Goal: Contribute content: Contribute content

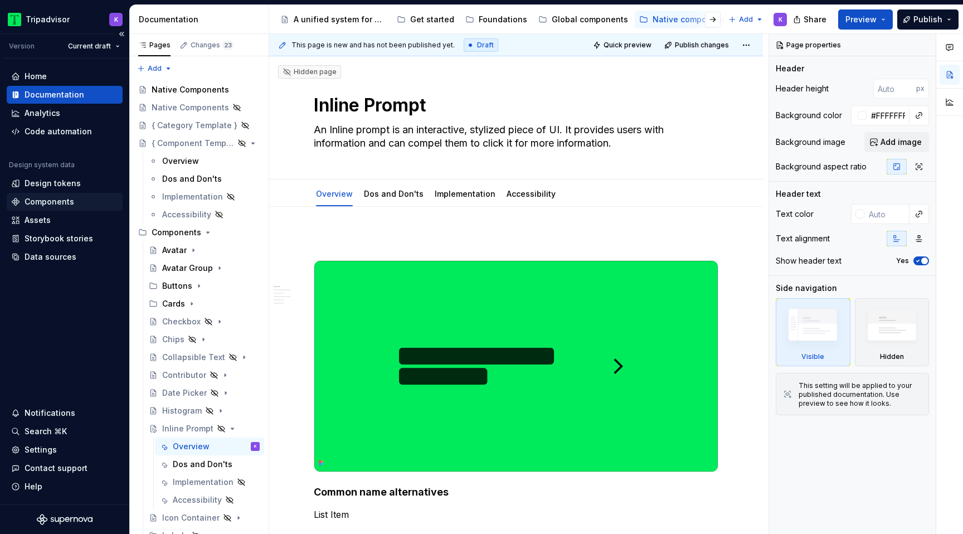
scroll to position [177, 0]
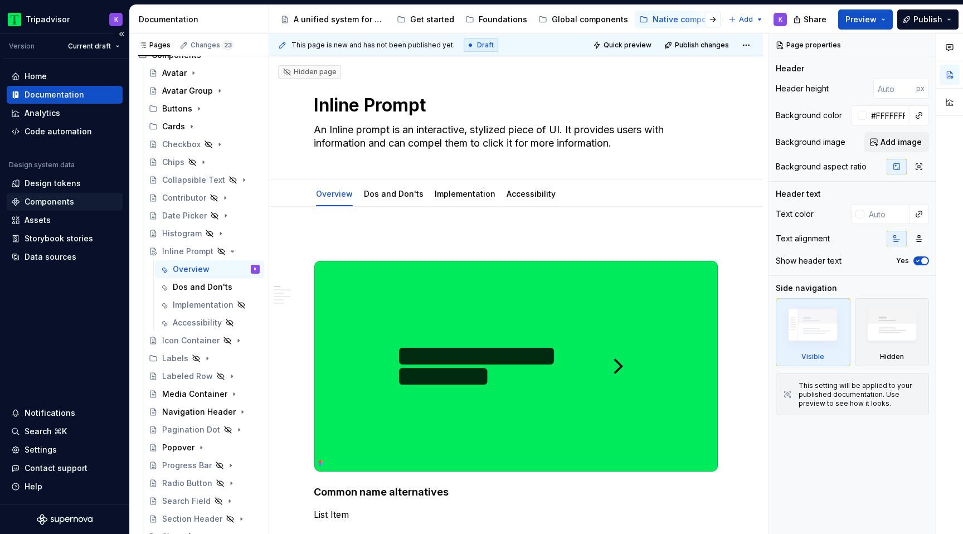
click at [60, 200] on div "Components" at bounding box center [50, 201] width 50 height 11
type textarea "*"
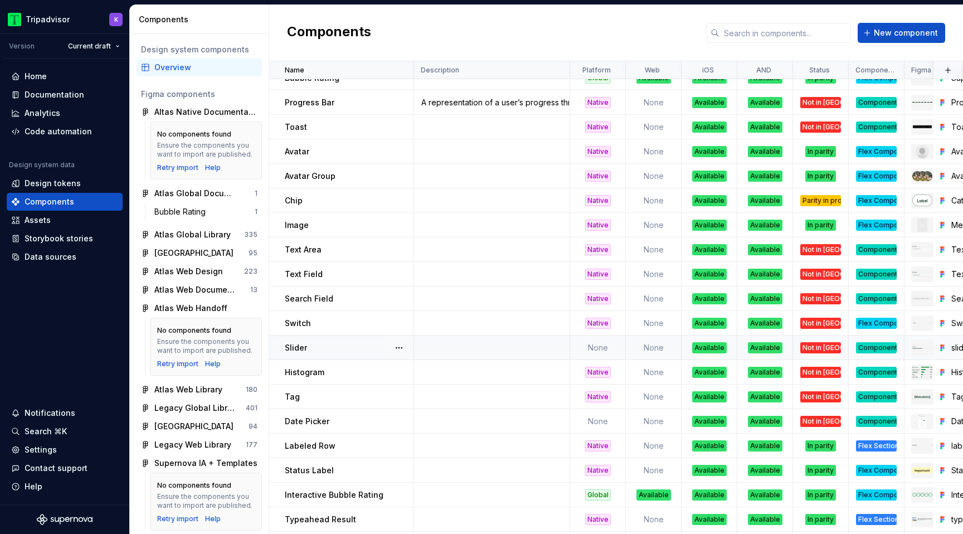
scroll to position [698, 0]
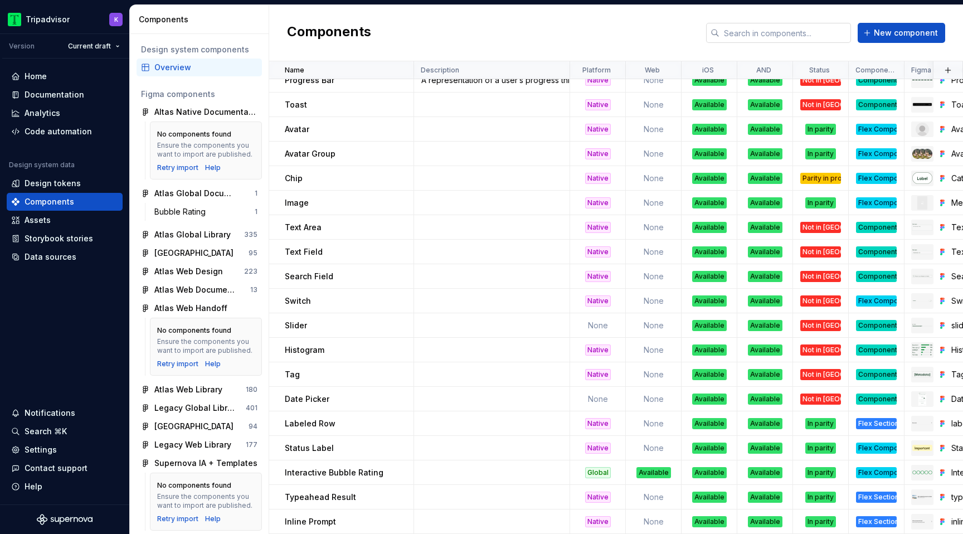
click at [764, 31] on input "text" at bounding box center [785, 33] width 132 height 20
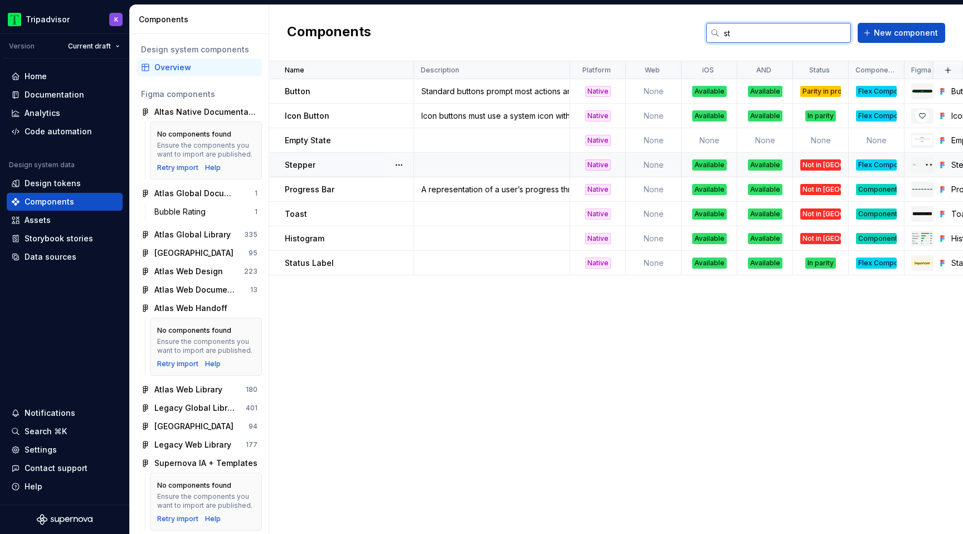
type input "st"
click at [867, 163] on div "Flex Component" at bounding box center [876, 164] width 41 height 11
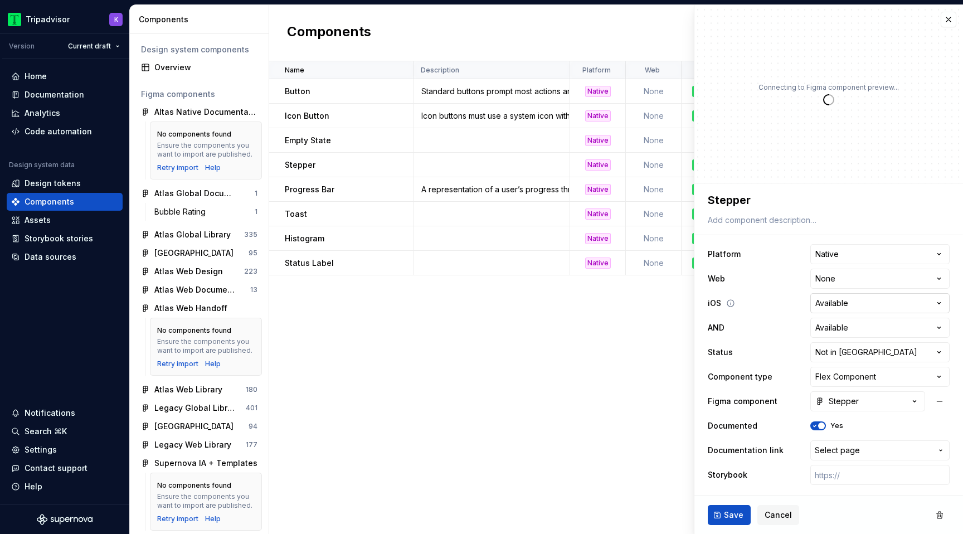
type textarea "*"
click at [849, 371] on html "Tripadvisor K Version Current draft Home Documentation Analytics Code automatio…" at bounding box center [481, 267] width 963 height 534
select select "**********"
click at [726, 518] on span "Save" at bounding box center [734, 514] width 20 height 11
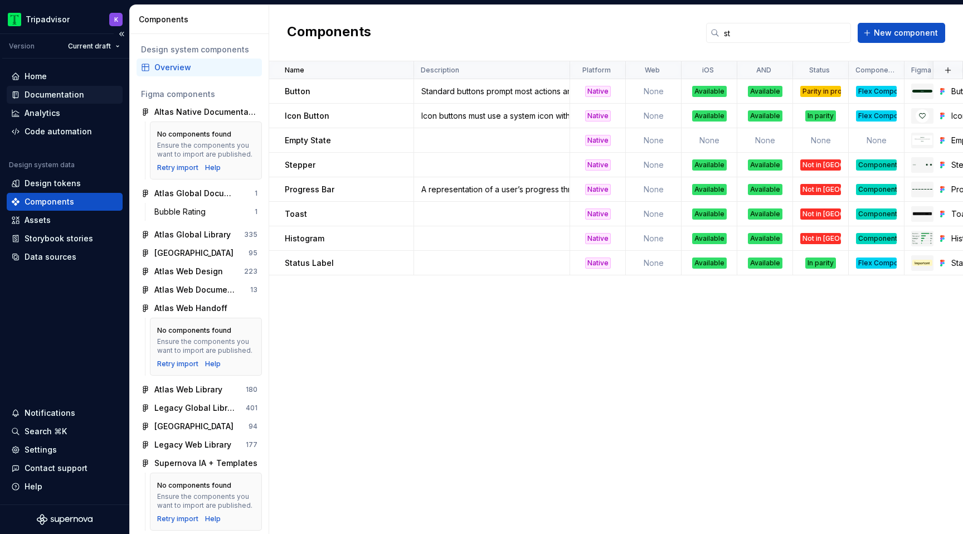
click at [70, 94] on div "Documentation" at bounding box center [55, 94] width 60 height 11
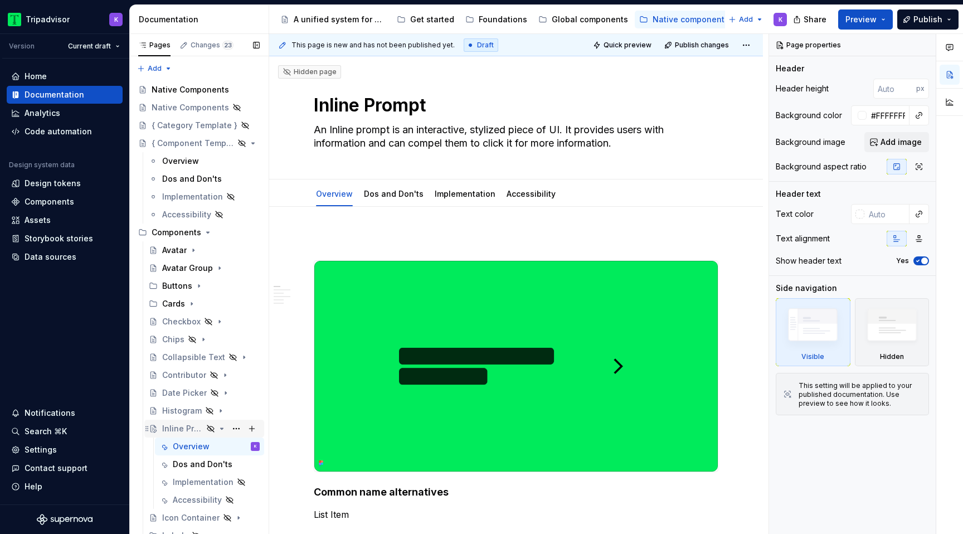
click at [222, 427] on icon "Page tree" at bounding box center [221, 428] width 9 height 9
click at [205, 339] on icon "Page tree" at bounding box center [203, 339] width 9 height 9
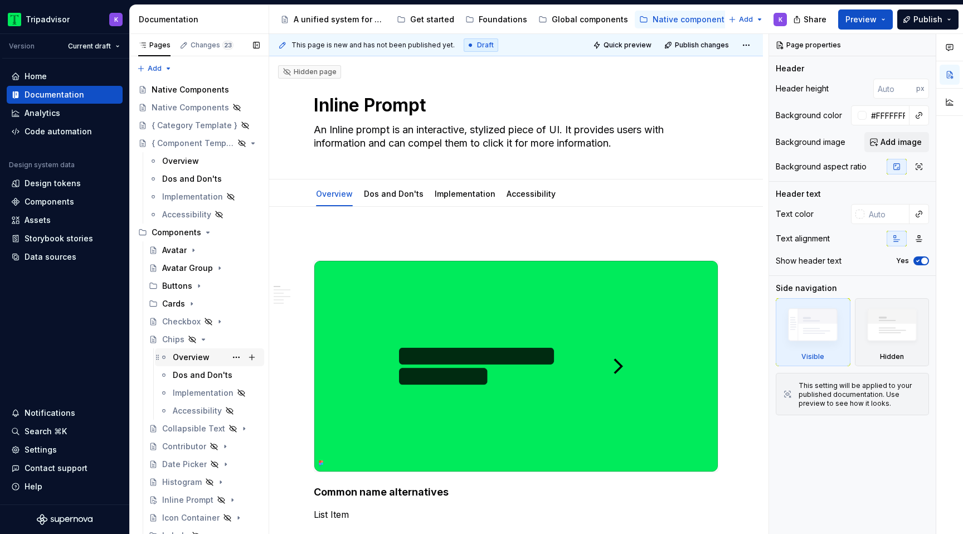
click at [196, 362] on div "Overview" at bounding box center [191, 357] width 37 height 11
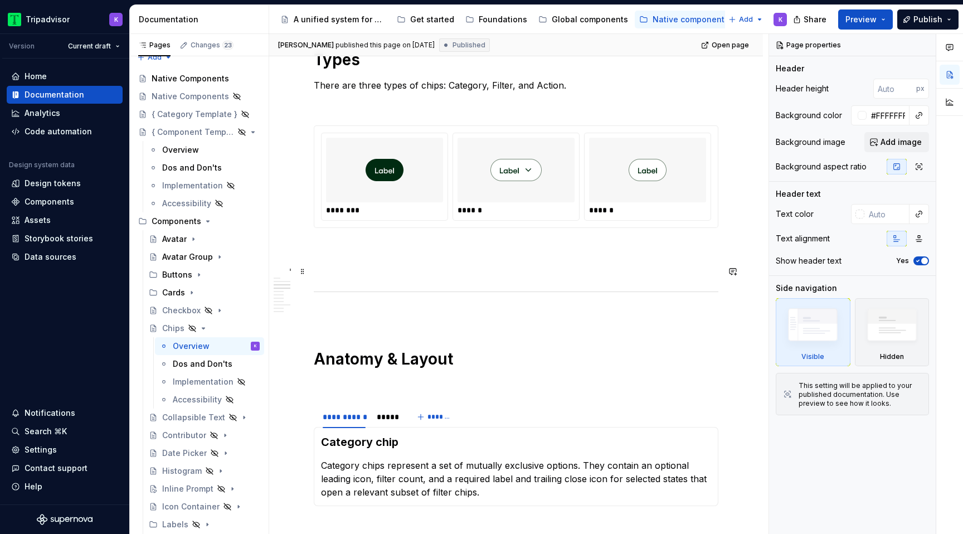
scroll to position [1015, 0]
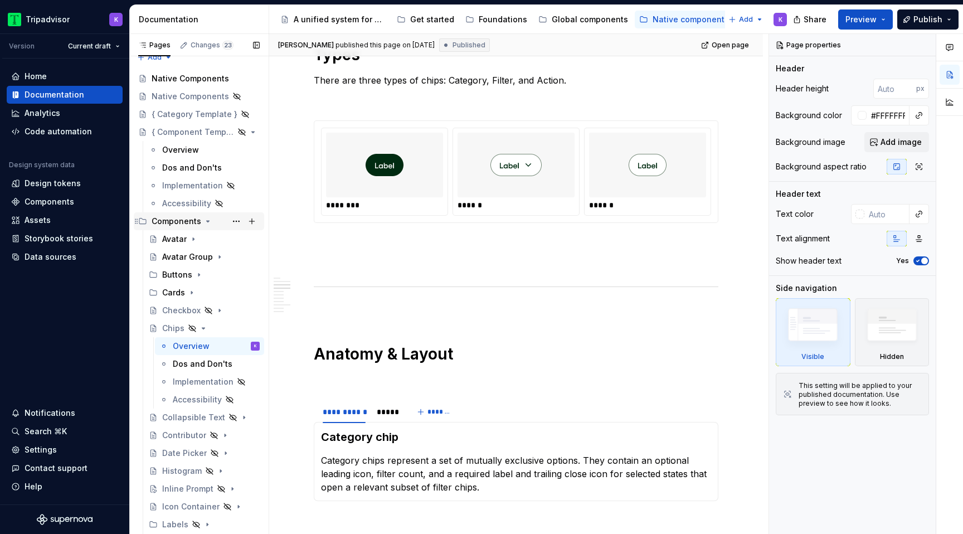
click at [204, 223] on icon "Page tree" at bounding box center [207, 221] width 9 height 9
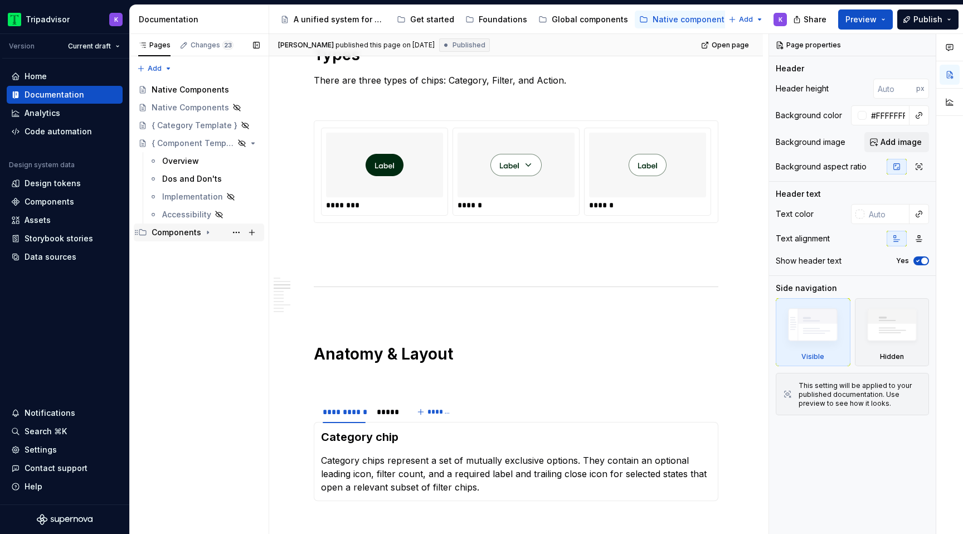
click at [206, 235] on icon "Page tree" at bounding box center [207, 232] width 9 height 9
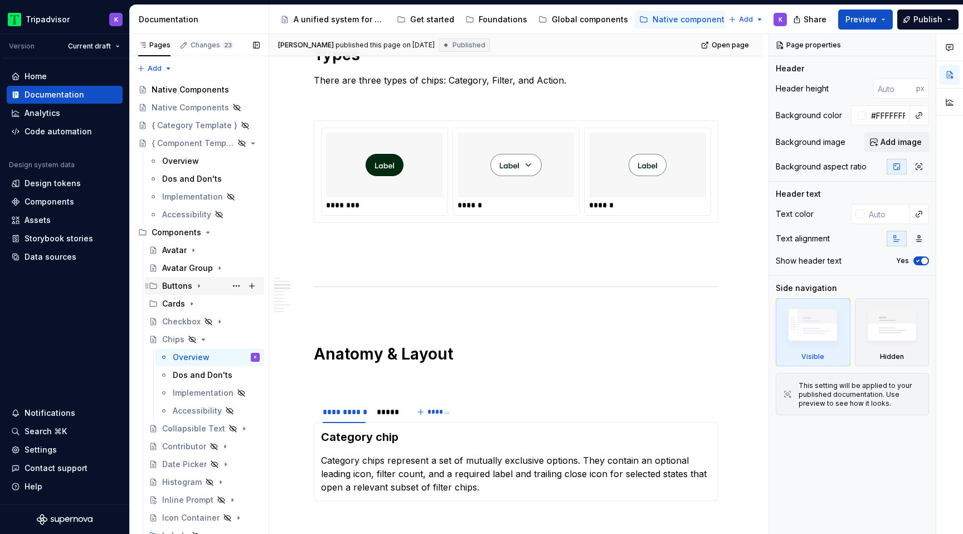
click at [195, 289] on icon "Page tree" at bounding box center [198, 285] width 9 height 9
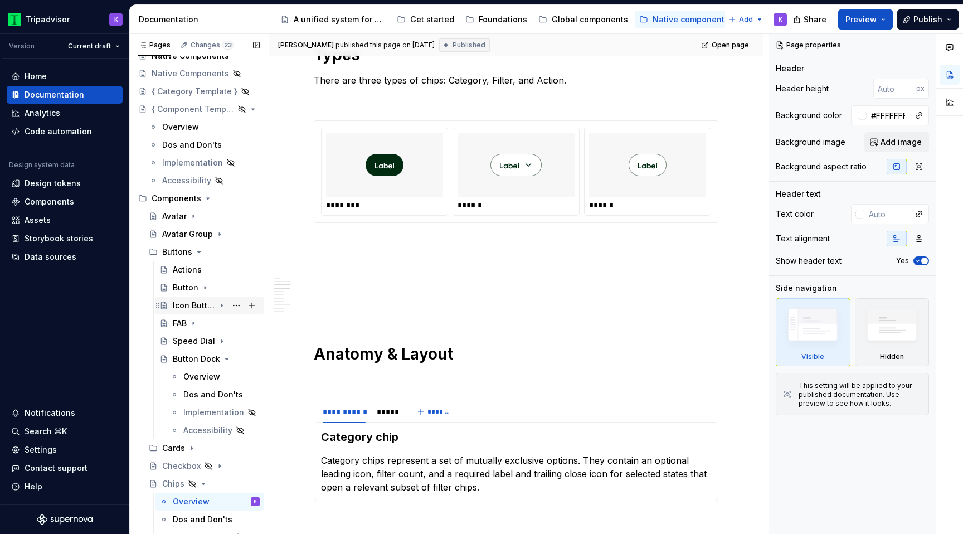
scroll to position [42, 0]
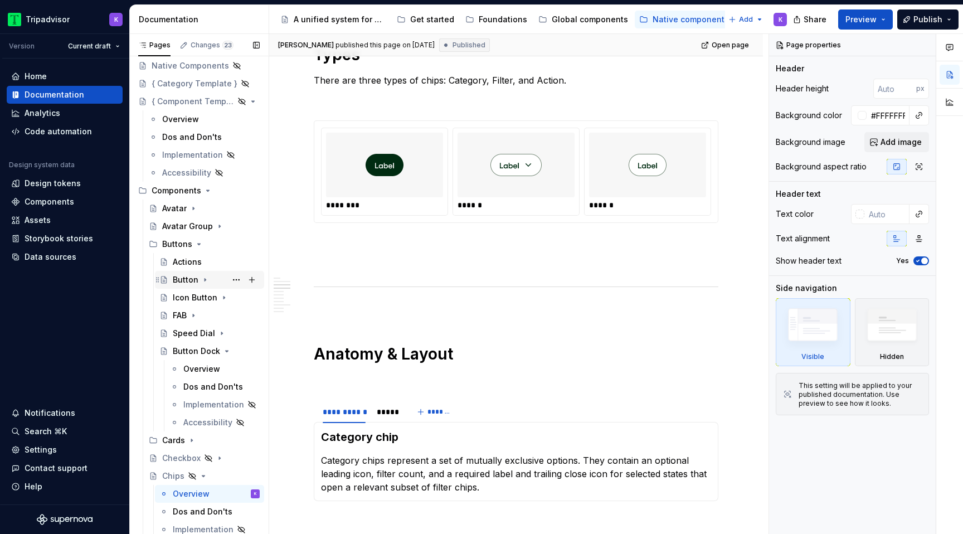
click at [202, 280] on icon "Page tree" at bounding box center [205, 279] width 9 height 9
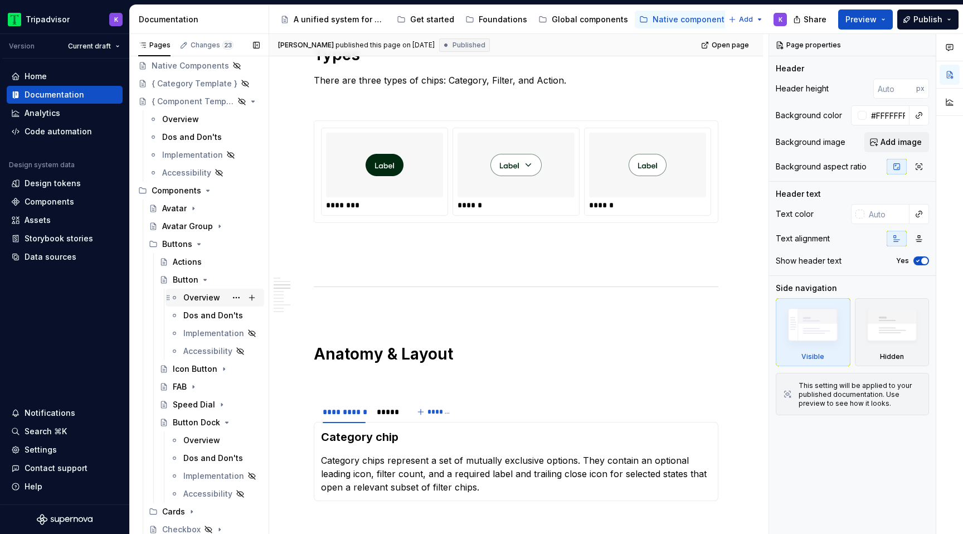
click at [203, 294] on div "Overview" at bounding box center [201, 297] width 37 height 11
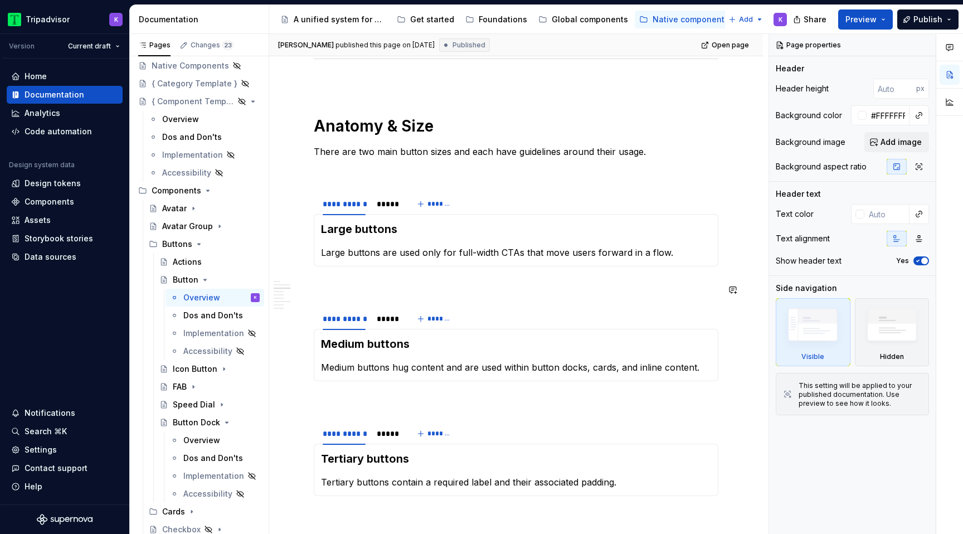
scroll to position [1301, 0]
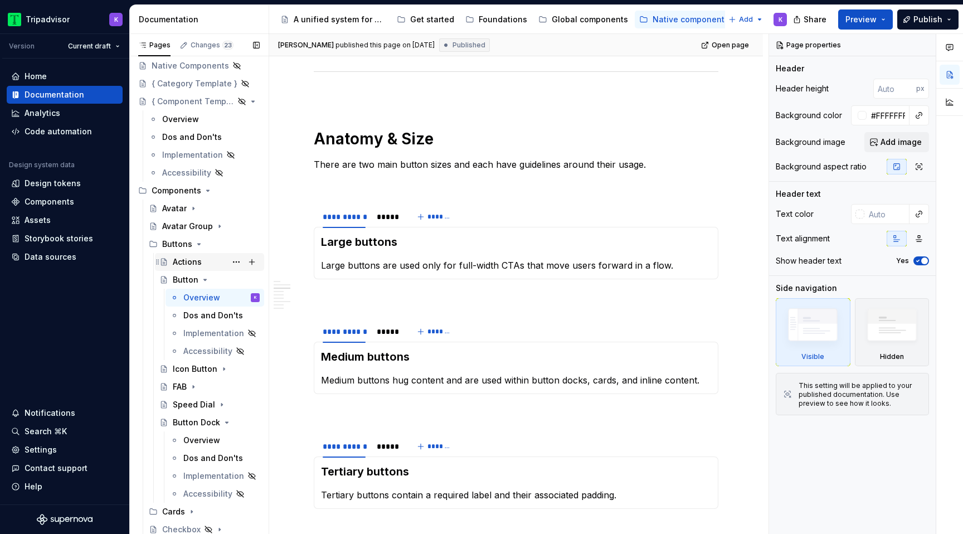
click at [189, 265] on div "Actions" at bounding box center [187, 261] width 29 height 11
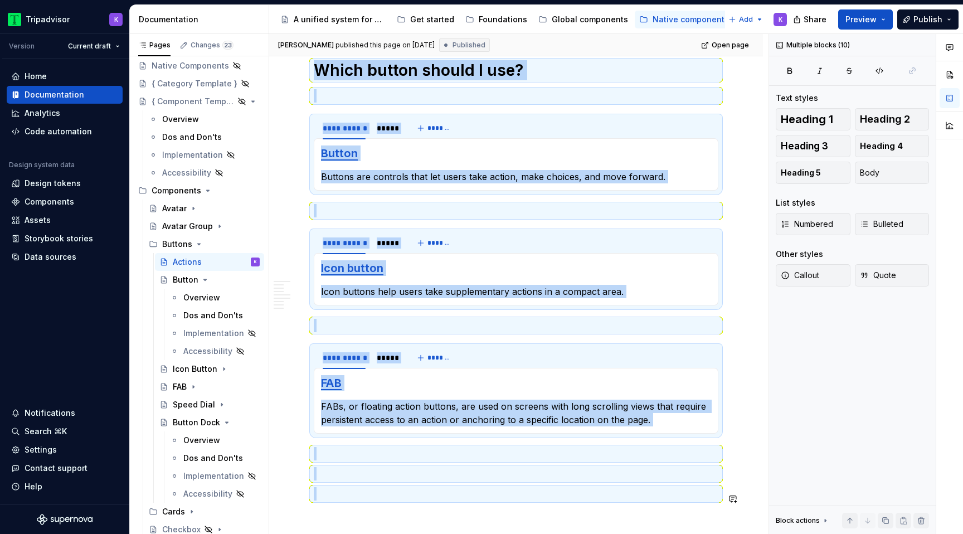
scroll to position [1185, 0]
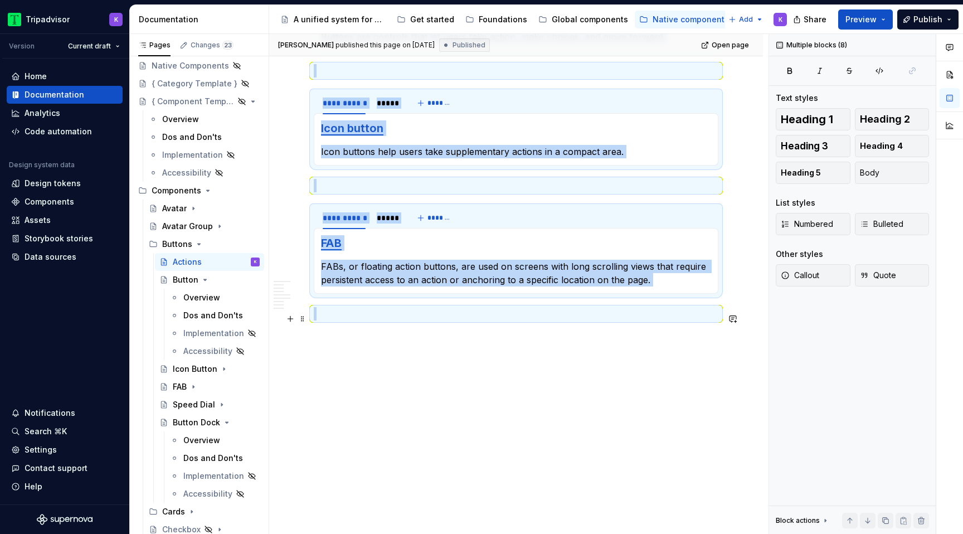
drag, startPoint x: 314, startPoint y: 146, endPoint x: 692, endPoint y: 309, distance: 411.6
copy div "**********"
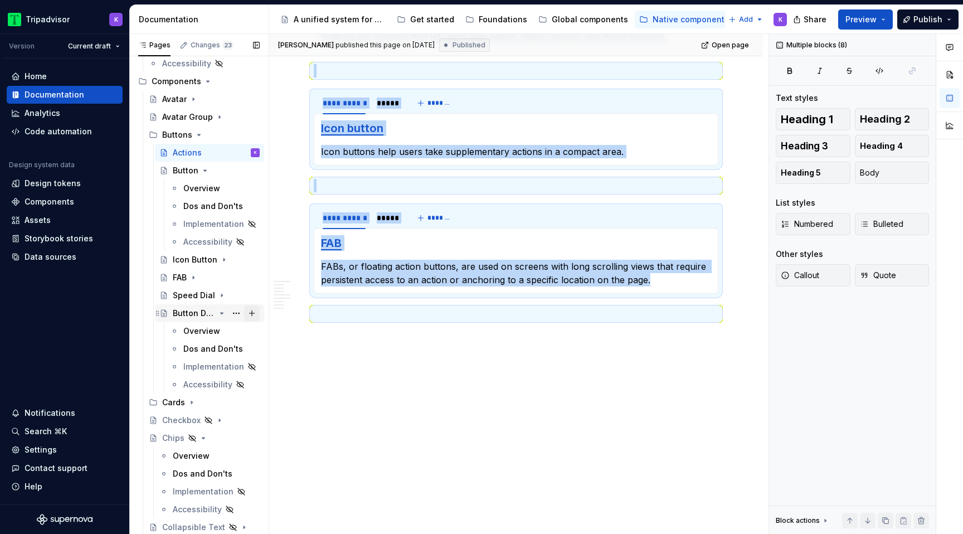
scroll to position [190, 0]
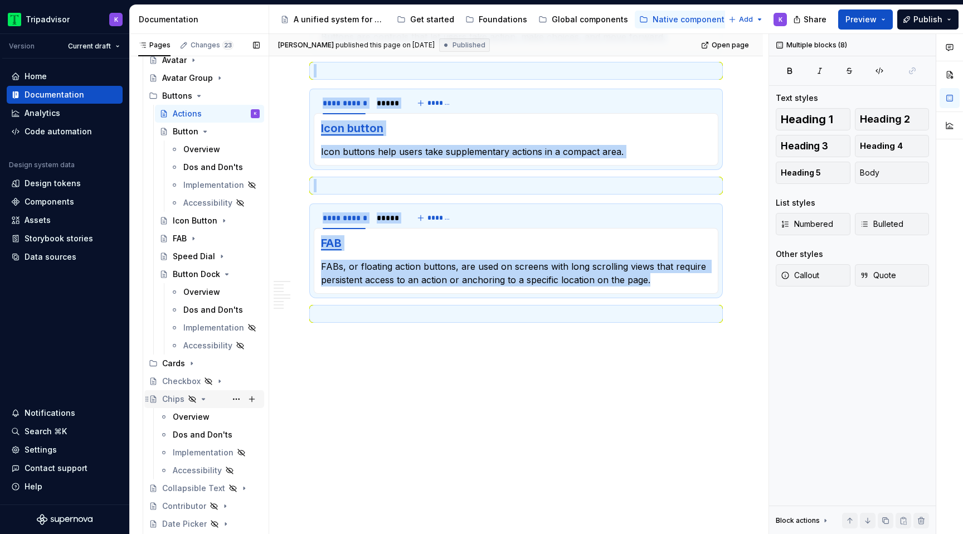
click at [207, 397] on div "Chips" at bounding box center [211, 399] width 98 height 16
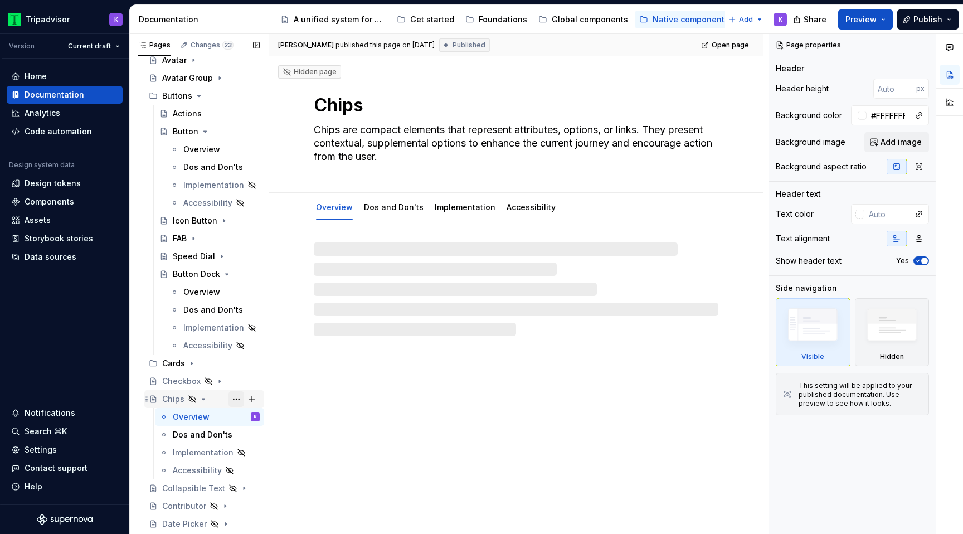
click at [235, 397] on button "Page tree" at bounding box center [236, 399] width 16 height 16
type textarea "*"
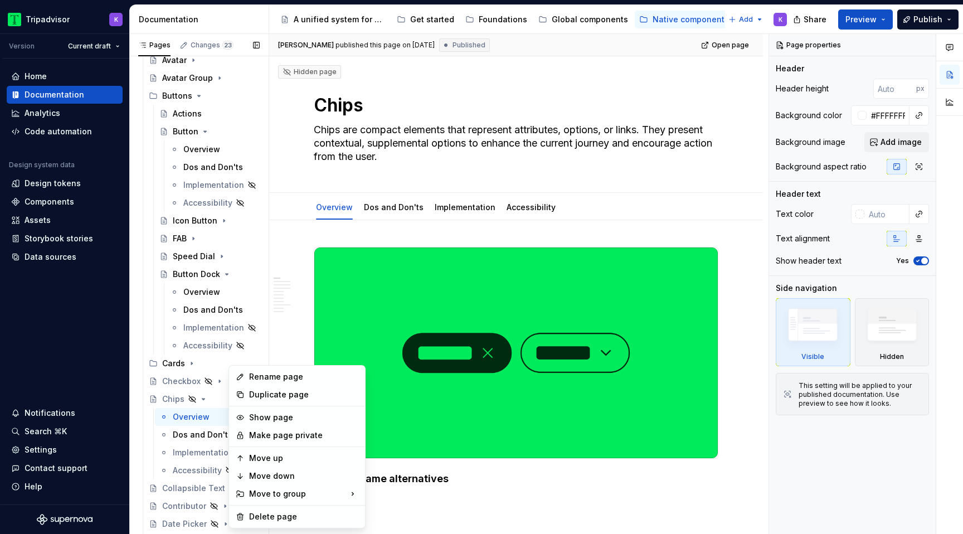
click at [192, 403] on div "Pages Changes 23 Add Accessibility guide for tree Page tree. Navigate the tree …" at bounding box center [198, 286] width 139 height 505
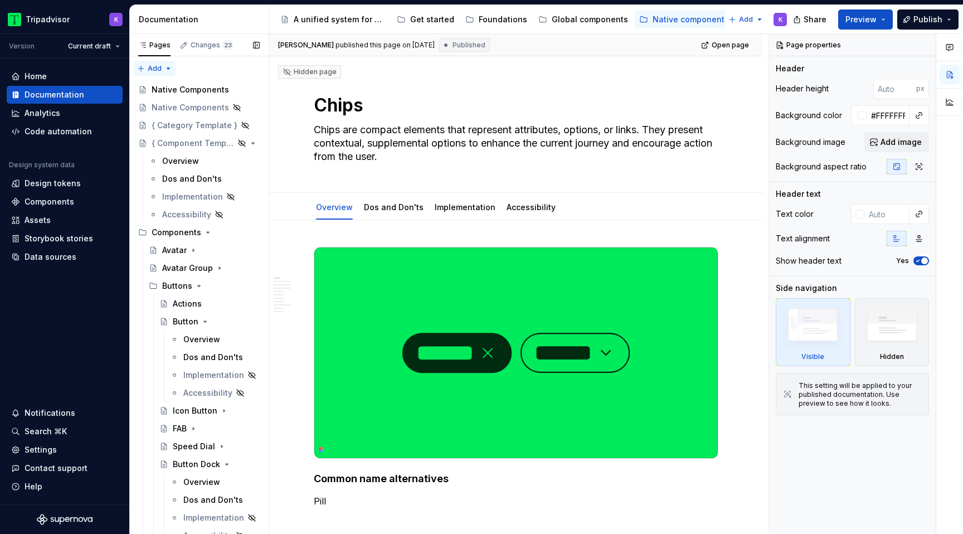
click at [166, 69] on div "Pages Changes 23 Add Accessibility guide for tree Page tree. Navigate the tree …" at bounding box center [198, 286] width 139 height 505
click at [174, 105] on div "New group" at bounding box center [190, 108] width 72 height 11
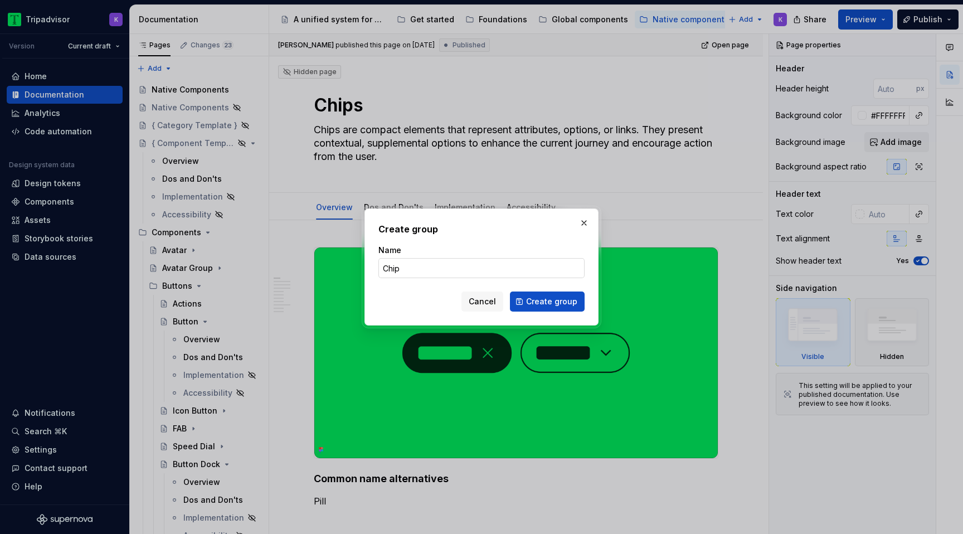
type input "Chips"
click button "Create group" at bounding box center [547, 301] width 75 height 20
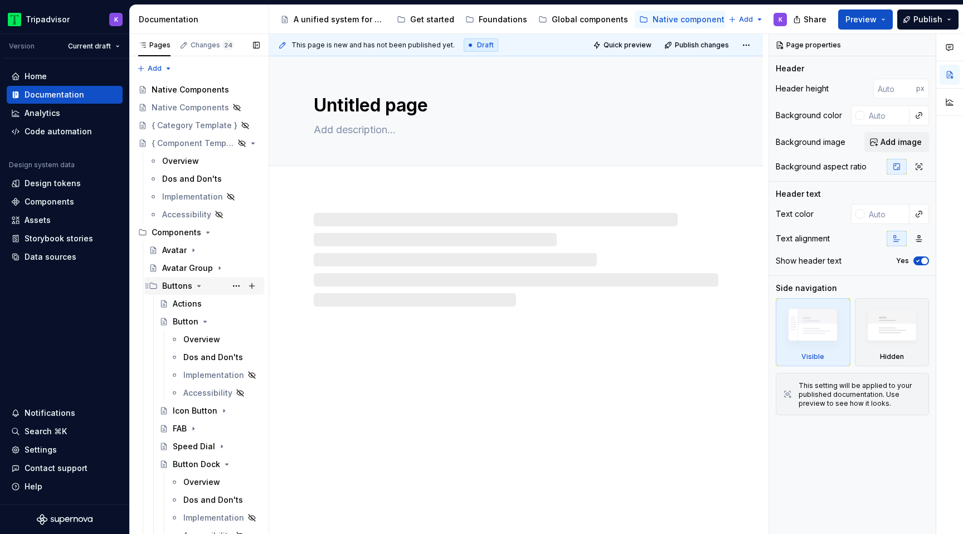
scroll to position [650, 0]
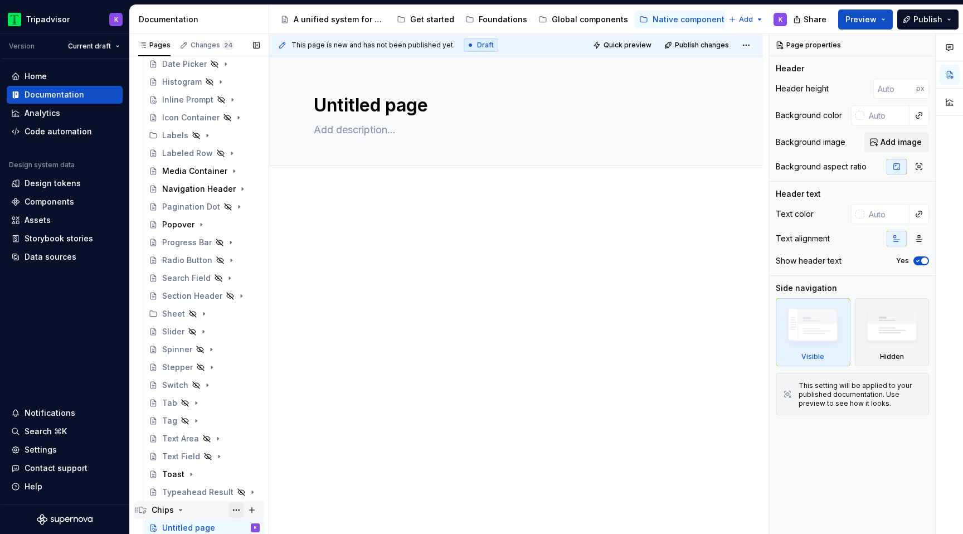
click at [236, 510] on button "Page tree" at bounding box center [236, 510] width 16 height 16
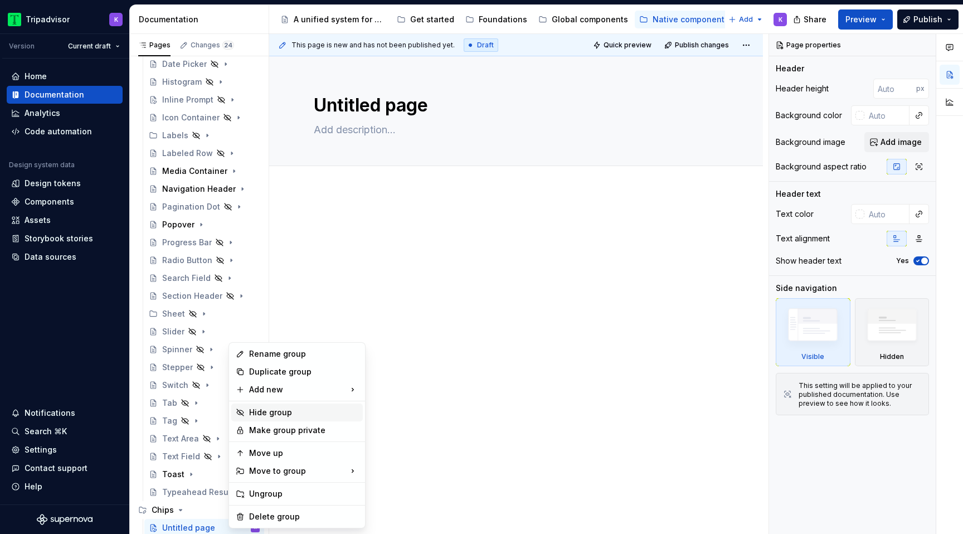
click at [273, 411] on div "Hide group" at bounding box center [303, 412] width 109 height 11
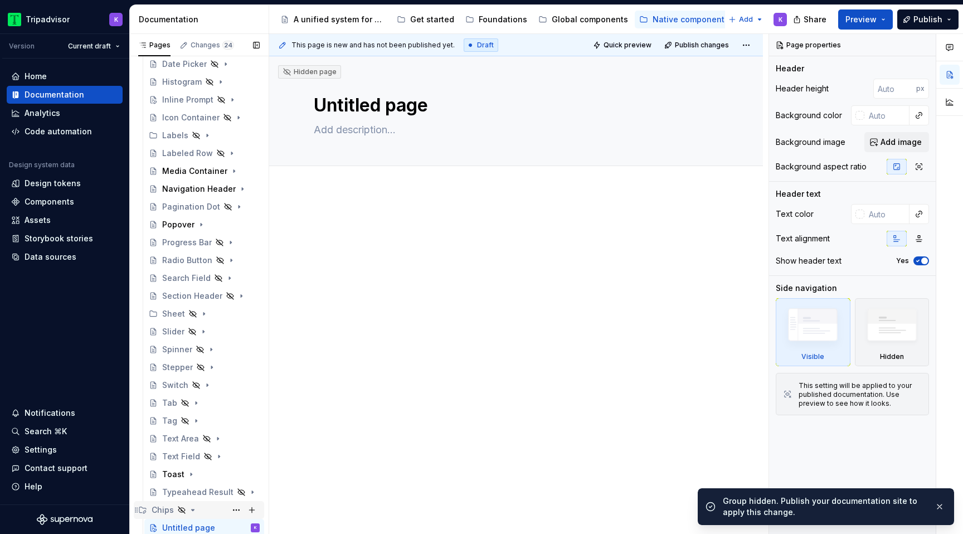
click at [215, 507] on div "Chips" at bounding box center [206, 510] width 108 height 16
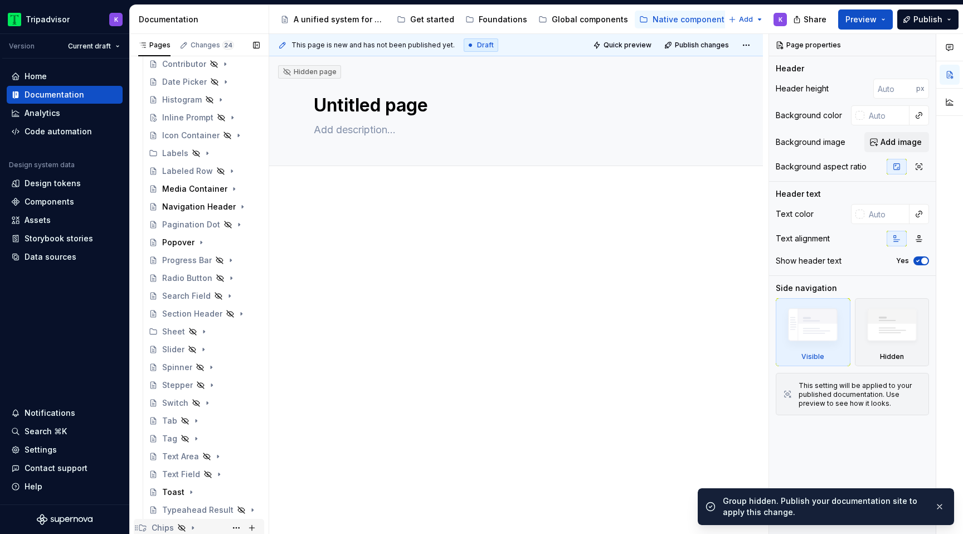
scroll to position [632, 0]
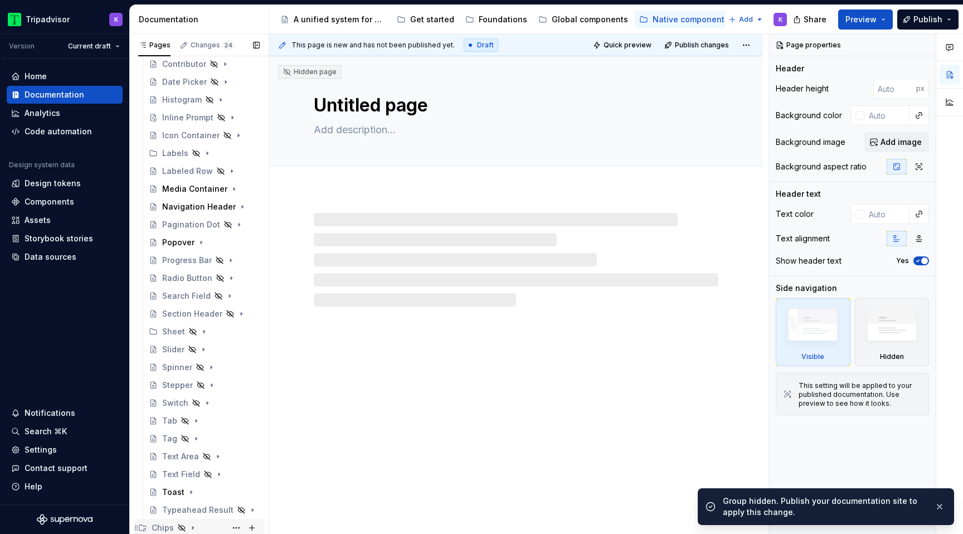
click at [207, 527] on div "Chips" at bounding box center [206, 528] width 108 height 16
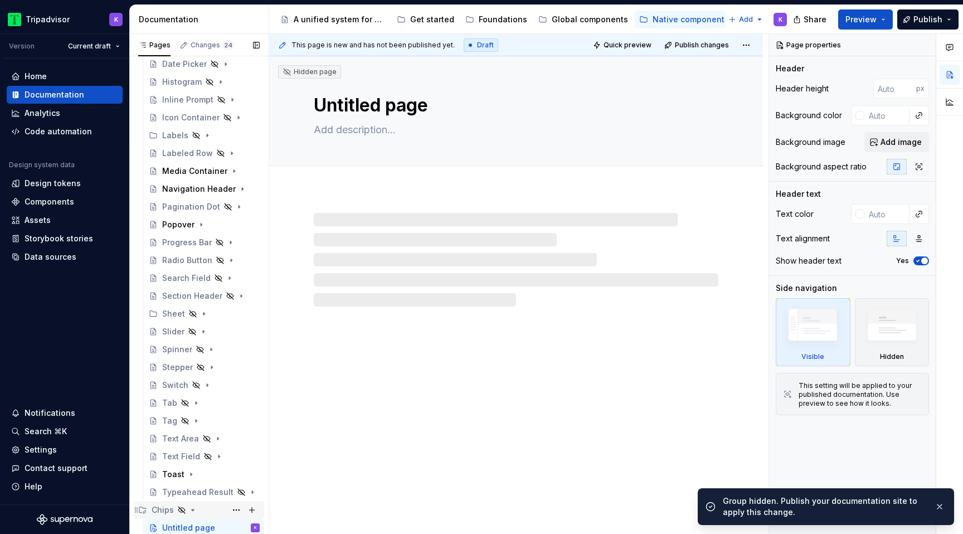
click at [206, 508] on div "Chips" at bounding box center [206, 510] width 108 height 16
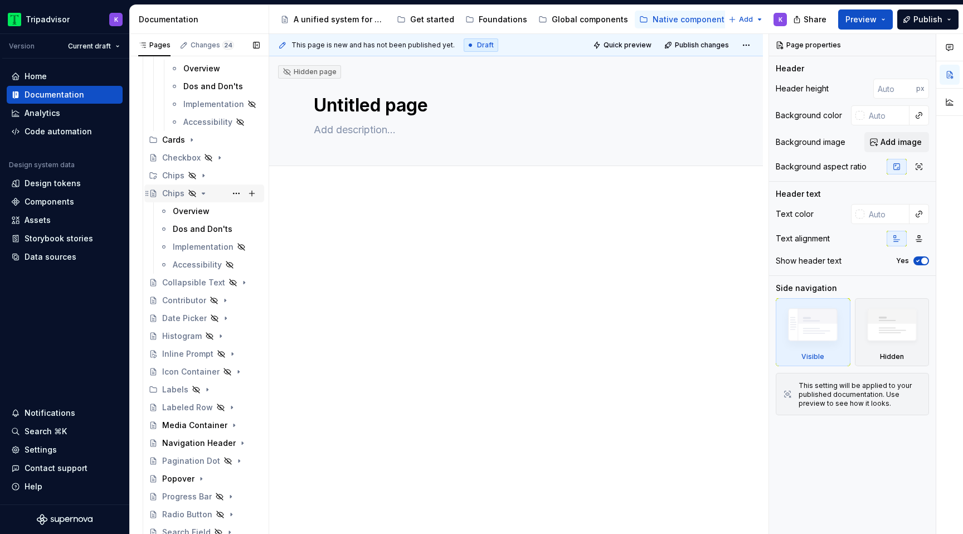
scroll to position [398, 0]
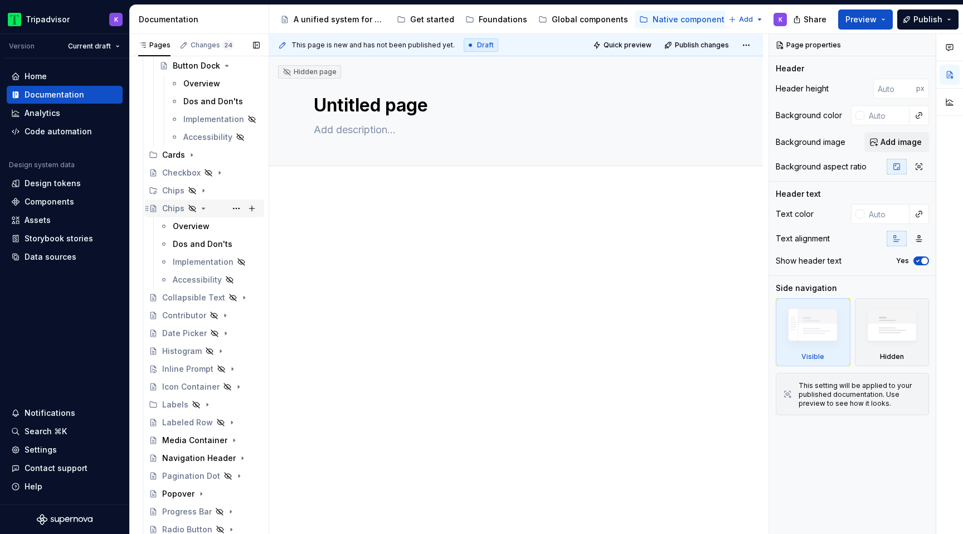
click at [201, 208] on icon "Page tree" at bounding box center [203, 208] width 9 height 9
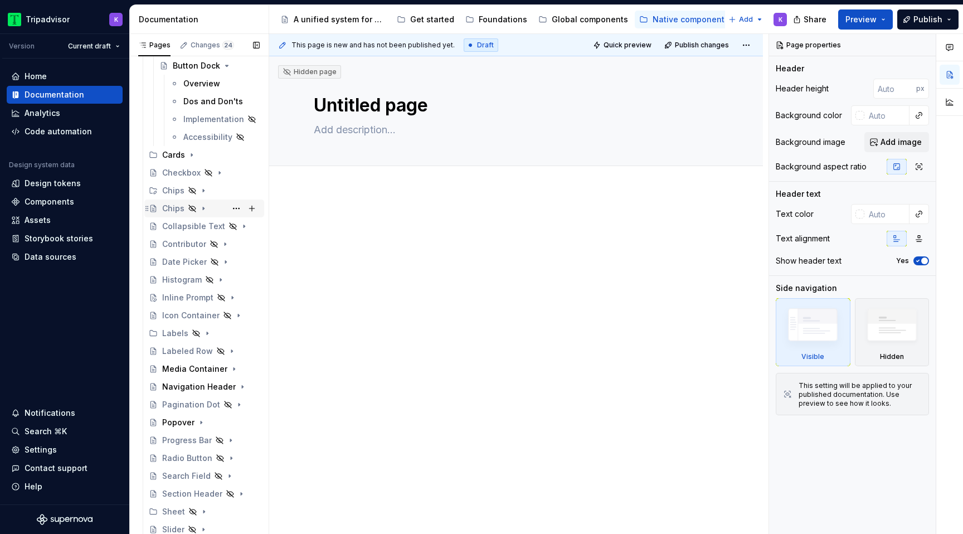
click at [199, 208] on icon "Page tree" at bounding box center [203, 208] width 9 height 9
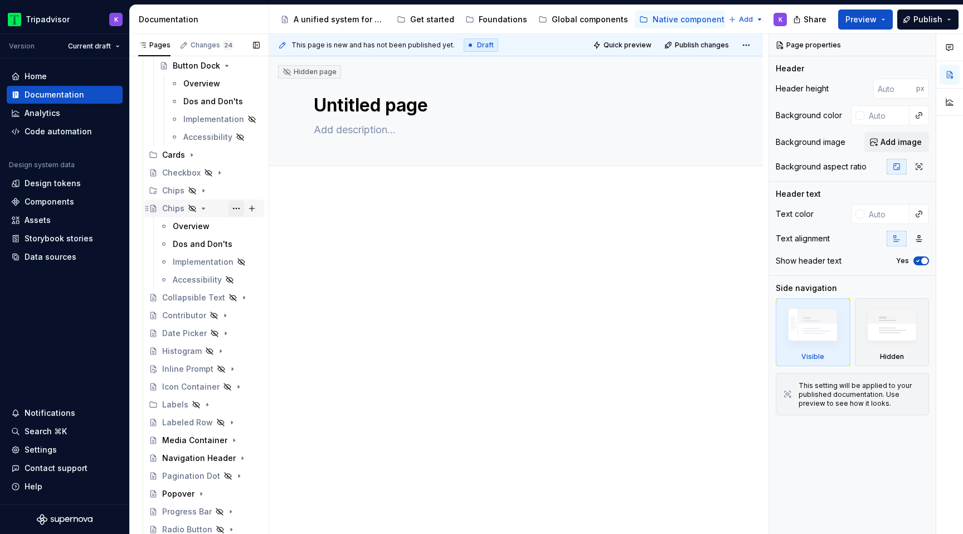
click at [237, 210] on button "Page tree" at bounding box center [236, 209] width 16 height 16
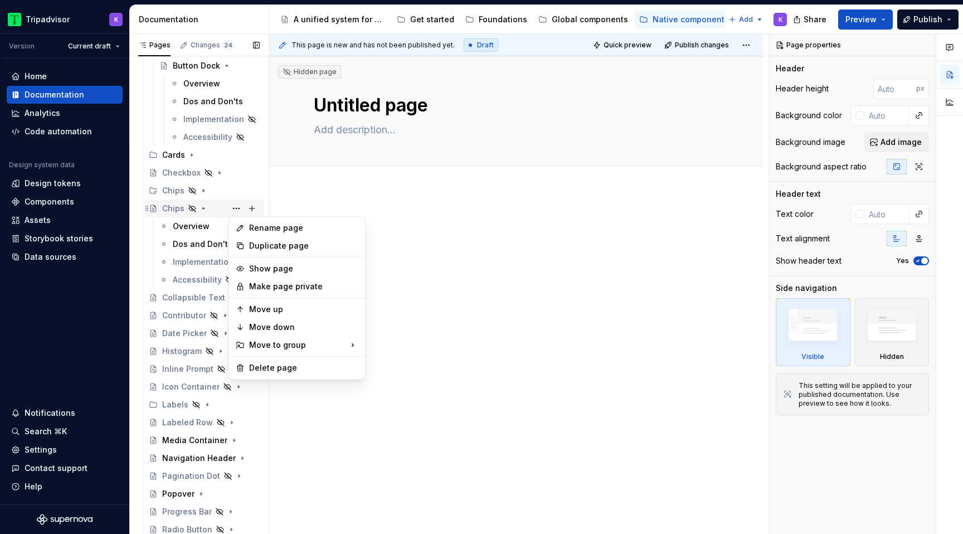
click at [236, 208] on div "Pages Changes 24 Add Accessibility guide for tree Page tree. Navigate the tree …" at bounding box center [198, 286] width 139 height 505
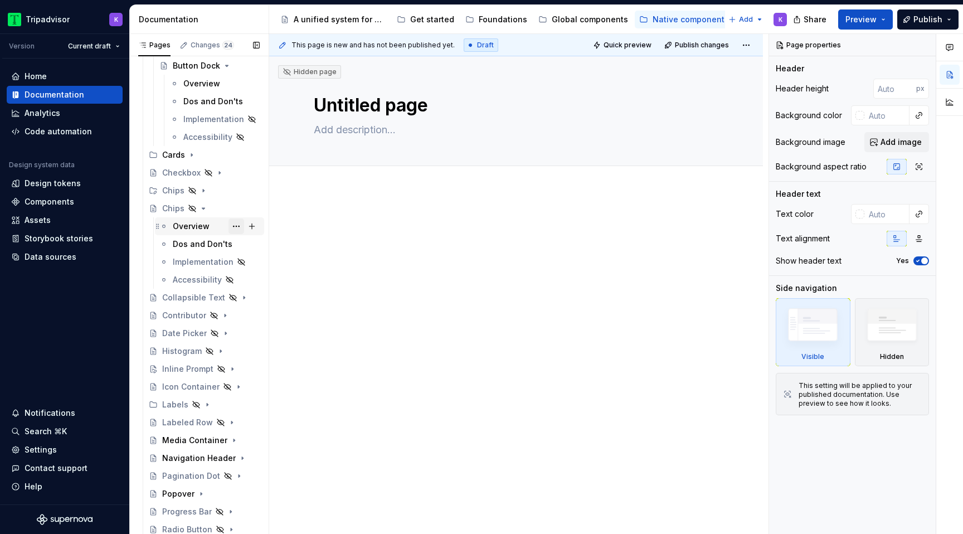
click at [236, 225] on button "Page tree" at bounding box center [236, 226] width 16 height 16
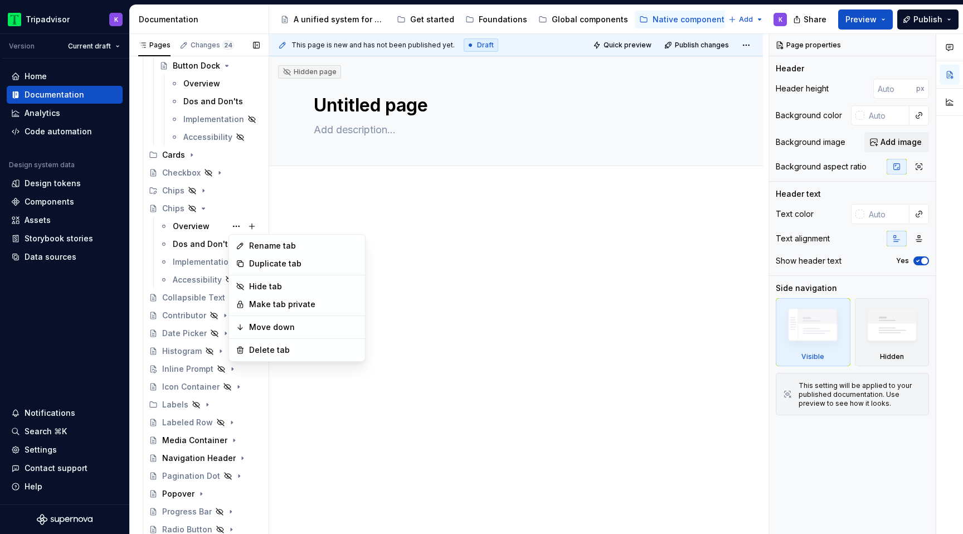
click at [188, 217] on div "Pages Changes 24 Add Accessibility guide for tree Page tree. Navigate the tree …" at bounding box center [198, 286] width 139 height 505
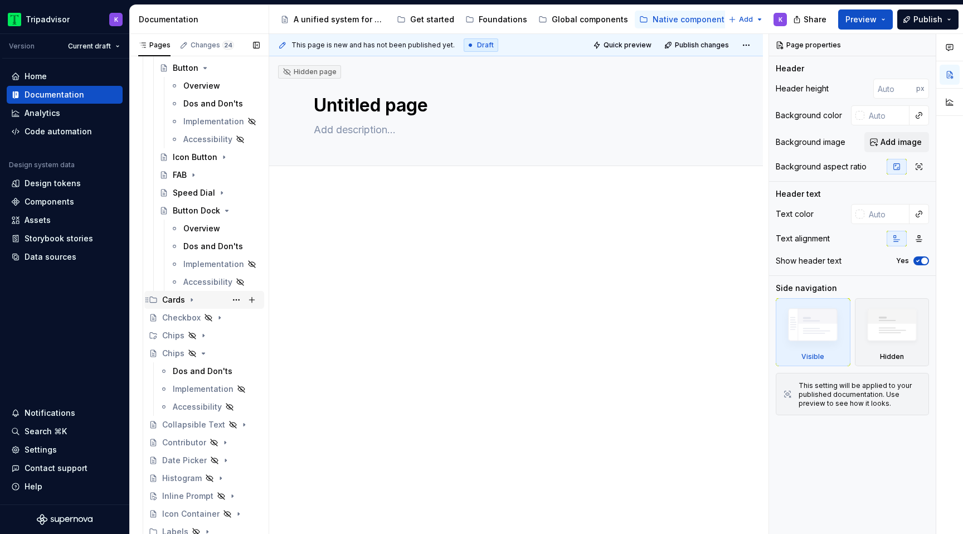
scroll to position [274, 0]
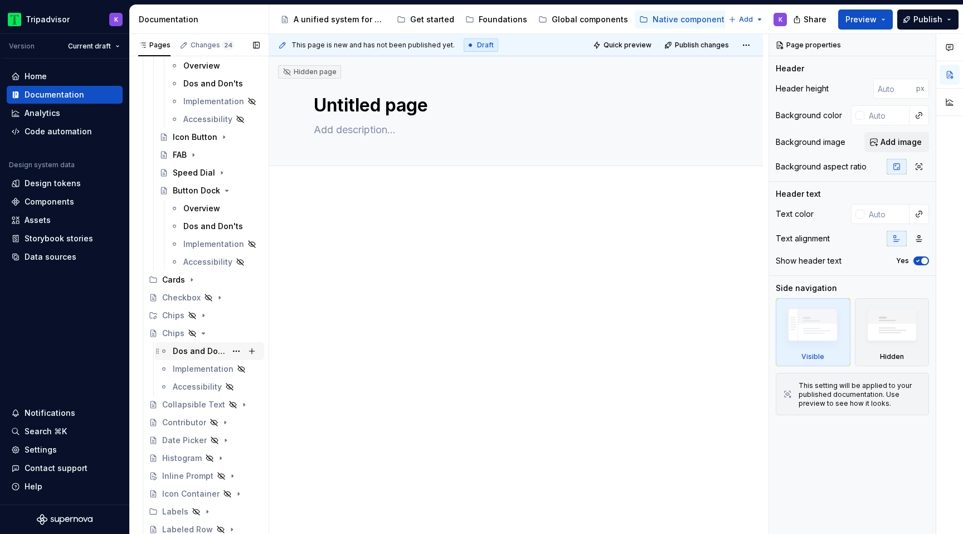
click at [205, 352] on div "Dos and Don'ts" at bounding box center [199, 351] width 53 height 11
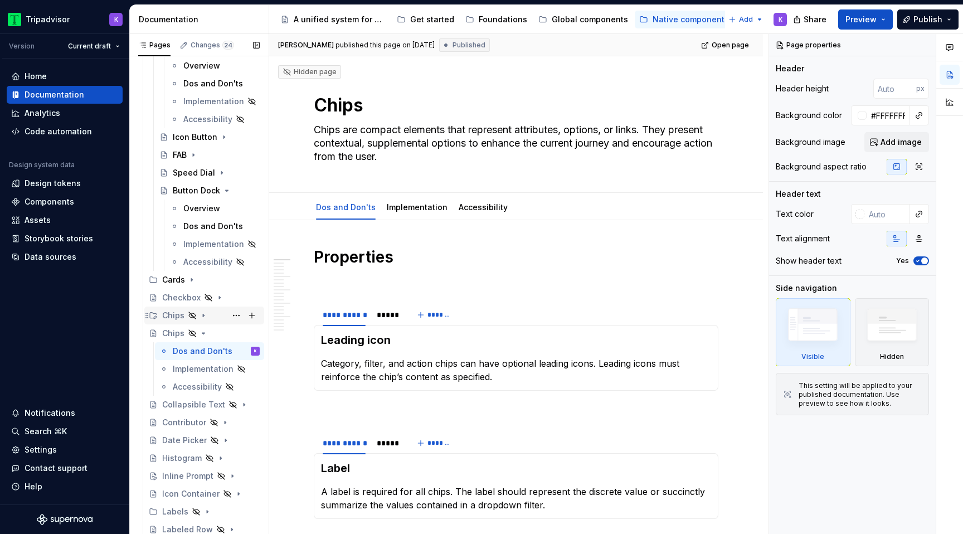
click at [201, 314] on icon "Page tree" at bounding box center [203, 315] width 9 height 9
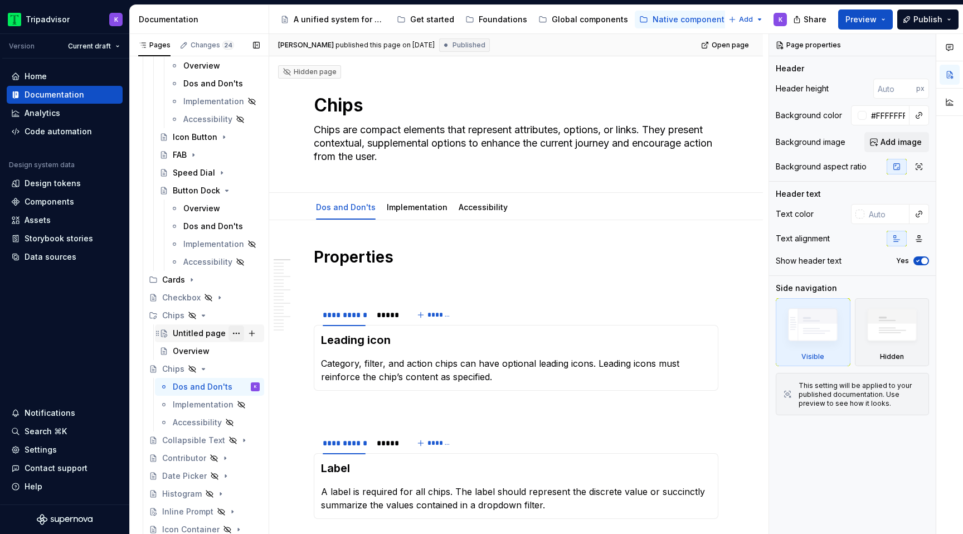
click at [238, 333] on button "Page tree" at bounding box center [236, 333] width 16 height 16
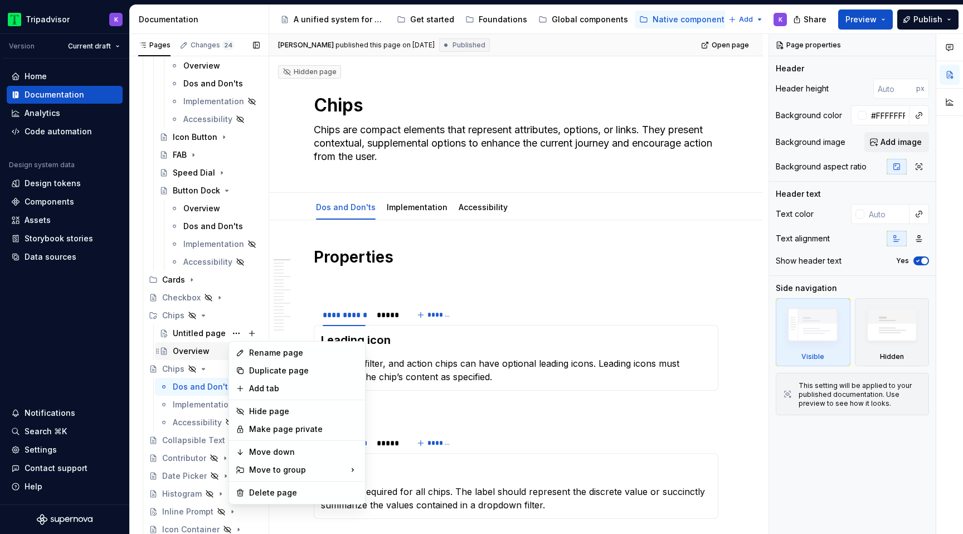
click at [205, 348] on div "Pages Changes 24 Add Accessibility guide for tree Page tree. Navigate the tree …" at bounding box center [198, 286] width 139 height 505
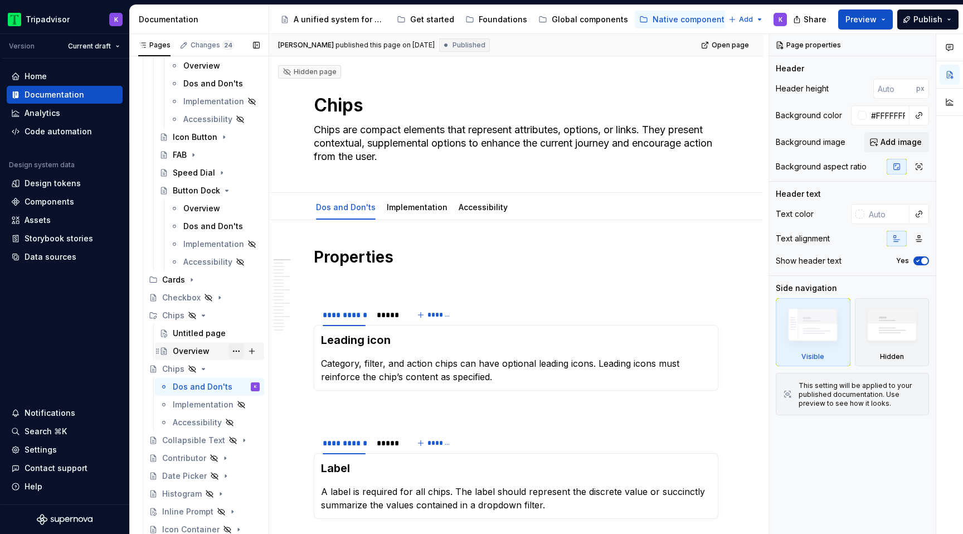
click at [234, 348] on button "Page tree" at bounding box center [236, 351] width 16 height 16
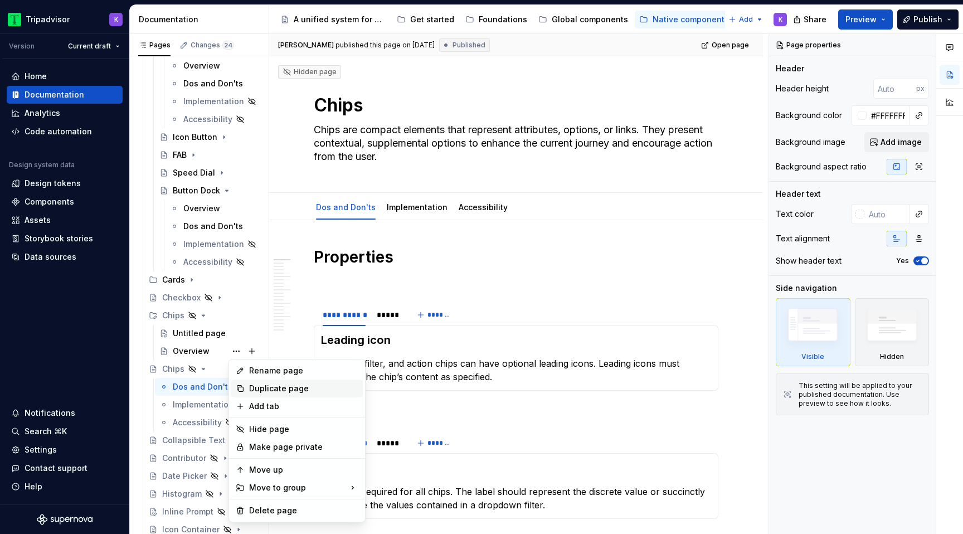
click at [269, 389] on div "Duplicate page" at bounding box center [303, 388] width 109 height 11
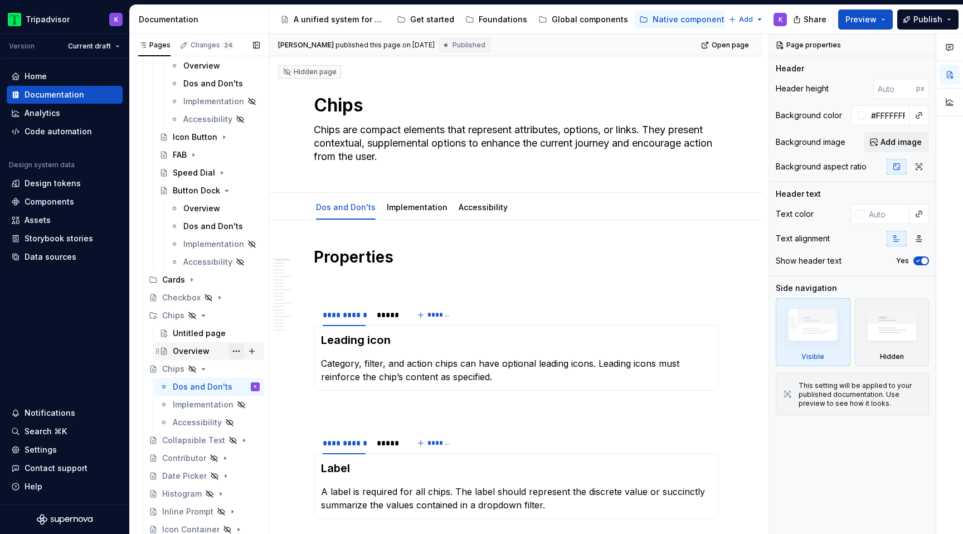
click at [231, 349] on button "Page tree" at bounding box center [236, 351] width 16 height 16
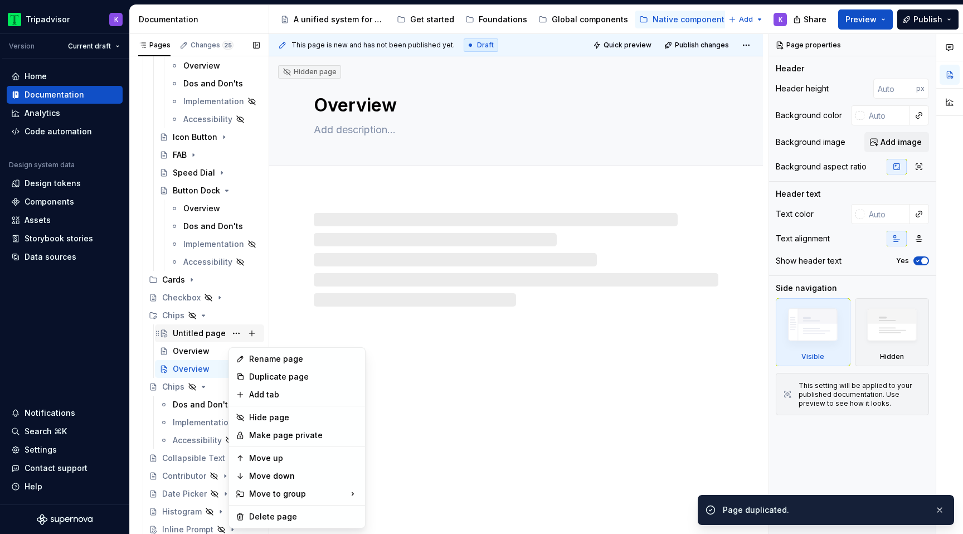
click at [231, 332] on div "Pages Changes 25 Add Accessibility guide for tree Page tree. Navigate the tree …" at bounding box center [198, 286] width 139 height 505
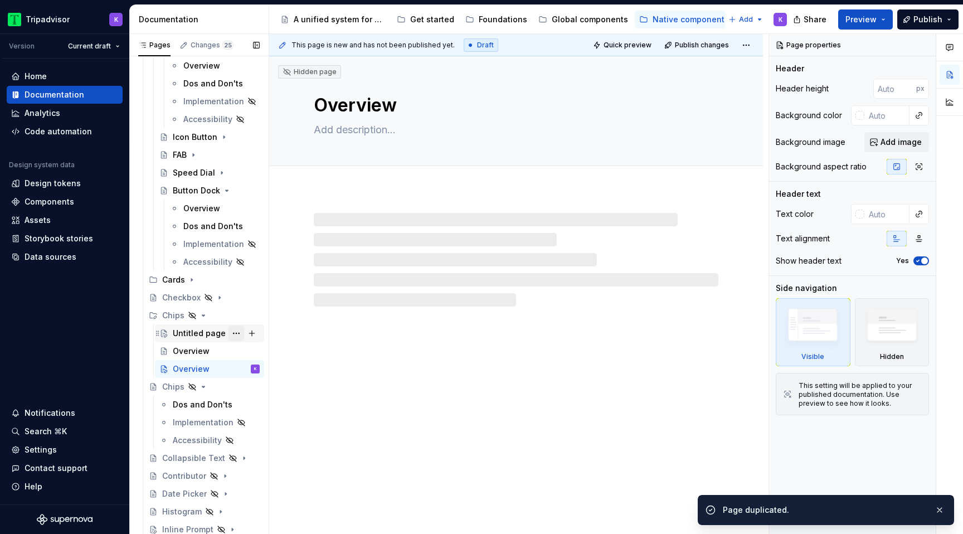
click at [237, 330] on button "Page tree" at bounding box center [236, 333] width 16 height 16
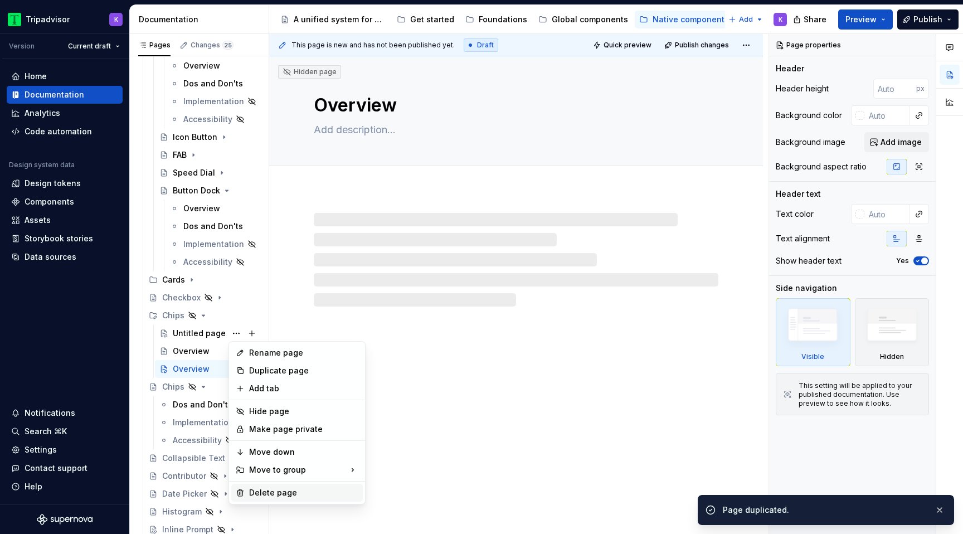
click at [259, 489] on div "Delete page" at bounding box center [303, 492] width 109 height 11
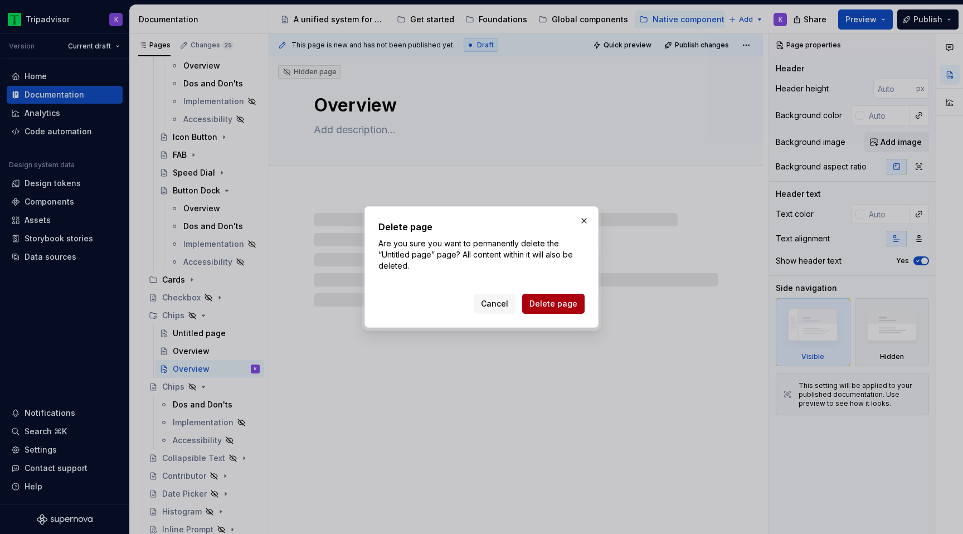
click at [544, 299] on span "Delete page" at bounding box center [553, 303] width 48 height 11
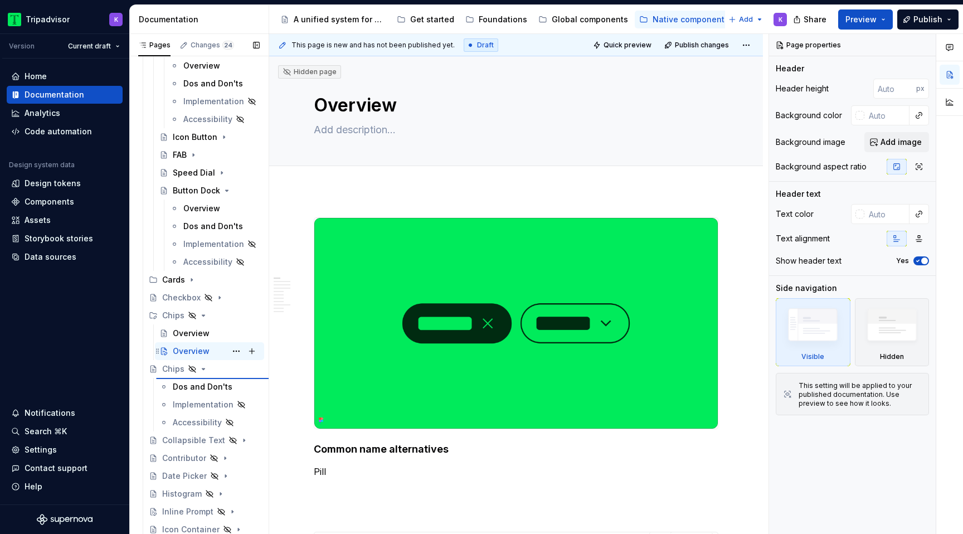
type textarea "*"
type textarea "Chips"
type textarea "Chips are compact elements that represent attributes, options, or links. They p…"
type input "#FFFFFFFF"
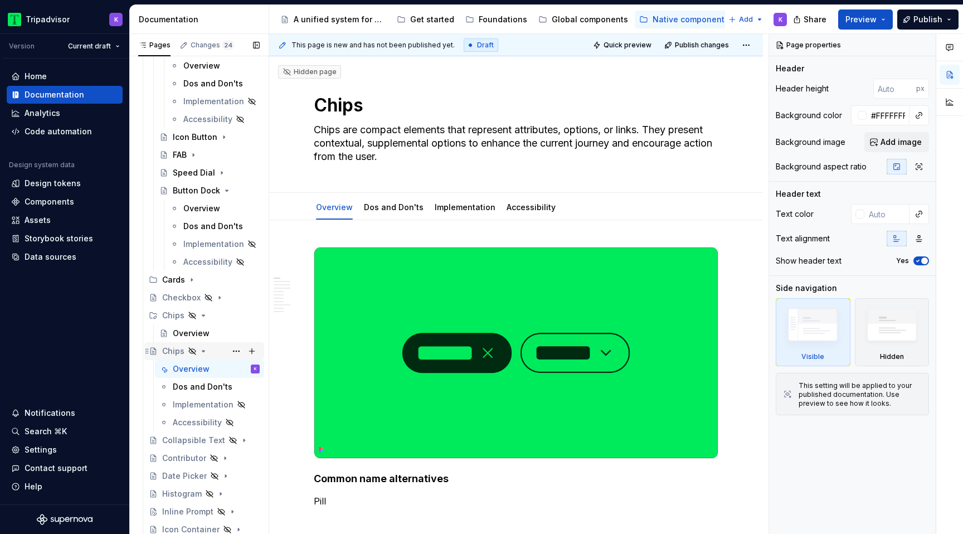
click at [210, 351] on div "Chips" at bounding box center [211, 351] width 98 height 16
click at [203, 351] on icon "Page tree" at bounding box center [203, 351] width 3 height 1
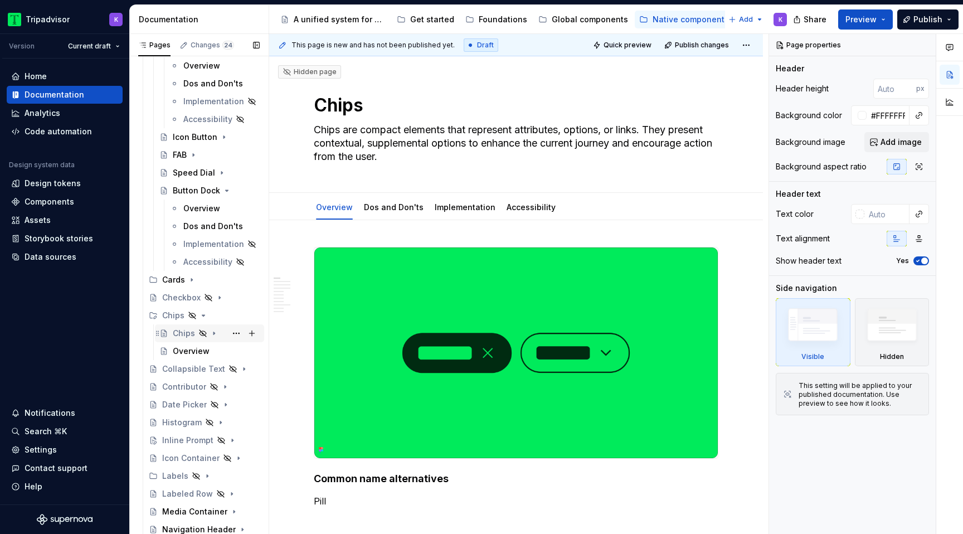
click at [218, 335] on div "Chips" at bounding box center [216, 333] width 87 height 16
click at [212, 337] on icon "Page tree" at bounding box center [214, 333] width 9 height 9
click at [210, 352] on div "Overview" at bounding box center [216, 351] width 87 height 16
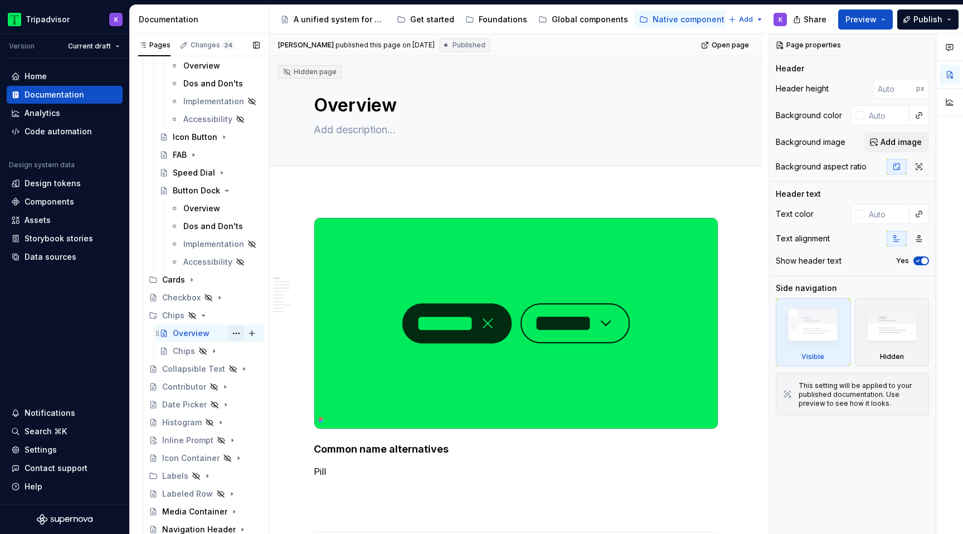
click at [237, 330] on button "Page tree" at bounding box center [236, 333] width 16 height 16
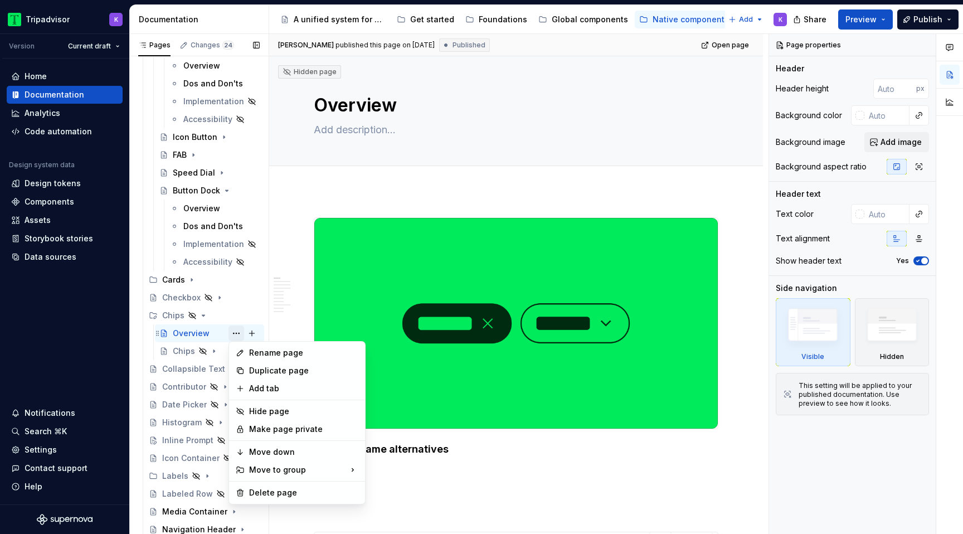
type textarea "*"
click at [283, 352] on div "Rename page" at bounding box center [303, 352] width 109 height 11
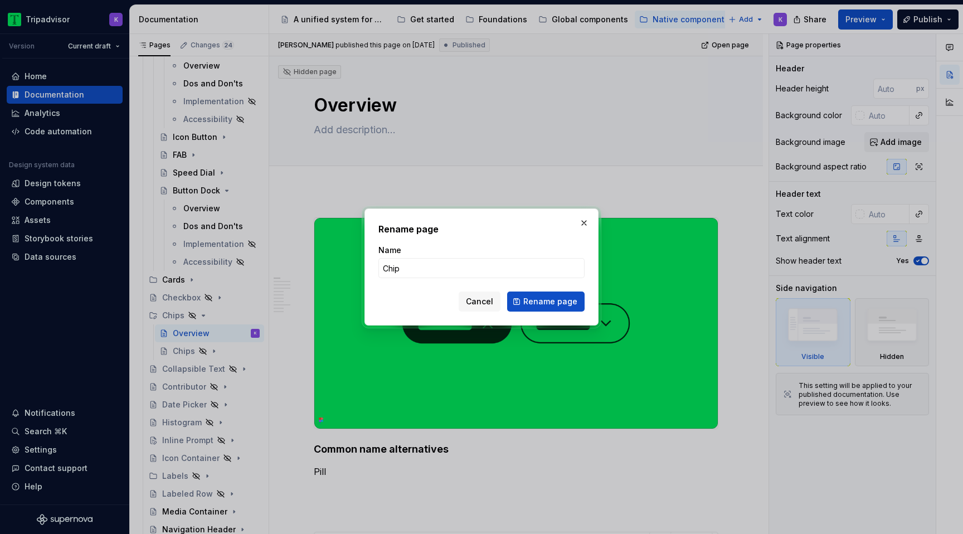
type input "Chips"
click button "Rename page" at bounding box center [545, 301] width 77 height 20
type textarea "*"
type textarea "Chips"
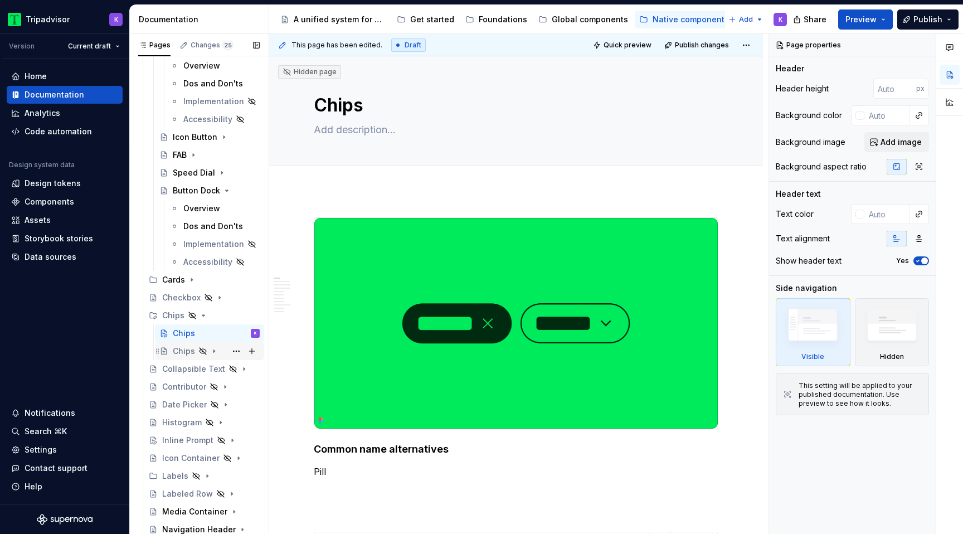
click at [212, 351] on icon "Page tree" at bounding box center [214, 351] width 9 height 9
click at [212, 363] on div "Overview" at bounding box center [201, 368] width 37 height 11
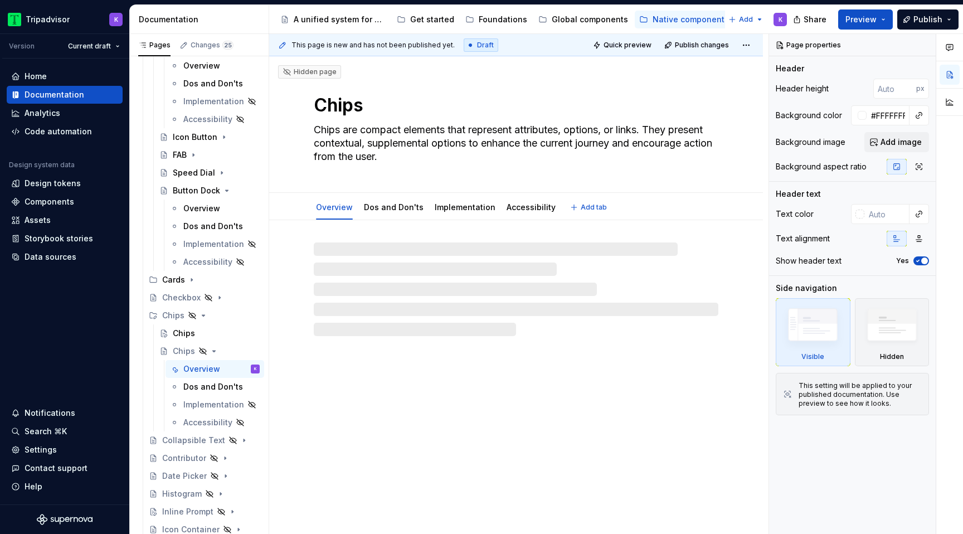
drag, startPoint x: 417, startPoint y: 163, endPoint x: 306, endPoint y: 129, distance: 116.2
click at [305, 129] on div "Hidden page Chips Chips are compact elements that represent attributes, options…" at bounding box center [516, 124] width 494 height 137
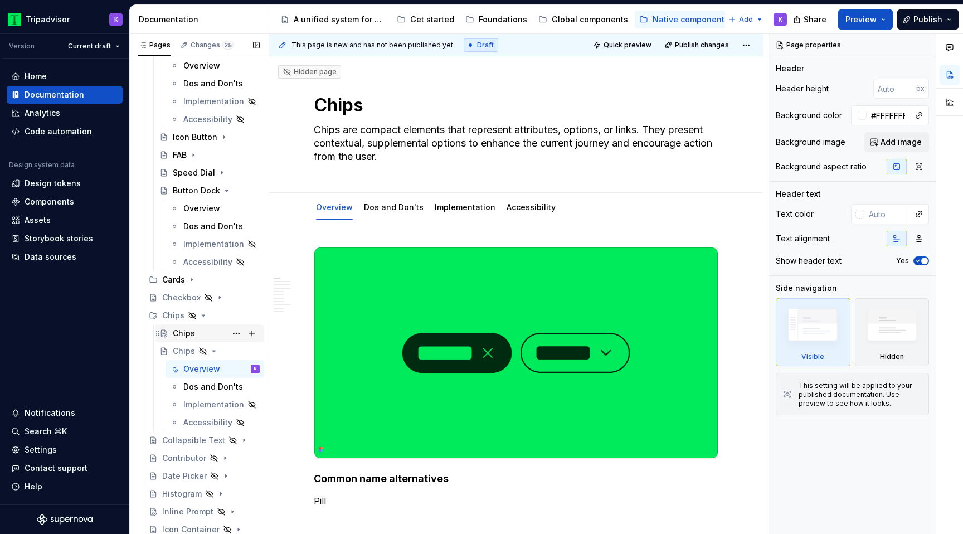
click at [203, 339] on div "Chips" at bounding box center [216, 333] width 87 height 16
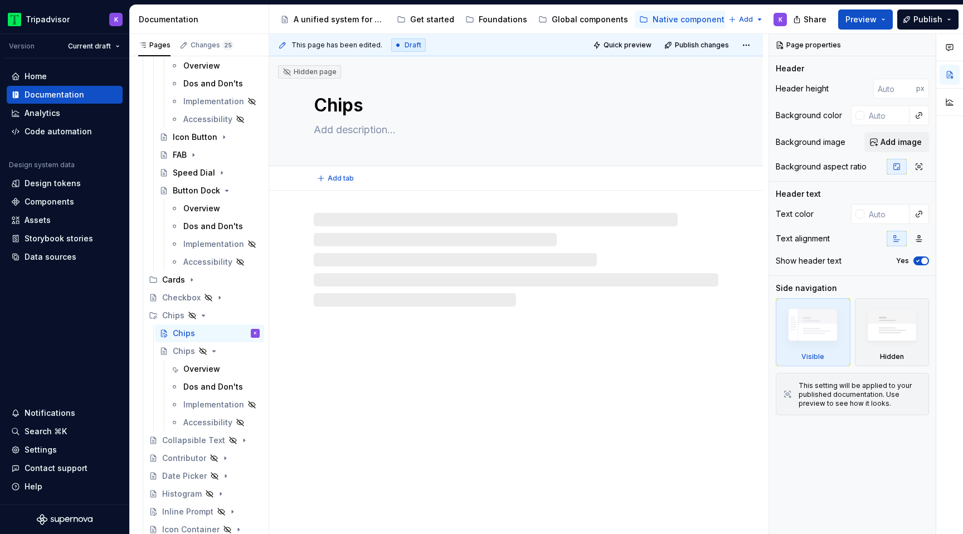
click at [391, 126] on textarea at bounding box center [514, 130] width 405 height 18
click at [340, 134] on textarea at bounding box center [514, 130] width 405 height 18
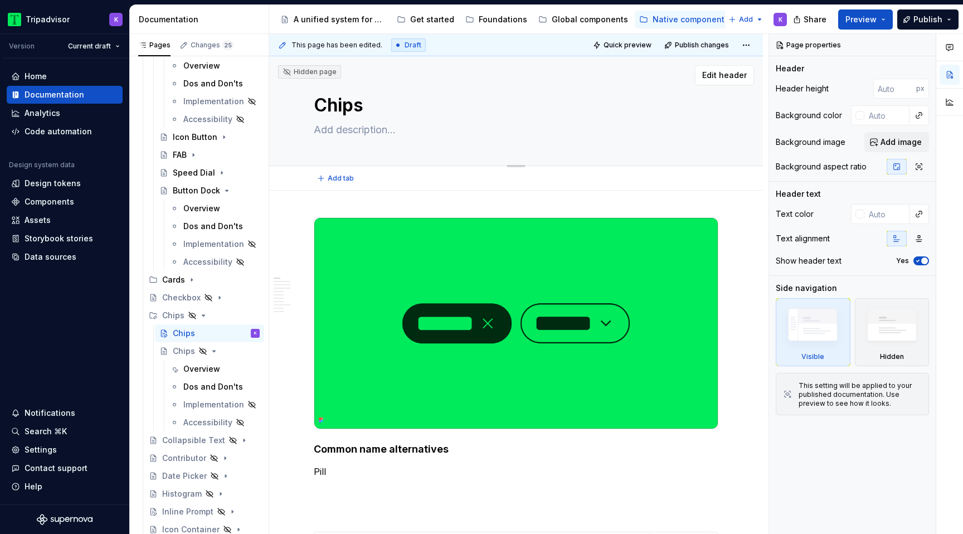
click at [330, 129] on textarea at bounding box center [514, 130] width 405 height 18
paste textarea "Chips are compact elements that represent attributes, options, or links. They p…"
type textarea "*"
type textarea "Chips are compact elements that represent attributes, options, or links. They p…"
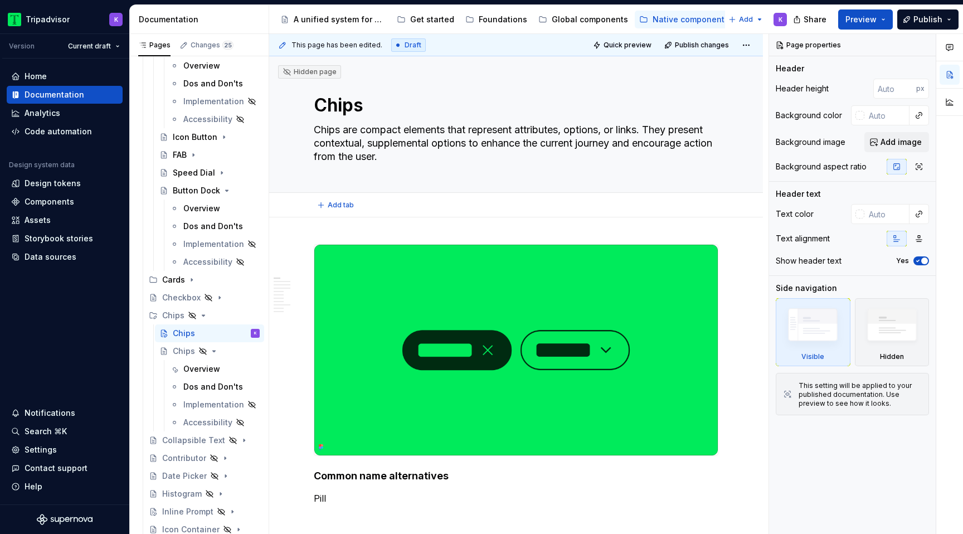
type textarea "*"
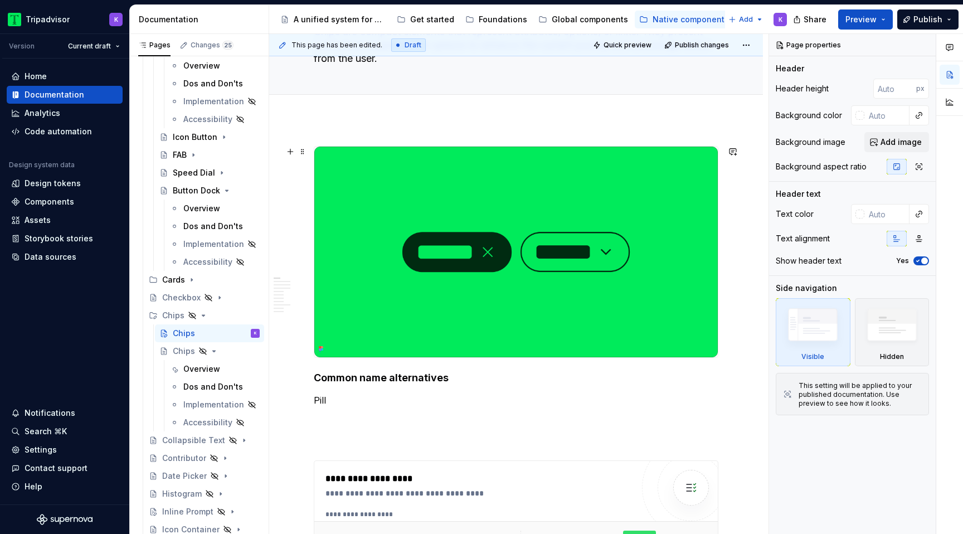
scroll to position [174, 0]
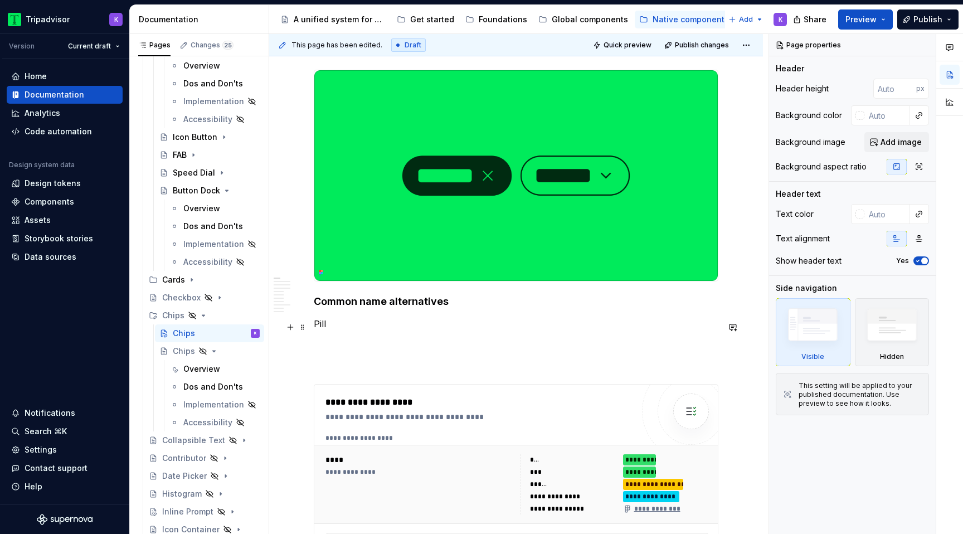
type textarea "Chips are compact elements that represent attributes, options, or links. They p…"
click at [338, 323] on p "Pill" at bounding box center [516, 323] width 405 height 13
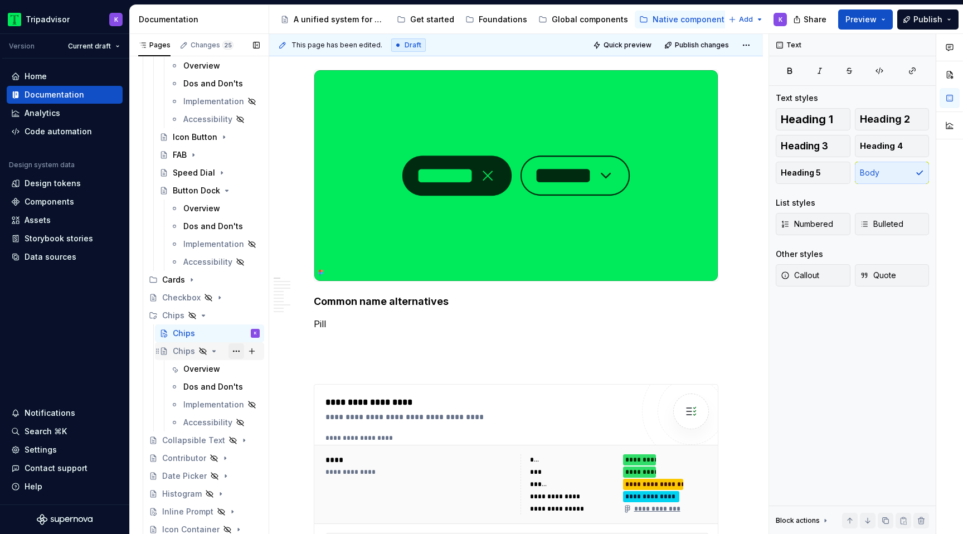
click at [233, 352] on button "Page tree" at bounding box center [236, 351] width 16 height 16
type textarea "*"
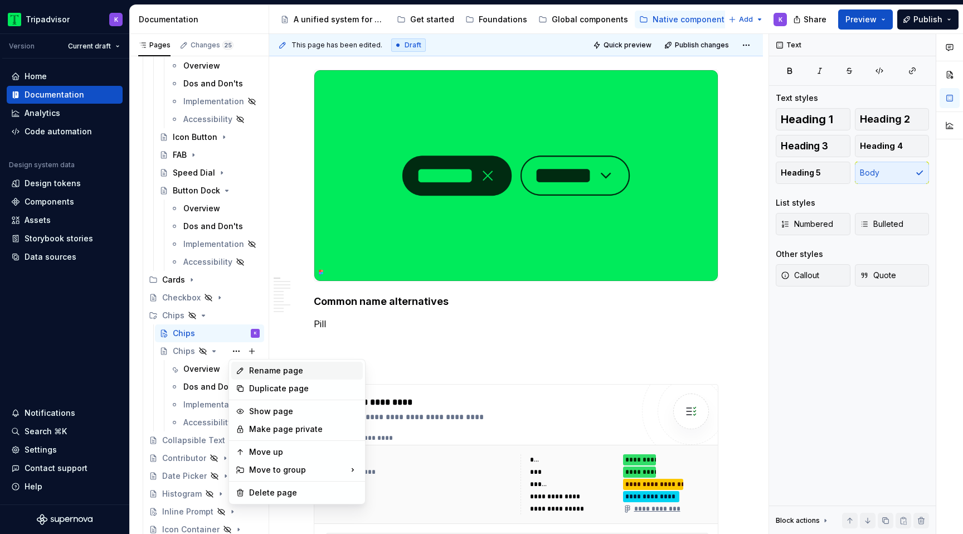
click at [281, 368] on div "Rename page" at bounding box center [303, 370] width 109 height 11
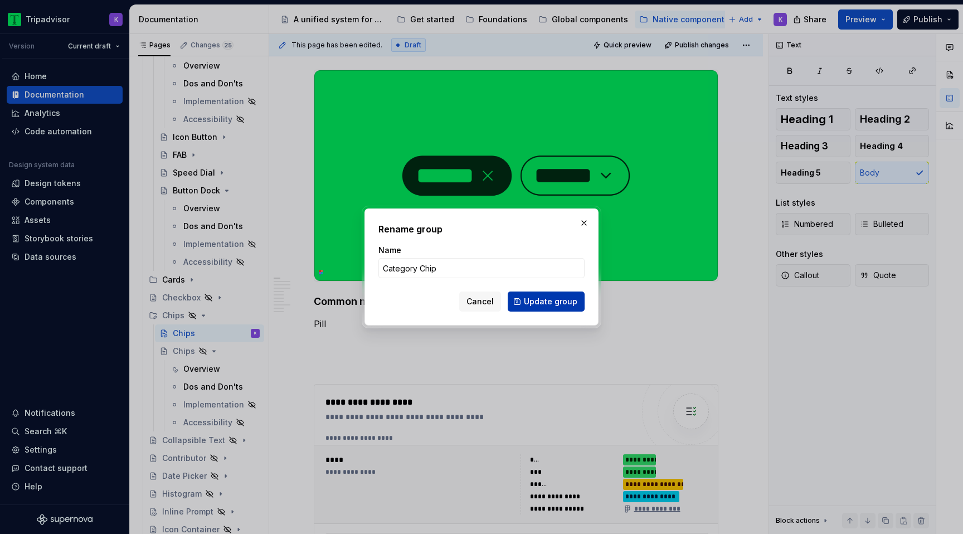
type input "Category Chip"
click at [565, 298] on span "Update group" at bounding box center [550, 301] width 53 height 11
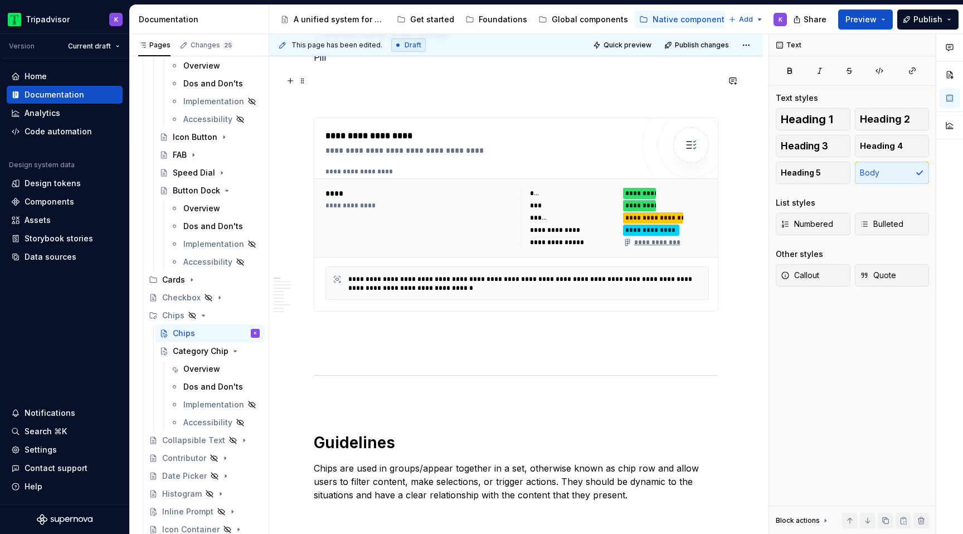
scroll to position [493, 0]
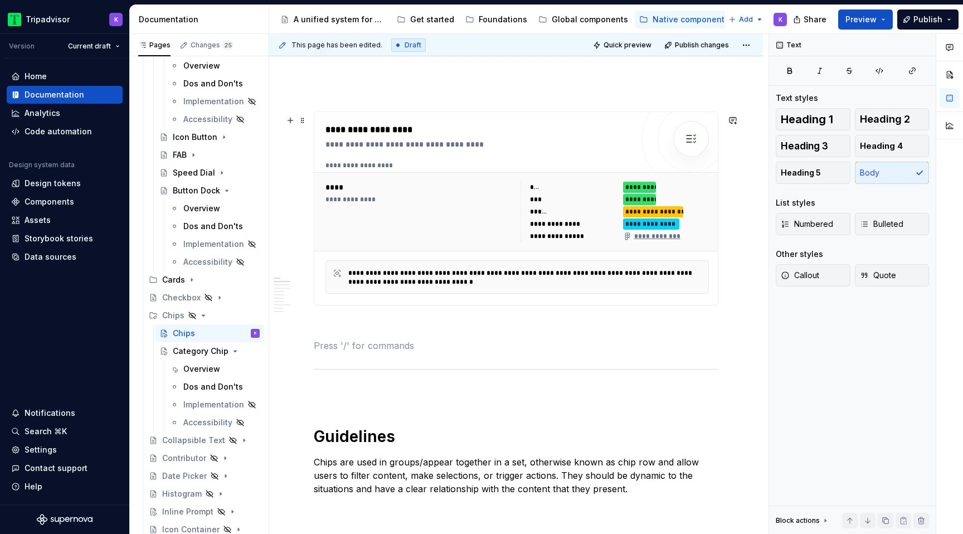
scroll to position [435, 0]
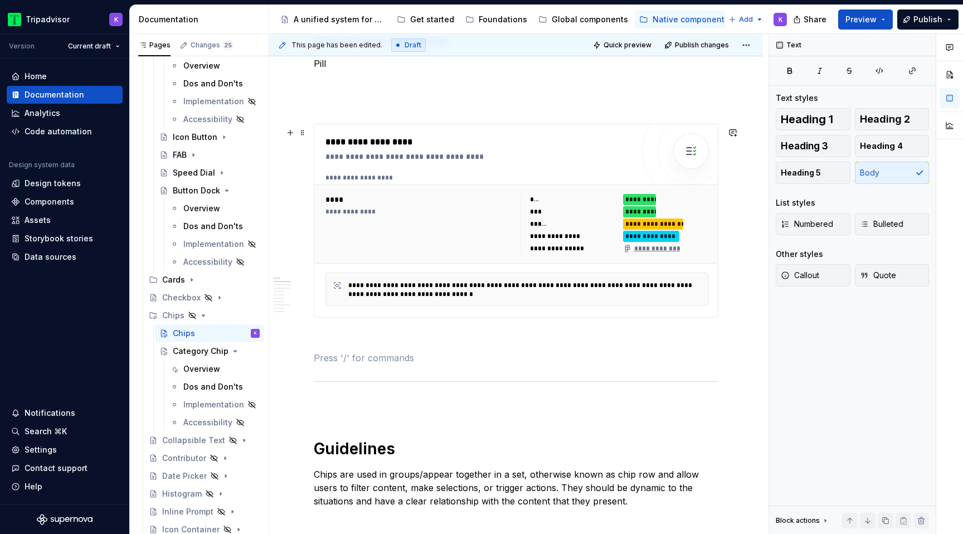
click at [397, 318] on div "**********" at bounding box center [516, 221] width 405 height 194
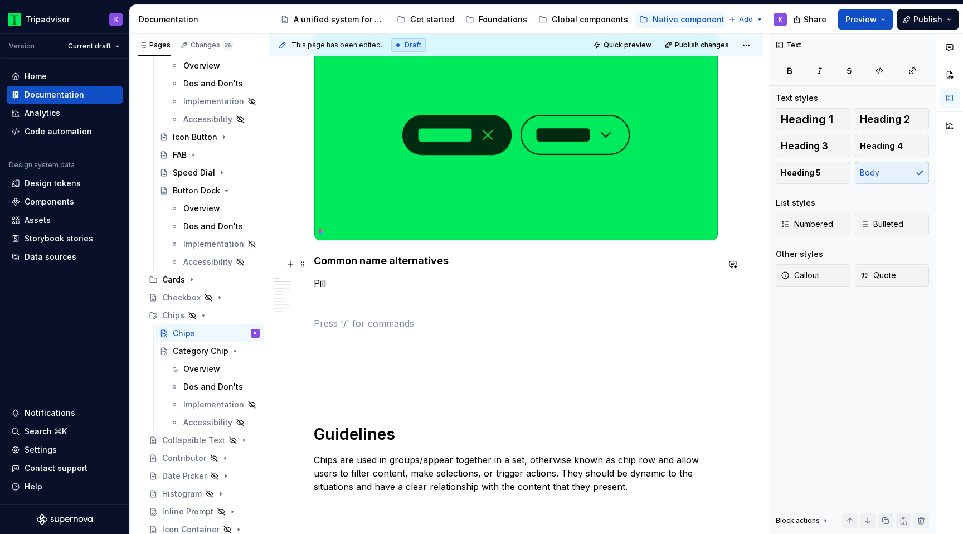
scroll to position [215, 0]
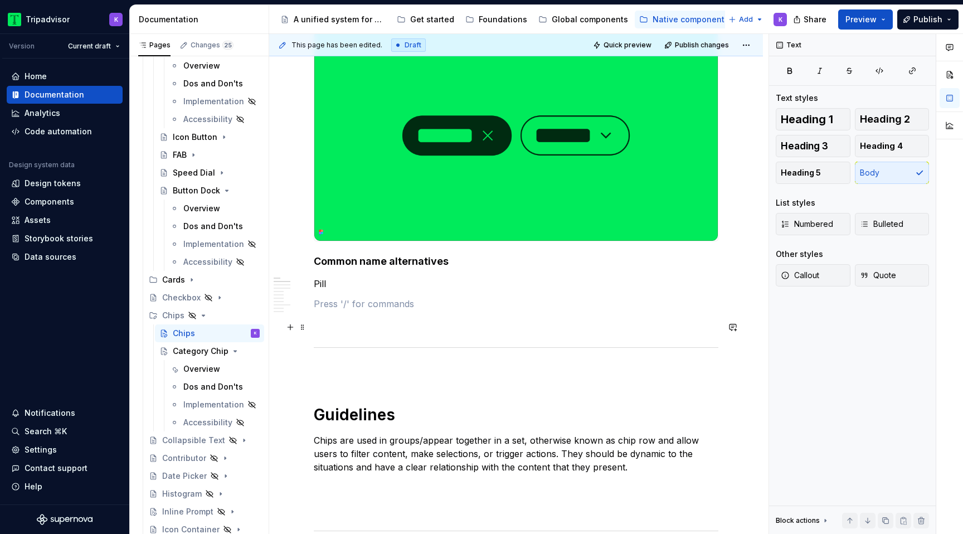
click at [366, 310] on p at bounding box center [516, 303] width 405 height 13
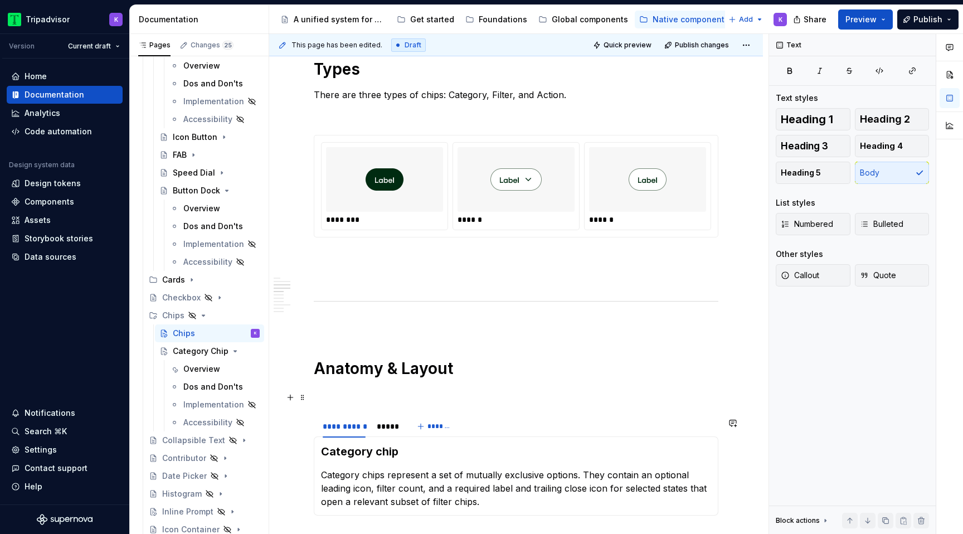
scroll to position [672, 0]
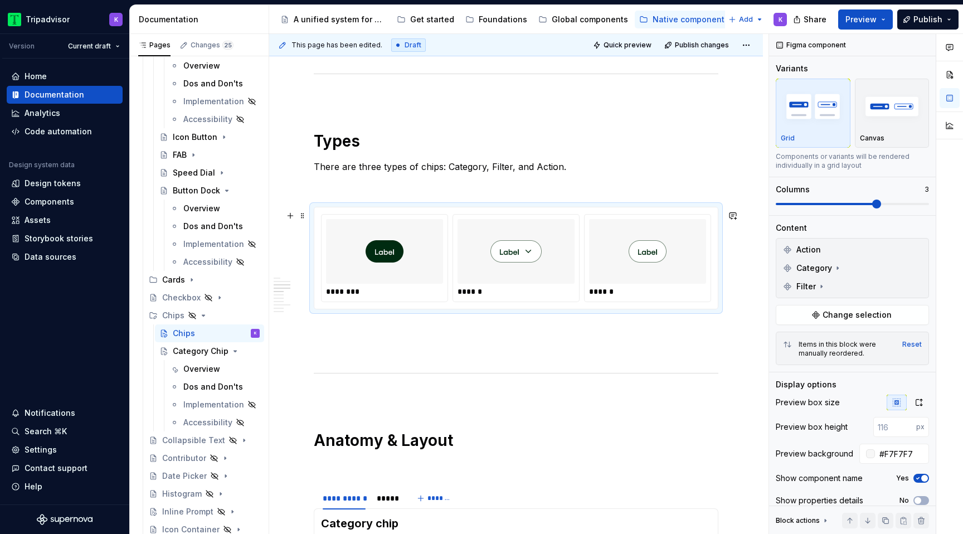
click at [643, 284] on div at bounding box center [647, 251] width 117 height 65
drag, startPoint x: 916, startPoint y: 251, endPoint x: 662, endPoint y: 326, distance: 265.0
click at [662, 326] on div "**********" at bounding box center [616, 284] width 694 height 500
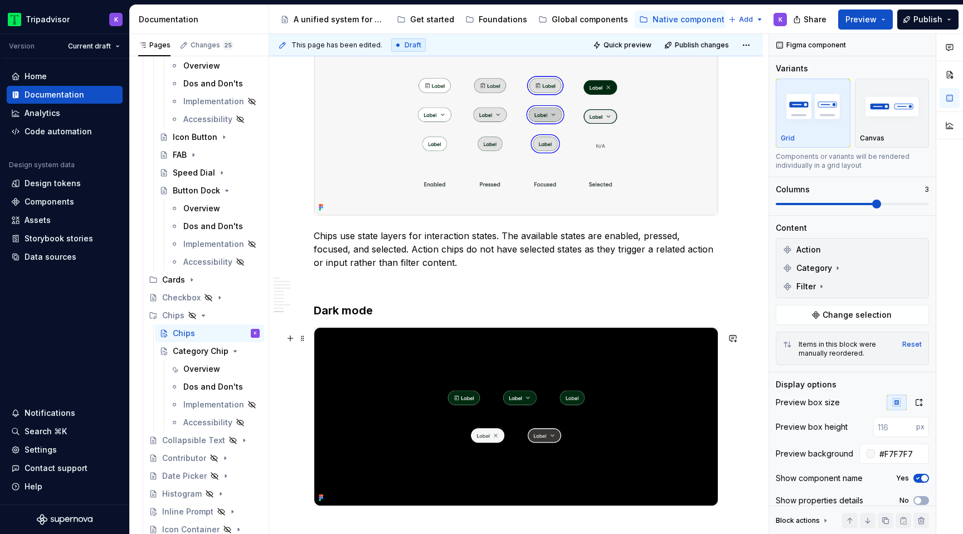
scroll to position [1962, 0]
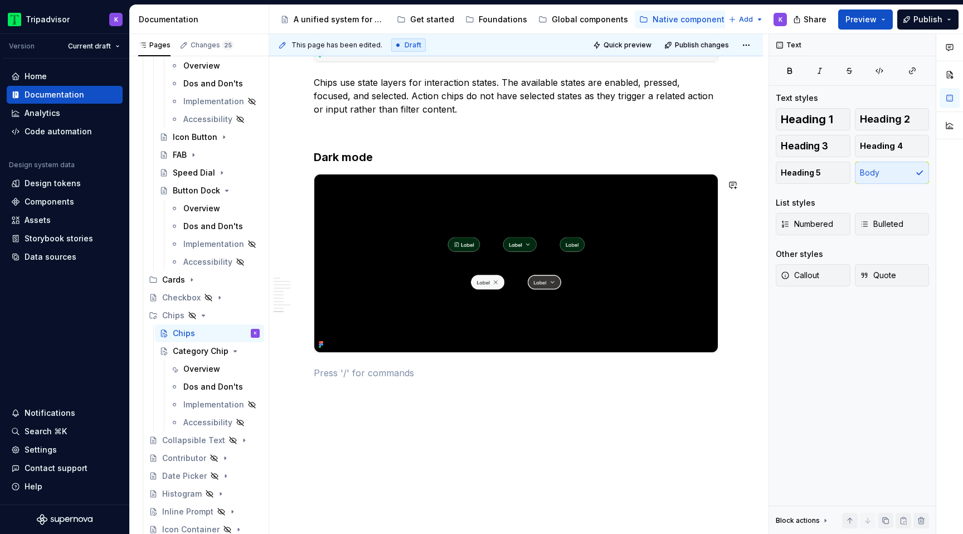
type textarea "*"
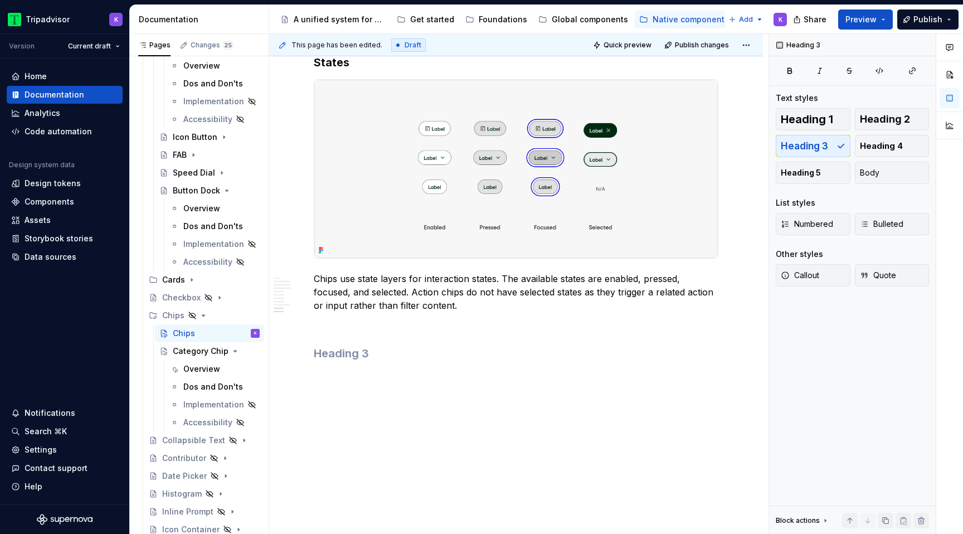
scroll to position [1751, 0]
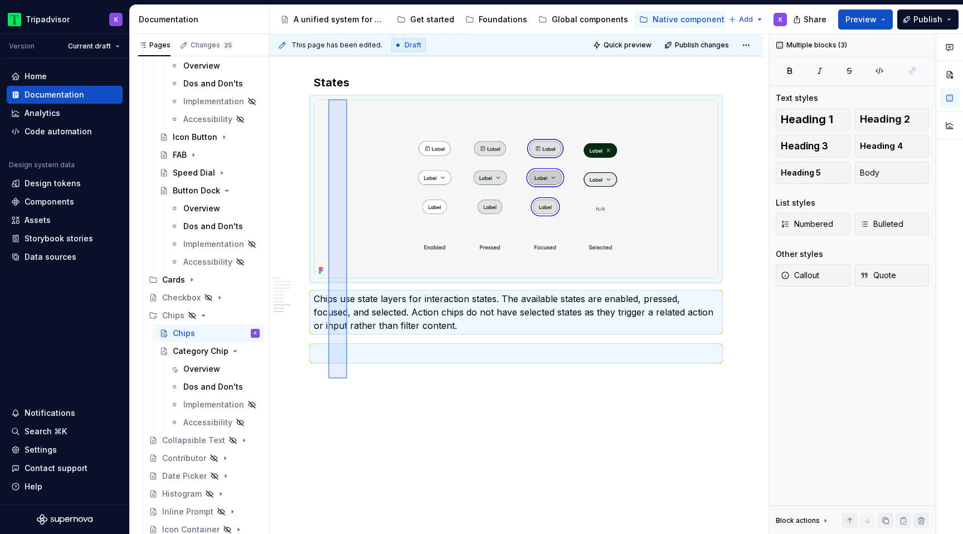
drag, startPoint x: 347, startPoint y: 378, endPoint x: 312, endPoint y: 76, distance: 304.1
click at [312, 76] on div "**********" at bounding box center [518, 284] width 499 height 500
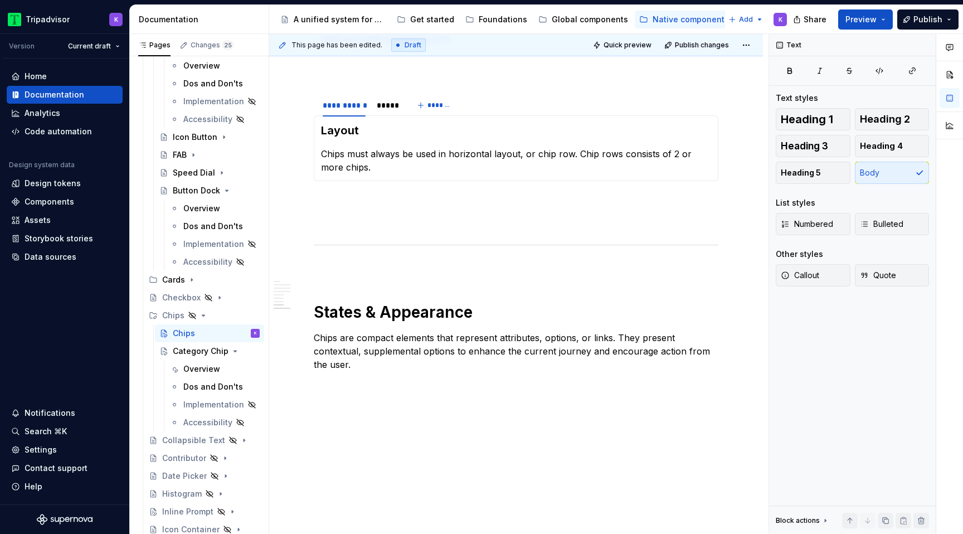
scroll to position [1449, 0]
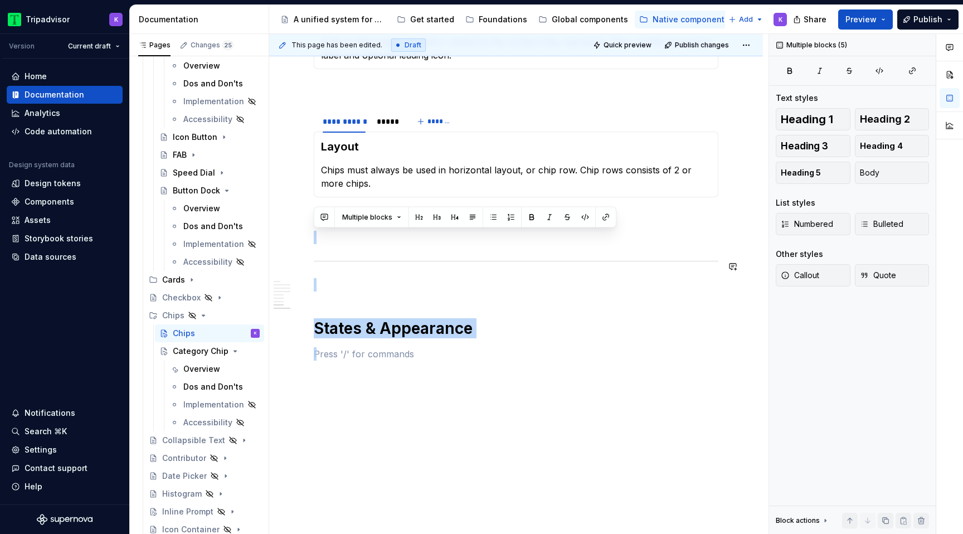
drag, startPoint x: 346, startPoint y: 344, endPoint x: 305, endPoint y: 254, distance: 99.2
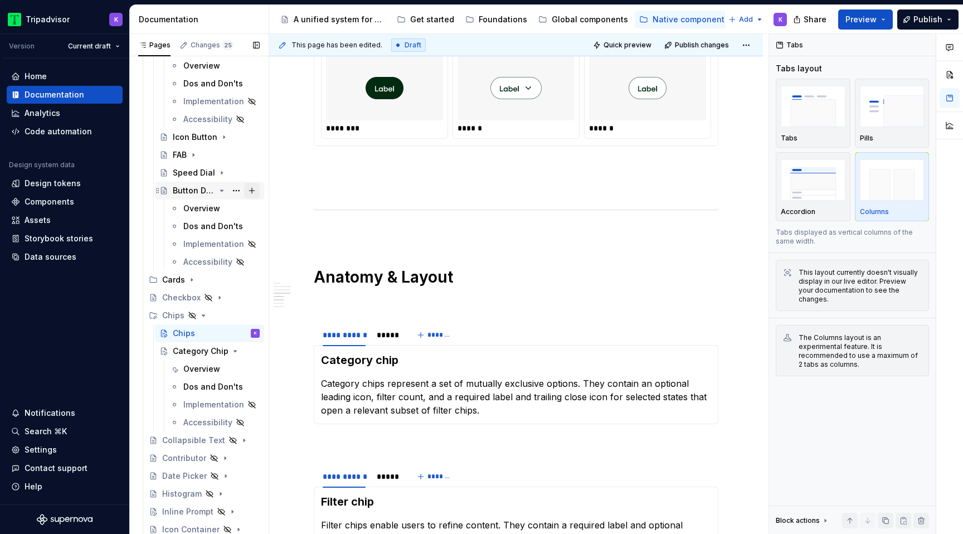
scroll to position [211, 0]
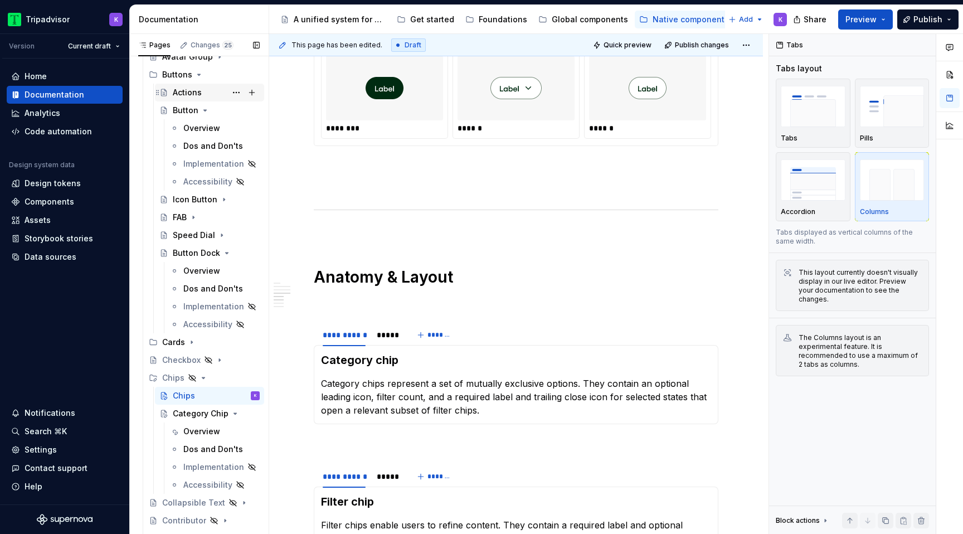
click at [200, 93] on div "Actions" at bounding box center [187, 92] width 29 height 11
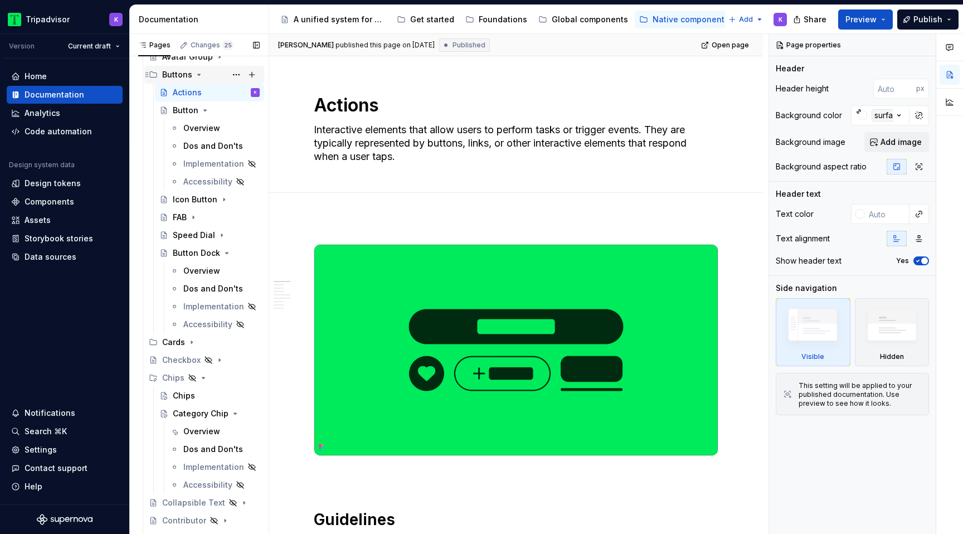
click at [197, 77] on icon "Page tree" at bounding box center [198, 74] width 9 height 9
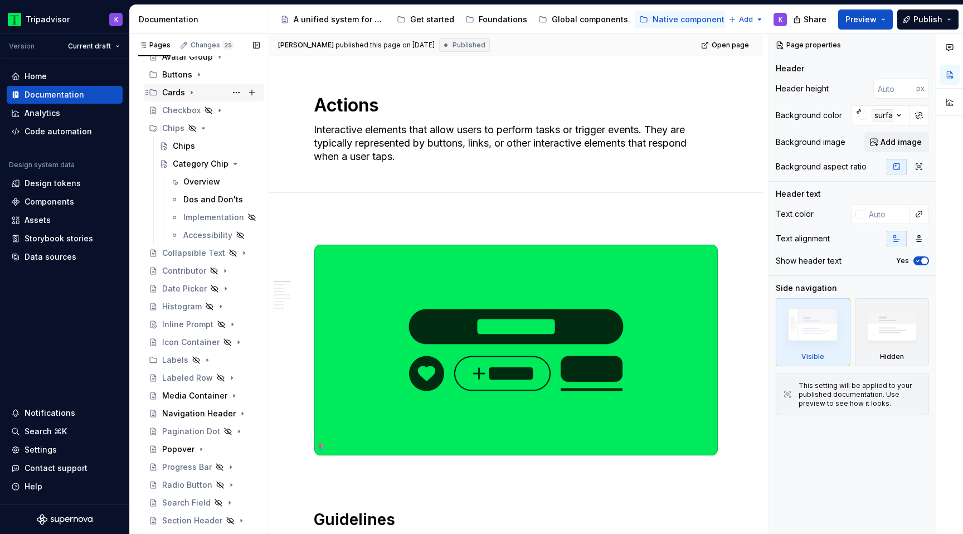
click at [189, 91] on icon "Page tree" at bounding box center [191, 92] width 9 height 9
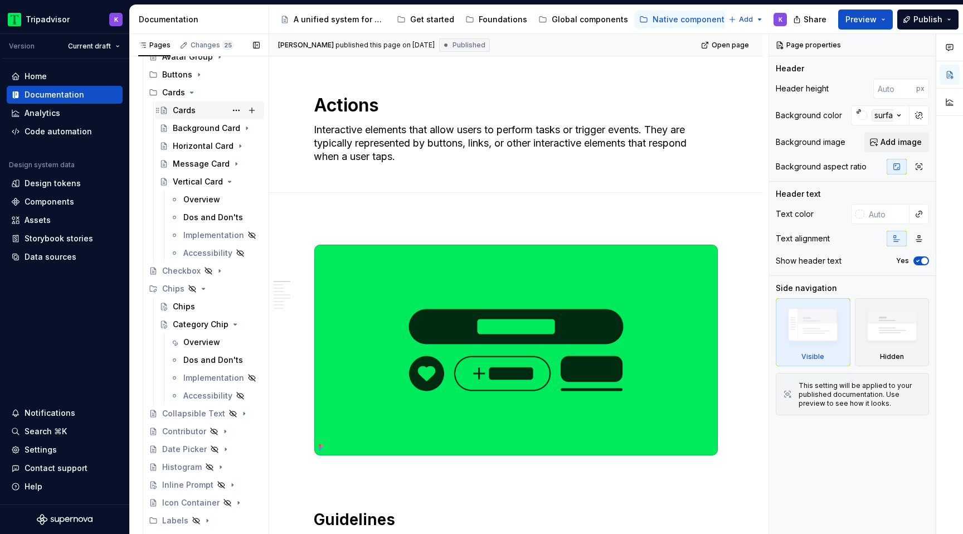
click at [196, 114] on div "Cards" at bounding box center [216, 111] width 87 height 16
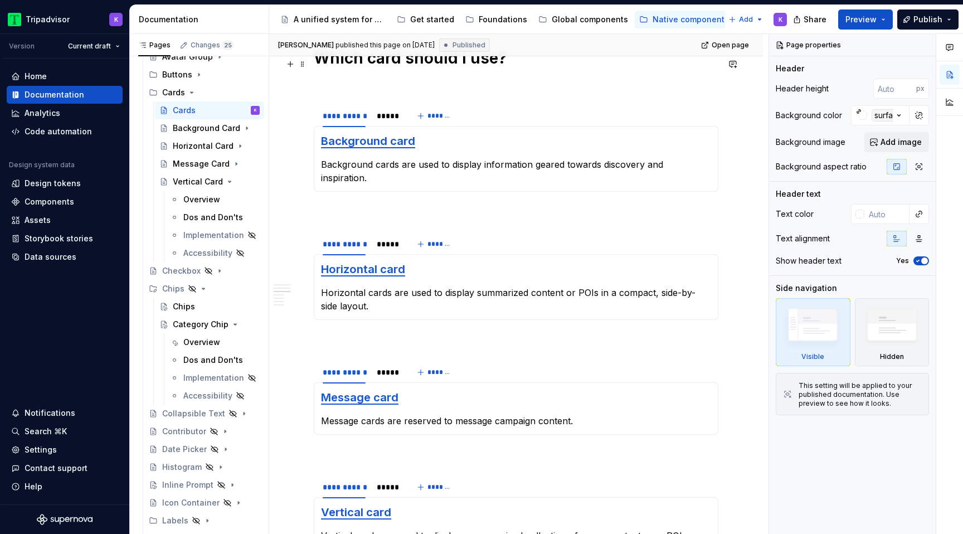
scroll to position [1113, 0]
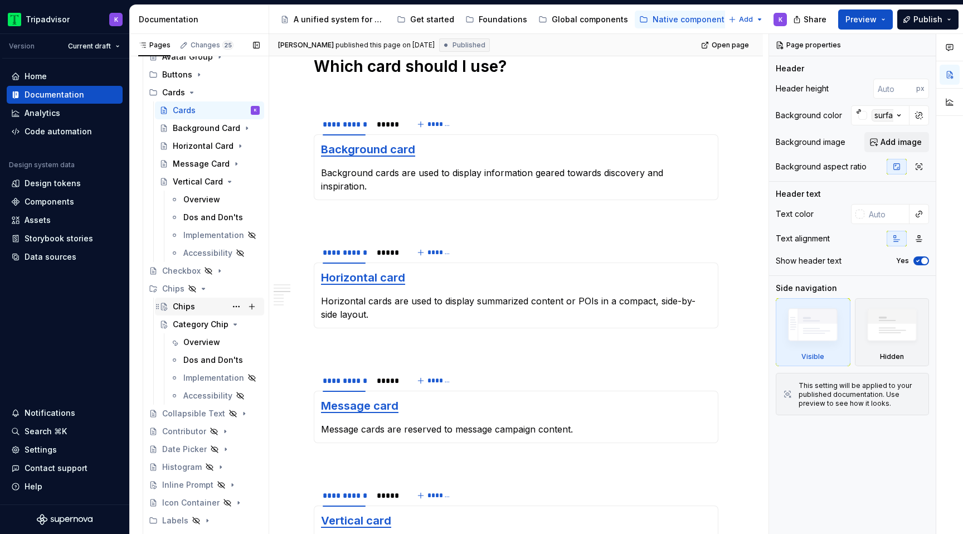
click at [205, 311] on div "Chips" at bounding box center [216, 307] width 87 height 16
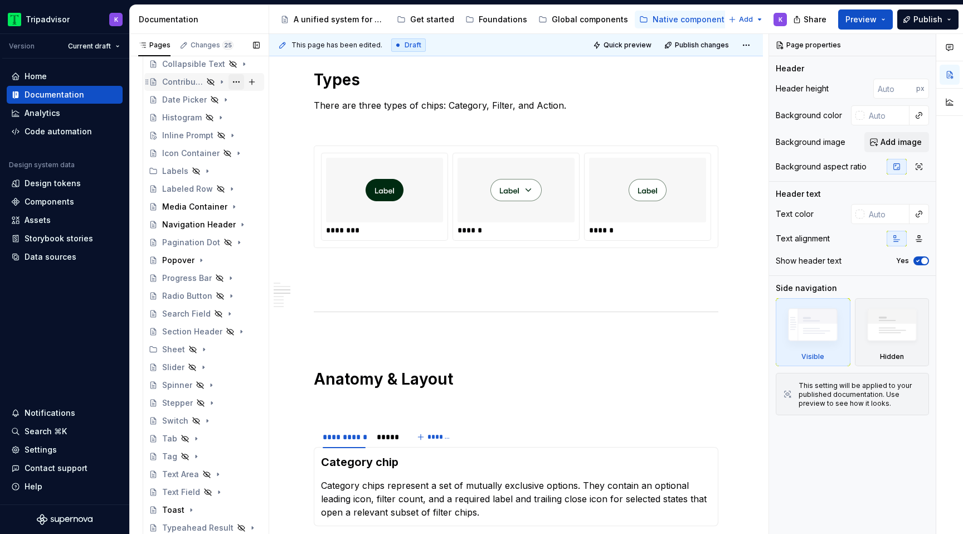
scroll to position [559, 0]
click at [210, 407] on icon "Page tree" at bounding box center [211, 404] width 9 height 9
click at [209, 421] on div "Overview" at bounding box center [216, 422] width 87 height 16
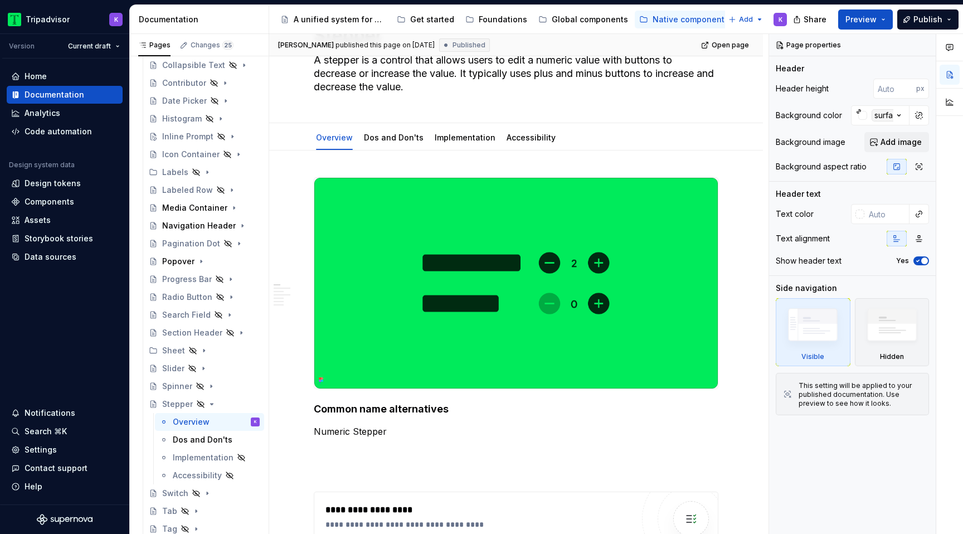
scroll to position [85, 0]
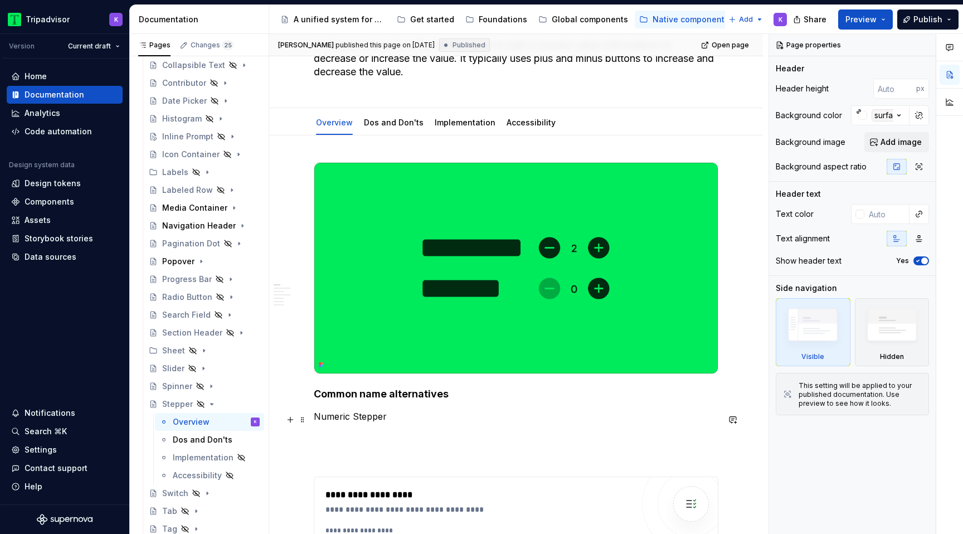
type textarea "*"
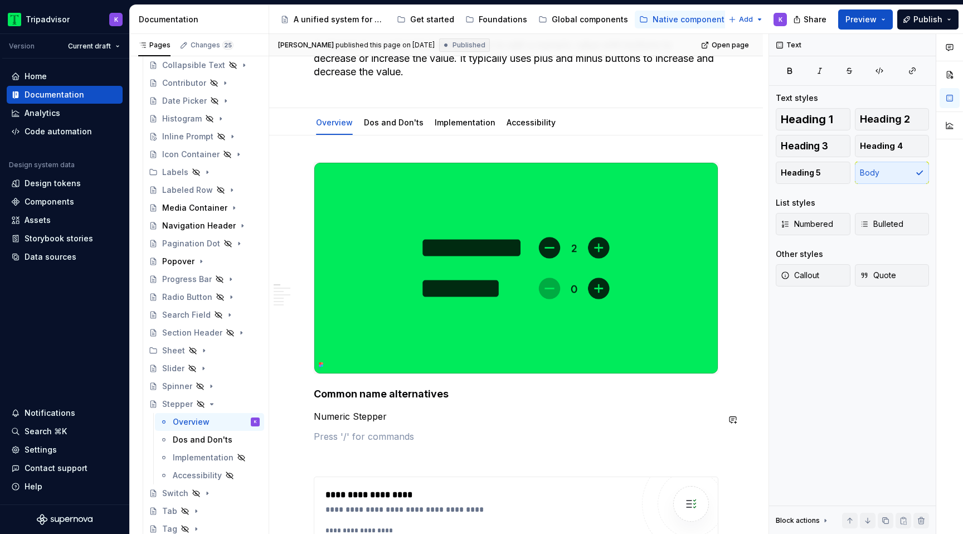
click at [400, 420] on p "Numeric Stepper" at bounding box center [516, 416] width 405 height 13
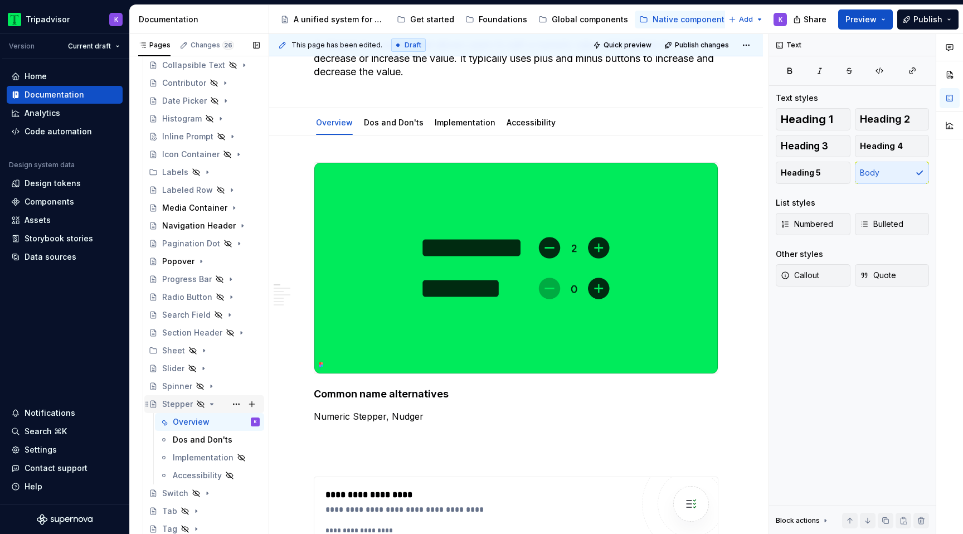
click at [211, 402] on icon "Page tree" at bounding box center [211, 404] width 9 height 9
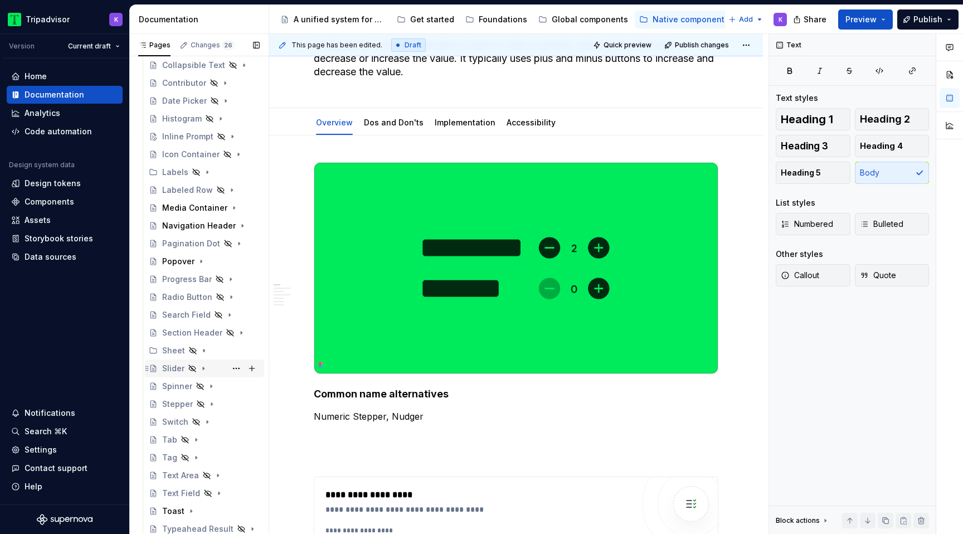
click at [205, 369] on icon "Page tree" at bounding box center [203, 368] width 9 height 9
click at [199, 389] on div "Overview" at bounding box center [191, 386] width 37 height 11
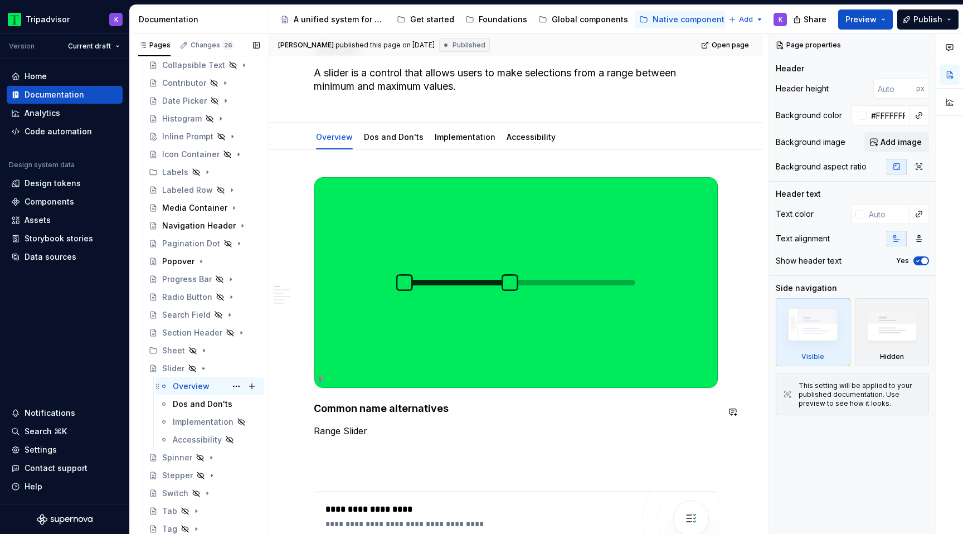
scroll to position [57, 0]
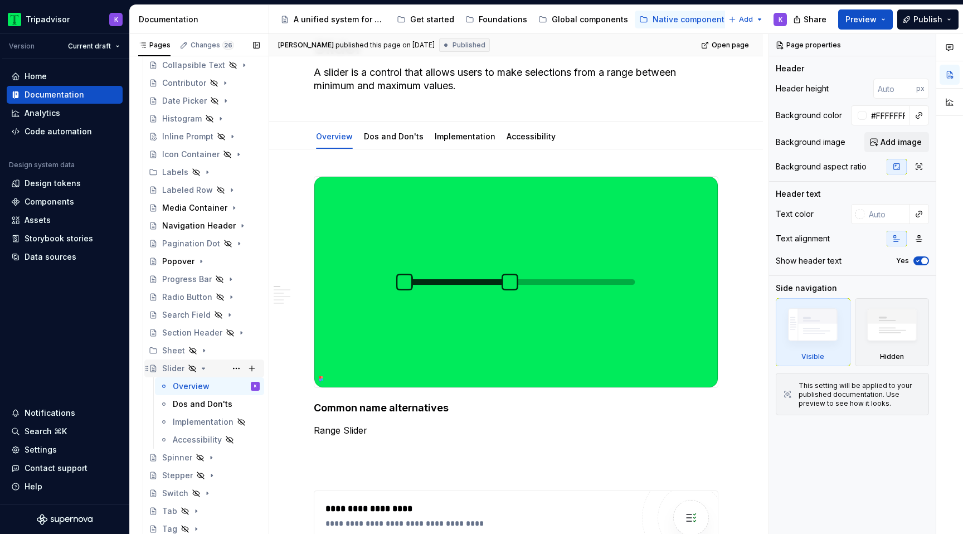
click at [204, 366] on icon "Page tree" at bounding box center [203, 368] width 9 height 9
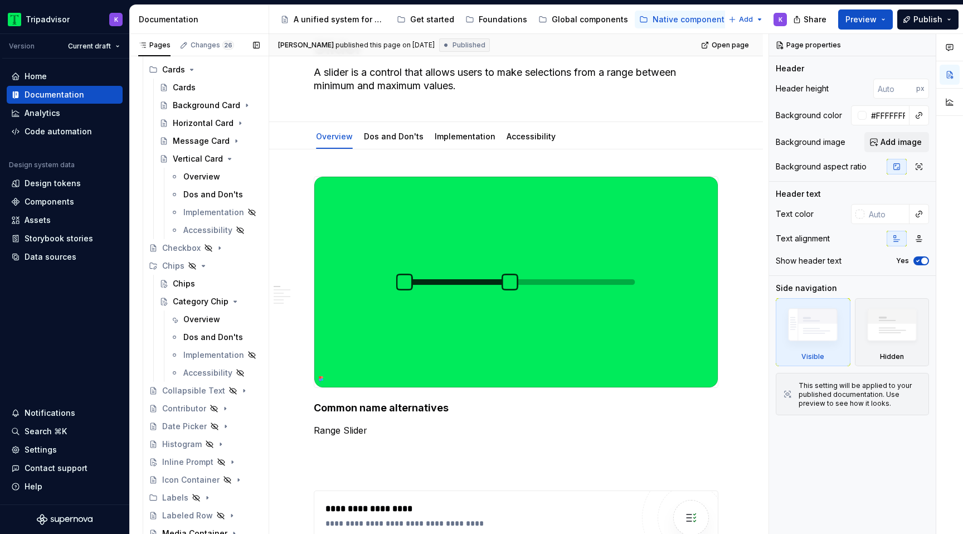
scroll to position [180, 0]
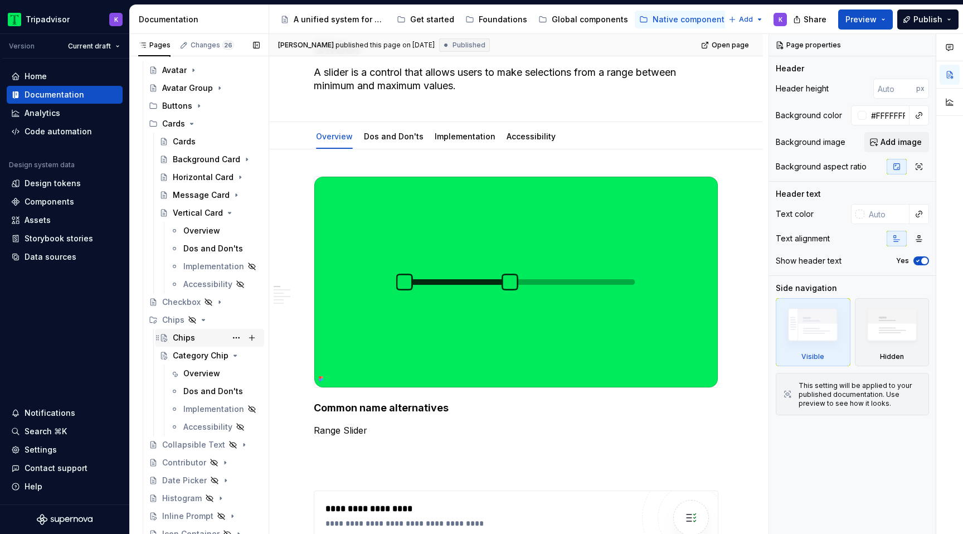
click at [205, 342] on div "Chips" at bounding box center [216, 338] width 87 height 16
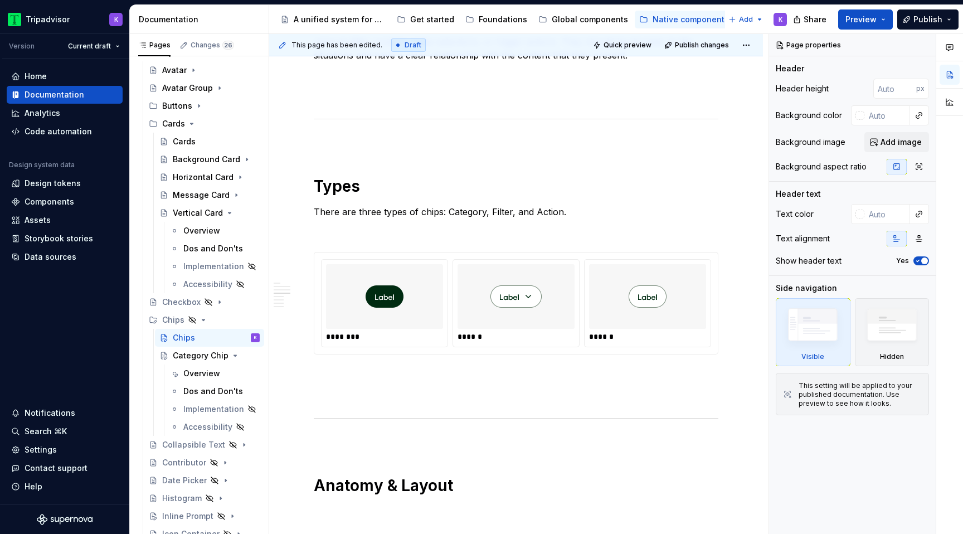
scroll to position [832, 0]
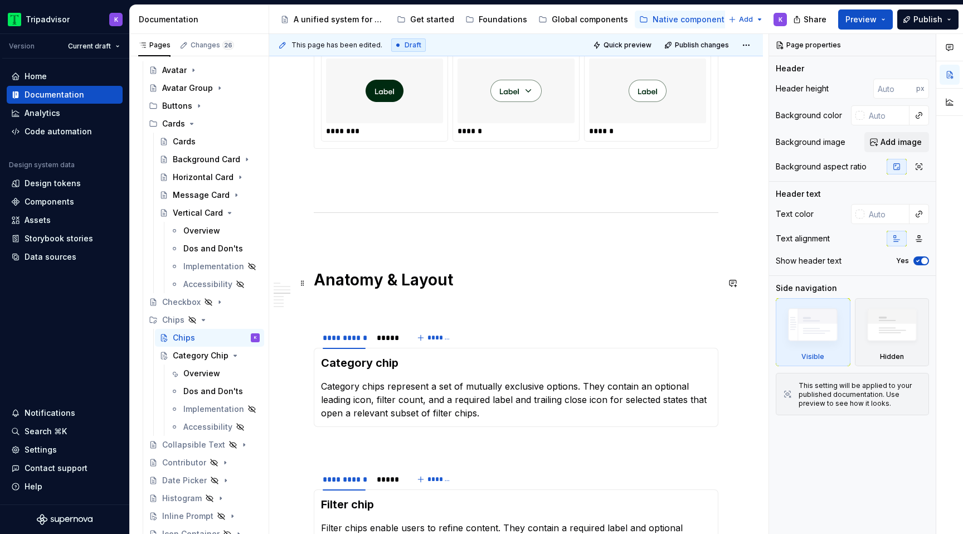
type textarea "*"
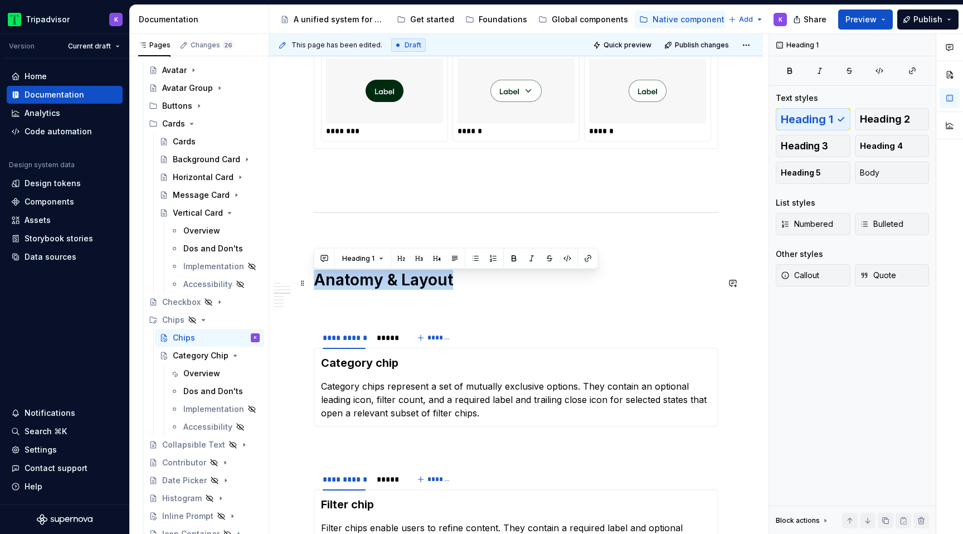
drag, startPoint x: 454, startPoint y: 288, endPoint x: 314, endPoint y: 286, distance: 140.4
click at [314, 286] on h1 "Anatomy & Layout" at bounding box center [516, 280] width 405 height 20
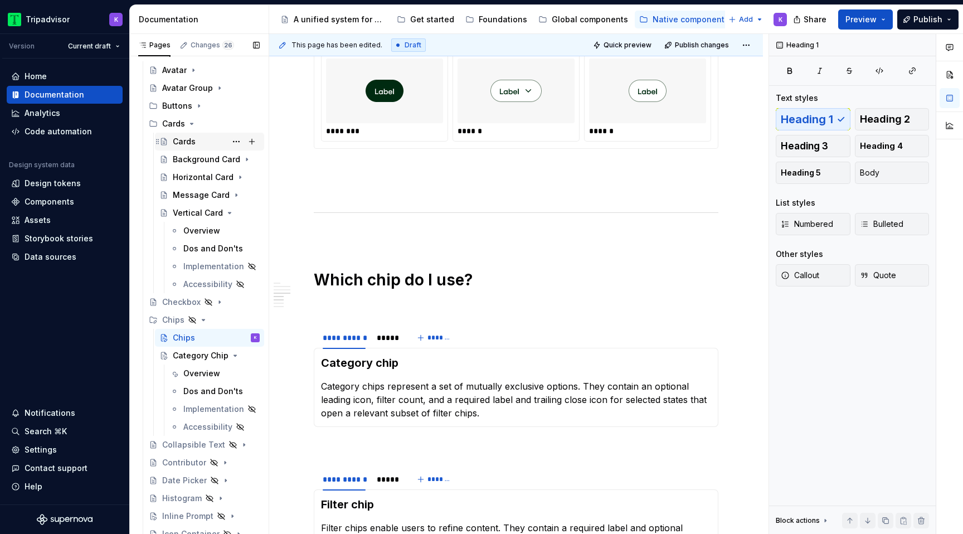
click at [198, 140] on div "Cards" at bounding box center [216, 142] width 87 height 16
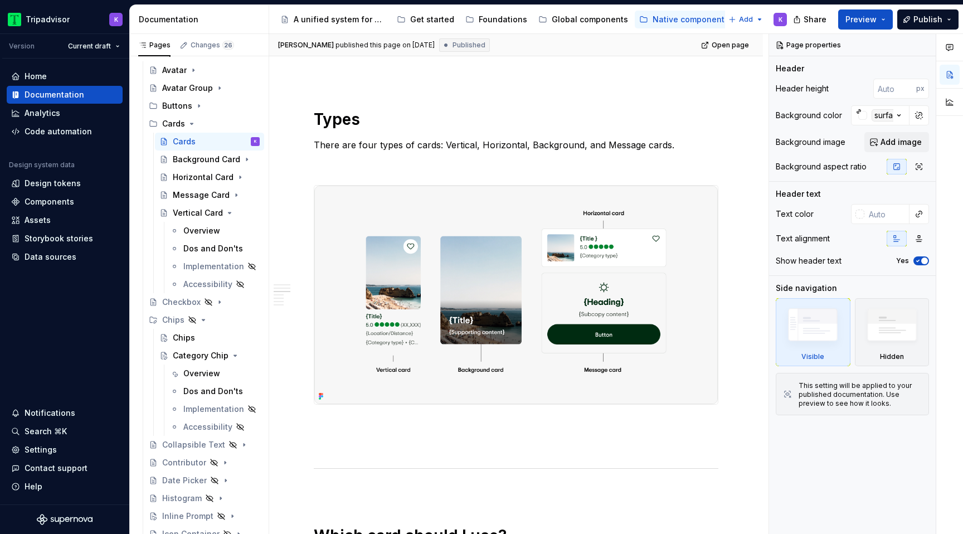
scroll to position [901, 0]
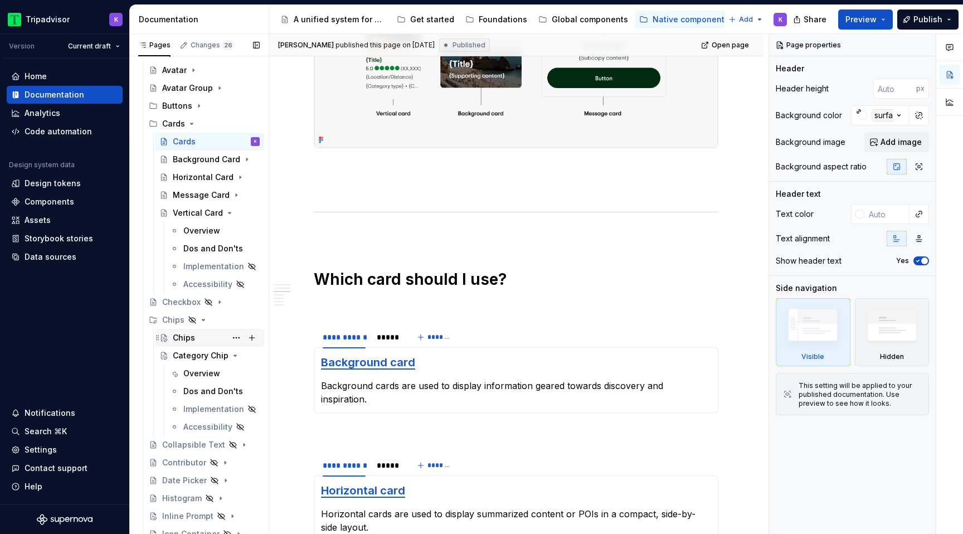
click at [194, 335] on div "Chips" at bounding box center [216, 338] width 87 height 16
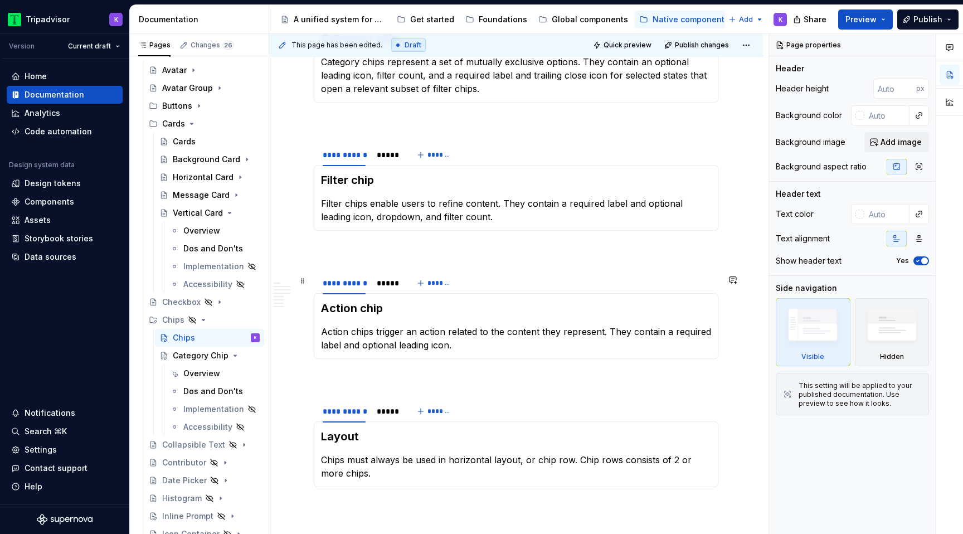
scroll to position [1183, 0]
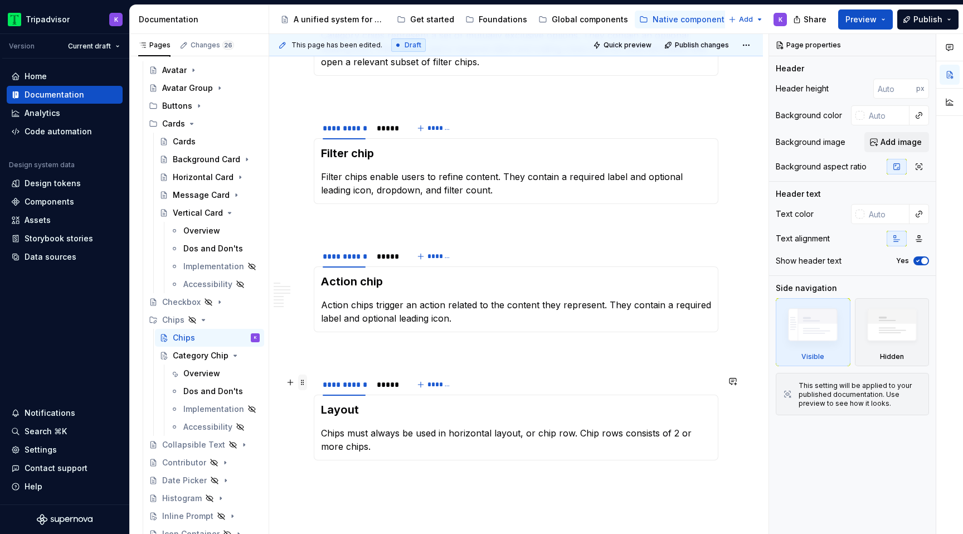
click at [301, 382] on span at bounding box center [302, 382] width 9 height 16
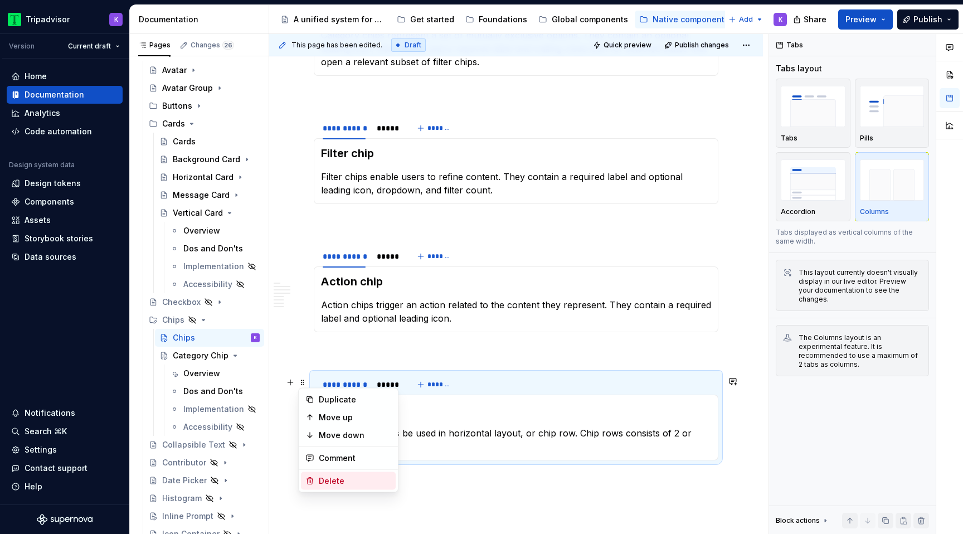
click at [334, 480] on div "Delete" at bounding box center [355, 480] width 72 height 11
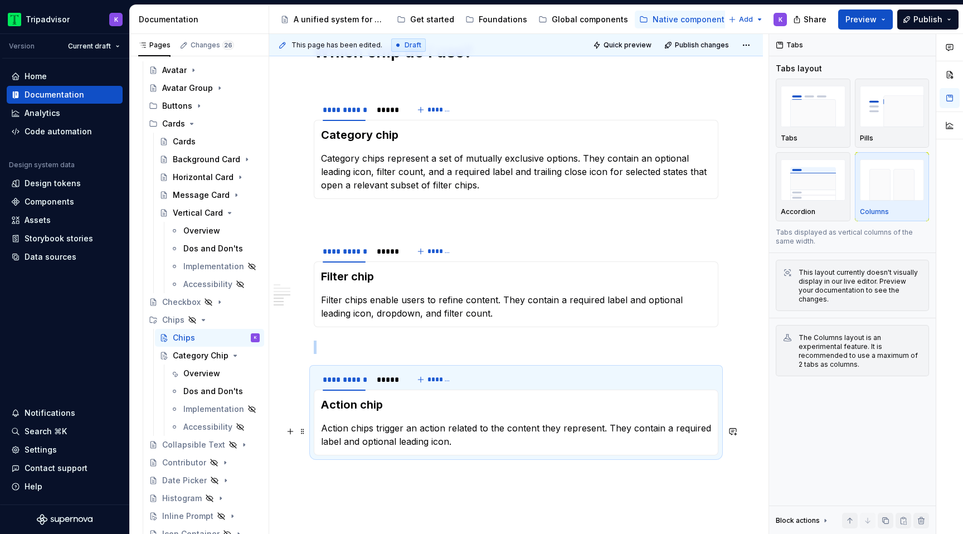
scroll to position [1039, 0]
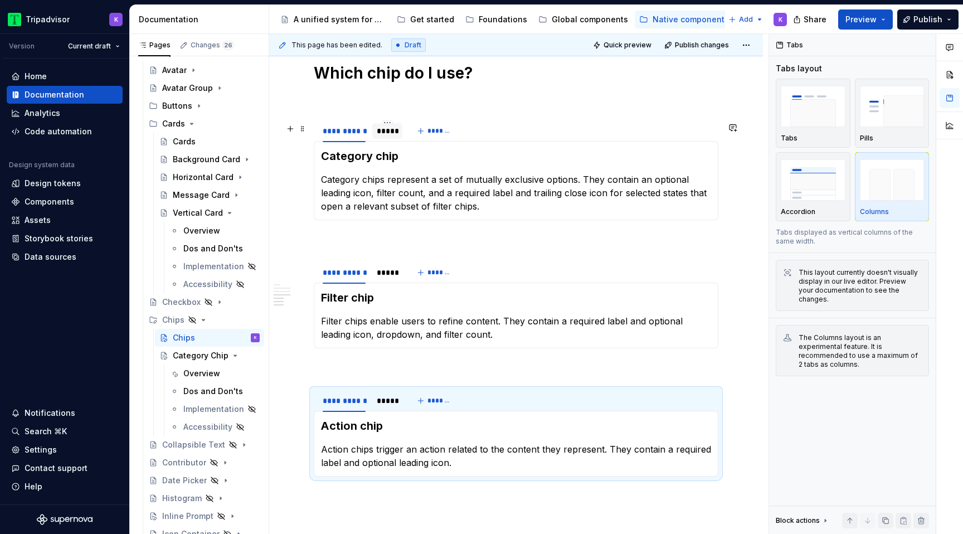
click at [388, 137] on div "*****" at bounding box center [387, 130] width 21 height 11
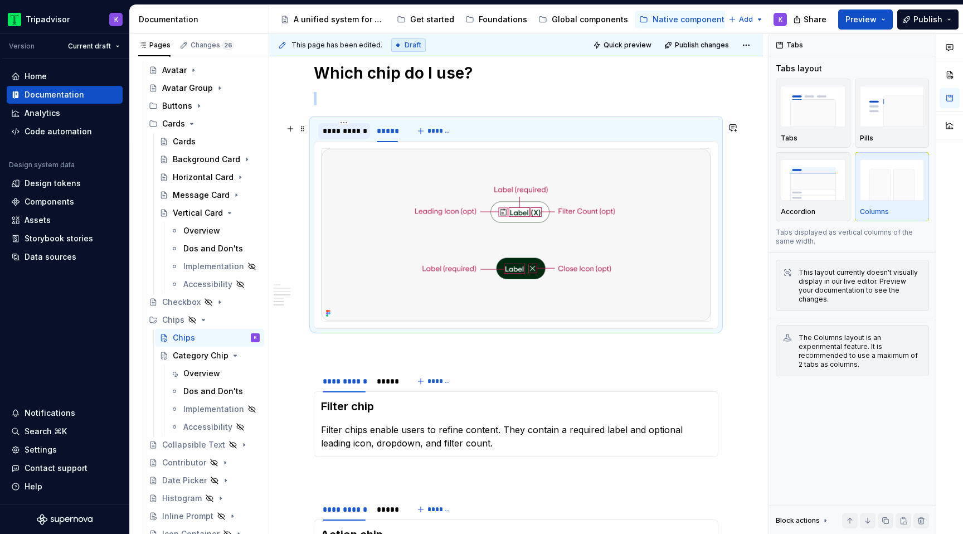
click at [352, 139] on div "**********" at bounding box center [344, 131] width 52 height 16
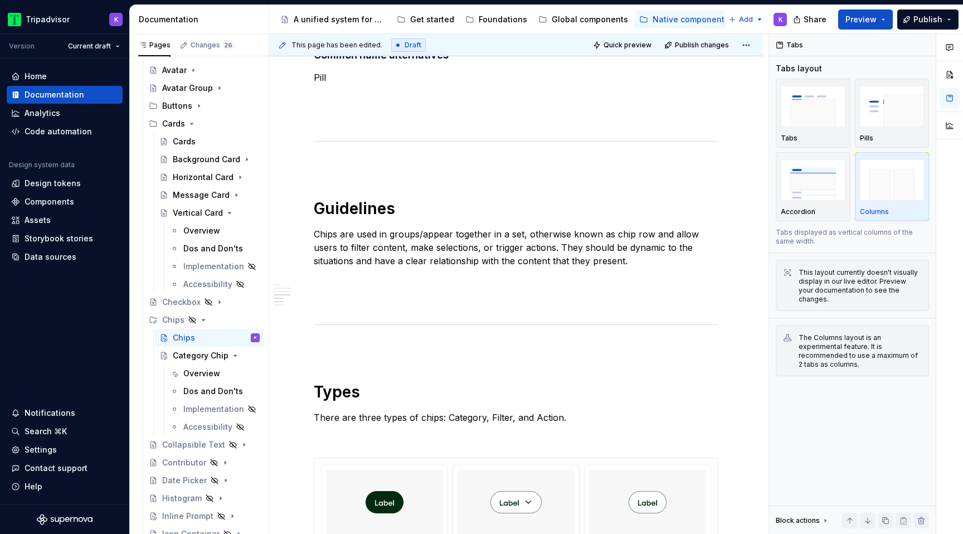
scroll to position [0, 0]
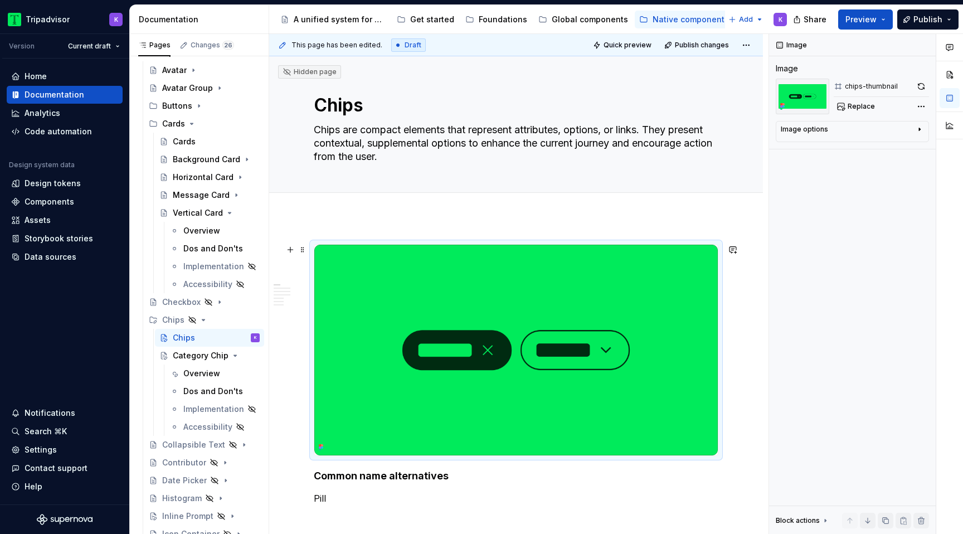
click at [479, 302] on img at bounding box center [515, 350] width 403 height 211
click at [856, 103] on span "Replace" at bounding box center [861, 106] width 27 height 9
type textarea "*"
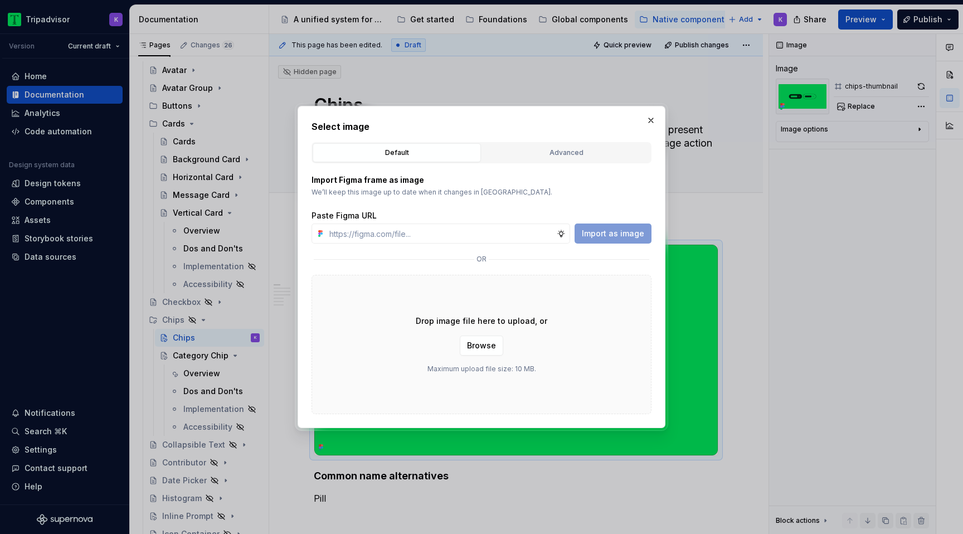
type input "https://www.figma.com/design/eWzZGbXTCMsZ0gwC1u1MU0/Altas-Native-Documentation?…"
click at [601, 236] on span "Import as image" at bounding box center [613, 233] width 62 height 11
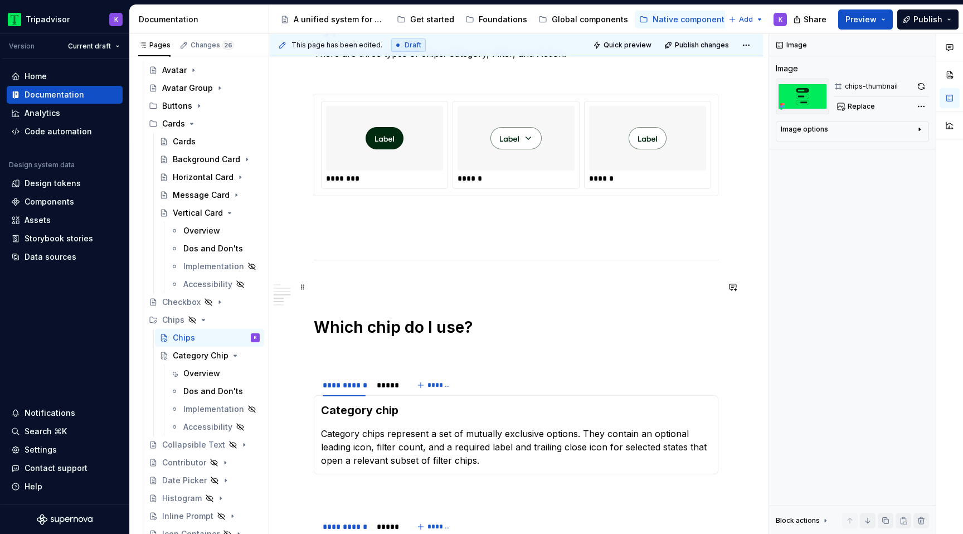
scroll to position [858, 0]
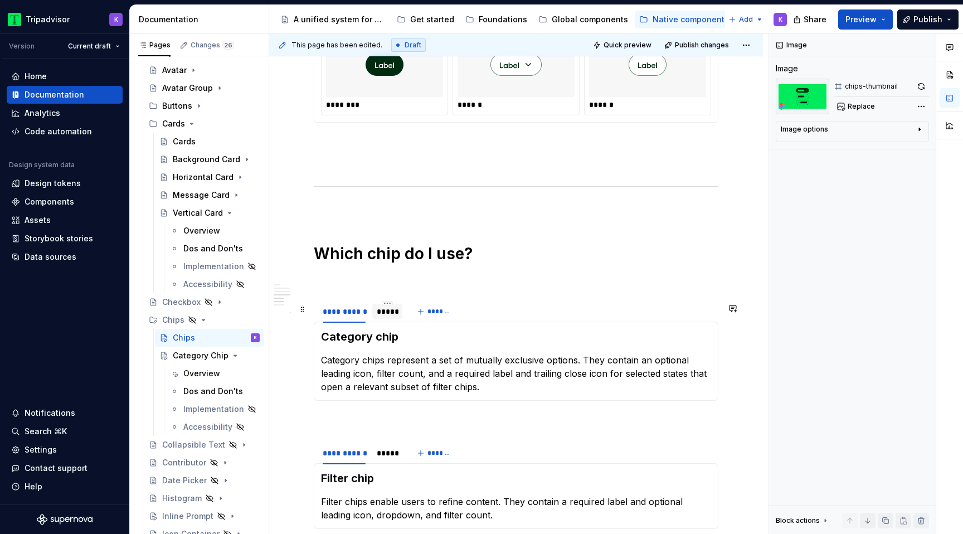
click at [390, 317] on div "*****" at bounding box center [387, 311] width 21 height 11
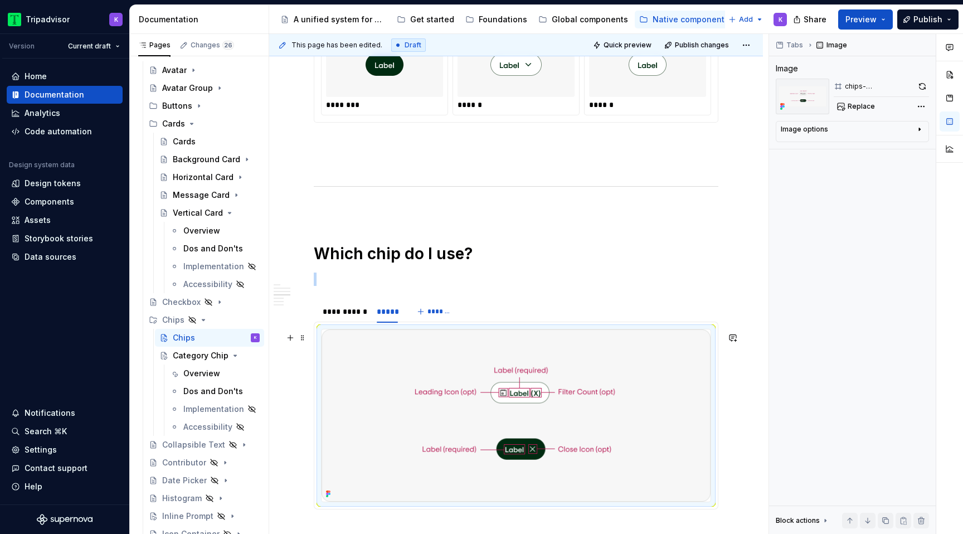
click at [432, 386] on img at bounding box center [516, 415] width 389 height 172
click at [859, 109] on span "Replace" at bounding box center [861, 106] width 27 height 9
type textarea "*"
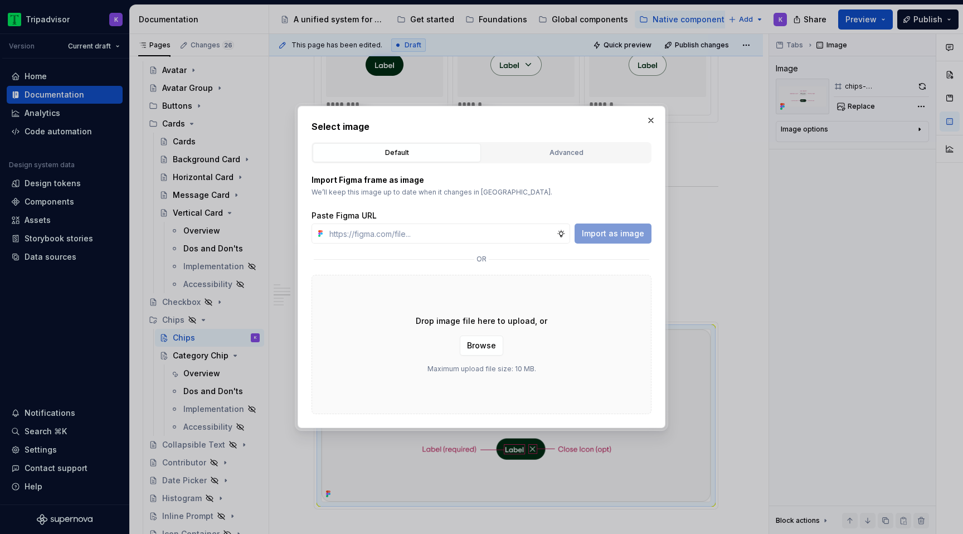
type input "https://www.figma.com/design/eWzZGbXTCMsZ0gwC1u1MU0/Altas-Native-Documentation?…"
type textarea "*"
type input "https://www.figma.com/design/eWzZGbXTCMsZ0gwC1u1MU0/Altas-Native-Documentation?…"
click at [610, 228] on span "Import as image" at bounding box center [613, 233] width 62 height 11
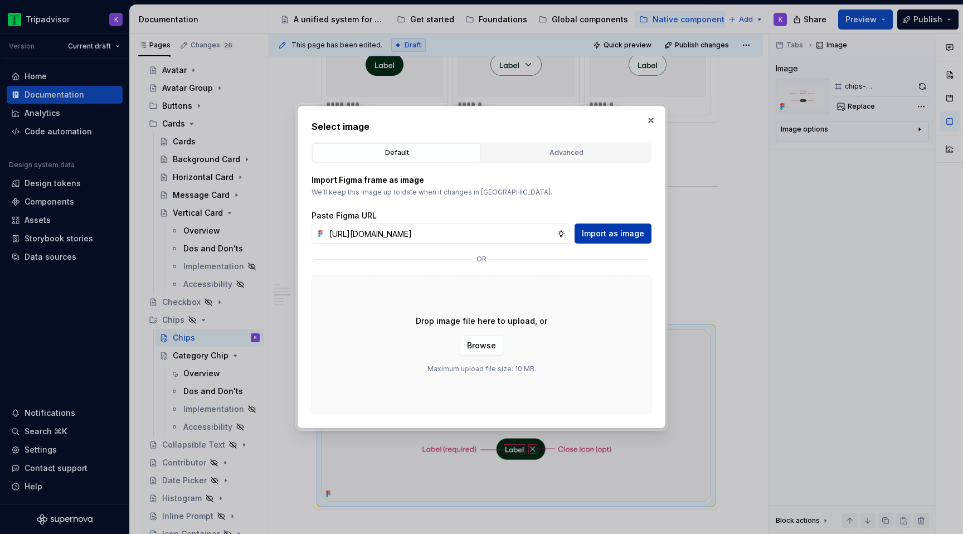
scroll to position [0, 0]
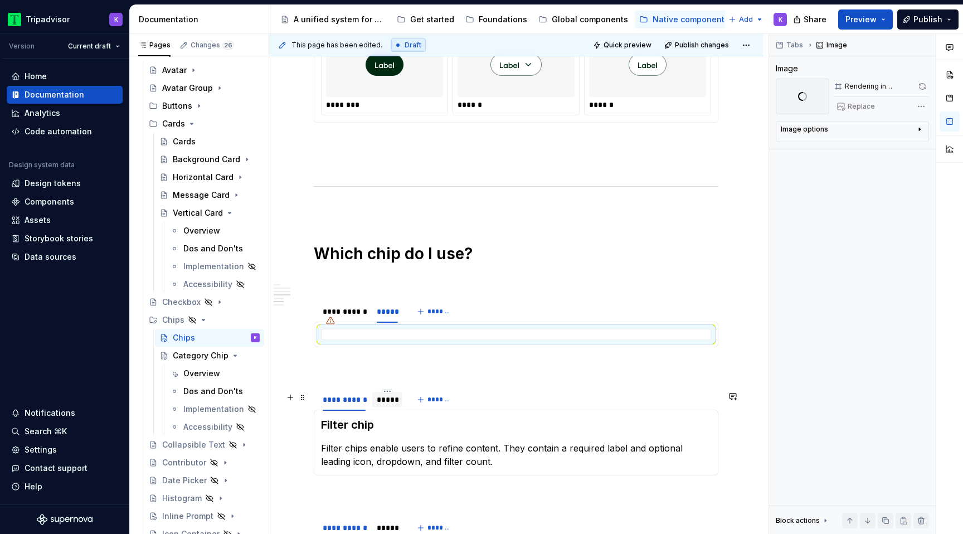
click at [381, 405] on div "*****" at bounding box center [387, 399] width 21 height 11
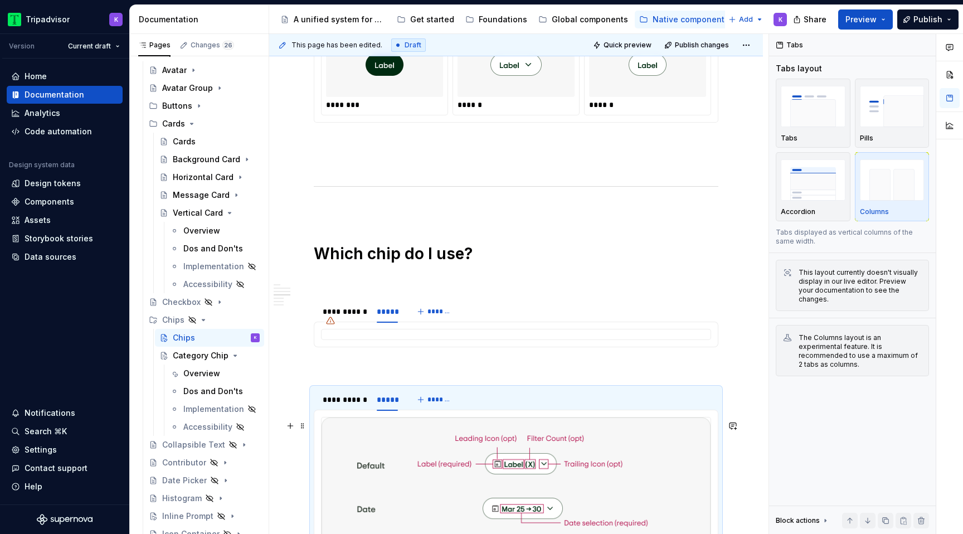
click at [462, 452] on img at bounding box center [516, 503] width 389 height 172
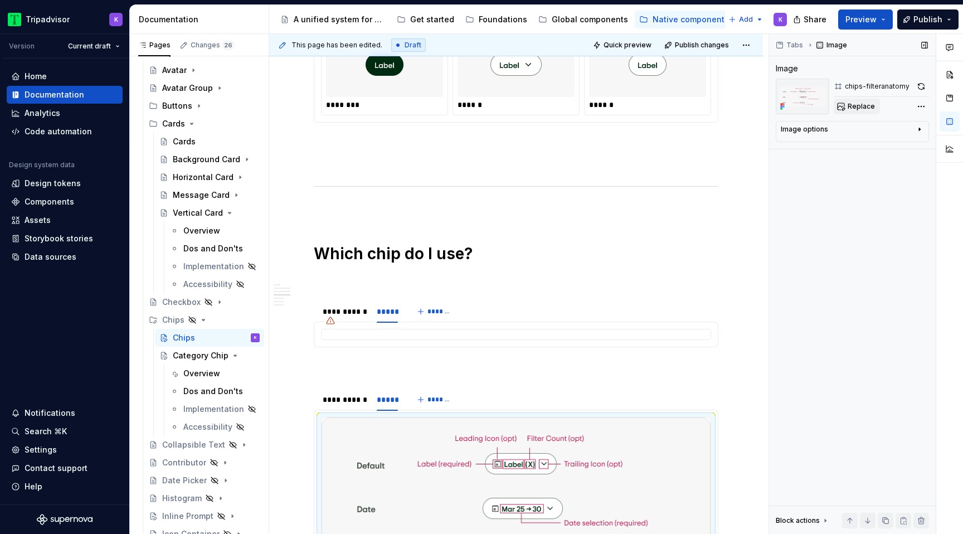
click at [859, 103] on span "Replace" at bounding box center [861, 106] width 27 height 9
type textarea "*"
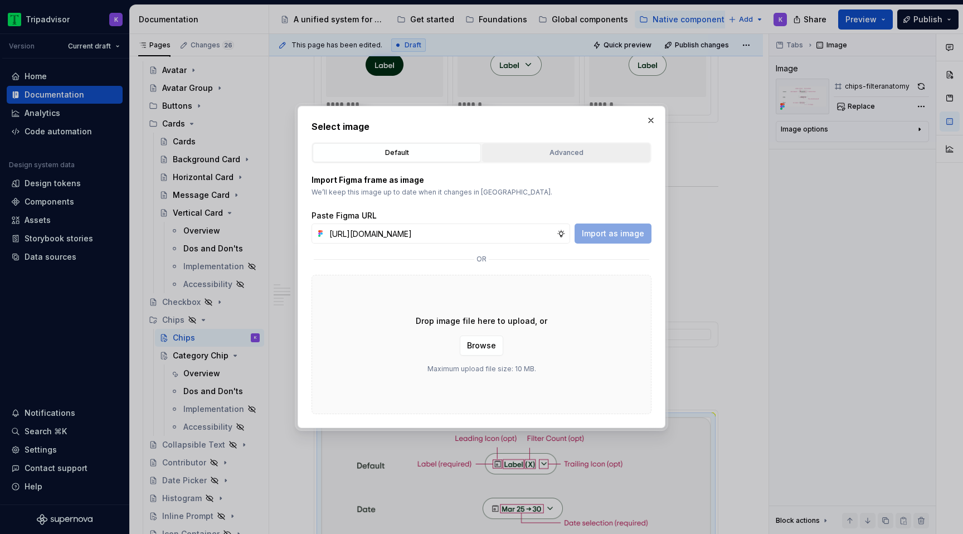
scroll to position [0, 295]
type input "https://www.figma.com/design/eWzZGbXTCMsZ0gwC1u1MU0/Altas-Native-Documentation?…"
click at [600, 228] on span "Import as image" at bounding box center [613, 233] width 62 height 11
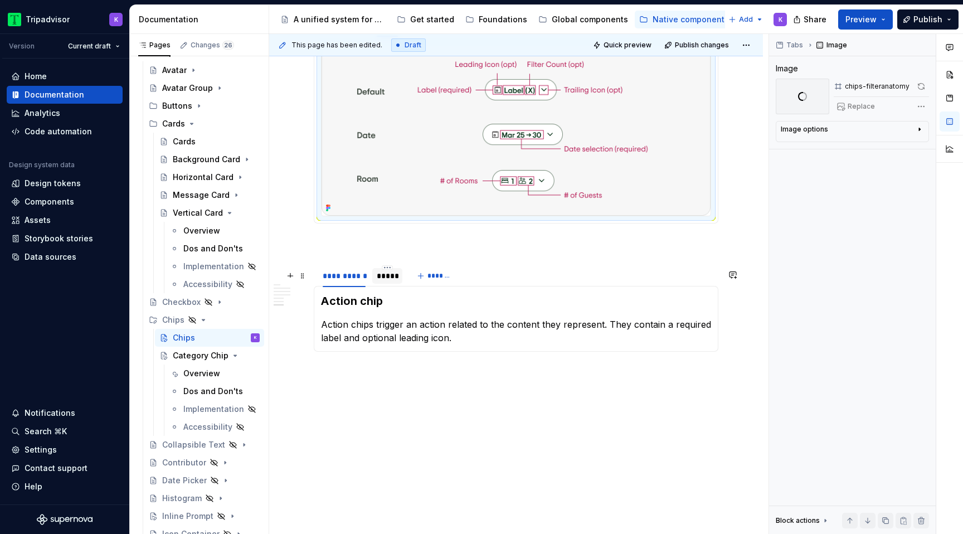
scroll to position [1107, 0]
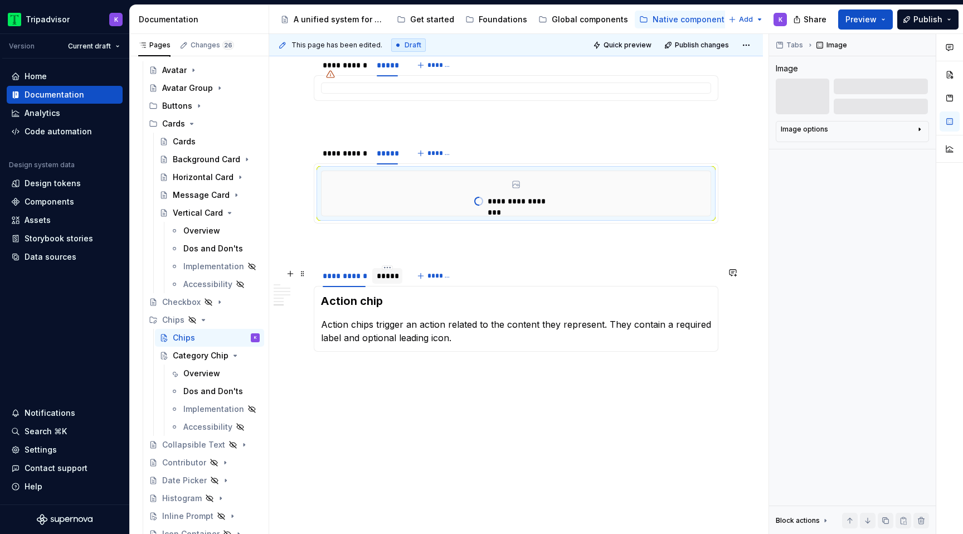
click at [388, 279] on div "*****" at bounding box center [387, 275] width 21 height 11
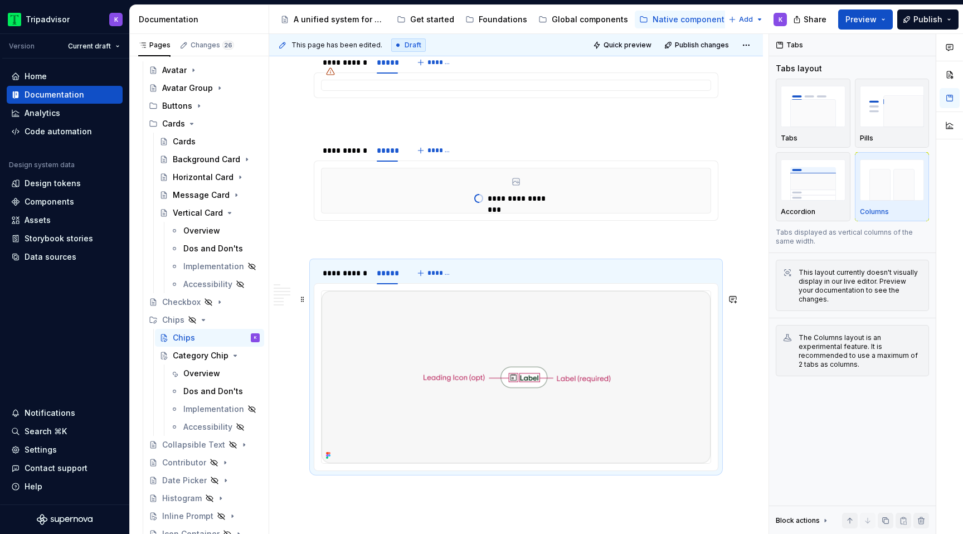
click at [428, 353] on img at bounding box center [516, 377] width 389 height 172
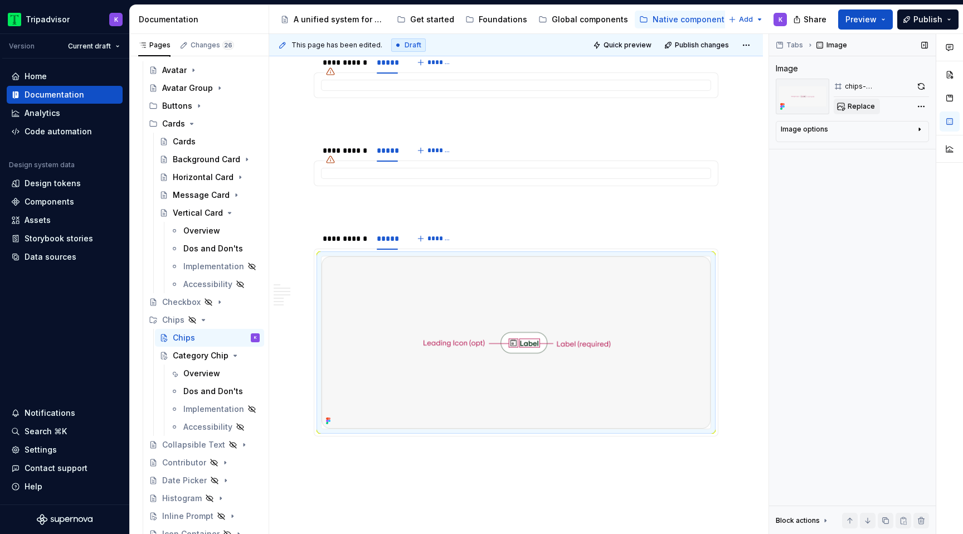
click at [845, 101] on button "Replace" at bounding box center [857, 107] width 46 height 16
type textarea "*"
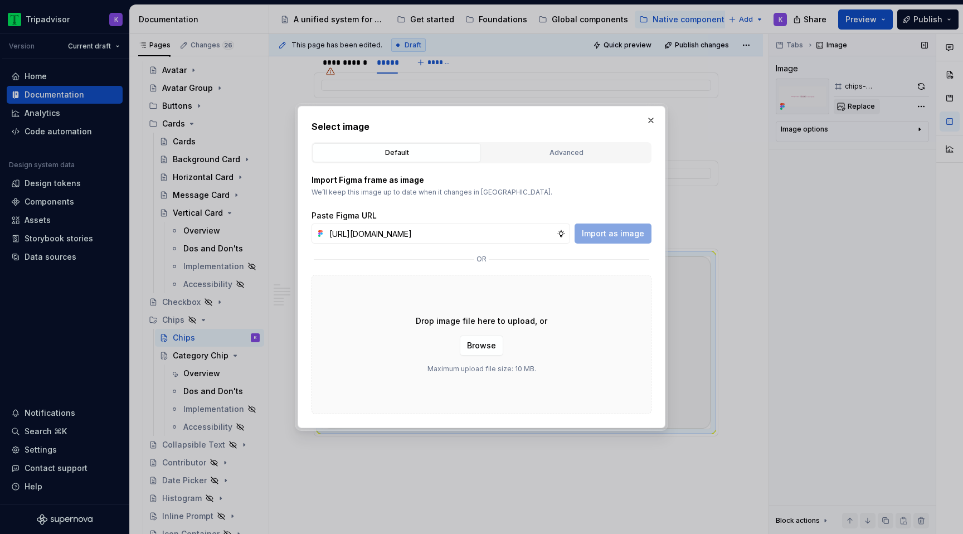
scroll to position [0, 294]
type input "https://www.figma.com/design/eWzZGbXTCMsZ0gwC1u1MU0/Altas-Native-Documentation?…"
click at [616, 230] on span "Import as image" at bounding box center [613, 233] width 62 height 11
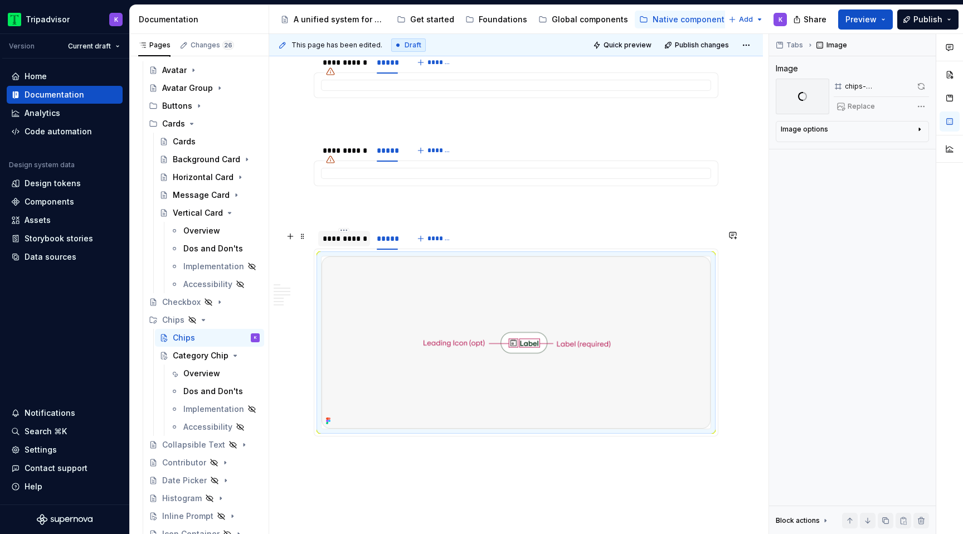
click at [346, 246] on div "**********" at bounding box center [344, 239] width 52 height 16
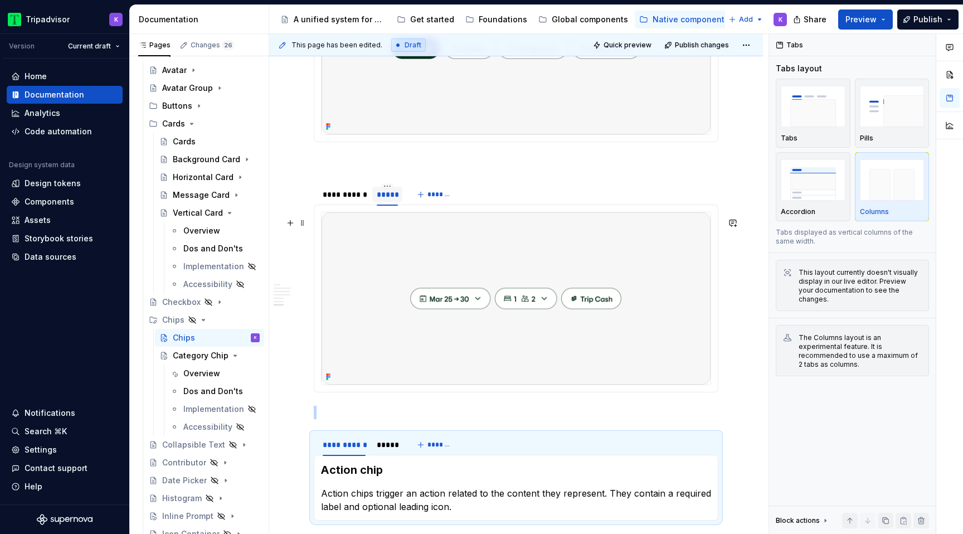
scroll to position [1144, 0]
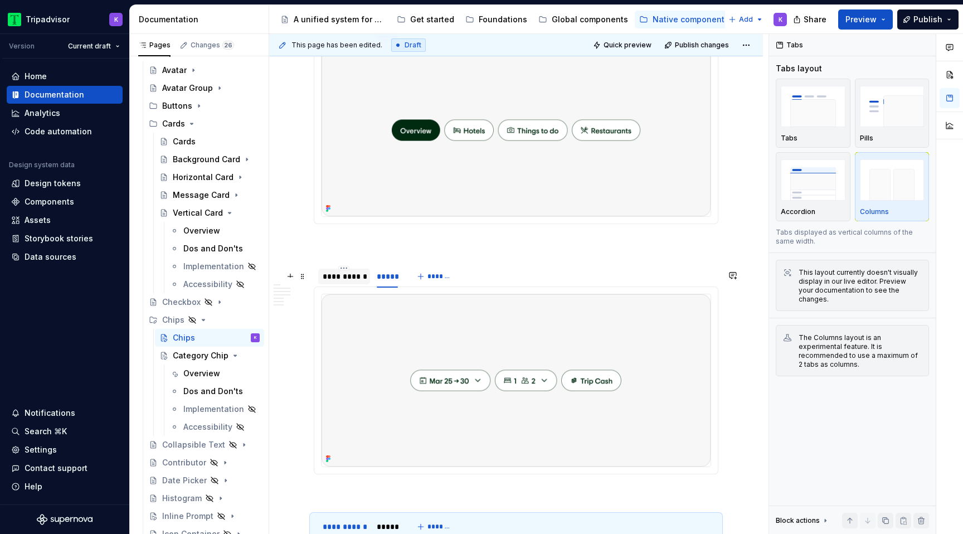
click at [351, 282] on div "**********" at bounding box center [344, 276] width 43 height 11
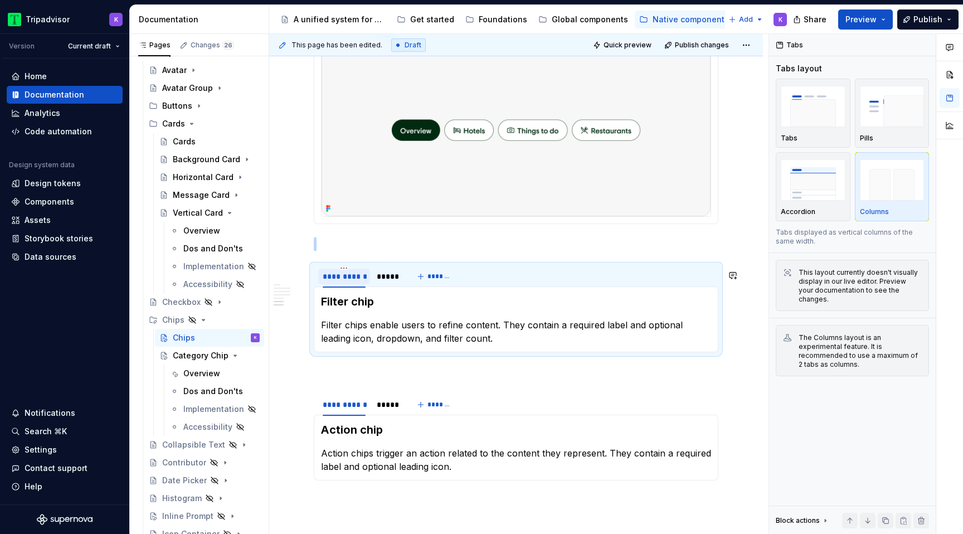
scroll to position [949, 0]
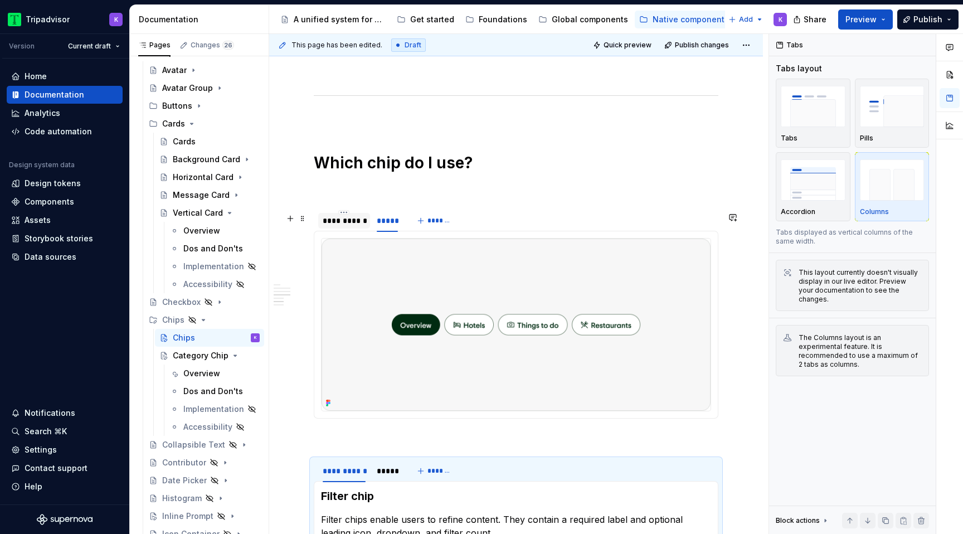
click at [359, 226] on div "**********" at bounding box center [344, 220] width 43 height 11
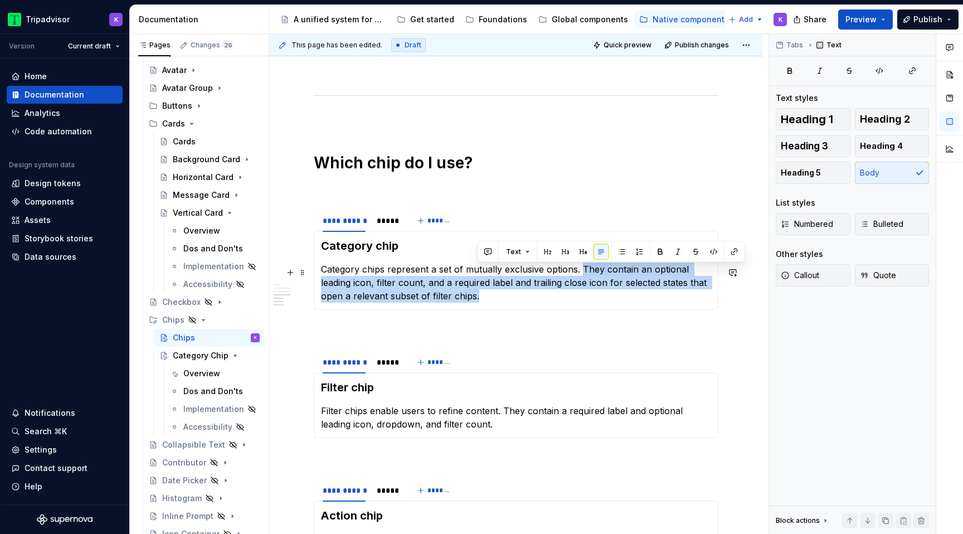
drag, startPoint x: 579, startPoint y: 269, endPoint x: 621, endPoint y: 300, distance: 51.8
click at [621, 300] on p "Category chips represent a set of mutually exclusive options. They contain an o…" at bounding box center [516, 282] width 390 height 40
copy p "They contain an optional leading icon, filter count, and a required label and t…"
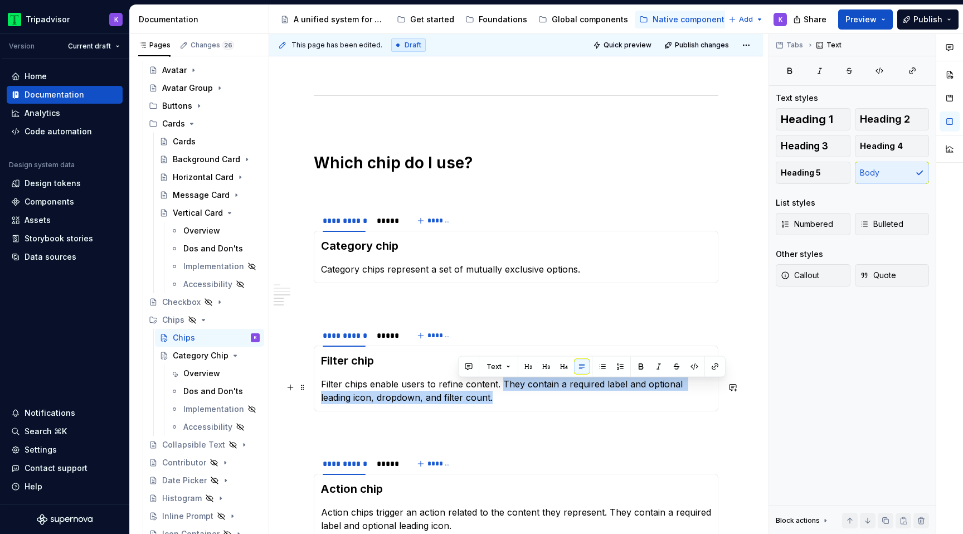
drag, startPoint x: 502, startPoint y: 383, endPoint x: 518, endPoint y: 400, distance: 22.5
click at [518, 400] on p "Filter chips enable users to refine content. They contain a required label and …" at bounding box center [516, 390] width 390 height 27
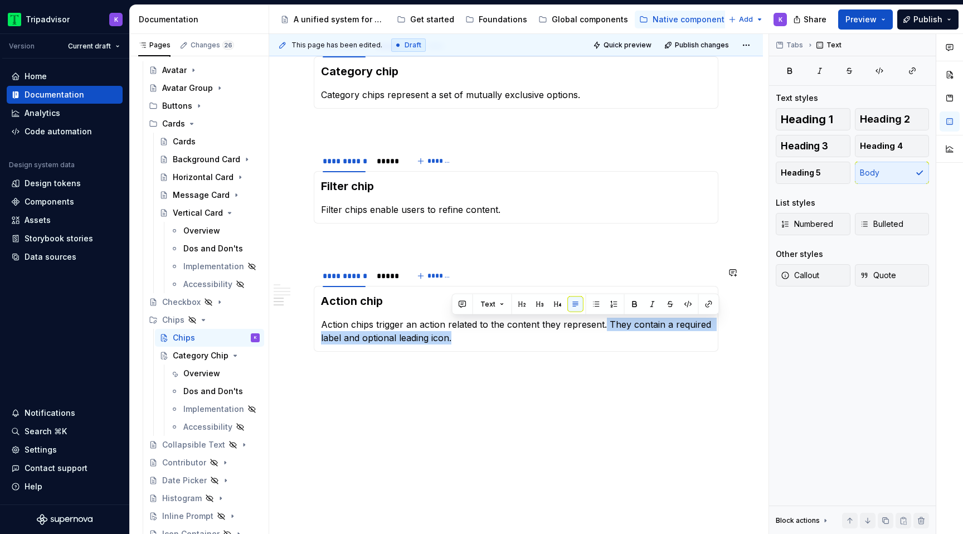
drag, startPoint x: 604, startPoint y: 488, endPoint x: 650, endPoint y: 454, distance: 57.4
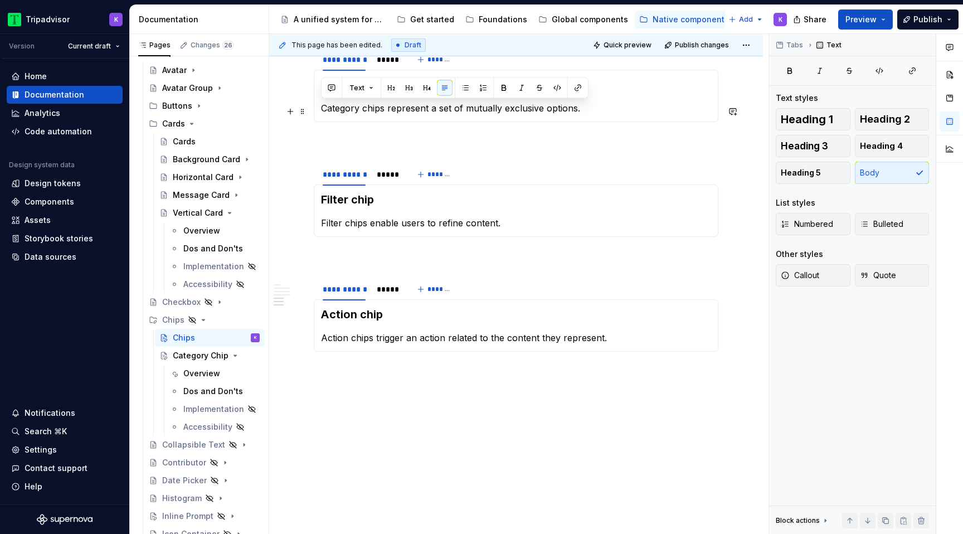
drag, startPoint x: 581, startPoint y: 110, endPoint x: 319, endPoint y: 112, distance: 261.9
click at [319, 112] on div "Category chip Category chips represent a set of mutually exclusive options." at bounding box center [516, 96] width 405 height 52
copy p "Category chips represent a set of mutually exclusive options."
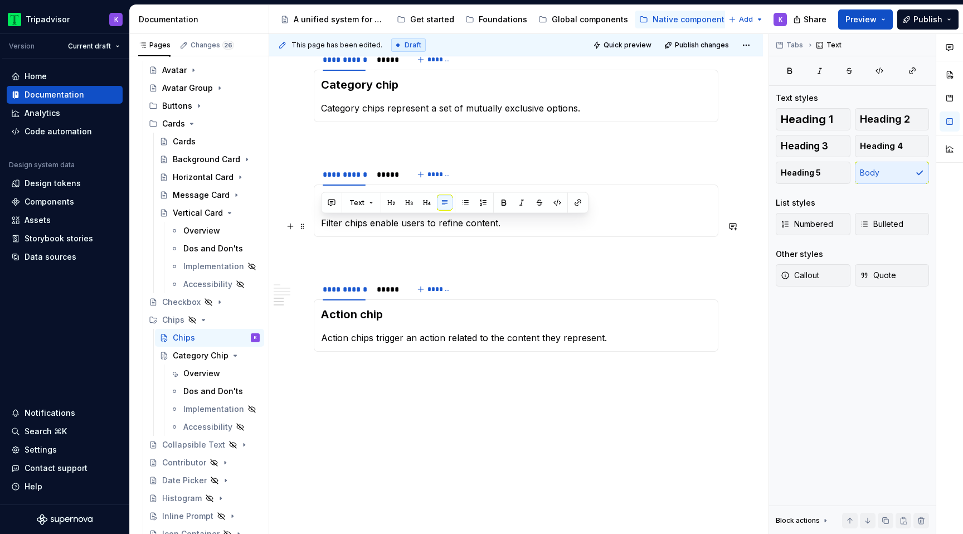
drag, startPoint x: 347, startPoint y: 220, endPoint x: 522, endPoint y: 221, distance: 175.0
click at [522, 221] on p "Filter chips enable users to refine content." at bounding box center [516, 222] width 390 height 13
copy p "Filter chips enable users to refine content."
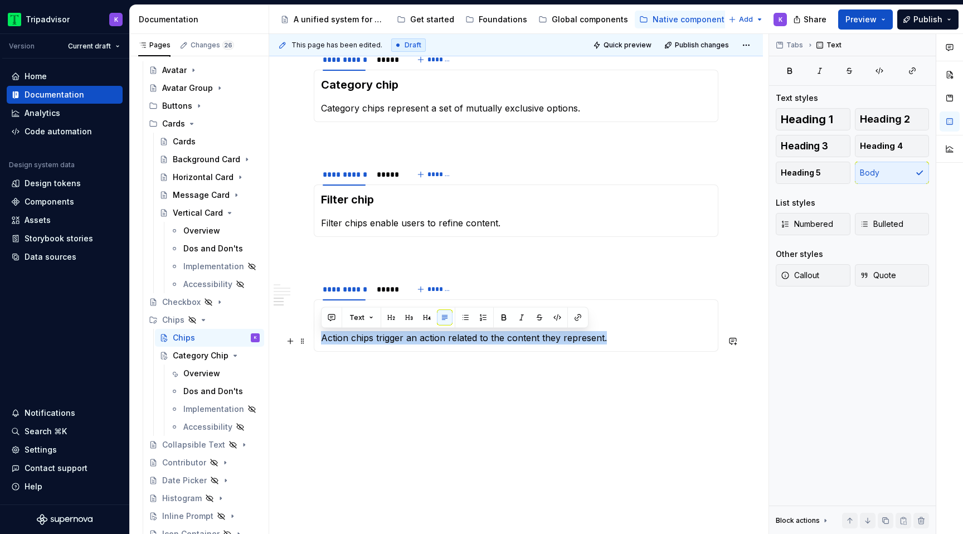
drag, startPoint x: 321, startPoint y: 338, endPoint x: 620, endPoint y: 338, distance: 299.3
click at [620, 338] on p "Action chips trigger an action related to the content they represent." at bounding box center [516, 337] width 390 height 13
copy p "Action chips trigger an action related to the content they represent."
type textarea "*"
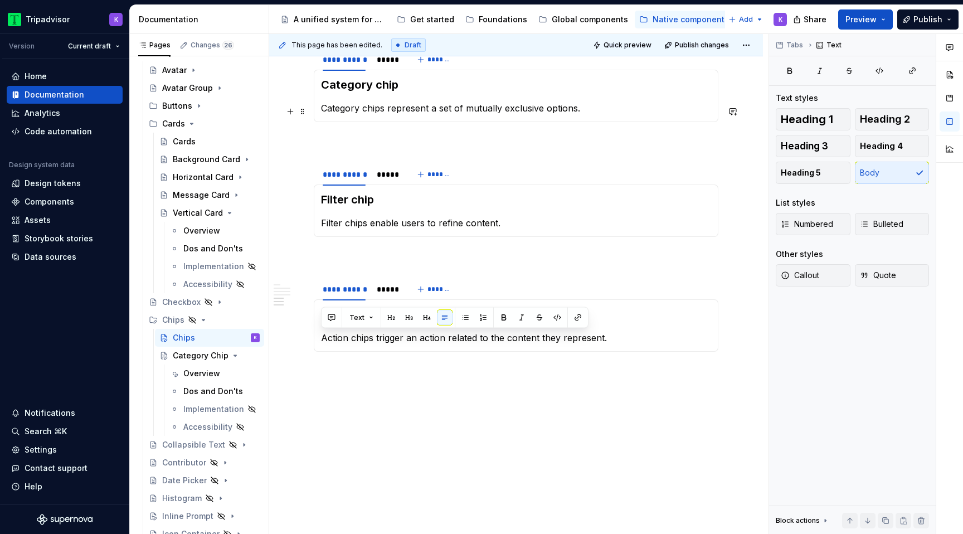
click at [589, 112] on p "Category chips represent a set of mutually exclusive options." at bounding box center [516, 107] width 390 height 13
paste div
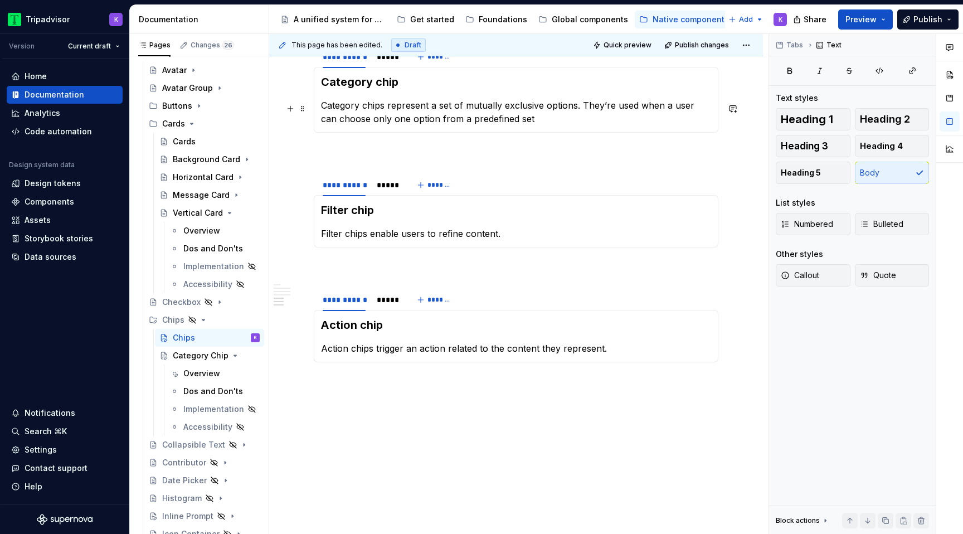
click at [548, 123] on p "Category chips represent a set of mutually exclusive options. They’re used when…" at bounding box center [516, 112] width 390 height 27
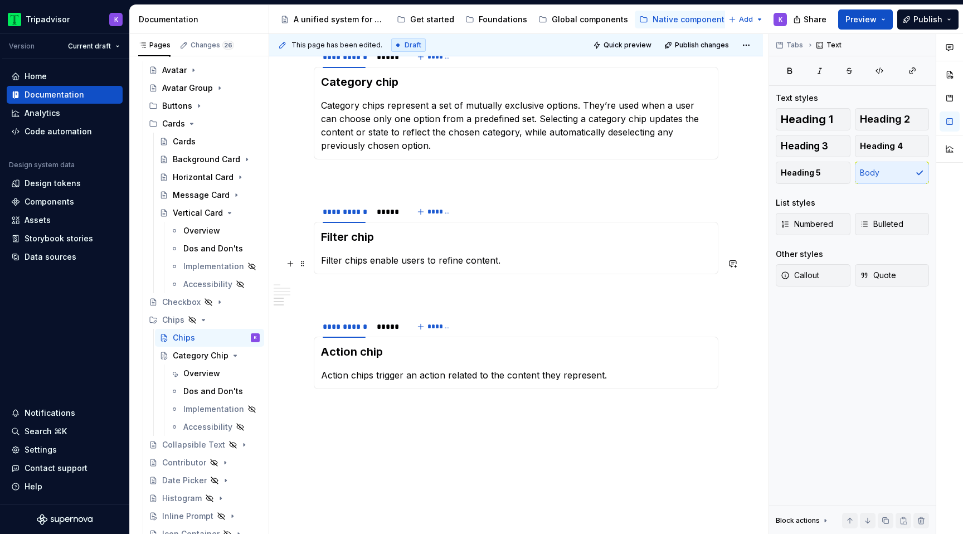
click at [461, 264] on p "Filter chips enable users to refine content." at bounding box center [516, 260] width 390 height 13
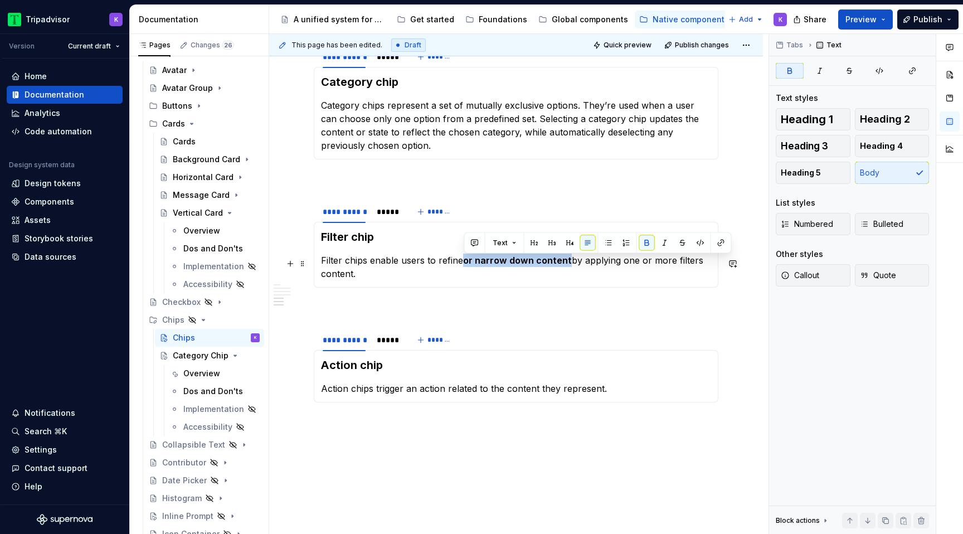
drag, startPoint x: 464, startPoint y: 264, endPoint x: 567, endPoint y: 264, distance: 103.1
click at [567, 264] on p "Filter chips enable users to refine or narrow down content by applying one or m…" at bounding box center [516, 267] width 390 height 27
click at [647, 241] on button "button" at bounding box center [647, 243] width 16 height 16
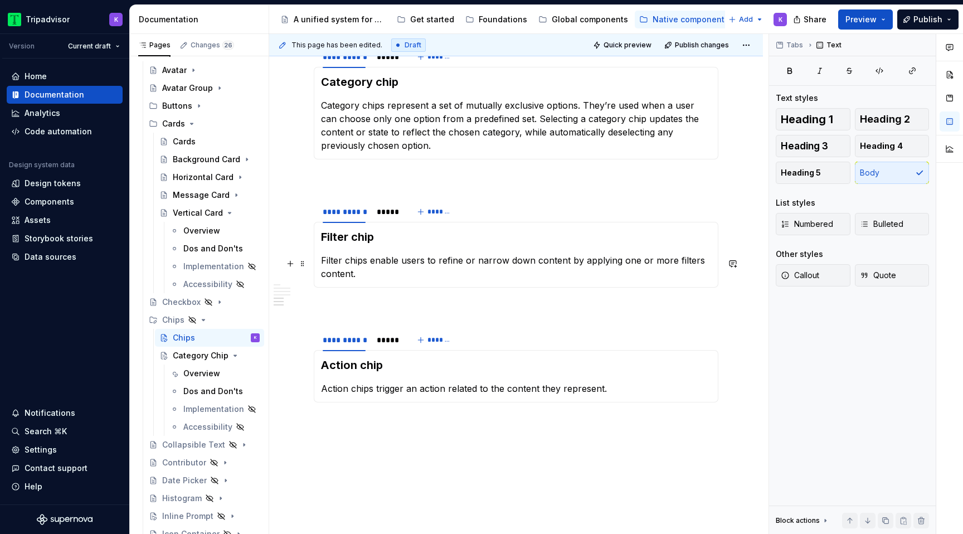
click at [436, 275] on p "Filter chips enable users to refine or narrow down content by applying one or m…" at bounding box center [516, 267] width 390 height 27
drag, startPoint x: 354, startPoint y: 275, endPoint x: 334, endPoint y: 275, distance: 20.1
click at [334, 275] on p "Filter chips enable users to refine or narrow down content by applying one or m…" at bounding box center [516, 267] width 390 height 27
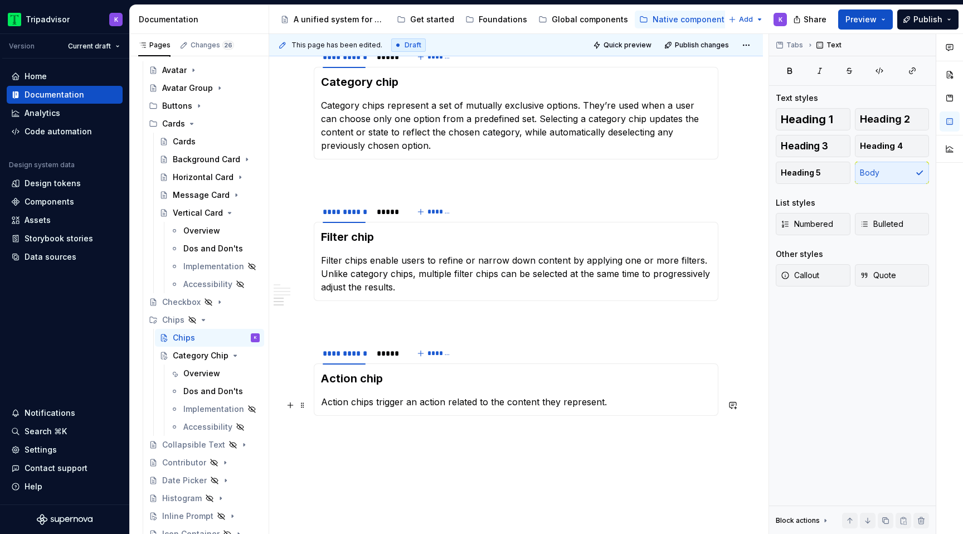
click at [648, 407] on p "Action chips trigger an action related to the content they represent." at bounding box center [516, 401] width 390 height 13
click at [605, 402] on p "Action chips trigger an action related to the content they represent.They are o…" at bounding box center [516, 408] width 390 height 27
click at [616, 412] on p "Action chips trigger an action related to the content they represent. They are …" at bounding box center [516, 408] width 390 height 27
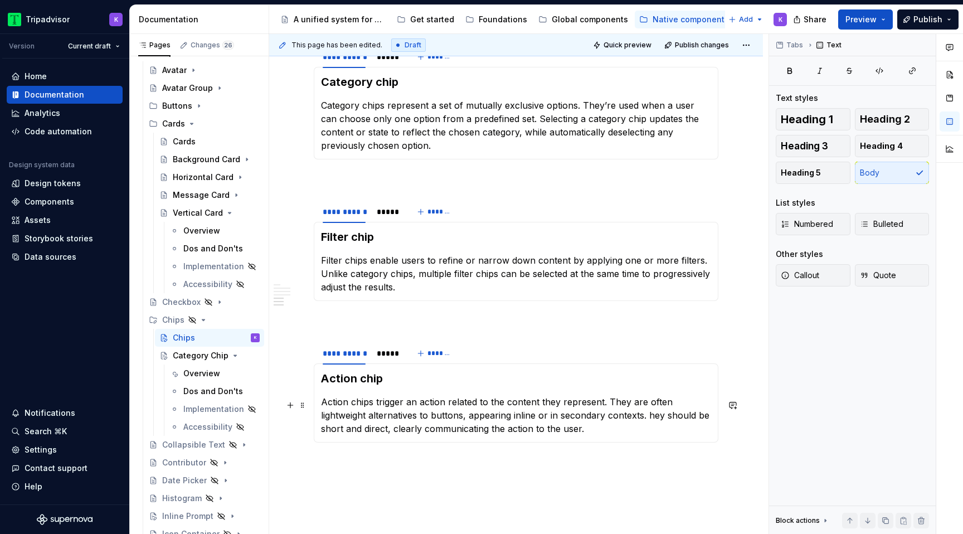
click at [599, 418] on p "Action chips trigger an action related to the content they represent. They are …" at bounding box center [516, 415] width 390 height 40
drag, startPoint x: 666, startPoint y: 419, endPoint x: 707, endPoint y: 416, distance: 41.3
click at [707, 416] on p "Action chips trigger an action related to the content they represent. They are …" at bounding box center [516, 415] width 390 height 40
click at [643, 435] on p "Action chips trigger an action related to the content they represent. They are …" at bounding box center [516, 415] width 390 height 40
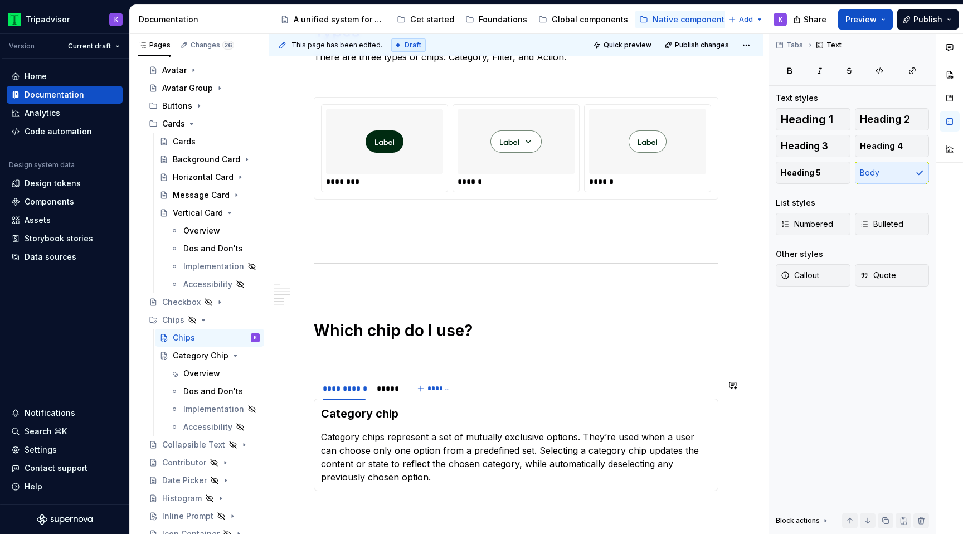
scroll to position [897, 0]
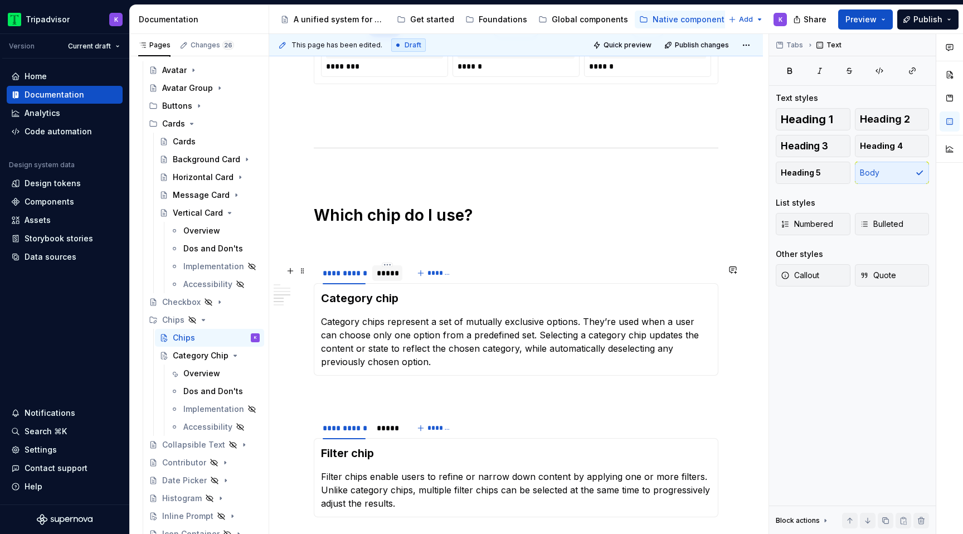
click at [390, 279] on div "*****" at bounding box center [387, 272] width 21 height 11
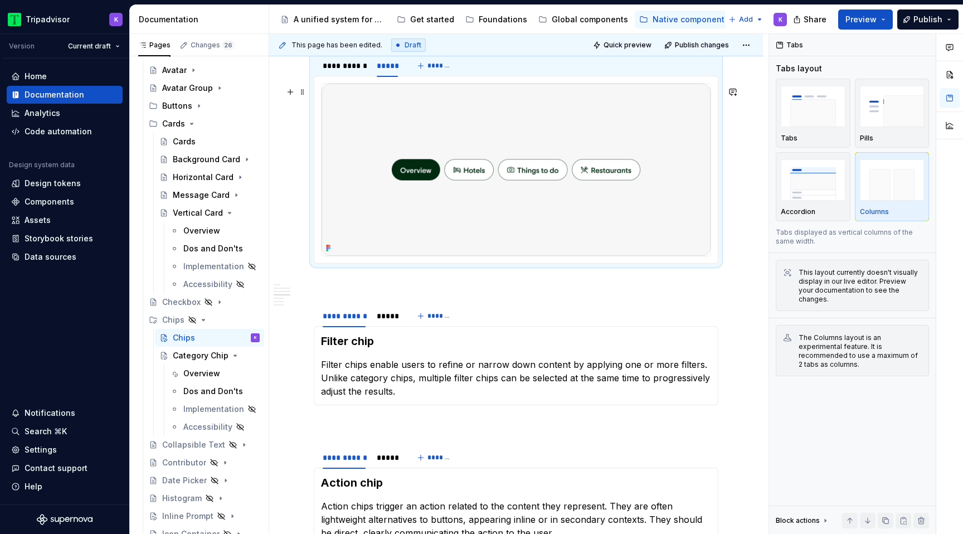
scroll to position [1126, 0]
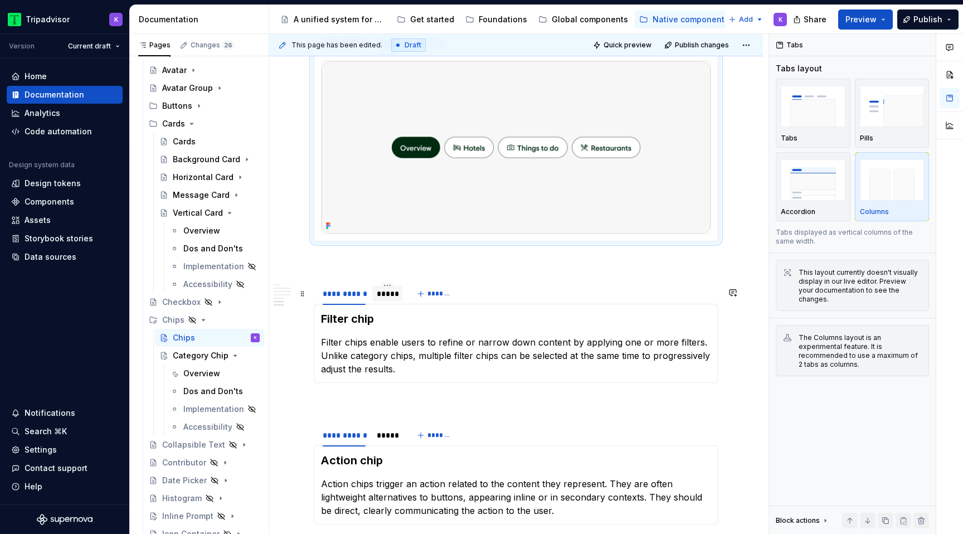
click at [388, 301] on div "*****" at bounding box center [387, 294] width 30 height 16
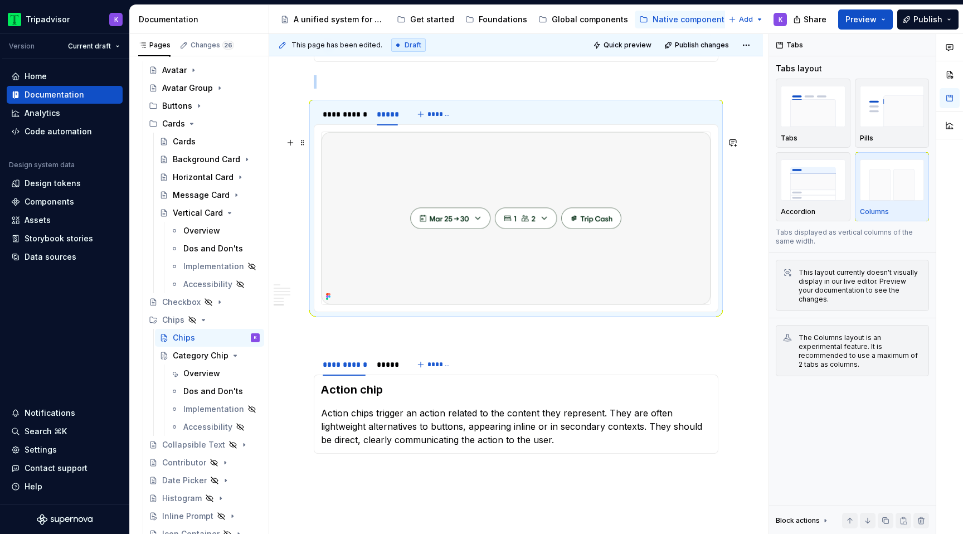
scroll to position [1354, 0]
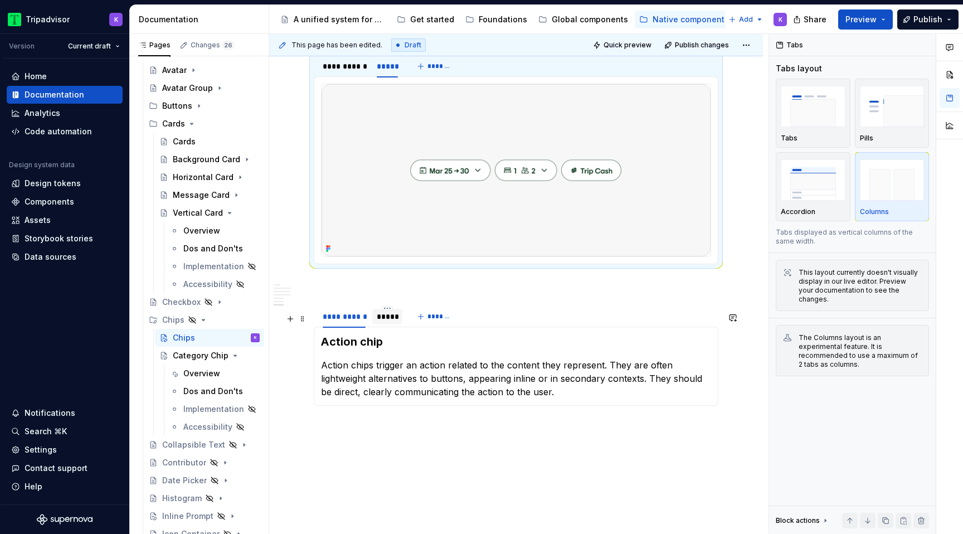
click at [394, 325] on div "*****" at bounding box center [387, 317] width 30 height 18
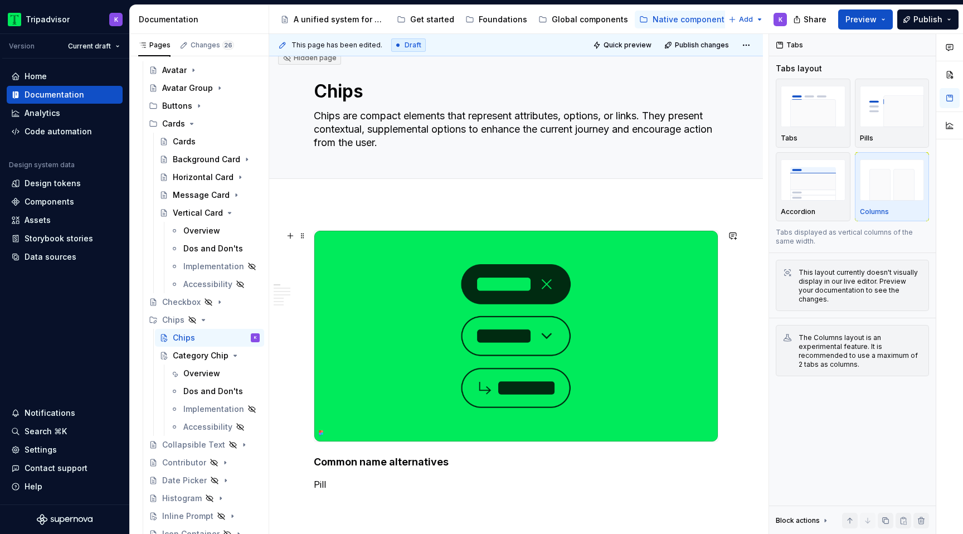
scroll to position [0, 0]
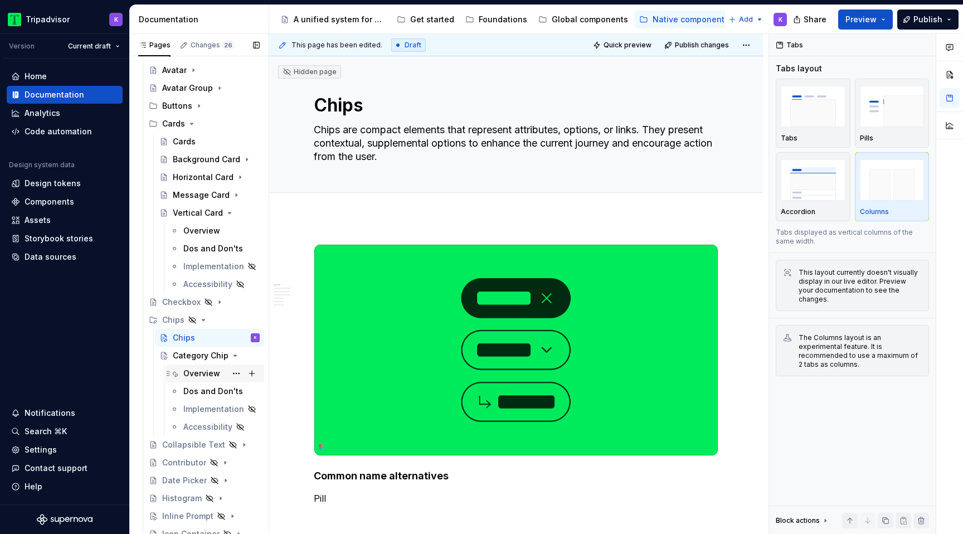
click at [192, 372] on div "Overview" at bounding box center [201, 373] width 37 height 11
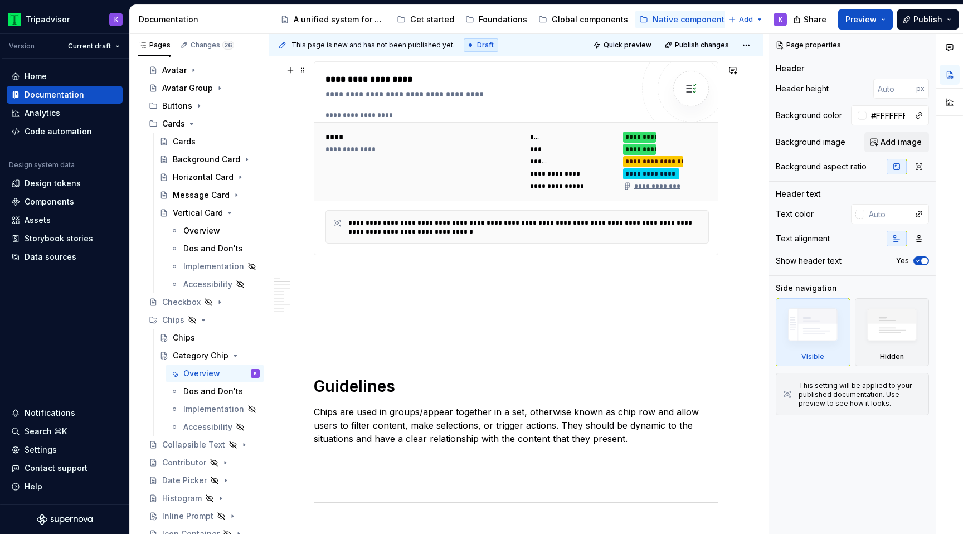
scroll to position [502, 0]
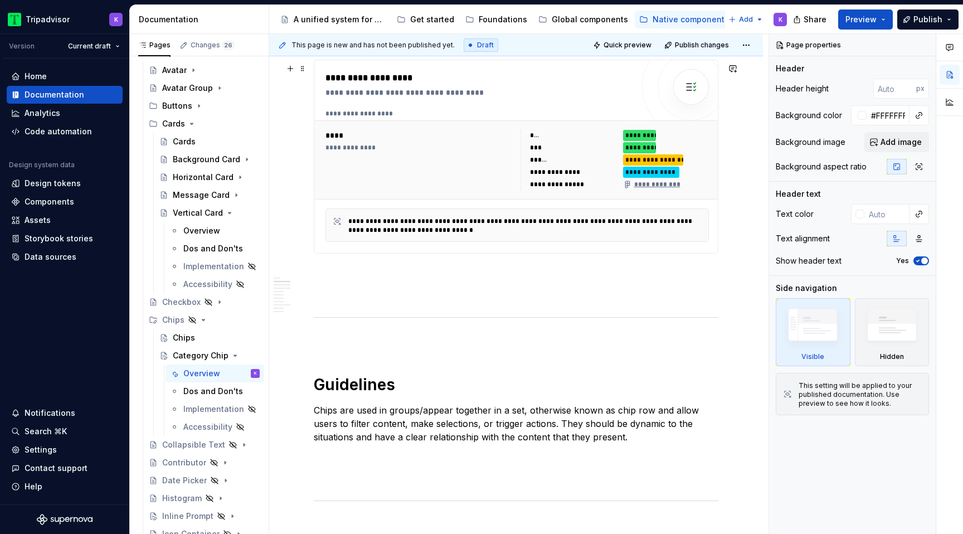
click at [494, 176] on div "**********" at bounding box center [419, 160] width 188 height 60
type textarea "*"
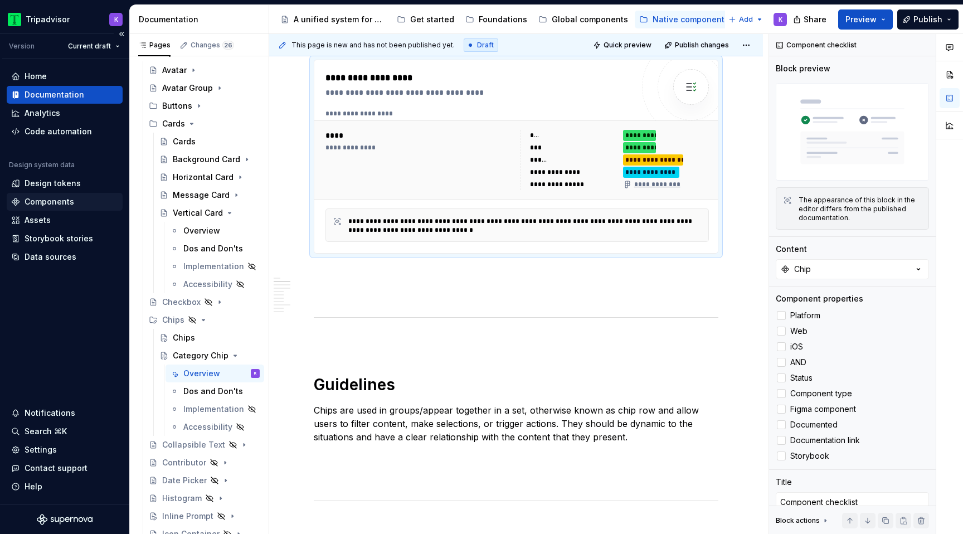
click at [73, 201] on div "Components" at bounding box center [64, 201] width 107 height 11
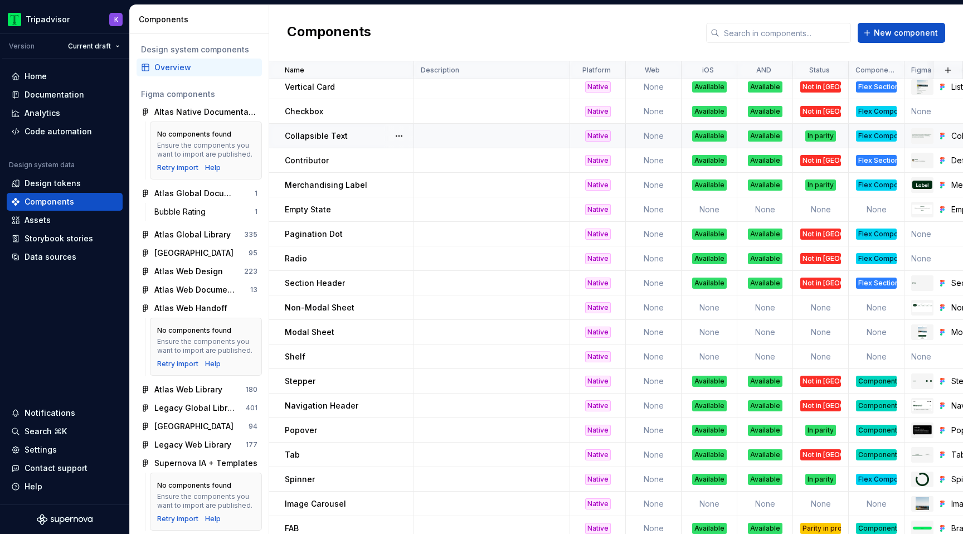
scroll to position [371, 0]
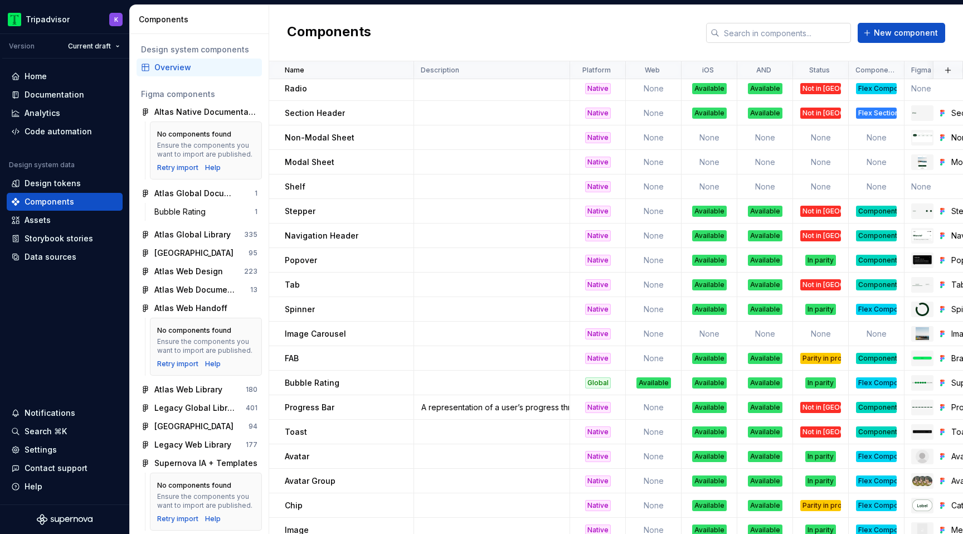
click at [797, 34] on input "text" at bounding box center [785, 33] width 132 height 20
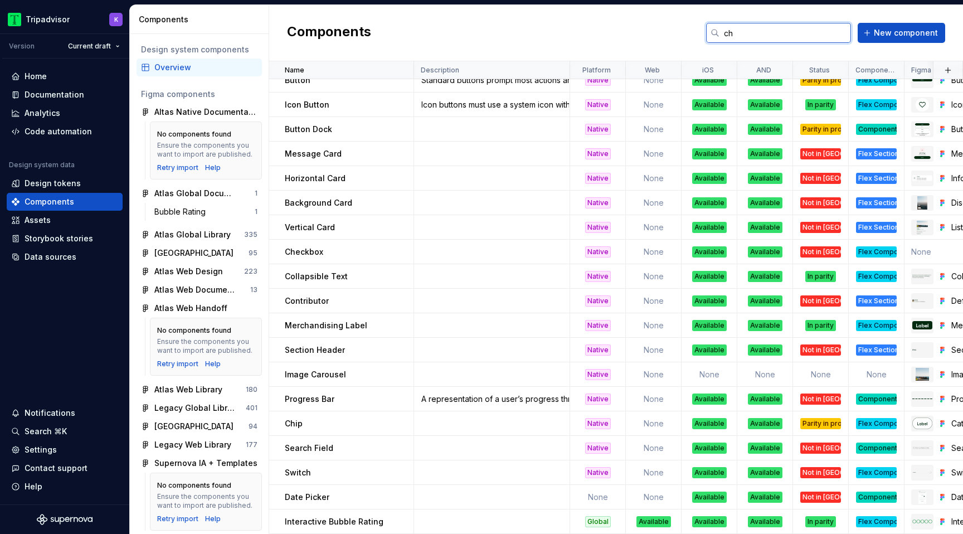
scroll to position [0, 0]
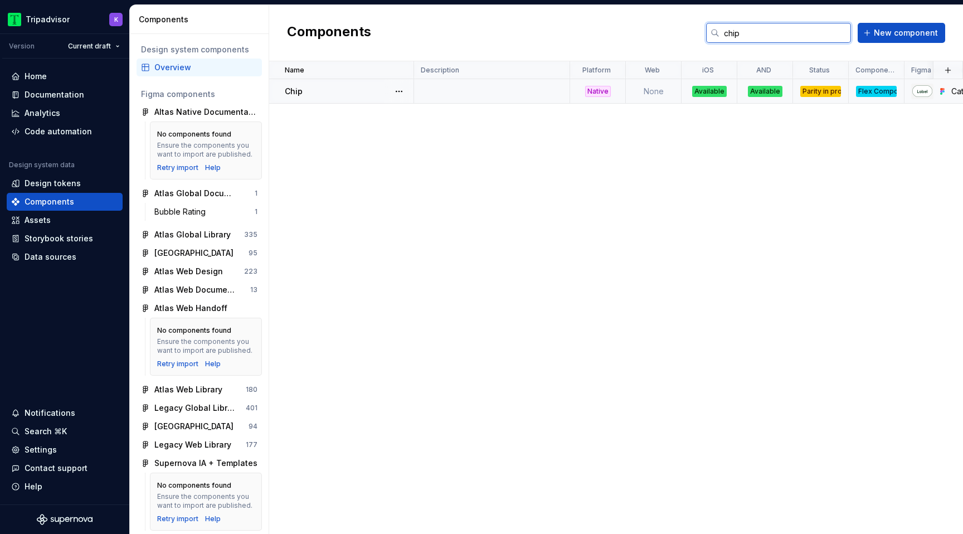
type input "chip"
click at [360, 88] on div "Chip" at bounding box center [349, 91] width 128 height 11
click at [400, 93] on button "button" at bounding box center [399, 92] width 16 height 16
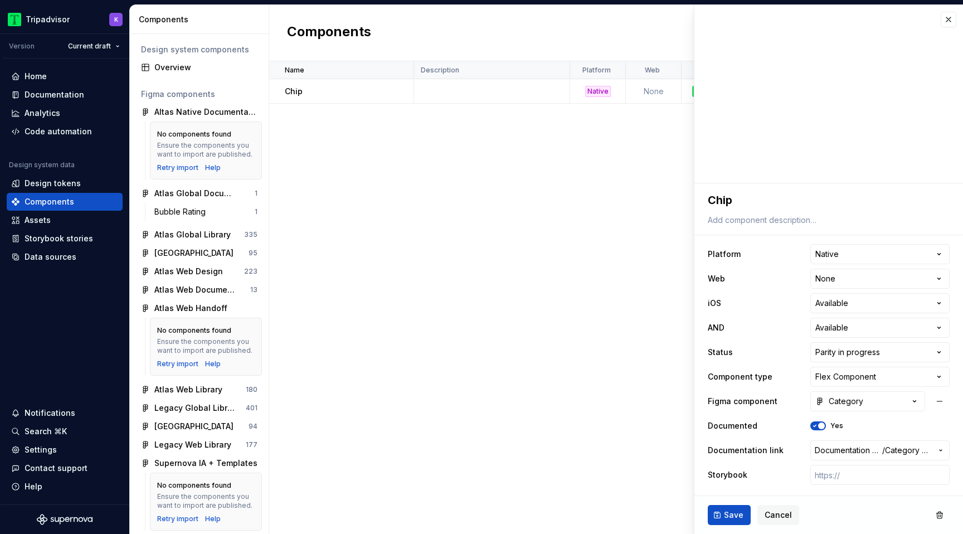
click at [713, 203] on html "Tripadvisor K Version Current draft Home Documentation Analytics Code automatio…" at bounding box center [481, 267] width 963 height 534
click at [708, 199] on textarea "Chip" at bounding box center [826, 200] width 242 height 20
type textarea "*"
type textarea "CChip"
type textarea "*"
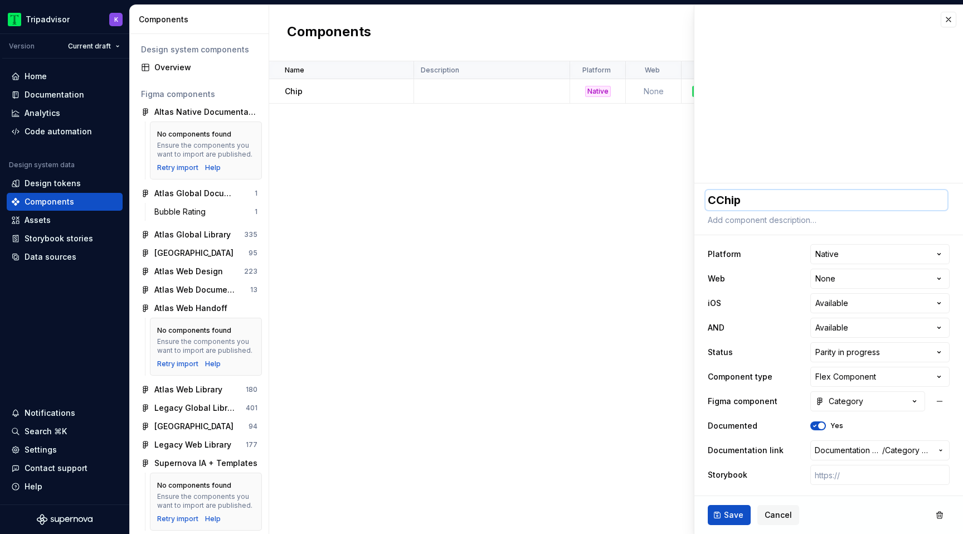
type textarea "CaChip"
type textarea "*"
type textarea "CatChip"
type textarea "*"
type textarea "CateChip"
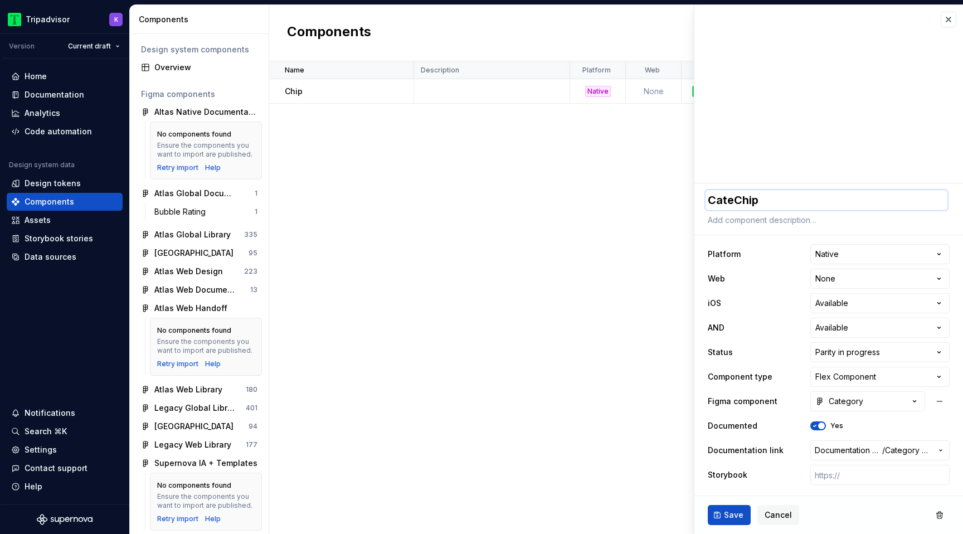
type textarea "*"
type textarea "CategChip"
type textarea "*"
type textarea "CategoChip"
type textarea "*"
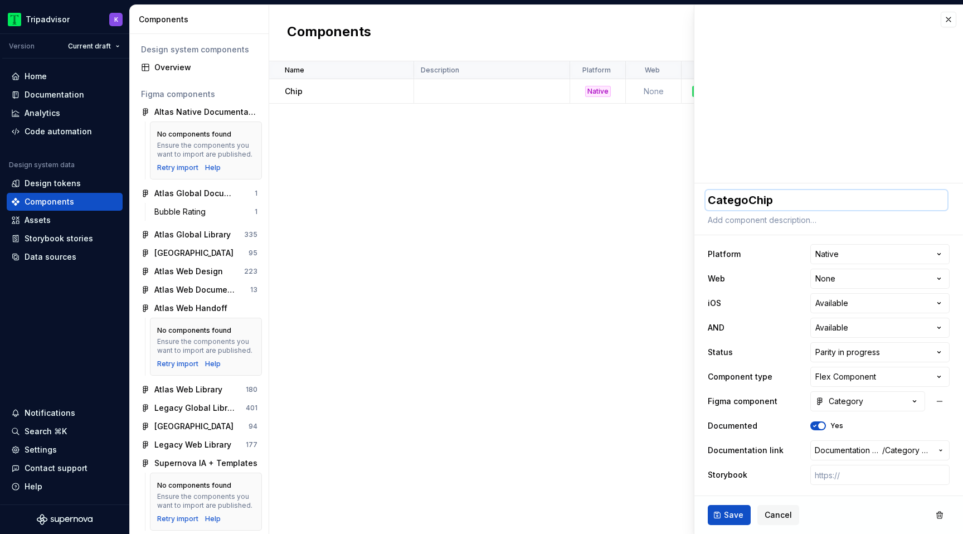
type textarea "CategorChip"
type textarea "*"
type textarea "CategoryChip"
type textarea "*"
type textarea "Category Chip"
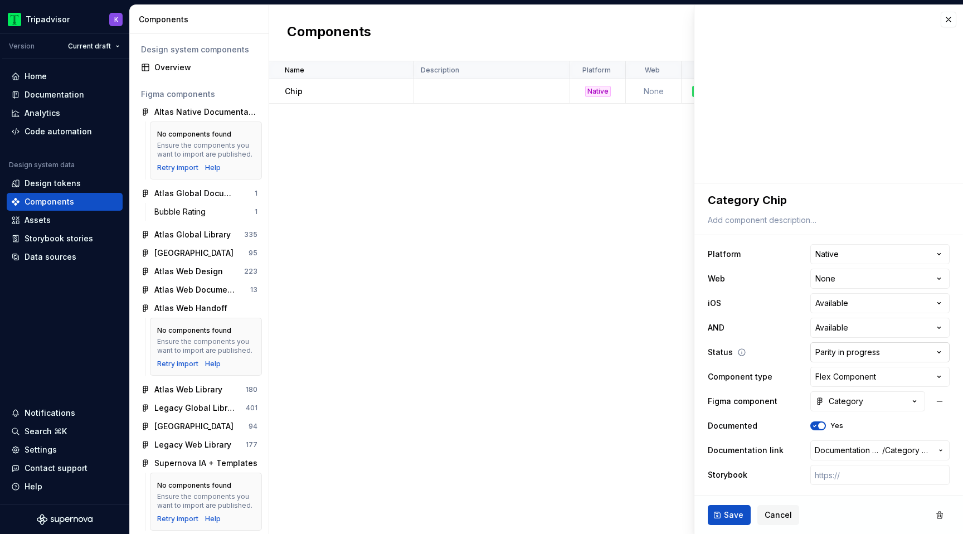
click at [852, 352] on html "Tripadvisor K Version Current draft Home Documentation Analytics Code automatio…" at bounding box center [481, 267] width 963 height 534
click at [724, 515] on span "Save" at bounding box center [734, 514] width 20 height 11
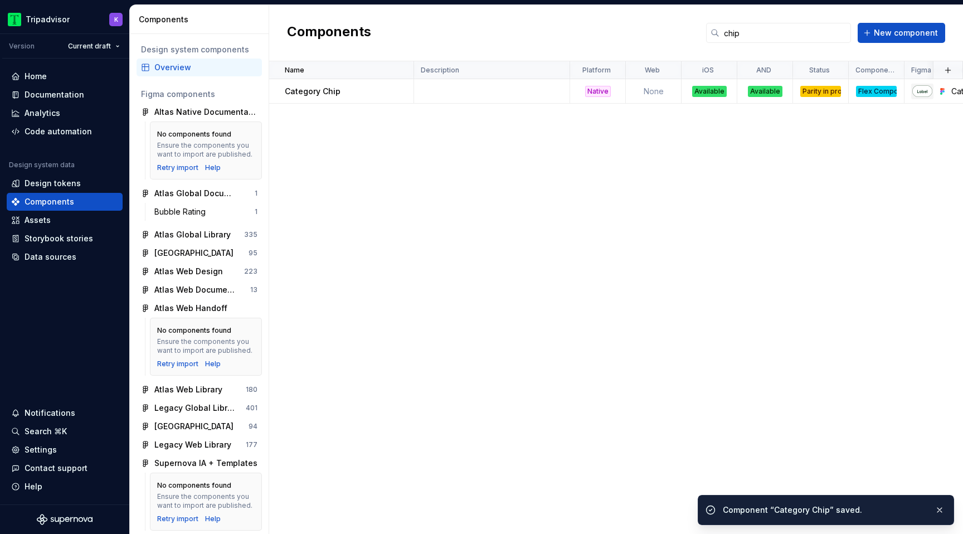
click at [950, 22] on div "Components chip New component" at bounding box center [616, 33] width 694 height 56
click at [916, 40] on button "New component" at bounding box center [901, 33] width 87 height 20
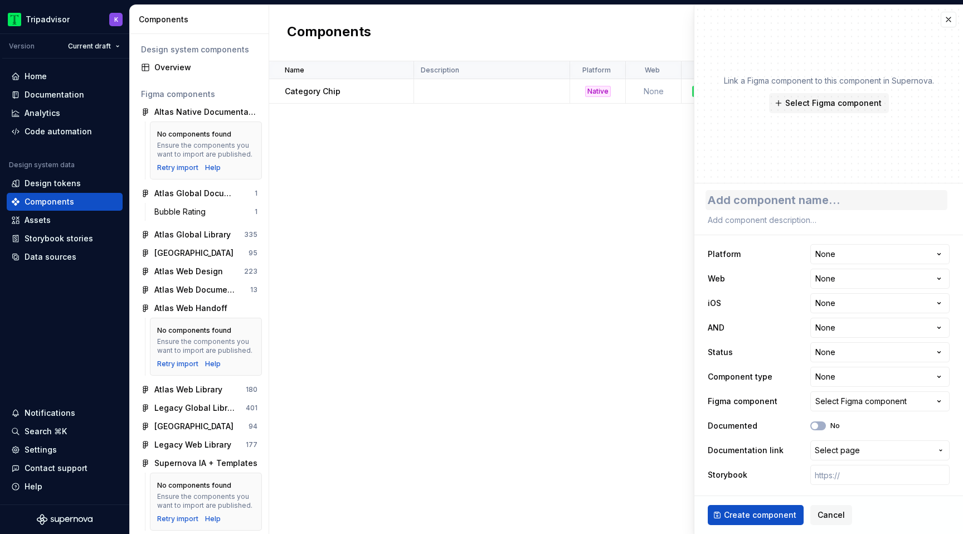
type textarea "*"
type textarea "F"
type textarea "*"
type textarea "Fi"
type textarea "*"
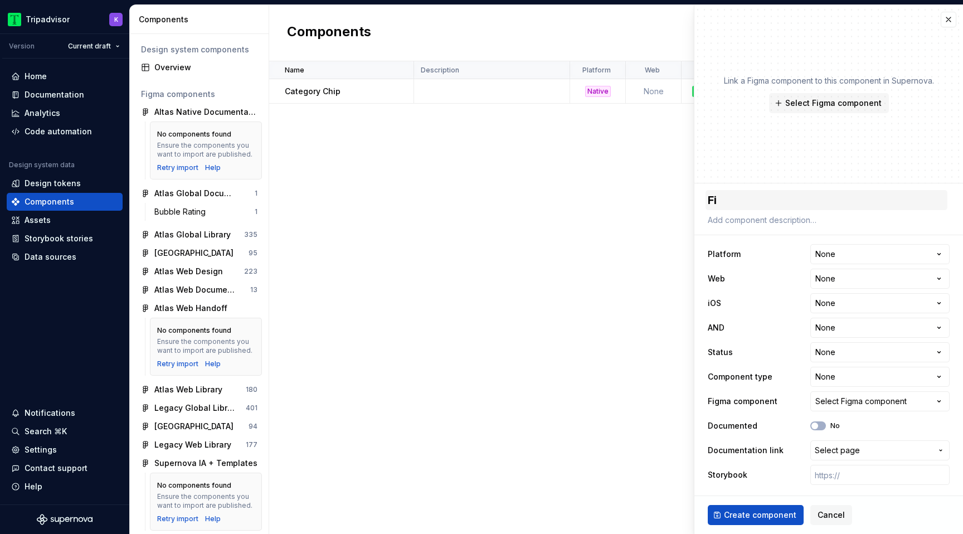
type textarea "Fil"
type textarea "*"
type textarea "Filt"
type textarea "*"
type textarea "Filte"
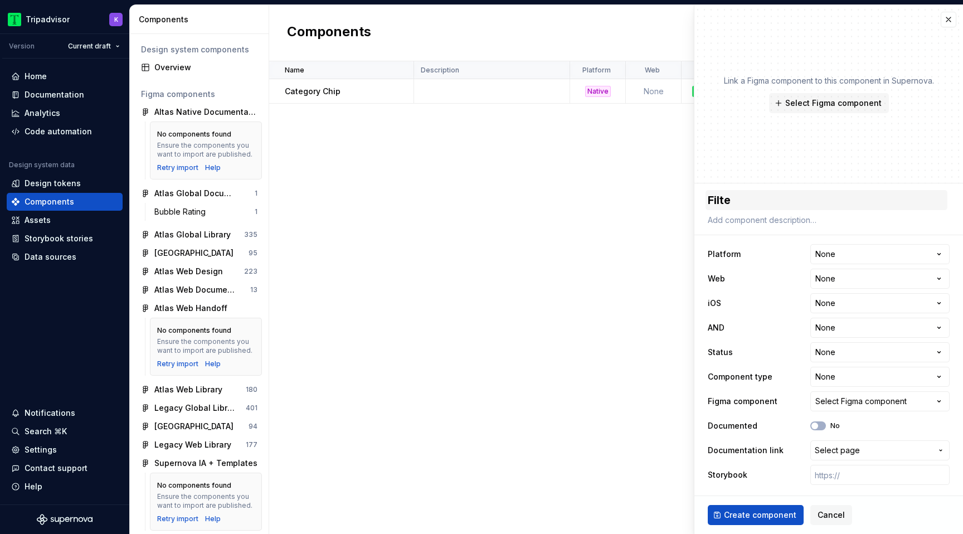
type textarea "*"
type textarea "Filter"
type textarea "*"
type textarea "Filter"
type textarea "*"
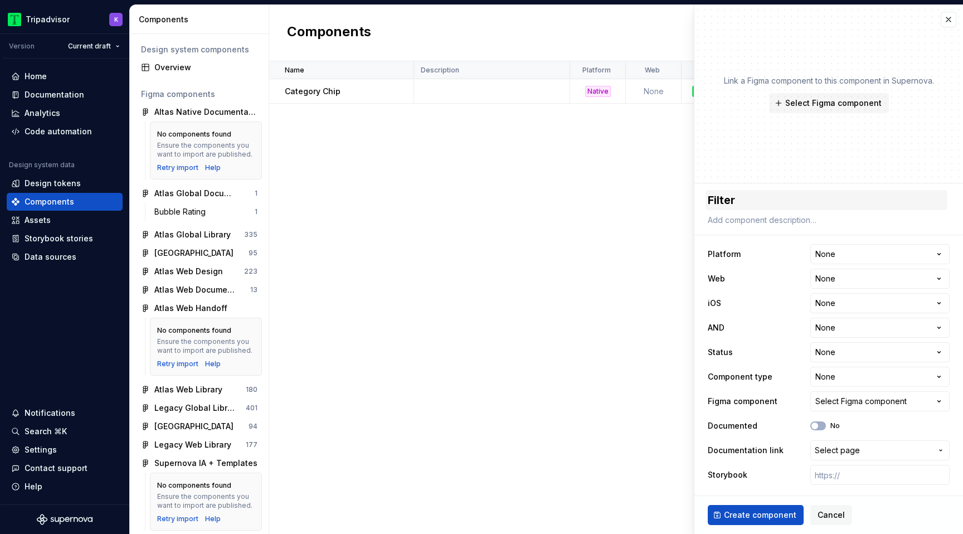
type textarea "Filter c"
type textarea "*"
type textarea "Filter"
type textarea "*"
type textarea "Filter C"
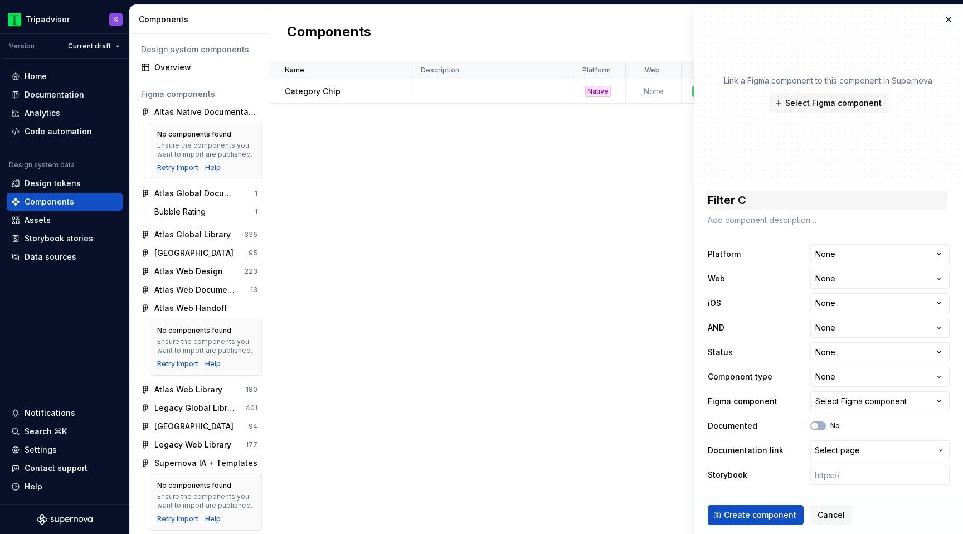
type textarea "*"
type textarea "Filter Ch"
type textarea "*"
type textarea "Filter Chi"
type textarea "*"
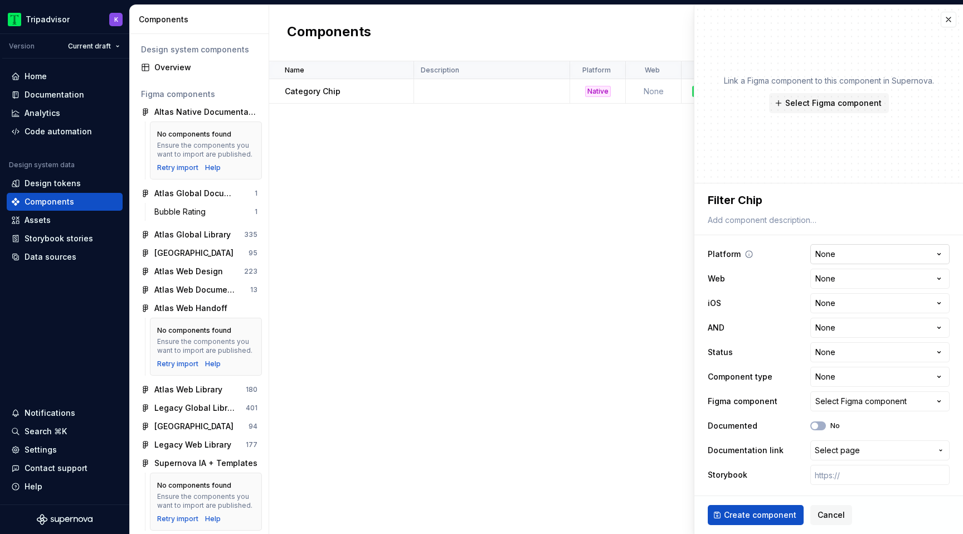
type textarea "Filter Chip"
click at [854, 260] on html "Tripadvisor K Version Current draft Home Documentation Analytics Code automatio…" at bounding box center [481, 267] width 963 height 534
select select "**********"
type textarea "*"
click at [850, 304] on html "Tripadvisor K Version Current draft Home Documentation Analytics Code automatio…" at bounding box center [481, 267] width 963 height 534
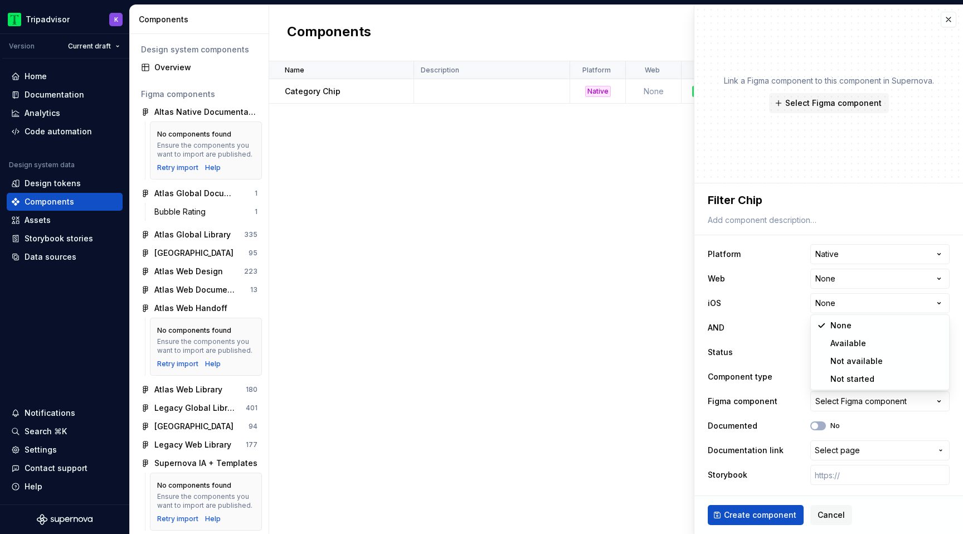
select select "**********"
type textarea "*"
click at [841, 335] on html "Tripadvisor K Version Current draft Home Documentation Analytics Code automatio…" at bounding box center [481, 267] width 963 height 534
select select "**********"
type textarea "*"
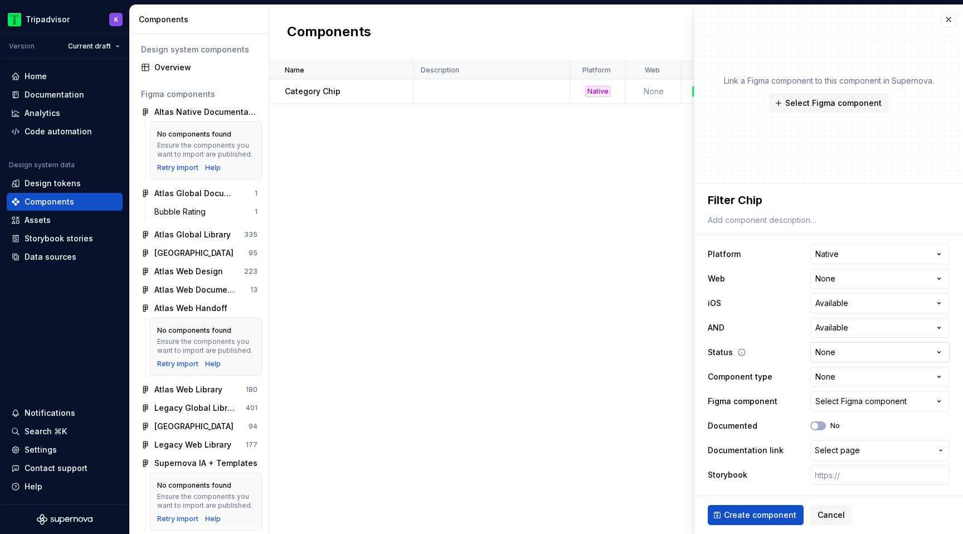
click at [840, 357] on html "Tripadvisor K Version Current draft Home Documentation Analytics Code automatio…" at bounding box center [481, 267] width 963 height 534
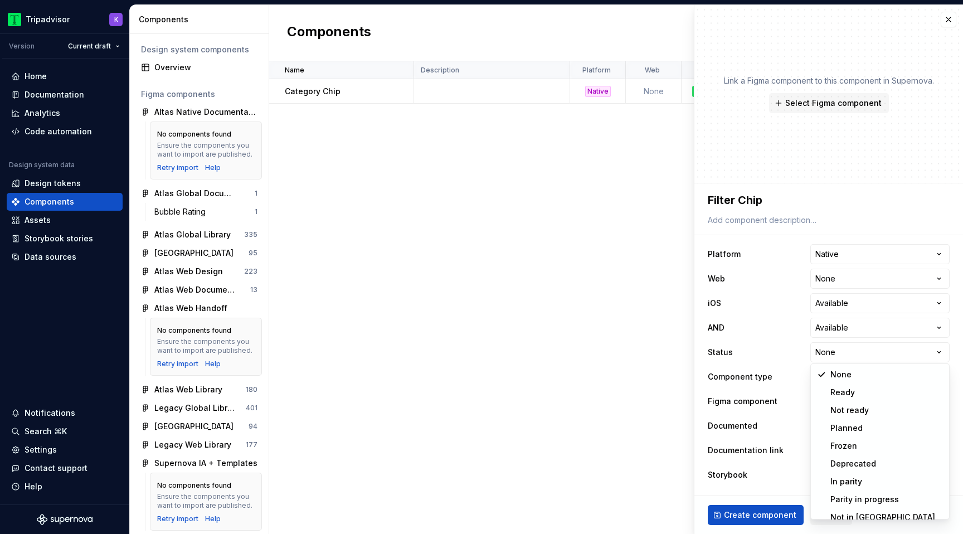
select select "**********"
type textarea "*"
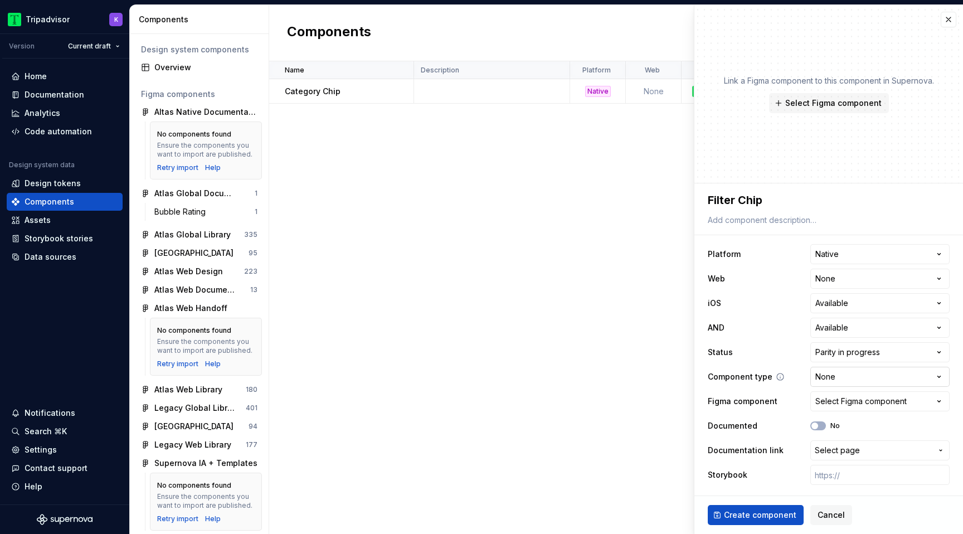
click at [846, 381] on html "Tripadvisor K Version Current draft Home Documentation Analytics Code automatio…" at bounding box center [481, 267] width 963 height 534
select select "**********"
type textarea "*"
click at [843, 408] on button "Select Figma component" at bounding box center [879, 401] width 139 height 20
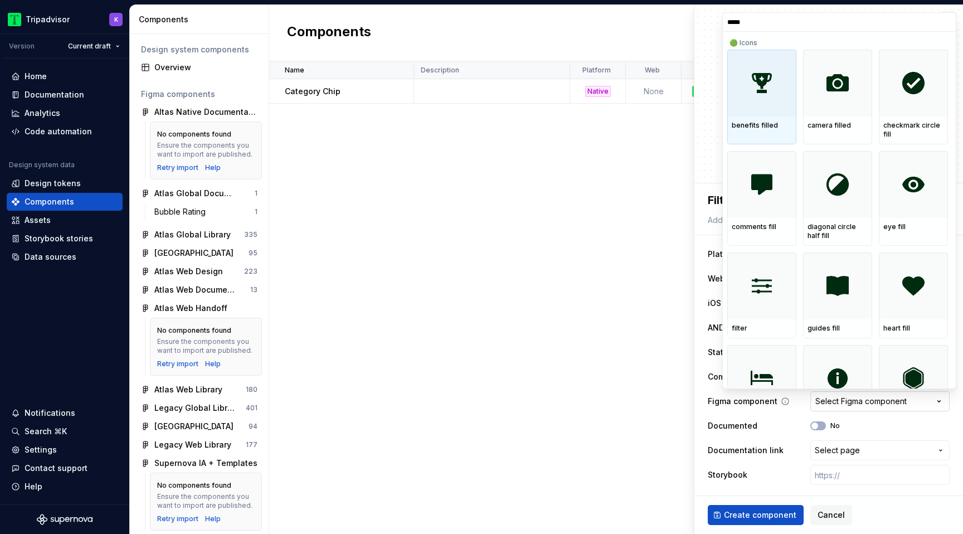
type input "******"
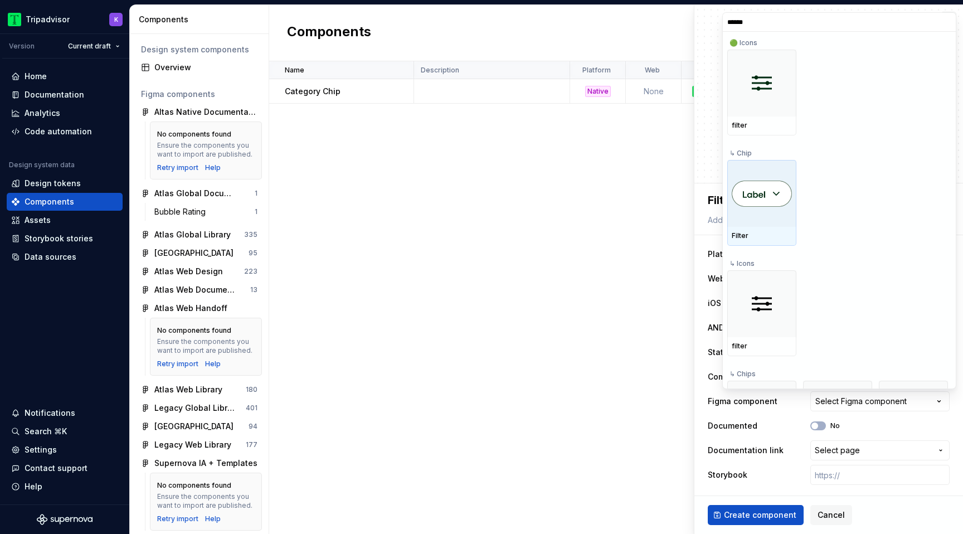
click at [777, 216] on div at bounding box center [761, 193] width 69 height 67
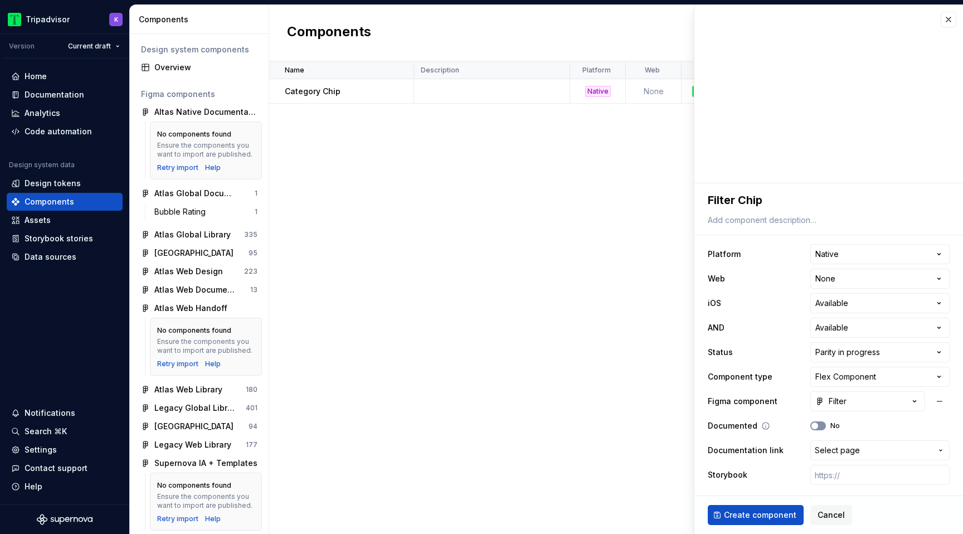
click at [819, 427] on button "No" at bounding box center [818, 425] width 16 height 9
click at [771, 517] on span "Create component" at bounding box center [760, 514] width 72 height 11
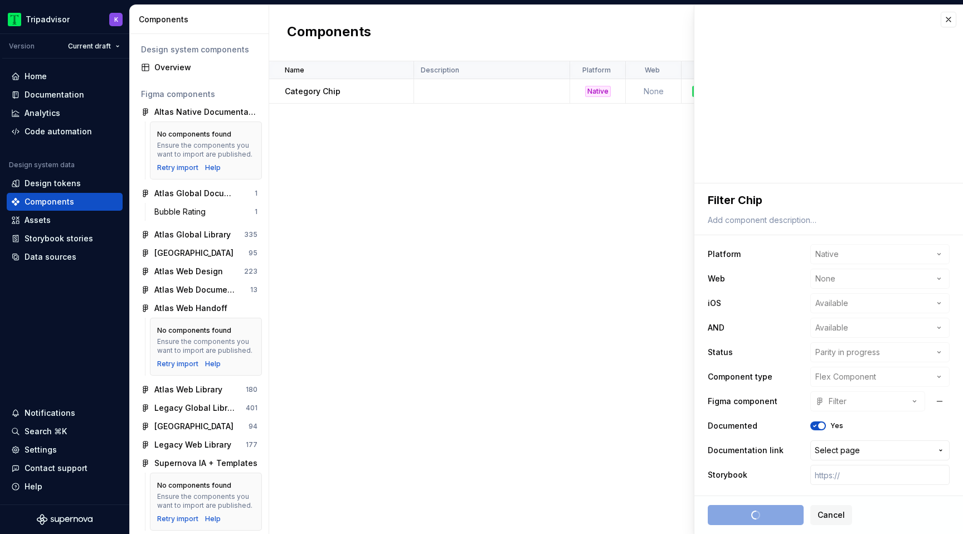
click at [623, 163] on div "Name Description Platform Web iOS AND Status Component type Figma component Doc…" at bounding box center [616, 297] width 694 height 473
type textarea "*"
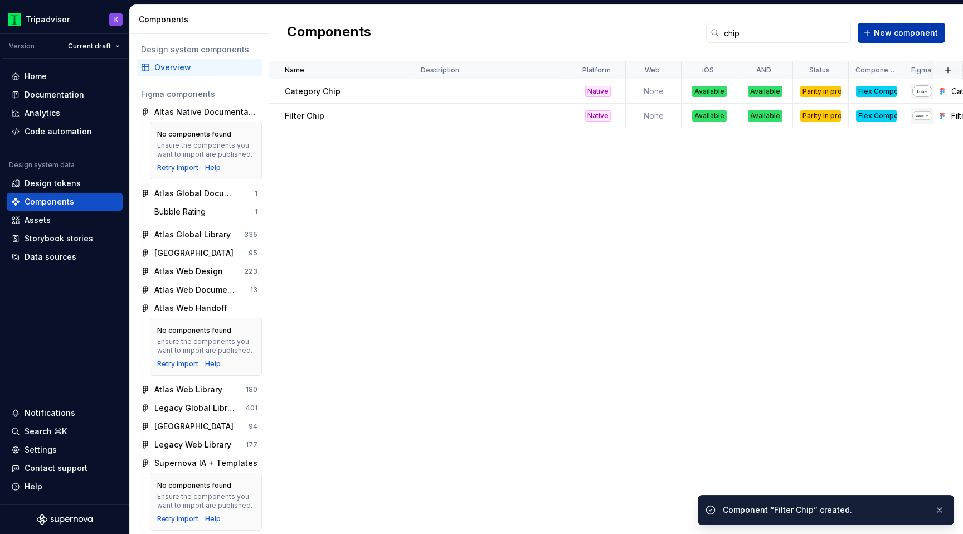
click at [891, 32] on span "New component" at bounding box center [906, 32] width 64 height 11
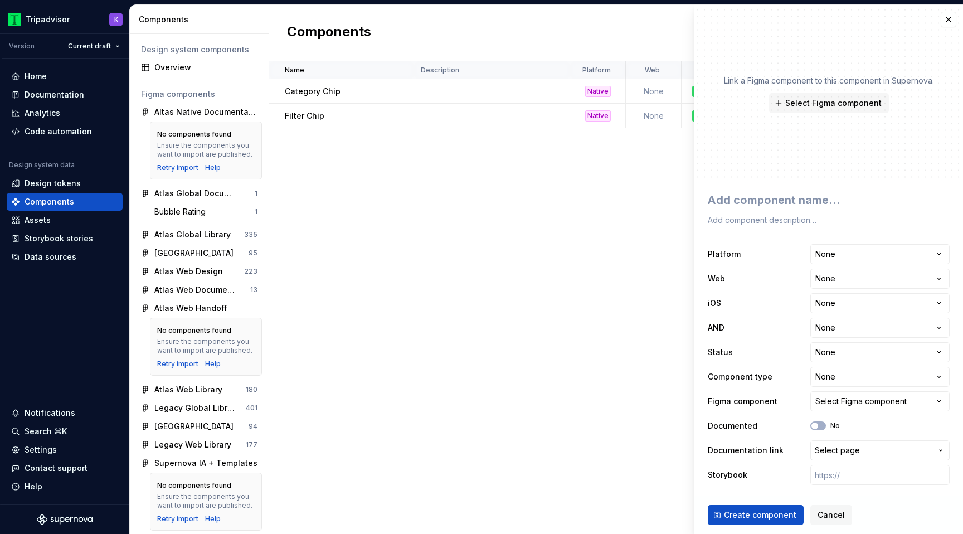
type textarea "*"
type textarea "a"
type textarea "*"
type textarea "ac"
type textarea "*"
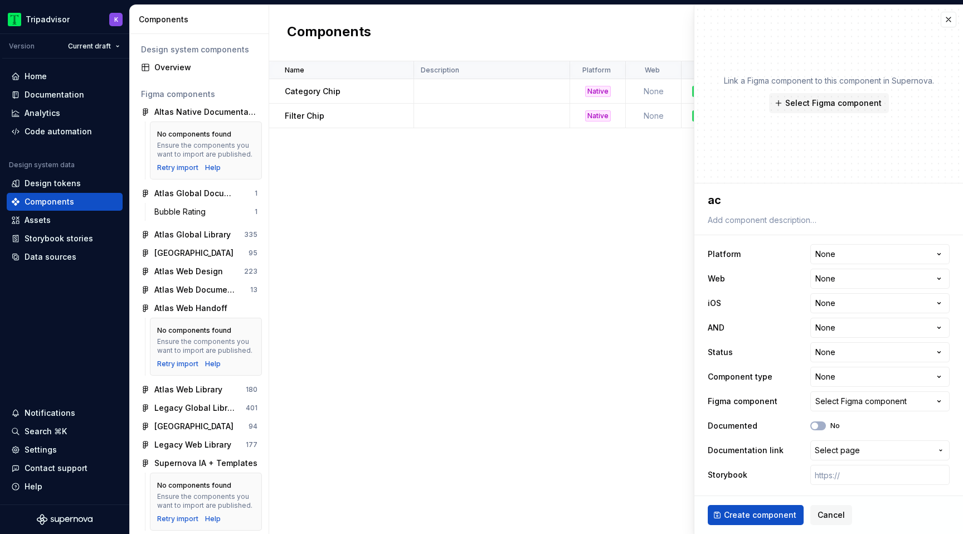
type textarea "a"
type textarea "*"
type textarea "A"
type textarea "*"
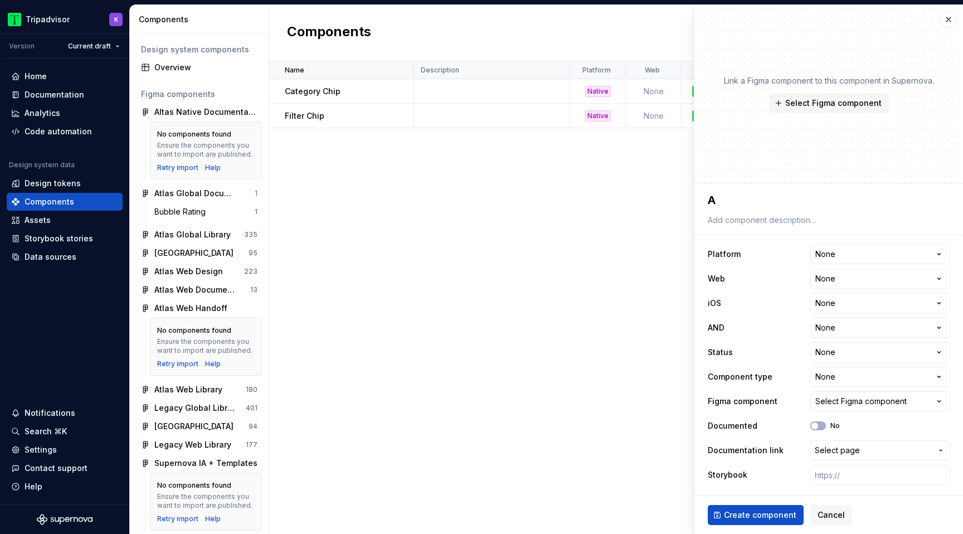
type textarea "Ac"
type textarea "*"
type textarea "Act"
type textarea "*"
type textarea "Acti"
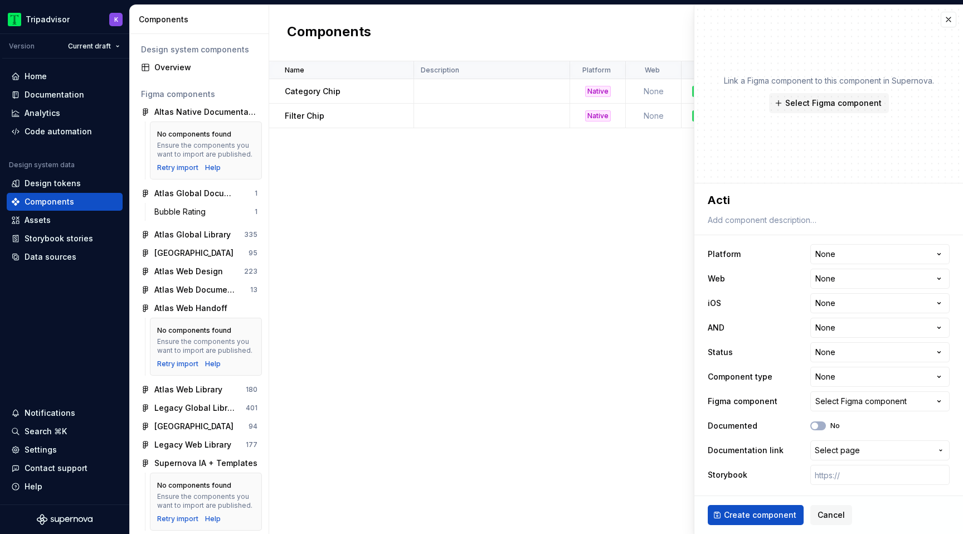
type textarea "*"
type textarea "Actio"
type textarea "*"
type textarea "Action"
type textarea "*"
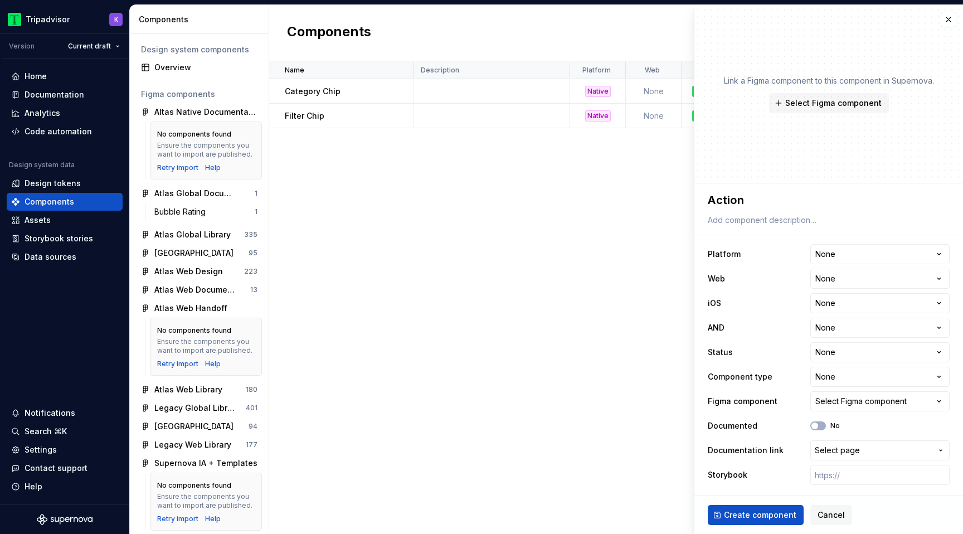
type textarea "Action C"
type textarea "*"
type textarea "Action Ch"
type textarea "*"
type textarea "Action Chi"
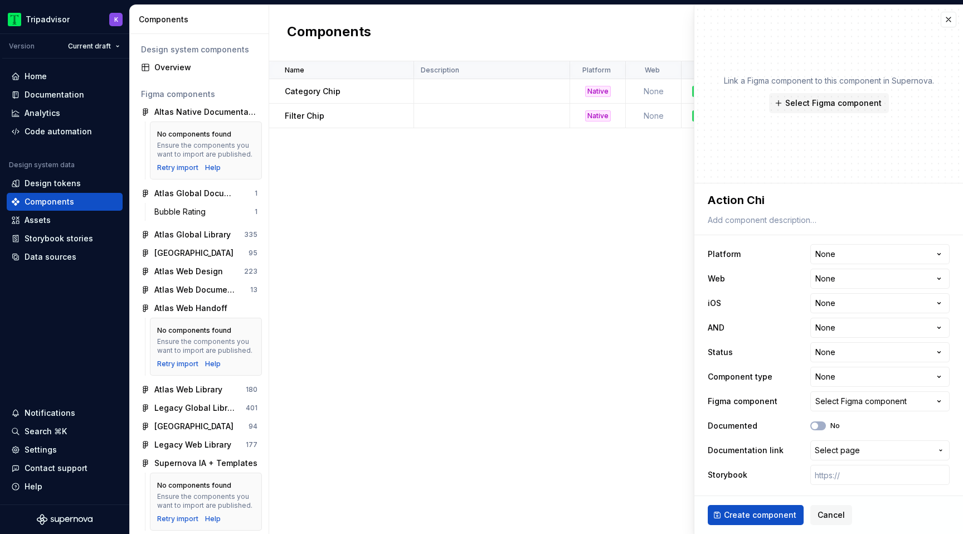
type textarea "*"
type textarea "Action Chip"
click at [858, 269] on html "Tripadvisor K Version Current draft Home Documentation Analytics Code automatio…" at bounding box center [481, 267] width 963 height 534
click at [859, 254] on html "Tripadvisor K Version Current draft Home Documentation Analytics Code automatio…" at bounding box center [481, 267] width 963 height 534
click at [858, 252] on html "Tripadvisor K Version Current draft Home Documentation Analytics Code automatio…" at bounding box center [481, 267] width 963 height 534
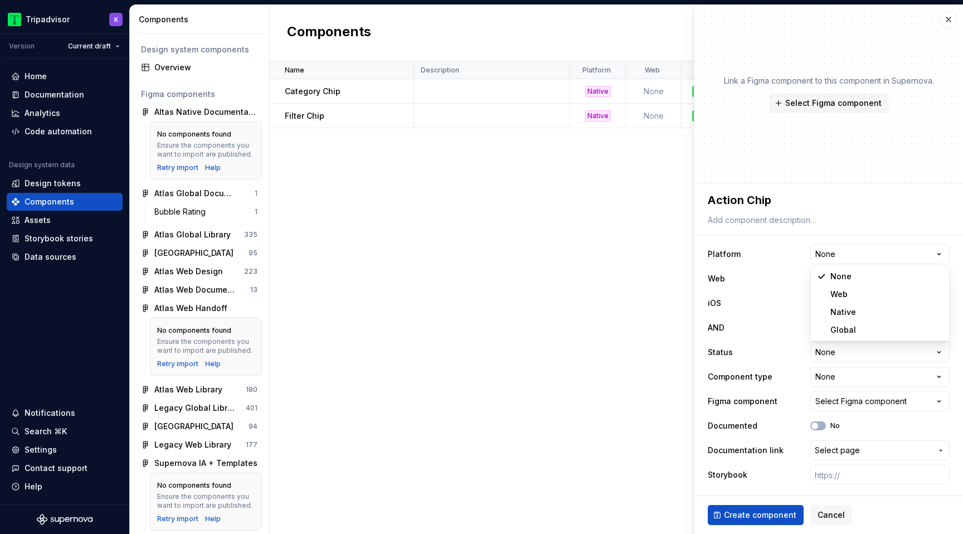
select select "**********"
type textarea "*"
click at [859, 300] on html "Tripadvisor K Version Current draft Home Documentation Analytics Code automatio…" at bounding box center [481, 267] width 963 height 534
select select "**********"
type textarea "*"
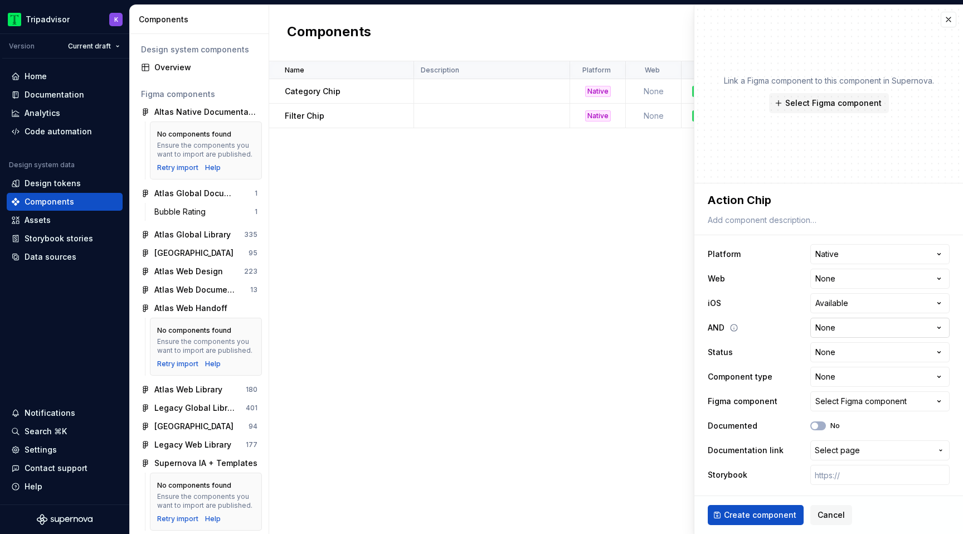
click at [853, 328] on html "Tripadvisor K Version Current draft Home Documentation Analytics Code automatio…" at bounding box center [481, 267] width 963 height 534
select select "**********"
type textarea "*"
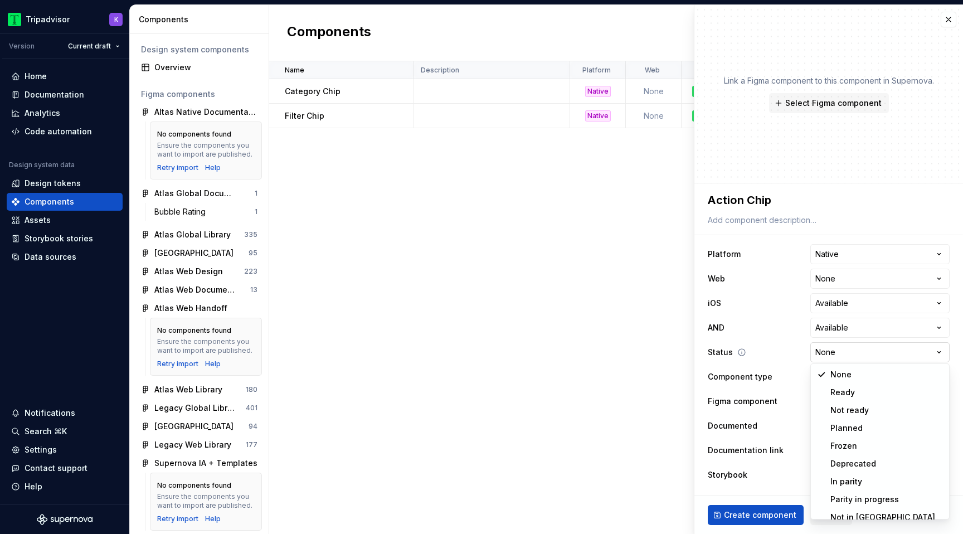
click at [850, 344] on html "Tripadvisor K Version Current draft Home Documentation Analytics Code automatio…" at bounding box center [481, 267] width 963 height 534
select select "**********"
type textarea "*"
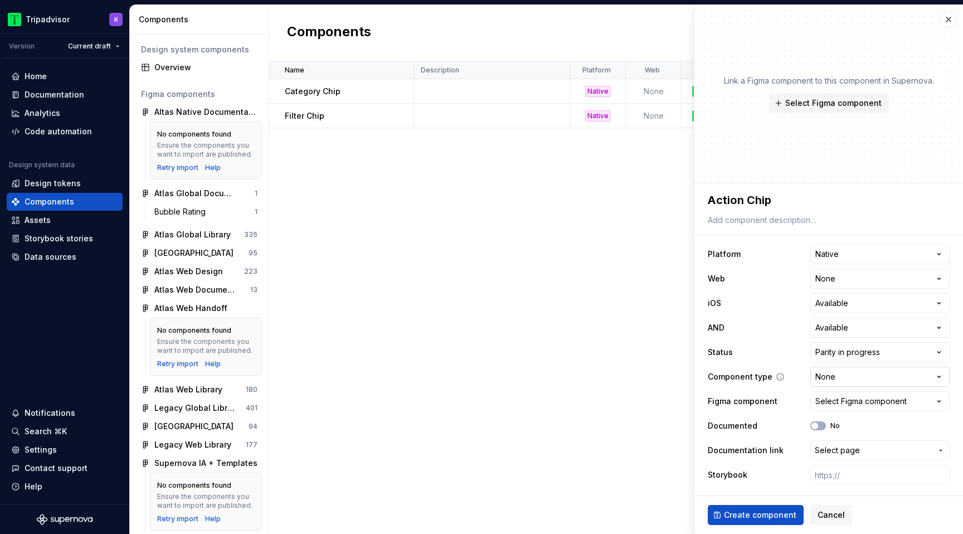
click at [845, 379] on html "Tripadvisor K Version Current draft Home Documentation Analytics Code automatio…" at bounding box center [481, 267] width 963 height 534
select select "**********"
type textarea "*"
click at [849, 407] on button "Select Figma component" at bounding box center [879, 401] width 139 height 20
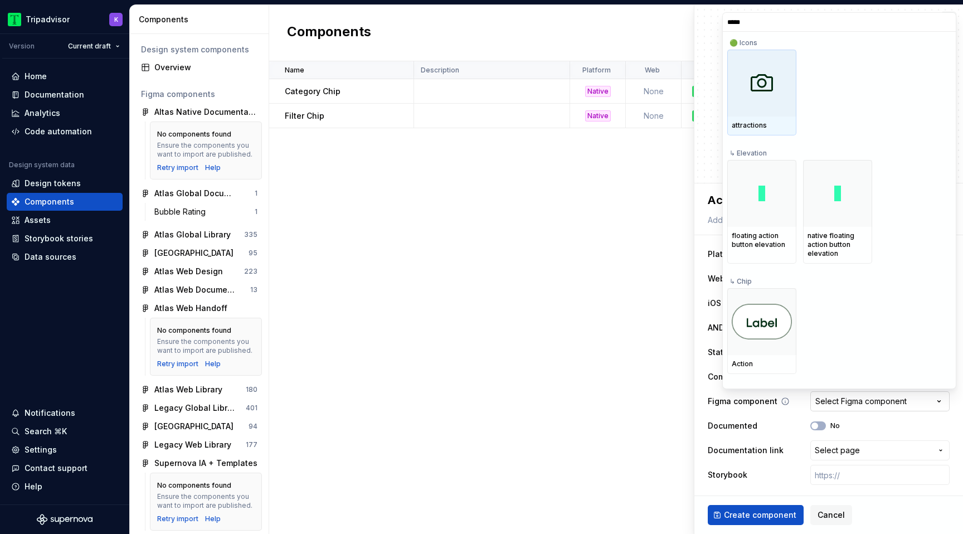
type input "******"
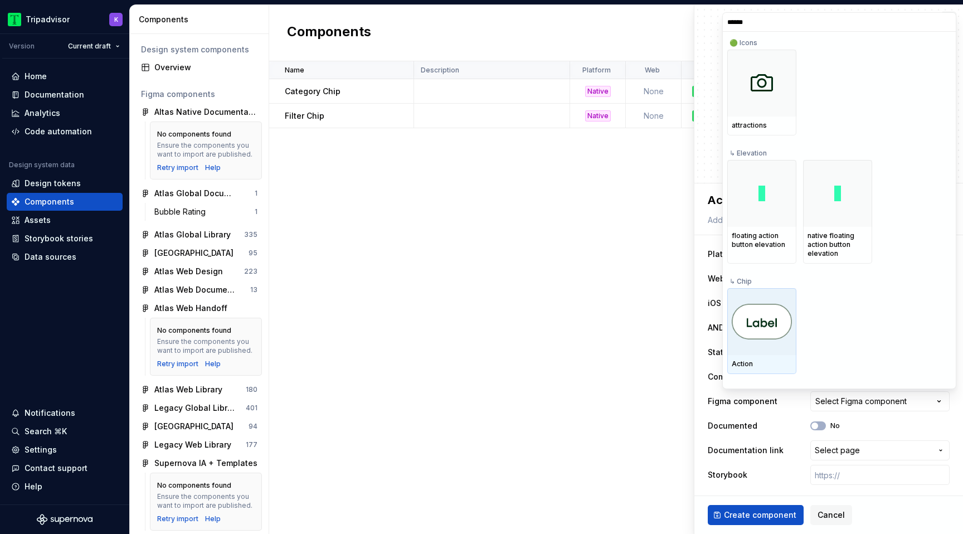
click at [776, 321] on img at bounding box center [762, 322] width 60 height 36
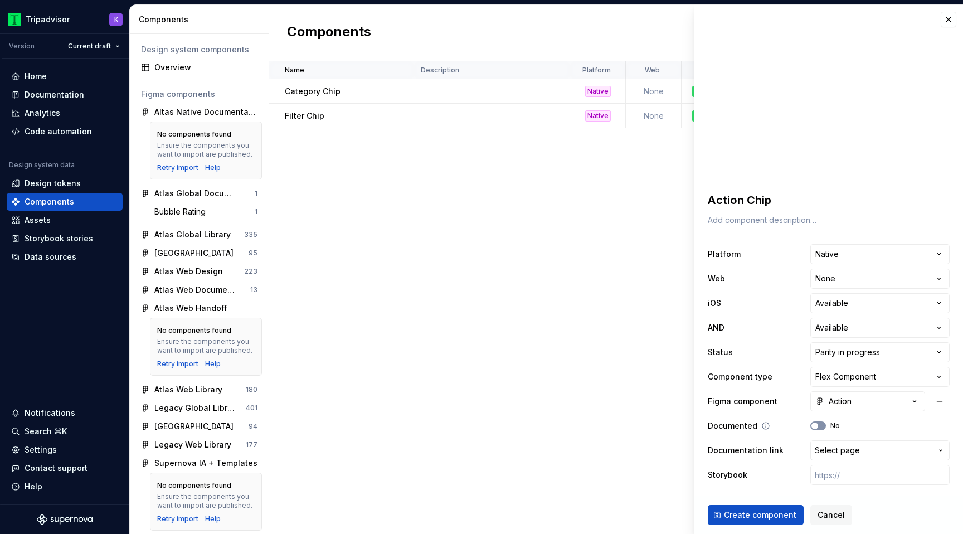
click at [818, 427] on icon "button" at bounding box center [814, 425] width 9 height 7
click at [762, 512] on span "Create component" at bounding box center [760, 514] width 72 height 11
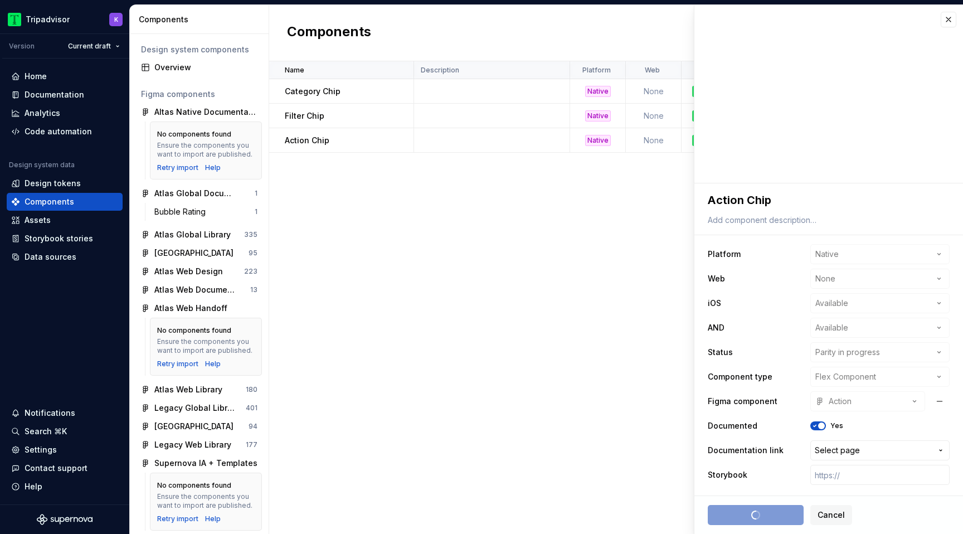
type textarea "*"
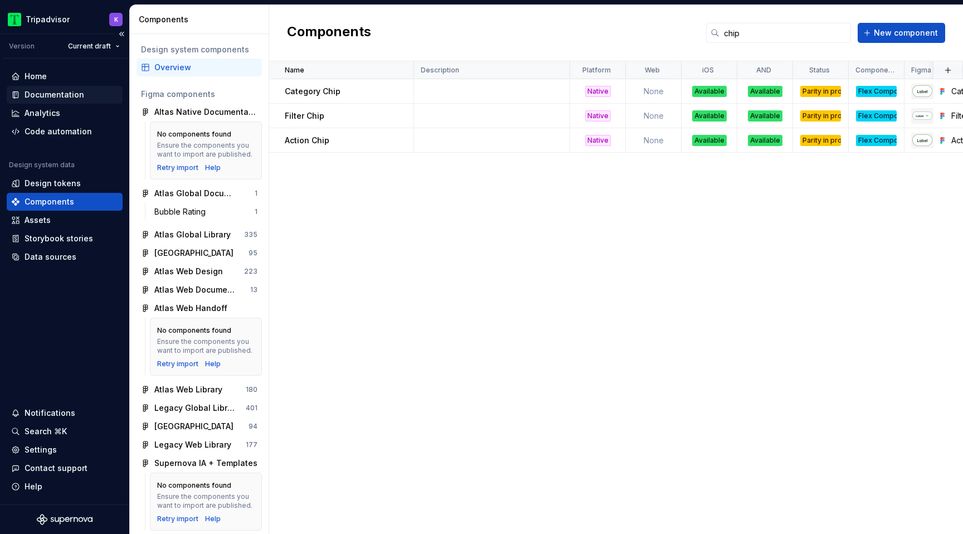
click at [70, 94] on div "Documentation" at bounding box center [55, 94] width 60 height 11
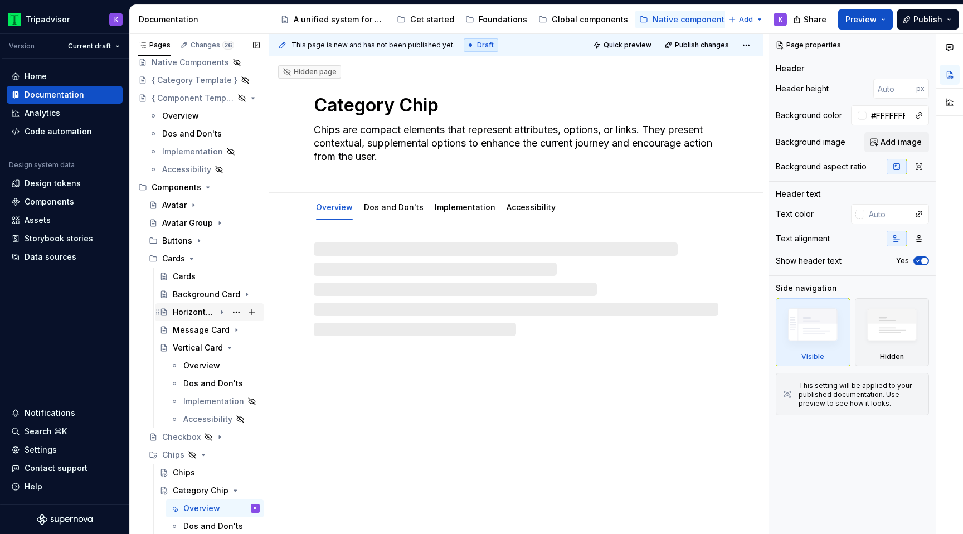
scroll to position [45, 0]
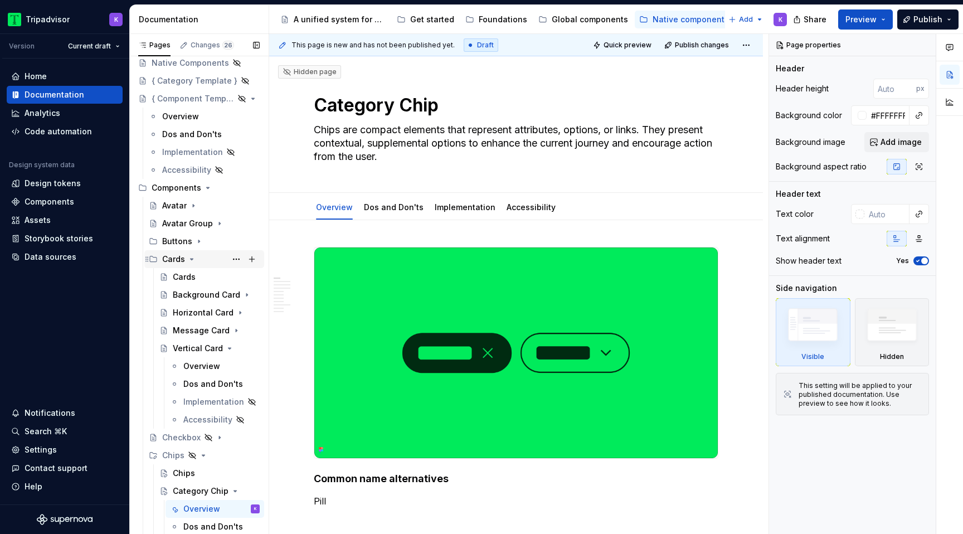
click at [193, 256] on icon "Page tree" at bounding box center [191, 259] width 9 height 9
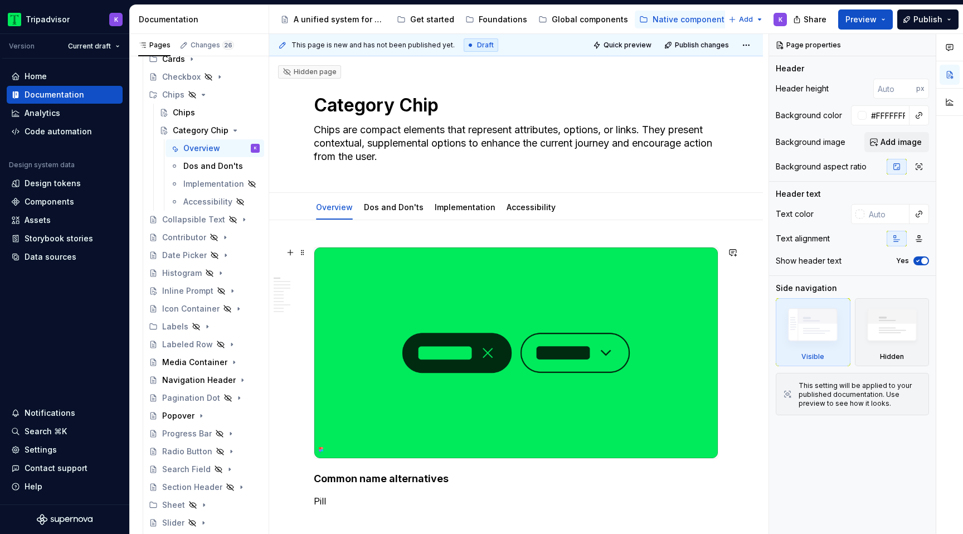
scroll to position [261, 0]
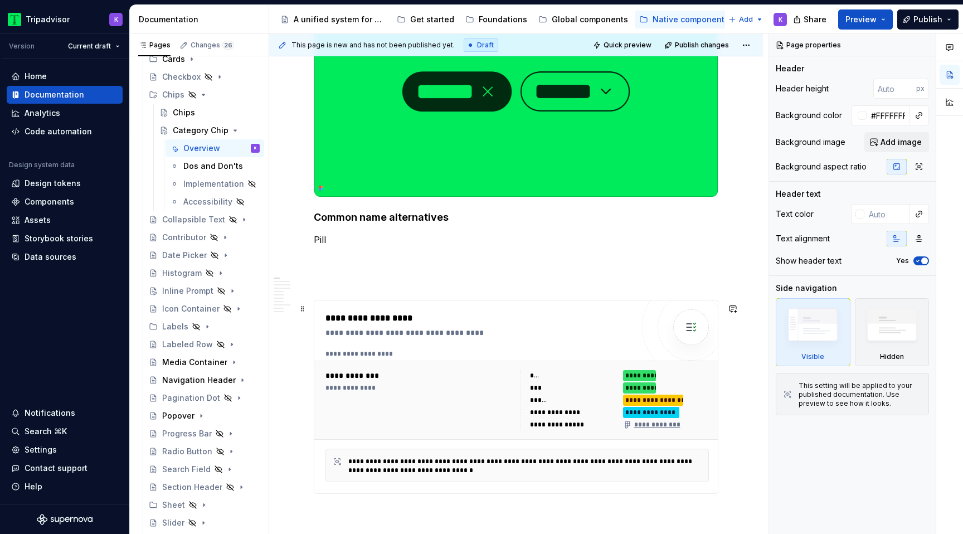
click at [411, 346] on div "**********" at bounding box center [479, 397] width 308 height 171
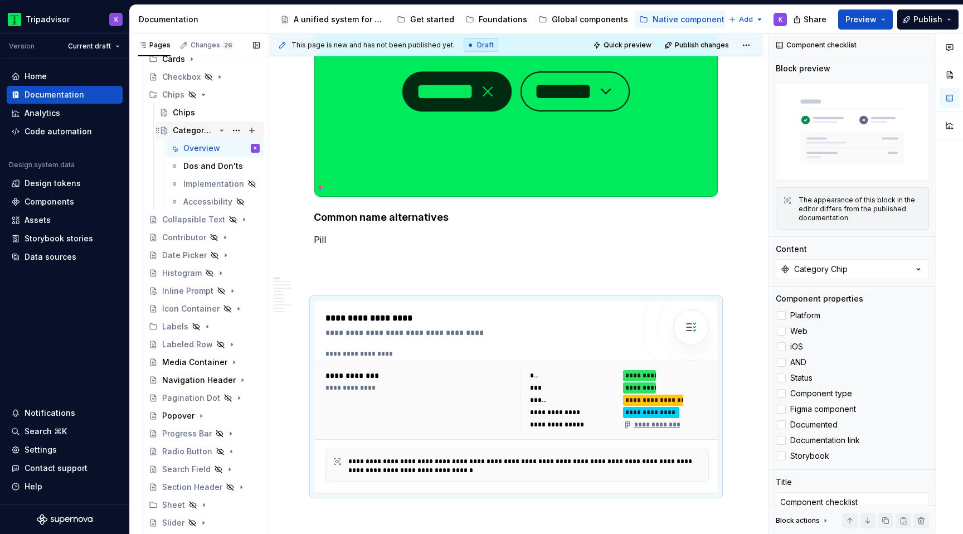
click at [219, 131] on icon "Page tree" at bounding box center [221, 130] width 9 height 9
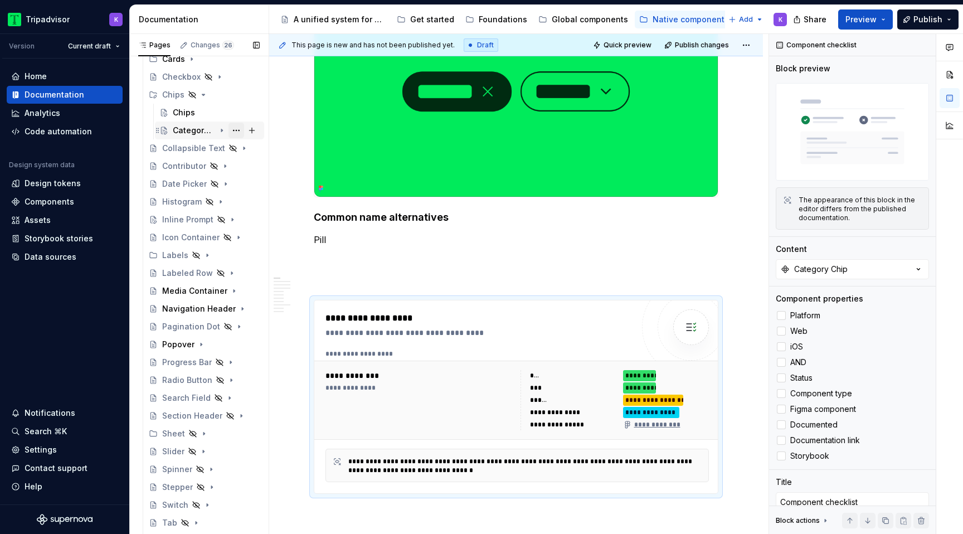
click at [236, 130] on button "Page tree" at bounding box center [236, 131] width 16 height 16
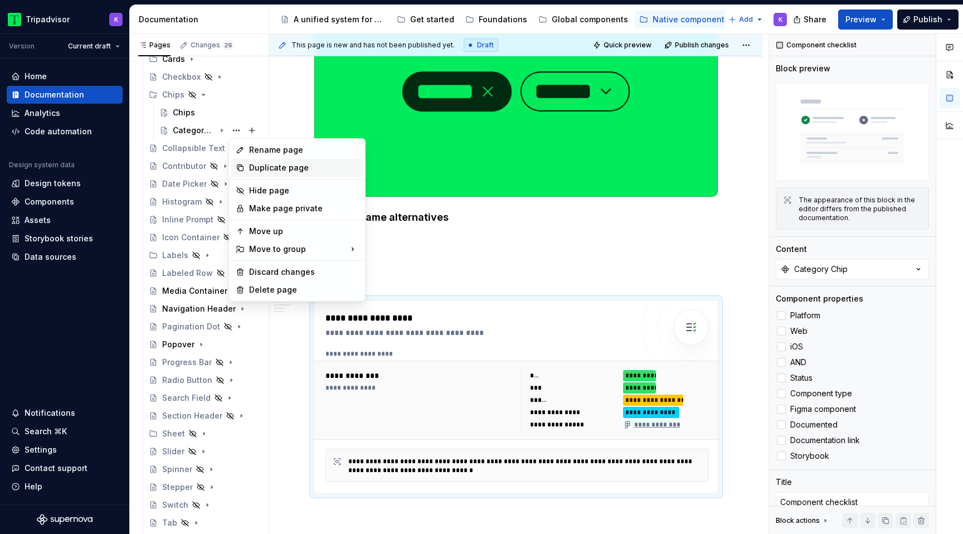
click at [275, 166] on div "Duplicate page" at bounding box center [303, 167] width 109 height 11
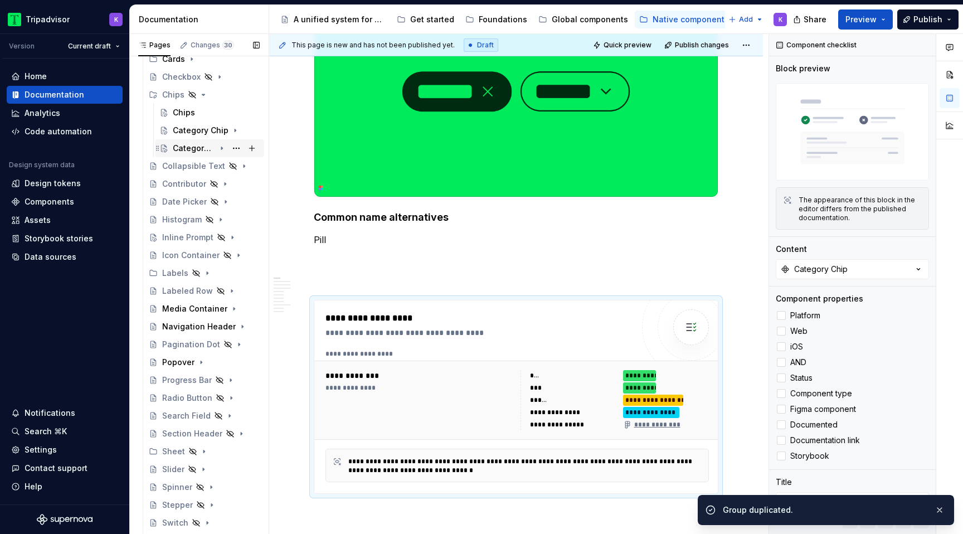
click at [191, 147] on div "Category Chip" at bounding box center [194, 148] width 42 height 11
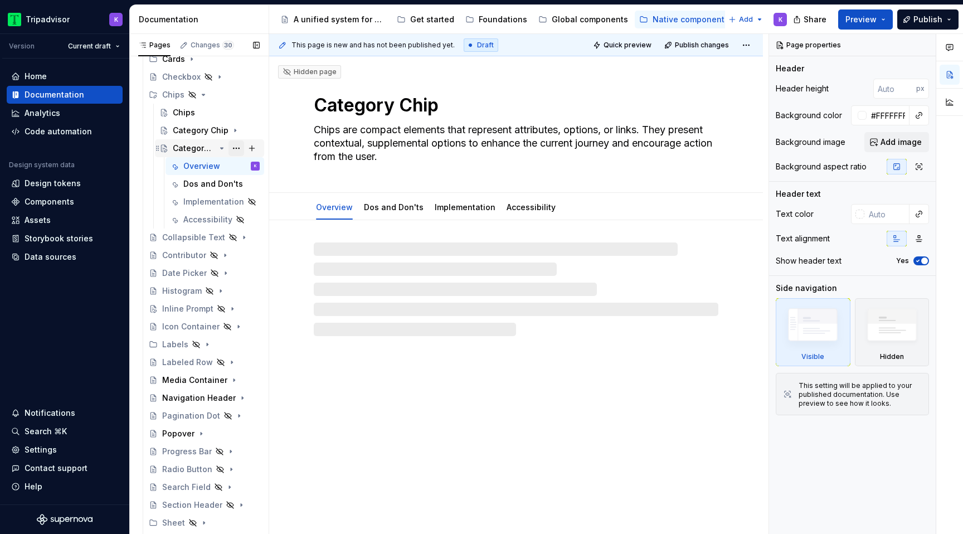
click at [234, 149] on button "Page tree" at bounding box center [236, 148] width 16 height 16
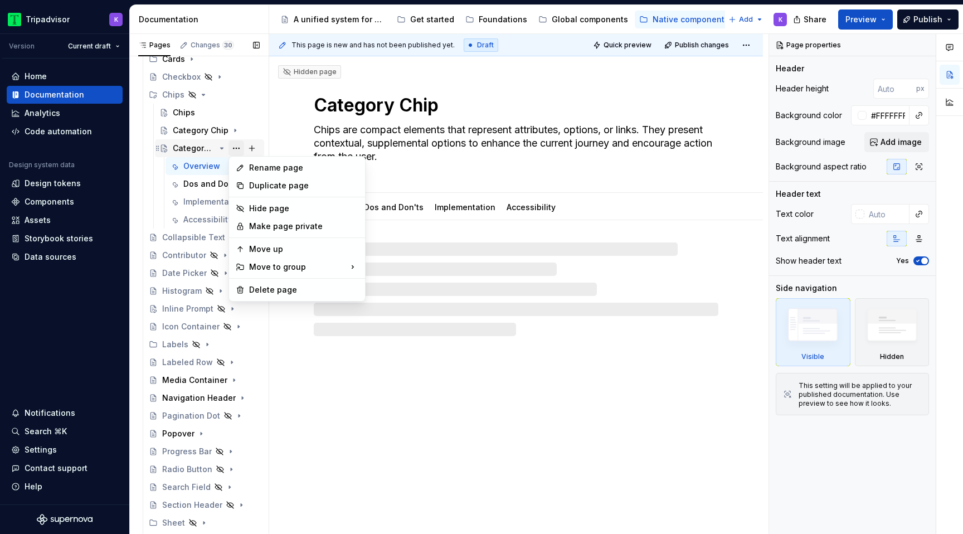
type textarea "*"
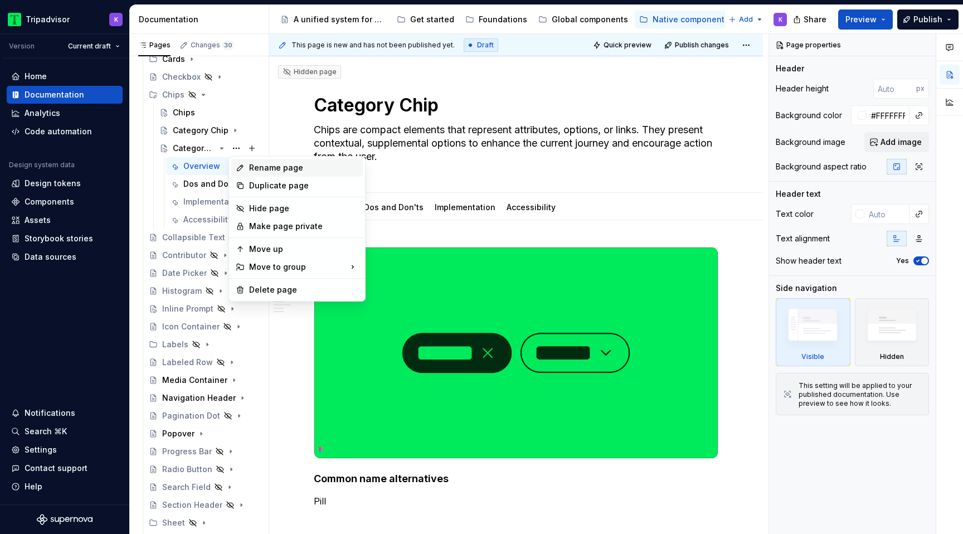
click at [250, 166] on div "Rename page" at bounding box center [303, 167] width 109 height 11
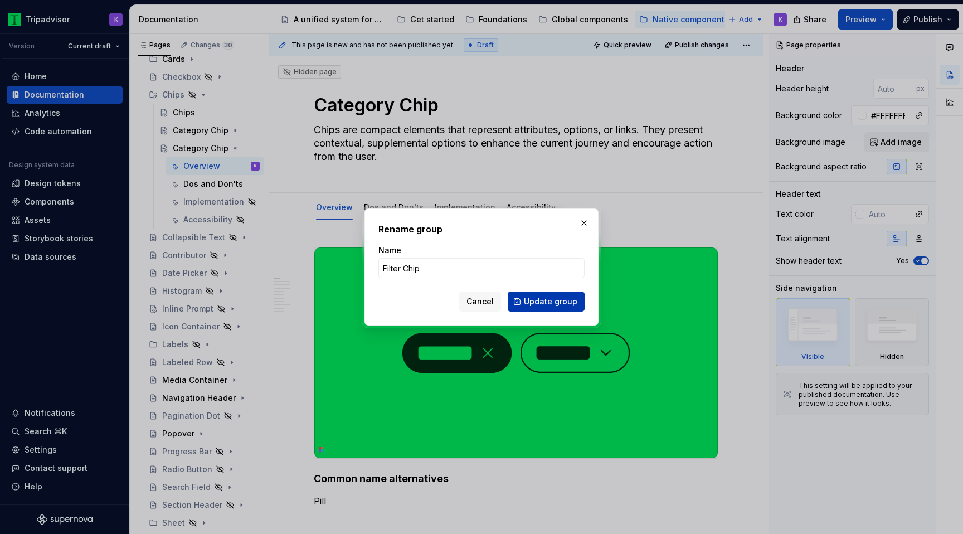
type input "Filter Chip"
click at [537, 306] on span "Update group" at bounding box center [550, 301] width 53 height 11
type textarea "*"
type textarea "Filter Chip"
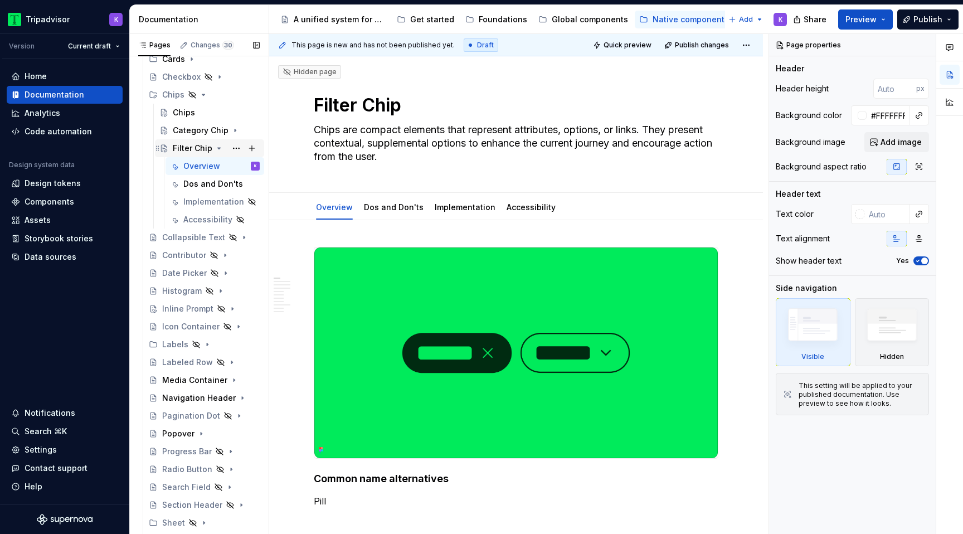
click at [216, 149] on icon "Page tree" at bounding box center [219, 148] width 9 height 9
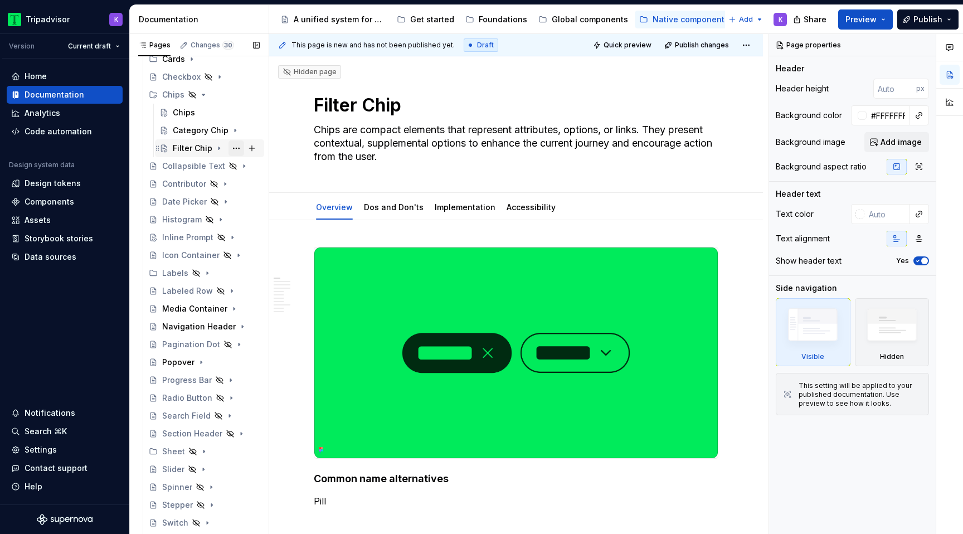
click at [236, 148] on button "Page tree" at bounding box center [236, 148] width 16 height 16
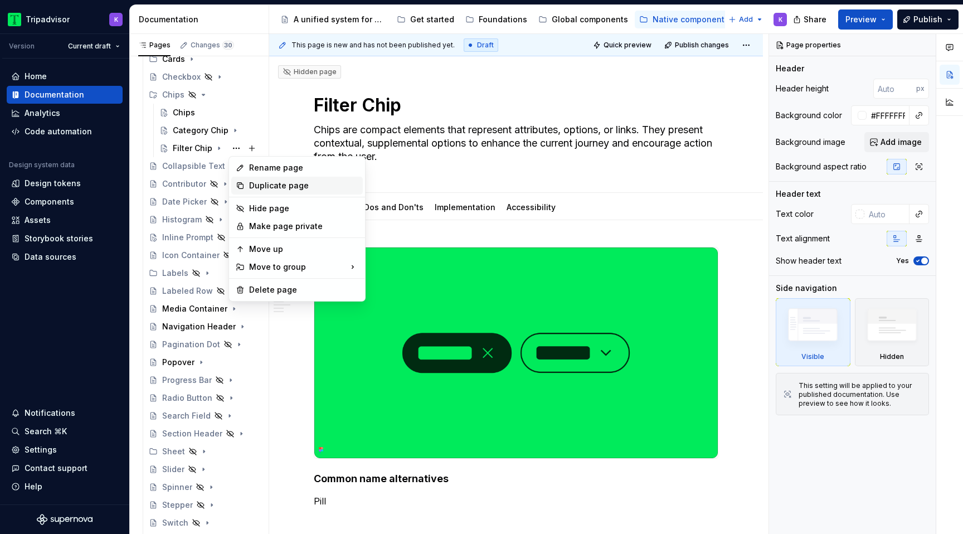
click at [287, 187] on div "Duplicate page" at bounding box center [303, 185] width 109 height 11
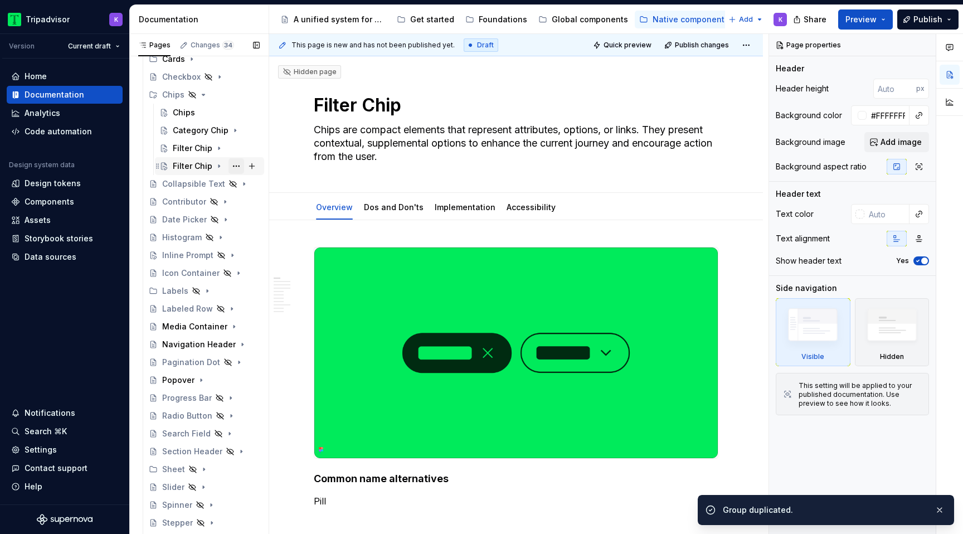
click at [237, 166] on button "Page tree" at bounding box center [236, 166] width 16 height 16
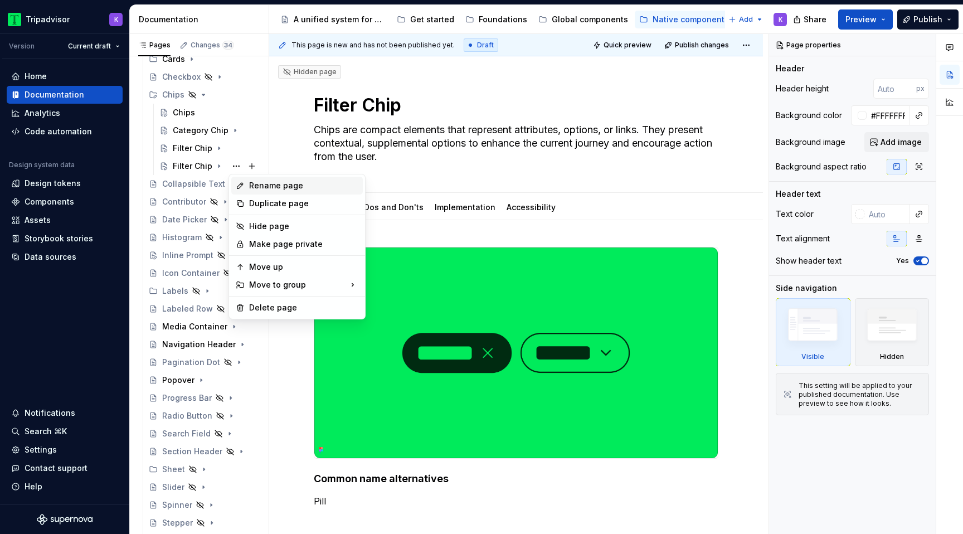
click at [267, 183] on div "Rename page" at bounding box center [303, 185] width 109 height 11
type textarea "*"
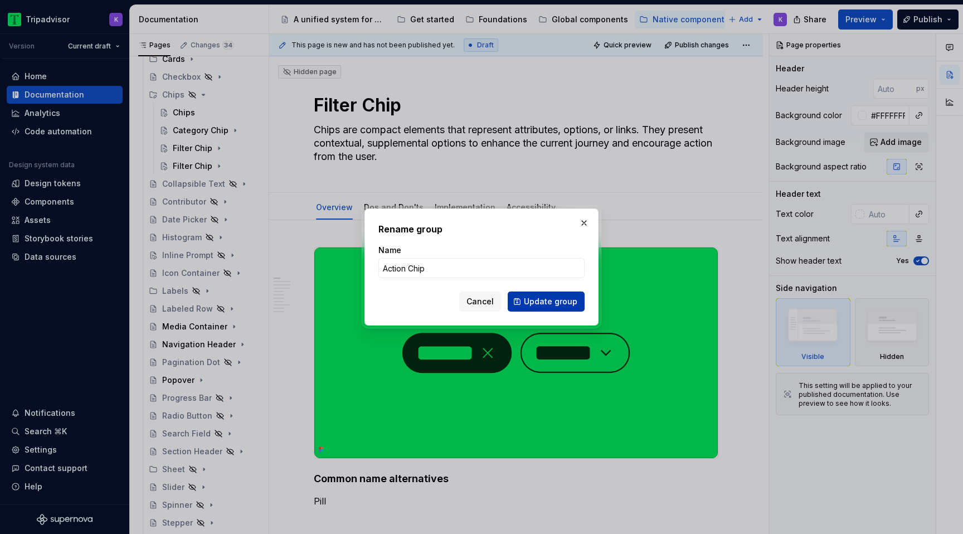
type input "Action Chip"
click at [562, 298] on span "Update group" at bounding box center [550, 301] width 53 height 11
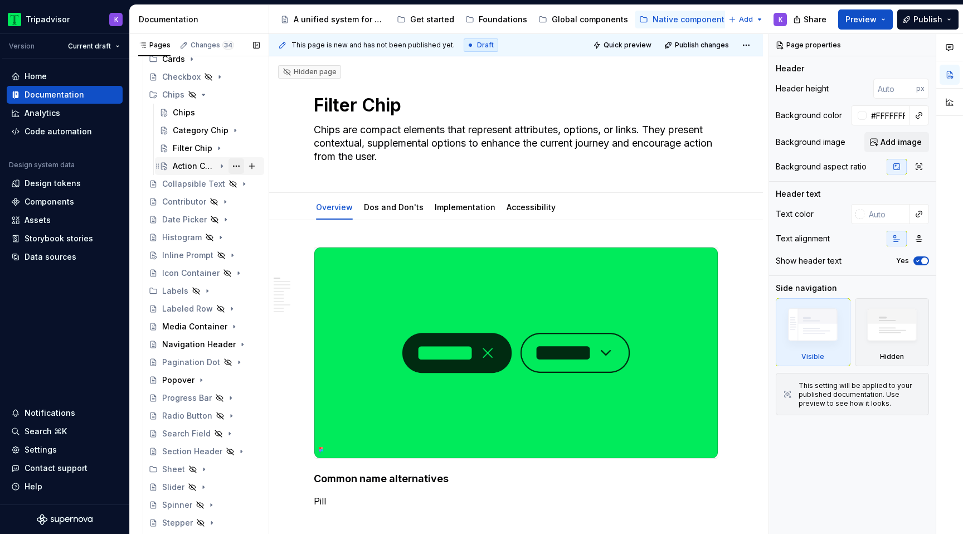
click at [237, 168] on button "Page tree" at bounding box center [236, 166] width 16 height 16
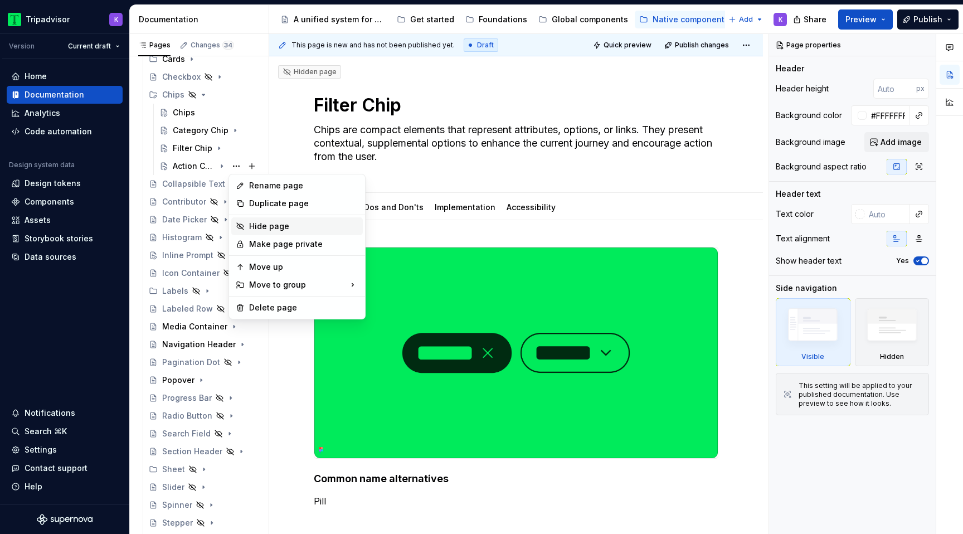
click at [276, 229] on div "Hide page" at bounding box center [303, 226] width 109 height 11
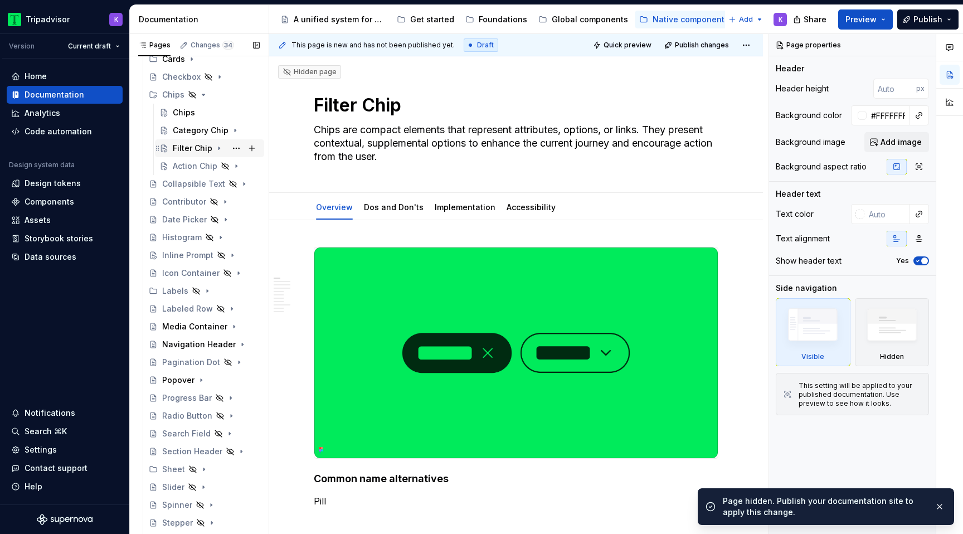
scroll to position [235, 0]
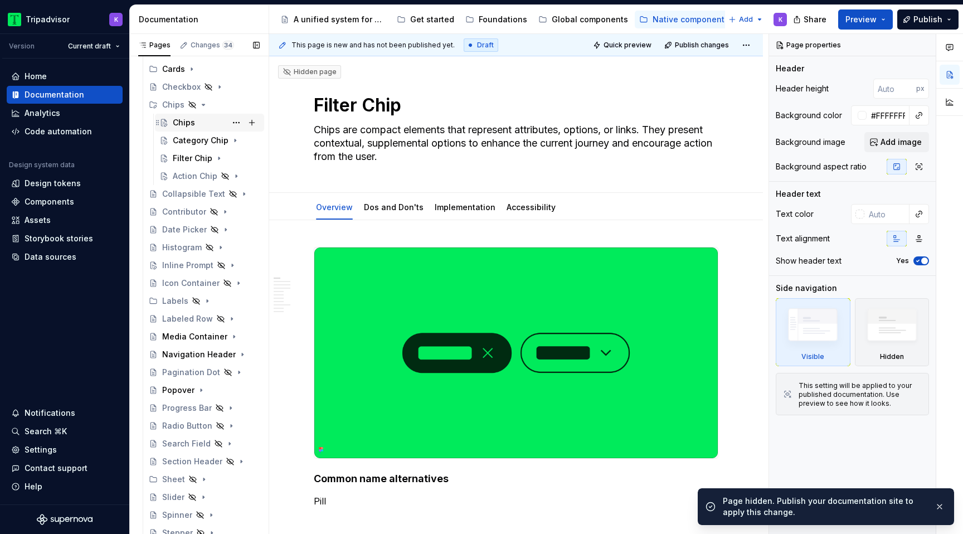
click at [199, 126] on div "Chips" at bounding box center [216, 123] width 87 height 16
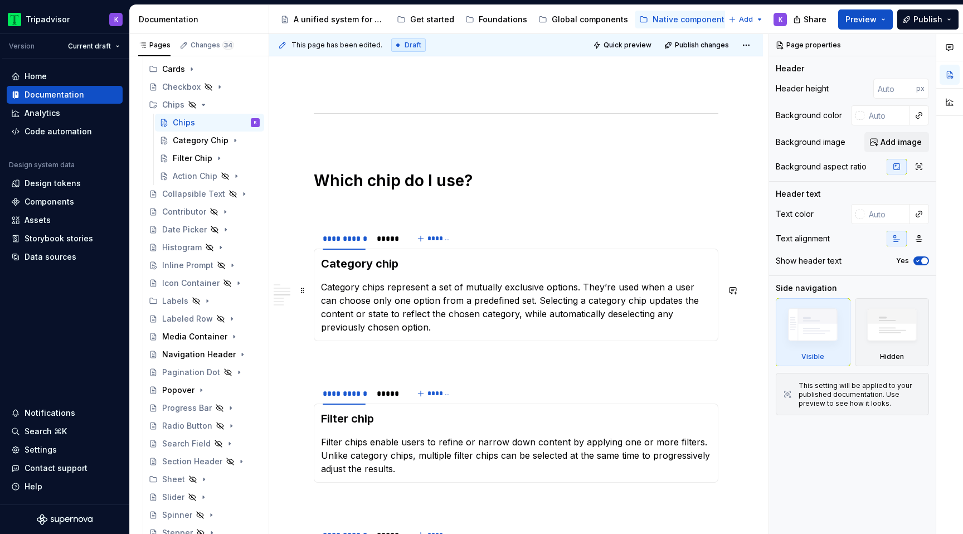
scroll to position [955, 0]
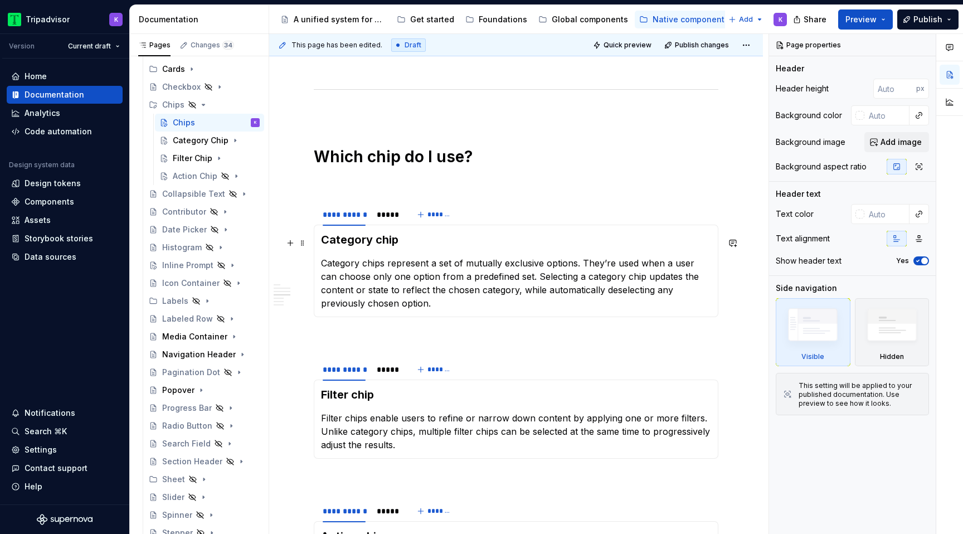
type textarea "*"
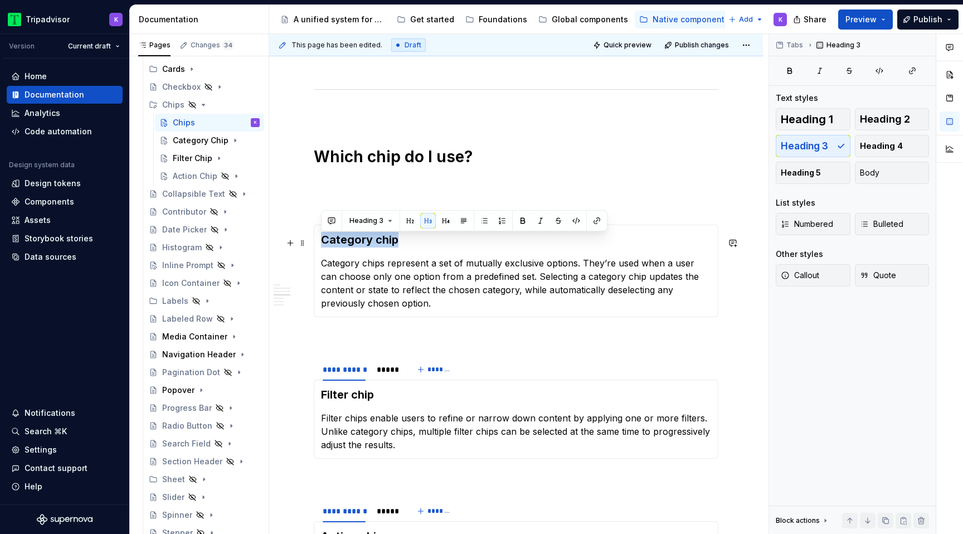
drag, startPoint x: 403, startPoint y: 245, endPoint x: 322, endPoint y: 246, distance: 81.4
click at [322, 246] on h3 "Category chip" at bounding box center [516, 240] width 390 height 16
click at [595, 220] on button "button" at bounding box center [597, 221] width 16 height 16
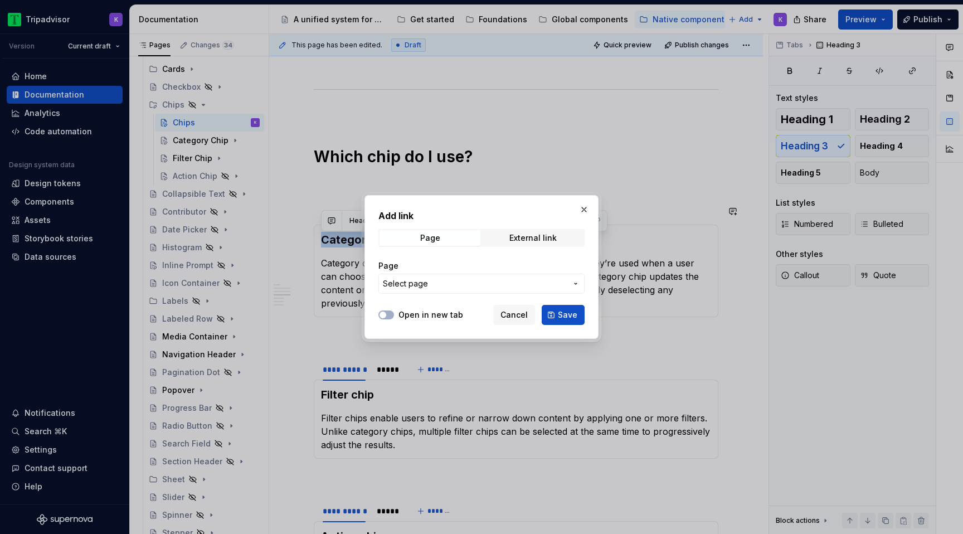
click at [463, 281] on span "Select page" at bounding box center [475, 283] width 184 height 11
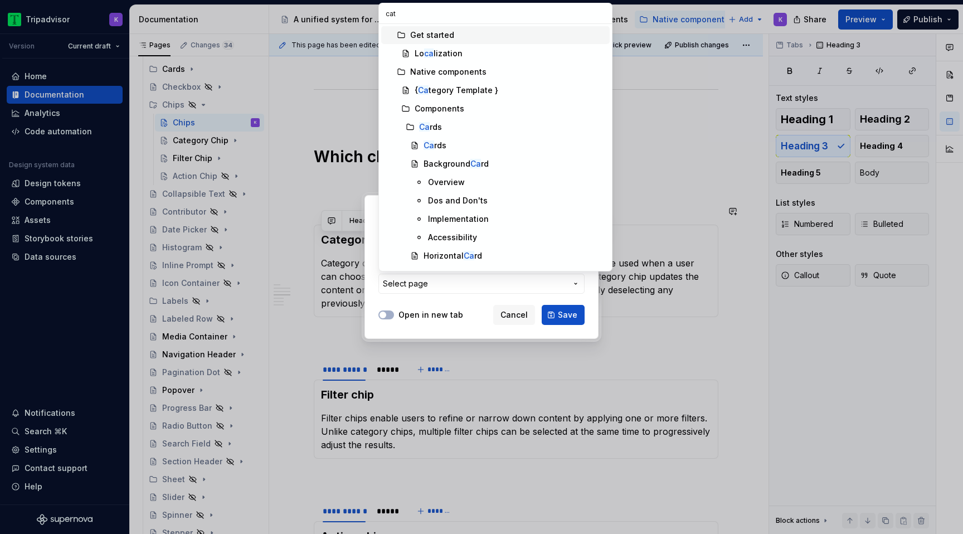
type input "cate"
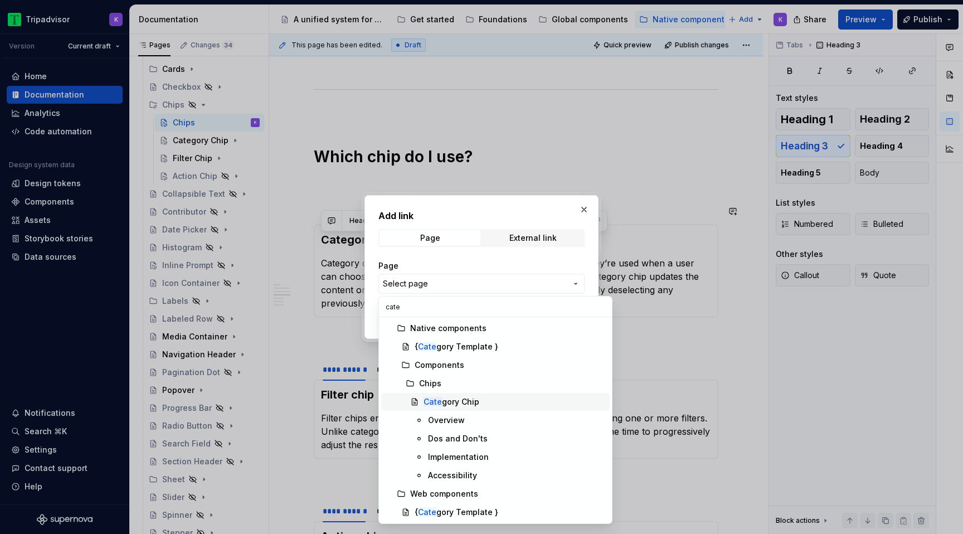
click at [474, 398] on div "Cate gory Chip" at bounding box center [452, 401] width 56 height 11
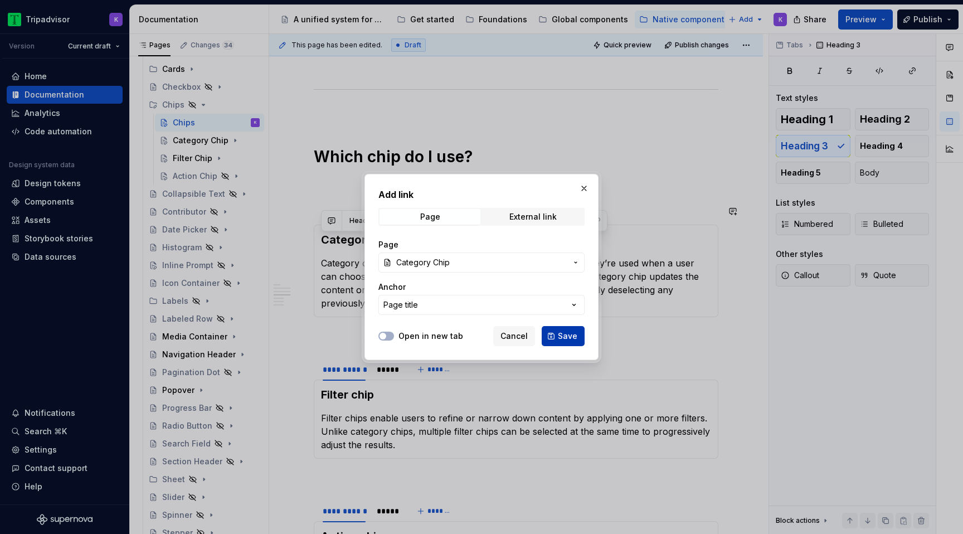
click at [562, 334] on span "Save" at bounding box center [568, 335] width 20 height 11
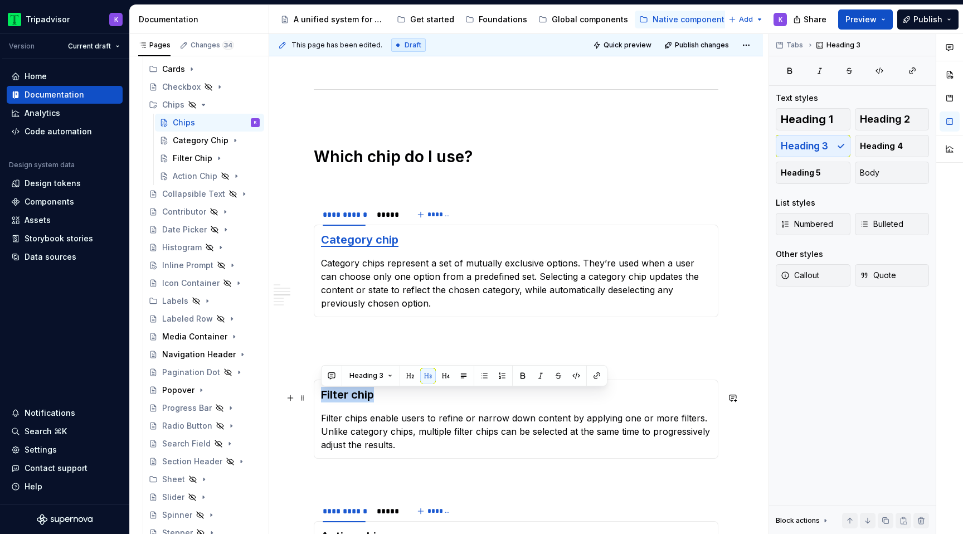
drag, startPoint x: 391, startPoint y: 402, endPoint x: 323, endPoint y: 401, distance: 68.0
click at [323, 401] on h3 "Filter chip" at bounding box center [516, 395] width 390 height 16
click at [597, 376] on button "button" at bounding box center [597, 376] width 16 height 16
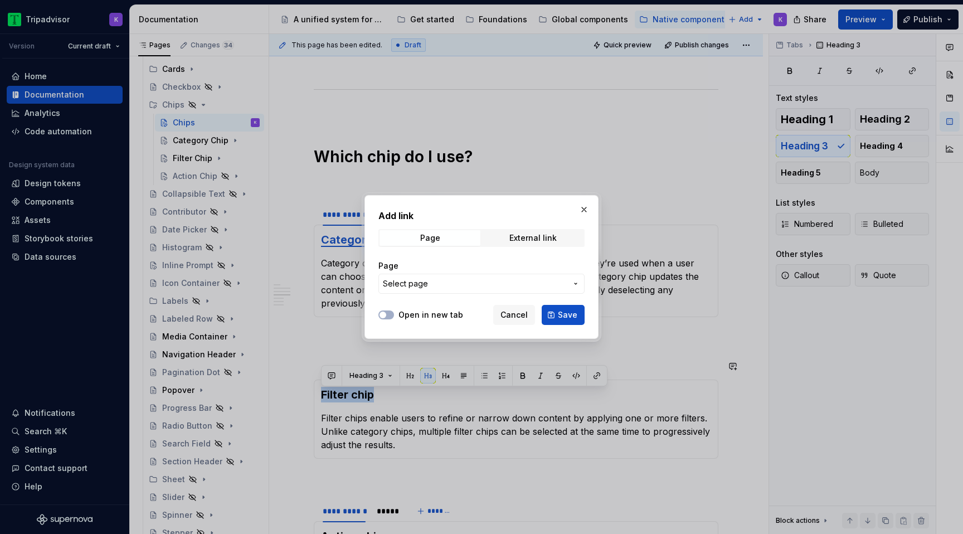
click at [505, 289] on span "Select page" at bounding box center [475, 283] width 184 height 11
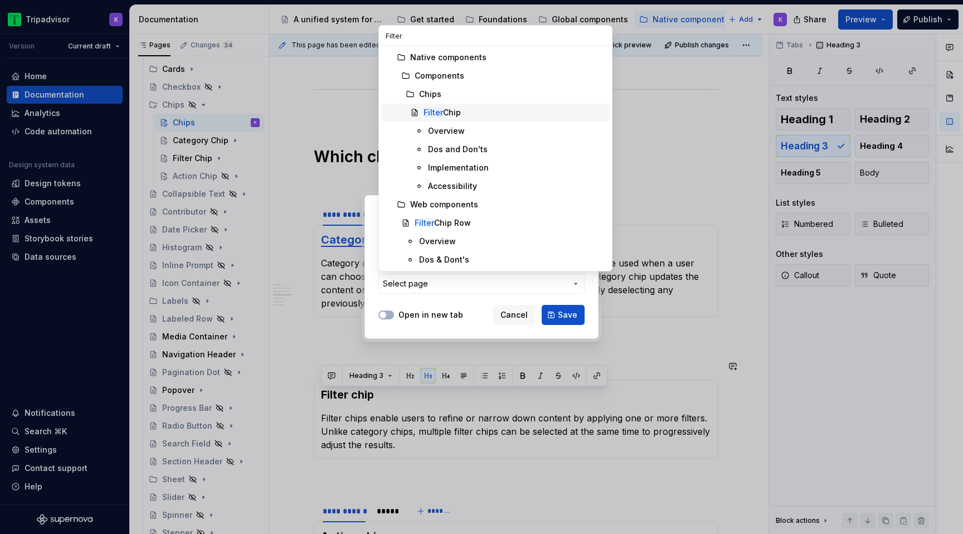
type input "Filter"
type textarea "*"
click at [493, 115] on div "Filter Chip" at bounding box center [515, 112] width 182 height 11
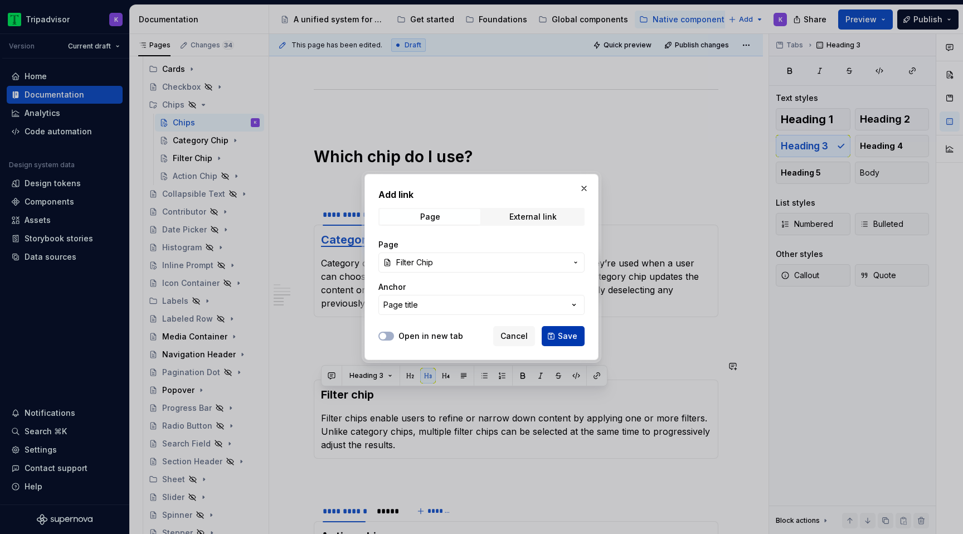
click at [567, 339] on span "Save" at bounding box center [568, 335] width 20 height 11
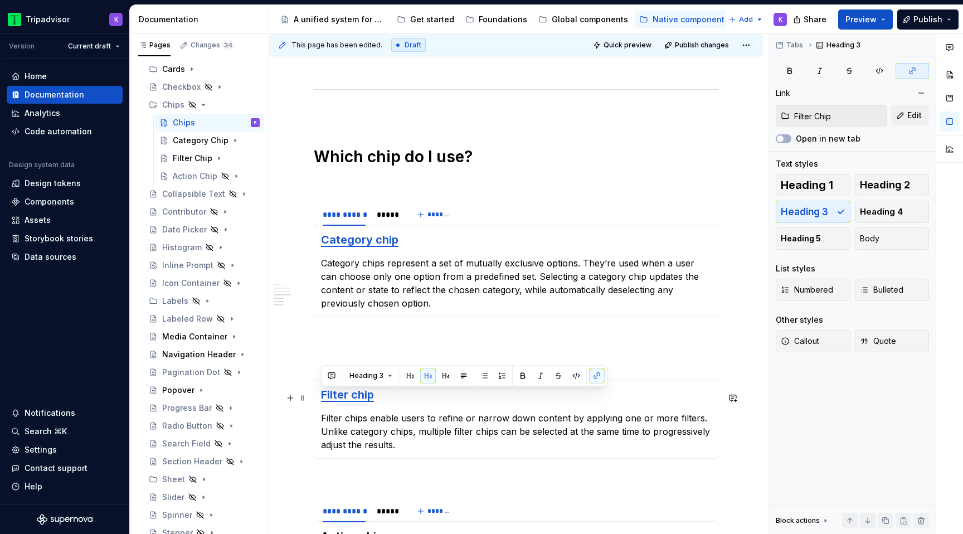
scroll to position [1130, 0]
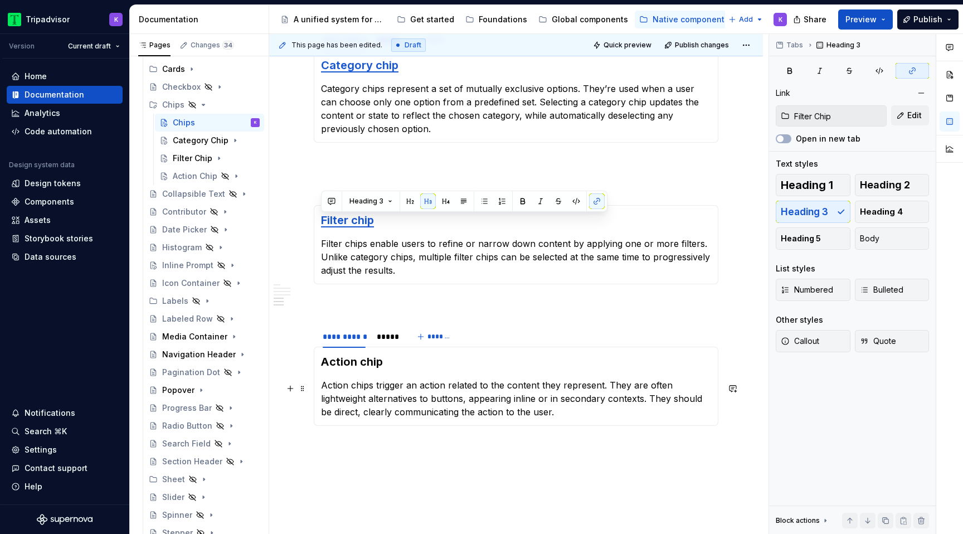
click at [468, 393] on p "Action chips trigger an action related to the content they represent. They are …" at bounding box center [516, 398] width 390 height 40
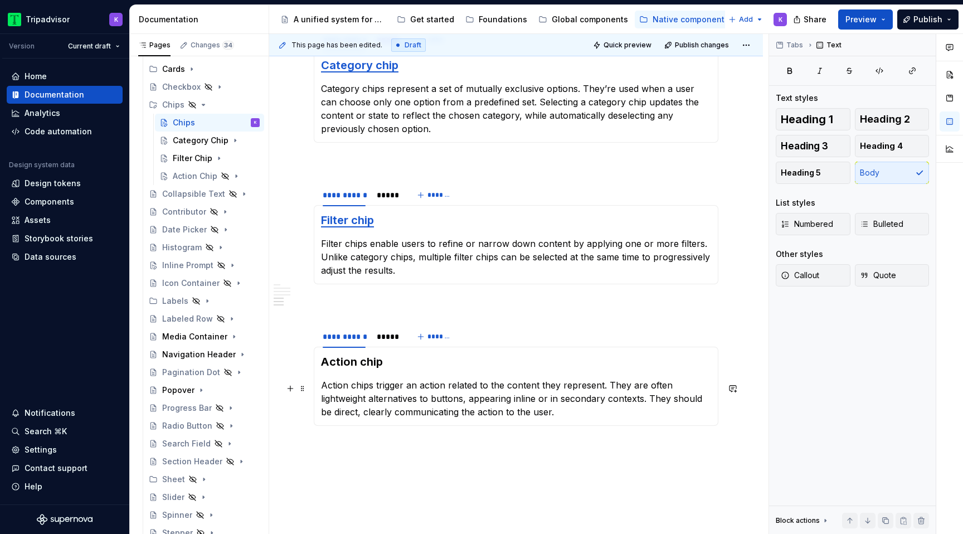
click at [460, 378] on section-item-column "Action chip Action chips trigger an action related to the content they represen…" at bounding box center [516, 386] width 390 height 65
click at [426, 361] on h3 "Action chip" at bounding box center [516, 362] width 390 height 16
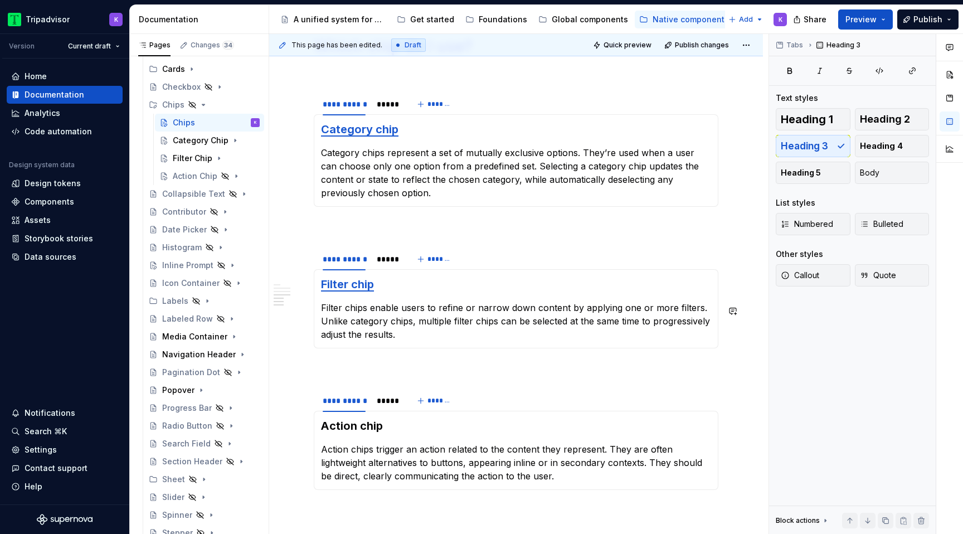
scroll to position [1203, 0]
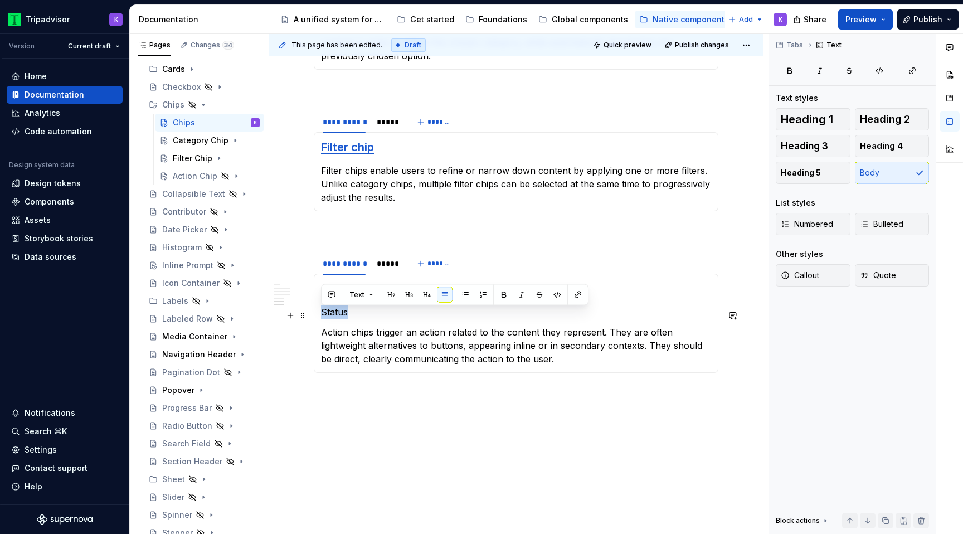
drag, startPoint x: 354, startPoint y: 316, endPoint x: 318, endPoint y: 315, distance: 36.8
click at [318, 315] on div "Action chip Status Action chips trigger an action related to the content they r…" at bounding box center [516, 323] width 405 height 99
click at [832, 277] on button "Callout" at bounding box center [813, 275] width 75 height 22
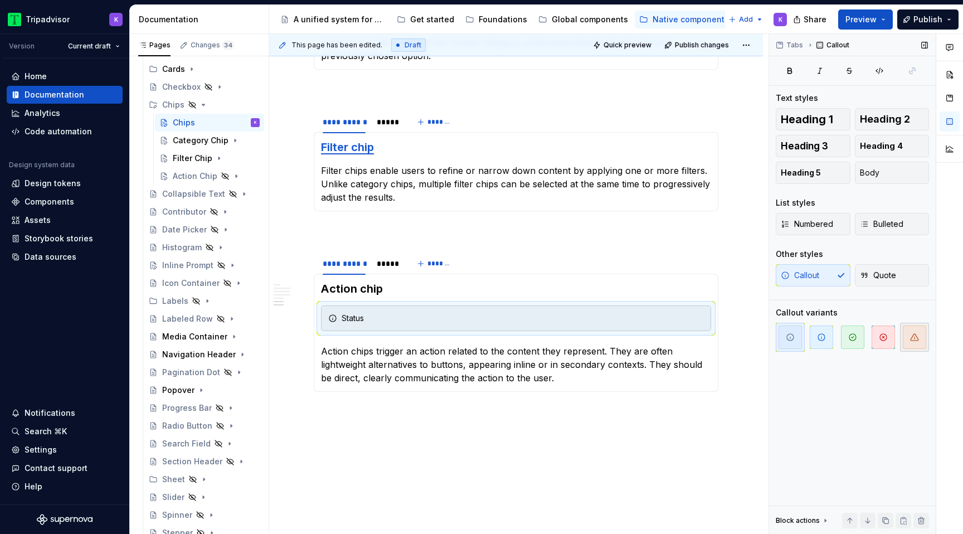
click at [918, 338] on icon "button" at bounding box center [914, 337] width 9 height 9
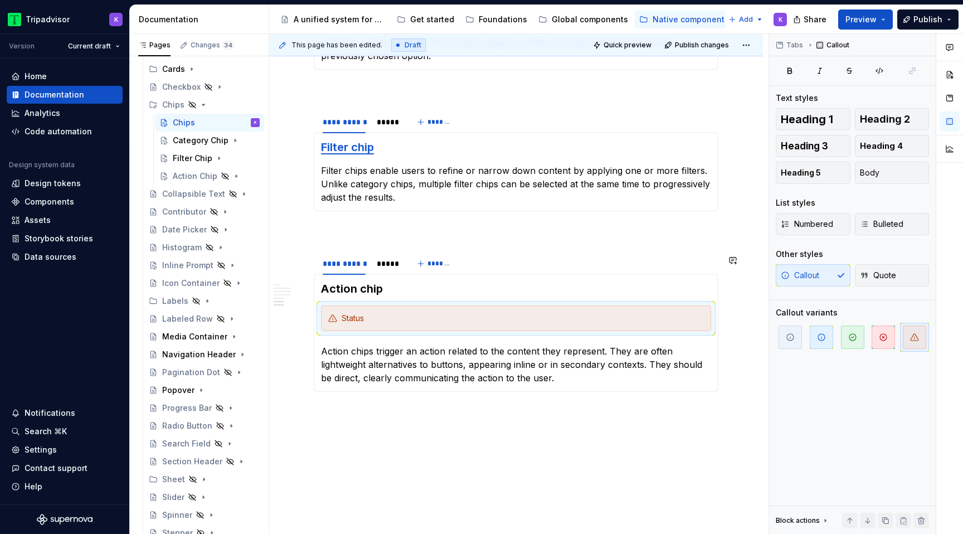
click at [433, 323] on div "Status" at bounding box center [523, 318] width 362 height 11
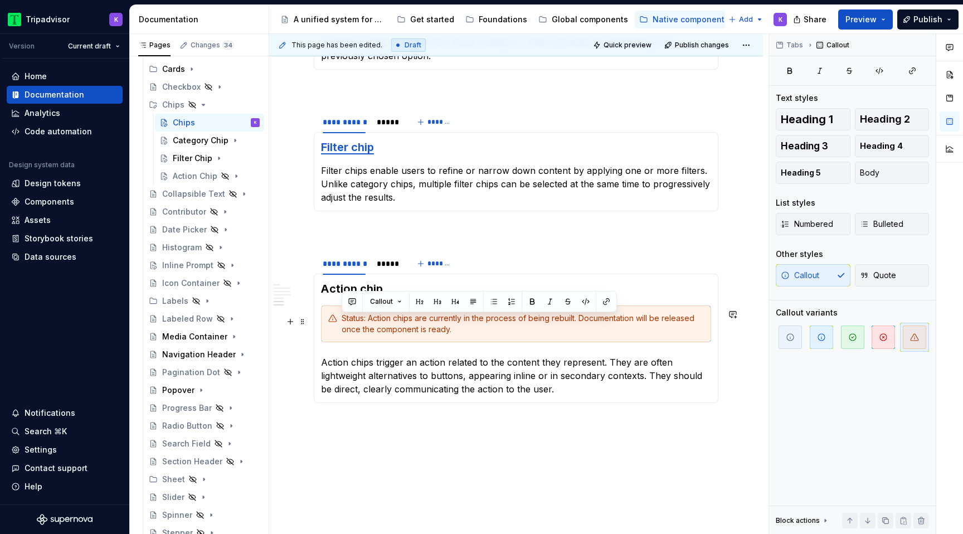
drag, startPoint x: 426, startPoint y: 335, endPoint x: 334, endPoint y: 328, distance: 92.7
click at [334, 328] on div "Status: Action chips are currently in the process of being rebuilt. Documentati…" at bounding box center [516, 323] width 390 height 37
copy div "Status: Action chips are currently in the process of being rebuilt. Documentati…"
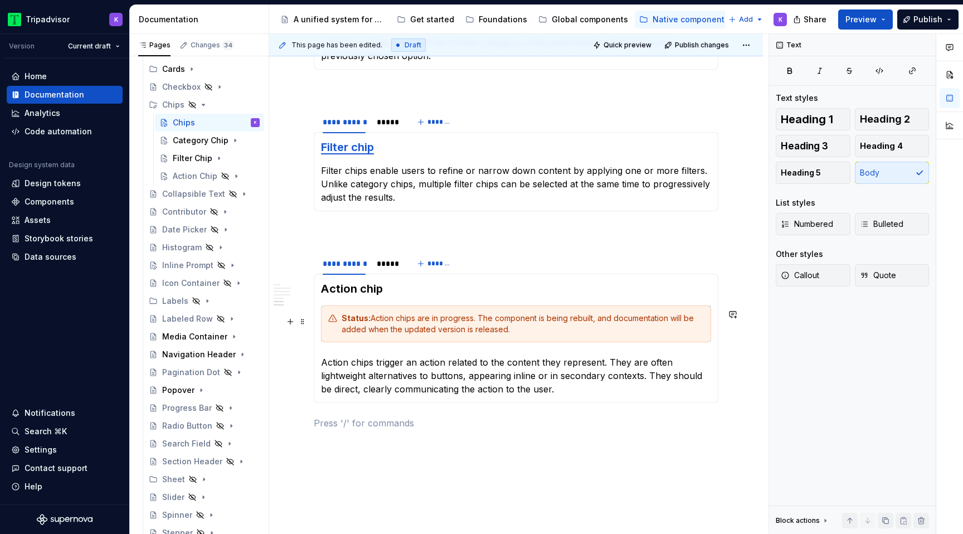
click at [320, 319] on div "Action chip Status: Action chips are in progress. The component is being rebuil…" at bounding box center [516, 338] width 405 height 129
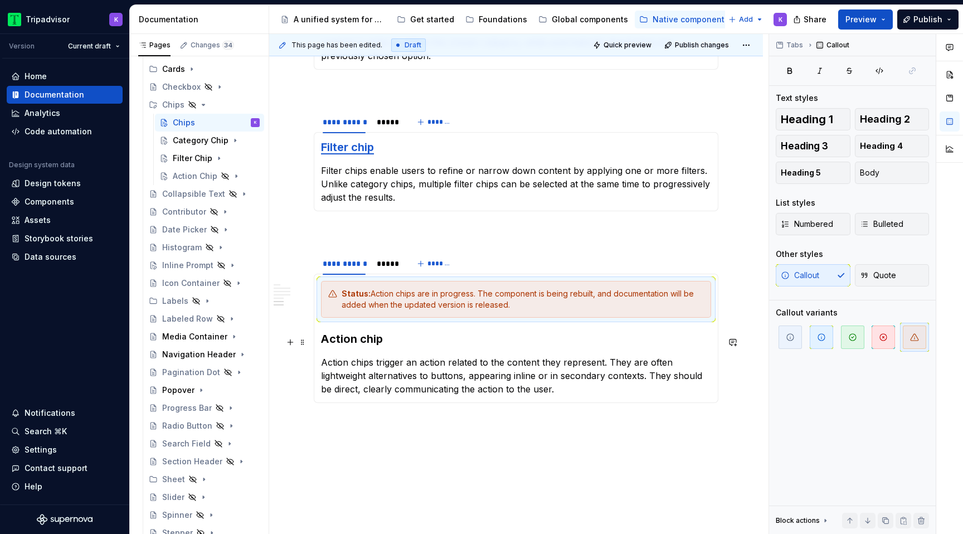
click at [414, 347] on h3 "Action chip" at bounding box center [516, 339] width 390 height 16
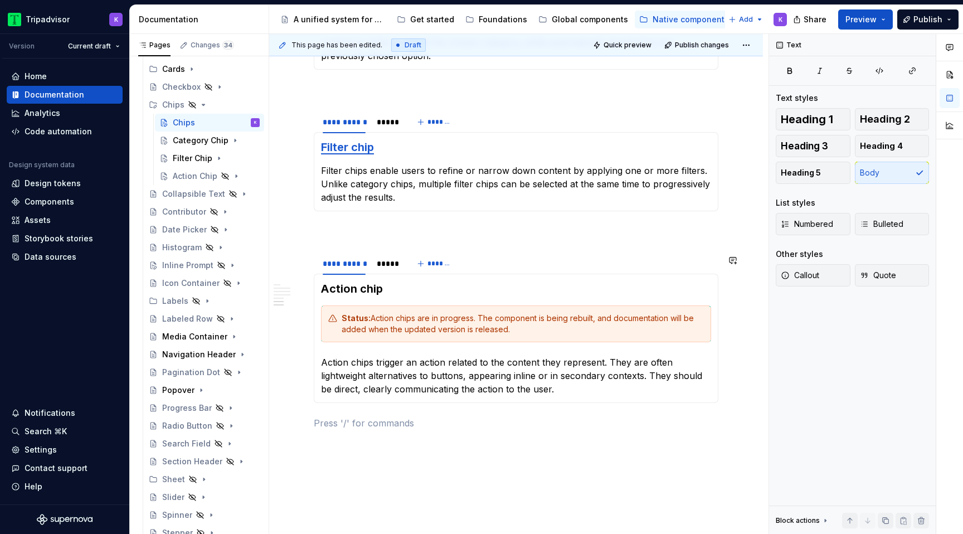
click at [543, 268] on div "**********" at bounding box center [516, 263] width 405 height 22
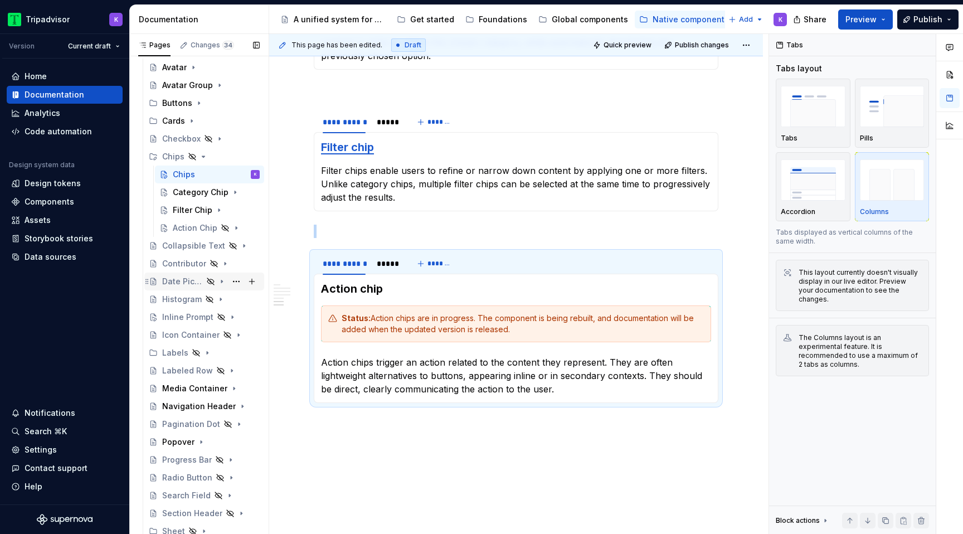
scroll to position [182, 0]
click at [207, 195] on div "Category Chip" at bounding box center [194, 192] width 42 height 11
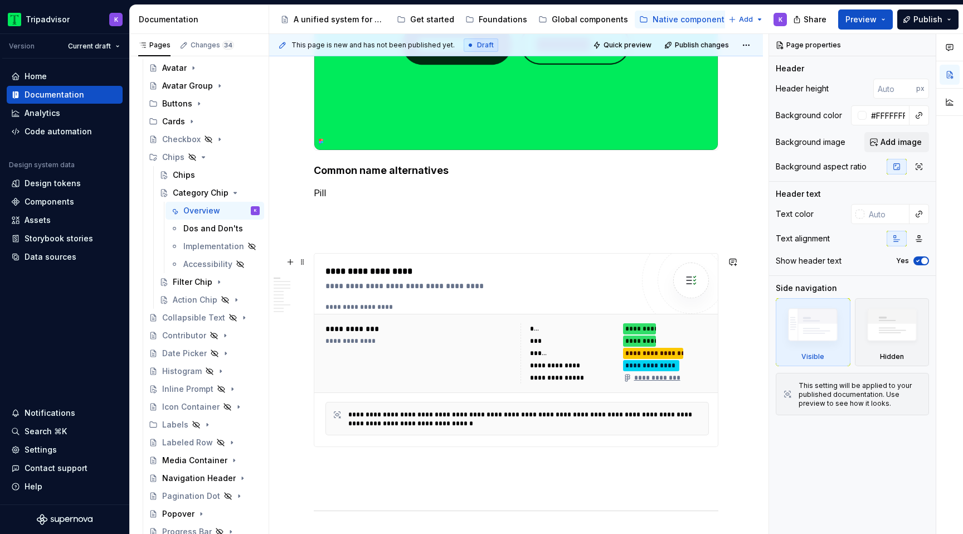
scroll to position [534, 0]
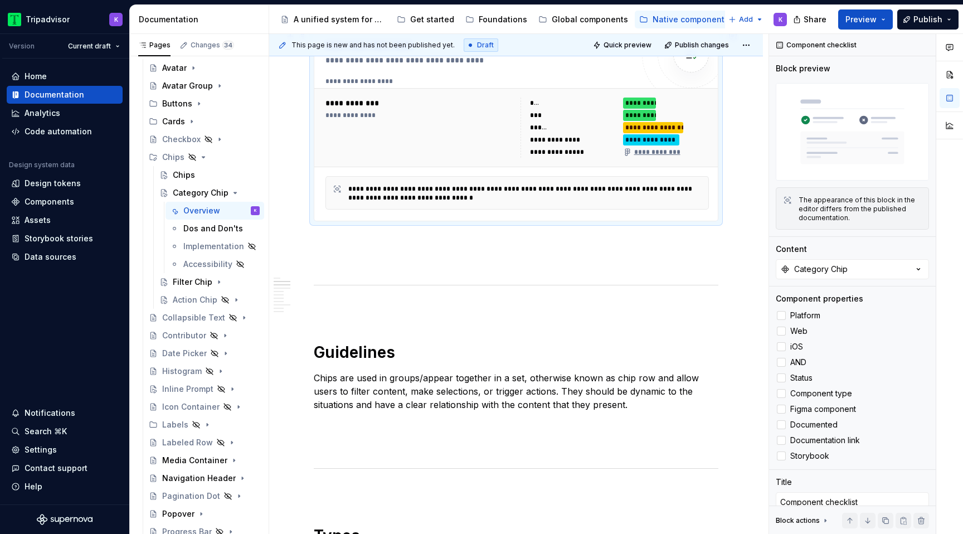
click at [543, 141] on div "**********" at bounding box center [556, 139] width 53 height 9
click at [184, 282] on div "Filter Chip" at bounding box center [193, 281] width 40 height 11
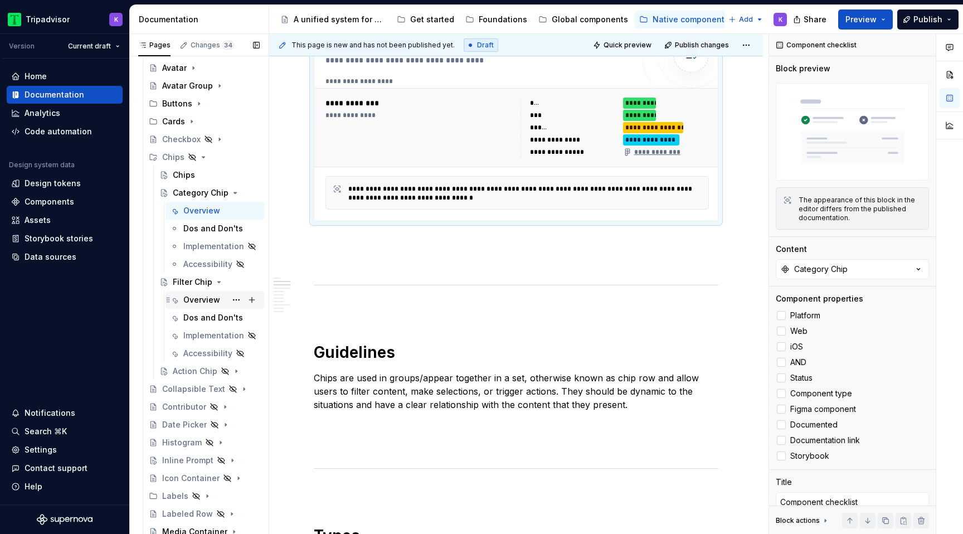
click at [189, 301] on div "Overview" at bounding box center [201, 299] width 37 height 11
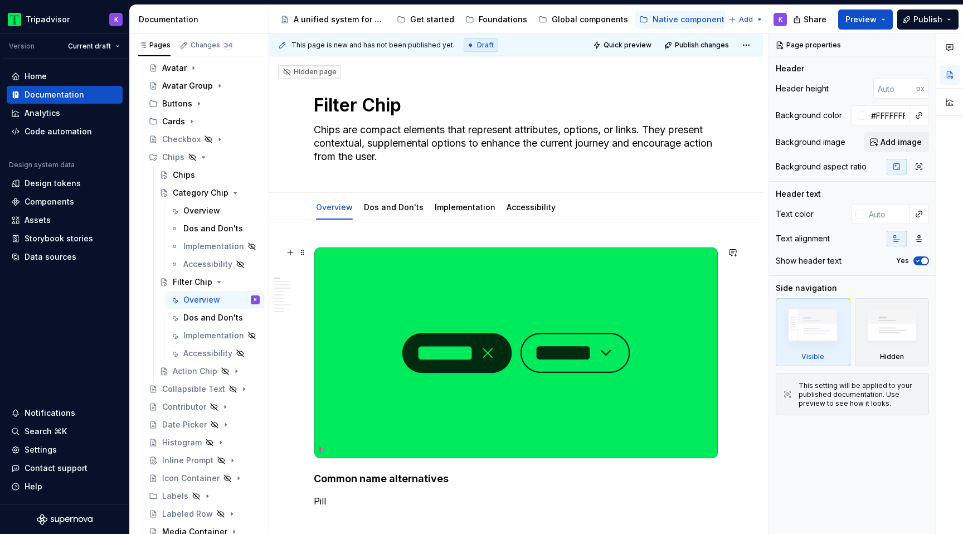
scroll to position [256, 0]
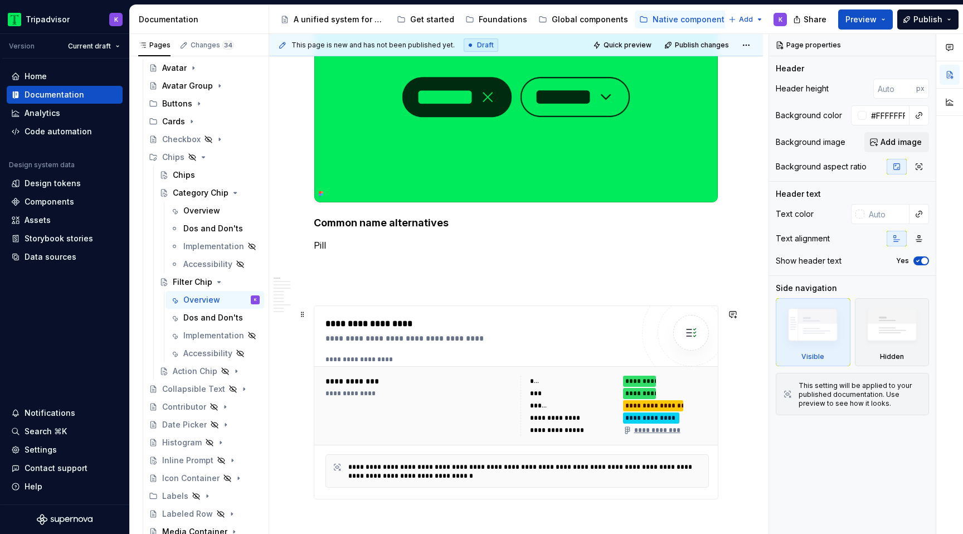
click at [555, 344] on div "**********" at bounding box center [481, 338] width 313 height 11
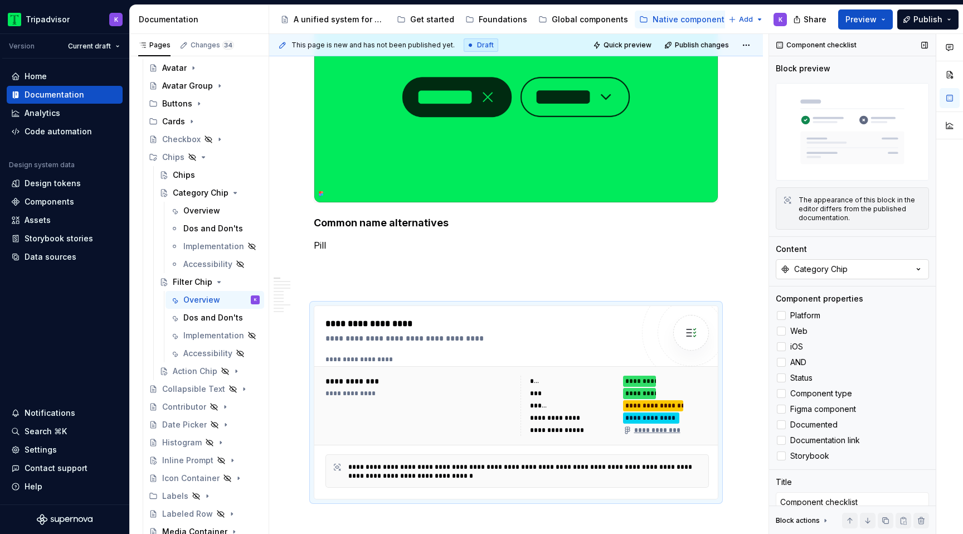
click at [859, 272] on button "Category Chip" at bounding box center [852, 269] width 153 height 20
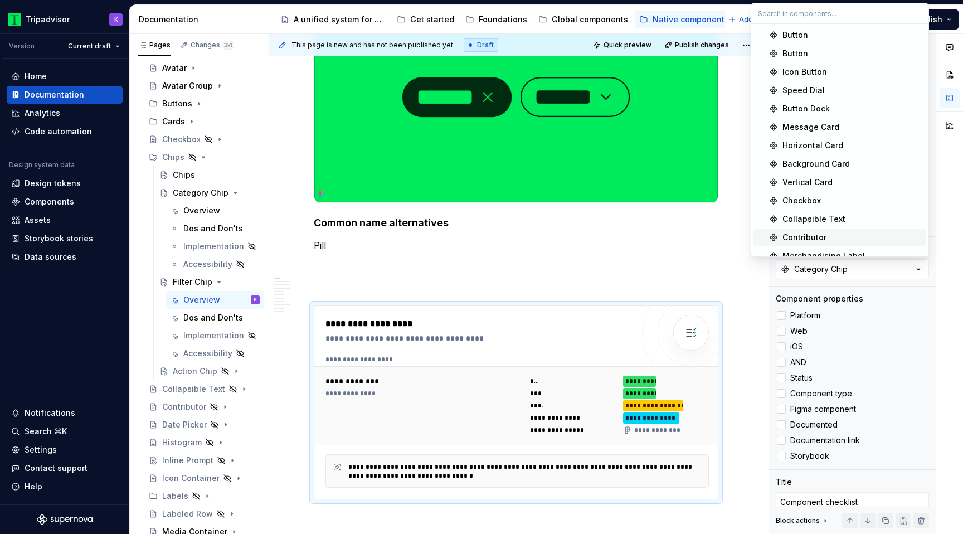
scroll to position [672, 0]
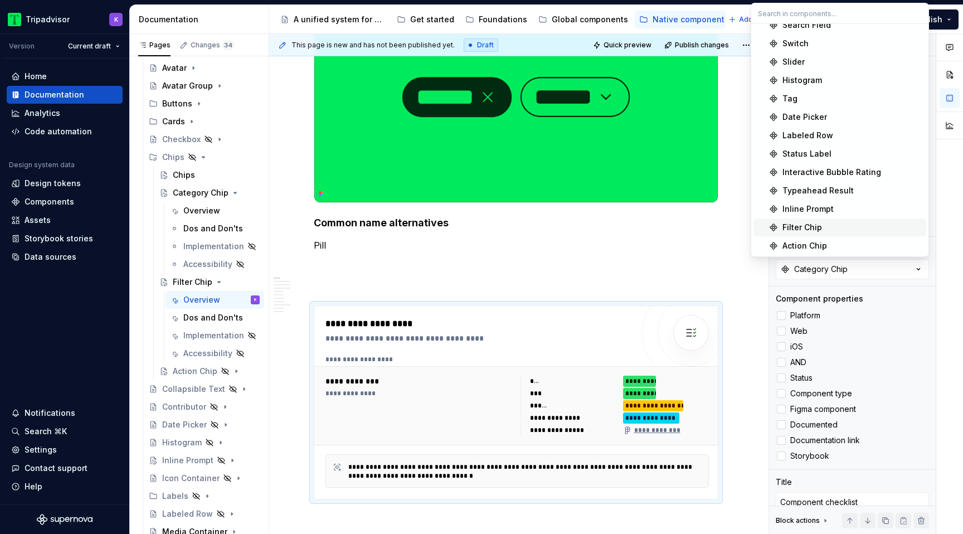
click at [845, 230] on div "Filter Chip" at bounding box center [851, 227] width 139 height 11
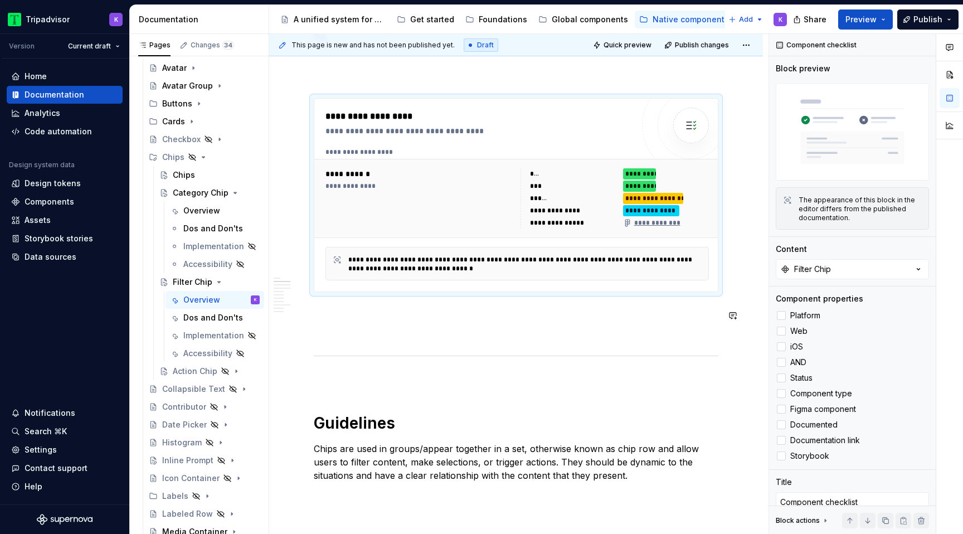
scroll to position [0, 0]
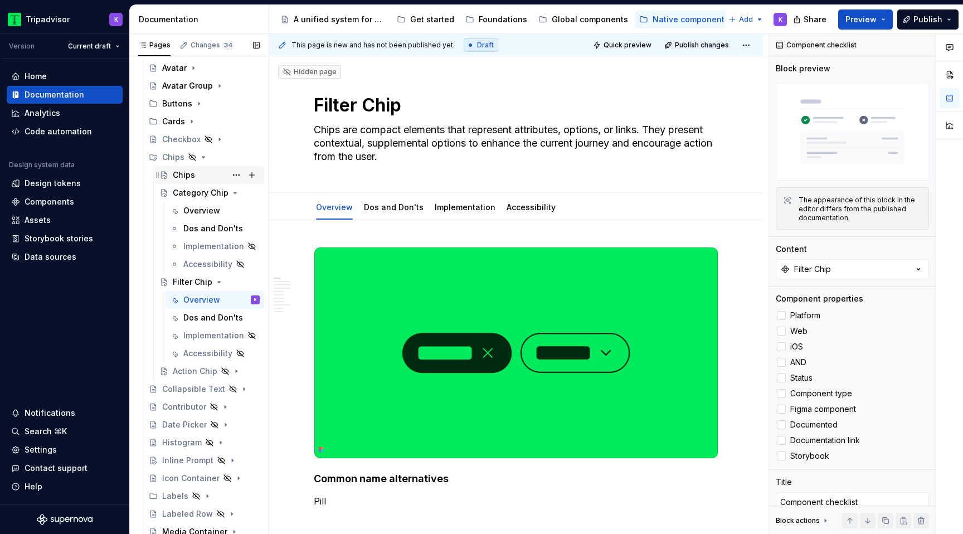
click at [200, 174] on div "Chips" at bounding box center [216, 175] width 87 height 16
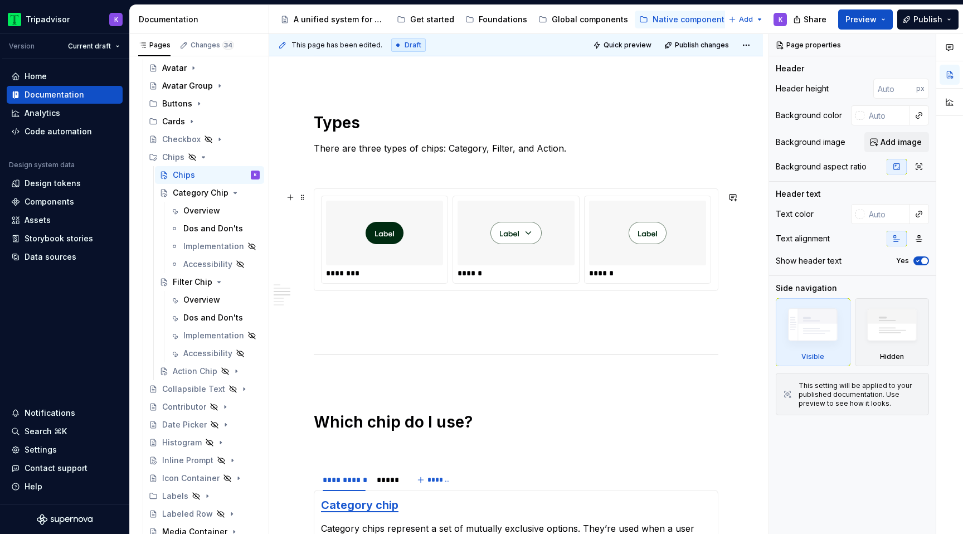
scroll to position [811, 0]
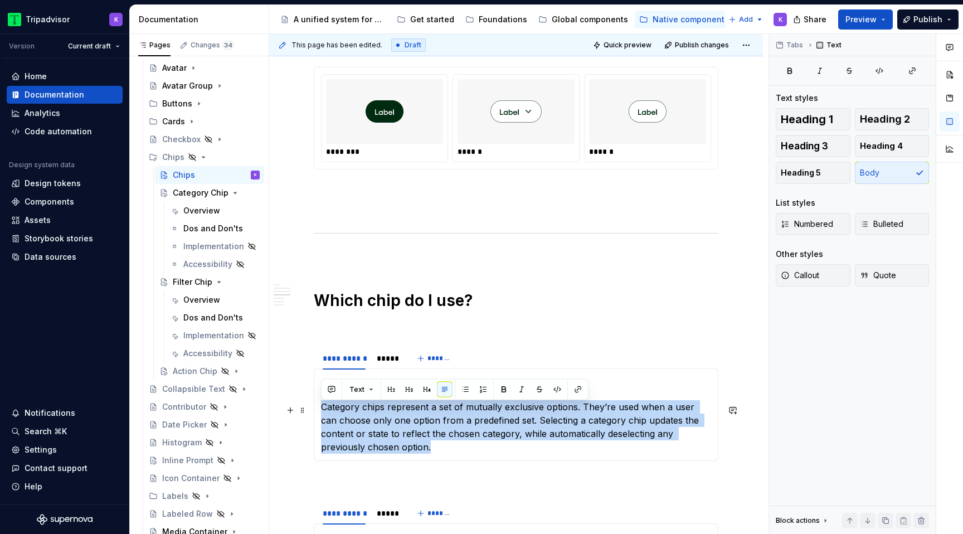
drag, startPoint x: 320, startPoint y: 412, endPoint x: 399, endPoint y: 447, distance: 86.1
click at [399, 447] on div "Category chip Category chips represent a set of mutually exclusive options. The…" at bounding box center [516, 414] width 405 height 93
copy p "Category chips represent a set of mutually exclusive options. They’re used when…"
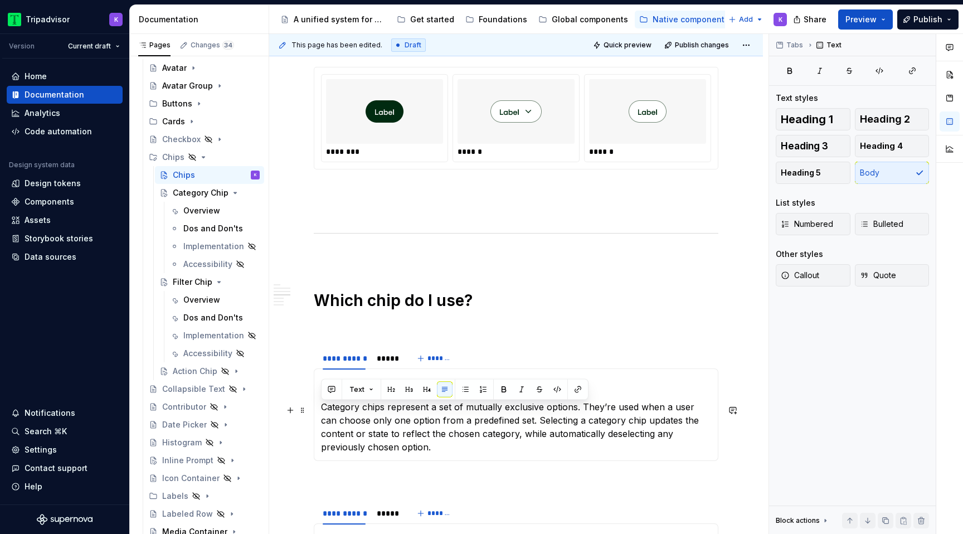
click at [610, 449] on p "Category chips represent a set of mutually exclusive options. They’re used when…" at bounding box center [516, 426] width 390 height 53
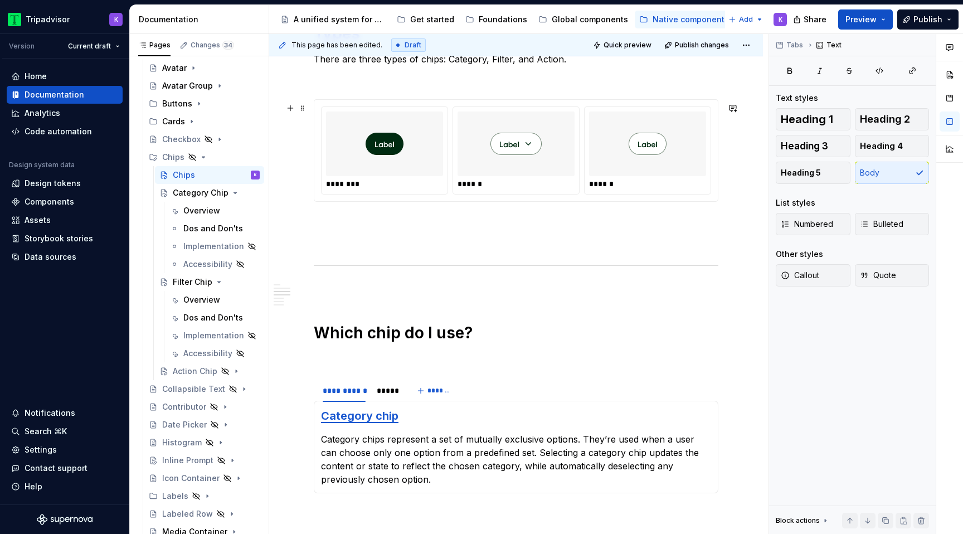
scroll to position [780, 0]
click at [201, 210] on div "Overview" at bounding box center [201, 210] width 37 height 11
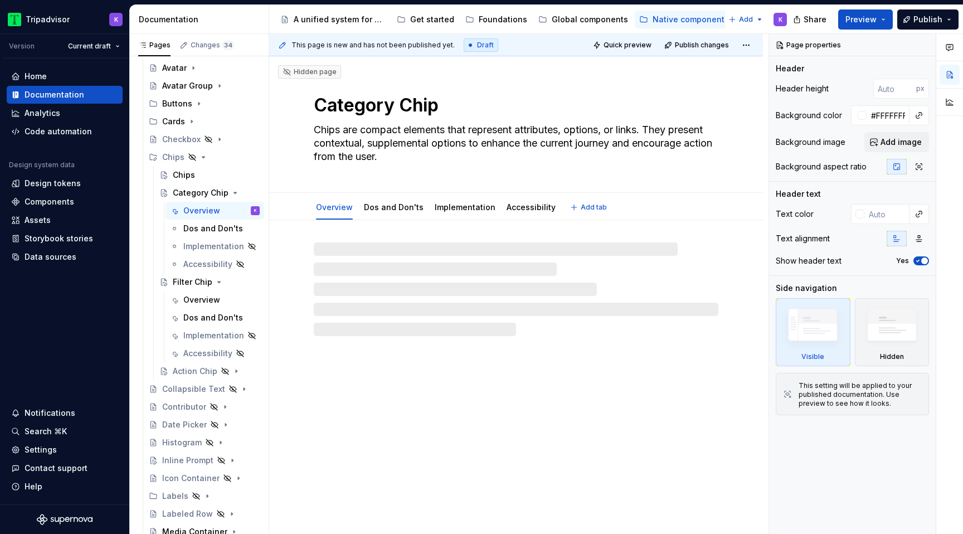
click at [417, 162] on textarea "Chips are compact elements that represent attributes, options, or links. They p…" at bounding box center [514, 143] width 405 height 45
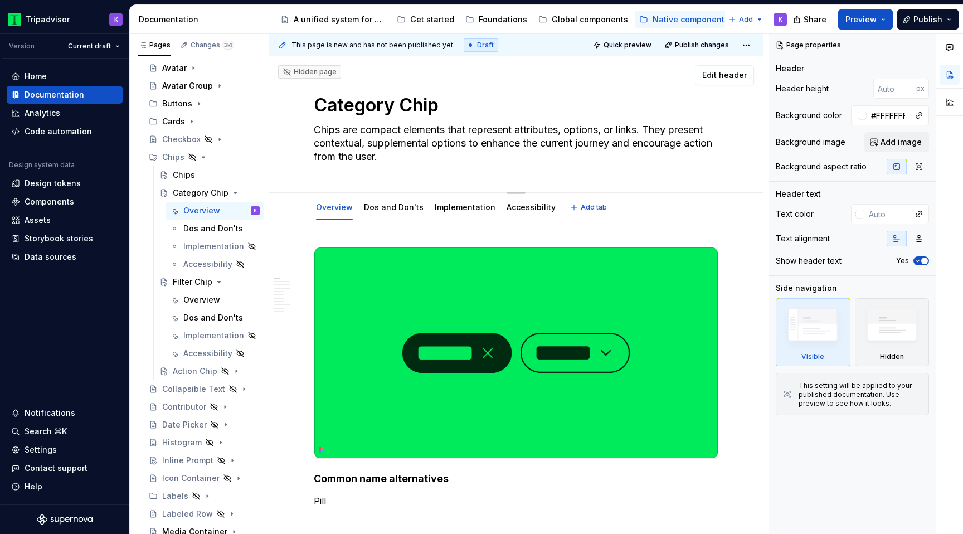
drag, startPoint x: 421, startPoint y: 158, endPoint x: 312, endPoint y: 133, distance: 112.1
click at [312, 133] on textarea "Chips are compact elements that represent attributes, options, or links. They p…" at bounding box center [514, 143] width 405 height 45
paste textarea "ategory chips represent a set of mutually exclusive options and allow users to …"
type textarea "*"
type textarea "Category chips represent a set of mutually exclusive options and allow users to…"
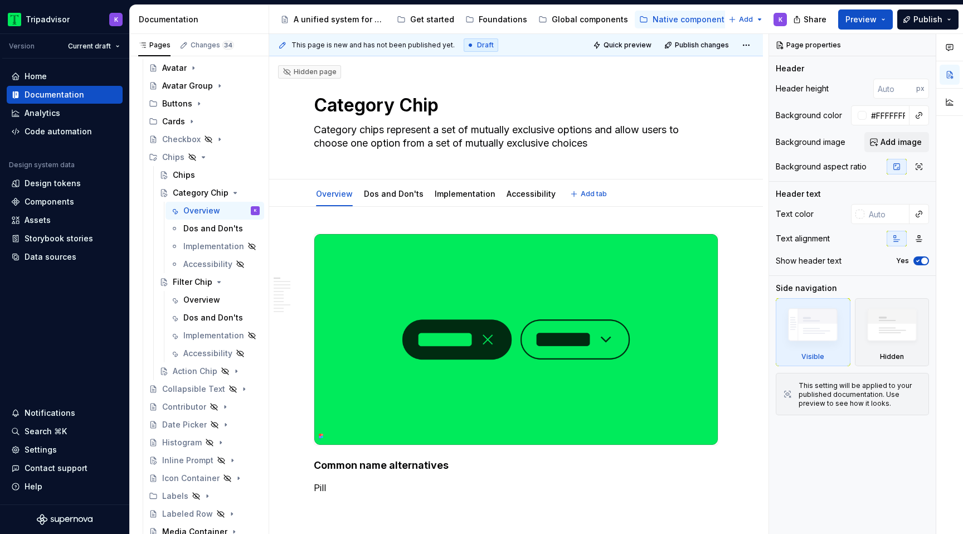
type textarea "*"
type textarea "Category chips represent a set of mutually exclusive options and allow users to…"
click at [202, 298] on div "Overview" at bounding box center [201, 299] width 37 height 11
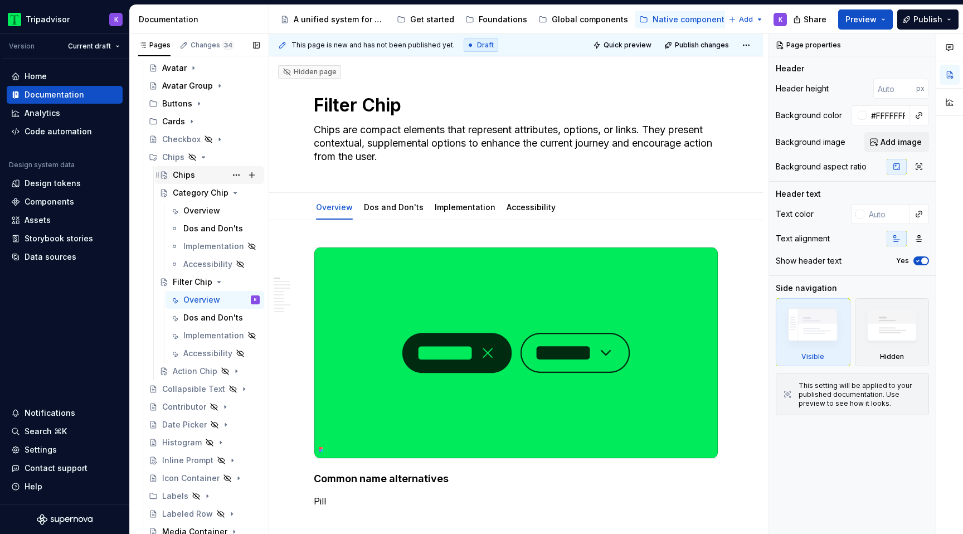
click at [185, 177] on div "Chips" at bounding box center [184, 174] width 22 height 11
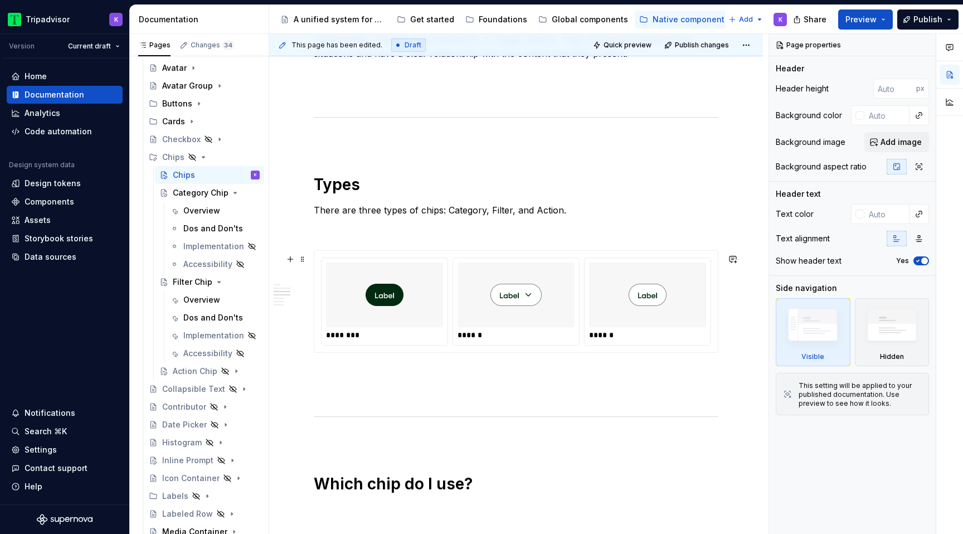
scroll to position [1045, 0]
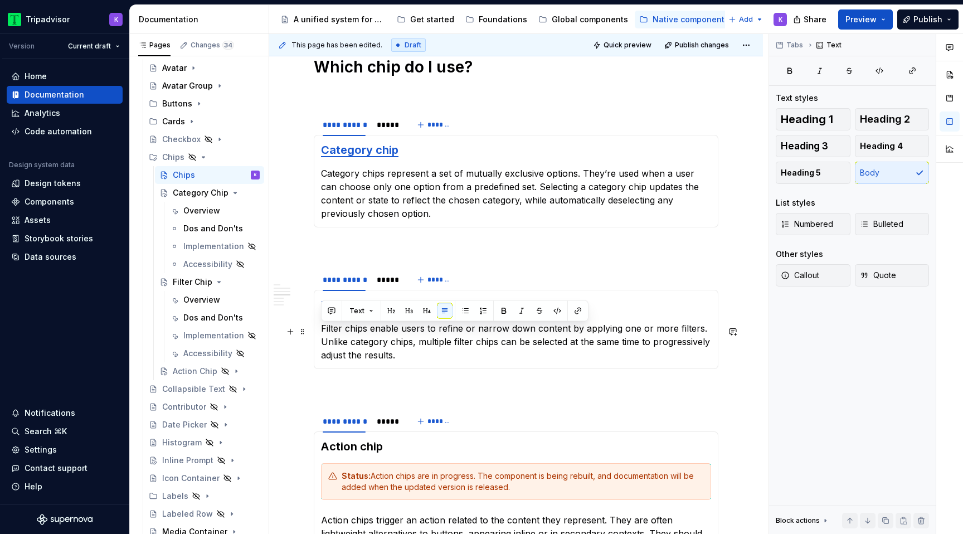
drag, startPoint x: 399, startPoint y: 359, endPoint x: 316, endPoint y: 337, distance: 86.0
click at [316, 337] on div "Filter chip Filter chips enable users to refine or narrow down content by apply…" at bounding box center [516, 329] width 405 height 79
copy p "Filter chips enable users to refine or narrow down content by applying one or m…"
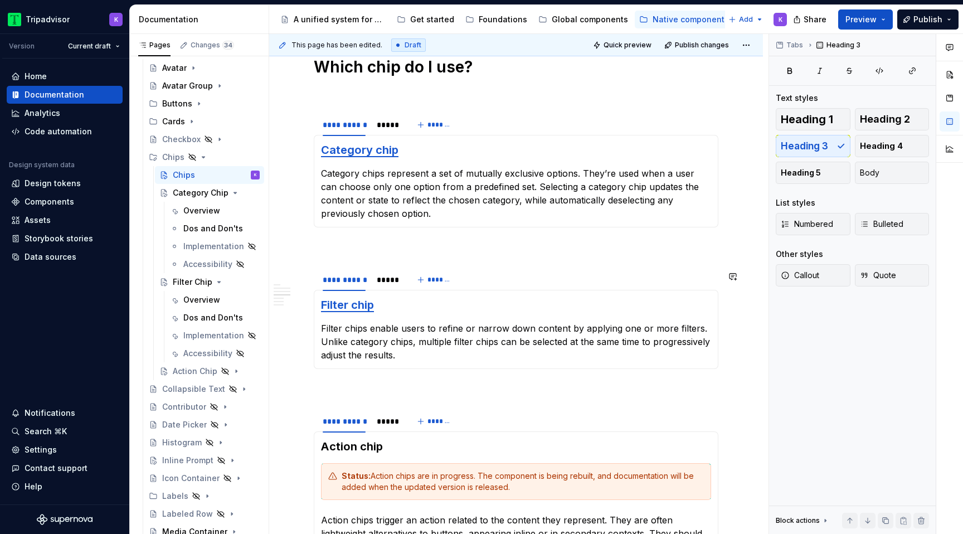
click at [196, 299] on div "Overview" at bounding box center [201, 299] width 37 height 11
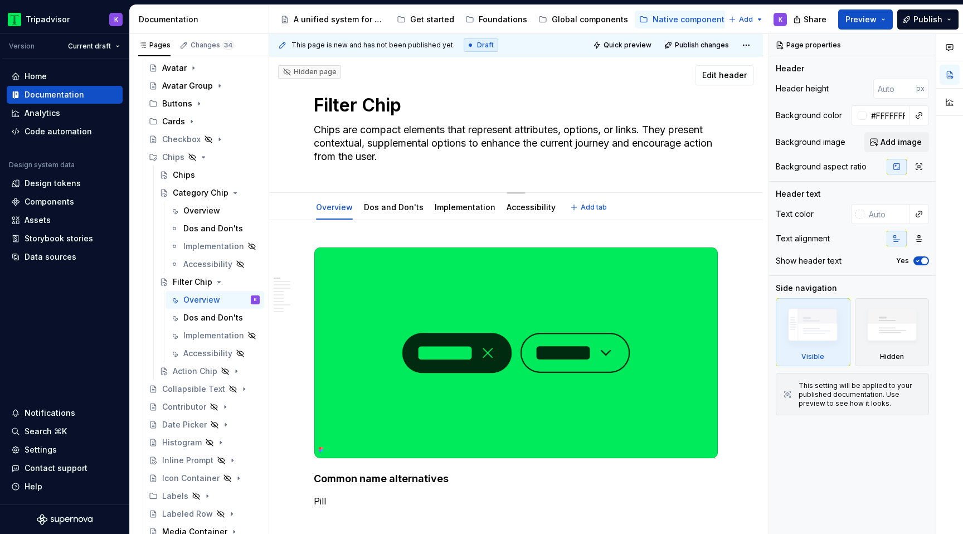
drag, startPoint x: 417, startPoint y: 155, endPoint x: 427, endPoint y: 160, distance: 11.2
click at [427, 160] on textarea "Chips are compact elements that represent attributes, options, or links. They p…" at bounding box center [514, 143] width 405 height 45
paste textarea "Filter chips let users refine content by applying one or more filters, allowing…"
type textarea "*"
type textarea "Filter chips let users refine content by applying one or more filters, allowing…"
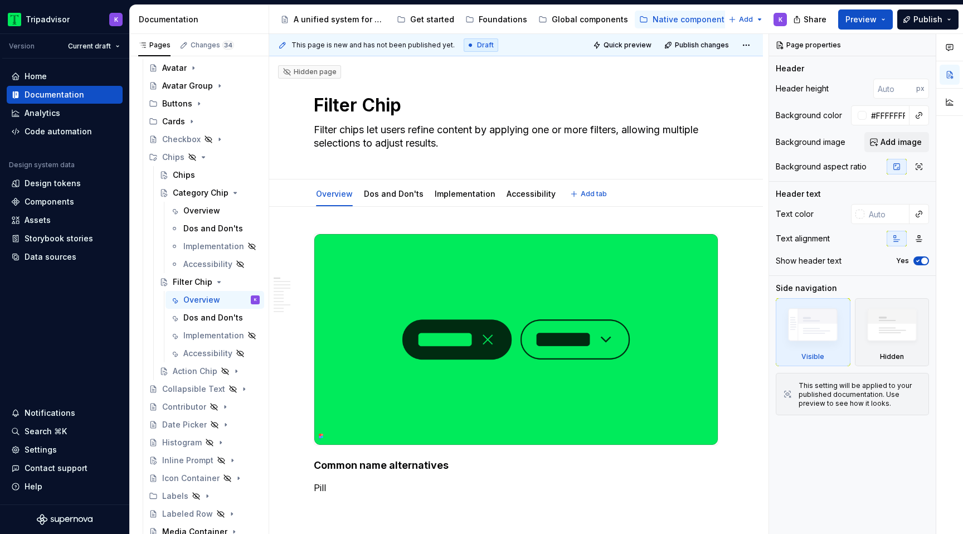
type textarea "*"
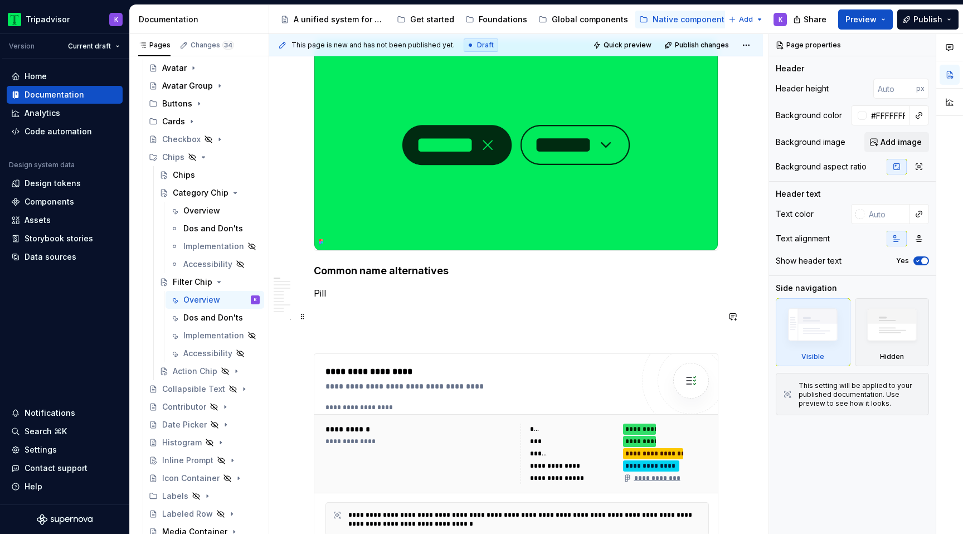
scroll to position [207, 0]
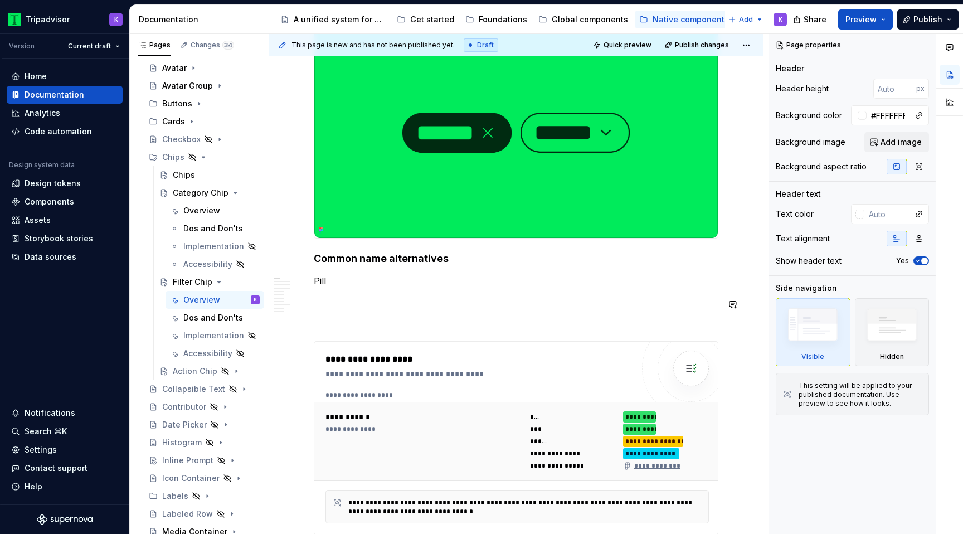
type textarea "Filter chips let users refine content by applying one or more filters, allowing…"
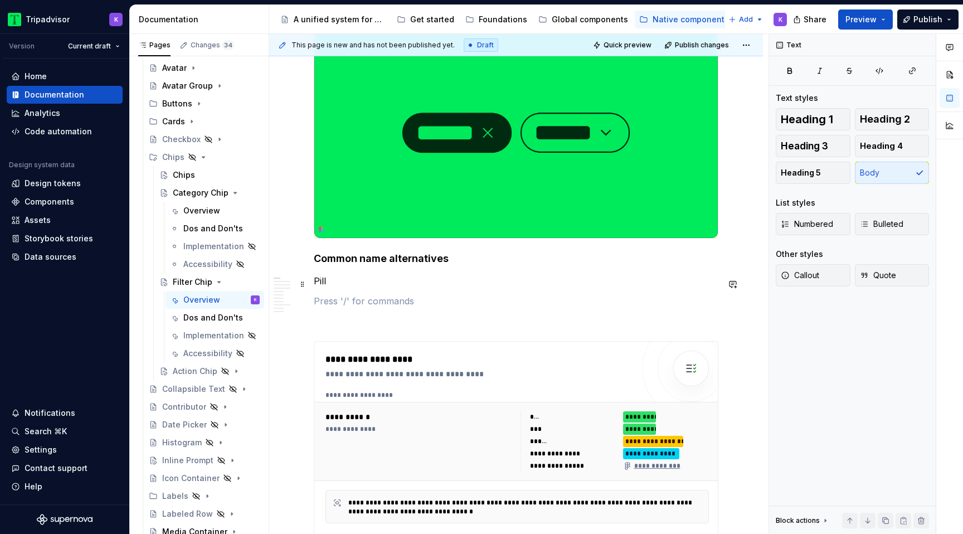
click at [344, 283] on p "Pill" at bounding box center [516, 280] width 405 height 13
type textarea "*"
drag, startPoint x: 328, startPoint y: 284, endPoint x: 317, endPoint y: 284, distance: 11.1
click at [317, 284] on p "Pill" at bounding box center [516, 280] width 405 height 13
click at [197, 215] on div "Overview" at bounding box center [201, 210] width 37 height 11
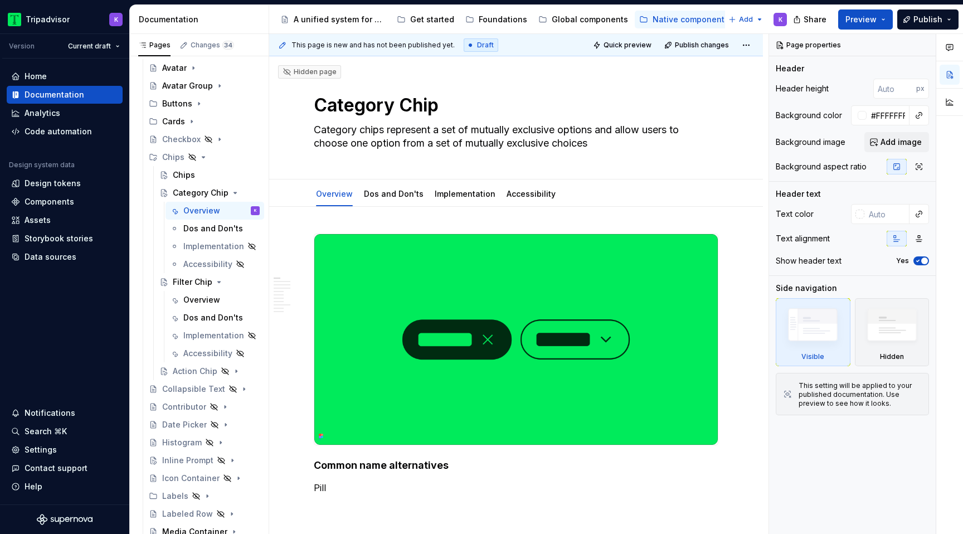
scroll to position [187, 0]
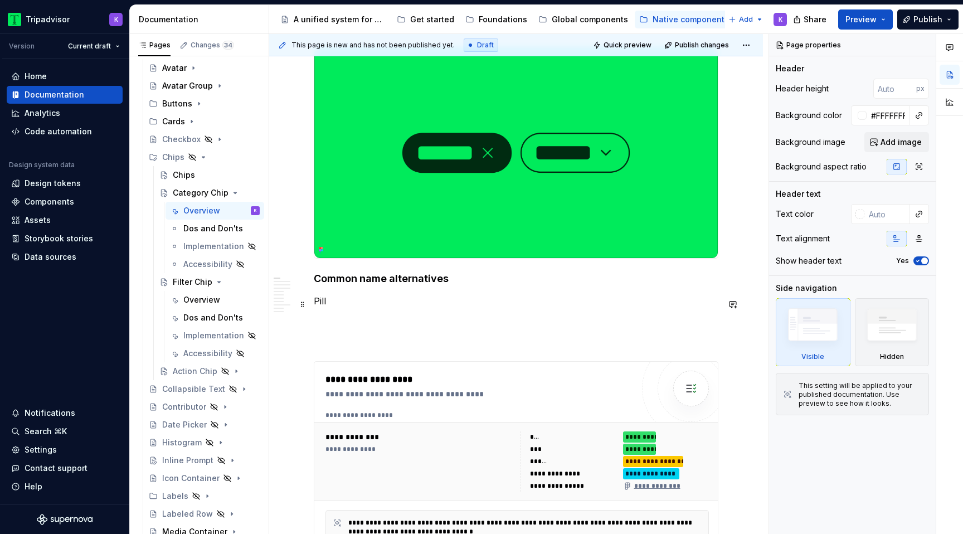
type textarea "*"
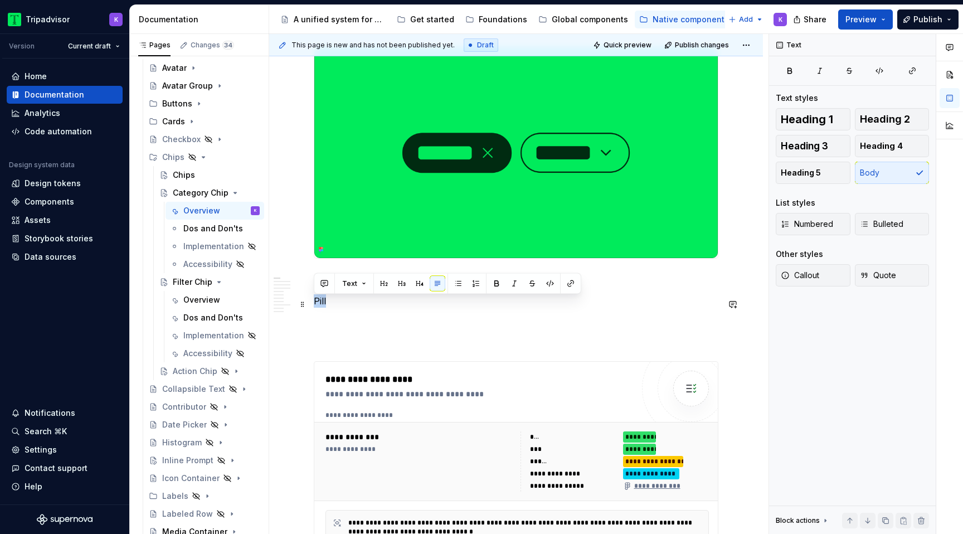
drag, startPoint x: 325, startPoint y: 306, endPoint x: 314, endPoint y: 305, distance: 11.2
paste div
click at [351, 299] on p "Choice chips" at bounding box center [516, 300] width 405 height 13
click at [201, 304] on div "Overview" at bounding box center [201, 299] width 37 height 11
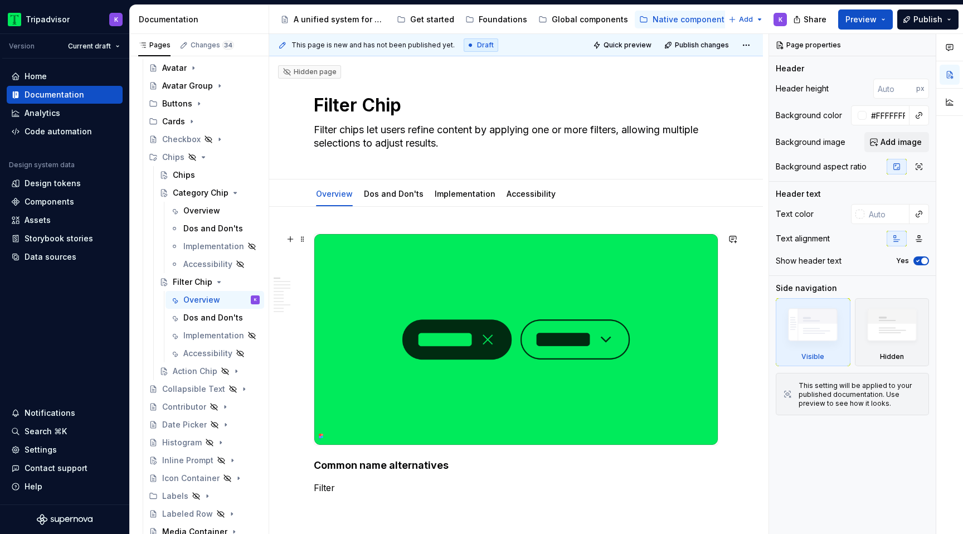
scroll to position [87, 0]
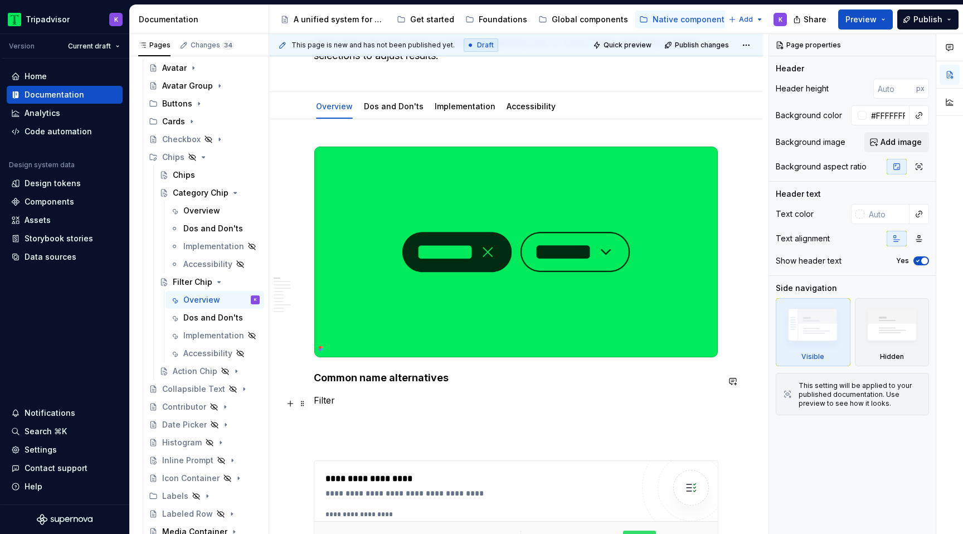
type textarea "*"
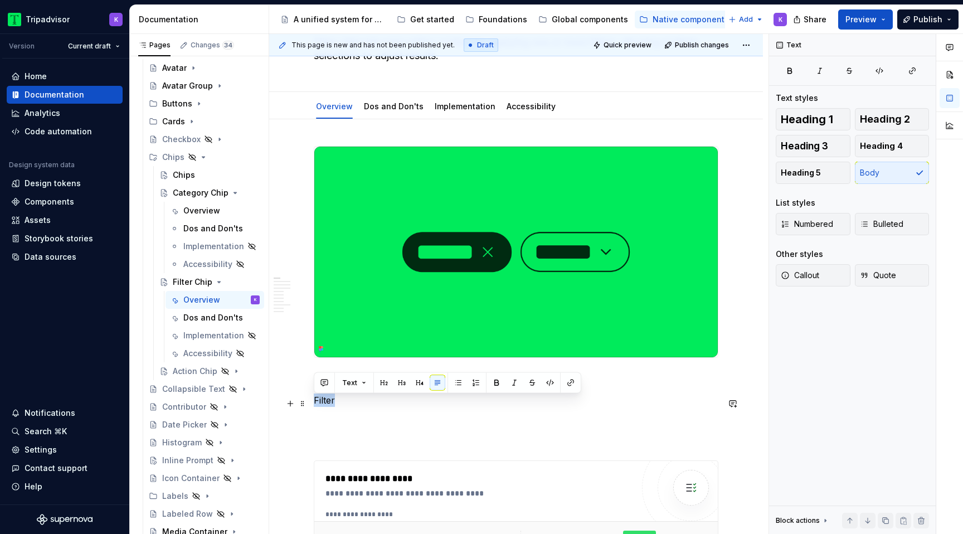
drag, startPoint x: 334, startPoint y: 403, endPoint x: 311, endPoint y: 403, distance: 22.8
paste div
click at [359, 401] on p "Selection chips" at bounding box center [516, 399] width 405 height 13
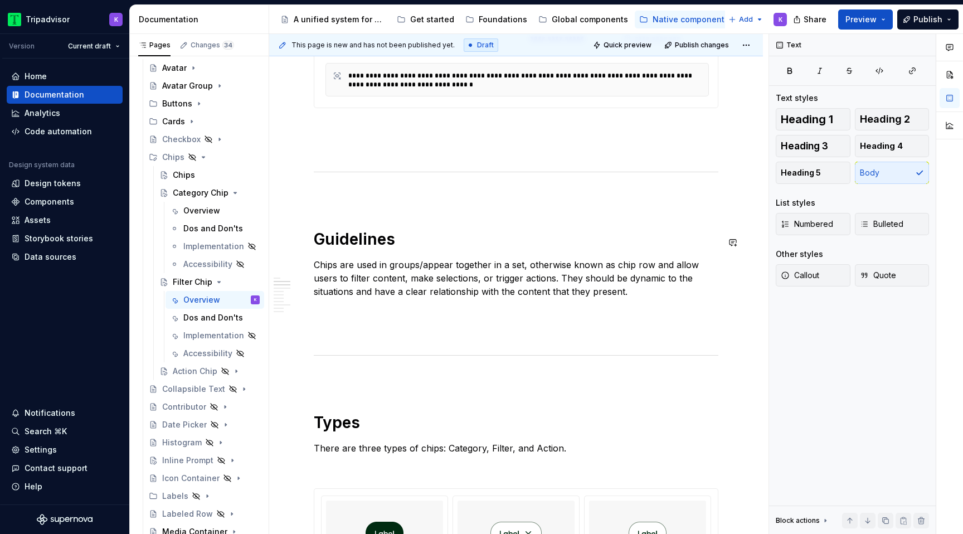
scroll to position [646, 0]
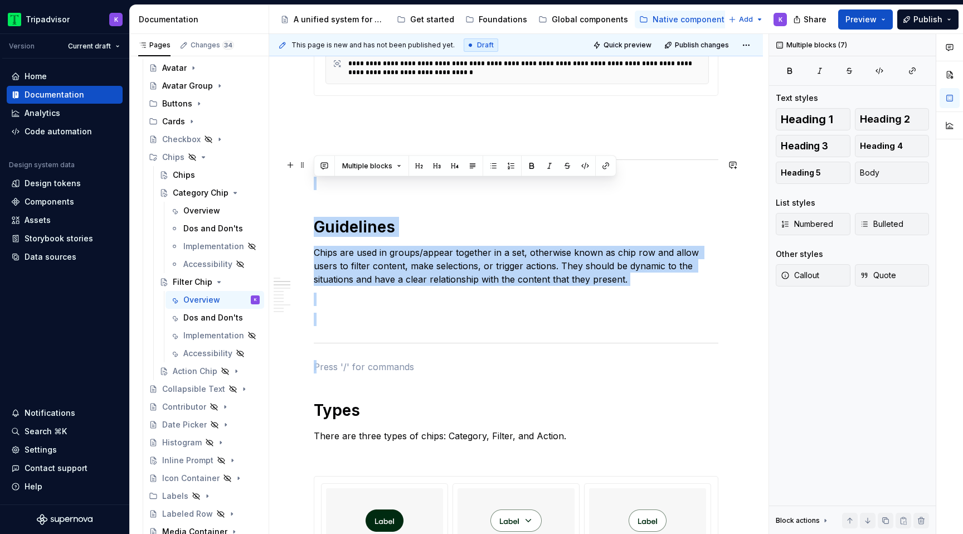
drag, startPoint x: 335, startPoint y: 367, endPoint x: 318, endPoint y: 164, distance: 203.0
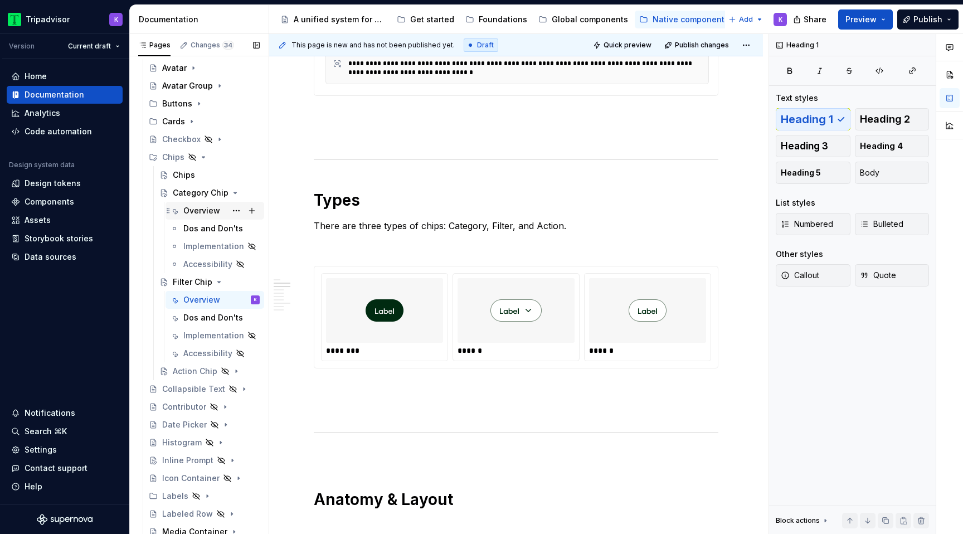
click at [194, 206] on div "Overview" at bounding box center [201, 210] width 37 height 11
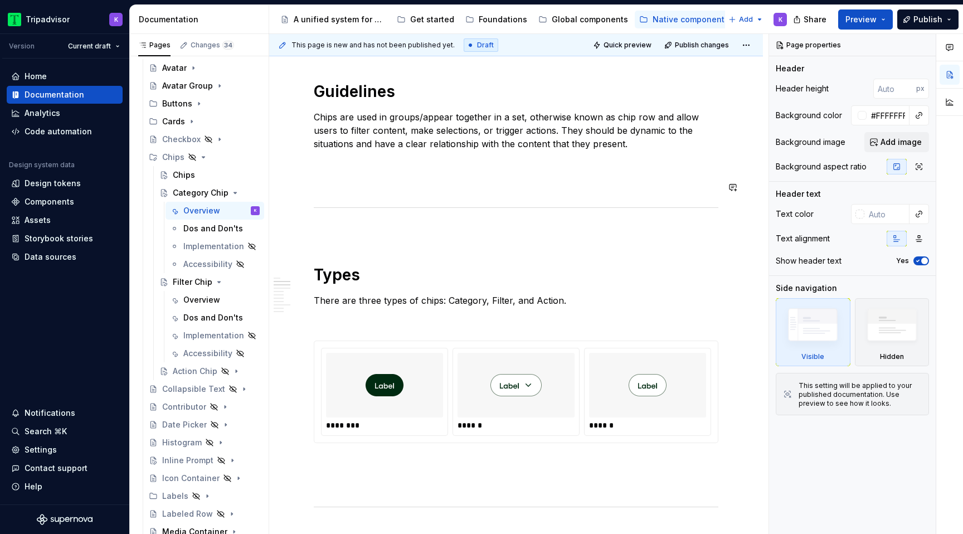
scroll to position [758, 0]
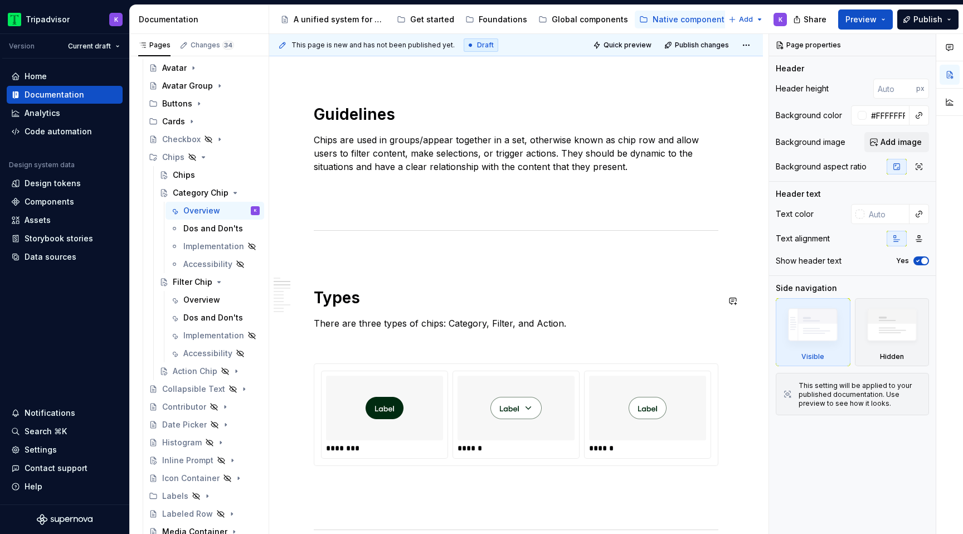
type textarea "*"
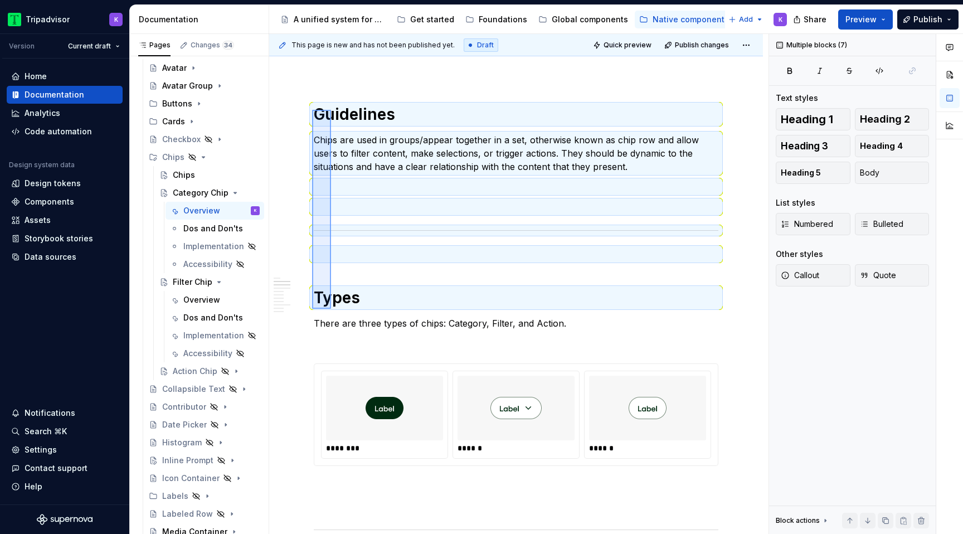
drag, startPoint x: 312, startPoint y: 309, endPoint x: 331, endPoint y: 110, distance: 199.8
click at [331, 110] on div "**********" at bounding box center [518, 284] width 499 height 500
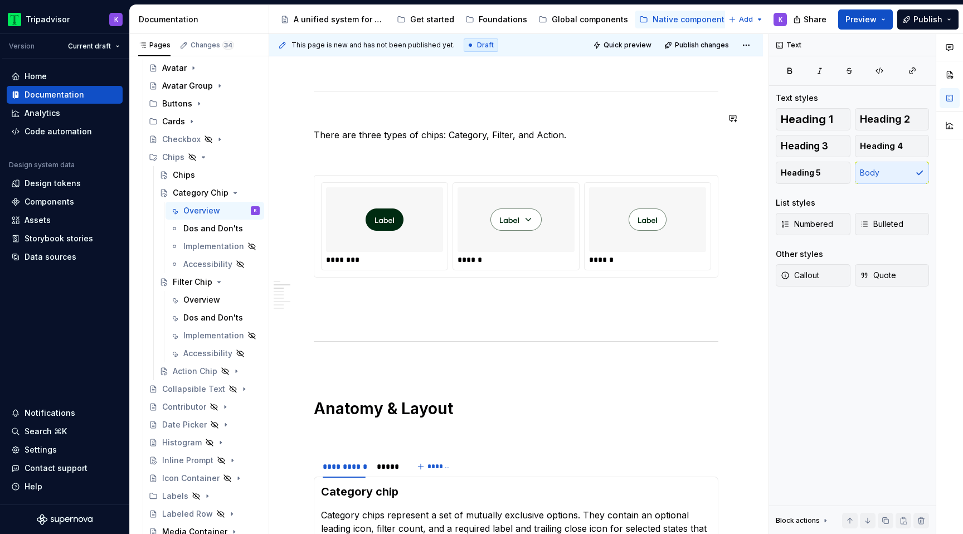
scroll to position [689, 0]
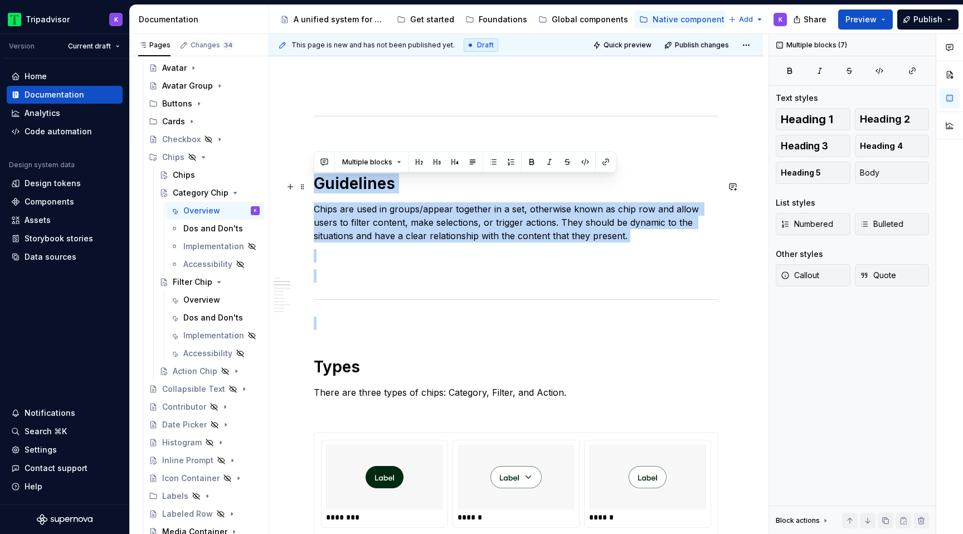
drag, startPoint x: 329, startPoint y: 343, endPoint x: 308, endPoint y: 174, distance: 170.2
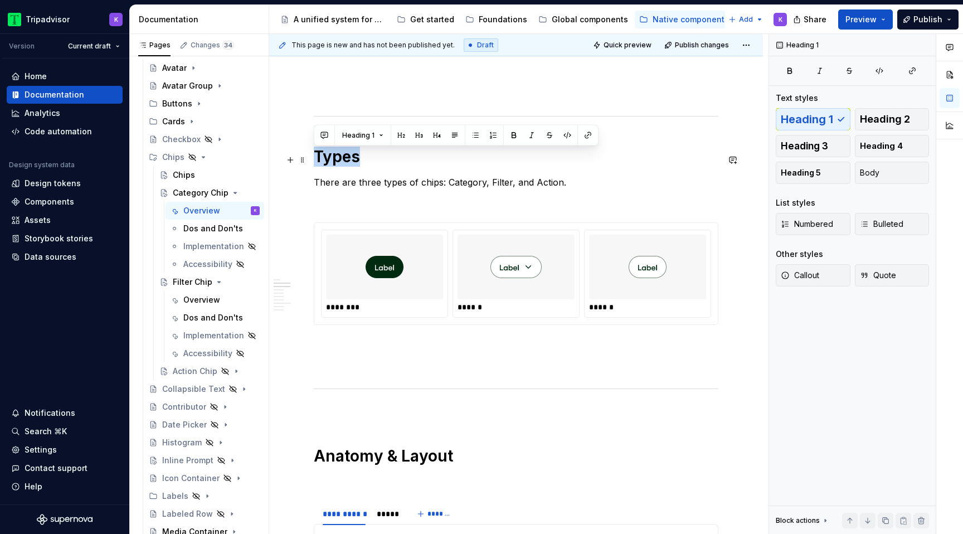
drag, startPoint x: 381, startPoint y: 160, endPoint x: 314, endPoint y: 160, distance: 66.3
click at [314, 160] on h1 "Types" at bounding box center [516, 157] width 405 height 20
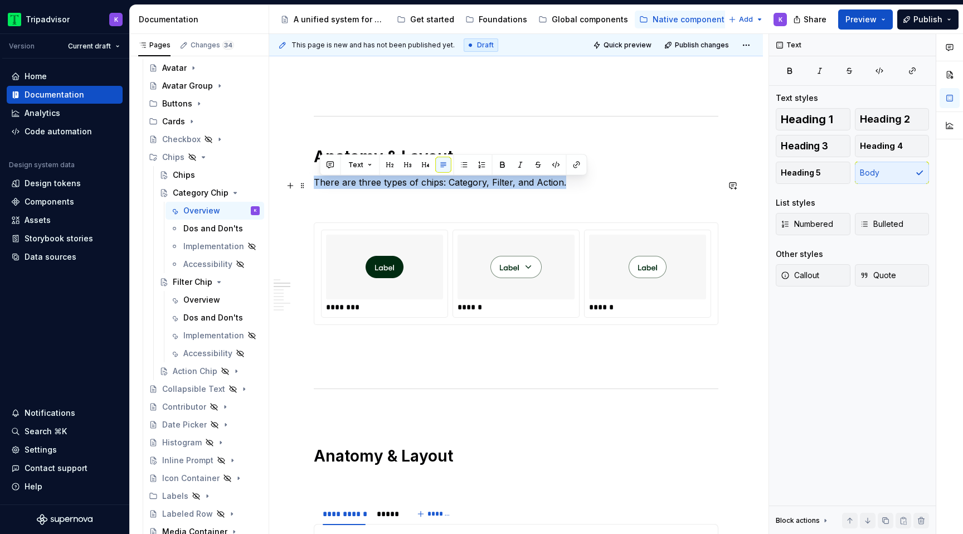
drag, startPoint x: 568, startPoint y: 185, endPoint x: 314, endPoint y: 182, distance: 254.7
click at [314, 182] on p "There are three types of chips: Category, Filter, and Action." at bounding box center [516, 182] width 405 height 13
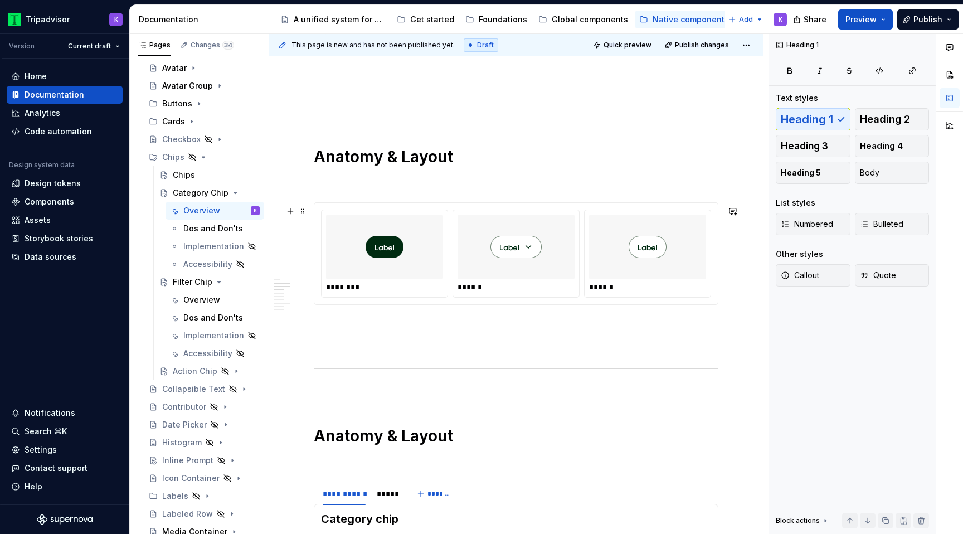
click at [425, 297] on div "********" at bounding box center [385, 253] width 126 height 87
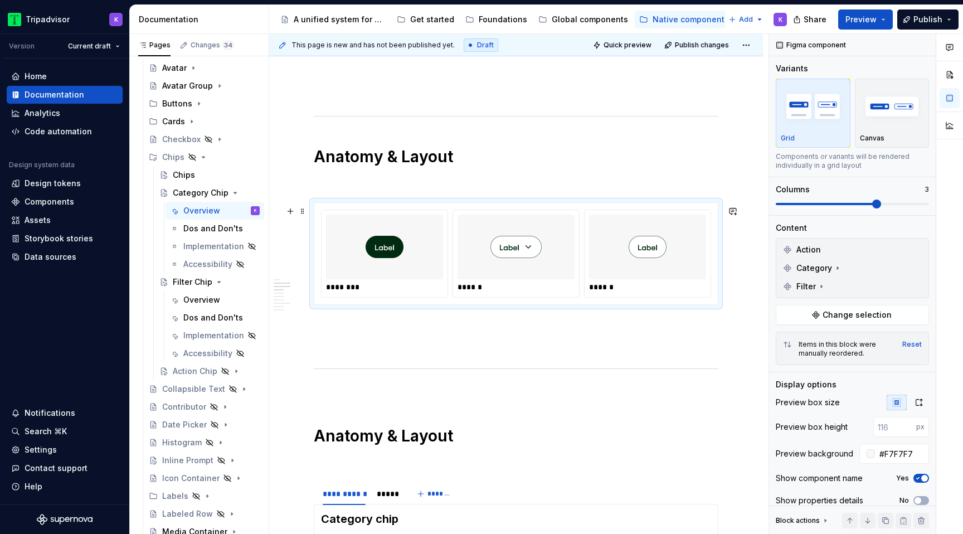
click at [304, 211] on span at bounding box center [302, 211] width 9 height 16
click at [333, 316] on div "Delete" at bounding box center [348, 310] width 95 height 18
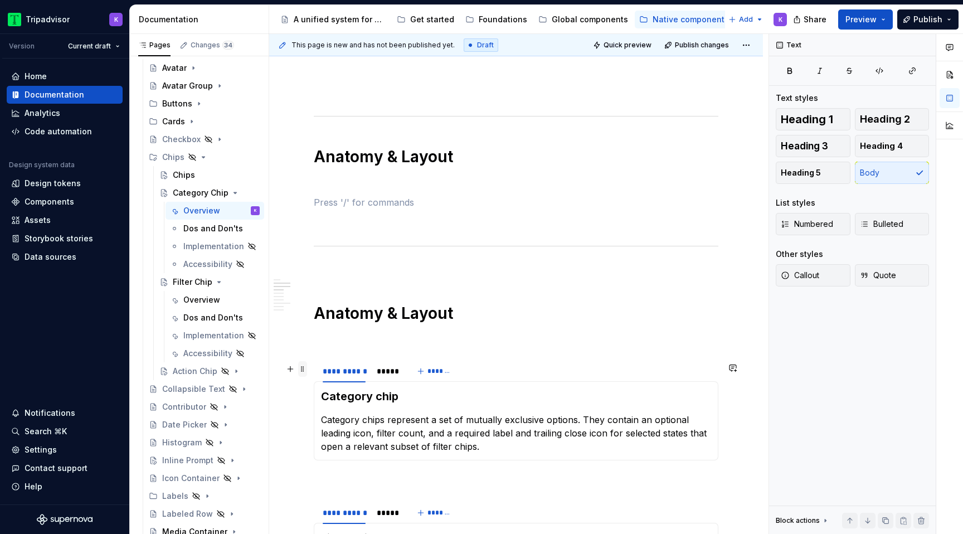
click at [304, 376] on span at bounding box center [302, 369] width 9 height 16
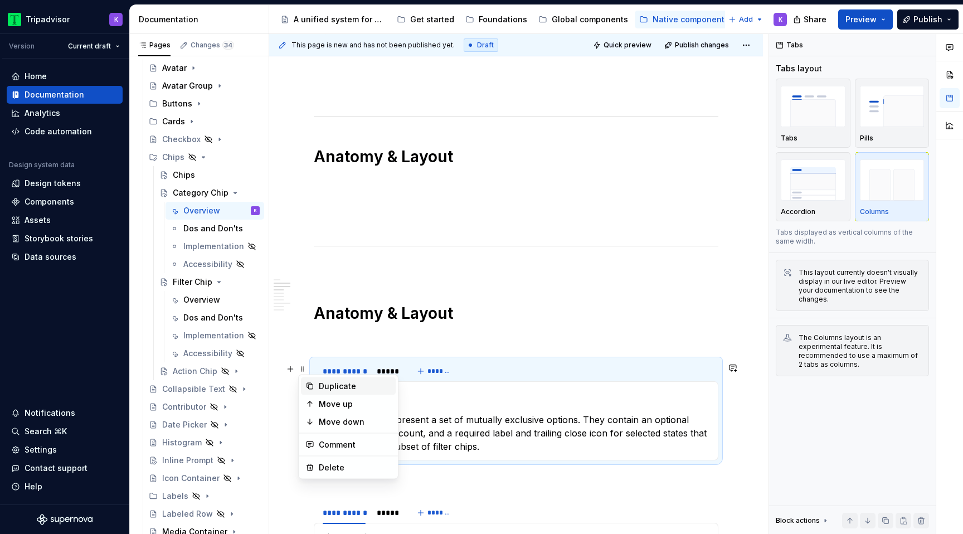
click at [356, 387] on div "Duplicate" at bounding box center [355, 386] width 72 height 11
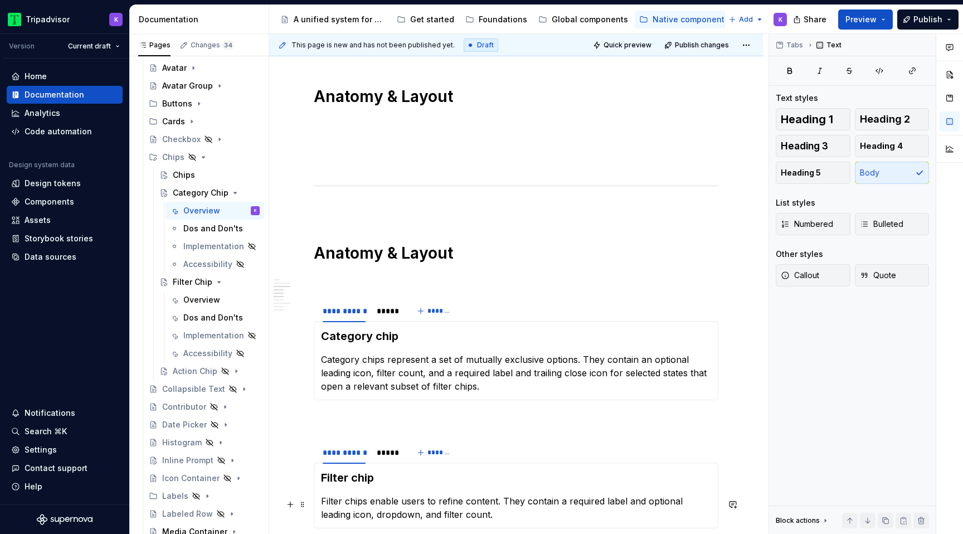
scroll to position [712, 0]
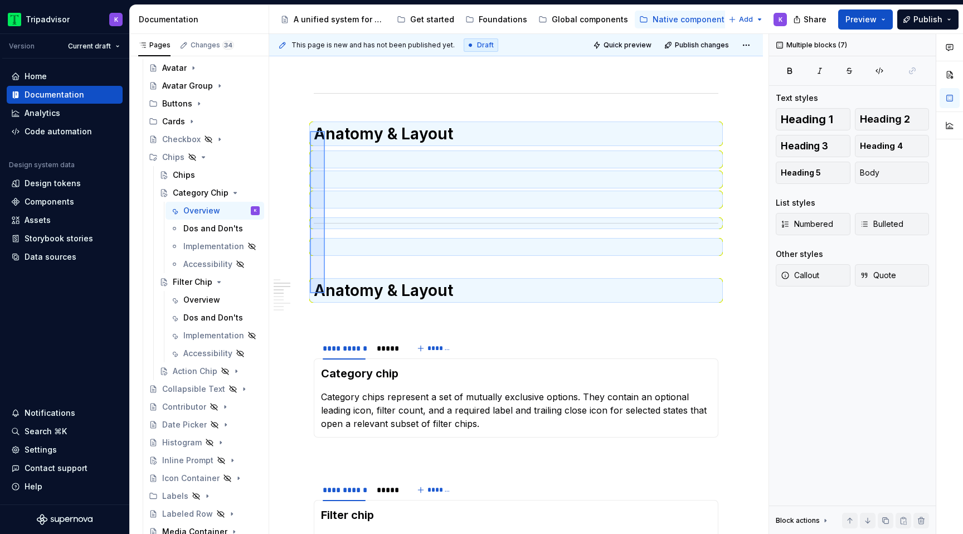
drag, startPoint x: 310, startPoint y: 293, endPoint x: 325, endPoint y: 131, distance: 162.9
click at [325, 131] on div "**********" at bounding box center [518, 284] width 499 height 500
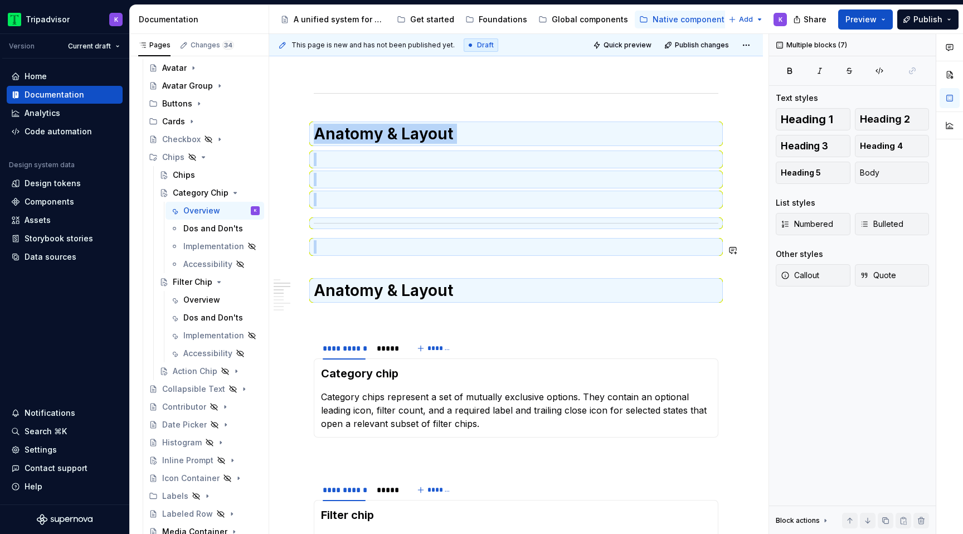
click at [339, 279] on div "**********" at bounding box center [516, 507] width 405 height 1972
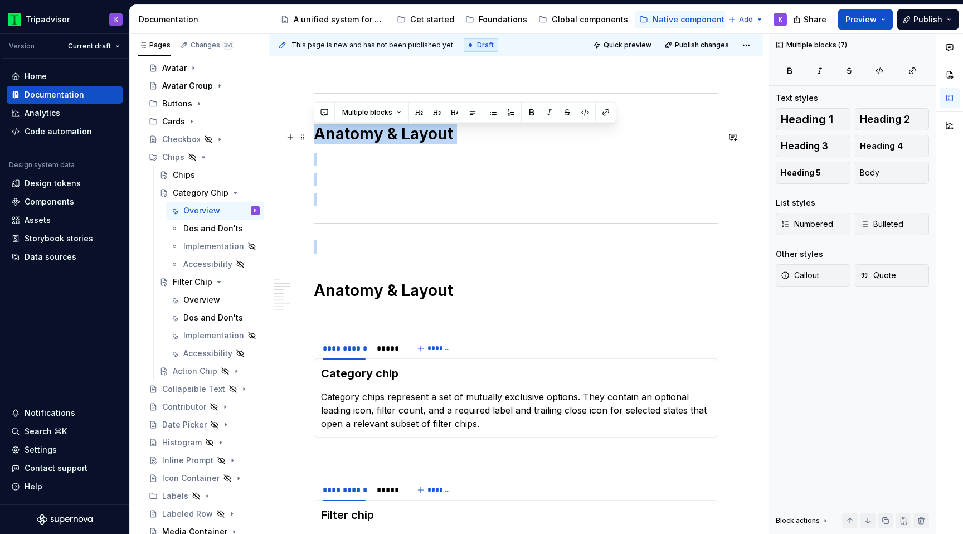
drag, startPoint x: 330, startPoint y: 264, endPoint x: 319, endPoint y: 129, distance: 134.8
click at [319, 129] on div "**********" at bounding box center [516, 507] width 405 height 1972
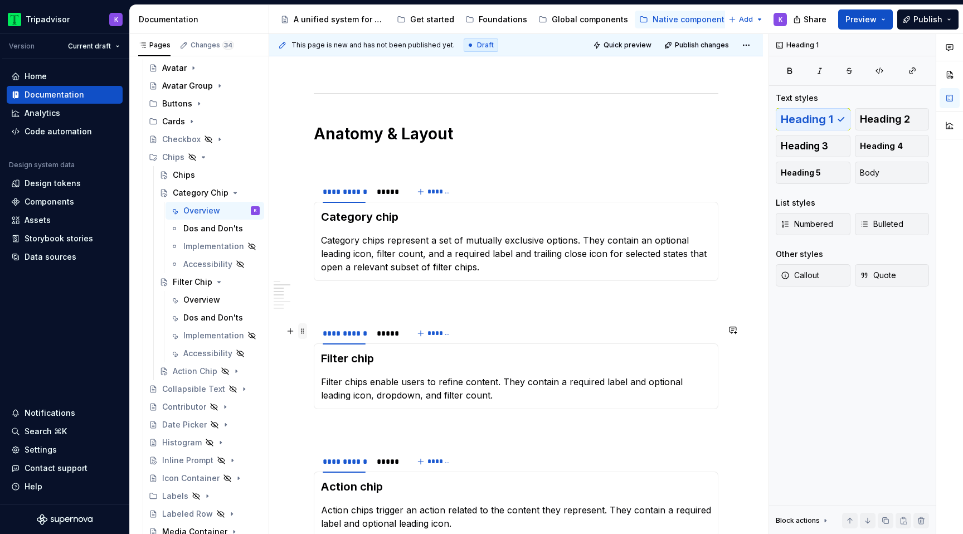
click at [304, 334] on span at bounding box center [302, 331] width 9 height 16
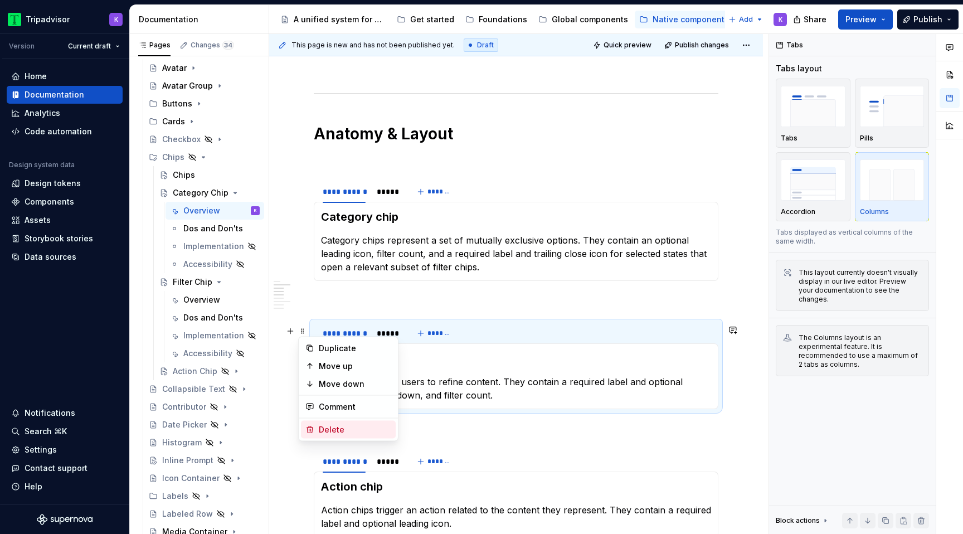
click at [339, 429] on div "Delete" at bounding box center [355, 429] width 72 height 11
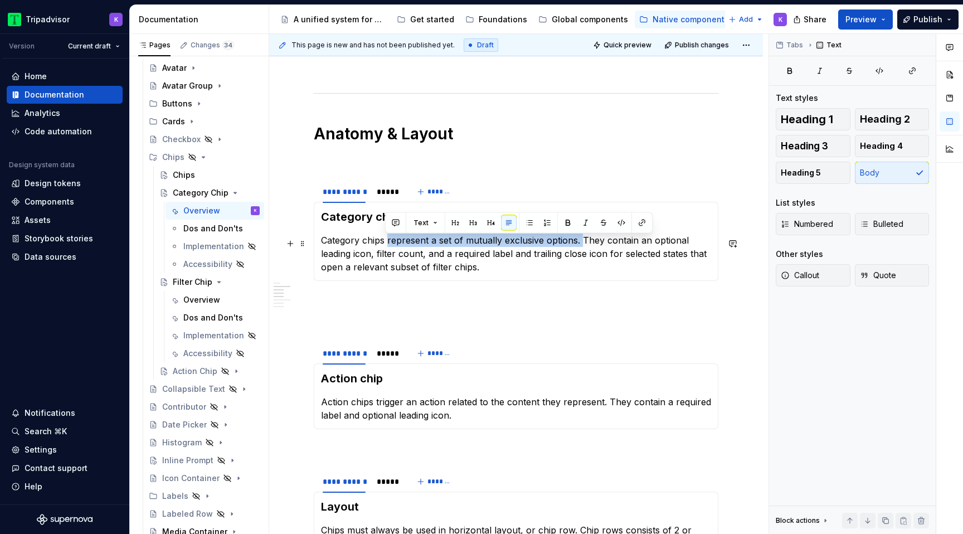
drag, startPoint x: 581, startPoint y: 243, endPoint x: 388, endPoint y: 243, distance: 192.3
click at [388, 243] on p "Category chips represent a set of mutually exclusive options. They contain an o…" at bounding box center [516, 253] width 390 height 40
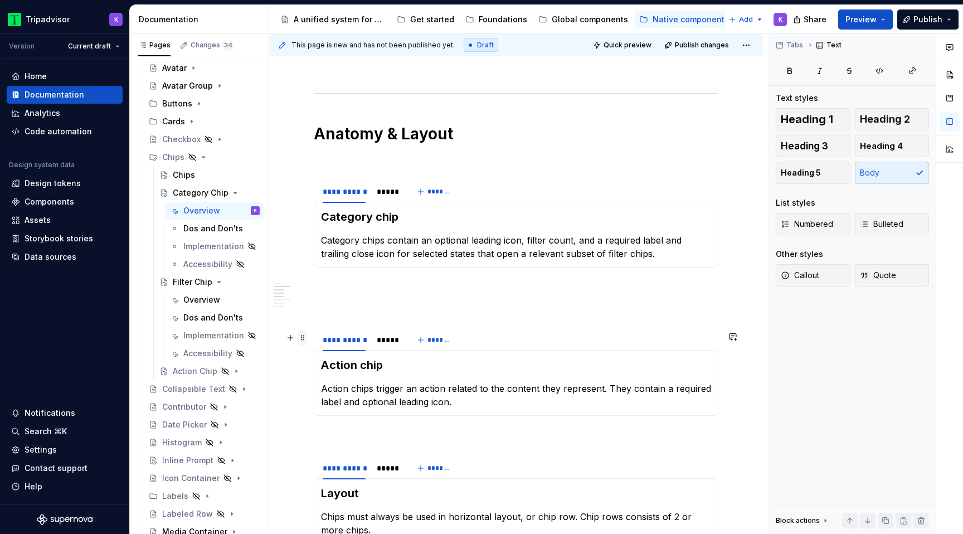
click at [304, 340] on span at bounding box center [302, 338] width 9 height 16
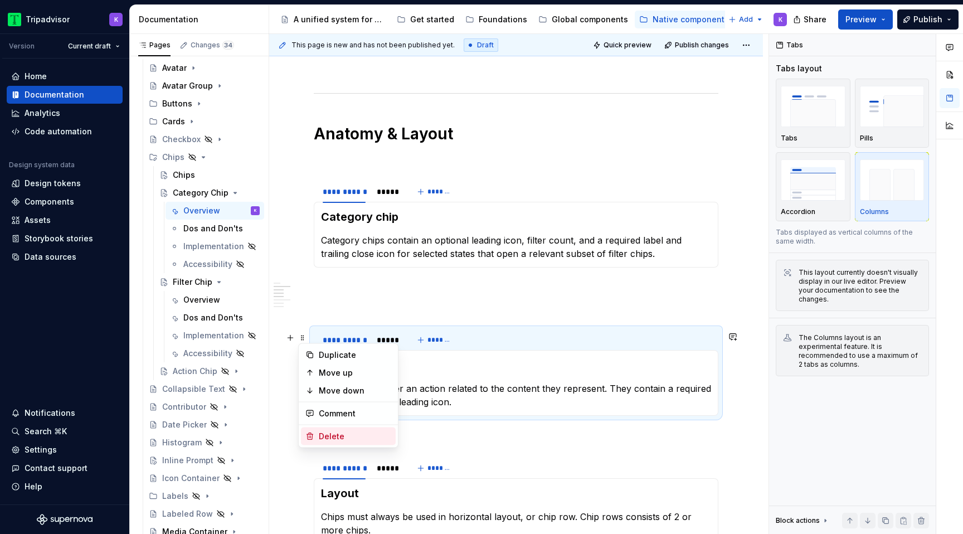
click at [342, 441] on div "Delete" at bounding box center [355, 436] width 72 height 11
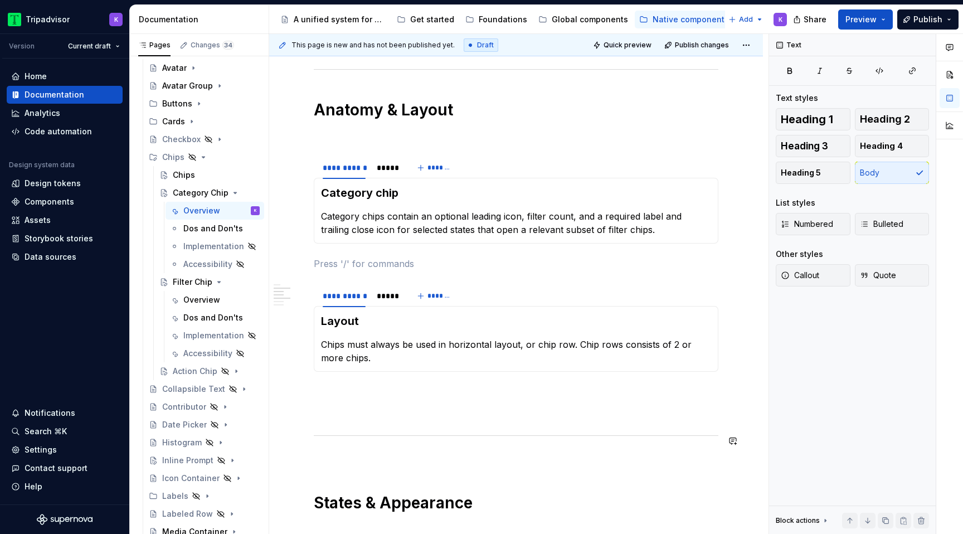
scroll to position [736, 0]
click at [386, 174] on div "*****" at bounding box center [387, 168] width 21 height 11
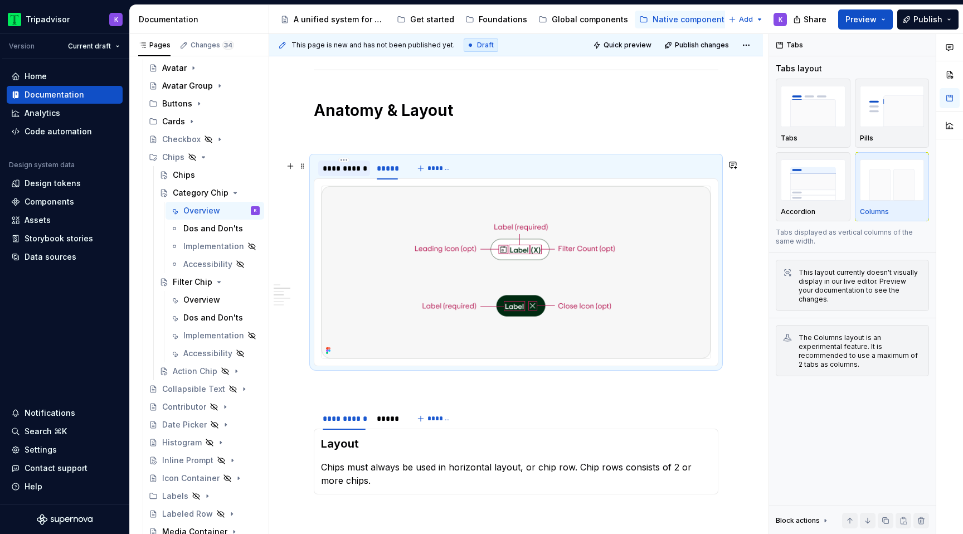
click at [344, 172] on div "**********" at bounding box center [344, 168] width 43 height 11
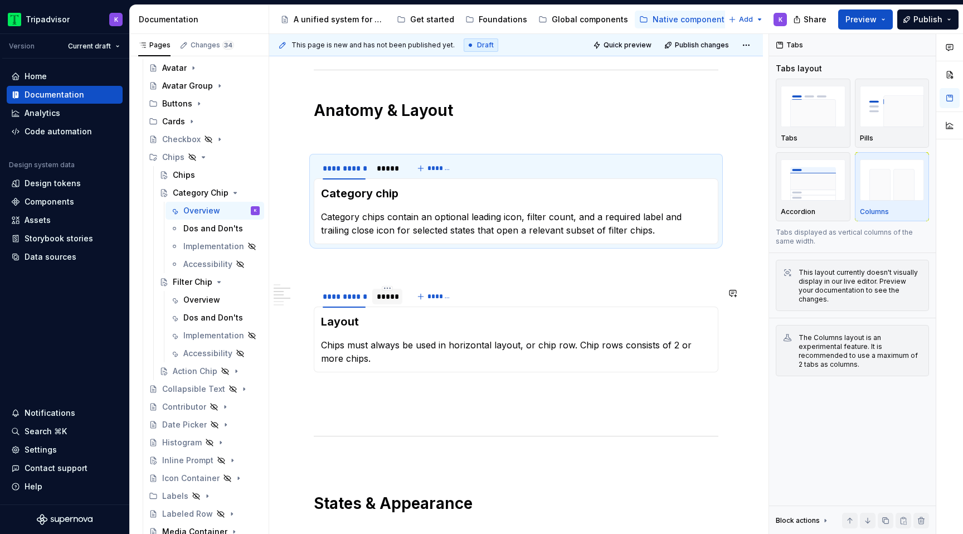
click at [386, 302] on div "*****" at bounding box center [387, 296] width 21 height 11
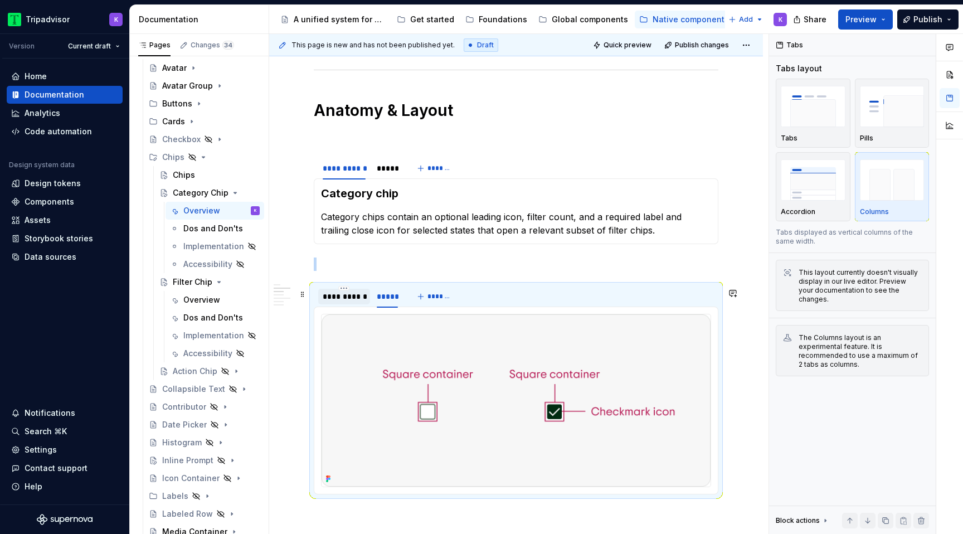
click at [343, 302] on div "**********" at bounding box center [344, 296] width 43 height 11
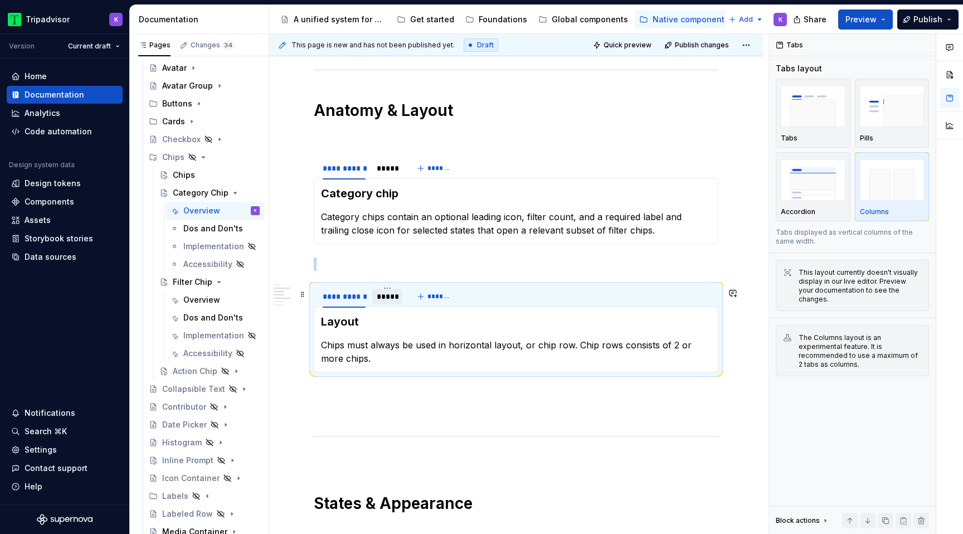
click at [382, 302] on div "*****" at bounding box center [387, 296] width 21 height 11
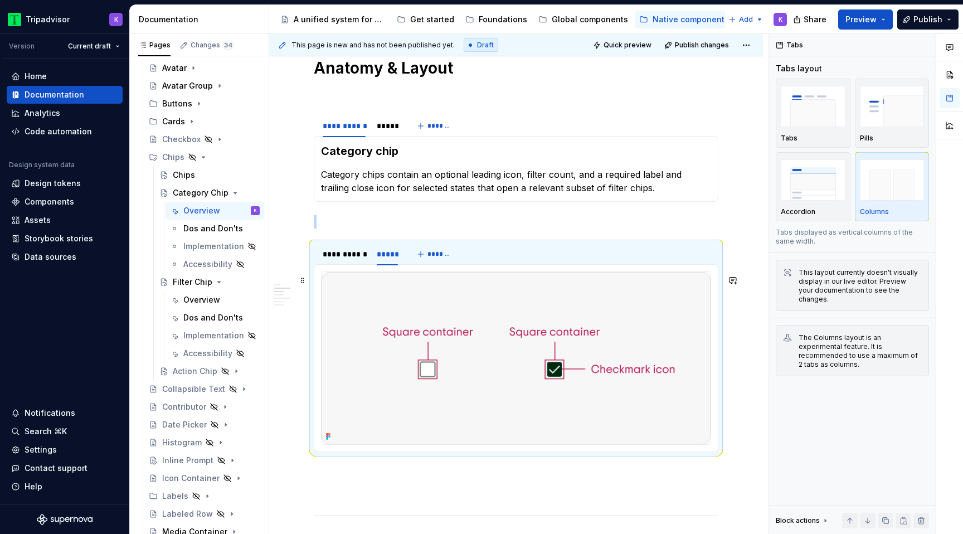
scroll to position [904, 0]
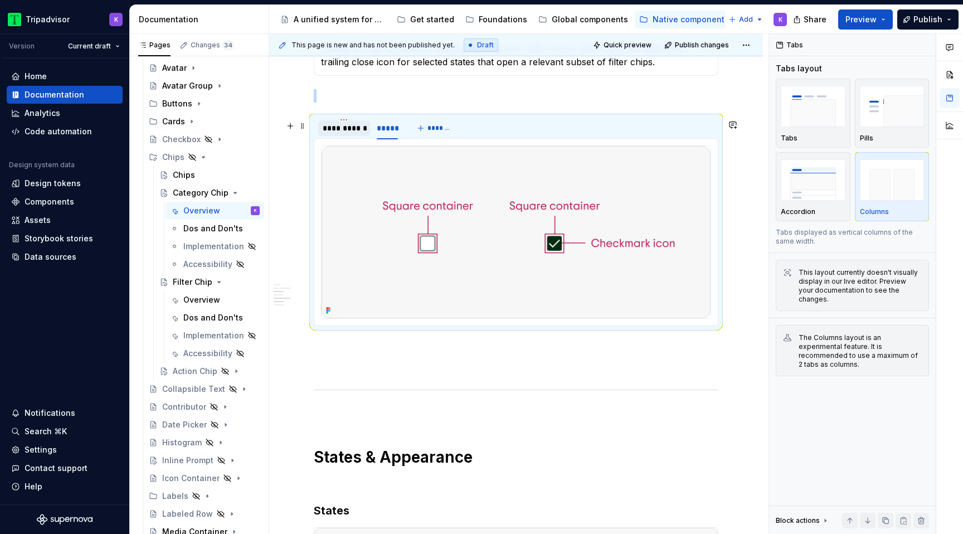
click at [349, 134] on div "**********" at bounding box center [344, 128] width 43 height 11
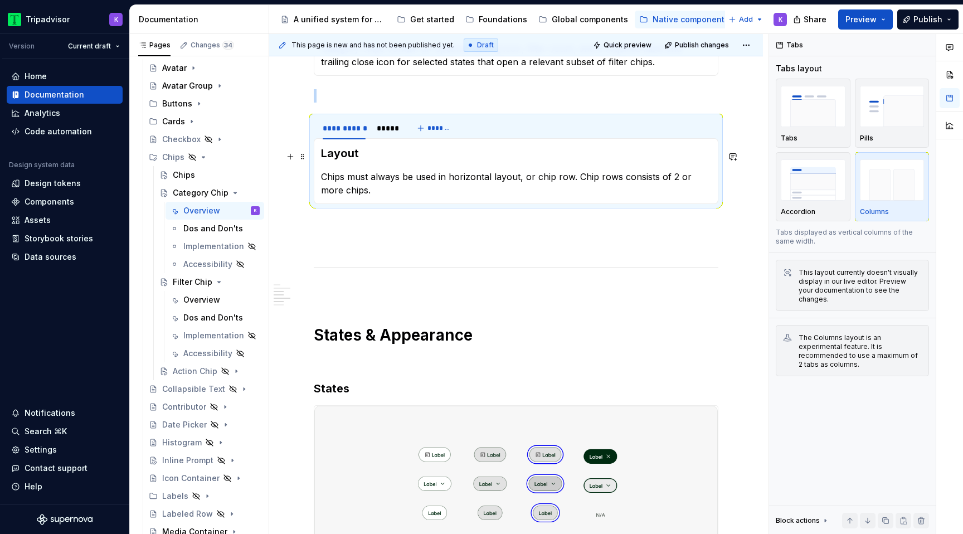
scroll to position [787, 0]
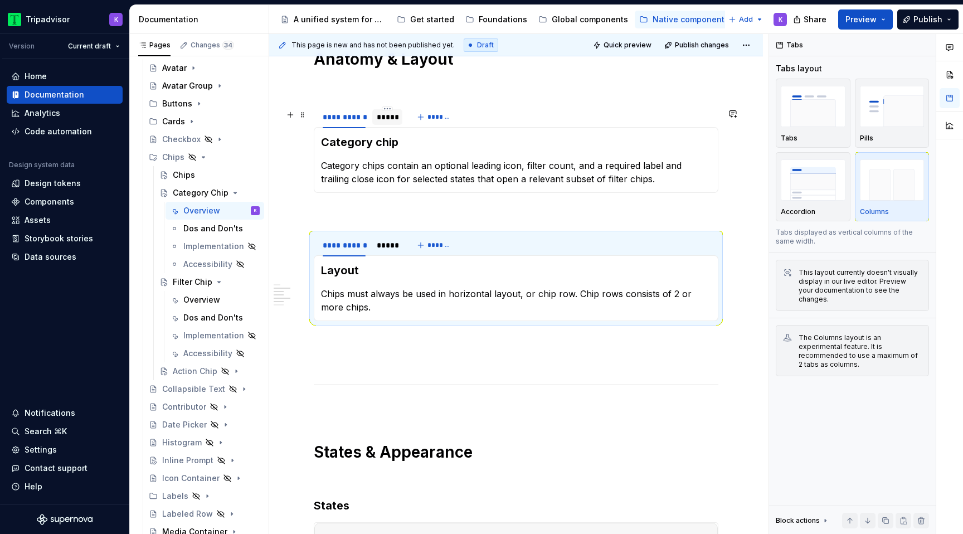
click at [391, 123] on div "*****" at bounding box center [387, 116] width 21 height 11
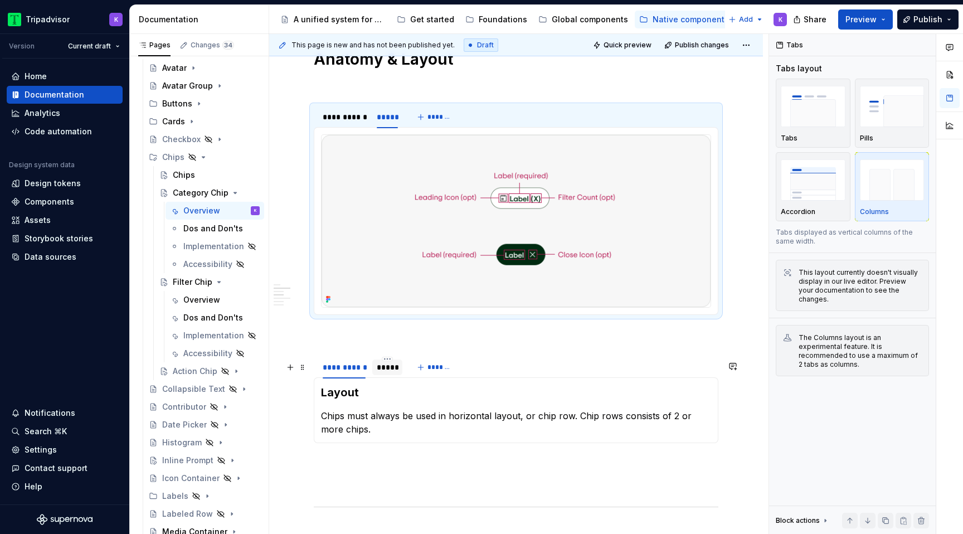
click at [391, 373] on div "*****" at bounding box center [387, 367] width 21 height 11
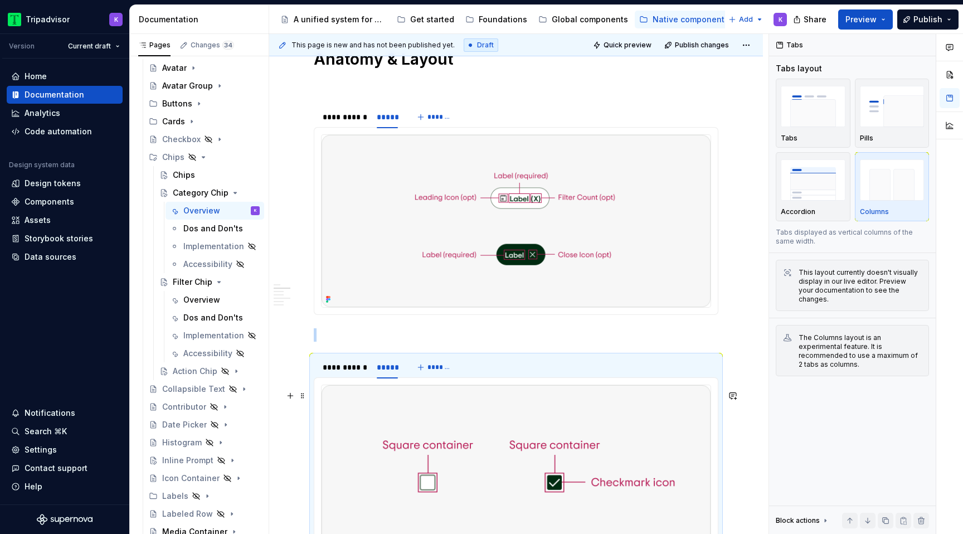
click at [407, 418] on img at bounding box center [516, 471] width 389 height 172
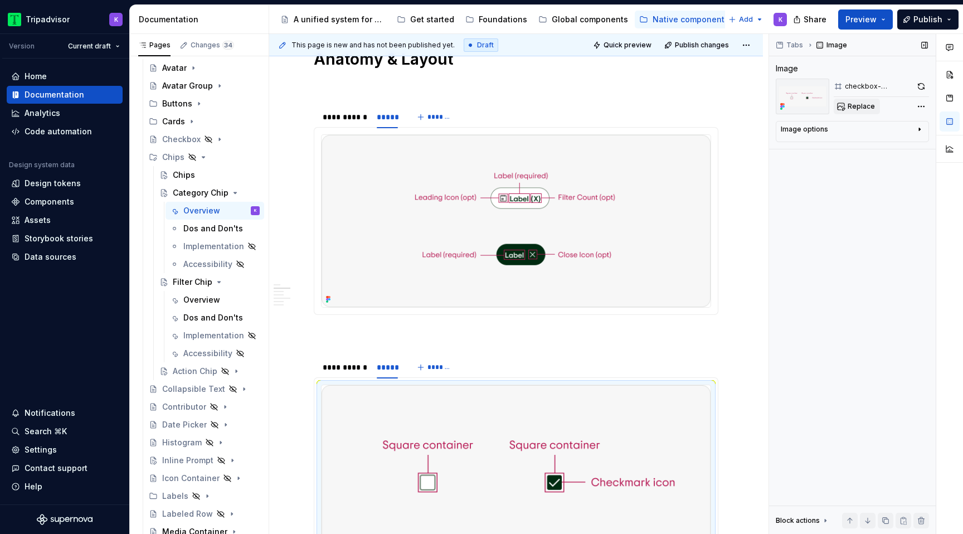
click at [853, 105] on span "Replace" at bounding box center [861, 106] width 27 height 9
type textarea "*"
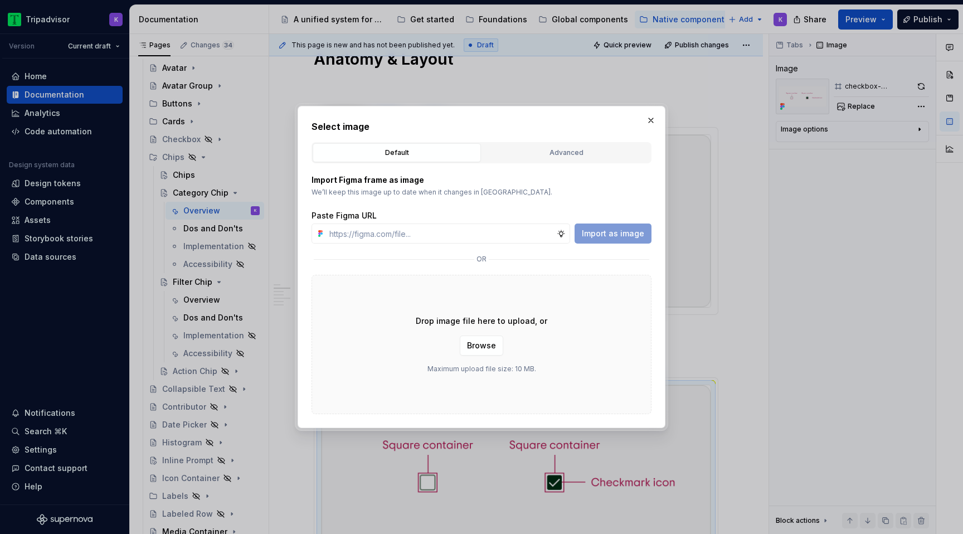
type input "https://www.figma.com/design/eWzZGbXTCMsZ0gwC1u1MU0/Altas-Native-Documentation?…"
type textarea "*"
type input "https://www.figma.com/design/eWzZGbXTCMsZ0gwC1u1MU0/Altas-Native-Documentation?…"
click at [595, 236] on span "Import as image" at bounding box center [613, 233] width 62 height 11
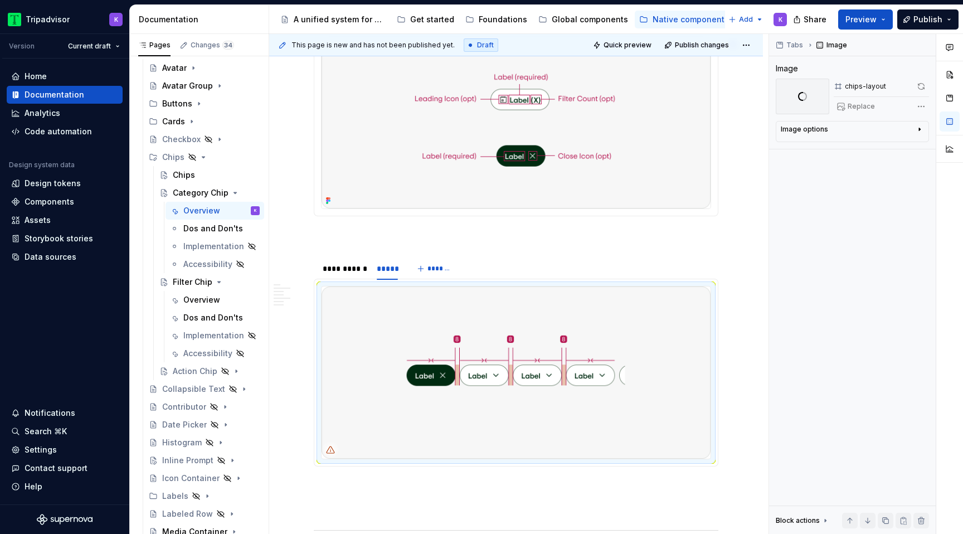
scroll to position [953, 0]
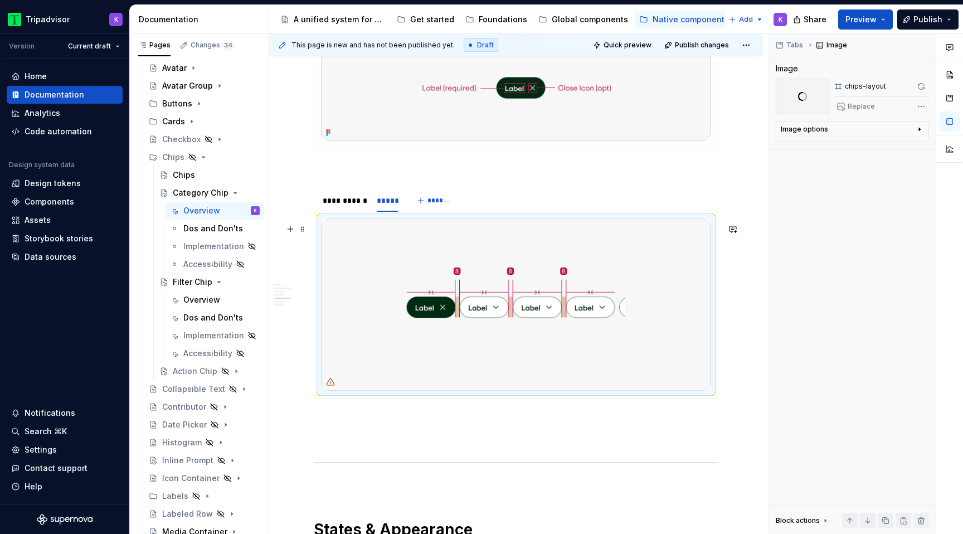
click at [500, 363] on img at bounding box center [516, 304] width 389 height 172
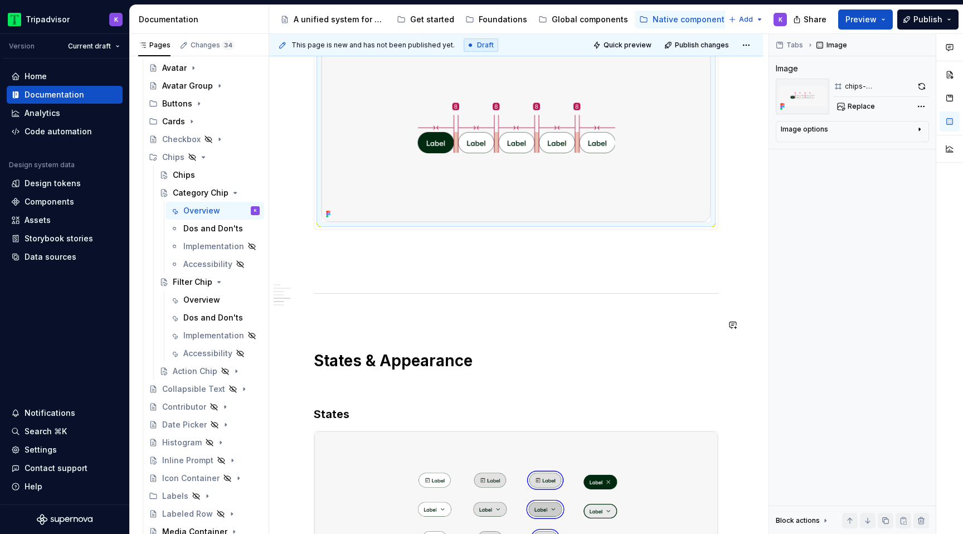
scroll to position [1118, 0]
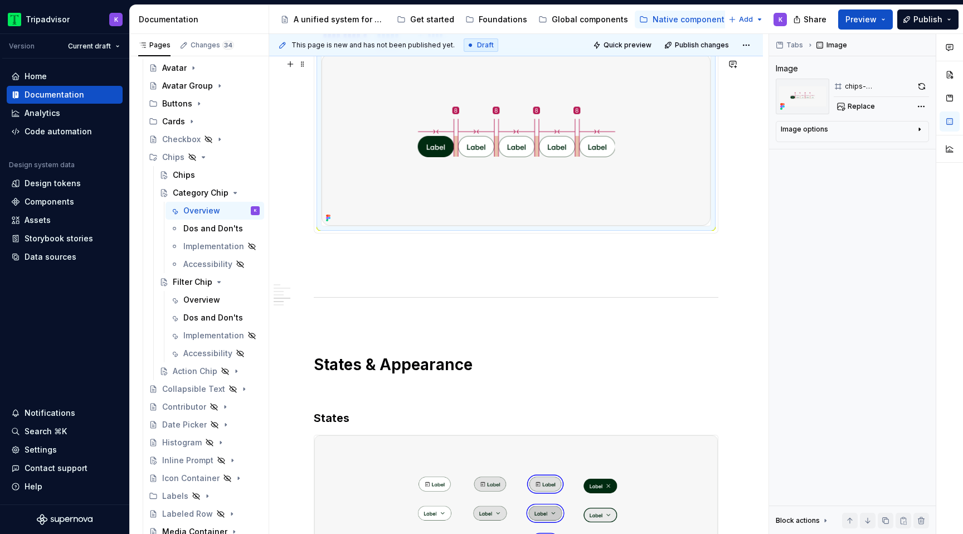
click at [512, 179] on img at bounding box center [516, 139] width 389 height 172
click at [917, 86] on button "button" at bounding box center [921, 87] width 15 height 16
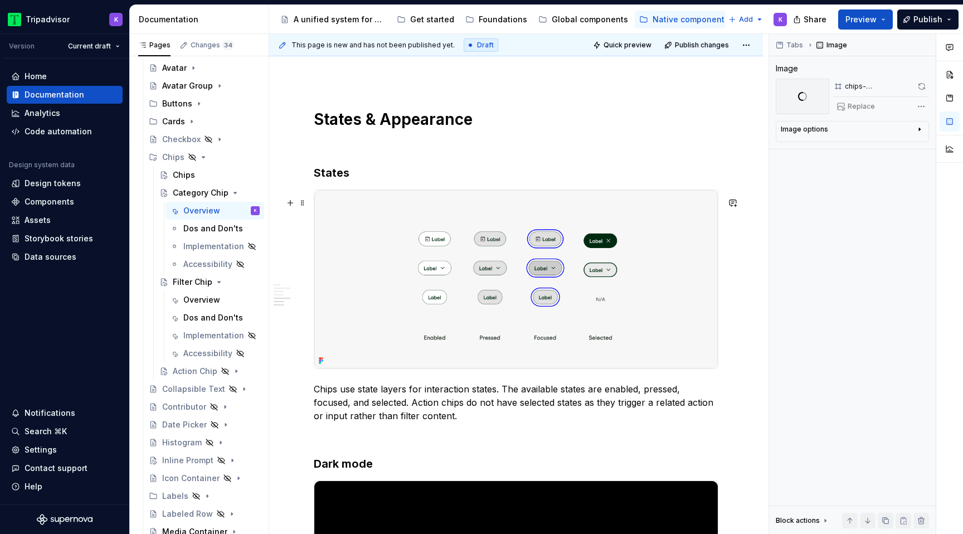
click at [518, 323] on img at bounding box center [515, 279] width 403 height 178
click at [848, 110] on span "Replace" at bounding box center [861, 106] width 27 height 9
type textarea "*"
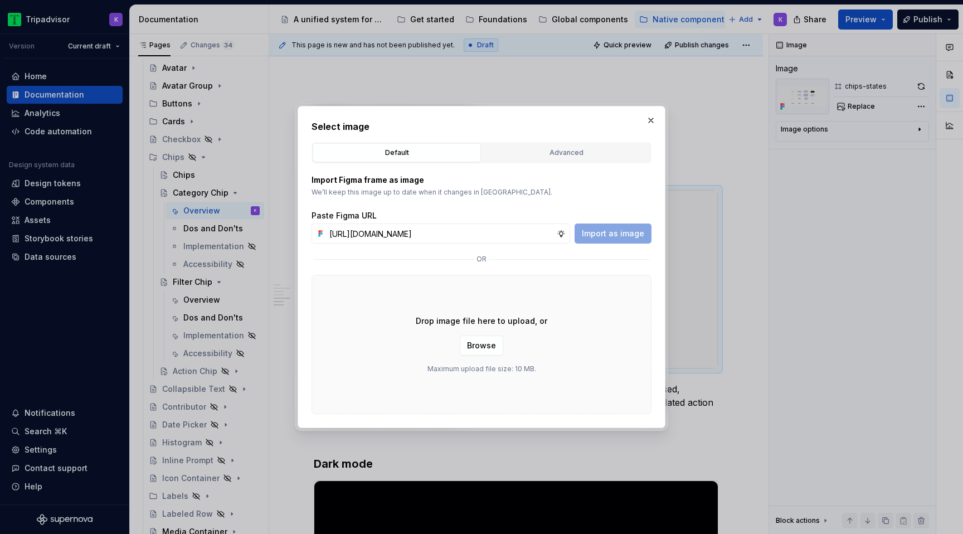
scroll to position [0, 293]
type input "https://www.figma.com/design/eWzZGbXTCMsZ0gwC1u1MU0/Altas-Native-Documentation?…"
click at [609, 235] on span "Import as image" at bounding box center [613, 233] width 62 height 11
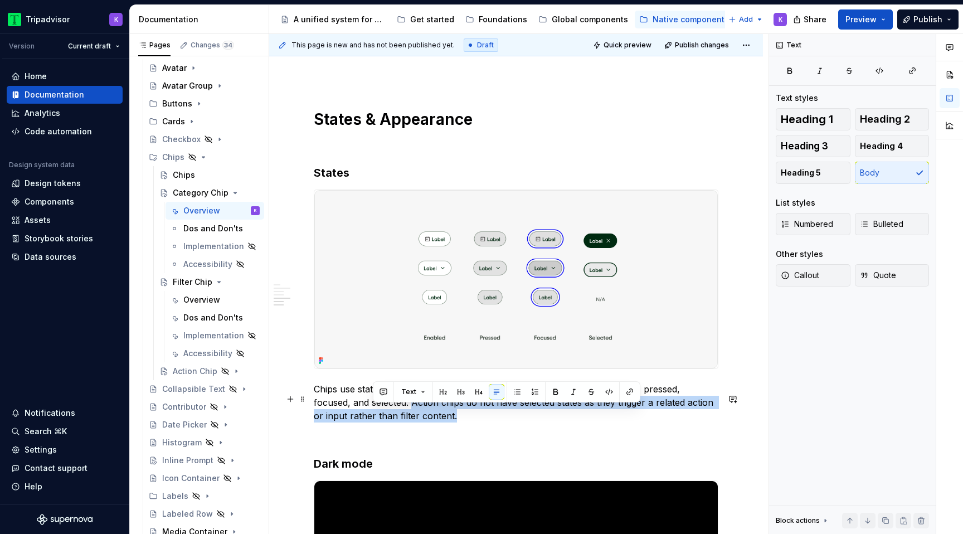
drag, startPoint x: 373, startPoint y: 413, endPoint x: 425, endPoint y: 425, distance: 53.3
click at [425, 422] on p "Chips use state layers for interaction states. The available states are enabled…" at bounding box center [516, 402] width 405 height 40
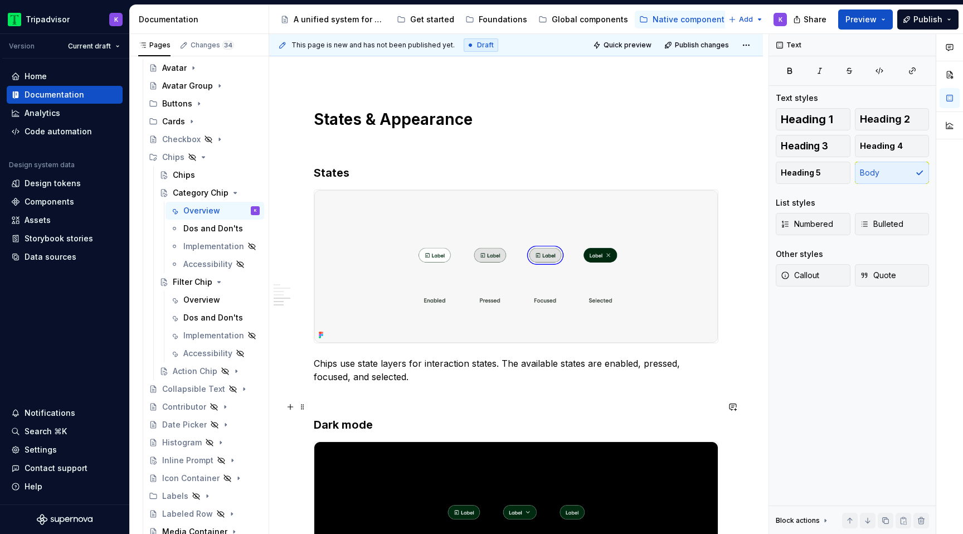
scroll to position [1568, 0]
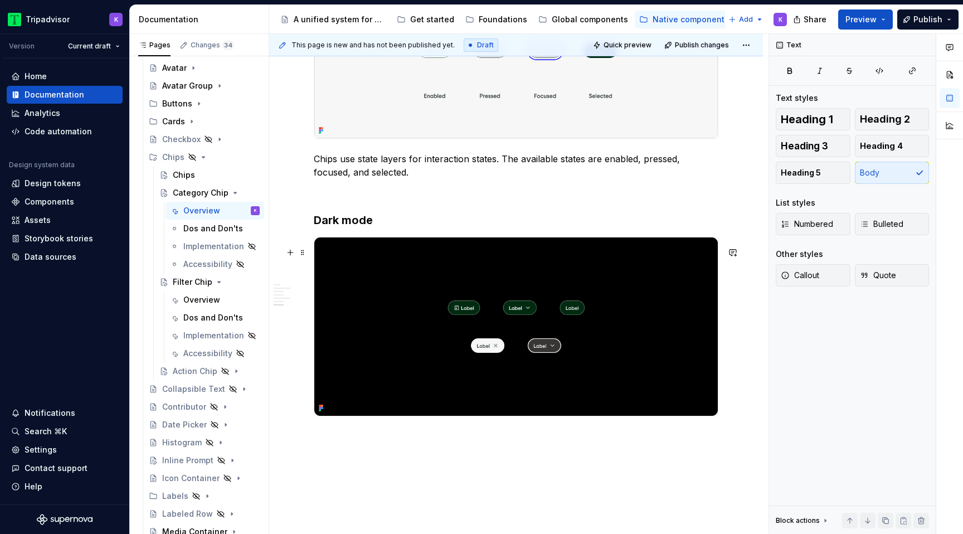
click at [534, 349] on img at bounding box center [515, 326] width 403 height 178
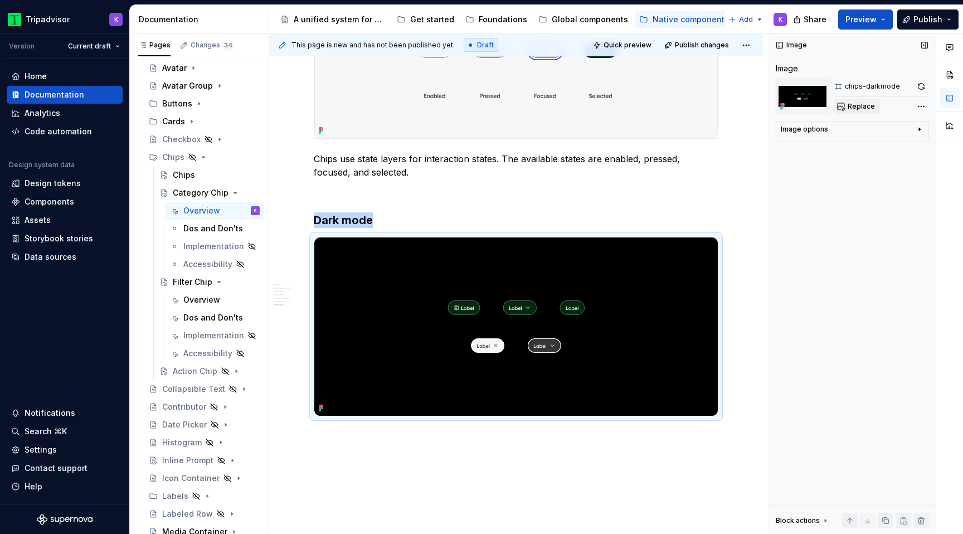
click at [853, 106] on span "Replace" at bounding box center [861, 106] width 27 height 9
type textarea "*"
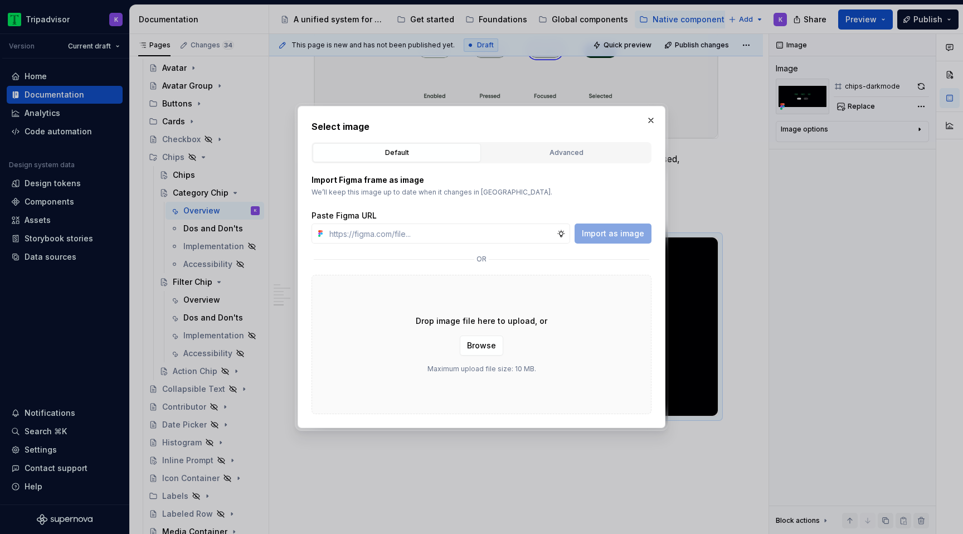
type input "https://www.figma.com/design/eWzZGbXTCMsZ0gwC1u1MU0/Altas-Native-Documentation?…"
click at [620, 235] on span "Import as image" at bounding box center [613, 233] width 62 height 11
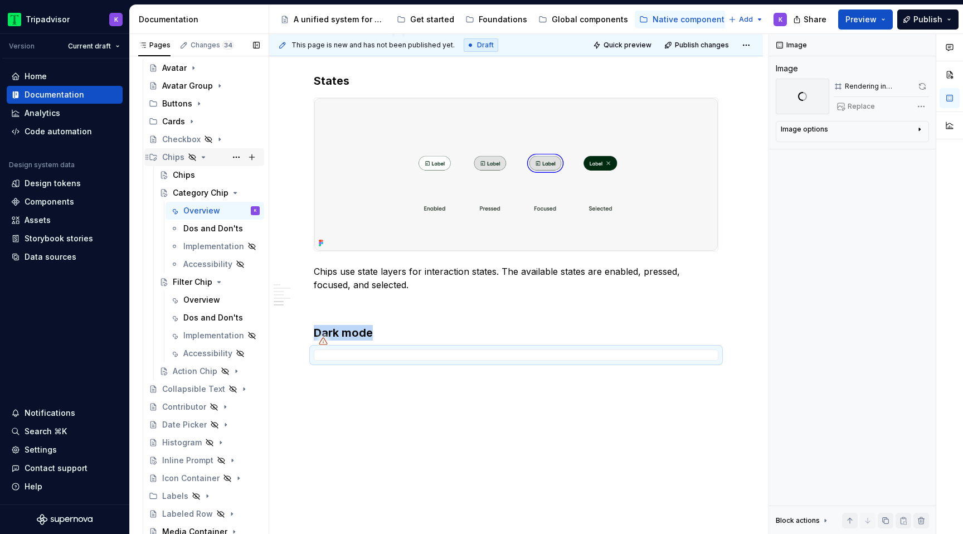
scroll to position [1465, 0]
click at [319, 271] on p "Chips use state layers for interaction states. The available states are enabled…" at bounding box center [516, 278] width 405 height 27
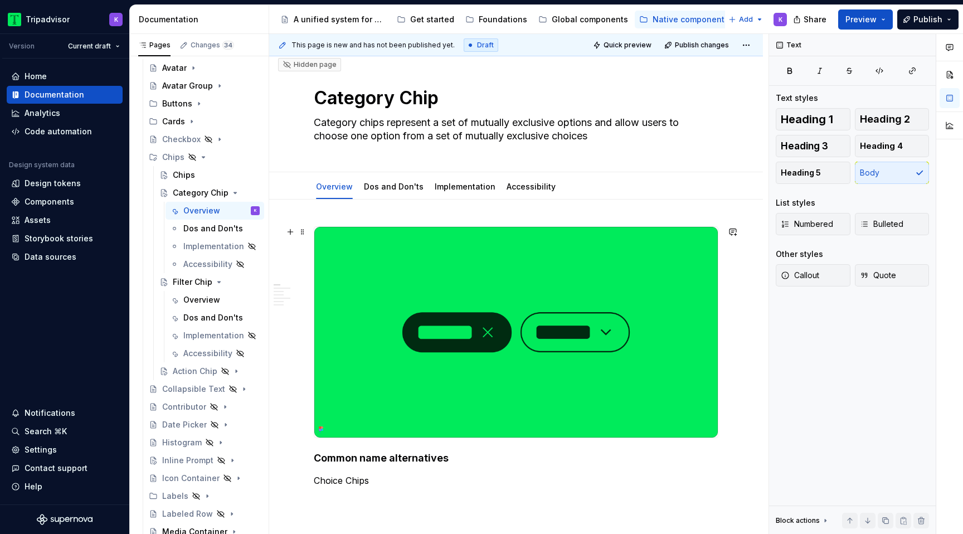
scroll to position [0, 0]
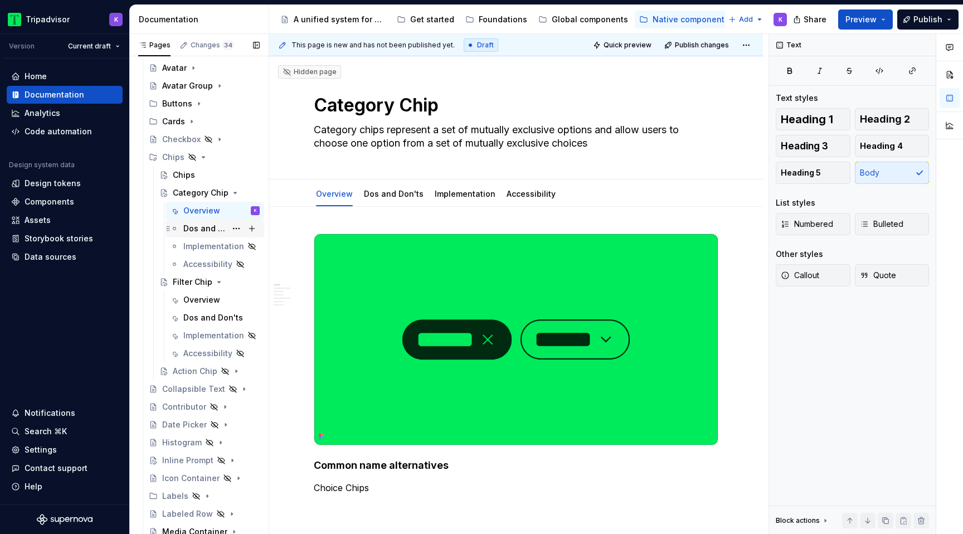
click at [200, 225] on div "Dos and Don'ts" at bounding box center [204, 228] width 43 height 11
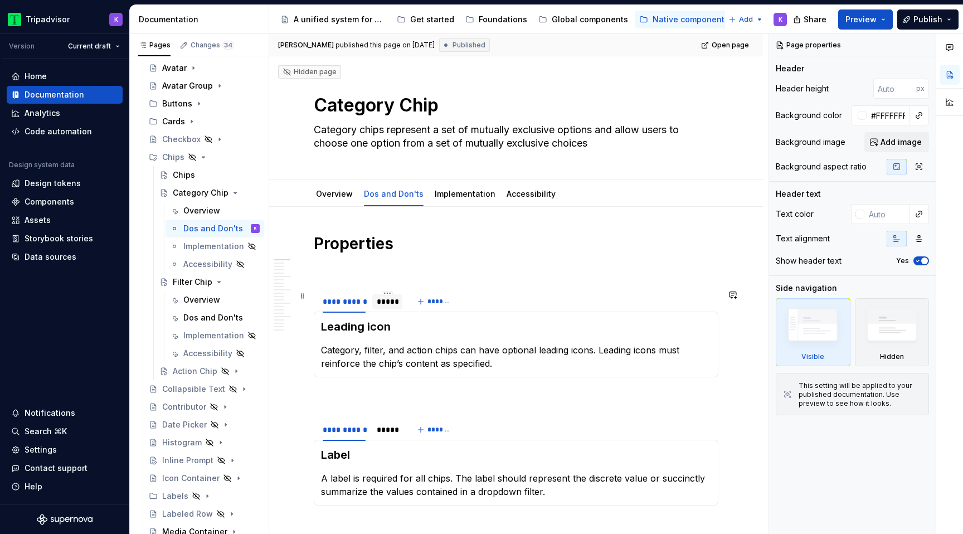
click at [385, 300] on div "*****" at bounding box center [387, 301] width 21 height 11
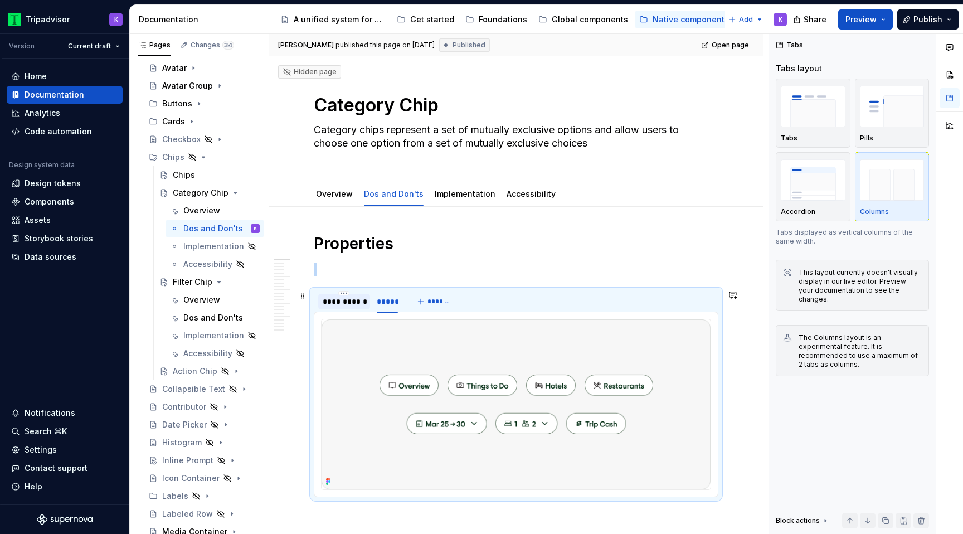
click at [354, 300] on div "**********" at bounding box center [344, 301] width 43 height 11
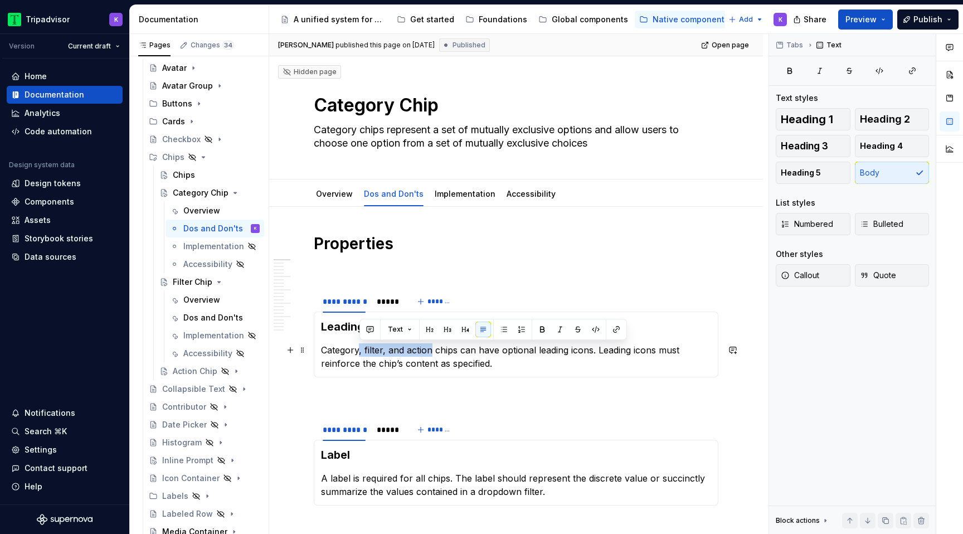
drag, startPoint x: 360, startPoint y: 349, endPoint x: 431, endPoint y: 348, distance: 71.3
click at [431, 348] on p "Category, filter, and action chips can have optional leading icons. Leading ico…" at bounding box center [516, 356] width 390 height 27
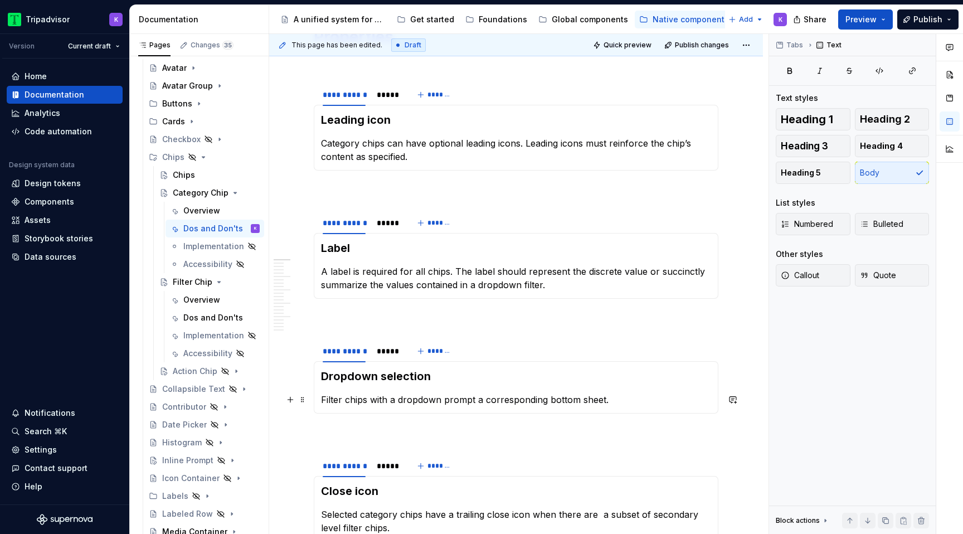
scroll to position [215, 0]
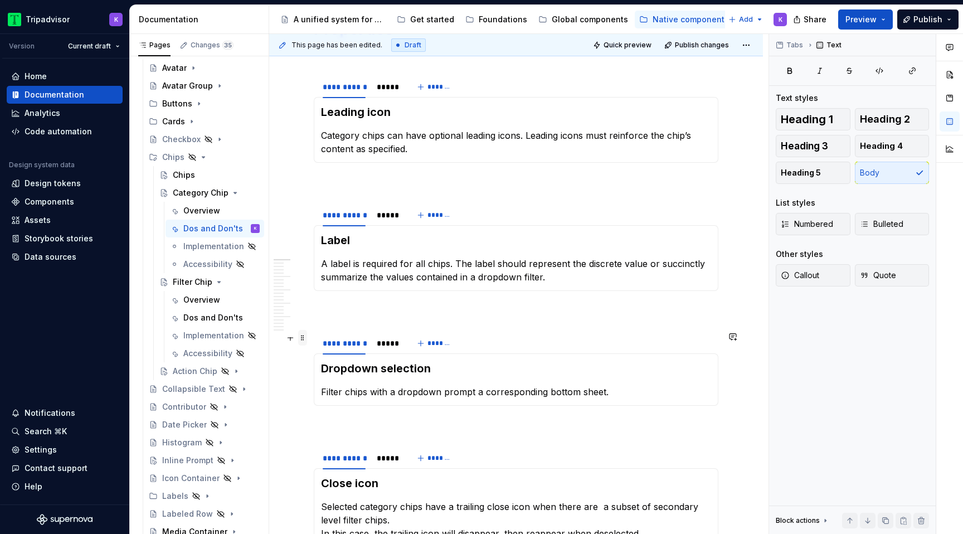
click at [303, 341] on span at bounding box center [302, 338] width 9 height 16
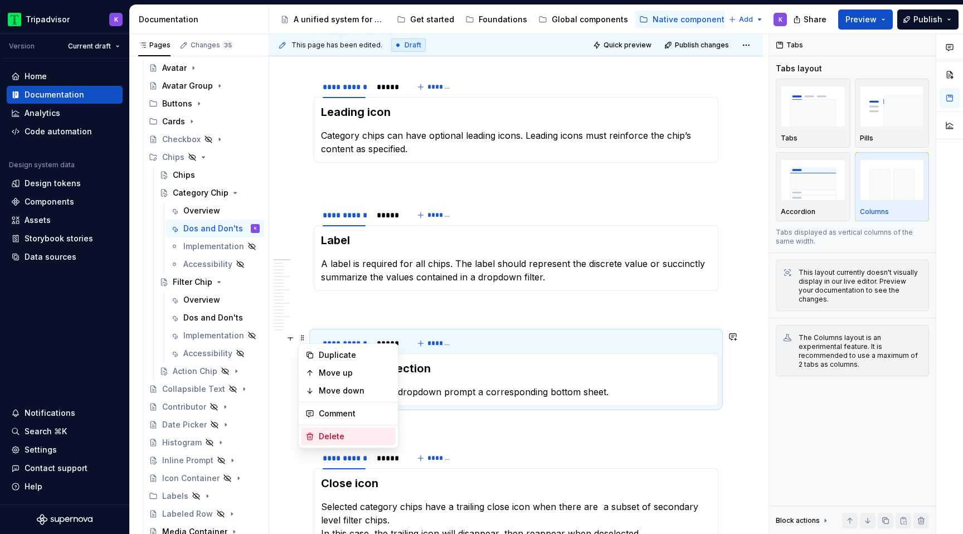
click at [355, 434] on div "Delete" at bounding box center [355, 436] width 72 height 11
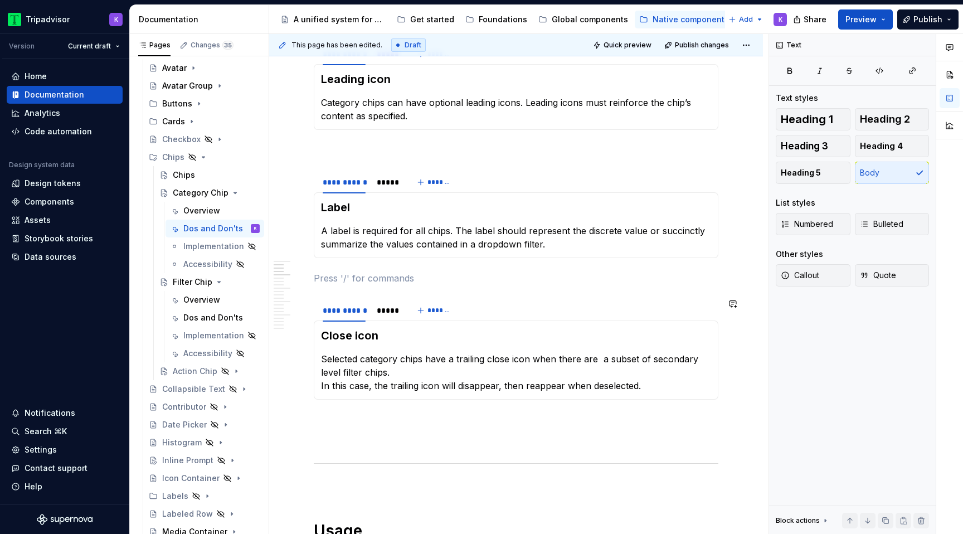
scroll to position [249, 0]
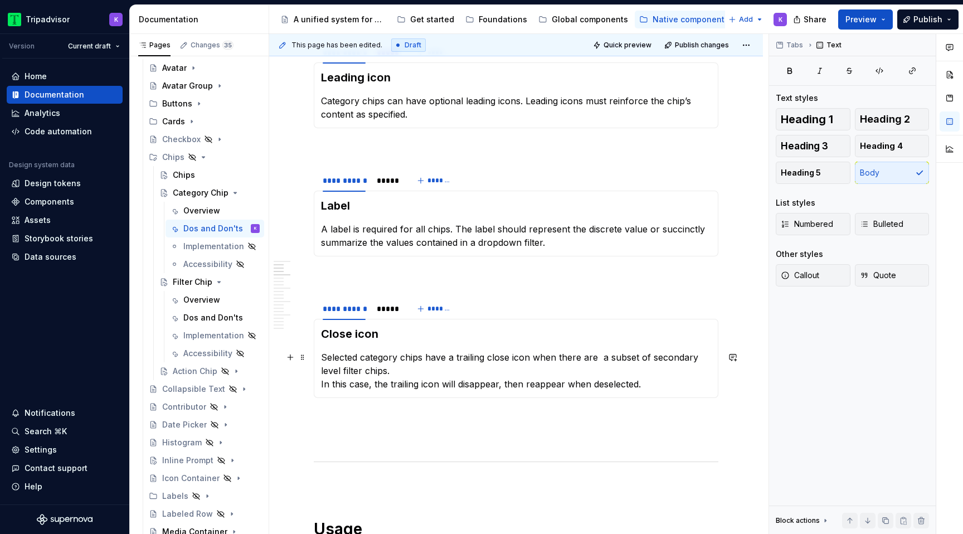
click at [392, 372] on p "Selected category chips have a trailing close icon when there are a subset of s…" at bounding box center [516, 371] width 390 height 40
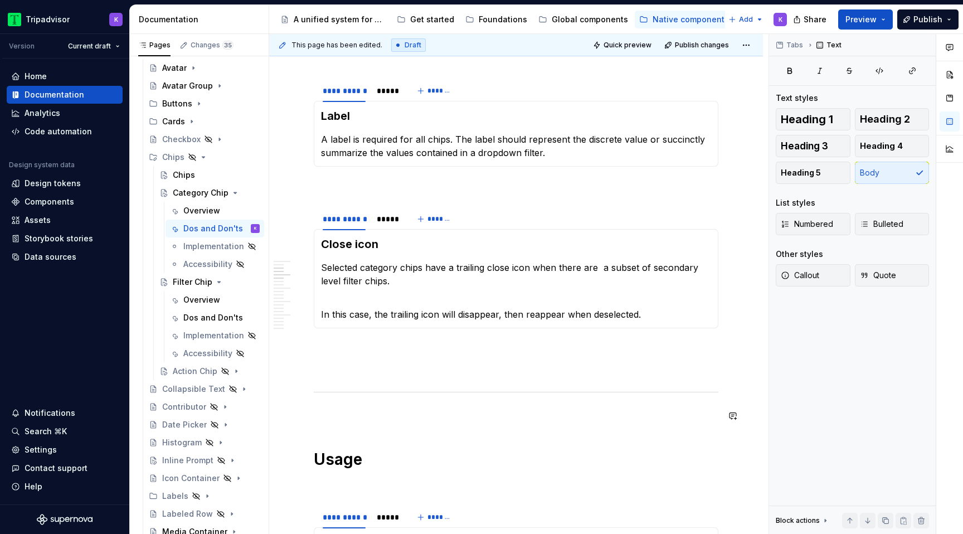
scroll to position [317, 0]
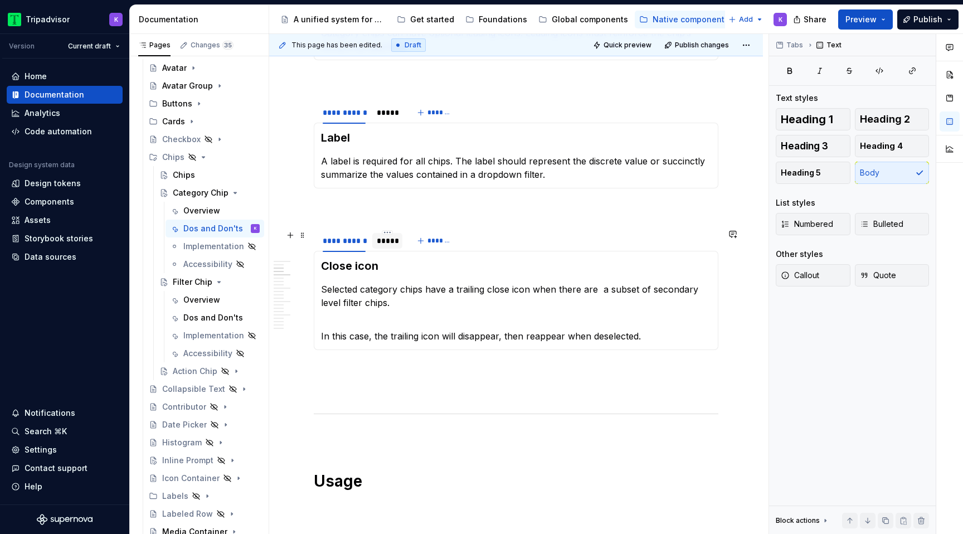
click at [386, 244] on div "*****" at bounding box center [387, 240] width 21 height 11
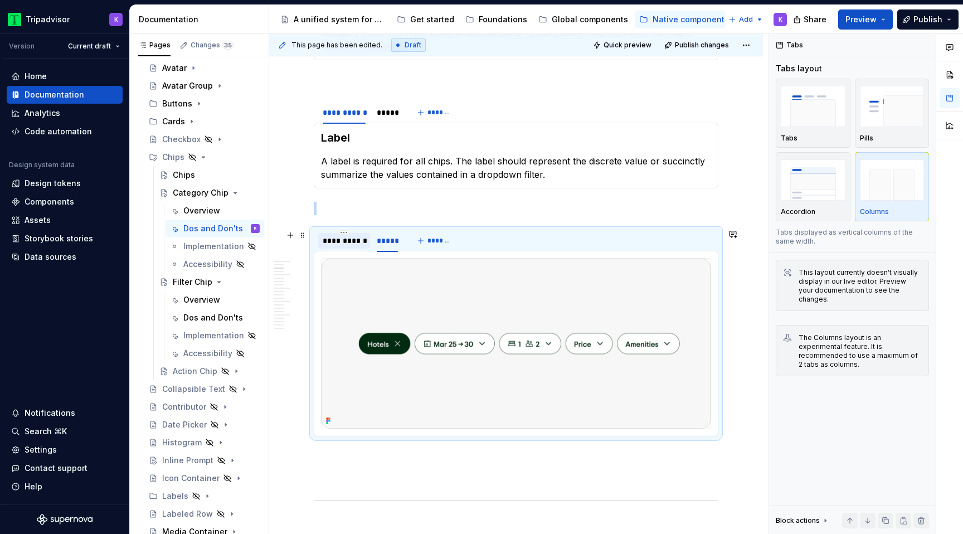
click at [349, 246] on div "**********" at bounding box center [344, 240] width 43 height 11
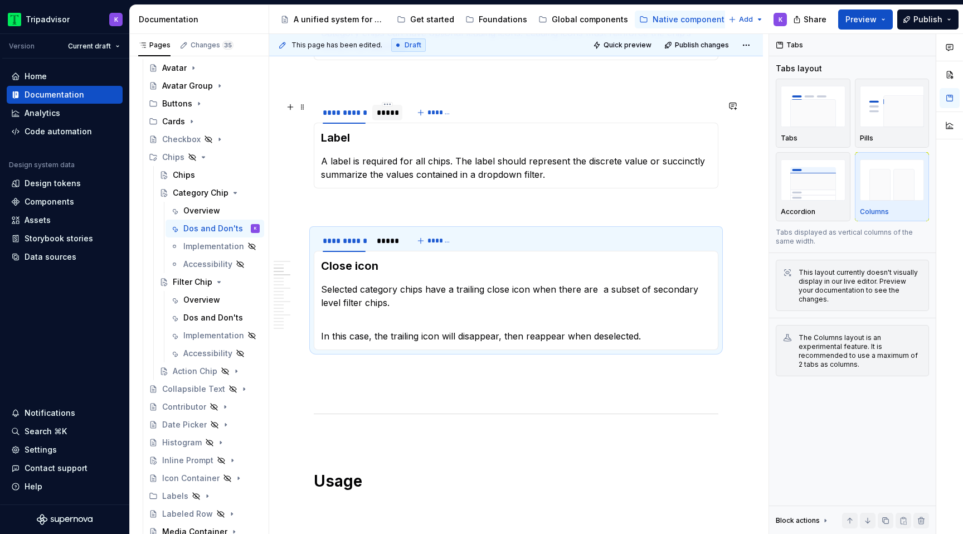
click at [386, 117] on div "*****" at bounding box center [387, 112] width 21 height 11
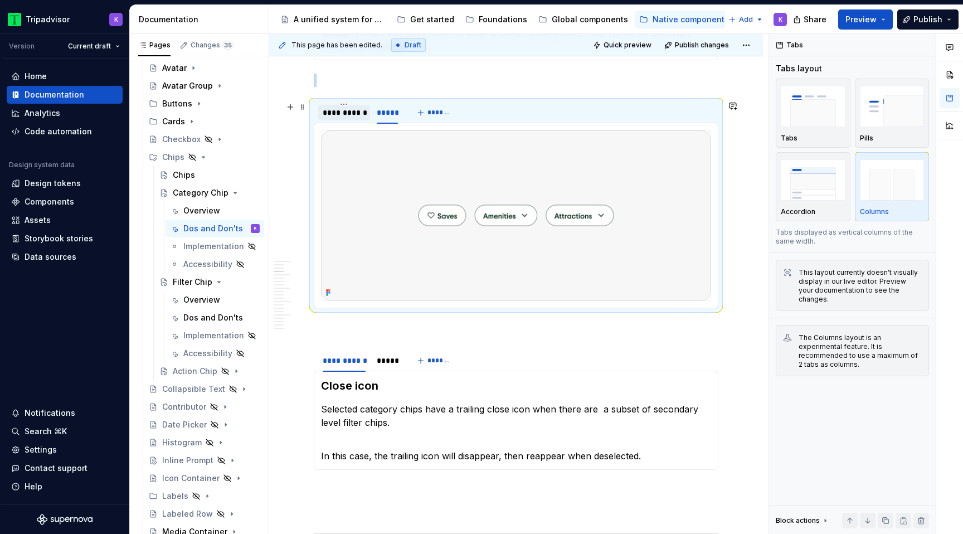
click at [351, 115] on div "**********" at bounding box center [344, 112] width 43 height 11
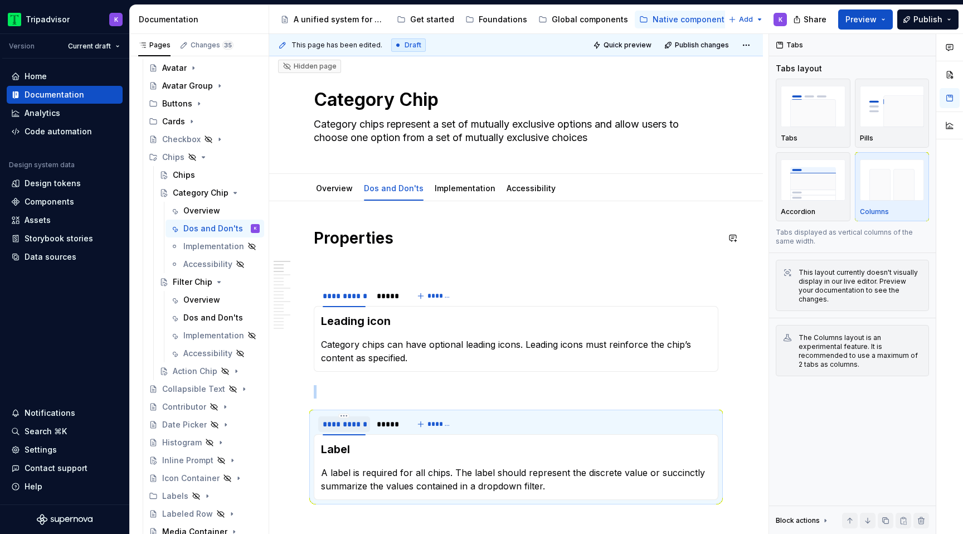
scroll to position [0, 0]
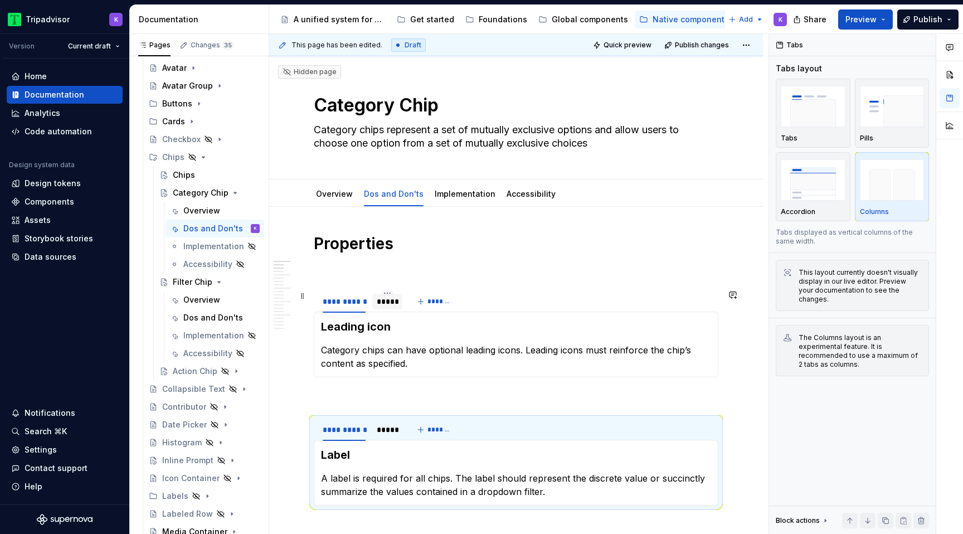
click at [387, 305] on div "*****" at bounding box center [387, 301] width 21 height 11
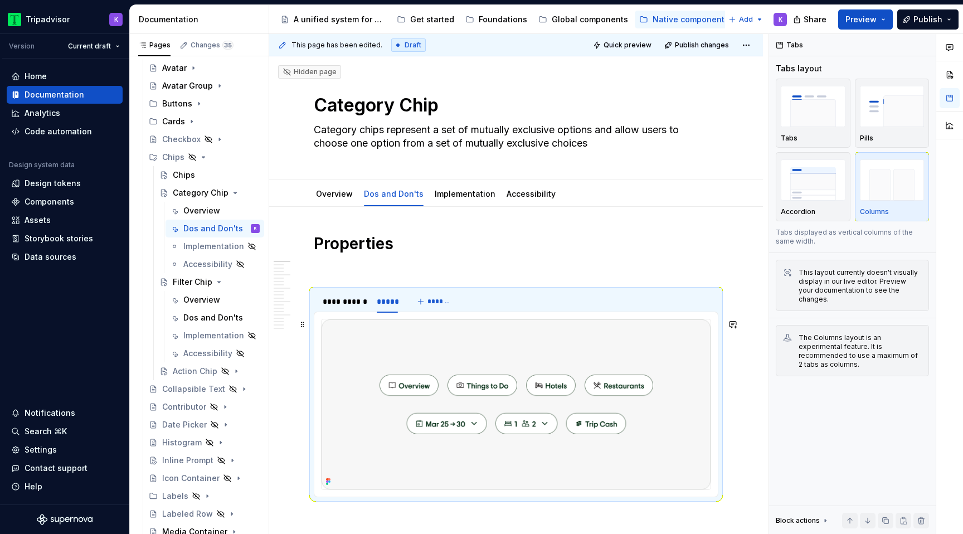
click at [453, 388] on img at bounding box center [516, 404] width 389 height 170
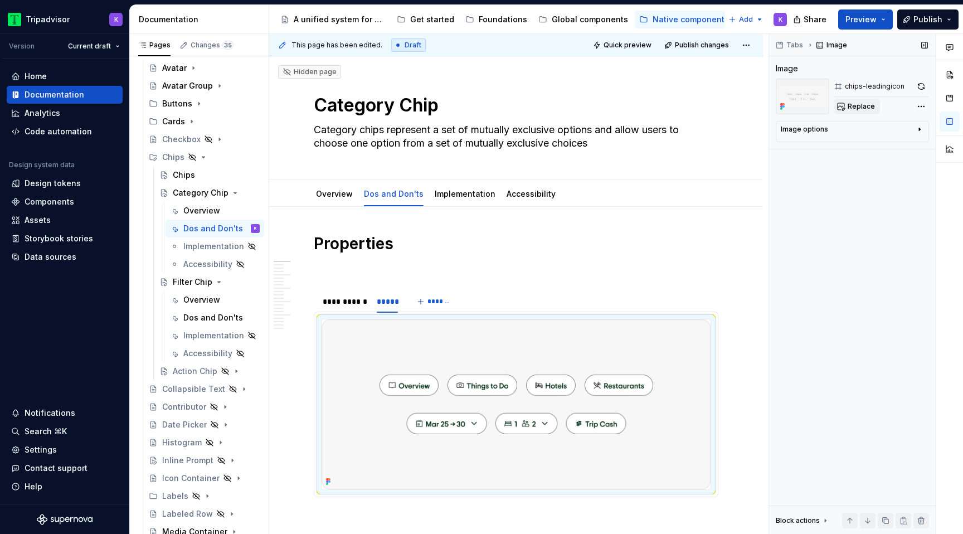
click at [867, 103] on span "Replace" at bounding box center [861, 106] width 27 height 9
type textarea "*"
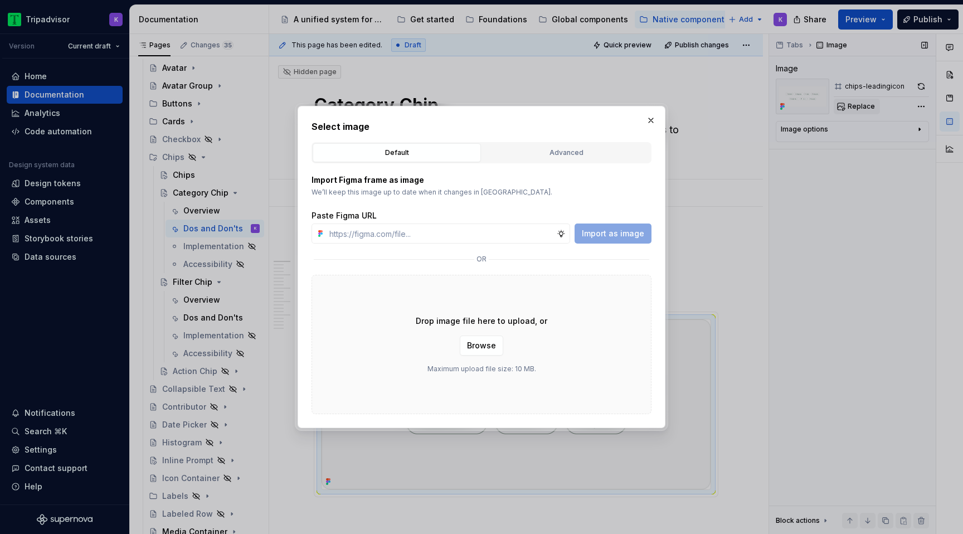
type input "https://www.figma.com/design/eWzZGbXTCMsZ0gwC1u1MU0/Altas-Native-Documentation?…"
type textarea "*"
type input "https://www.figma.com/design/eWzZGbXTCMsZ0gwC1u1MU0/Altas-Native-Documentation?…"
click at [621, 229] on span "Import as image" at bounding box center [613, 233] width 62 height 11
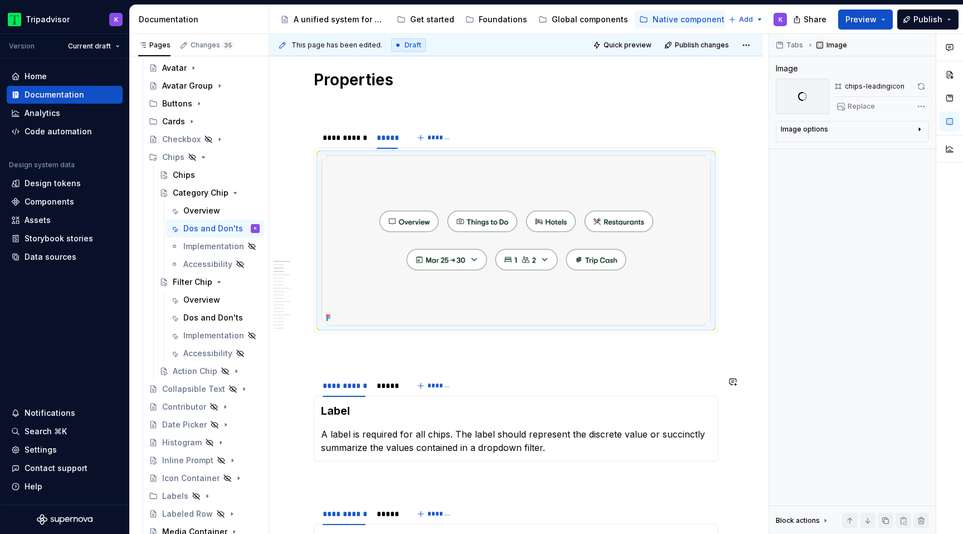
scroll to position [216, 0]
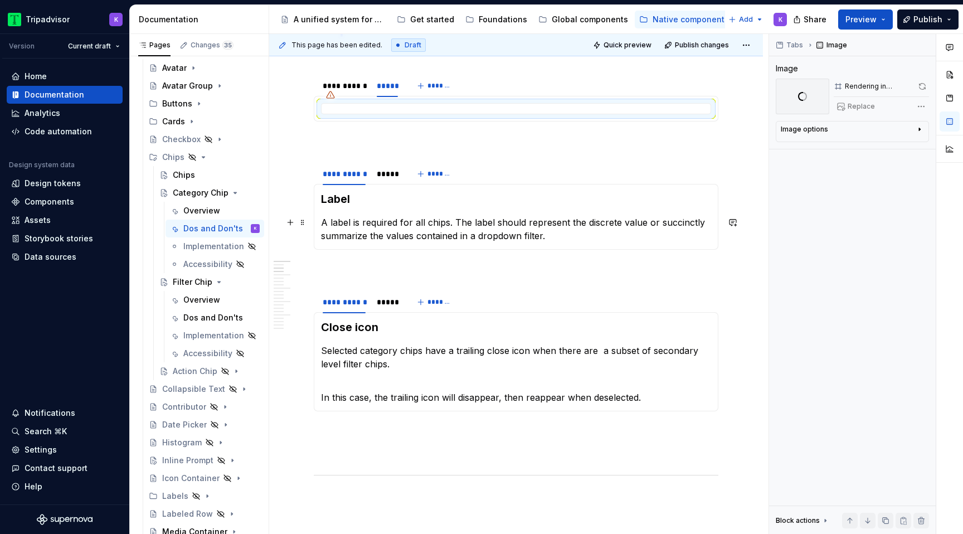
click at [391, 216] on p "A label is required for all chips. The label should represent the discrete valu…" at bounding box center [516, 229] width 390 height 27
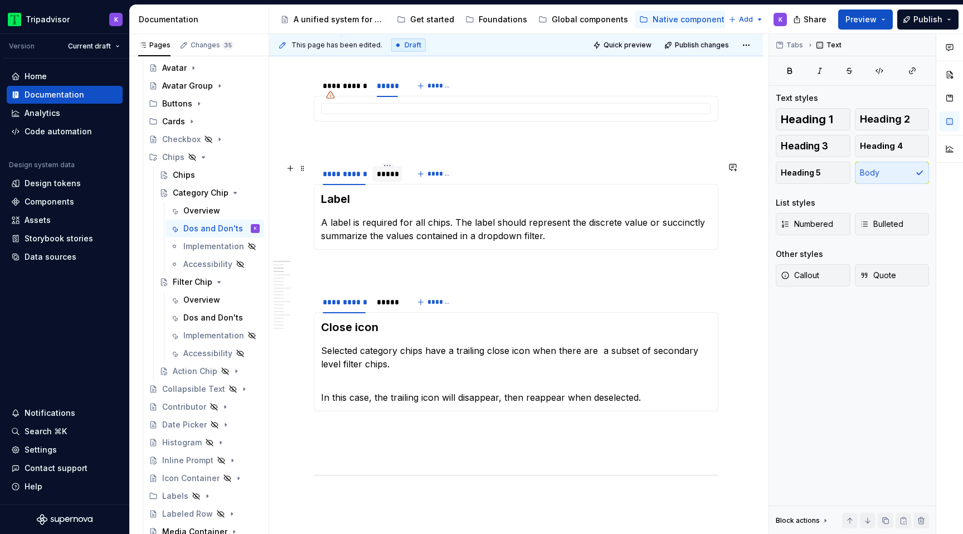
click at [390, 178] on div "*****" at bounding box center [387, 173] width 21 height 11
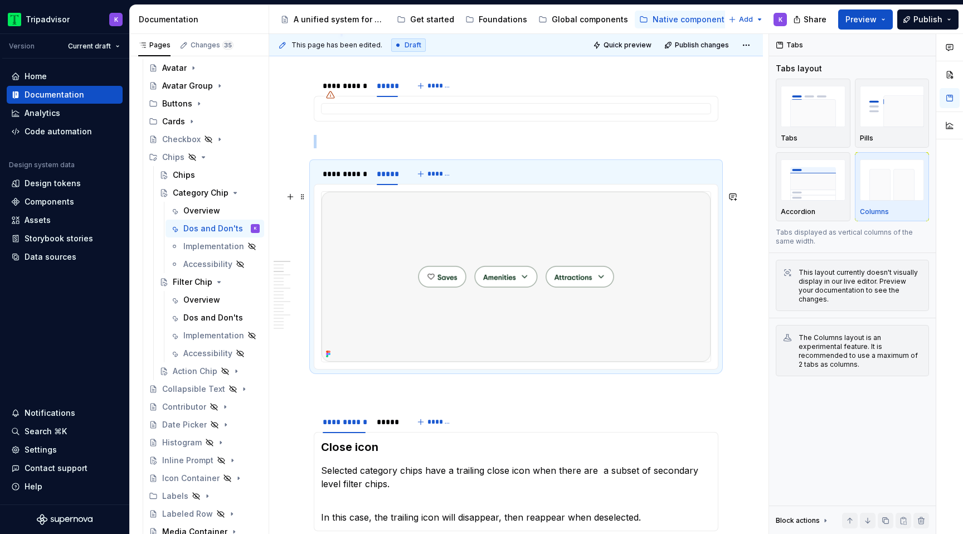
click at [480, 260] on img at bounding box center [516, 277] width 389 height 170
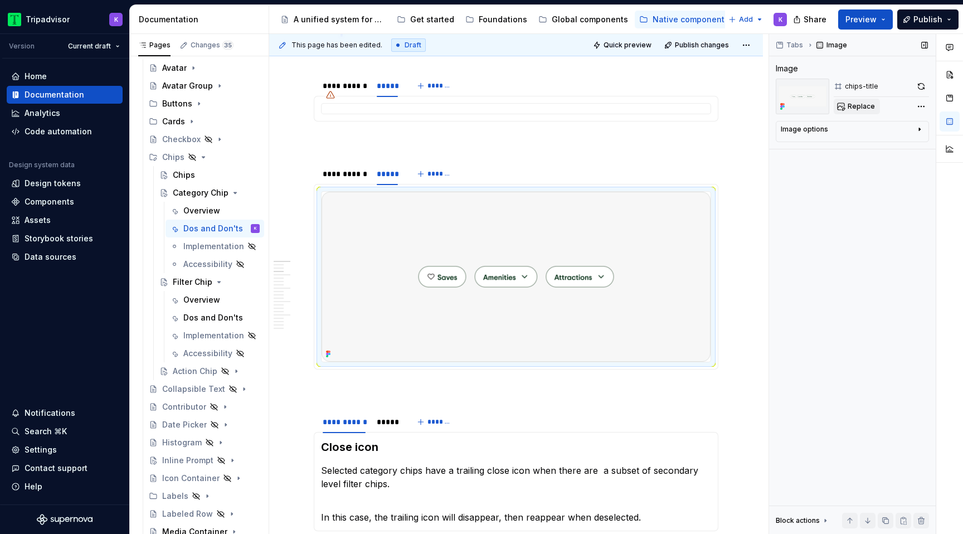
click at [858, 104] on span "Replace" at bounding box center [861, 106] width 27 height 9
type textarea "*"
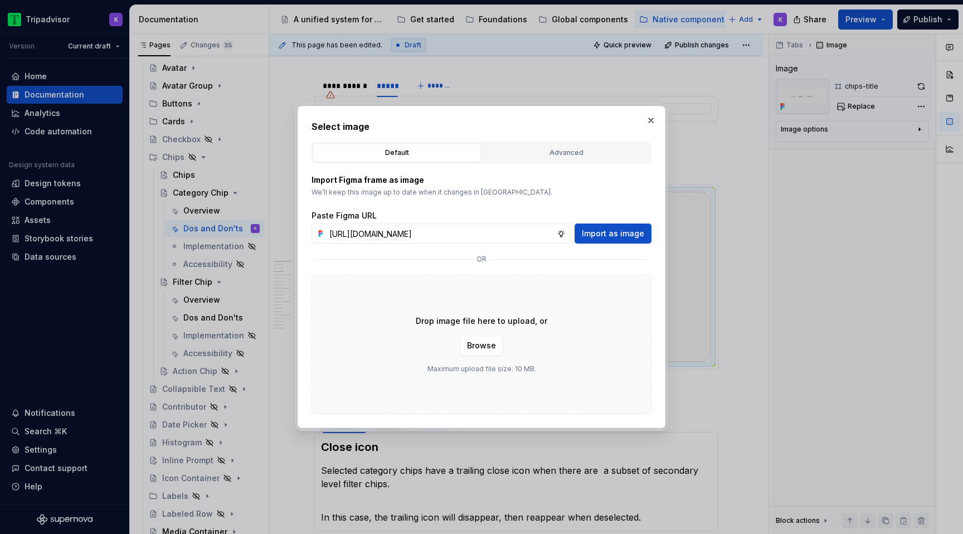
scroll to position [0, 293]
type input "https://www.figma.com/design/eWzZGbXTCMsZ0gwC1u1MU0/Altas-Native-Documentation?…"
click at [610, 232] on span "Import as image" at bounding box center [613, 233] width 62 height 11
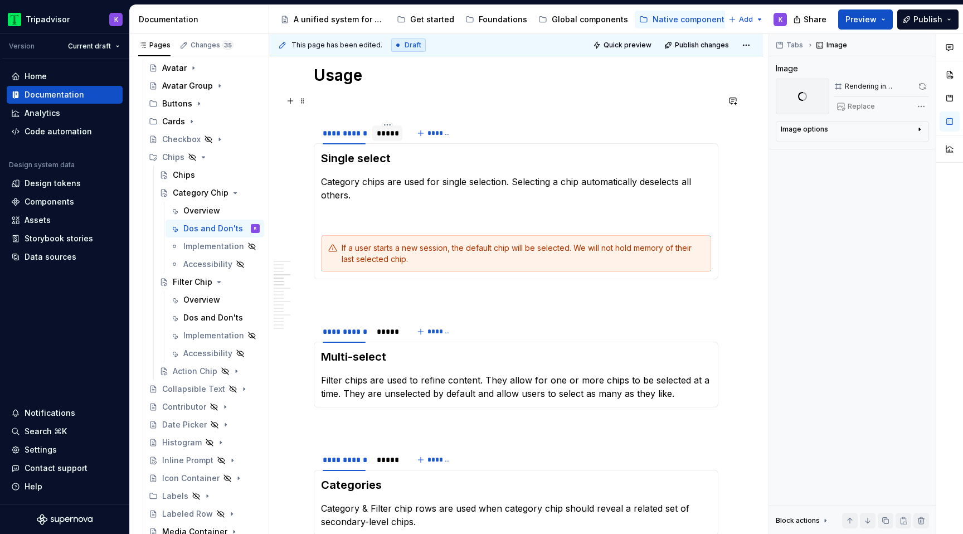
scroll to position [629, 0]
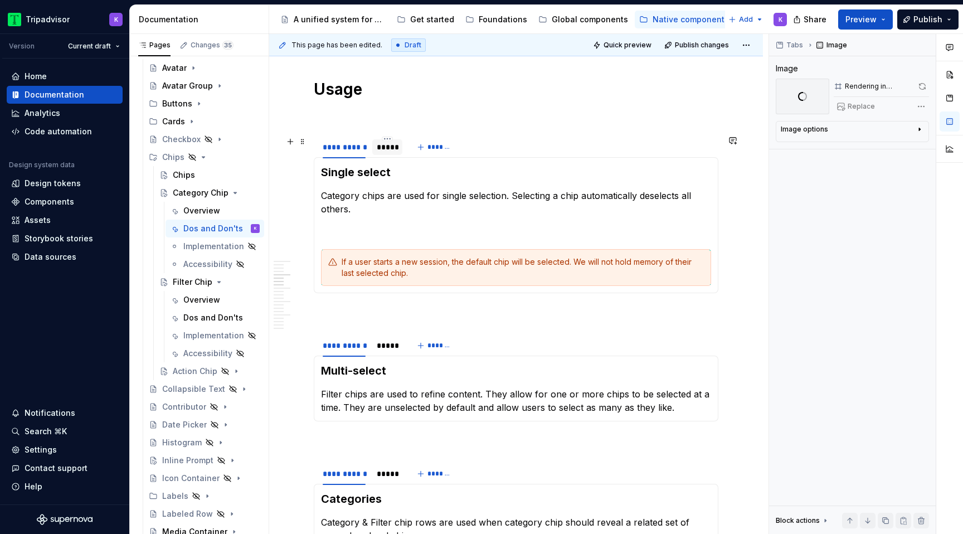
click at [385, 148] on div "*****" at bounding box center [387, 147] width 21 height 11
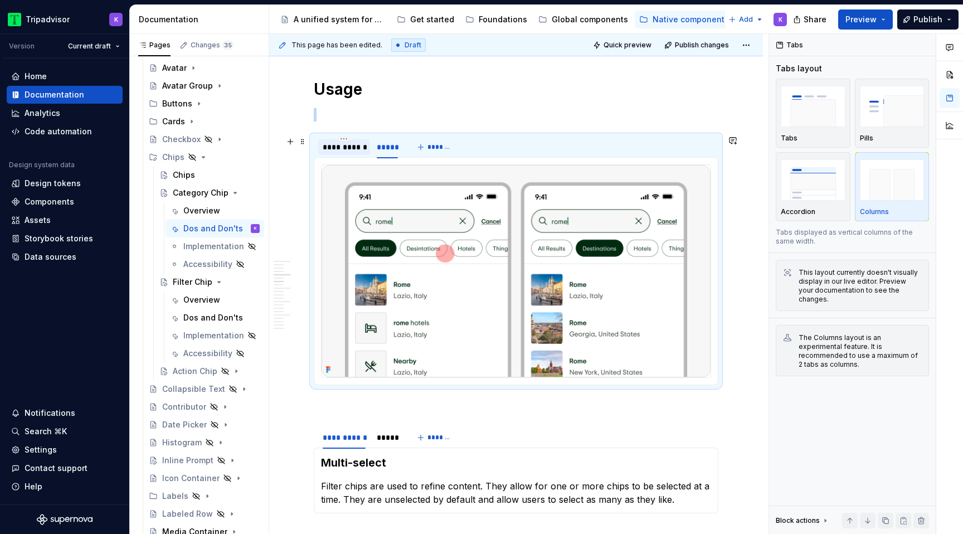
click at [356, 149] on div "**********" at bounding box center [344, 147] width 43 height 11
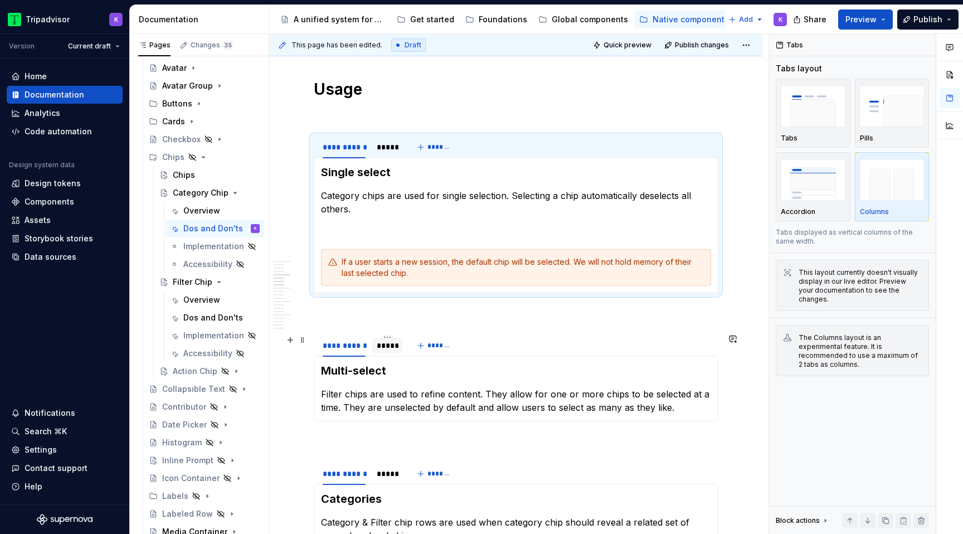
click at [391, 353] on div "*****" at bounding box center [387, 346] width 30 height 18
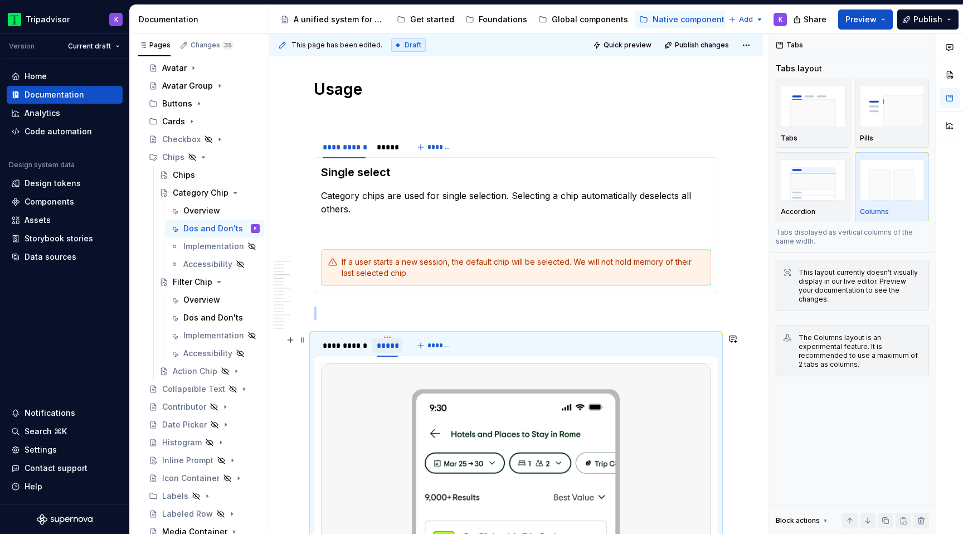
click at [391, 353] on div "*****" at bounding box center [387, 346] width 30 height 18
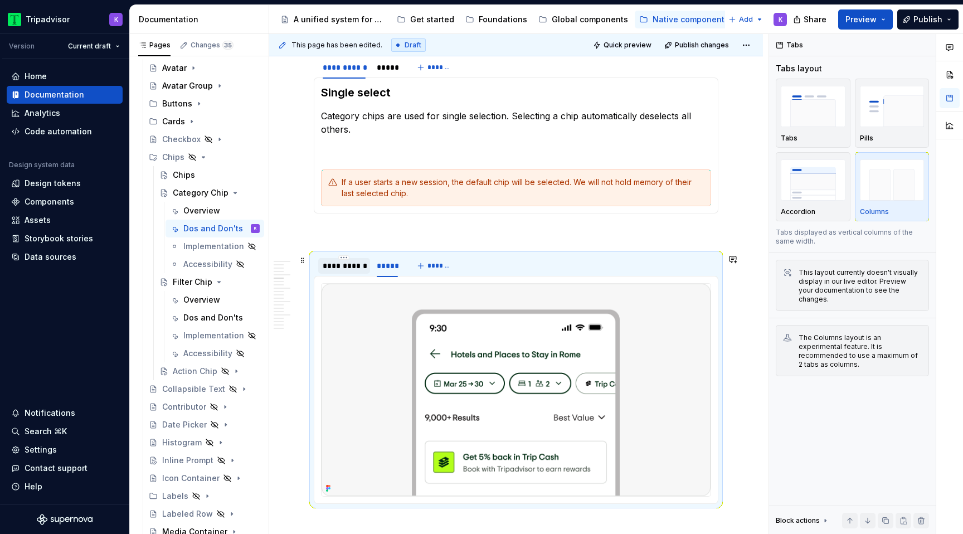
click at [349, 272] on div "**********" at bounding box center [344, 266] width 52 height 16
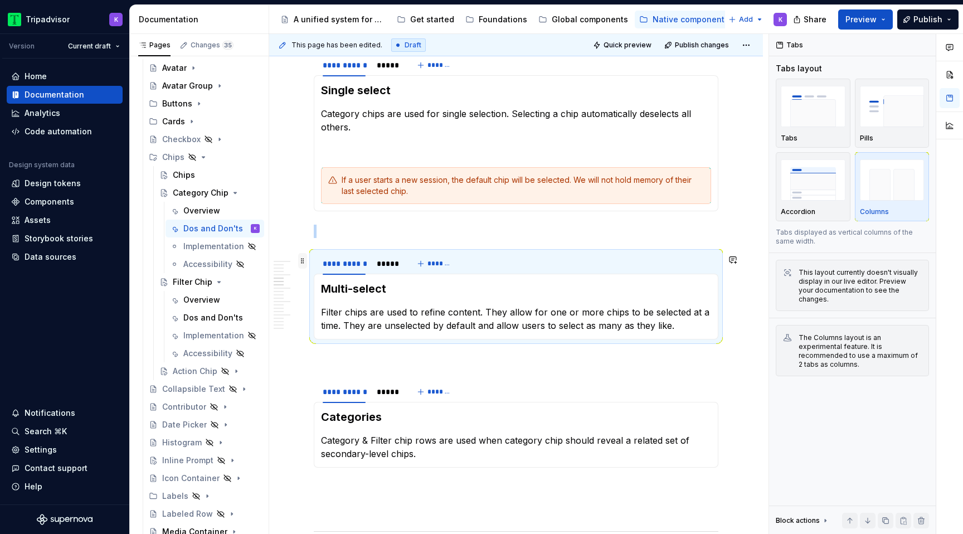
click at [303, 260] on span at bounding box center [302, 261] width 9 height 16
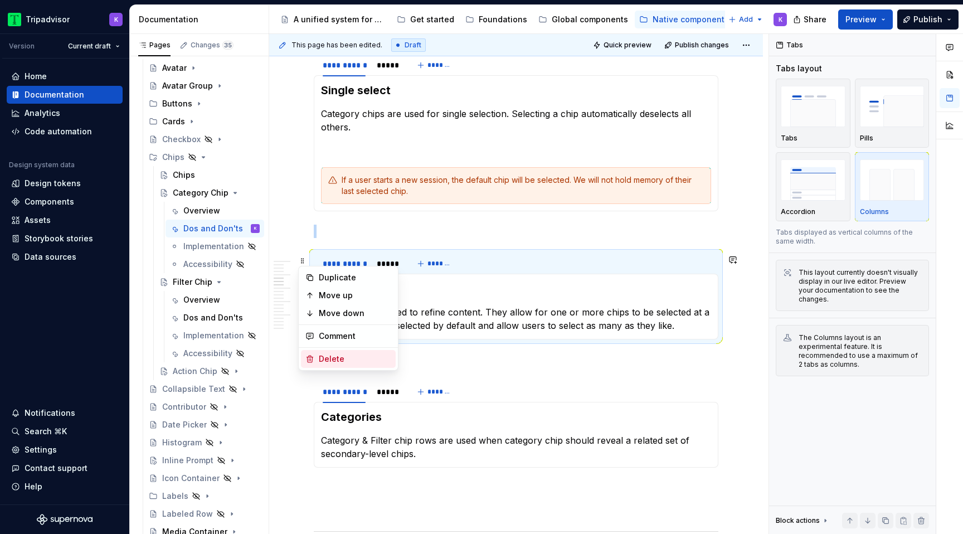
click at [347, 358] on div "Delete" at bounding box center [355, 358] width 72 height 11
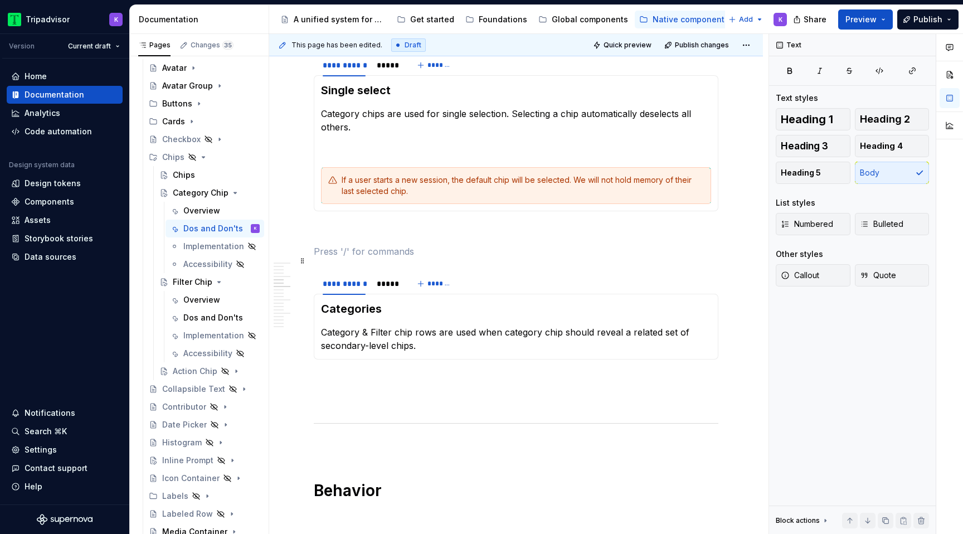
scroll to position [1033, 0]
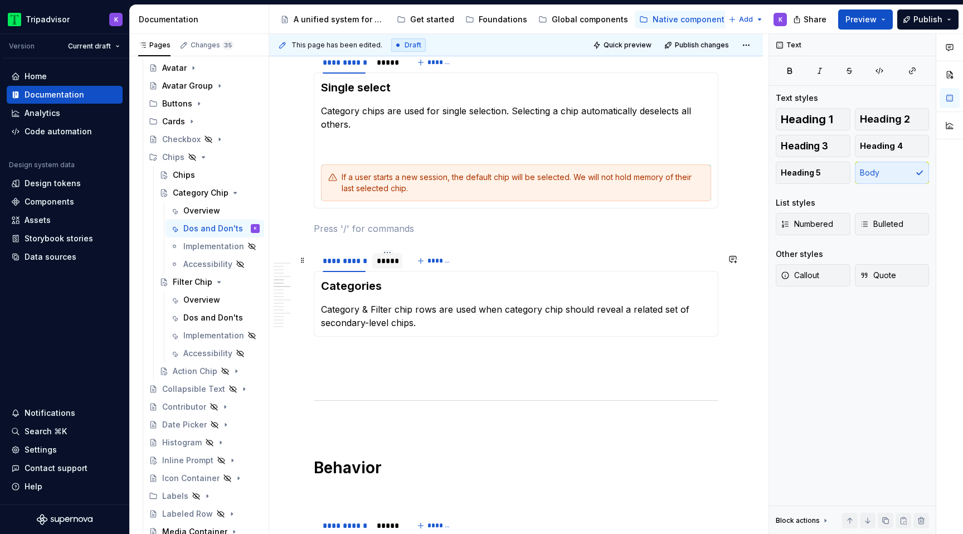
click at [381, 266] on div "*****" at bounding box center [387, 260] width 21 height 11
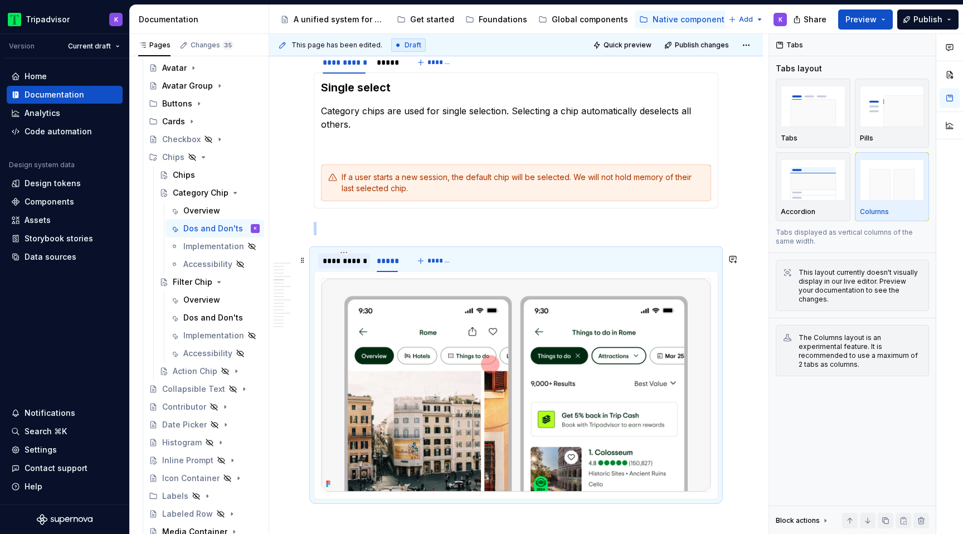
click at [342, 266] on div "**********" at bounding box center [344, 260] width 43 height 11
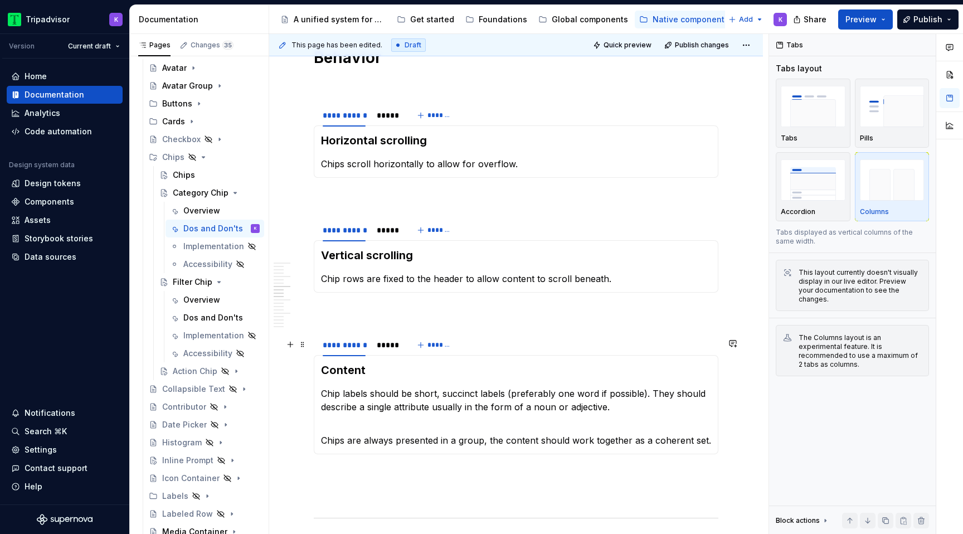
scroll to position [1445, 0]
click at [385, 121] on div "*****" at bounding box center [387, 114] width 30 height 16
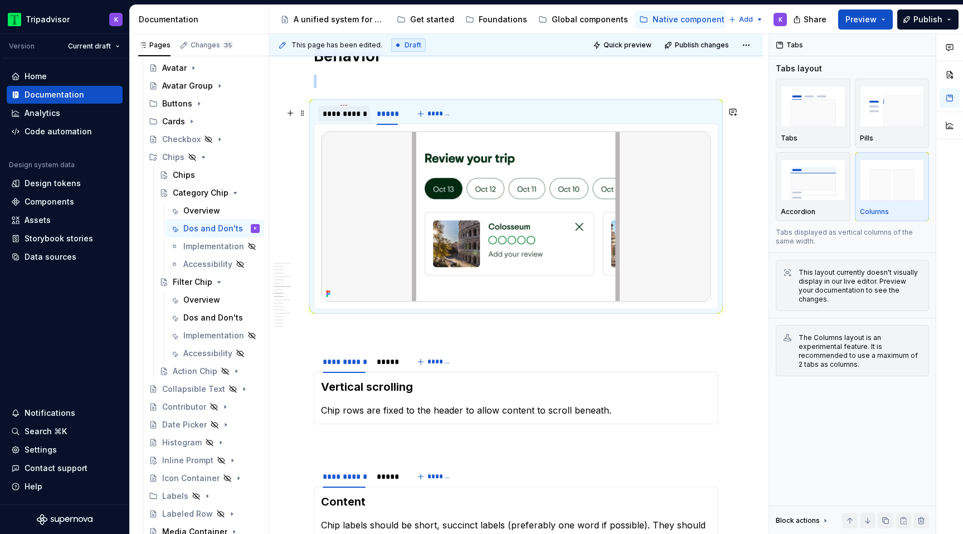
click at [348, 119] on div "**********" at bounding box center [344, 113] width 43 height 11
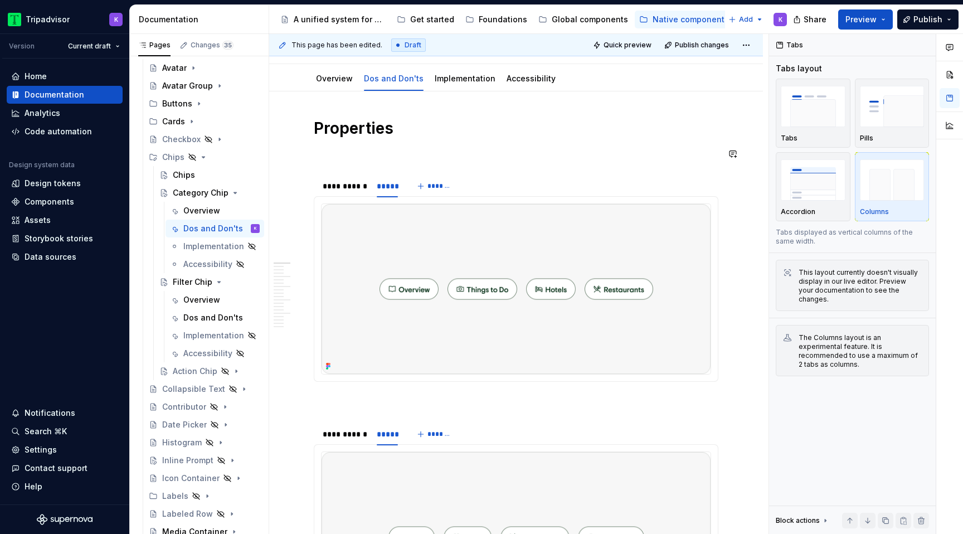
scroll to position [106, 0]
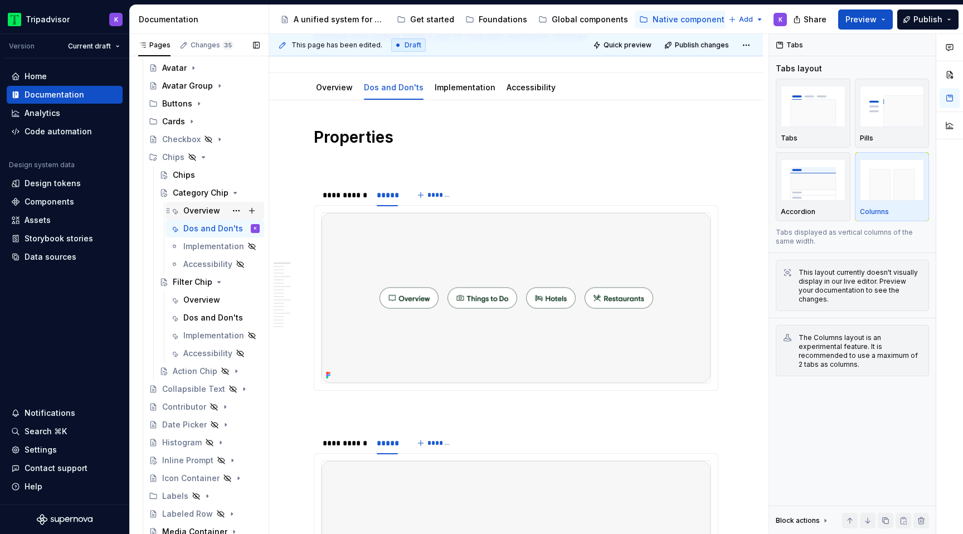
click at [203, 210] on div "Overview" at bounding box center [201, 210] width 37 height 11
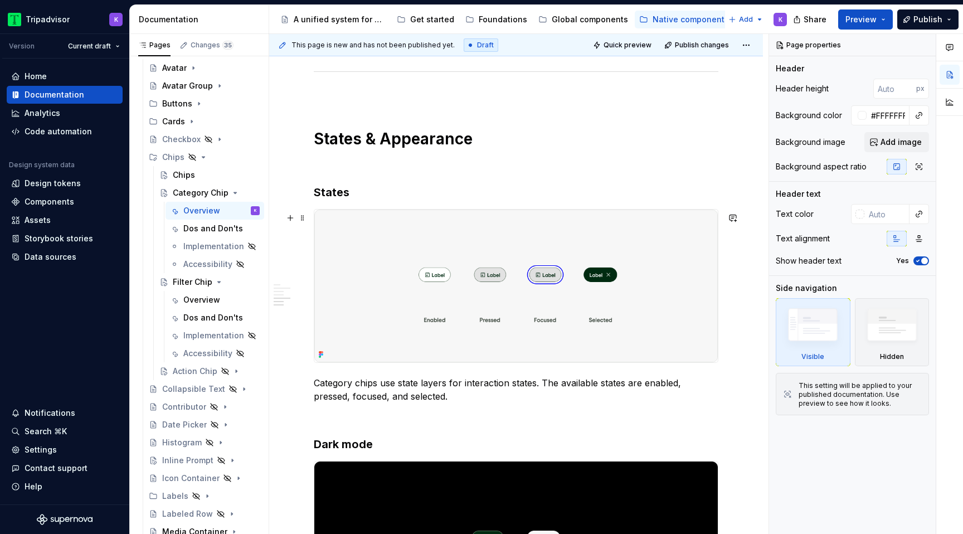
scroll to position [1131, 0]
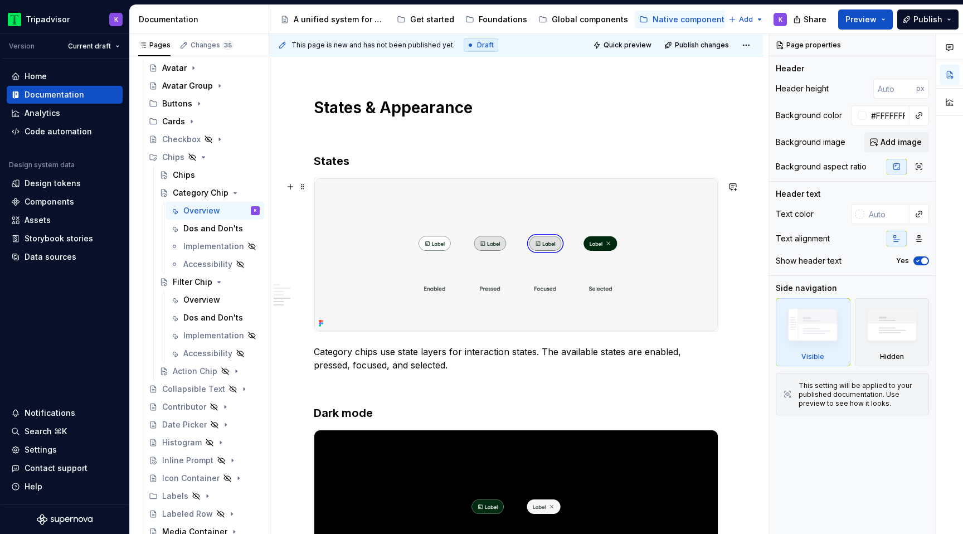
click at [490, 256] on img at bounding box center [515, 254] width 403 height 153
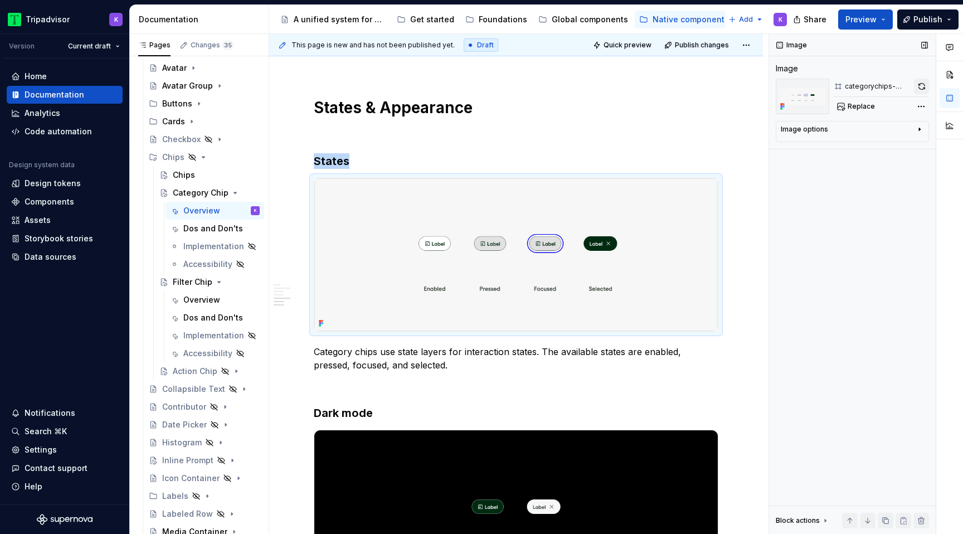
click at [919, 88] on button "button" at bounding box center [921, 87] width 15 height 16
click at [556, 515] on img at bounding box center [515, 506] width 403 height 153
click at [924, 89] on button "button" at bounding box center [922, 87] width 13 height 16
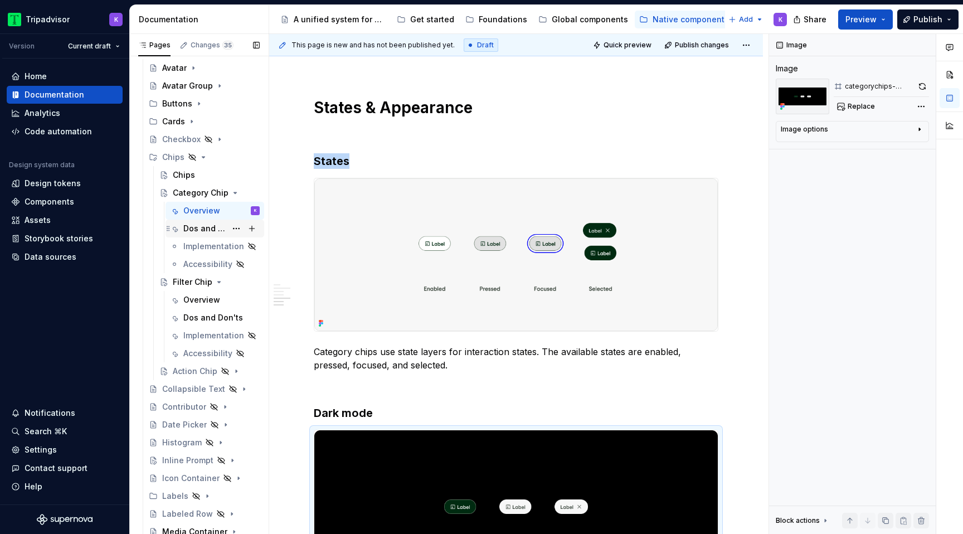
click at [205, 231] on div "Dos and Don'ts" at bounding box center [204, 228] width 43 height 11
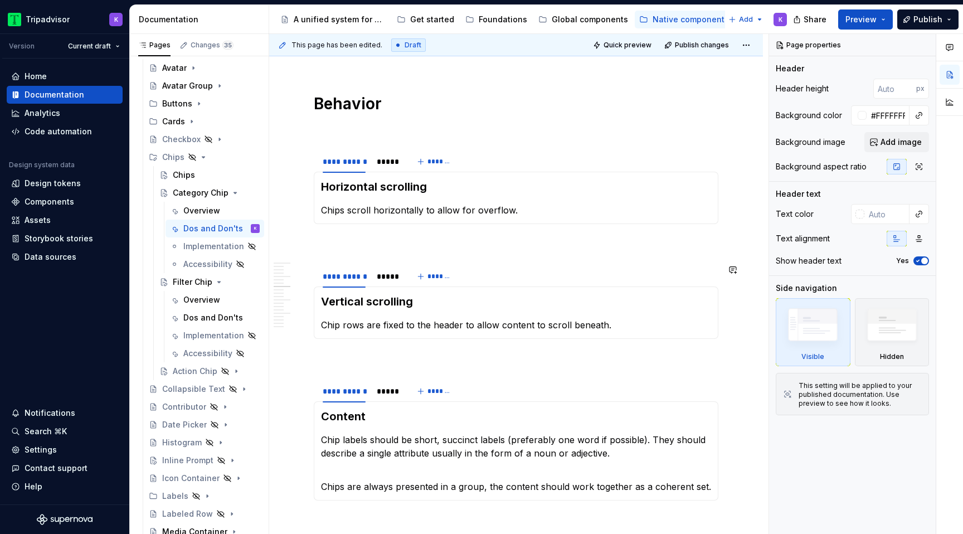
scroll to position [1158, 0]
click at [378, 278] on div "*****" at bounding box center [387, 275] width 21 height 11
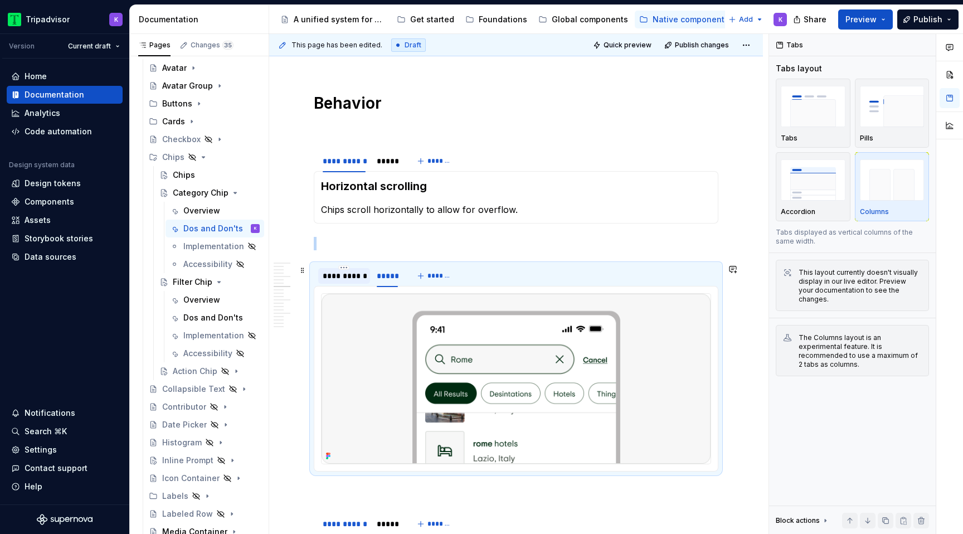
click at [355, 276] on div "**********" at bounding box center [344, 275] width 43 height 11
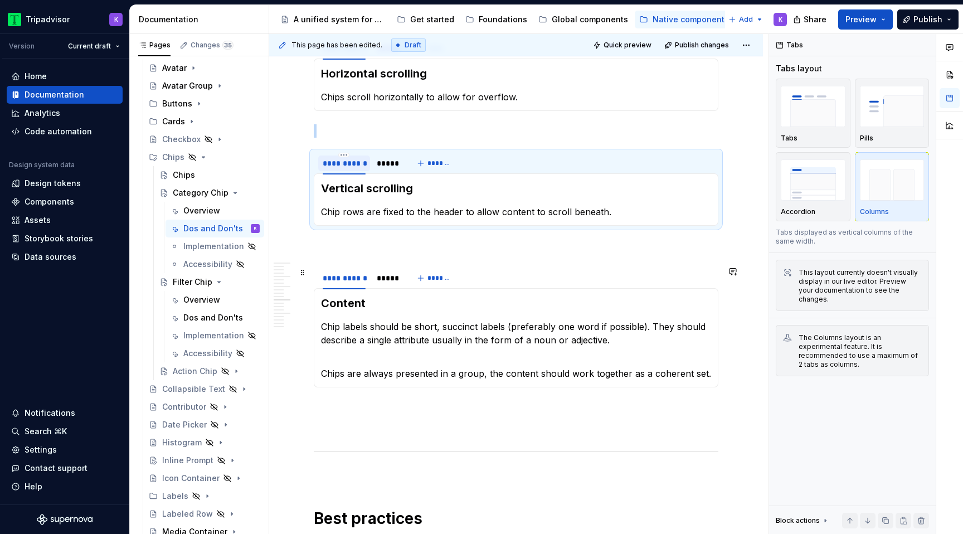
scroll to position [1288, 0]
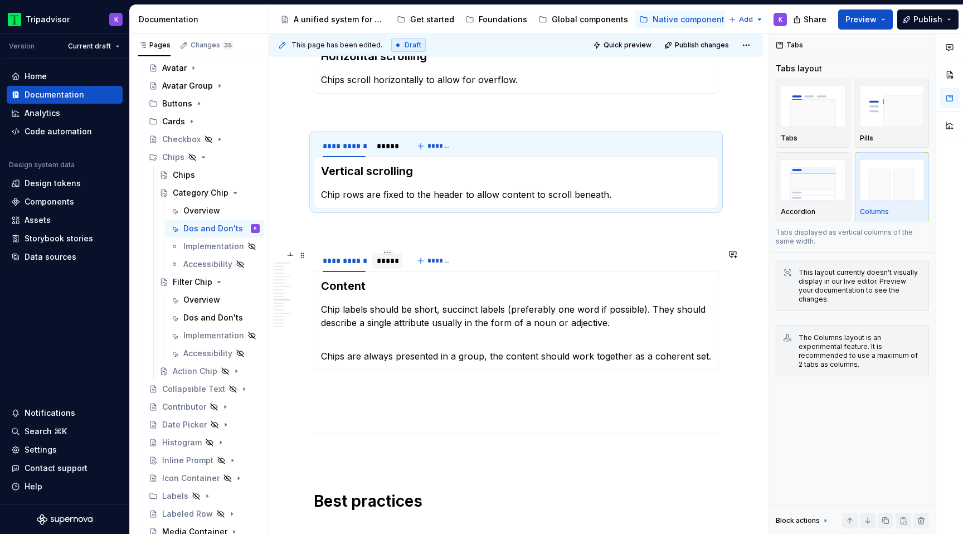
click at [393, 263] on div "*****" at bounding box center [387, 260] width 21 height 11
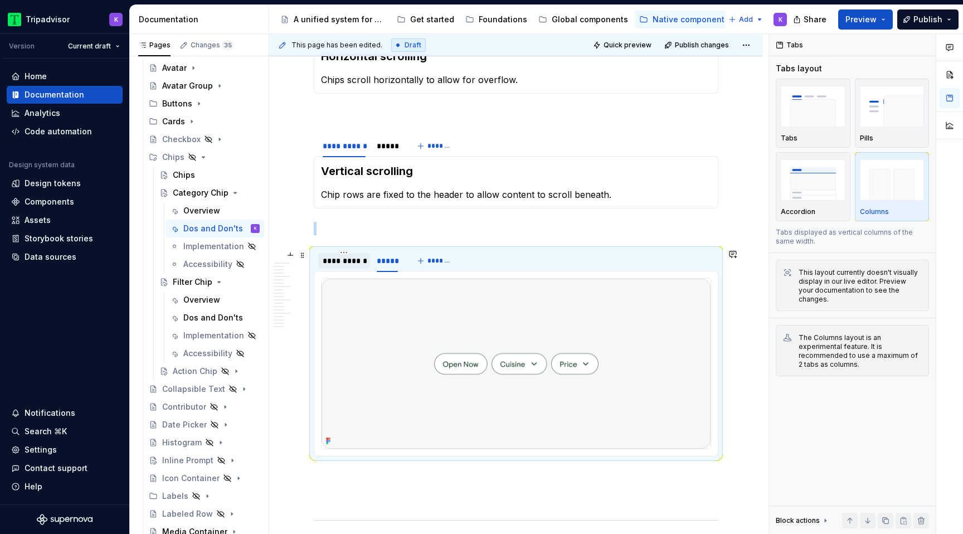
click at [346, 263] on div "**********" at bounding box center [344, 260] width 43 height 11
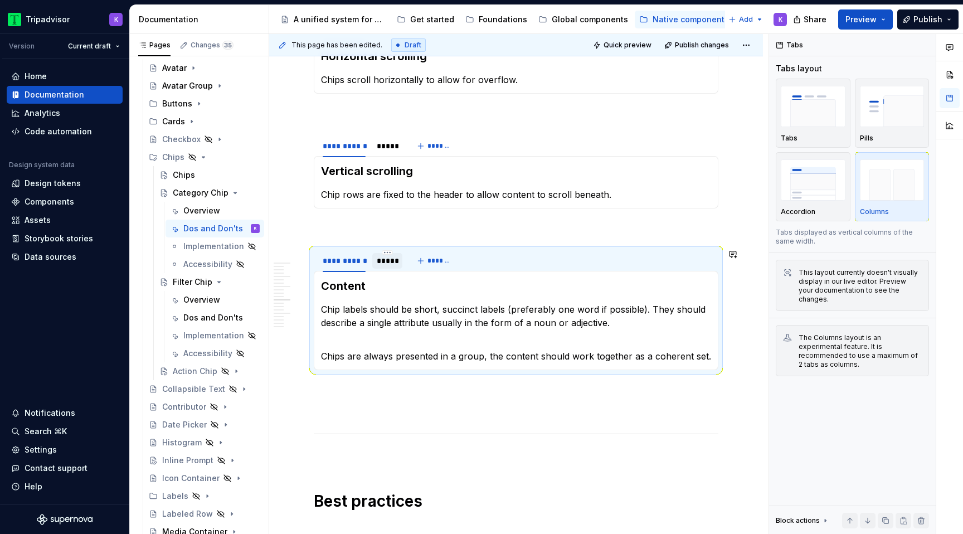
click at [394, 266] on div "*****" at bounding box center [387, 261] width 30 height 16
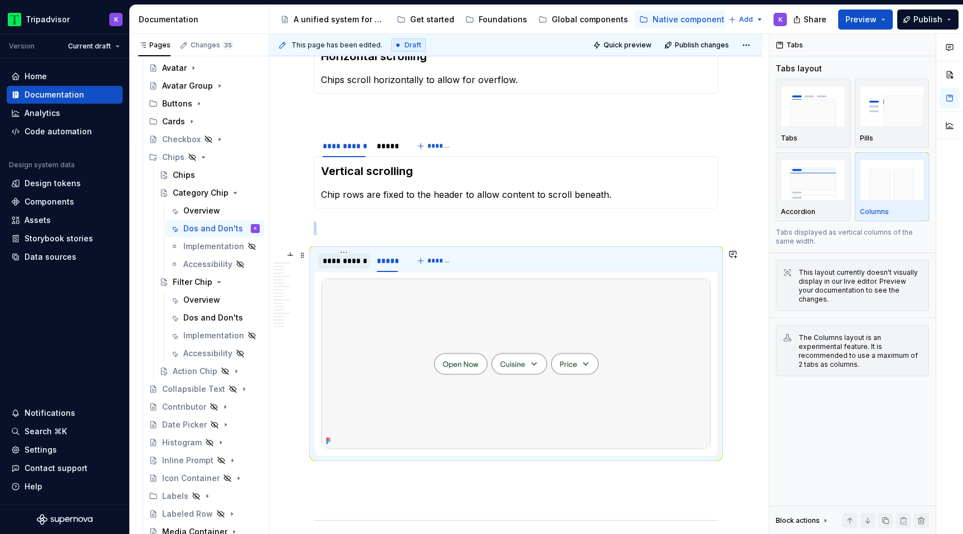
click at [352, 265] on div "**********" at bounding box center [344, 260] width 43 height 11
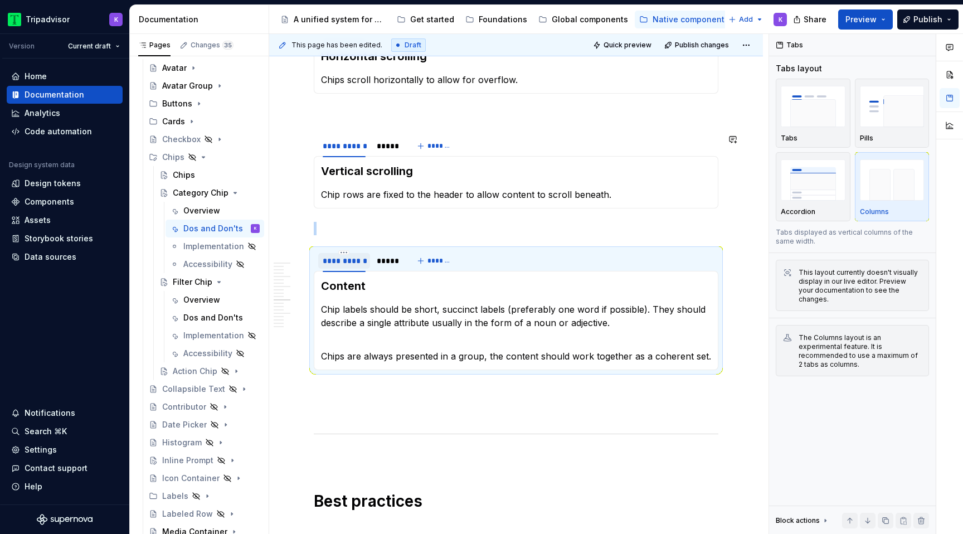
scroll to position [1187, 0]
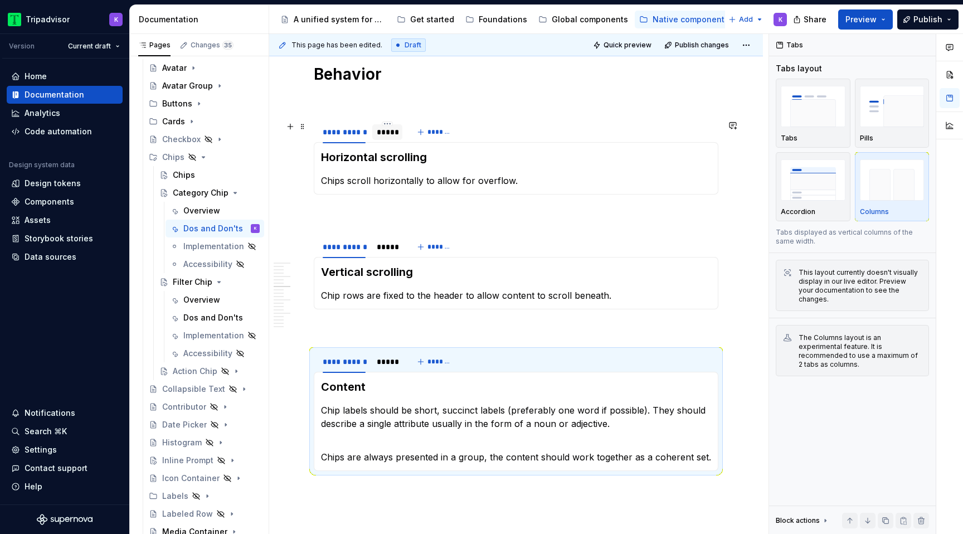
click at [387, 134] on div "*****" at bounding box center [387, 131] width 21 height 11
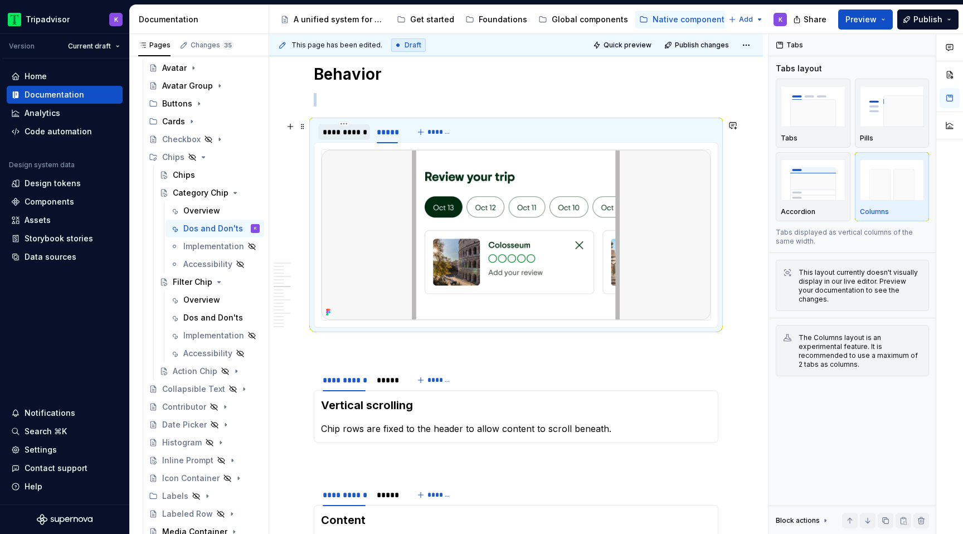
click at [352, 133] on div "**********" at bounding box center [344, 131] width 43 height 11
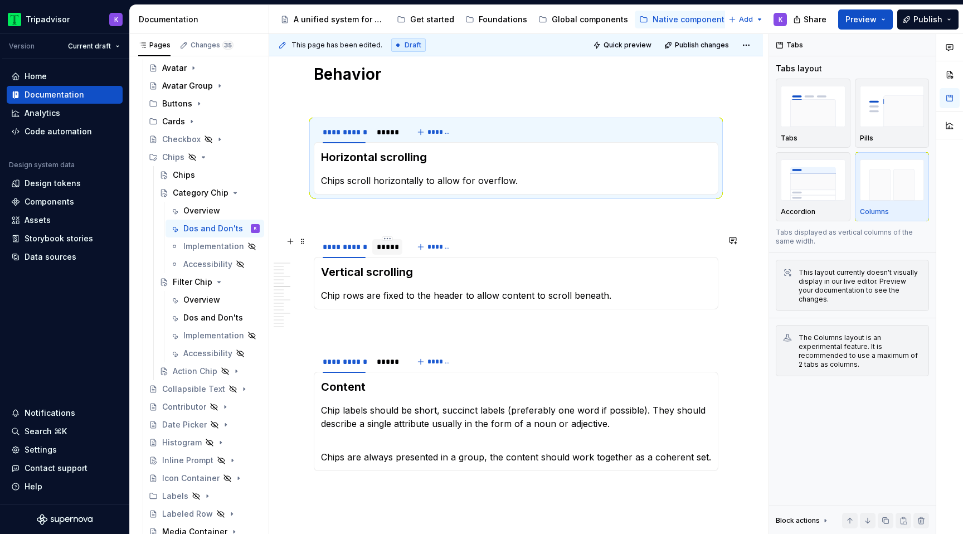
click at [383, 256] on div at bounding box center [387, 256] width 30 height 1
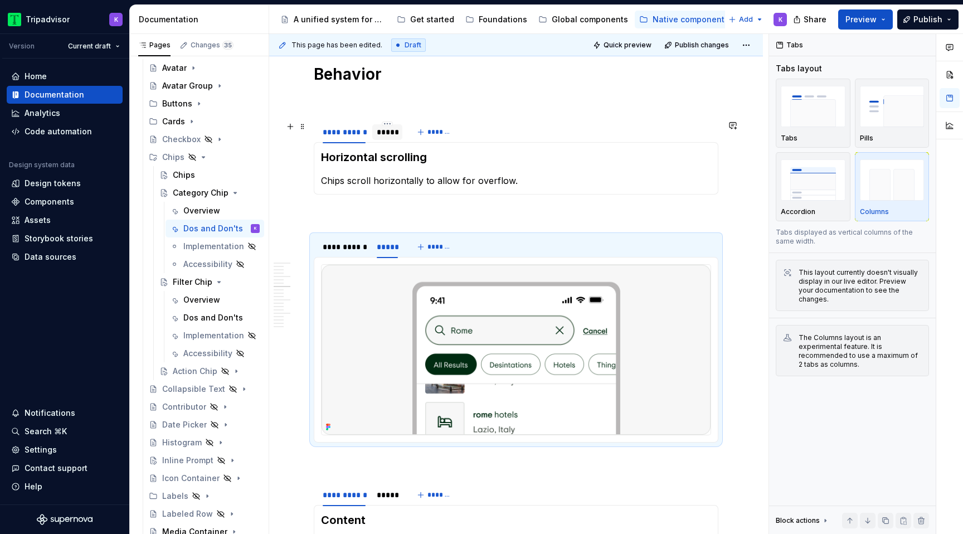
click at [390, 135] on div "*****" at bounding box center [387, 131] width 21 height 11
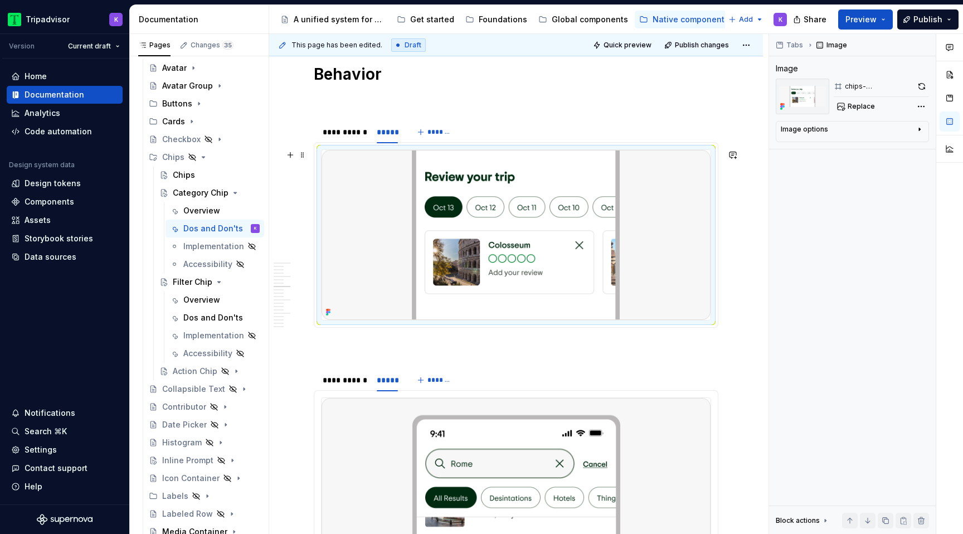
click at [482, 246] on img at bounding box center [516, 235] width 389 height 170
type textarea "*"
click at [922, 87] on button "button" at bounding box center [921, 87] width 15 height 16
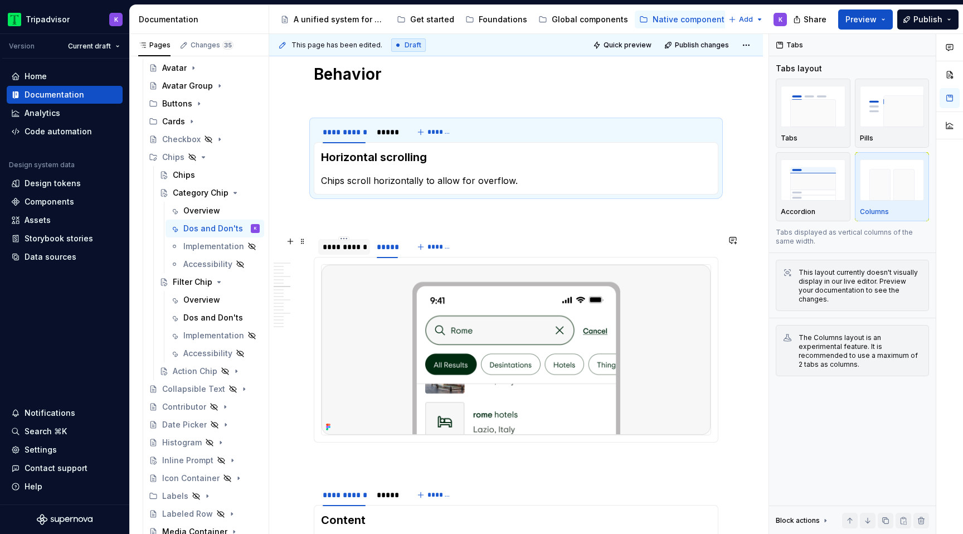
click at [348, 252] on div "**********" at bounding box center [344, 247] width 52 height 16
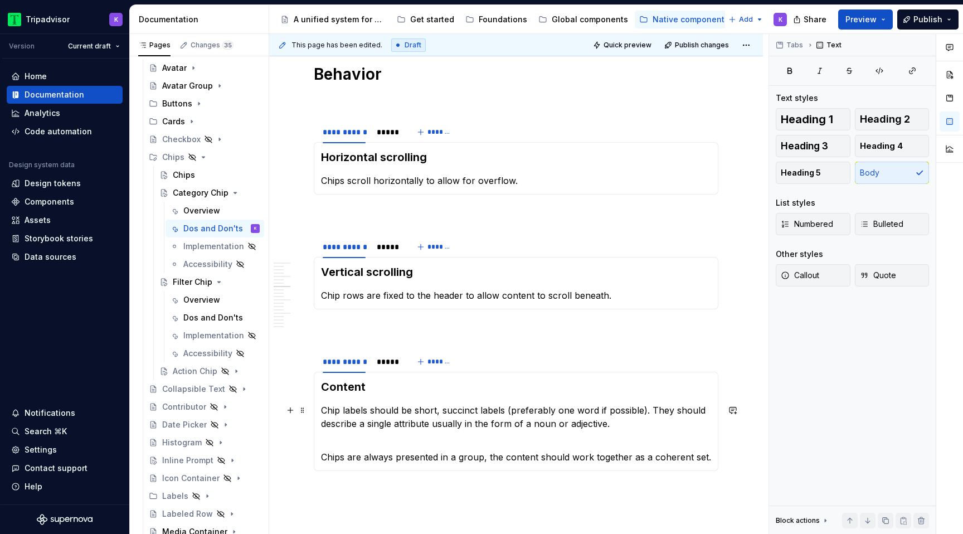
click at [327, 413] on p "Chip labels should be short, succinct labels (preferably one word if possible).…" at bounding box center [516, 416] width 390 height 27
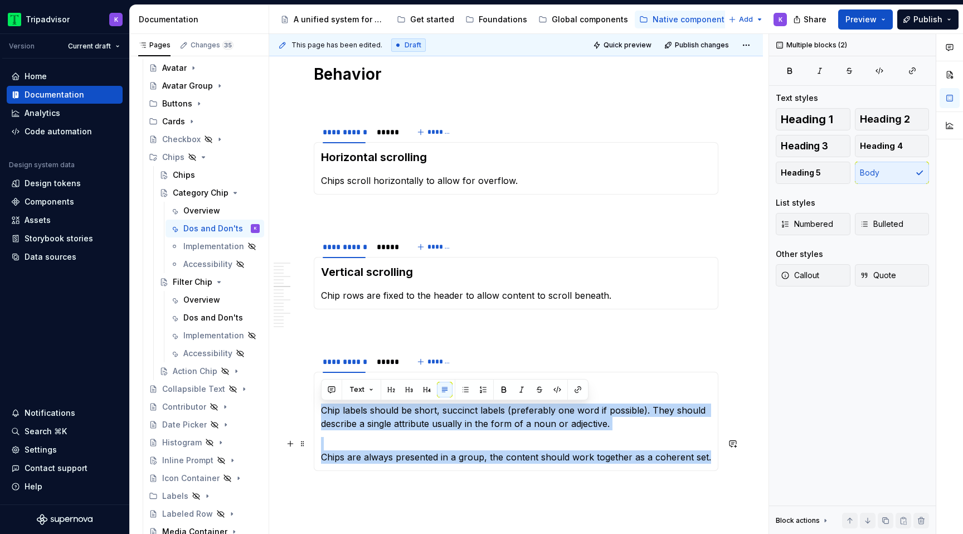
drag, startPoint x: 324, startPoint y: 411, endPoint x: 712, endPoint y: 459, distance: 390.8
click at [711, 459] on section-item-column "Content Chip labels should be short, succinct labels (preferably one word if po…" at bounding box center [516, 421] width 390 height 85
copy section-item-column "Chip labels should be short, succinct labels (preferably one word if possible).…"
type textarea "*"
paste div
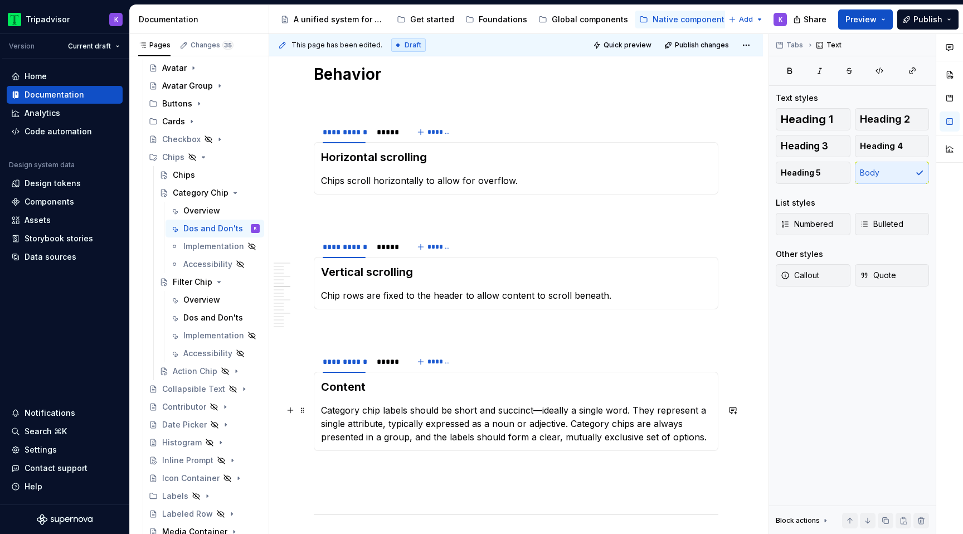
click at [539, 408] on p "Category chip labels should be short and succinct—ideally a single word. They r…" at bounding box center [516, 423] width 390 height 40
click at [708, 438] on p "Category chip labels should be short and succinct, ideally a single word. They …" at bounding box center [516, 423] width 390 height 40
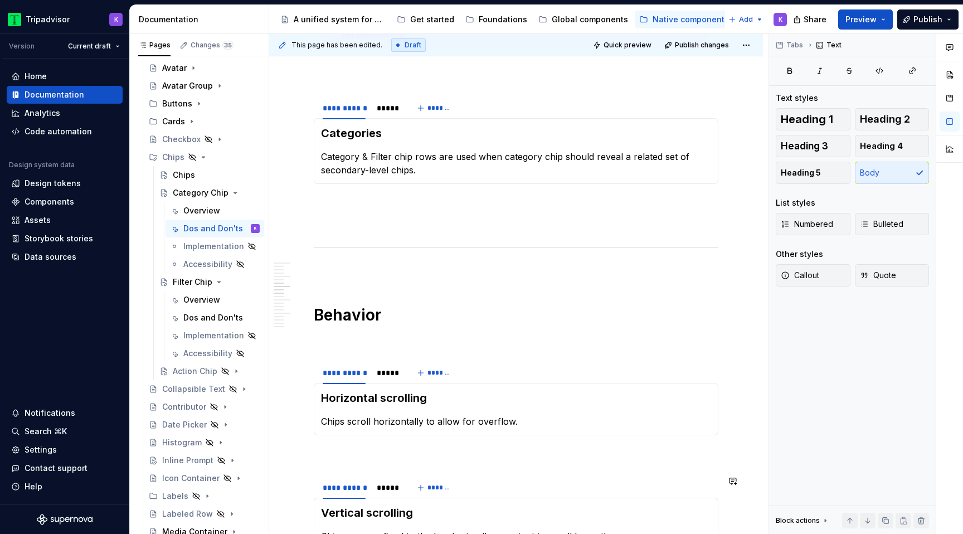
scroll to position [944, 0]
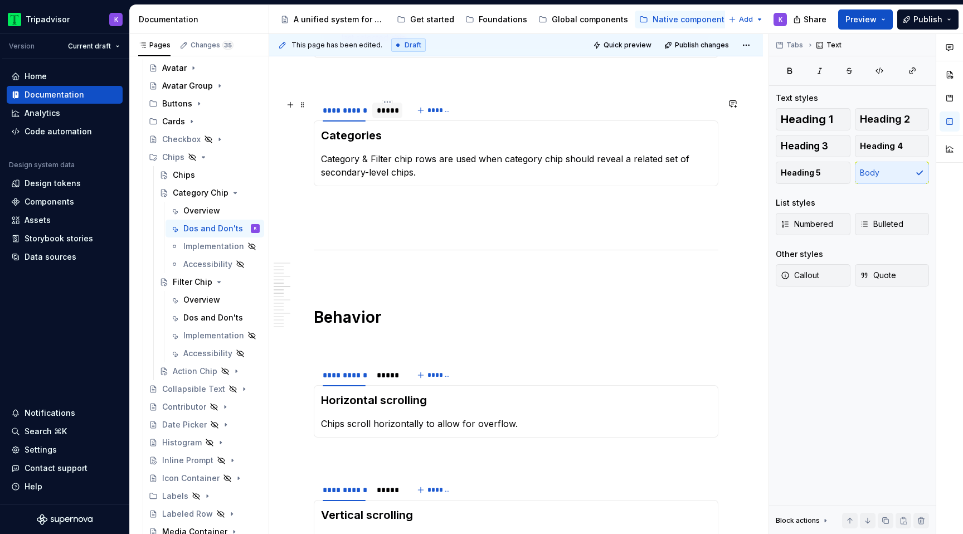
click at [384, 114] on div "*****" at bounding box center [387, 110] width 21 height 11
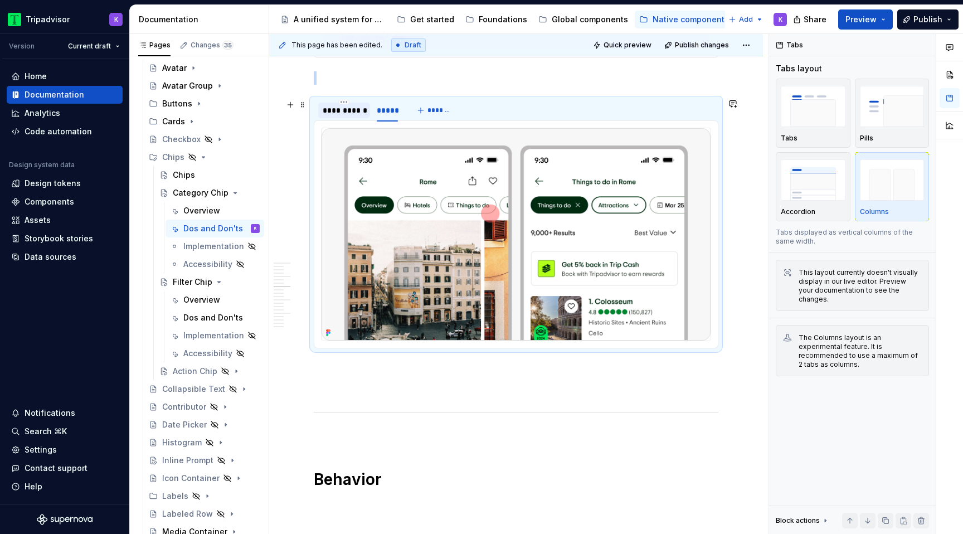
click at [349, 115] on div "**********" at bounding box center [344, 110] width 43 height 11
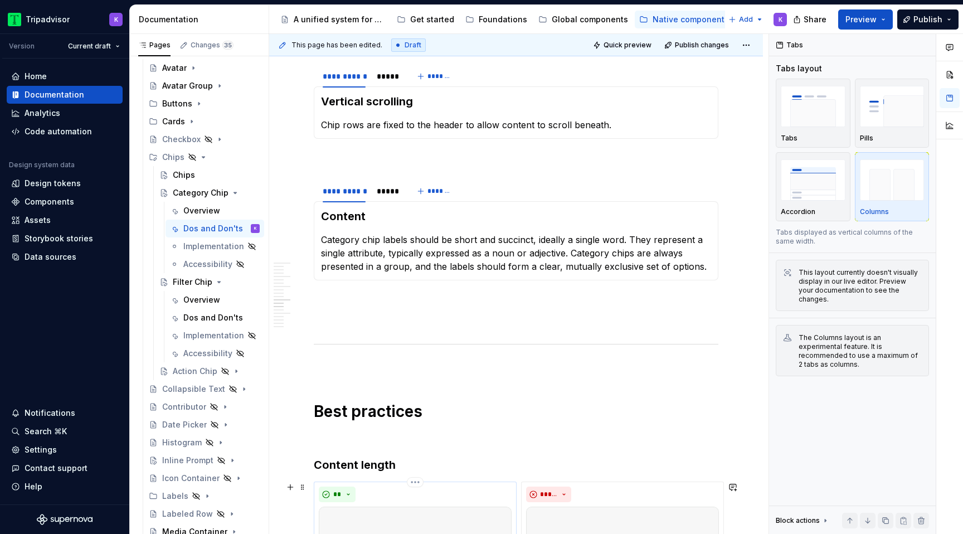
scroll to position [1244, 0]
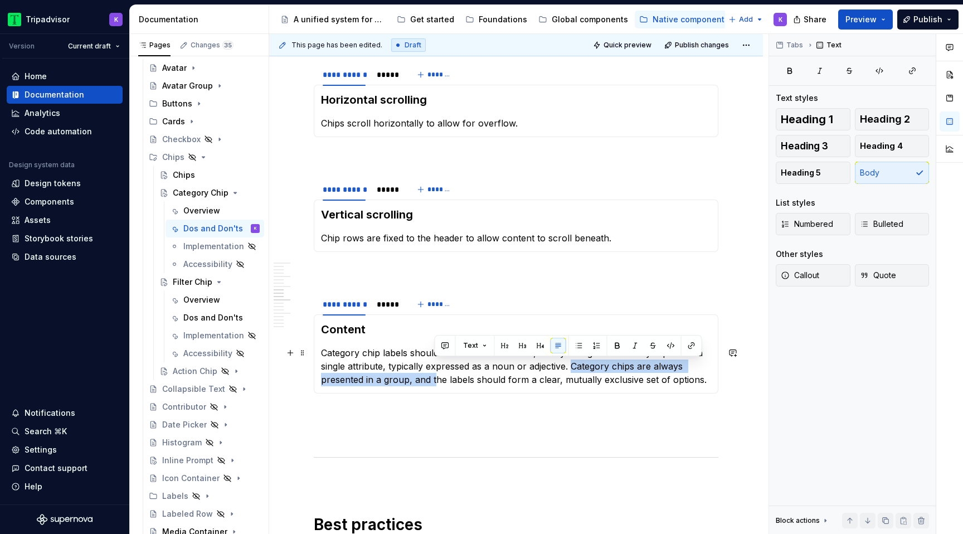
drag, startPoint x: 571, startPoint y: 365, endPoint x: 435, endPoint y: 383, distance: 137.8
click at [435, 383] on p "Category chip labels should be short and succinct, ideally a single word. They …" at bounding box center [516, 366] width 390 height 40
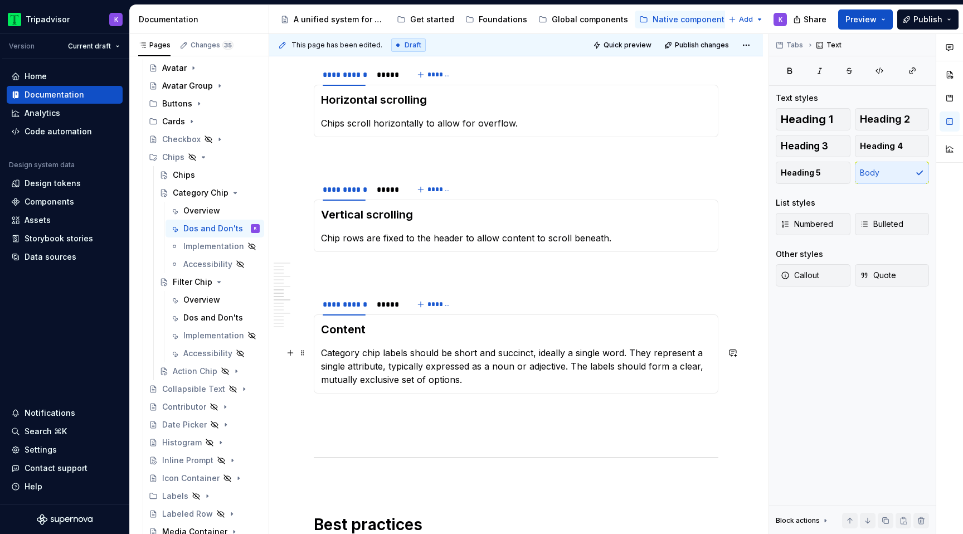
click at [572, 383] on p "Category chip labels should be short and succinct, ideally a single word. They …" at bounding box center [516, 366] width 390 height 40
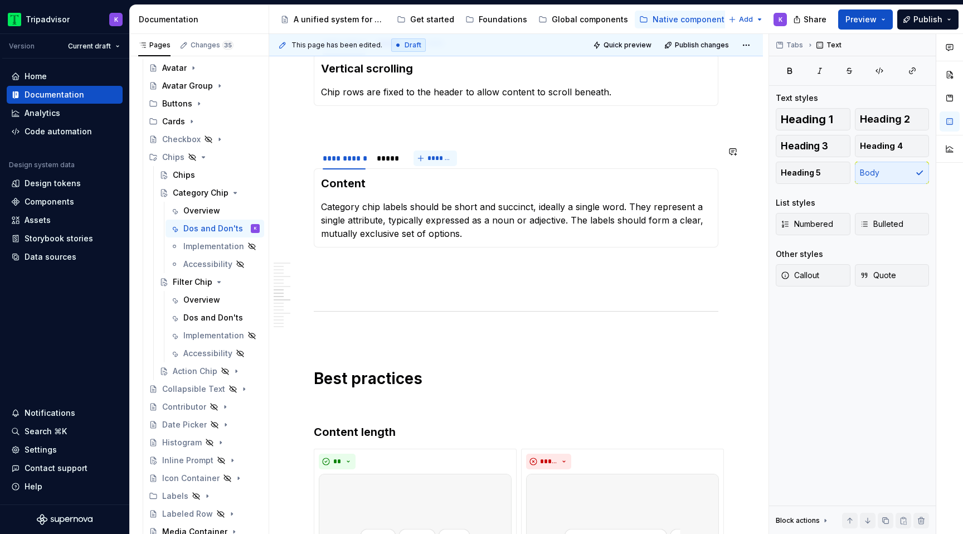
scroll to position [1682, 0]
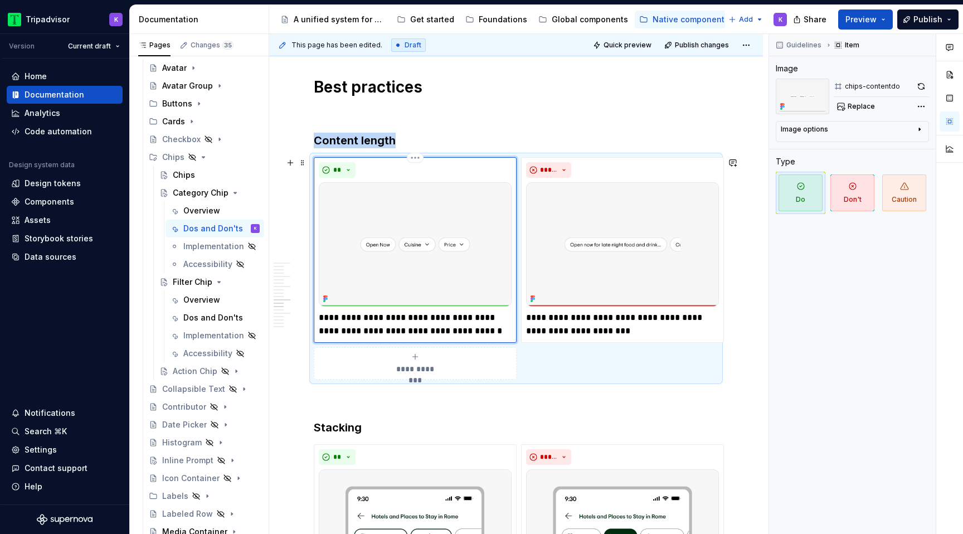
click at [449, 291] on img at bounding box center [415, 244] width 193 height 124
click at [917, 88] on button "button" at bounding box center [921, 87] width 16 height 16
click at [926, 81] on button "button" at bounding box center [922, 87] width 13 height 16
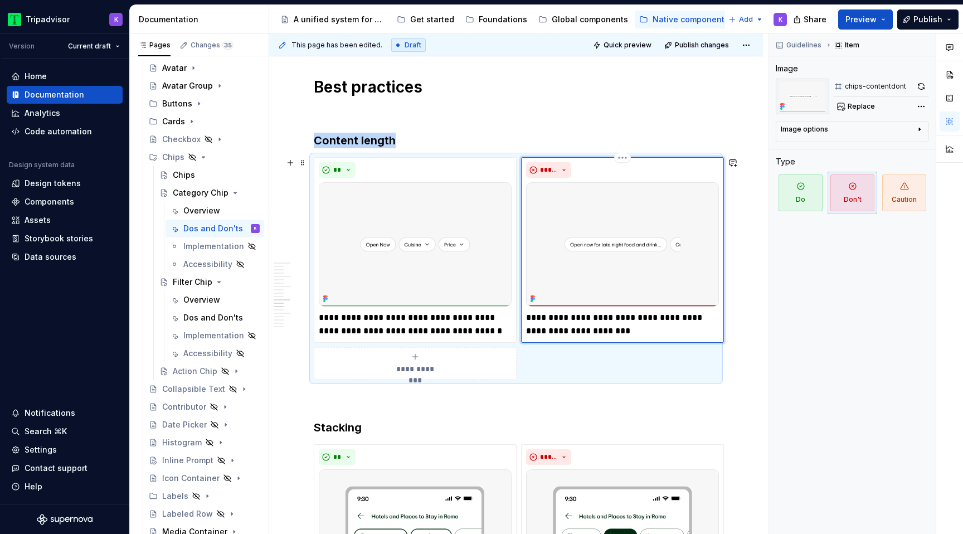
click at [613, 242] on img at bounding box center [622, 244] width 193 height 124
click at [923, 84] on button "button" at bounding box center [921, 87] width 16 height 16
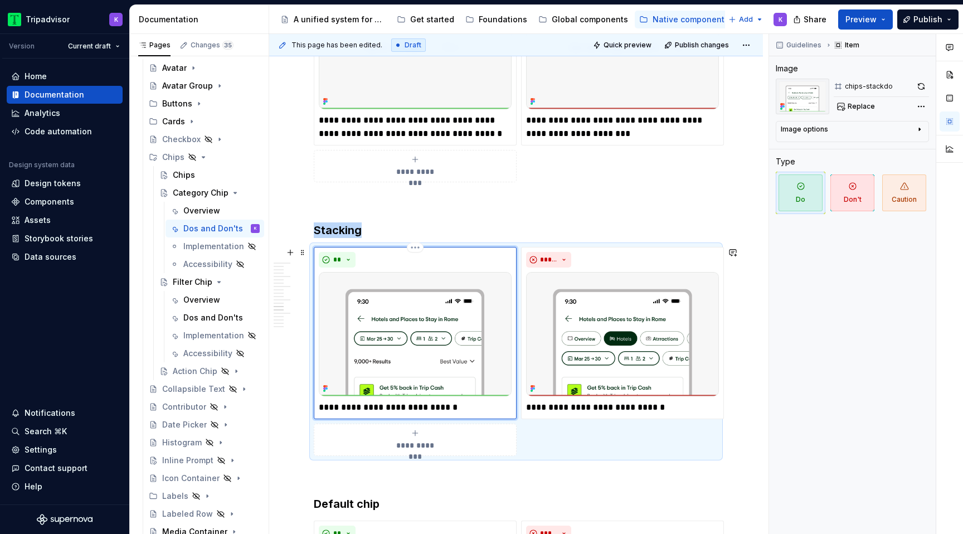
click at [437, 353] on img at bounding box center [415, 334] width 193 height 124
click at [917, 85] on button "button" at bounding box center [921, 87] width 16 height 16
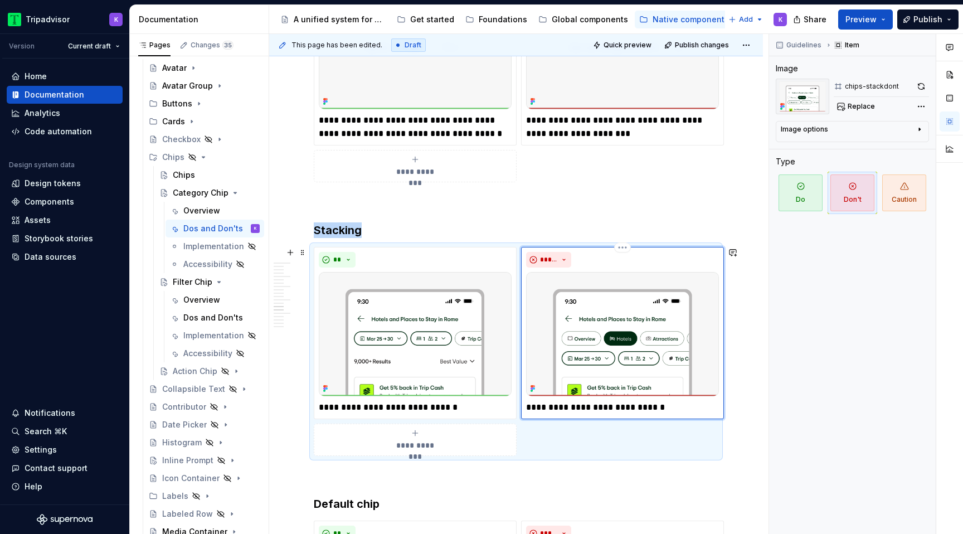
click at [685, 331] on img at bounding box center [622, 334] width 193 height 124
click at [924, 86] on button "button" at bounding box center [921, 87] width 16 height 16
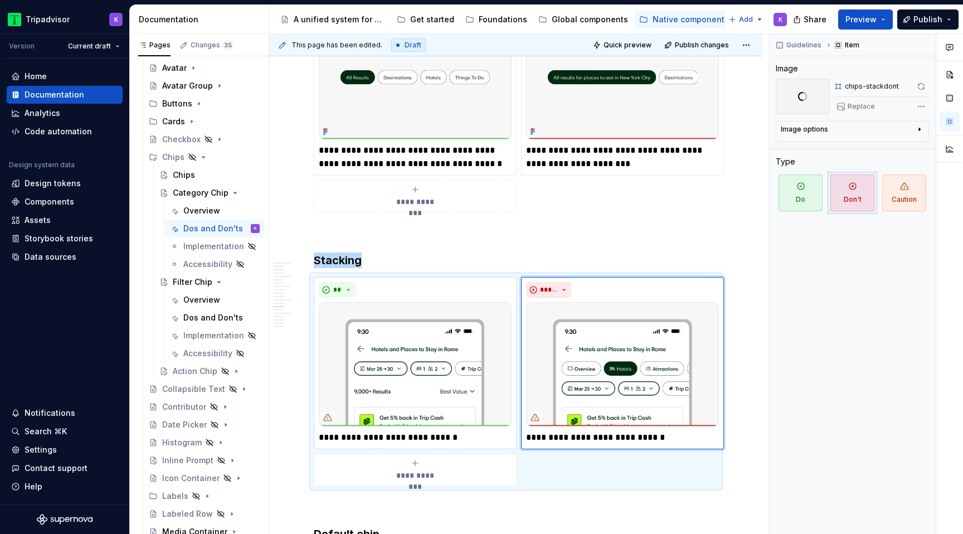
scroll to position [1810, 0]
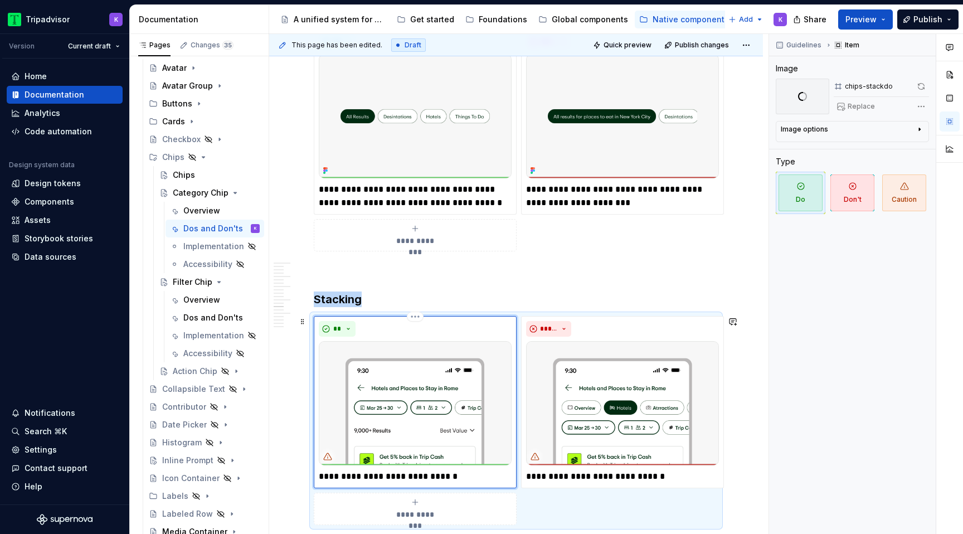
click at [429, 398] on img at bounding box center [415, 403] width 193 height 124
click at [436, 393] on img at bounding box center [415, 403] width 193 height 124
click at [919, 85] on button "button" at bounding box center [922, 87] width 14 height 16
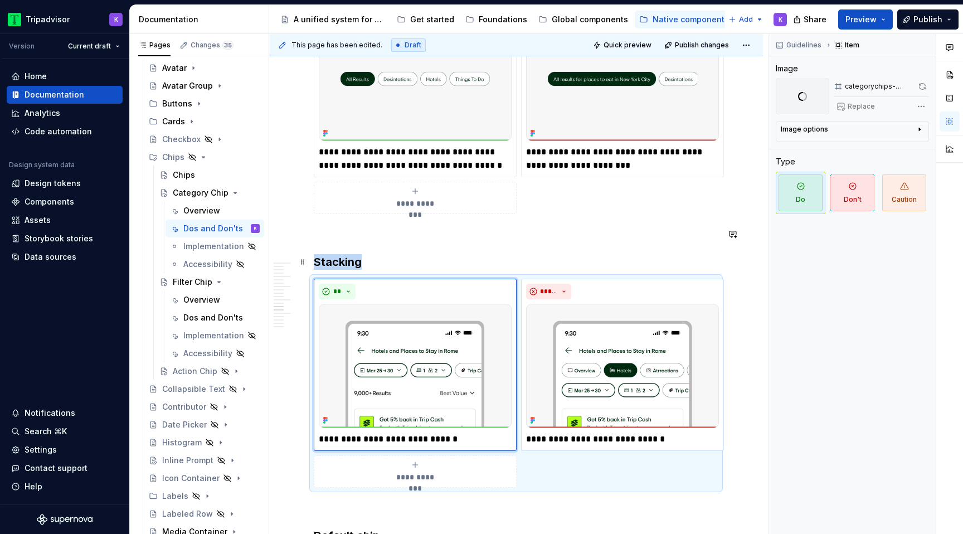
scroll to position [1881, 0]
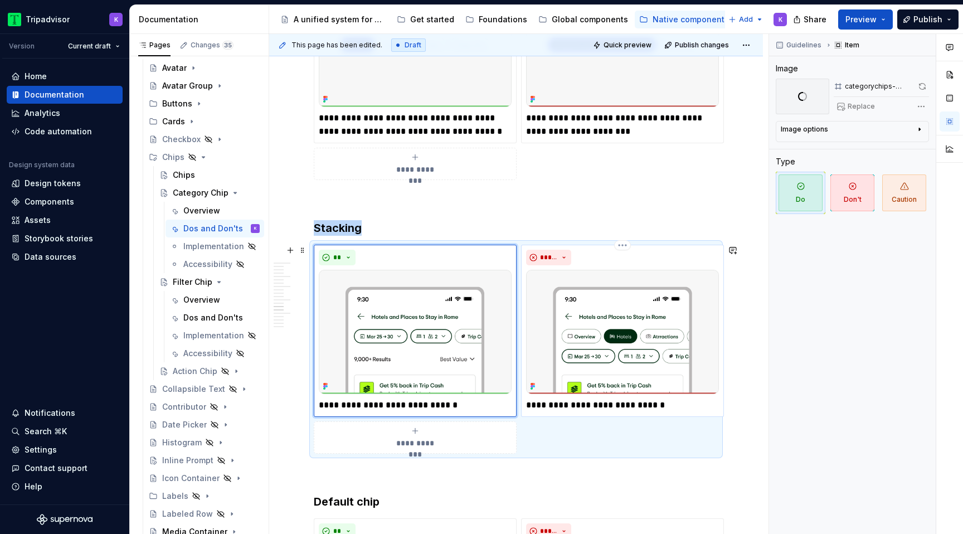
click at [630, 339] on img at bounding box center [622, 332] width 193 height 124
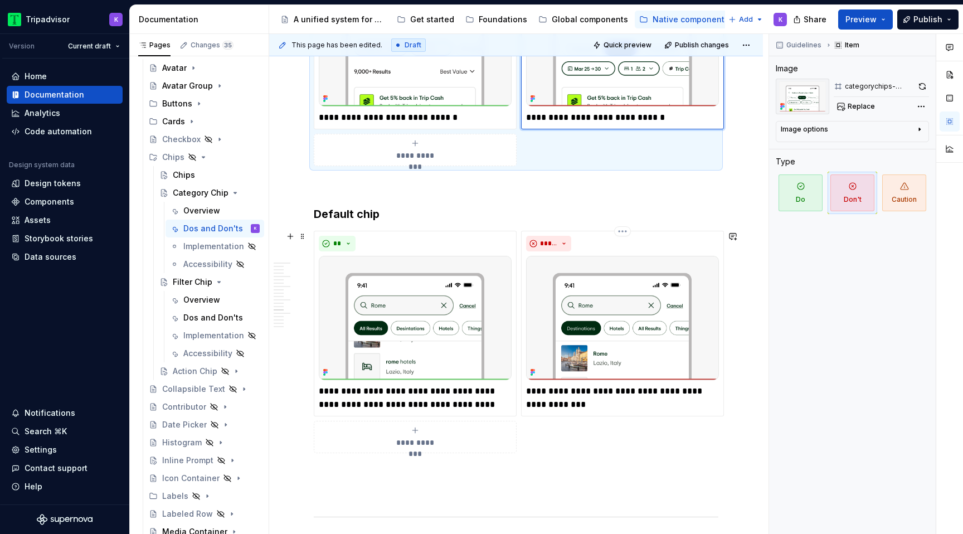
scroll to position [2247, 0]
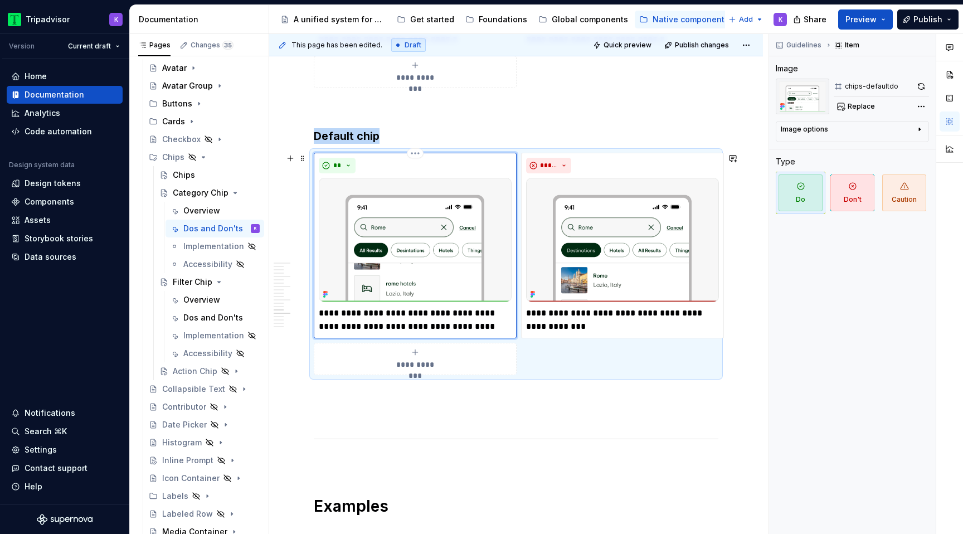
click at [444, 250] on img at bounding box center [415, 240] width 193 height 124
click at [918, 85] on button "button" at bounding box center [921, 87] width 16 height 16
click at [632, 249] on img at bounding box center [622, 240] width 193 height 124
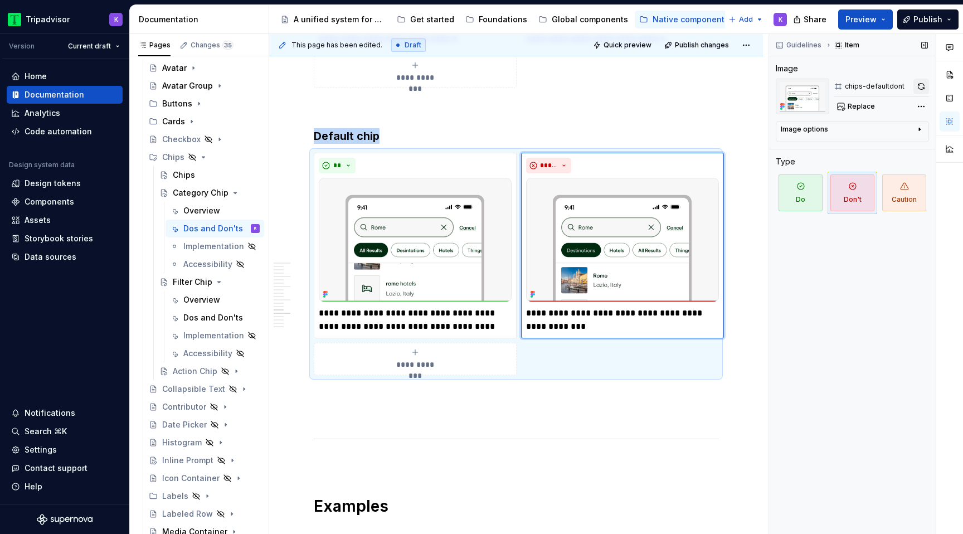
click at [920, 86] on button "button" at bounding box center [921, 87] width 16 height 16
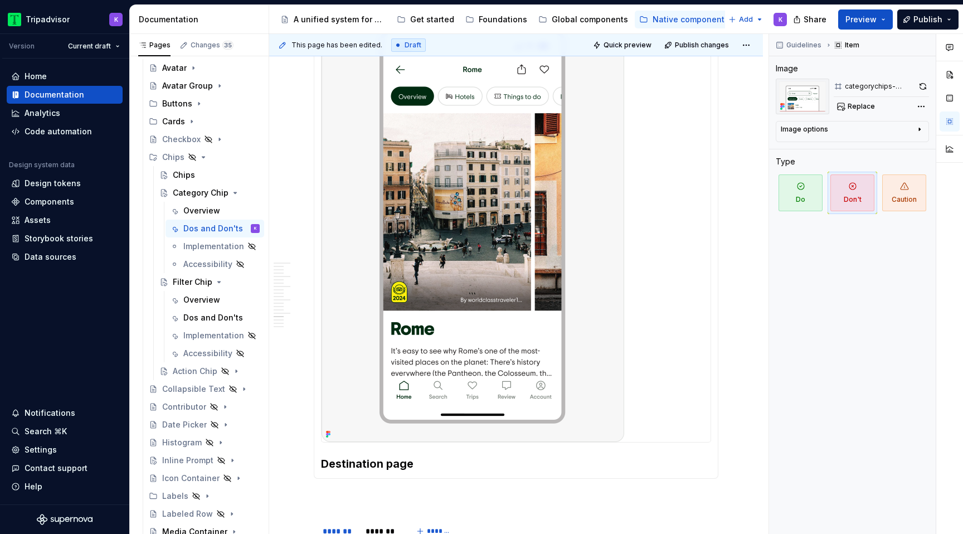
scroll to position [2648, 0]
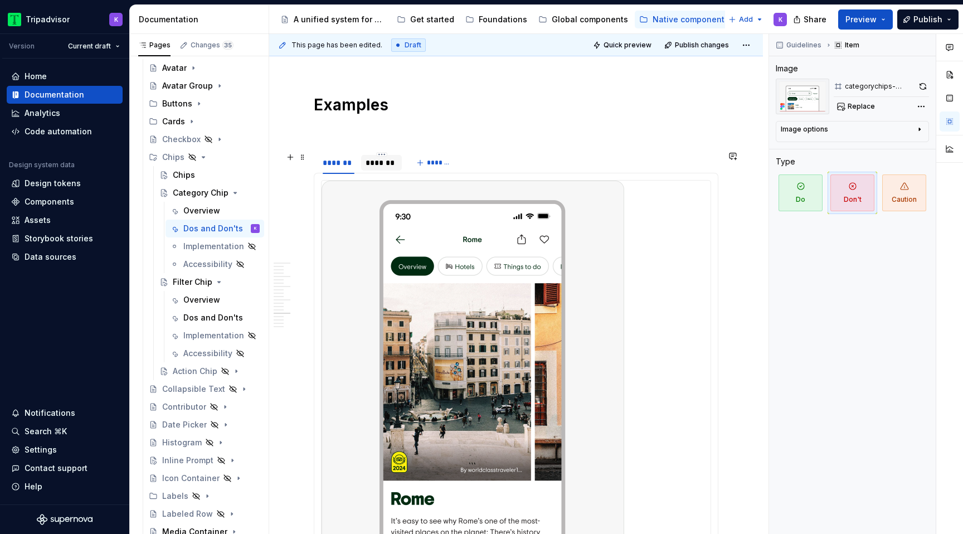
click at [383, 164] on div "*******" at bounding box center [382, 162] width 32 height 11
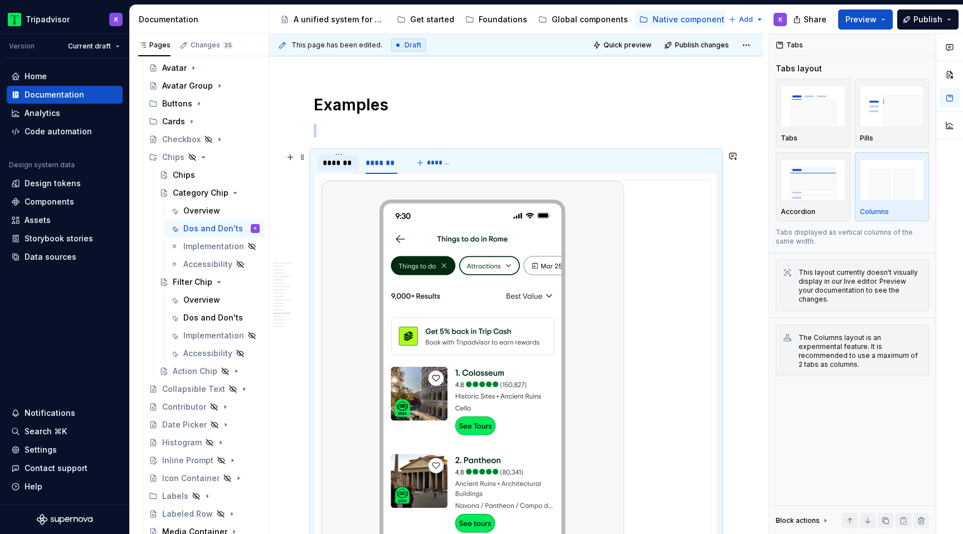
click at [338, 165] on div "*******" at bounding box center [339, 162] width 32 height 11
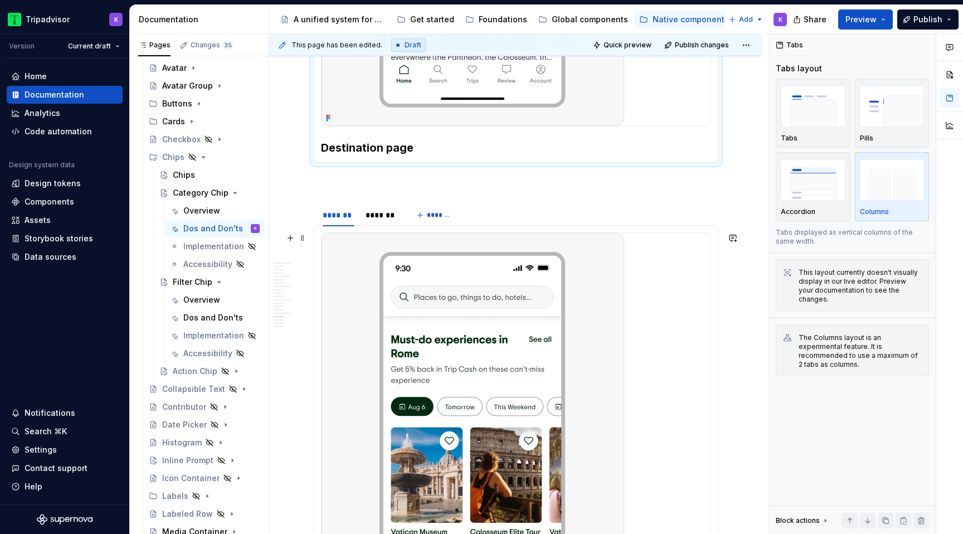
scroll to position [3135, 0]
click at [388, 218] on div "*******" at bounding box center [382, 213] width 32 height 11
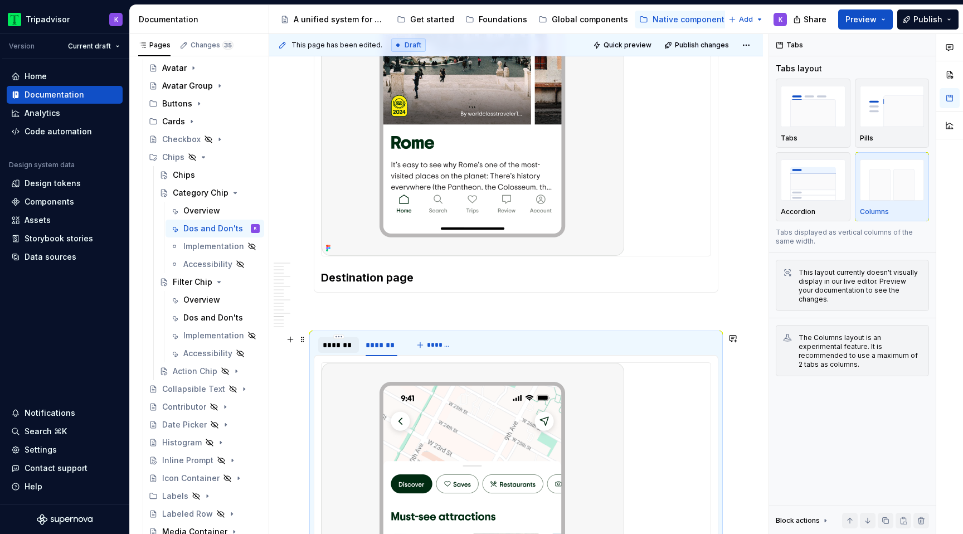
click at [329, 347] on div "*******" at bounding box center [339, 344] width 32 height 11
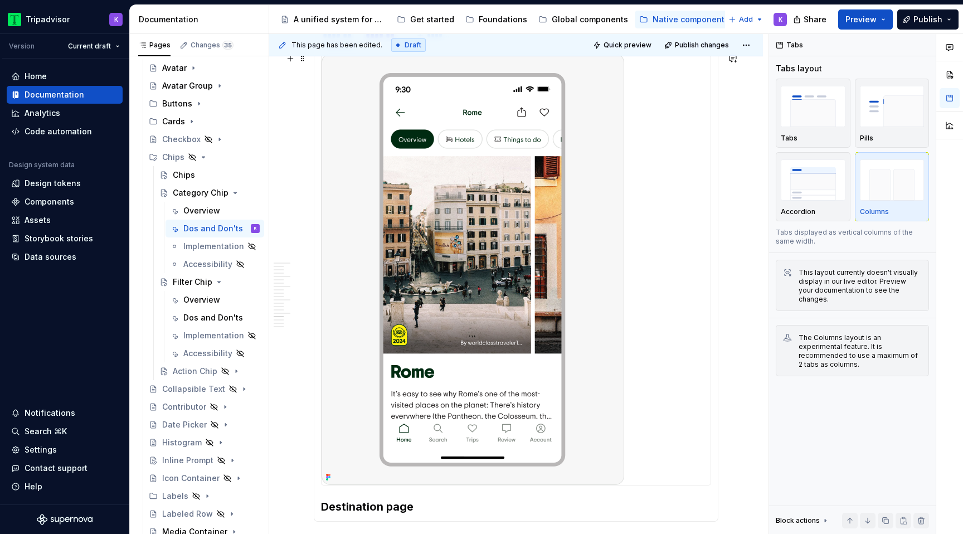
scroll to position [2769, 0]
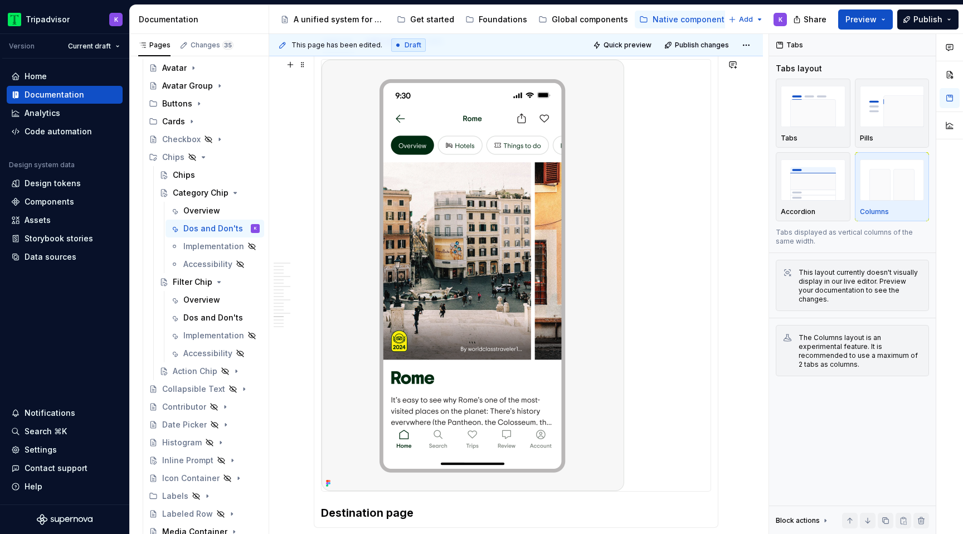
click at [521, 285] on img at bounding box center [473, 275] width 303 height 431
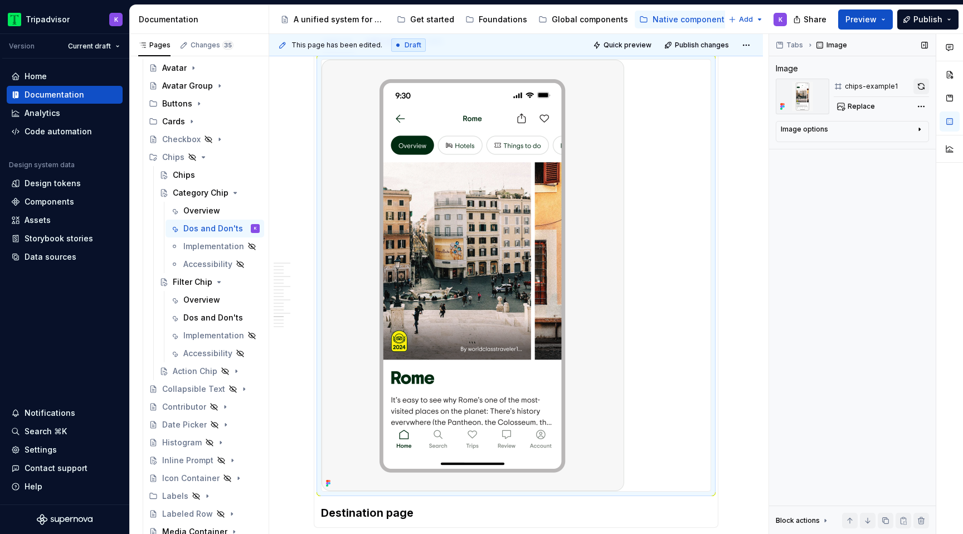
click at [924, 85] on button "button" at bounding box center [921, 87] width 16 height 16
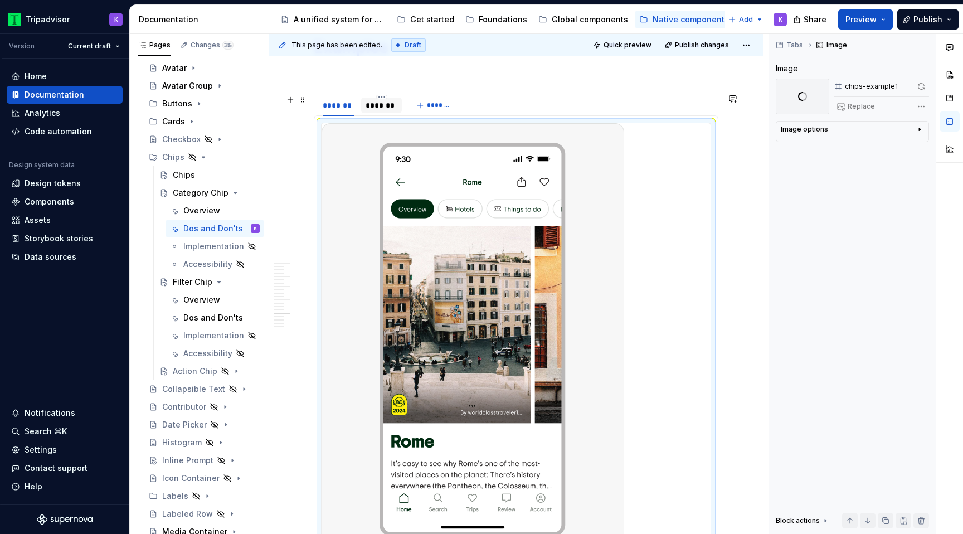
click at [381, 107] on div "*******" at bounding box center [382, 105] width 32 height 11
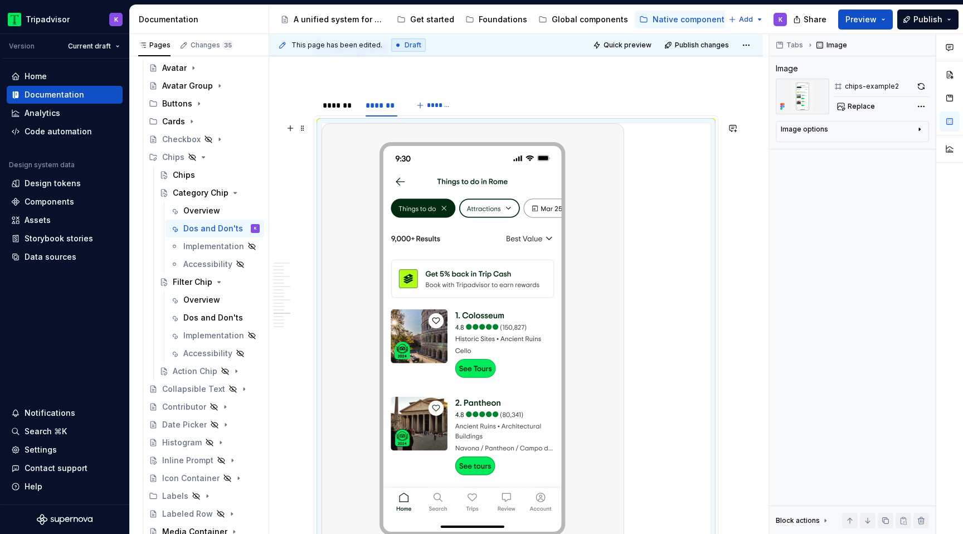
click at [435, 299] on img at bounding box center [473, 338] width 303 height 431
click at [923, 86] on button "button" at bounding box center [921, 87] width 16 height 16
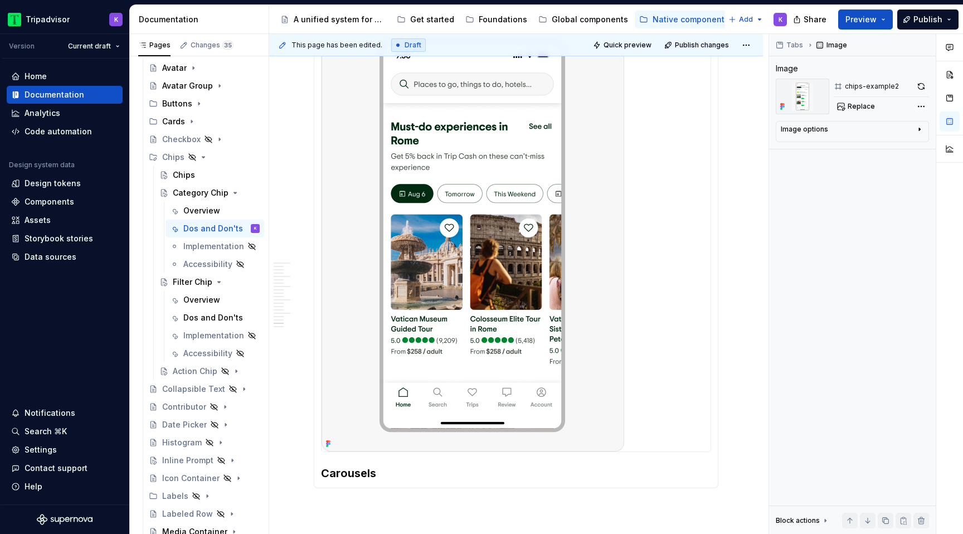
scroll to position [3274, 0]
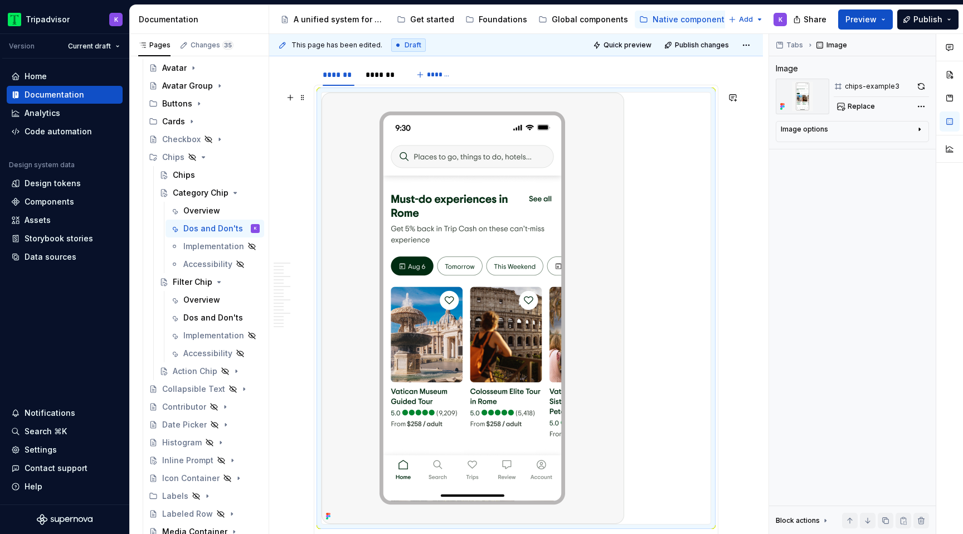
click at [475, 248] on img at bounding box center [473, 308] width 303 height 431
click at [922, 85] on button "button" at bounding box center [921, 87] width 16 height 16
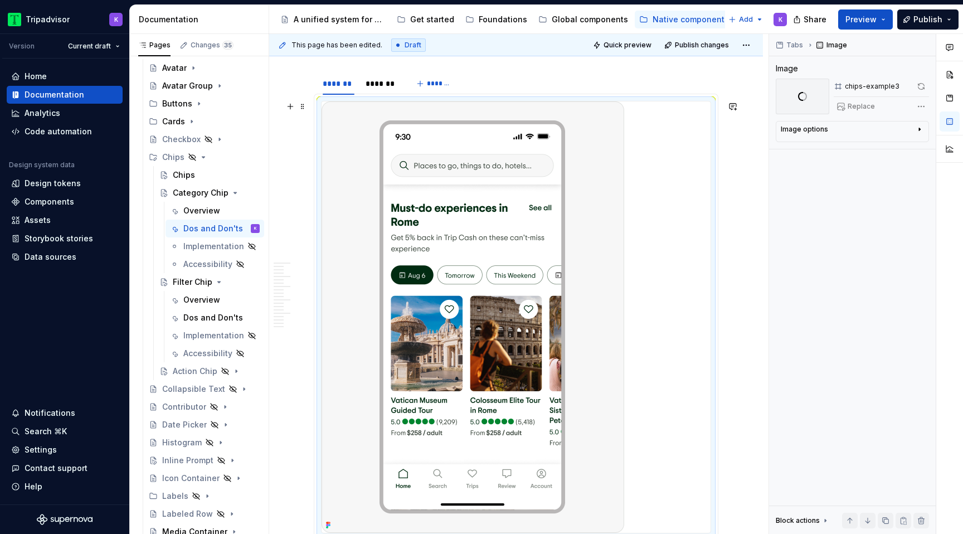
scroll to position [3265, 0]
click at [473, 259] on img at bounding box center [473, 317] width 303 height 431
click at [921, 89] on button "button" at bounding box center [921, 87] width 16 height 16
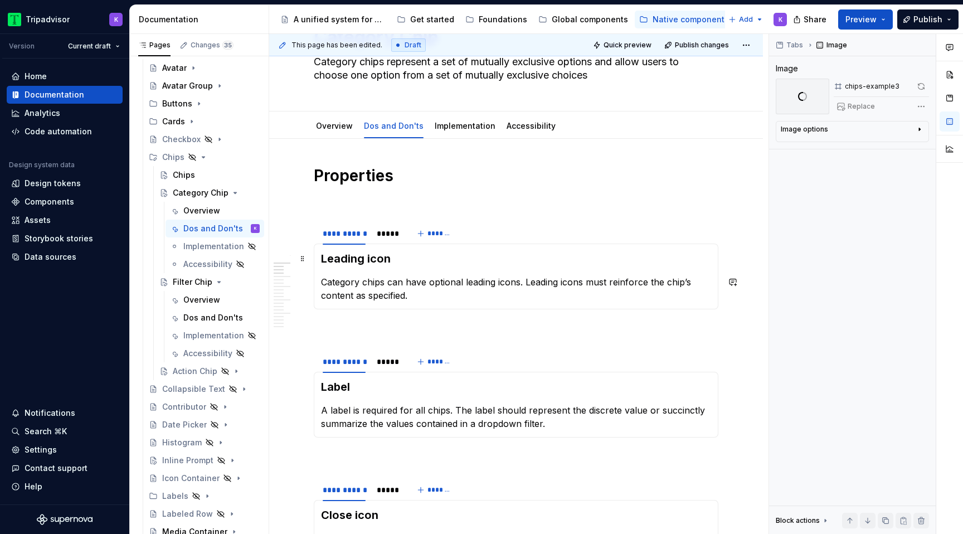
scroll to position [0, 0]
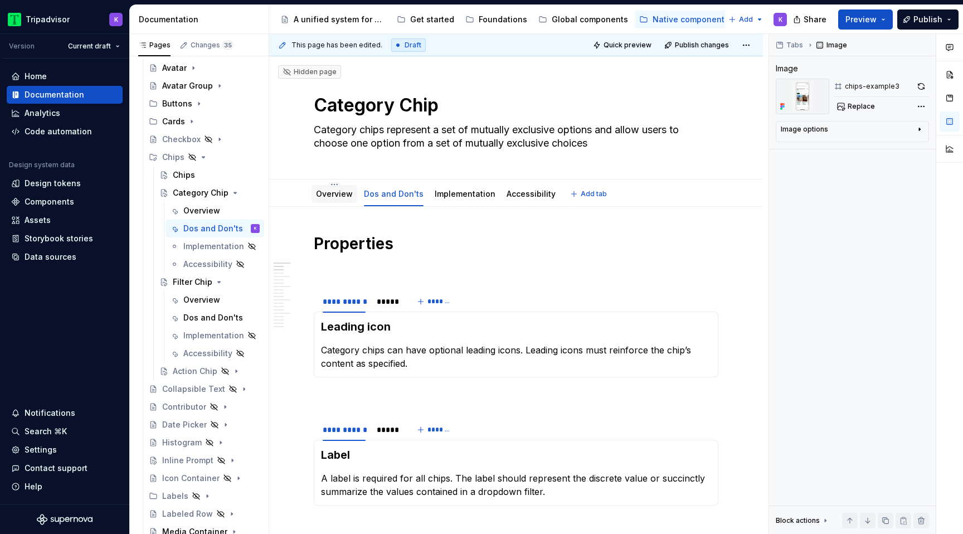
click at [327, 201] on div "Overview" at bounding box center [335, 194] width 46 height 18
click at [186, 216] on div "Overview" at bounding box center [201, 210] width 37 height 11
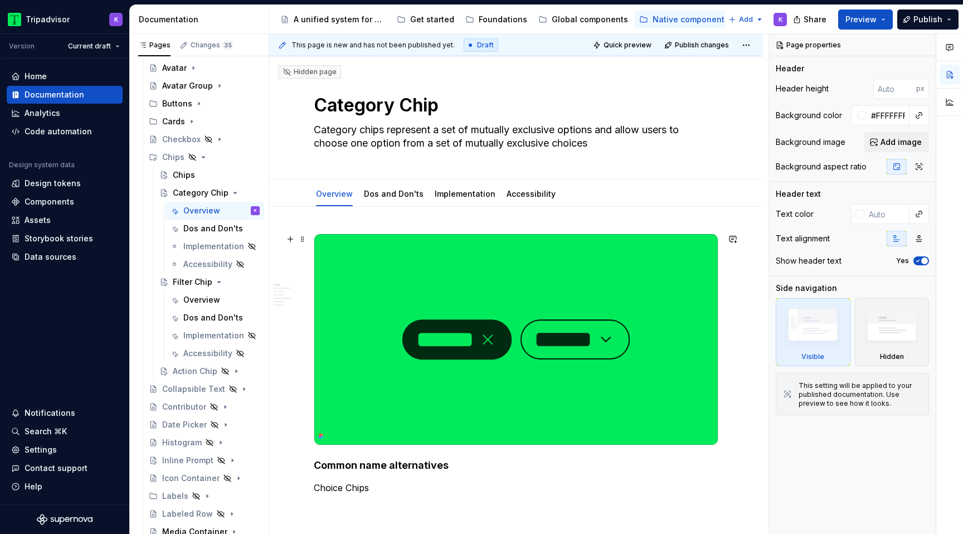
click at [577, 366] on img at bounding box center [515, 339] width 403 height 211
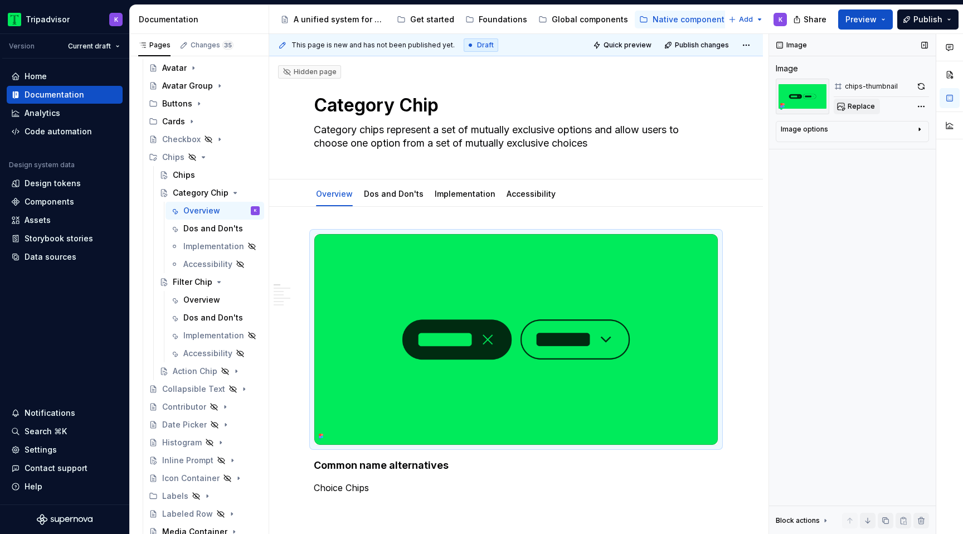
click at [858, 103] on span "Replace" at bounding box center [861, 106] width 27 height 9
type textarea "*"
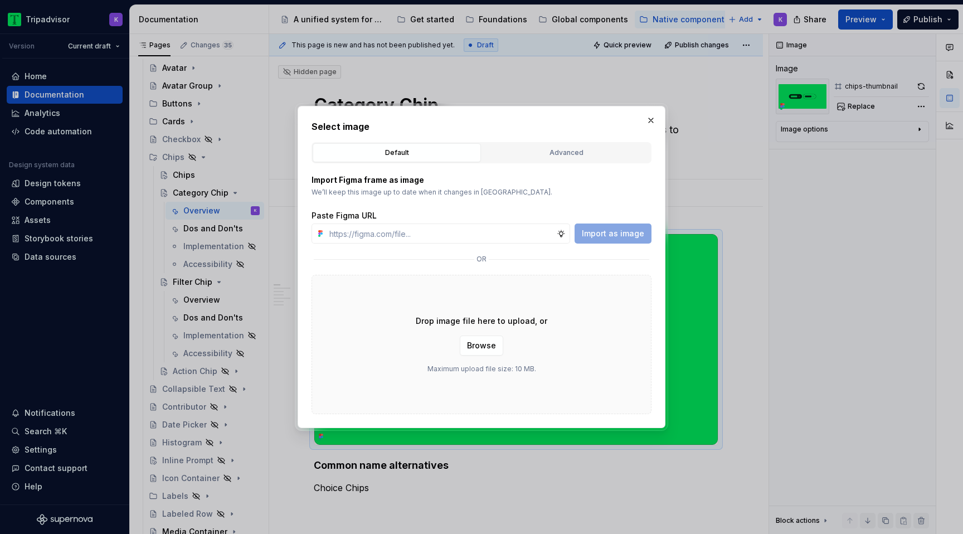
type input "[URL][DOMAIN_NAME]"
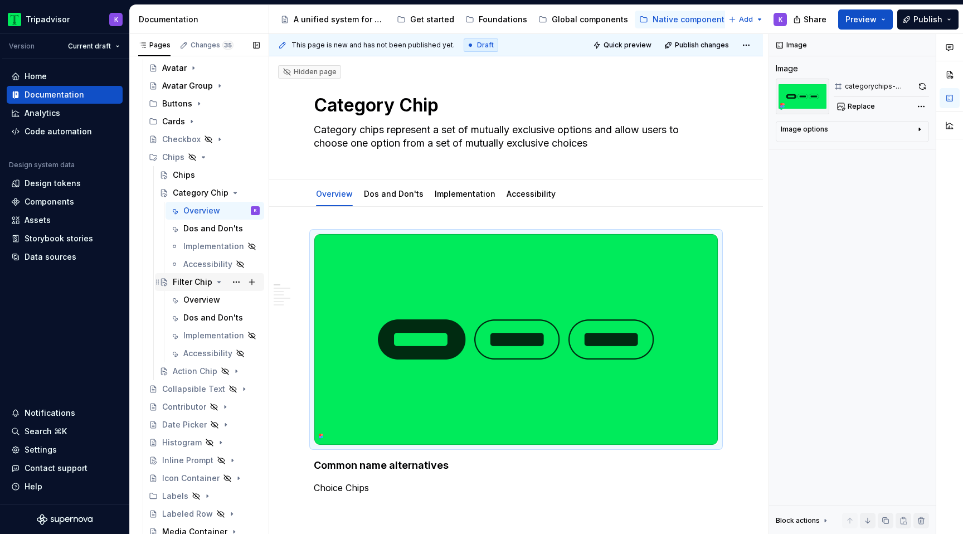
click at [196, 280] on div "Filter Chip" at bounding box center [193, 281] width 40 height 11
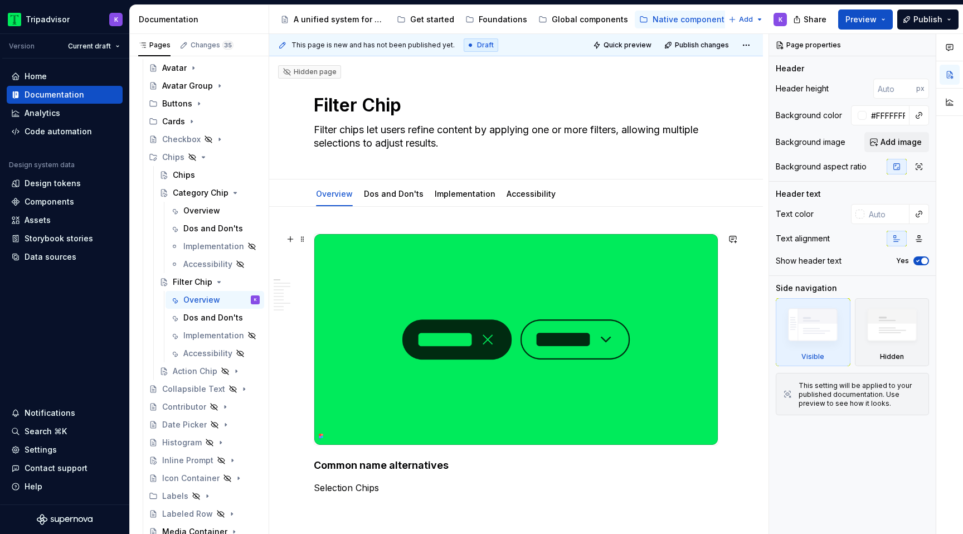
click at [492, 295] on img at bounding box center [515, 339] width 403 height 211
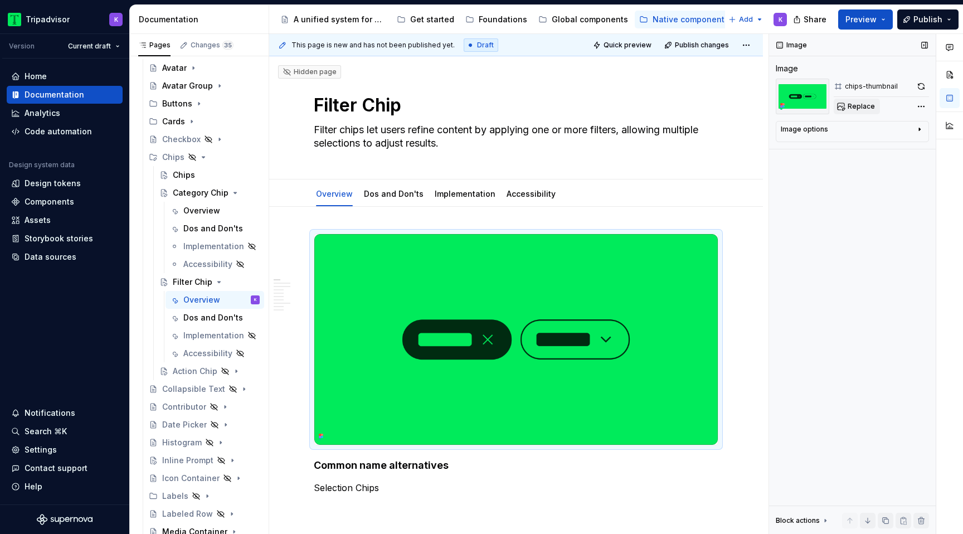
click at [862, 101] on button "Replace" at bounding box center [857, 107] width 46 height 16
type textarea "*"
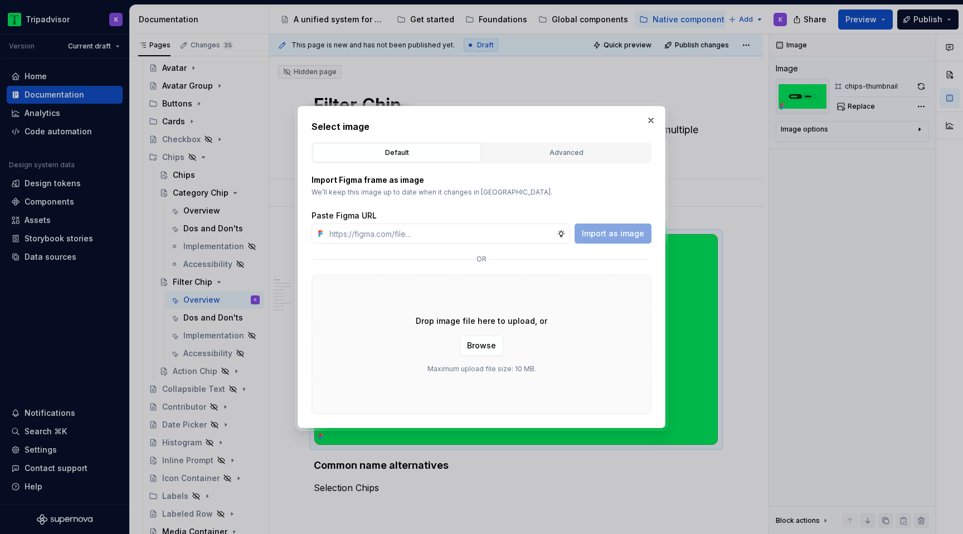
type input "[URL][DOMAIN_NAME]"
type textarea "*"
type input "[URL][DOMAIN_NAME]"
click at [631, 235] on span "Import as image" at bounding box center [613, 233] width 62 height 11
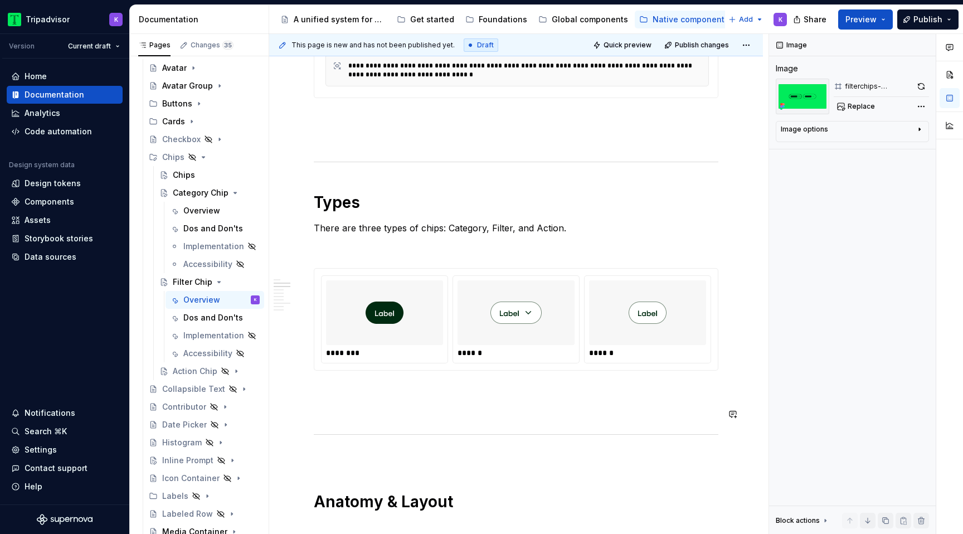
scroll to position [637, 0]
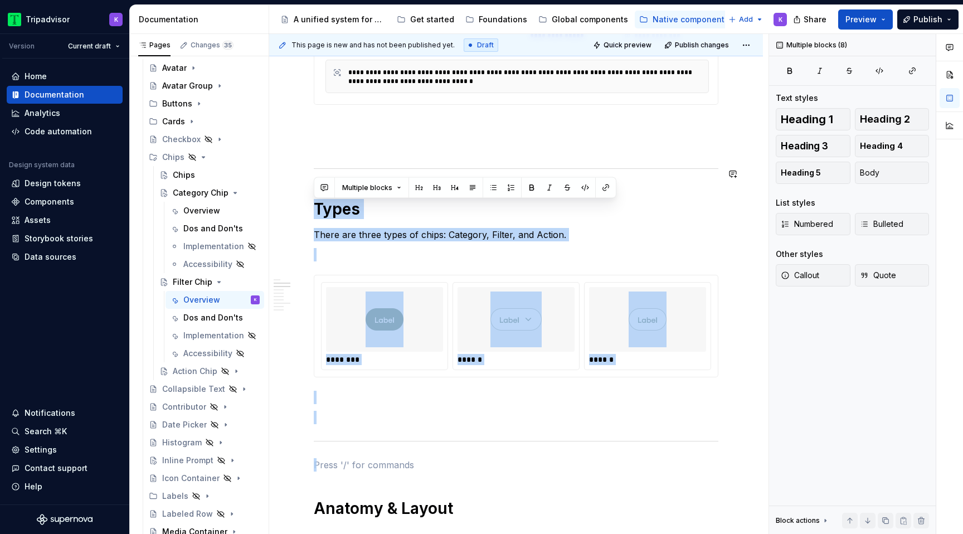
drag, startPoint x: 338, startPoint y: 466, endPoint x: 310, endPoint y: 187, distance: 280.1
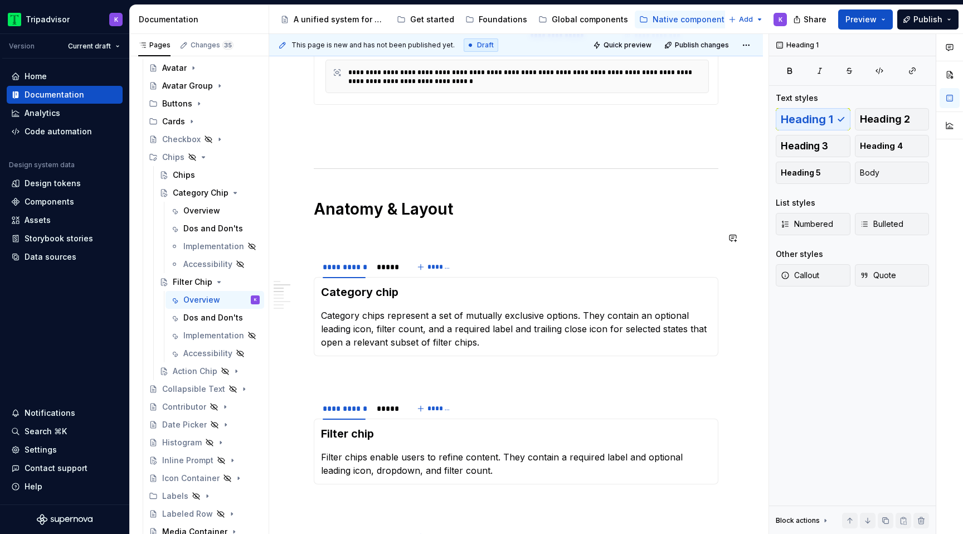
scroll to position [642, 0]
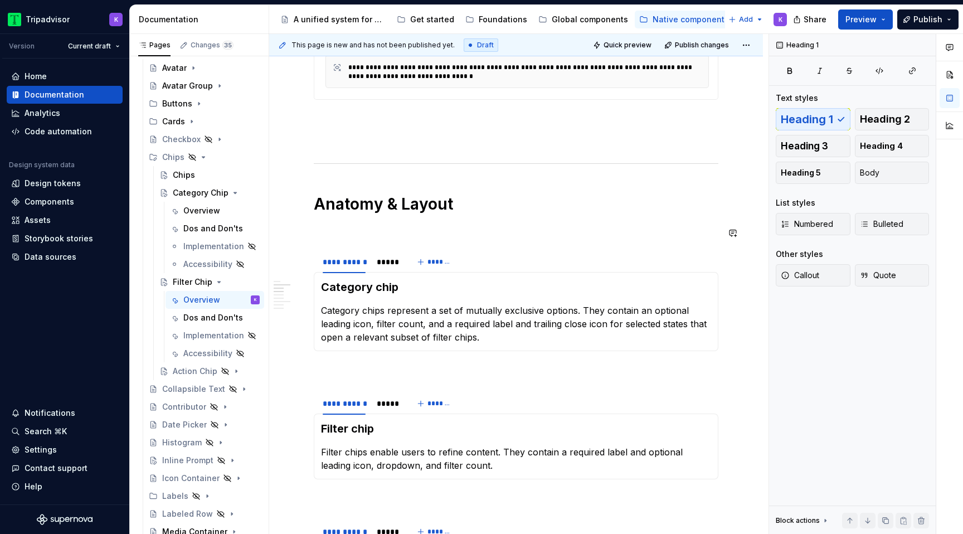
click at [587, 244] on div "**********" at bounding box center [516, 499] width 405 height 1815
click at [532, 223] on div "**********" at bounding box center [516, 499] width 405 height 1815
click at [300, 261] on span at bounding box center [302, 260] width 9 height 16
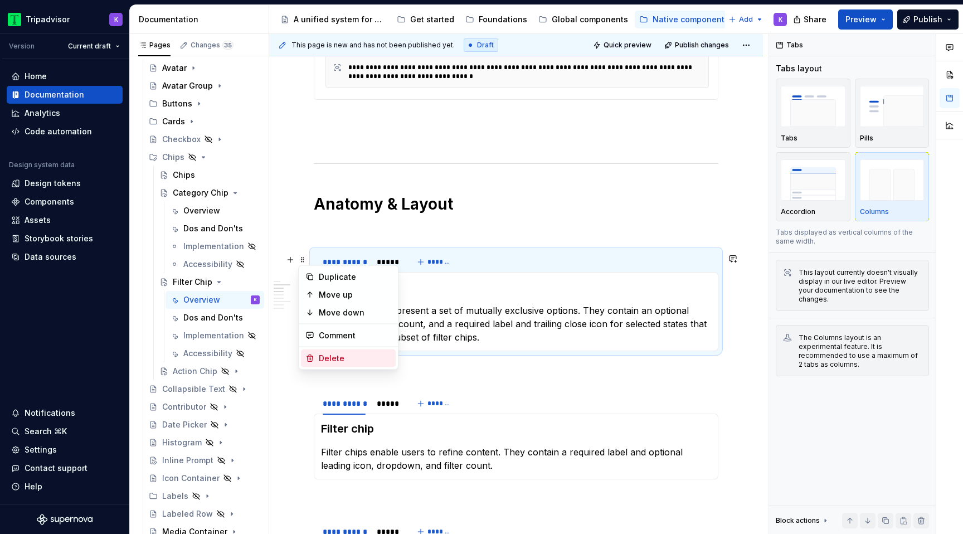
click at [369, 356] on div "Delete" at bounding box center [355, 358] width 72 height 11
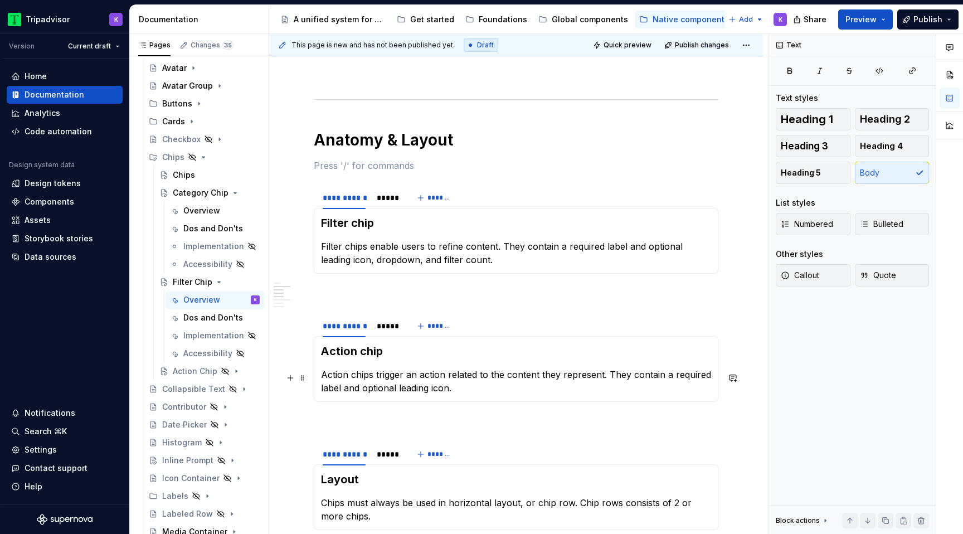
scroll to position [716, 0]
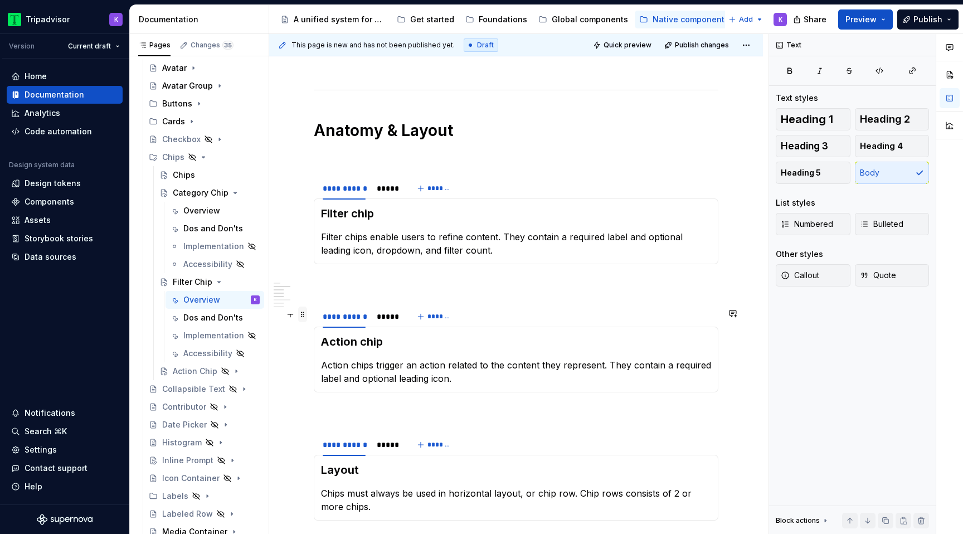
click at [305, 315] on span at bounding box center [302, 314] width 9 height 16
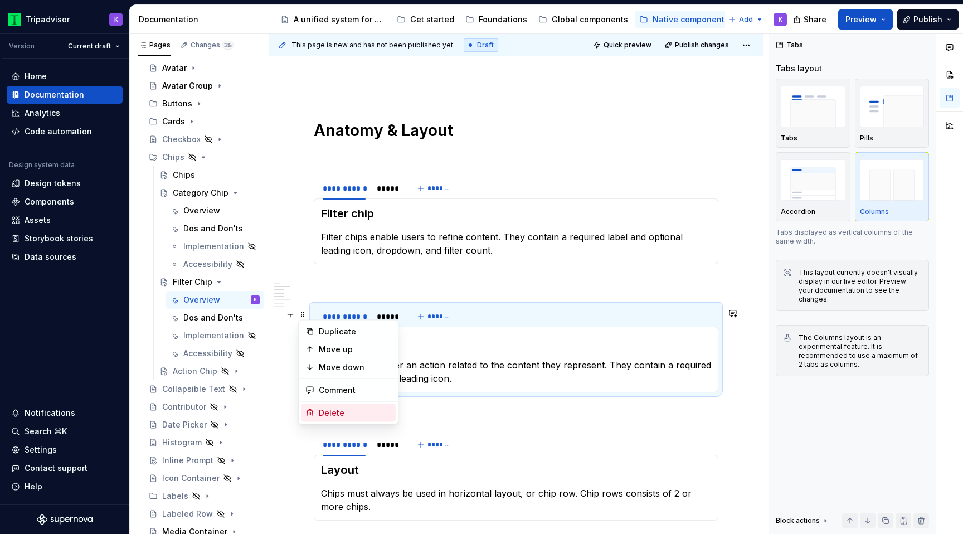
click at [355, 410] on div "Delete" at bounding box center [355, 412] width 72 height 11
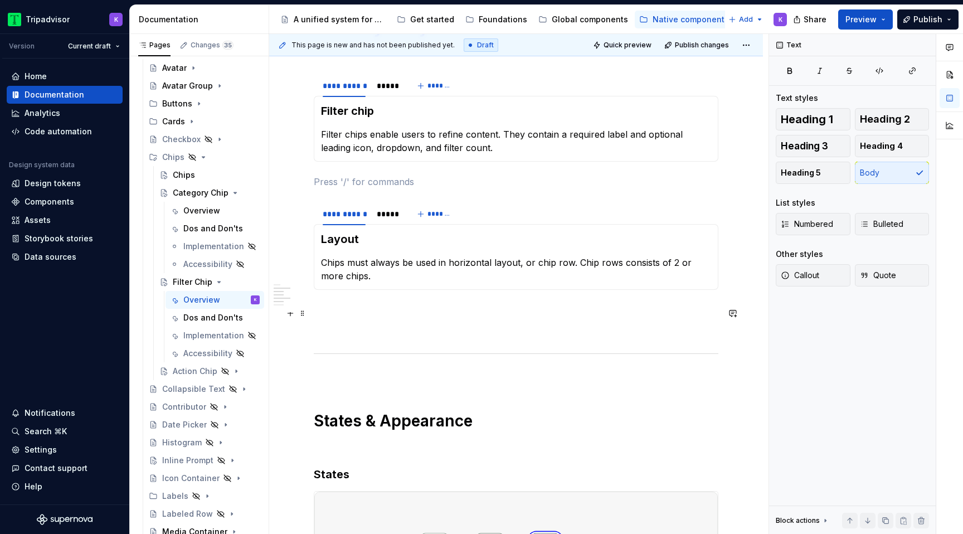
scroll to position [826, 0]
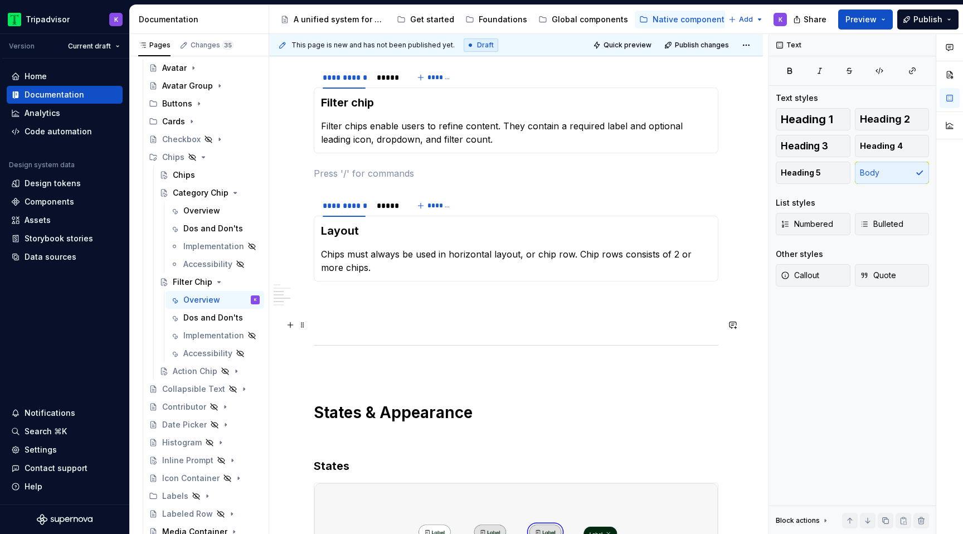
click at [374, 315] on div "**********" at bounding box center [516, 179] width 405 height 1545
click at [374, 293] on div "**********" at bounding box center [516, 179] width 405 height 1545
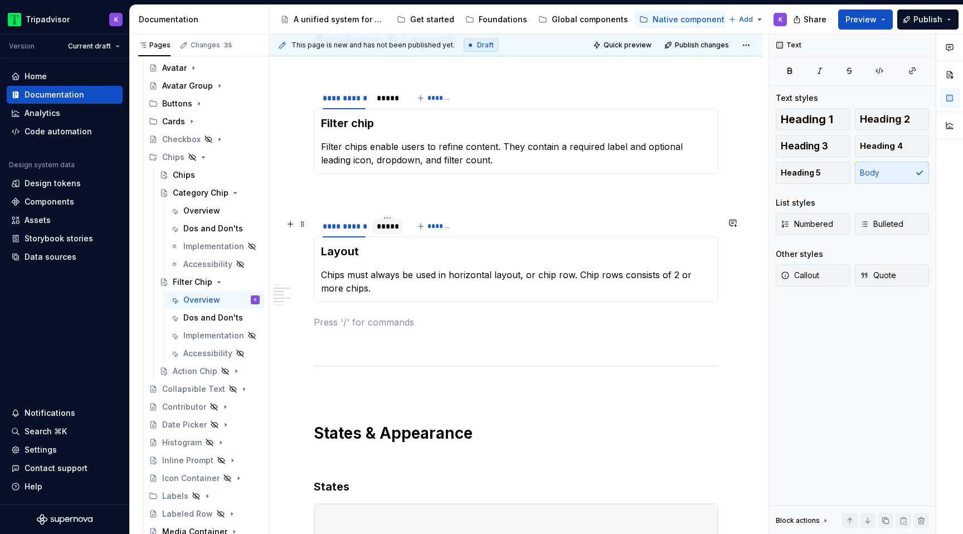
click at [379, 232] on div "*****" at bounding box center [387, 226] width 21 height 11
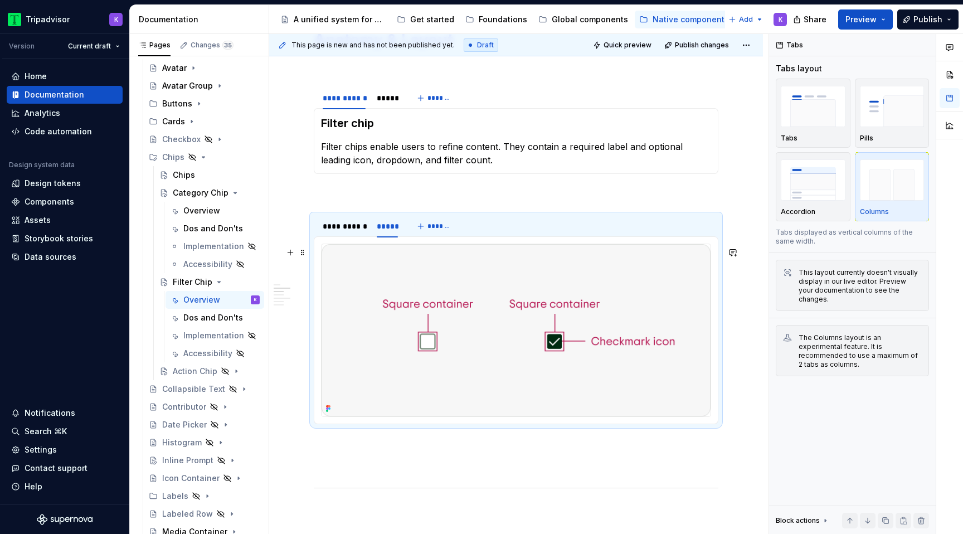
click at [401, 293] on img at bounding box center [516, 330] width 389 height 172
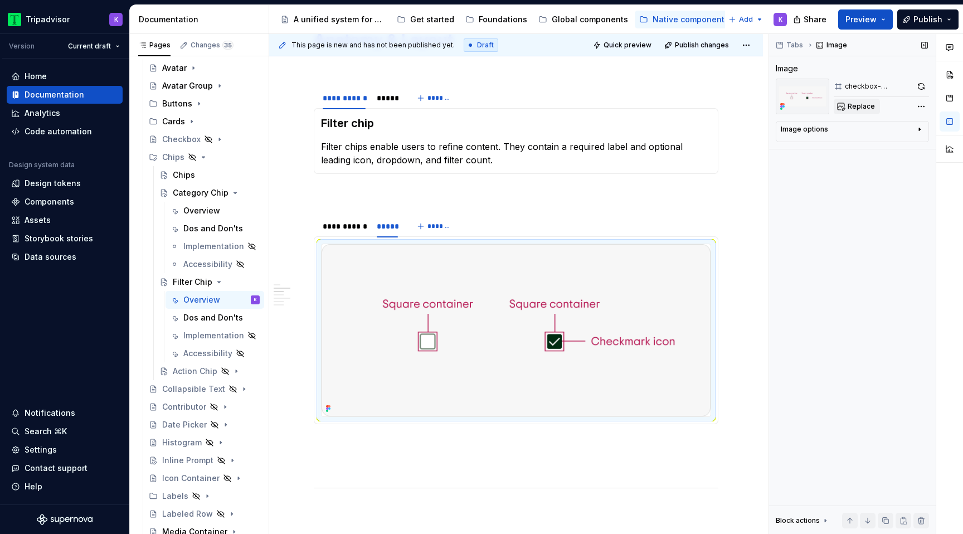
click at [851, 106] on span "Replace" at bounding box center [861, 106] width 27 height 9
type textarea "*"
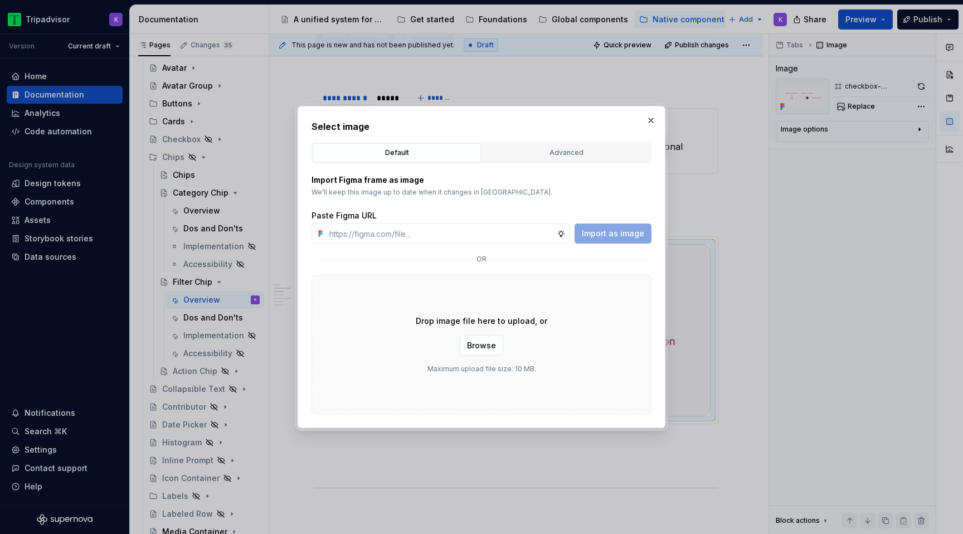
type input "[URL][DOMAIN_NAME]"
type textarea "*"
type input "[URL][DOMAIN_NAME]"
click at [595, 234] on span "Import as image" at bounding box center [613, 233] width 62 height 11
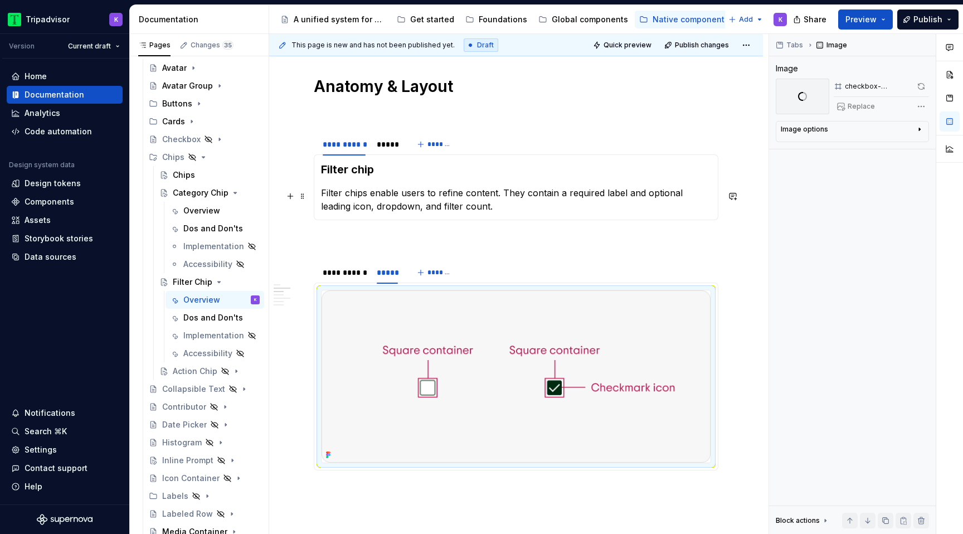
scroll to position [745, 0]
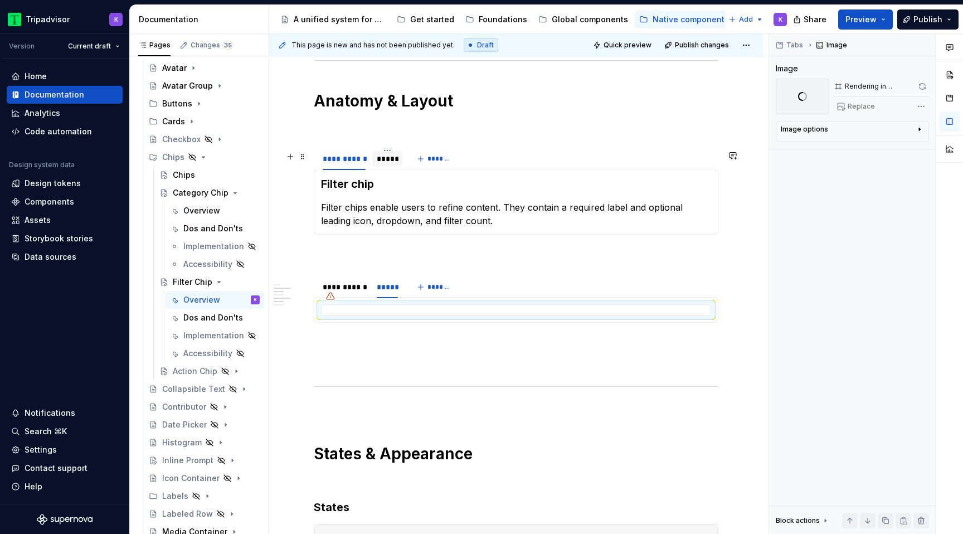
click at [388, 167] on div "*****" at bounding box center [387, 159] width 30 height 16
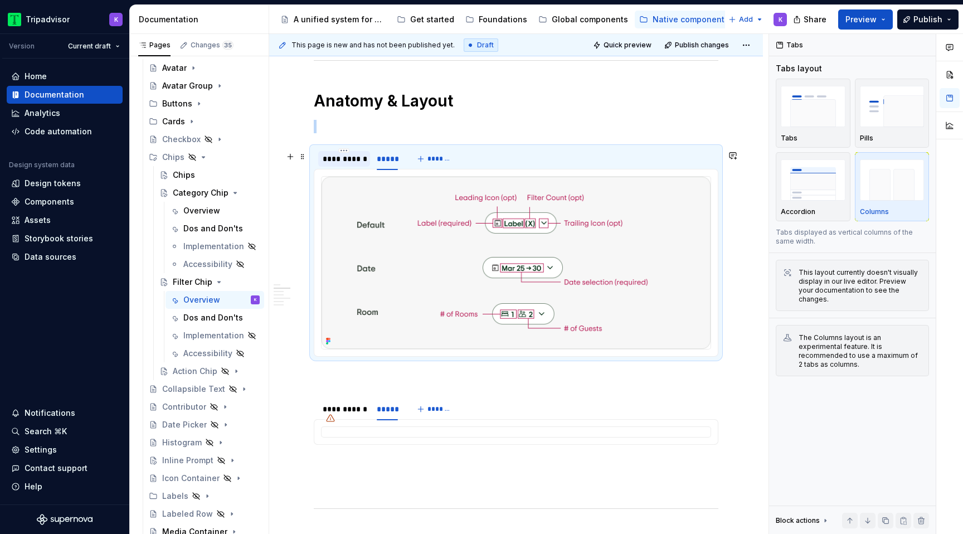
click at [354, 164] on div "**********" at bounding box center [344, 158] width 43 height 11
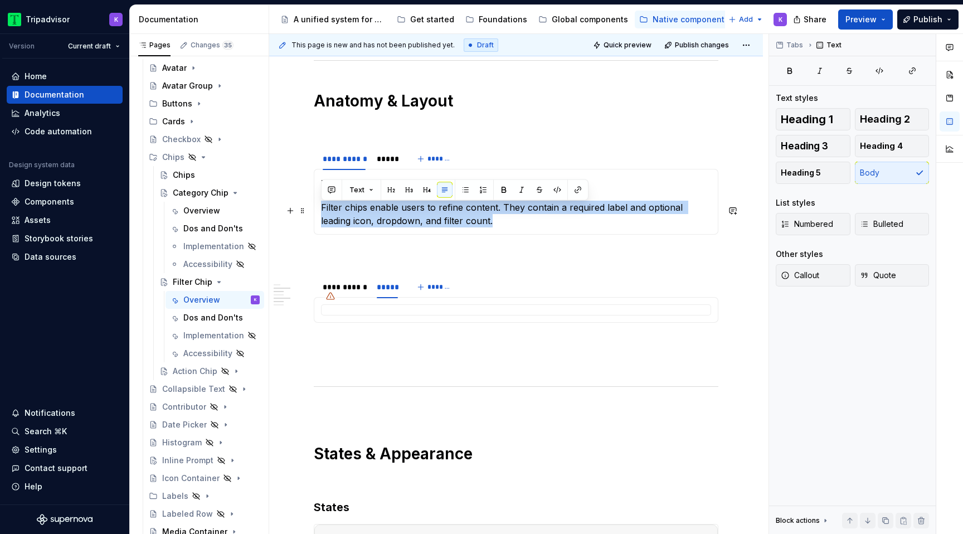
drag, startPoint x: 468, startPoint y: 226, endPoint x: 322, endPoint y: 211, distance: 146.2
click at [322, 211] on p "Filter chips enable users to refine content. They contain a required label and …" at bounding box center [516, 214] width 390 height 27
click at [510, 213] on p "Filter chips enable users to refine content. They contain a required label and …" at bounding box center [516, 214] width 390 height 27
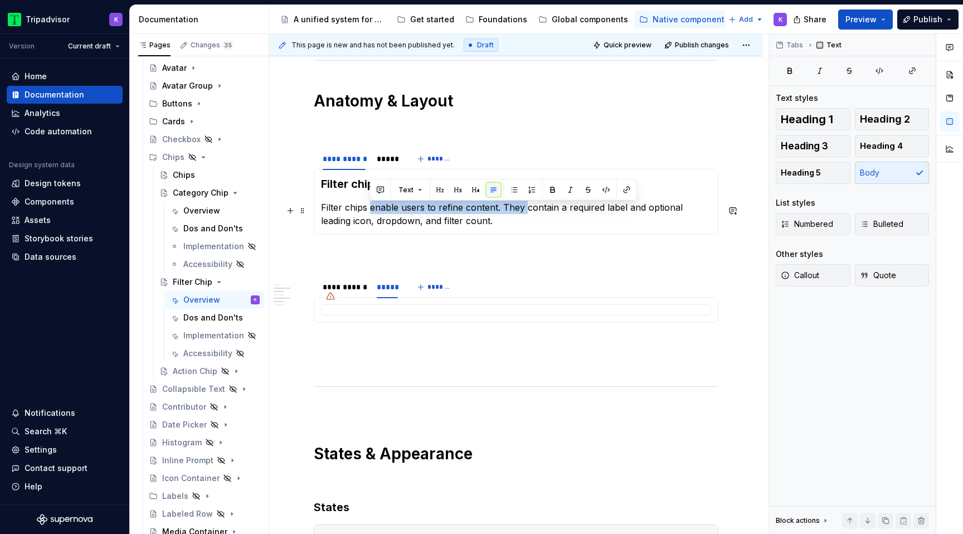
drag, startPoint x: 524, startPoint y: 211, endPoint x: 371, endPoint y: 212, distance: 153.3
click at [371, 212] on p "Filter chips enable users to refine content. They contain a required label and …" at bounding box center [516, 214] width 390 height 27
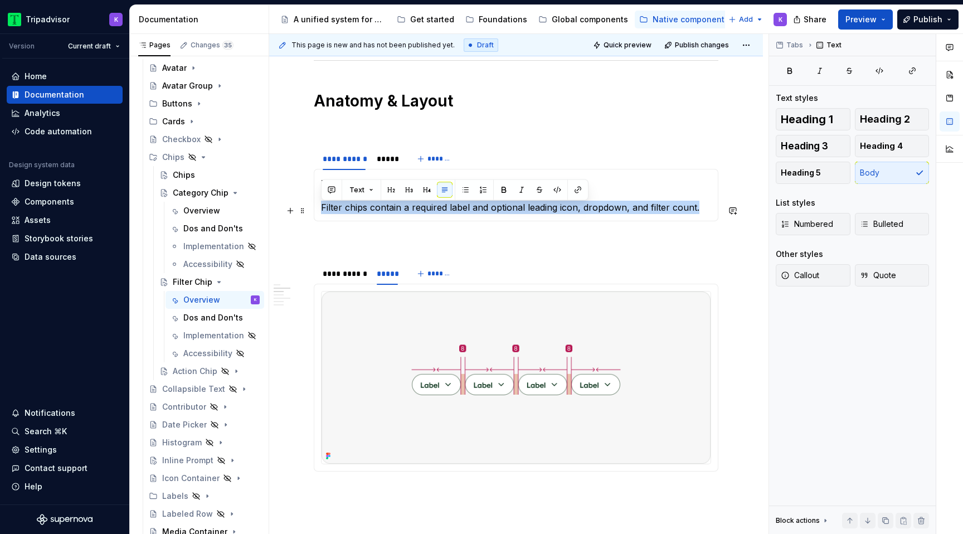
drag, startPoint x: 707, startPoint y: 216, endPoint x: 319, endPoint y: 209, distance: 387.9
click at [319, 209] on div "Filter chip Filter chips contain a required label and optional leading icon, dr…" at bounding box center [516, 195] width 405 height 52
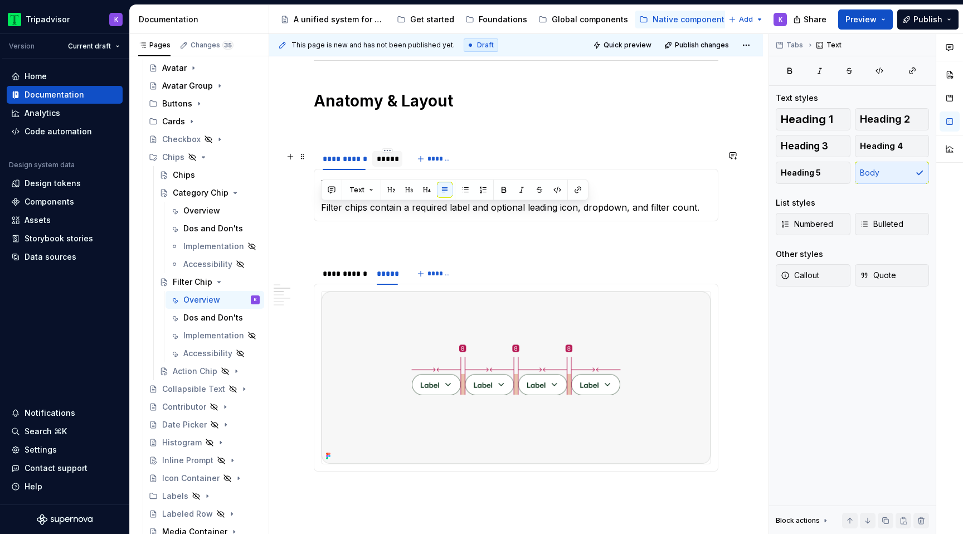
click at [383, 167] on div "*****" at bounding box center [387, 159] width 30 height 16
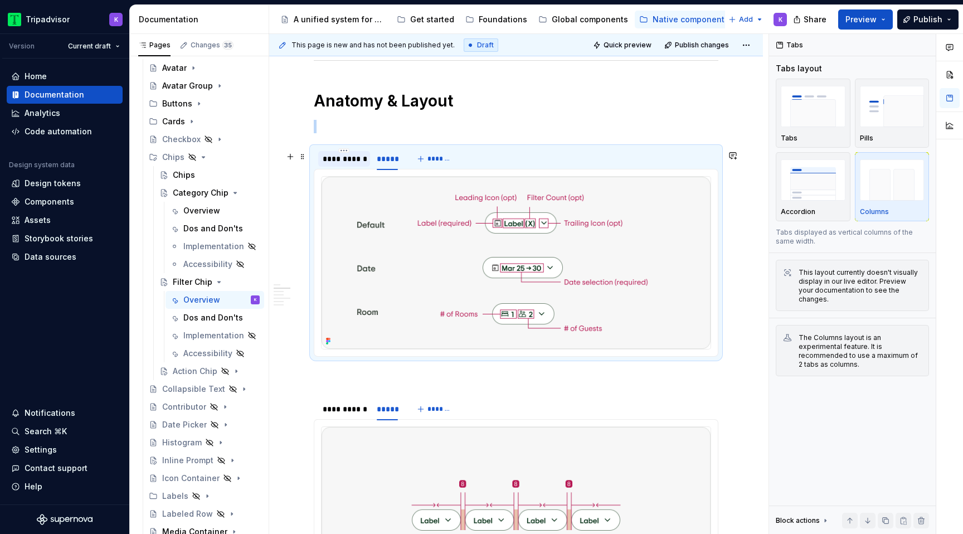
click at [347, 162] on div "**********" at bounding box center [344, 158] width 43 height 11
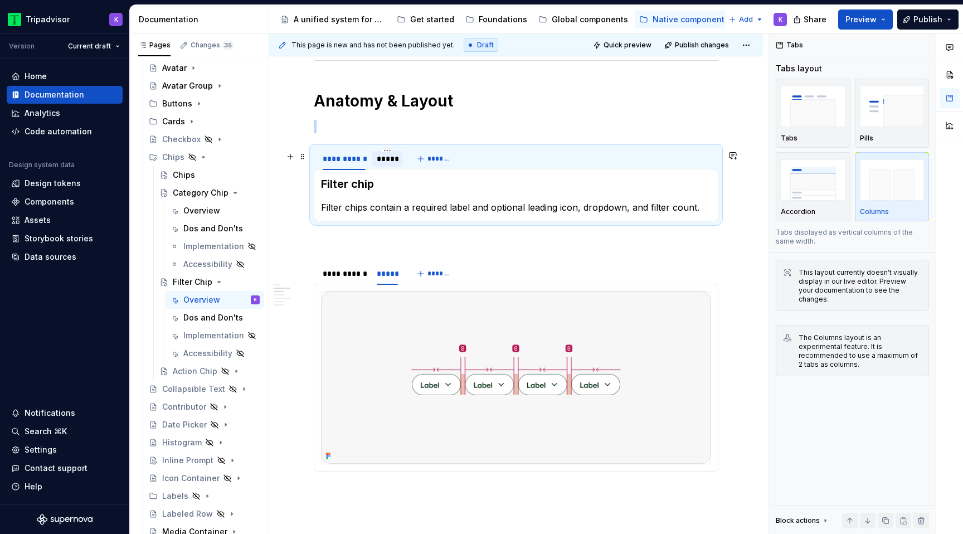
click at [393, 164] on div "*****" at bounding box center [387, 158] width 21 height 11
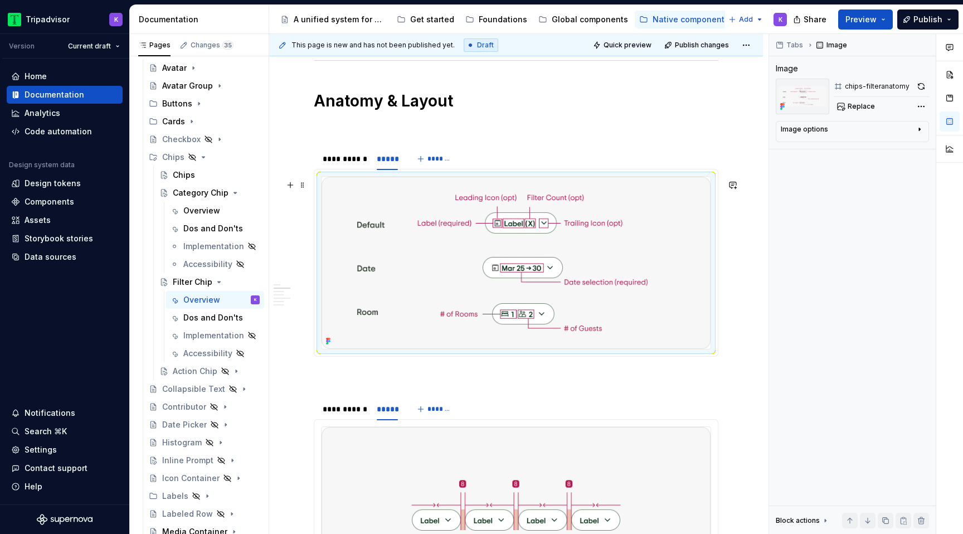
click at [534, 285] on img at bounding box center [516, 263] width 389 height 172
click at [921, 85] on button "button" at bounding box center [921, 87] width 16 height 16
type textarea "*"
click at [349, 164] on div "**********" at bounding box center [344, 158] width 43 height 11
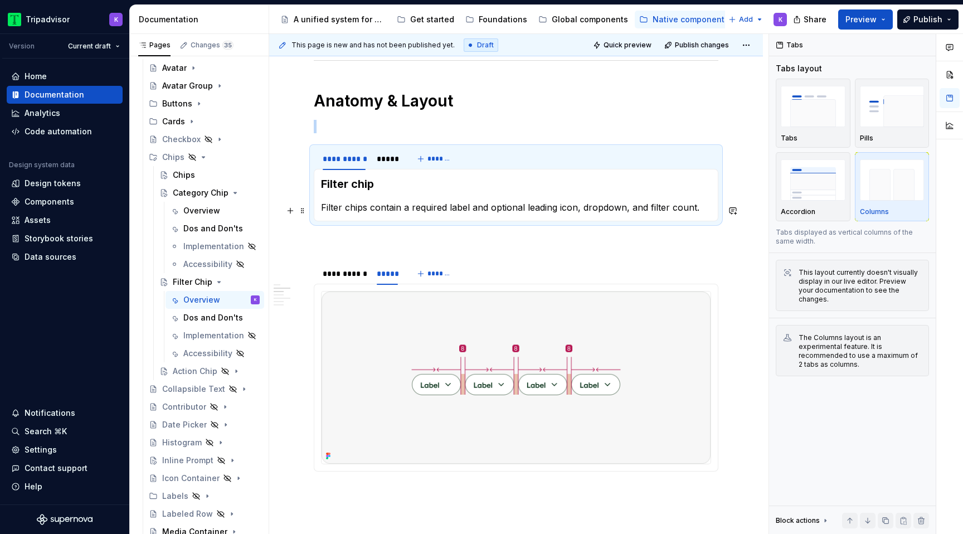
click at [711, 213] on p "Filter chips contain a required label and optional leading icon, dropdown, and …" at bounding box center [516, 207] width 390 height 13
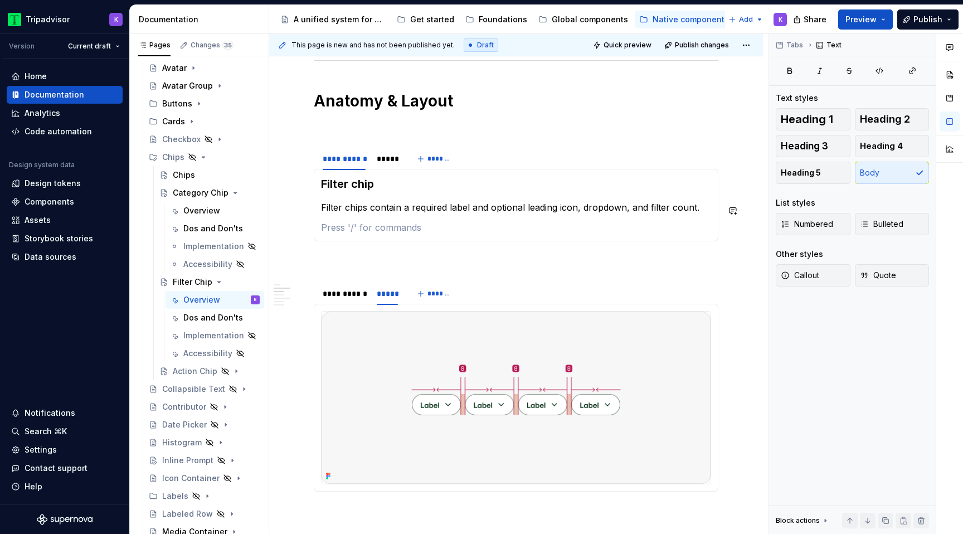
paste div
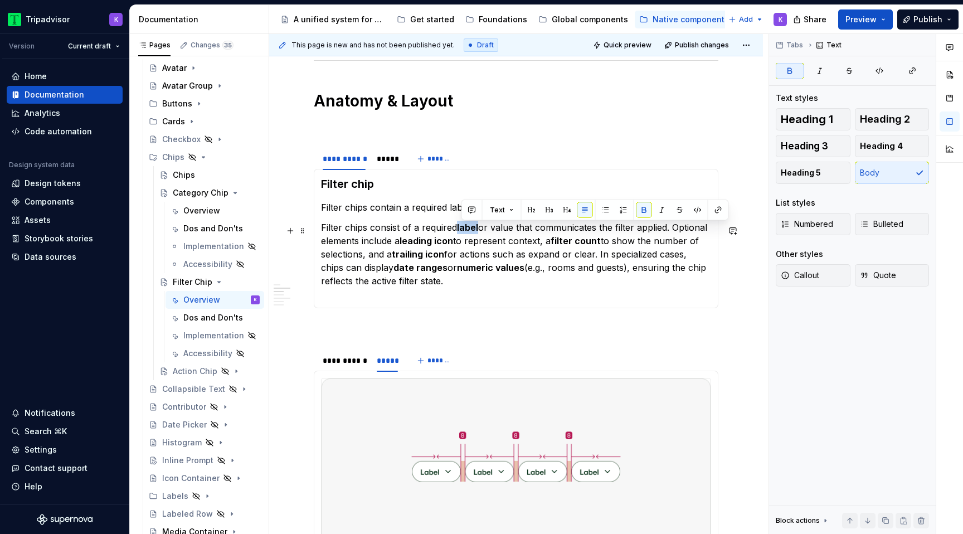
drag, startPoint x: 479, startPoint y: 231, endPoint x: 458, endPoint y: 231, distance: 20.6
click at [458, 231] on p "Filter chips consist of a required label or value that communicates the filter …" at bounding box center [516, 261] width 390 height 80
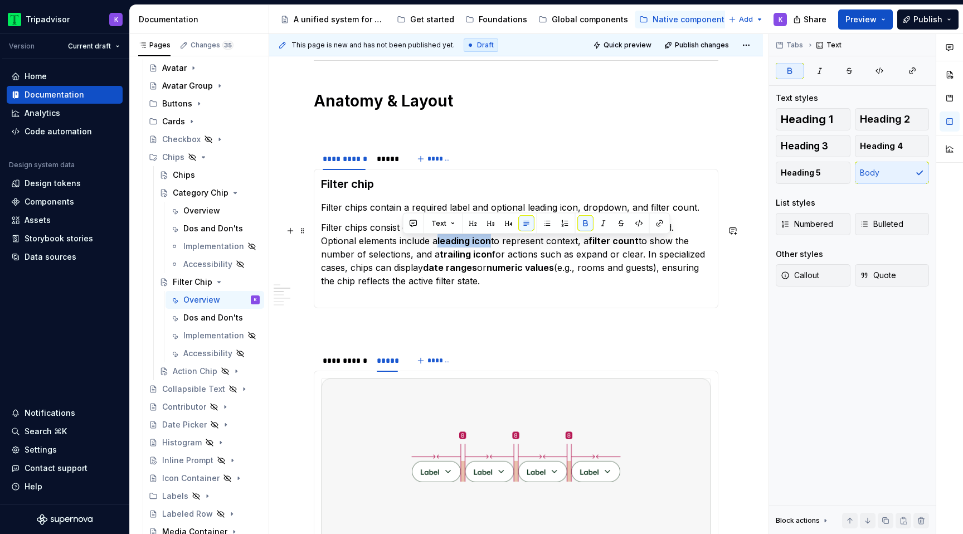
drag, startPoint x: 402, startPoint y: 242, endPoint x: 454, endPoint y: 244, distance: 51.9
click at [454, 244] on strong "leading icon" at bounding box center [463, 240] width 53 height 11
click at [583, 217] on button "button" at bounding box center [586, 224] width 16 height 16
click at [534, 242] on p "Filter chips consist of a required label or value that communicates the filter …" at bounding box center [516, 261] width 390 height 80
drag, startPoint x: 563, startPoint y: 242, endPoint x: 597, endPoint y: 242, distance: 34.0
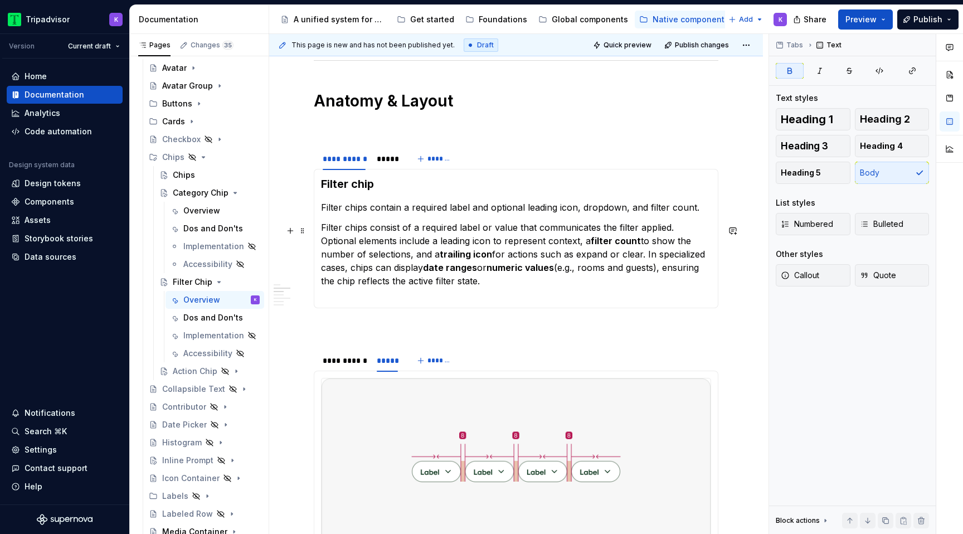
click at [597, 242] on strong "filter count" at bounding box center [616, 240] width 50 height 11
drag, startPoint x: 603, startPoint y: 243, endPoint x: 556, endPoint y: 243, distance: 47.4
click at [556, 243] on p "Filter chips consist of a required label or value that communicates the filter …" at bounding box center [516, 261] width 390 height 80
click at [733, 222] on button "button" at bounding box center [737, 224] width 16 height 16
drag, startPoint x: 443, startPoint y: 254, endPoint x: 396, endPoint y: 252, distance: 47.4
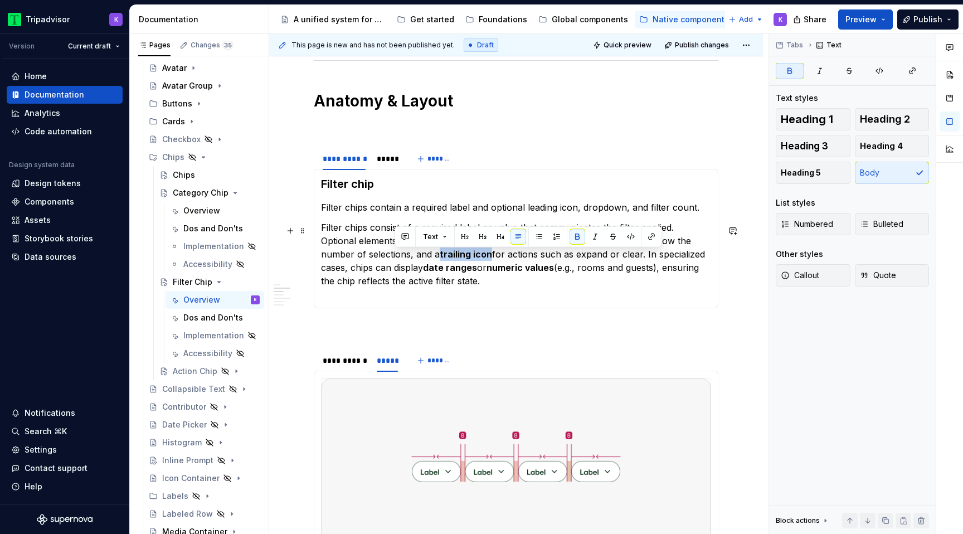
click at [440, 252] on strong "trailing icon" at bounding box center [466, 254] width 52 height 11
click at [423, 273] on strong "date ranges" at bounding box center [450, 267] width 54 height 11
drag, startPoint x: 493, startPoint y: 256, endPoint x: 565, endPoint y: 256, distance: 71.3
click at [565, 256] on p "Filter chips consist of a required label or value that communicates the filter …" at bounding box center [516, 261] width 390 height 80
click at [566, 256] on p "Filter chips consist of a required label or value that communicates the filter …" at bounding box center [516, 261] width 390 height 80
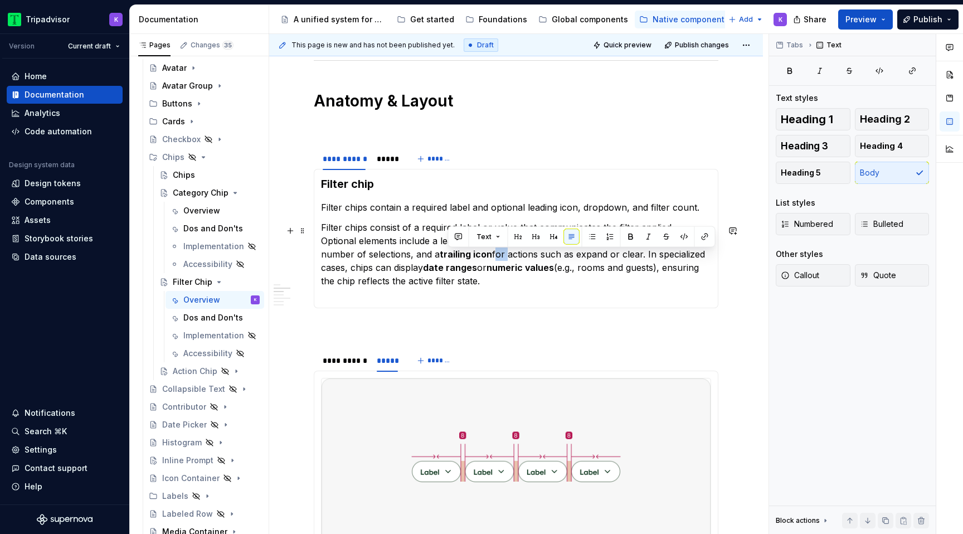
drag, startPoint x: 449, startPoint y: 255, endPoint x: 459, endPoint y: 256, distance: 10.6
click at [459, 256] on p "Filter chips consist of a required label or value that communicates the filter …" at bounding box center [516, 261] width 390 height 80
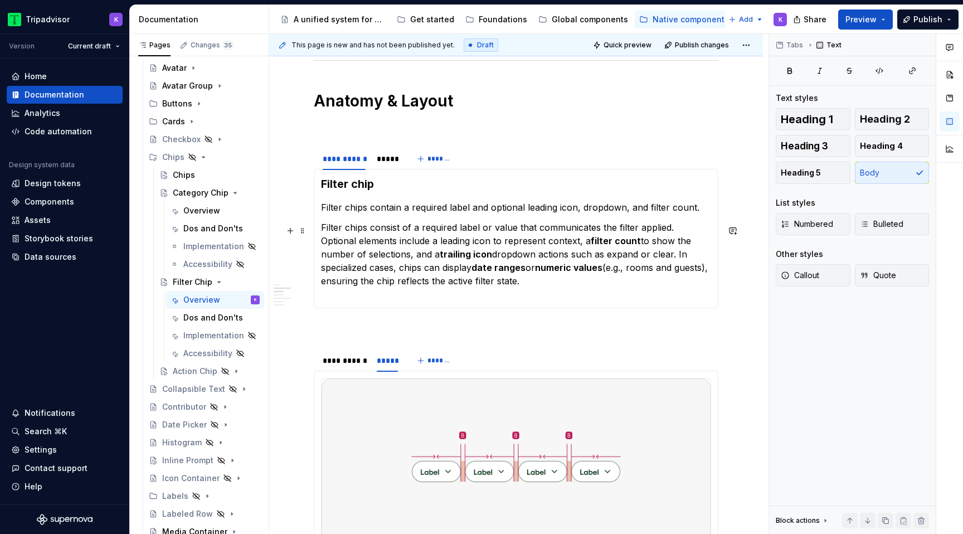
click at [524, 257] on p "Filter chips consist of a required label or value that communicates the filter …" at bounding box center [516, 261] width 390 height 80
drag, startPoint x: 523, startPoint y: 256, endPoint x: 627, endPoint y: 256, distance: 104.2
click at [627, 256] on p "Filter chips consist of a required label or value that communicates the filter …" at bounding box center [516, 261] width 390 height 80
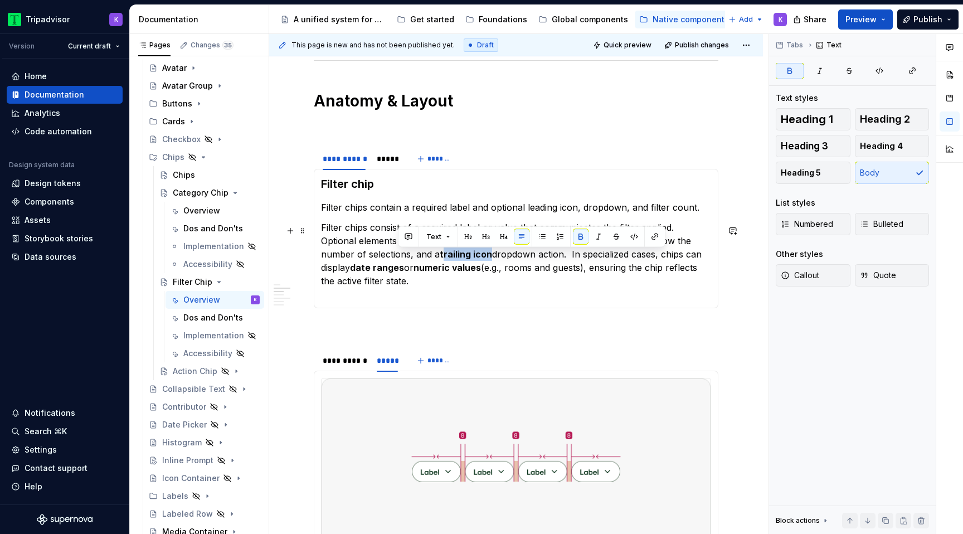
drag, startPoint x: 446, startPoint y: 256, endPoint x: 396, endPoint y: 255, distance: 49.6
click at [396, 255] on p "Filter chips consist of a required label or value that communicates the filter …" at bounding box center [516, 261] width 390 height 80
click at [578, 234] on button "button" at bounding box center [581, 237] width 16 height 16
click at [440, 258] on strong "t" at bounding box center [442, 254] width 4 height 11
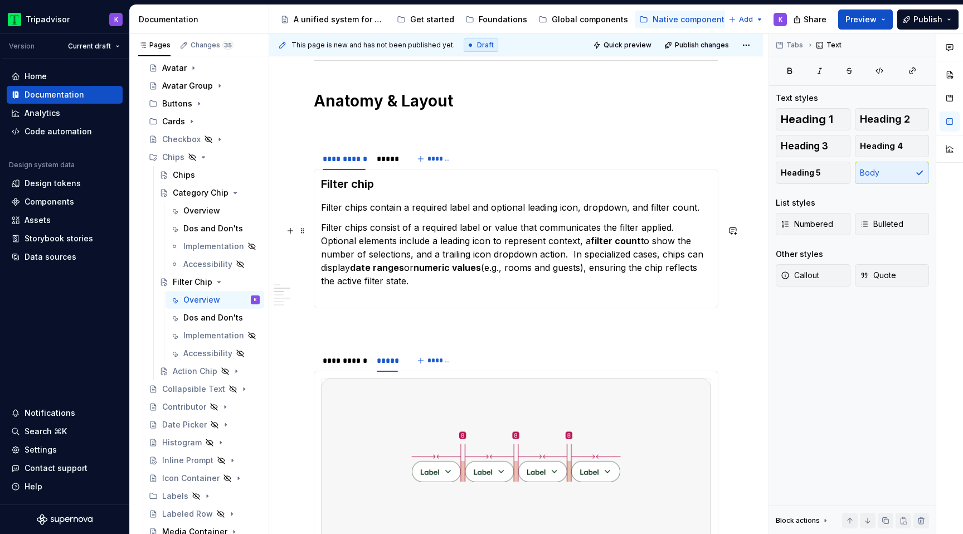
click at [524, 260] on p "Filter chips consist of a required label or value that communicates the filter …" at bounding box center [516, 261] width 390 height 80
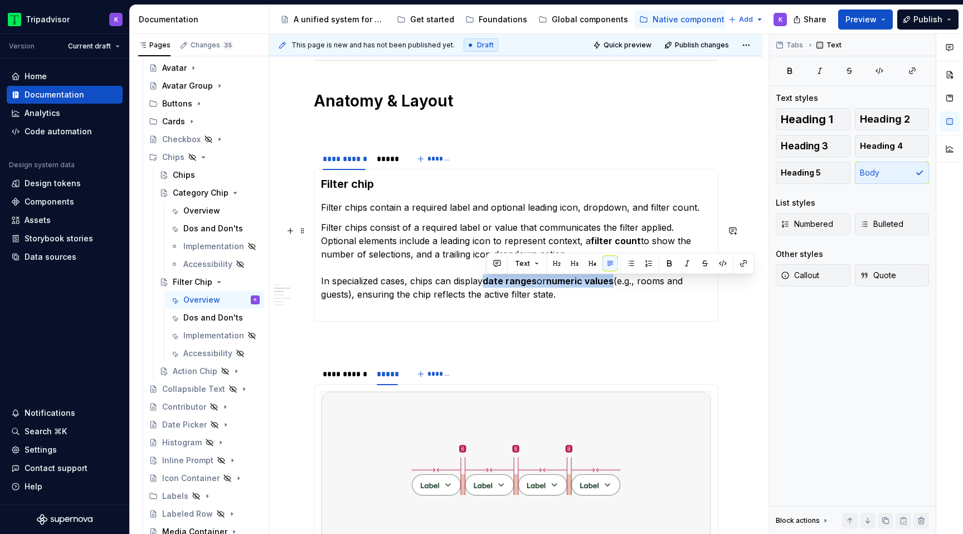
drag, startPoint x: 485, startPoint y: 285, endPoint x: 616, endPoint y: 284, distance: 131.0
click at [616, 284] on p "Filter chips consist of a required label or value that communicates the filter …" at bounding box center [516, 268] width 390 height 94
click at [665, 263] on button "button" at bounding box center [669, 264] width 16 height 16
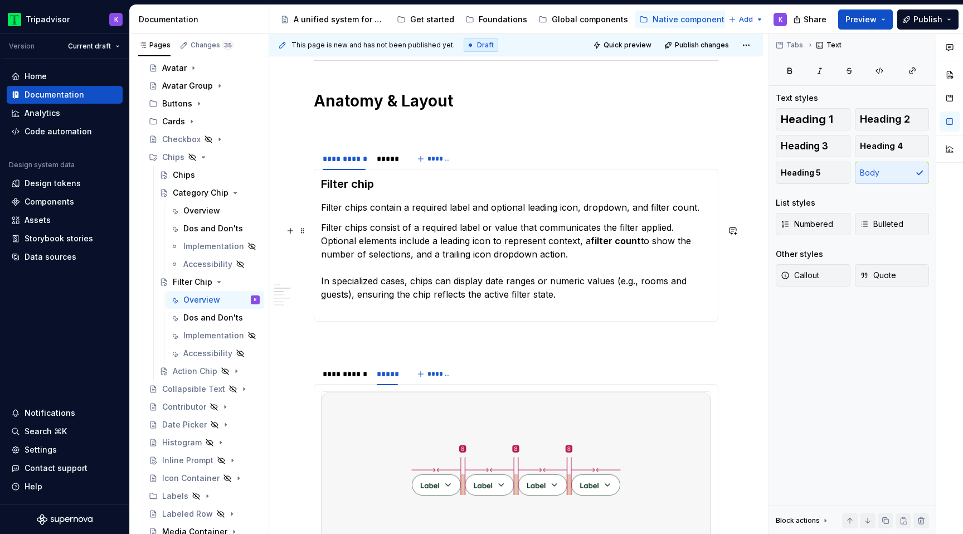
click at [623, 310] on p "Filter chips consist of a required label or value that communicates the filter …" at bounding box center [516, 268] width 390 height 94
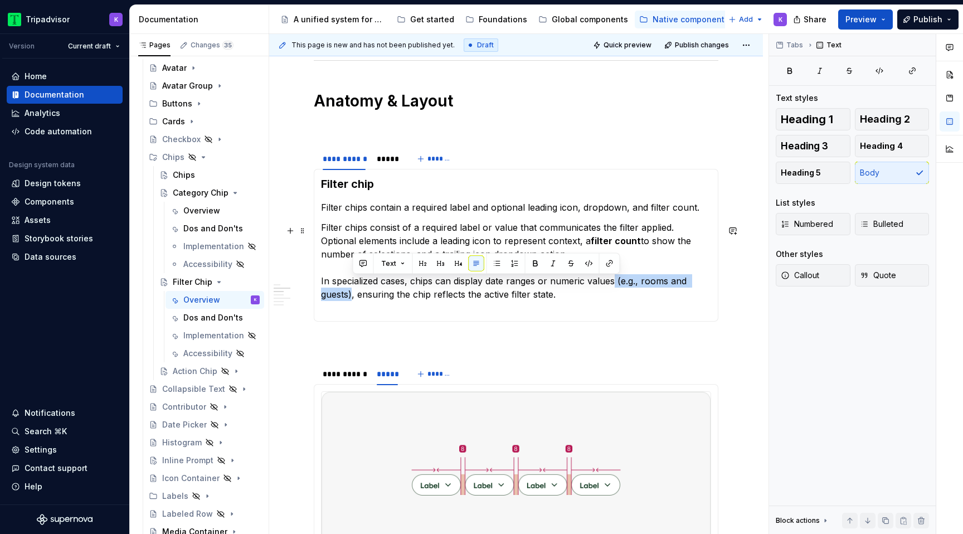
drag, startPoint x: 615, startPoint y: 281, endPoint x: 353, endPoint y: 293, distance: 261.6
click at [353, 293] on p "Filter chips consist of a required label or value that communicates the filter …" at bounding box center [516, 268] width 390 height 94
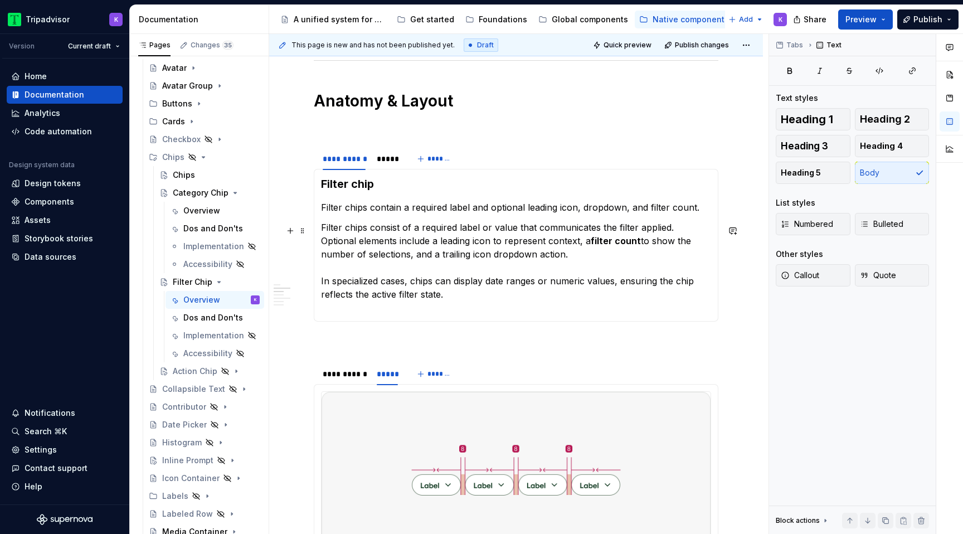
click at [409, 314] on p "Filter chips consist of a required label or value that communicates the filter …" at bounding box center [516, 268] width 390 height 94
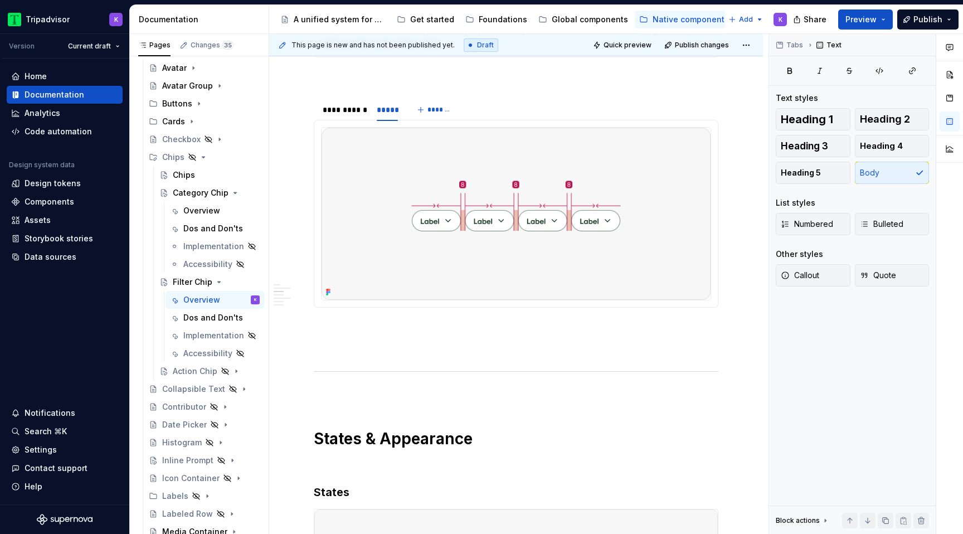
scroll to position [1026, 0]
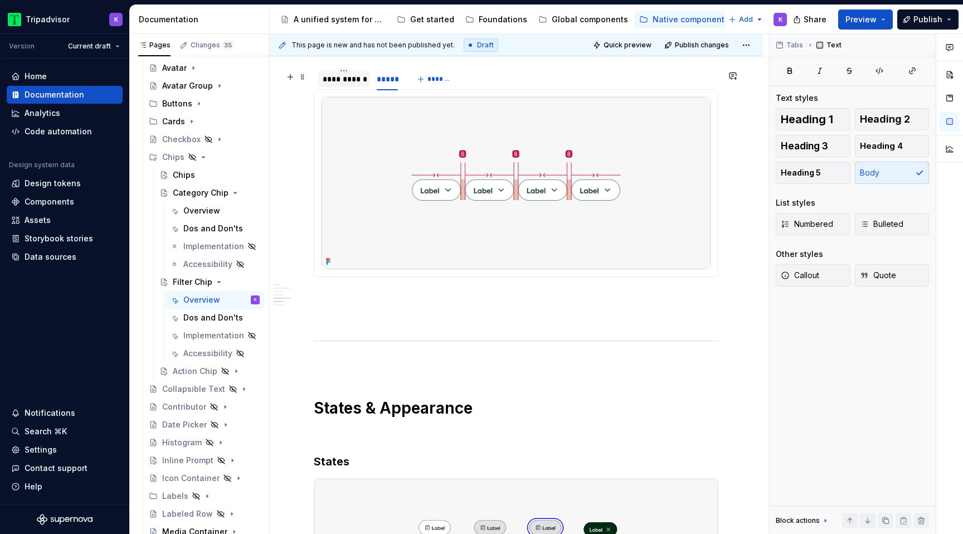
click at [349, 89] on div at bounding box center [344, 88] width 52 height 1
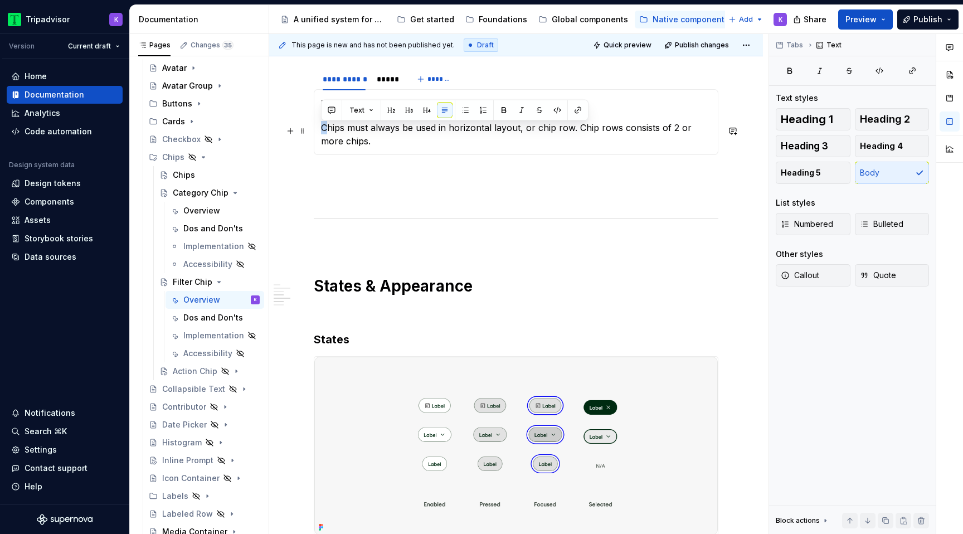
drag, startPoint x: 325, startPoint y: 133, endPoint x: 319, endPoint y: 133, distance: 6.7
click at [319, 133] on div "Layout Chips must always be used in horizontal layout, or chip row. Chip rows c…" at bounding box center [516, 122] width 405 height 66
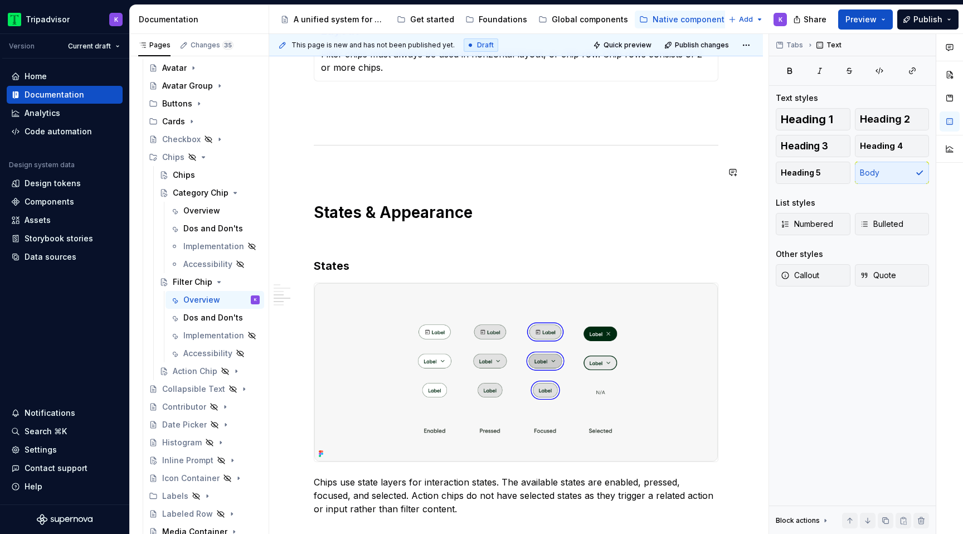
scroll to position [1133, 0]
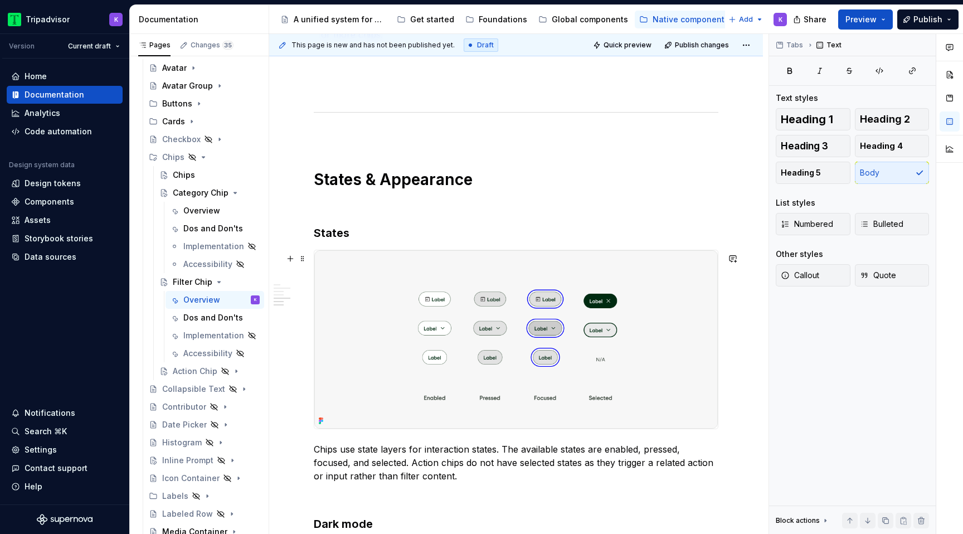
click at [530, 354] on img at bounding box center [515, 339] width 403 height 178
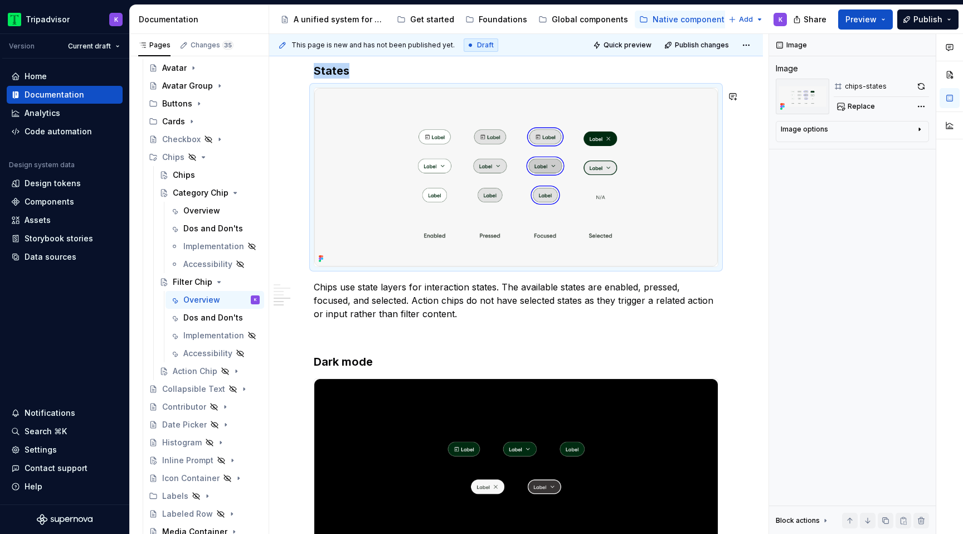
scroll to position [1356, 0]
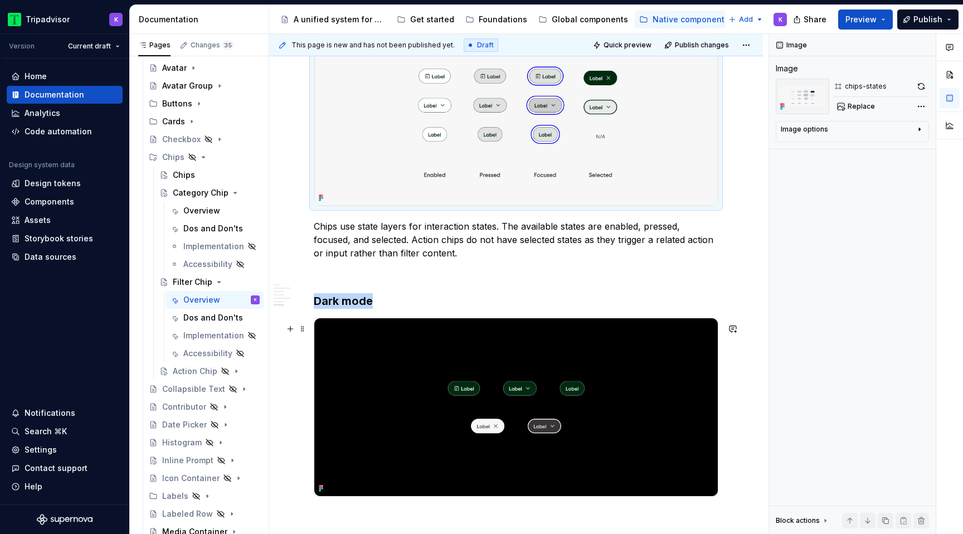
click at [543, 421] on img at bounding box center [515, 407] width 403 height 178
click at [859, 107] on span "Replace" at bounding box center [861, 106] width 27 height 9
type textarea "*"
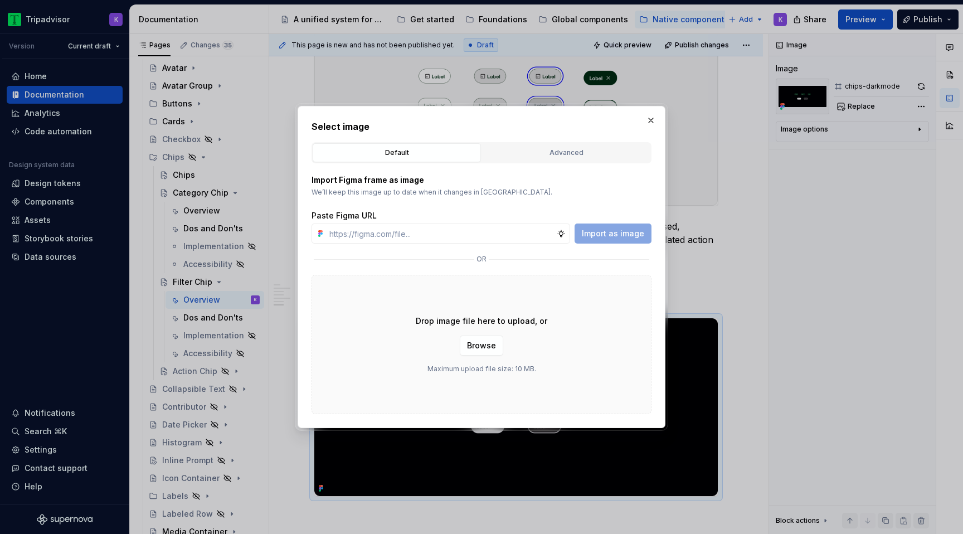
type input "[URL][DOMAIN_NAME]"
type textarea "*"
type input "[URL][DOMAIN_NAME]"
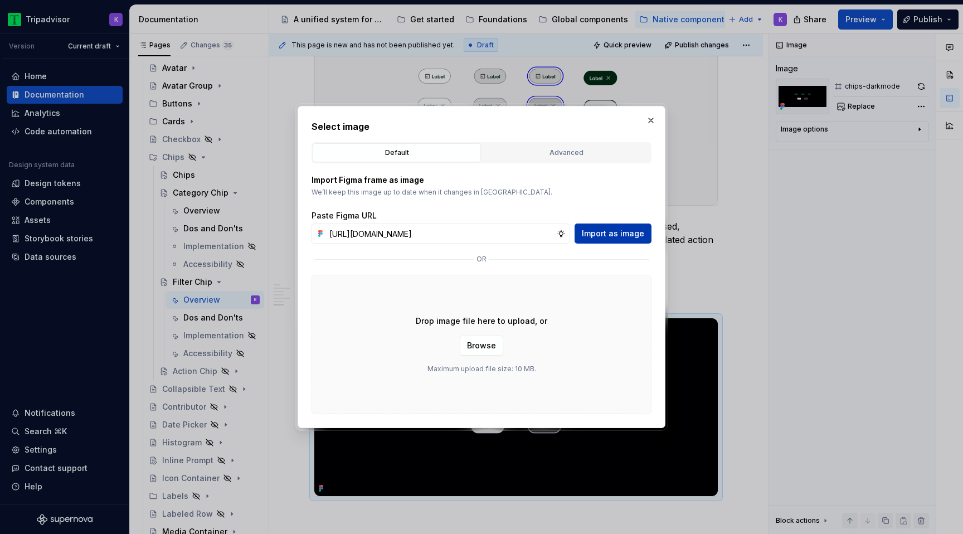
click at [614, 241] on button "Import as image" at bounding box center [613, 233] width 77 height 20
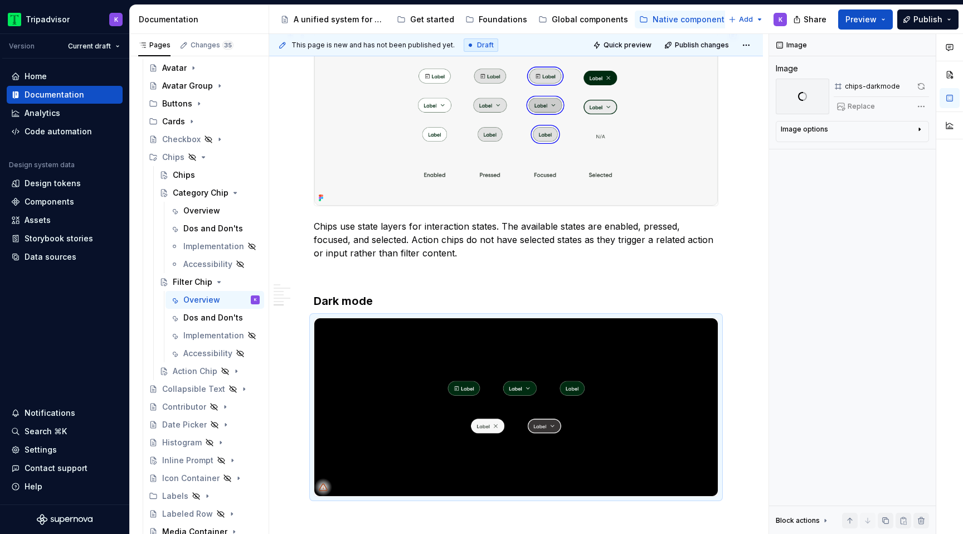
click at [551, 129] on img at bounding box center [515, 116] width 403 height 178
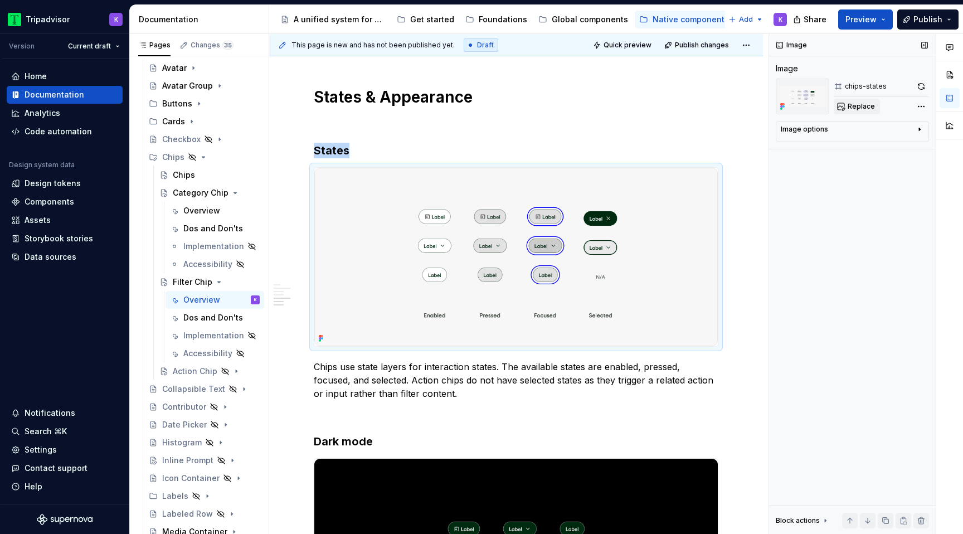
click at [867, 105] on span "Replace" at bounding box center [861, 106] width 27 height 9
type textarea "*"
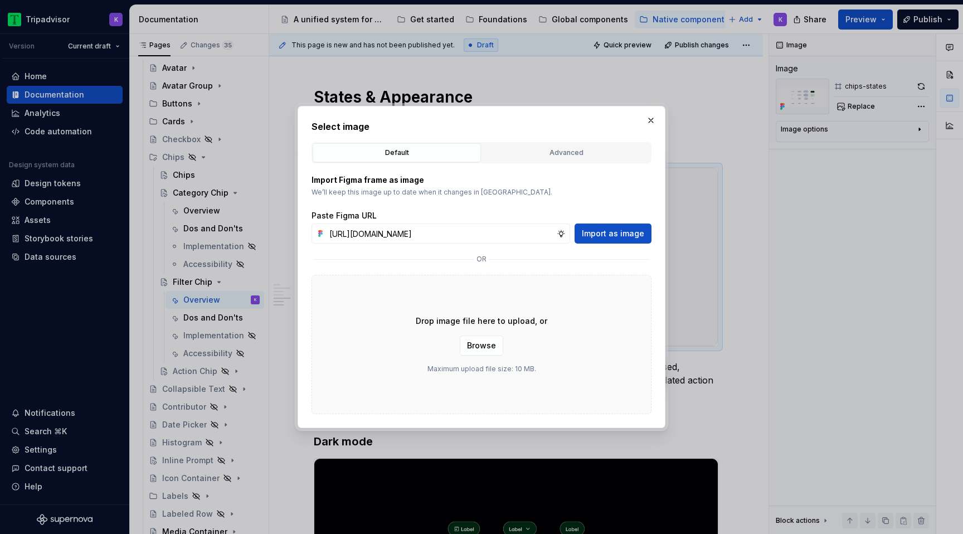
scroll to position [0, 293]
type input "[URL][DOMAIN_NAME]"
click at [621, 232] on span "Import as image" at bounding box center [613, 233] width 62 height 11
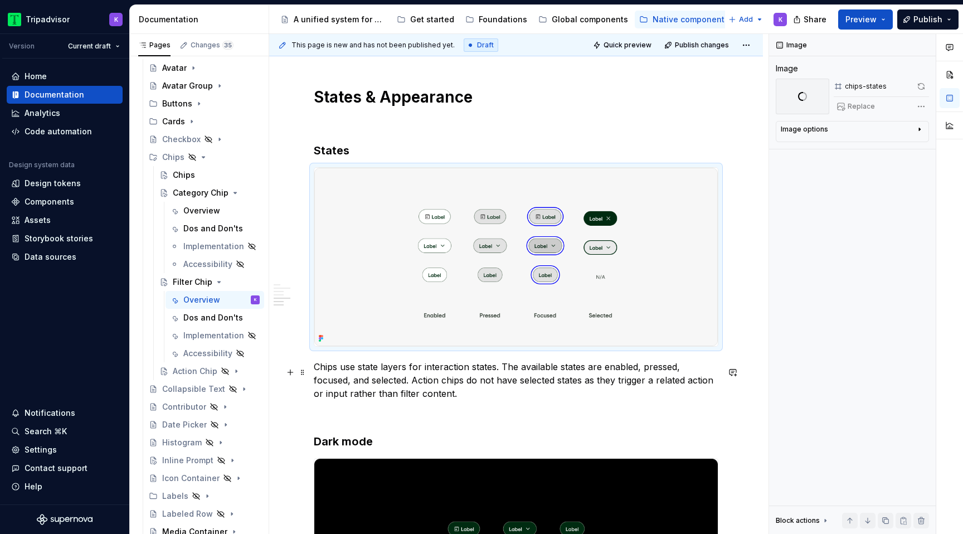
click at [319, 374] on p "Chips use state layers for interaction states. The available states are enabled…" at bounding box center [516, 380] width 405 height 40
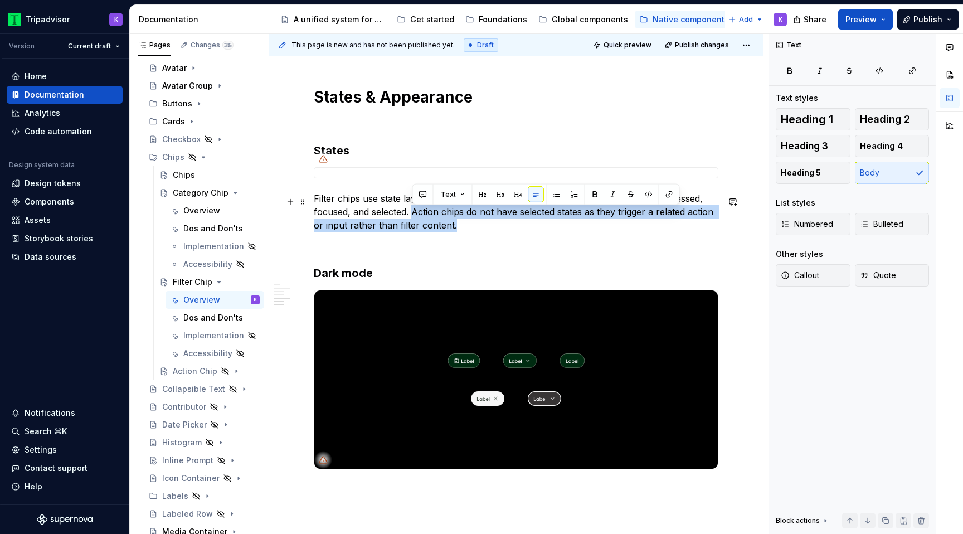
drag, startPoint x: 412, startPoint y: 215, endPoint x: 463, endPoint y: 232, distance: 54.3
click at [463, 232] on p "Filter chips use state layers for interaction states. The available states are …" at bounding box center [516, 212] width 405 height 40
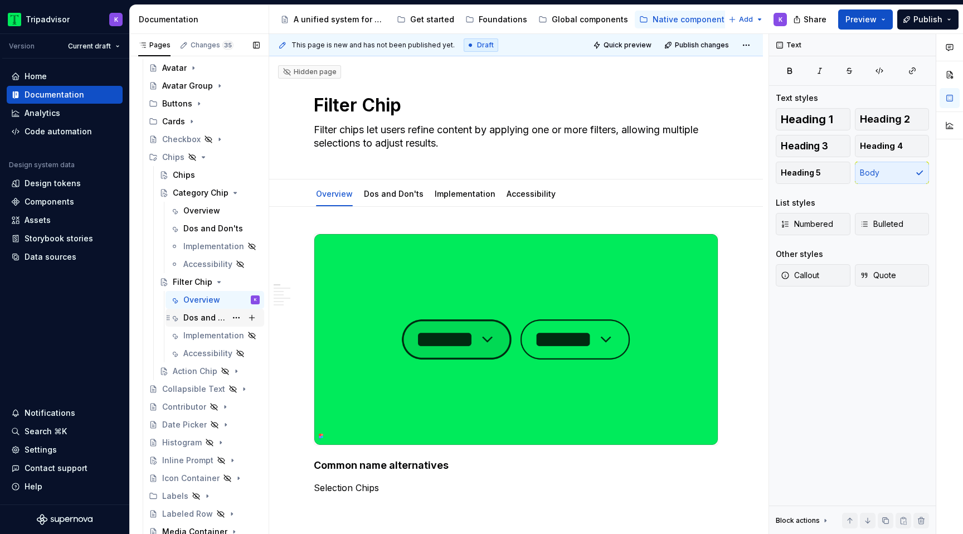
click at [203, 323] on div "Dos and Don'ts" at bounding box center [221, 318] width 76 height 16
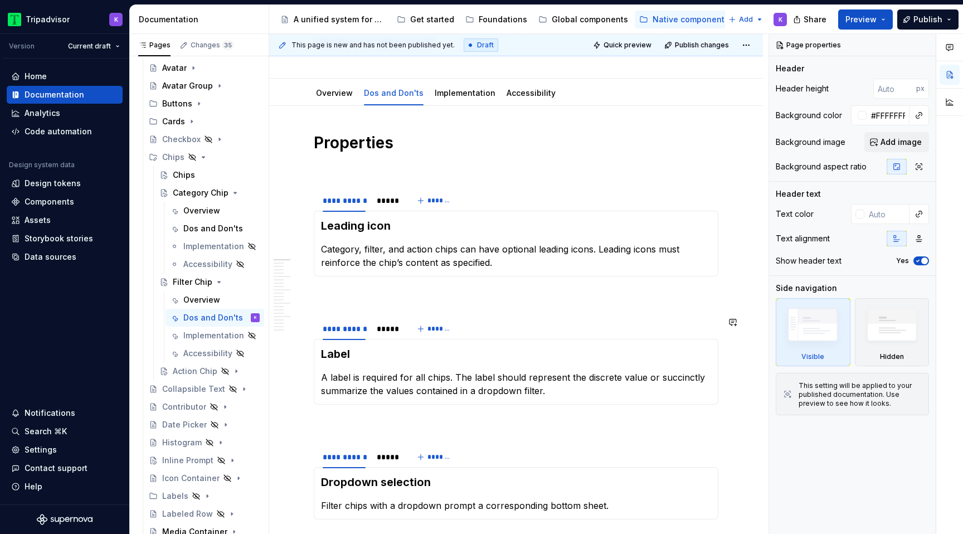
scroll to position [104, 0]
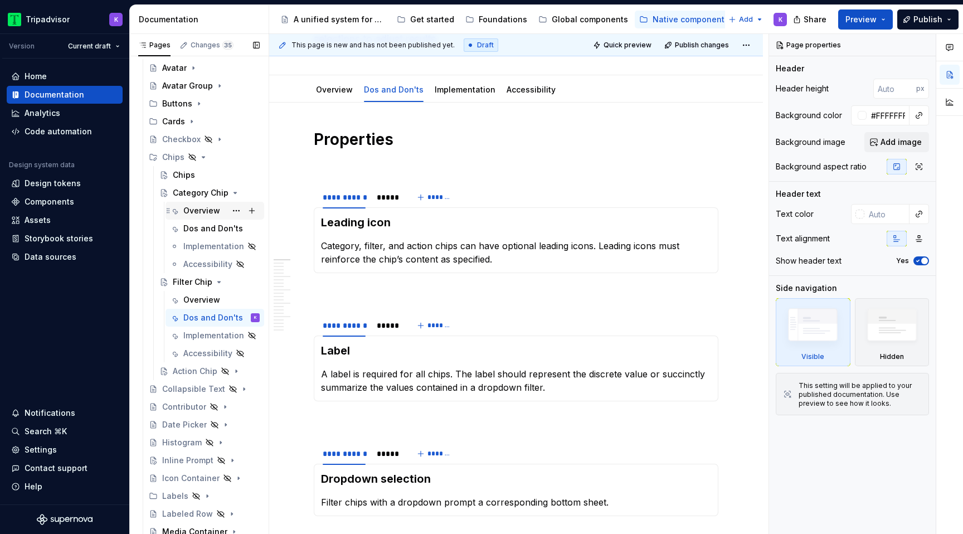
click at [205, 213] on div "Overview" at bounding box center [201, 210] width 37 height 11
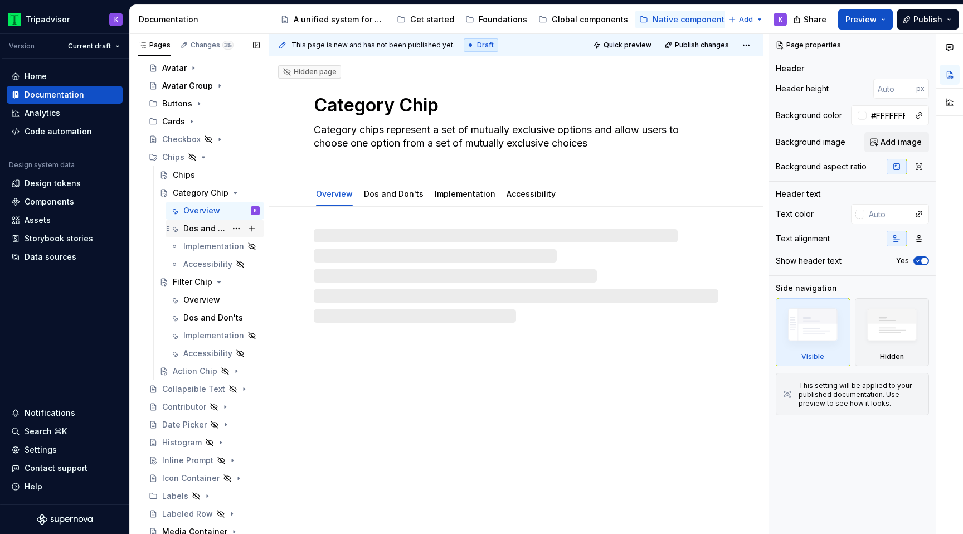
click at [202, 234] on div "Dos and Don'ts" at bounding box center [221, 229] width 76 height 16
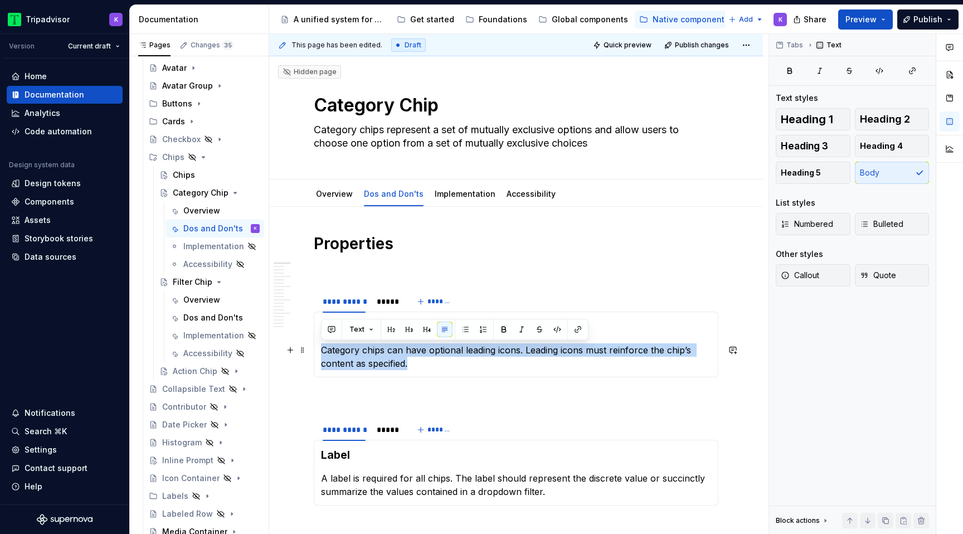
drag, startPoint x: 411, startPoint y: 366, endPoint x: 317, endPoint y: 351, distance: 95.9
click at [317, 351] on div "Leading icon Category chips can have optional leading icons. Leading icons must…" at bounding box center [516, 345] width 405 height 66
copy p "Category chips can have optional leading icons. Leading icons must reinforce th…"
click at [208, 300] on div "Overview" at bounding box center [201, 299] width 37 height 11
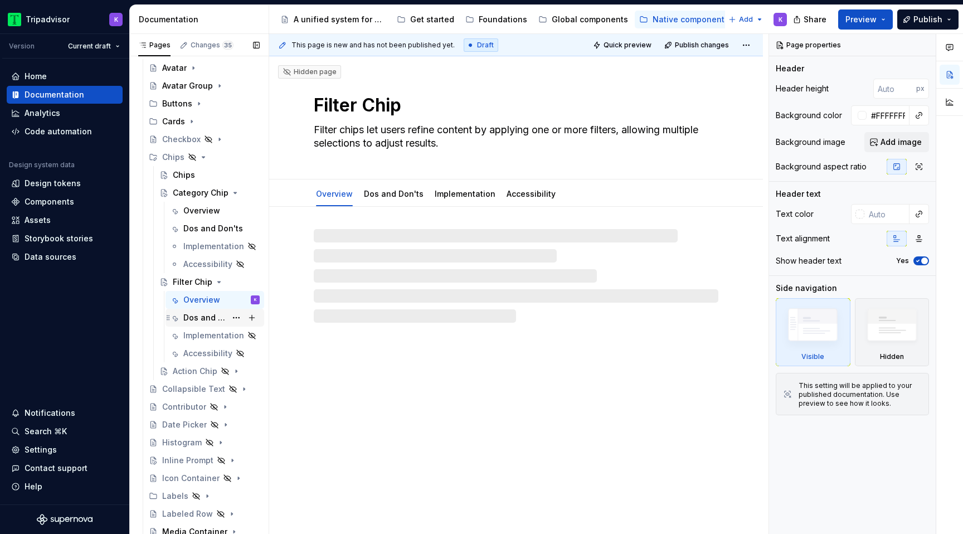
click at [207, 314] on div "Dos and Don'ts" at bounding box center [204, 317] width 43 height 11
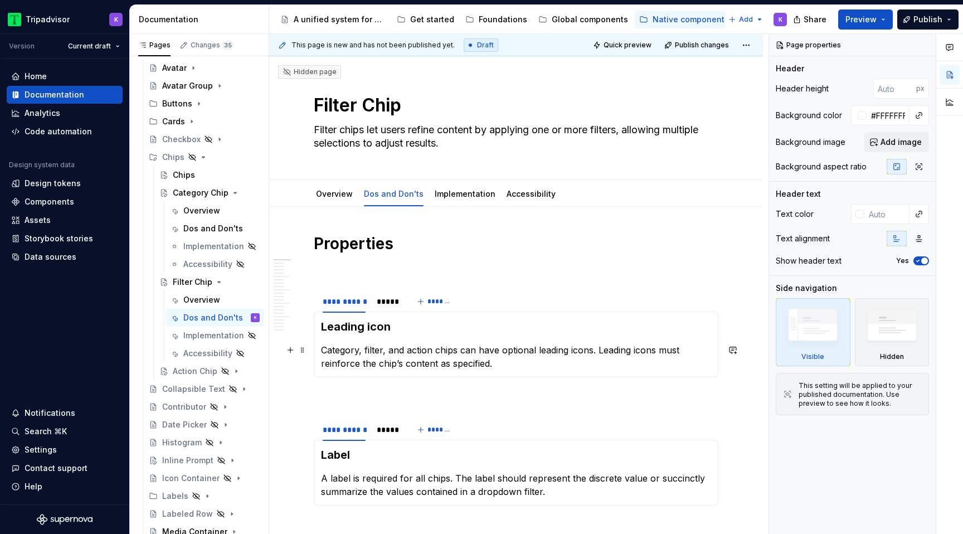
click at [410, 362] on p "Category, filter, and action chips can have optional leading icons. Leading ico…" at bounding box center [516, 356] width 390 height 27
type textarea "*"
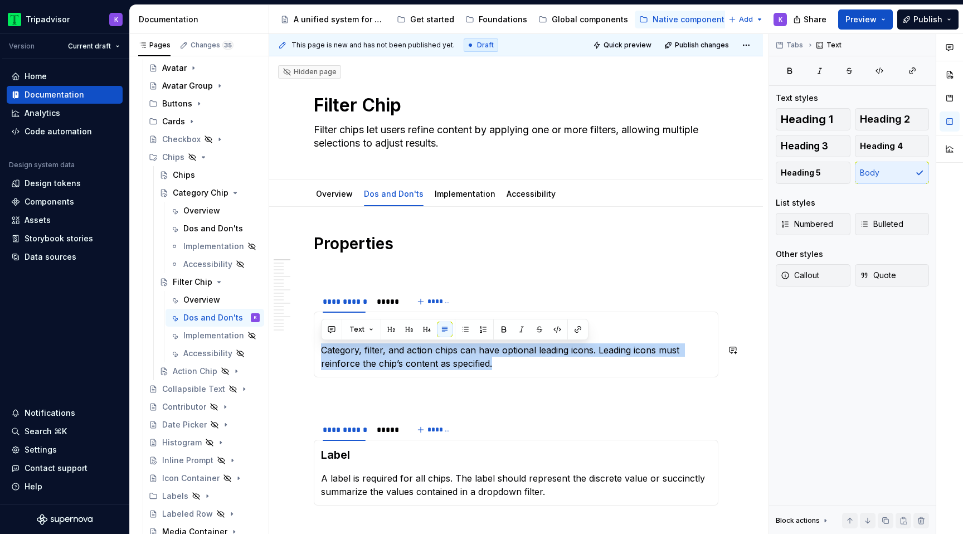
paste div
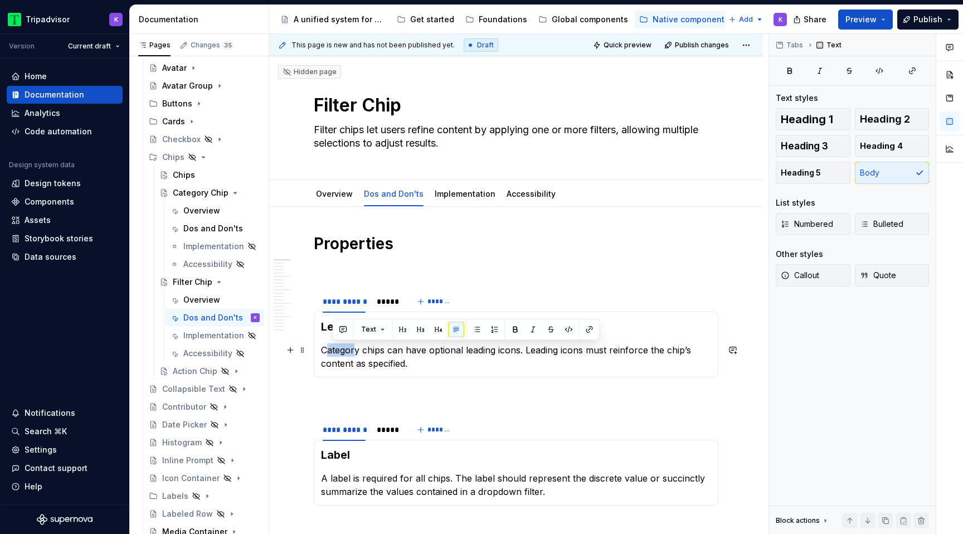
drag, startPoint x: 357, startPoint y: 351, endPoint x: 324, endPoint y: 352, distance: 32.9
click at [324, 351] on p "Category chips can have optional leading icons. Leading icons must reinforce th…" at bounding box center [516, 356] width 390 height 27
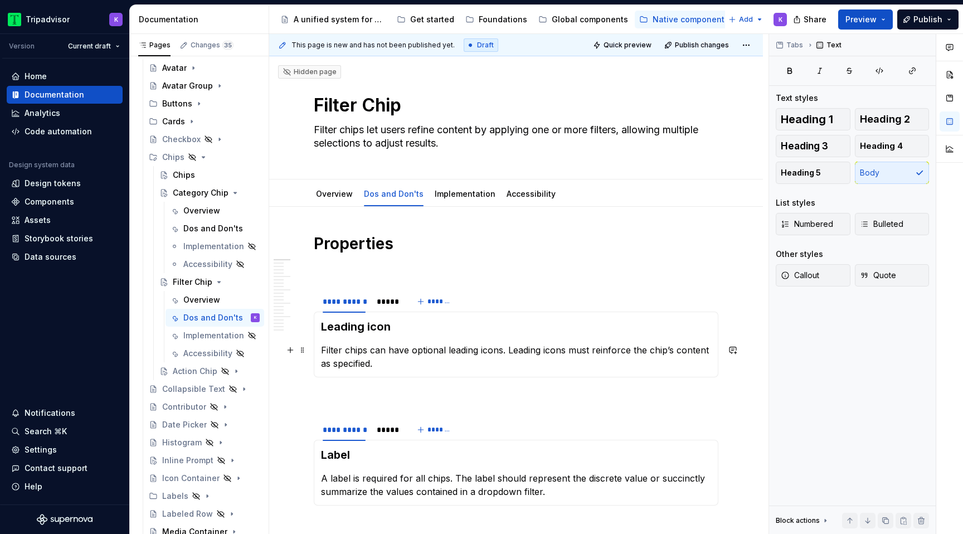
click at [512, 366] on p "Filter chips can have optional leading icons. Leading icons must reinforce the …" at bounding box center [516, 356] width 390 height 27
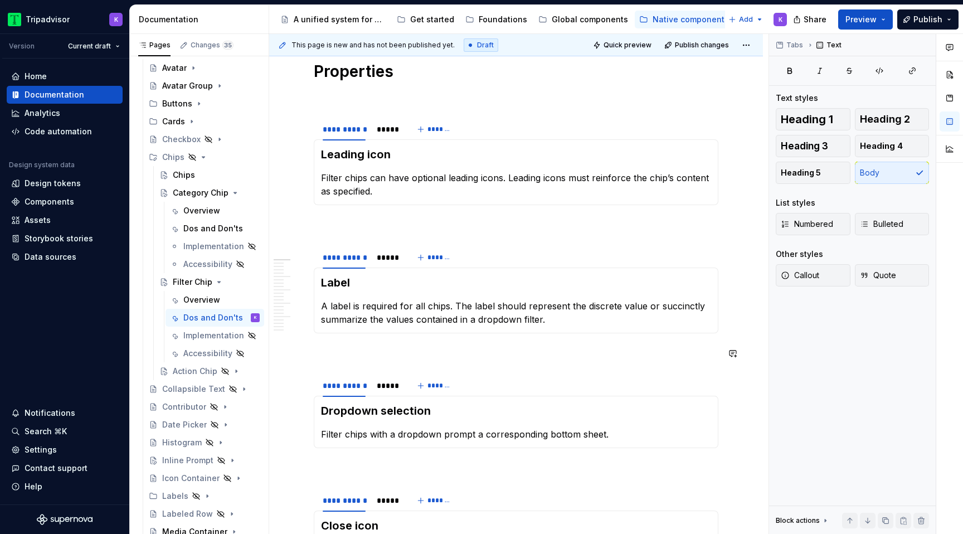
scroll to position [188, 0]
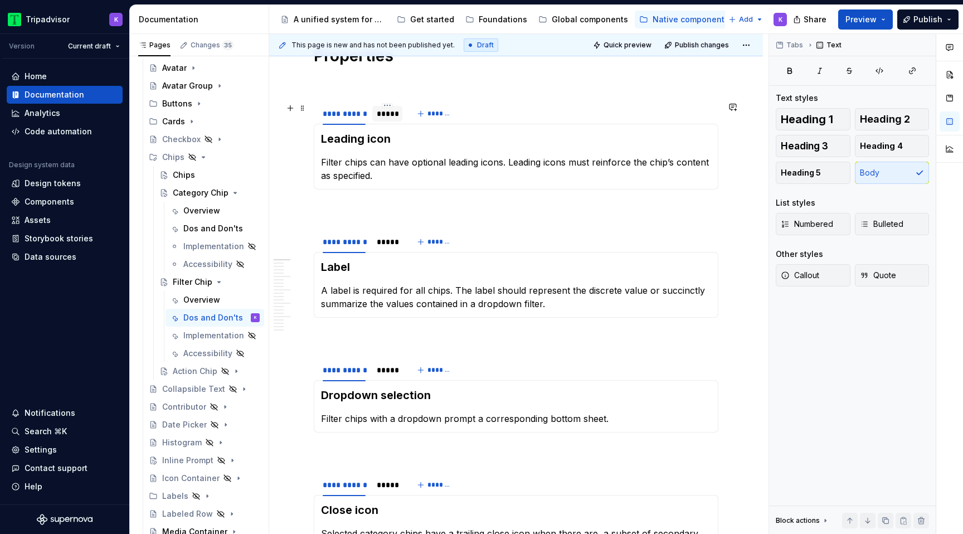
click at [390, 118] on div "*****" at bounding box center [387, 113] width 21 height 11
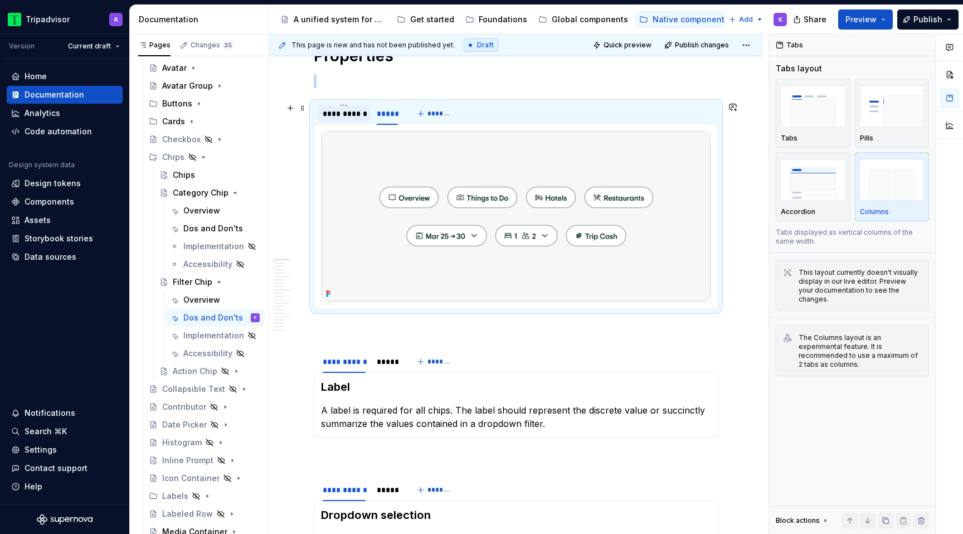
click at [357, 114] on div "**********" at bounding box center [344, 113] width 43 height 11
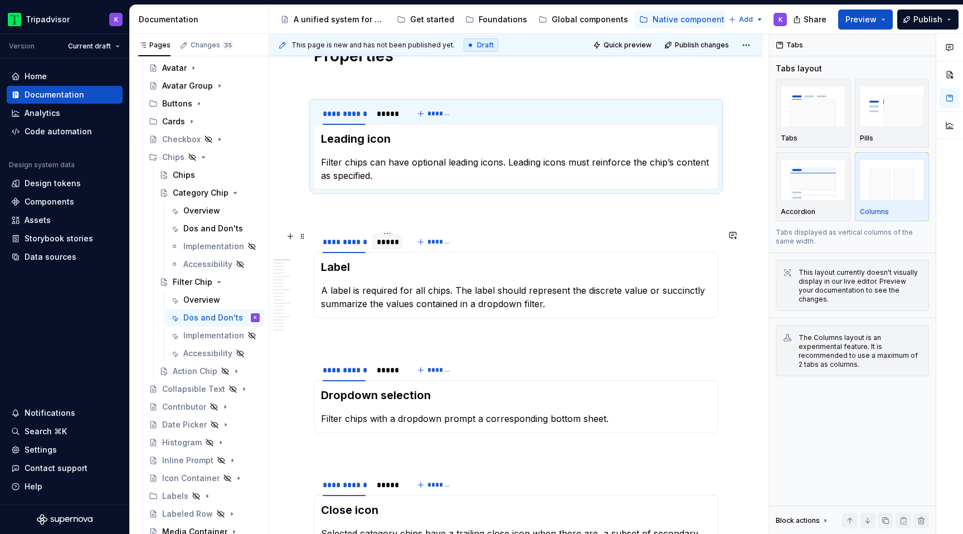
click at [390, 243] on div "*****" at bounding box center [387, 241] width 21 height 11
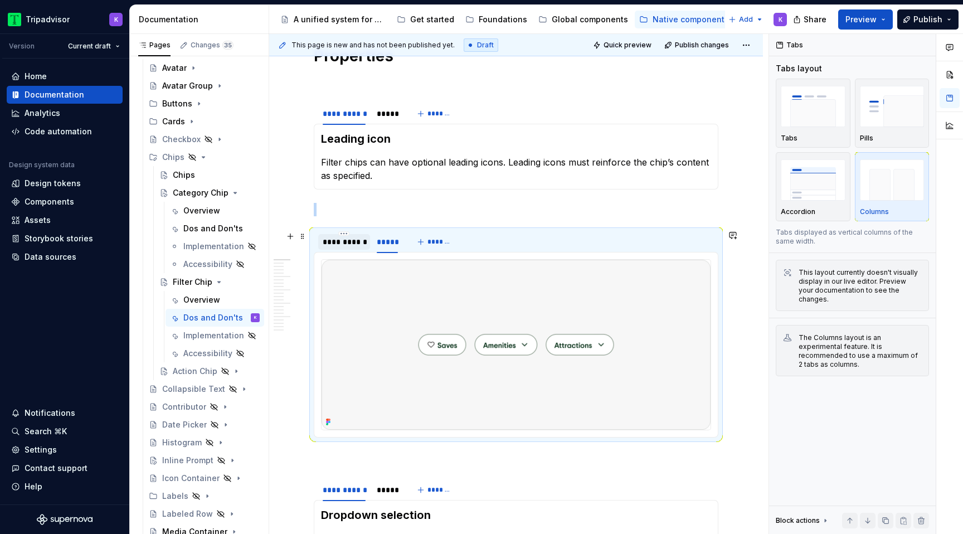
click at [353, 243] on div "**********" at bounding box center [344, 241] width 43 height 11
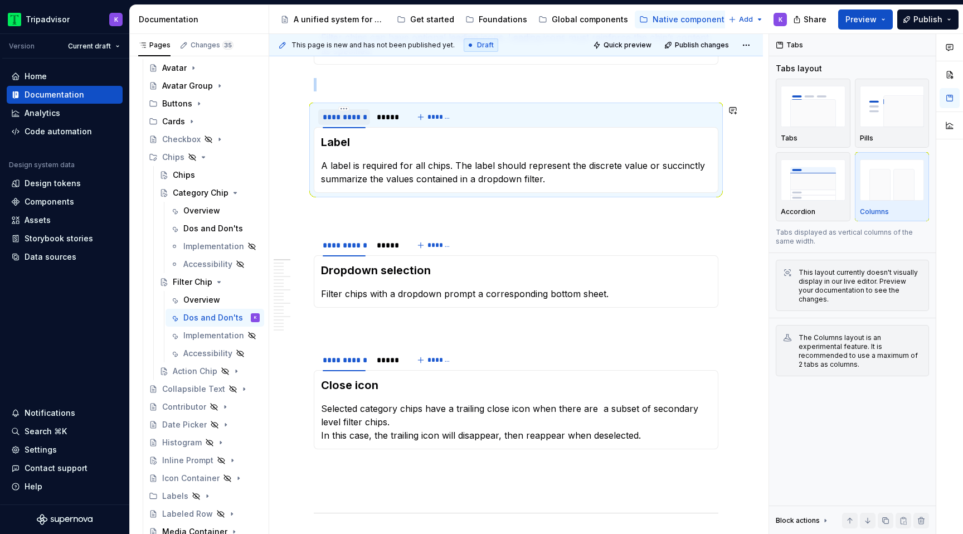
scroll to position [378, 0]
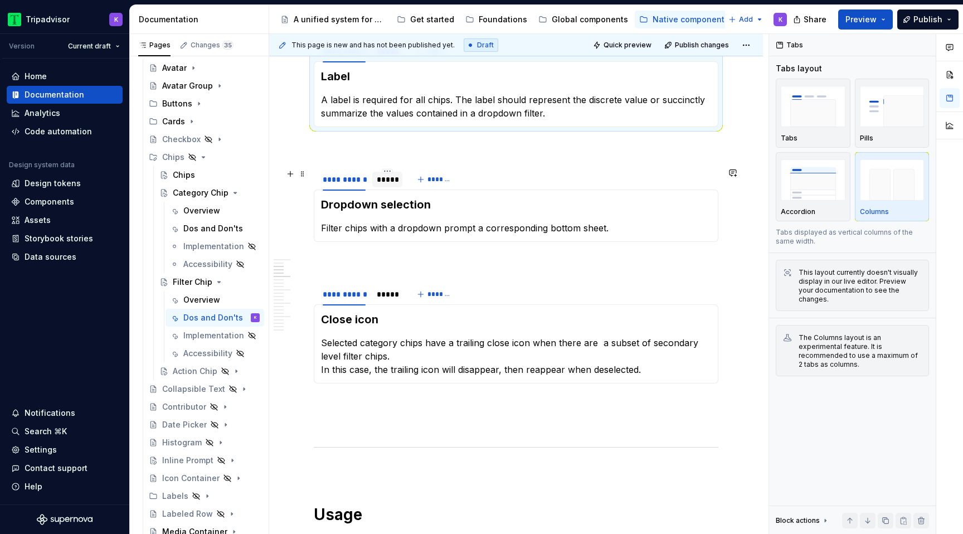
click at [386, 183] on div "*****" at bounding box center [387, 179] width 21 height 11
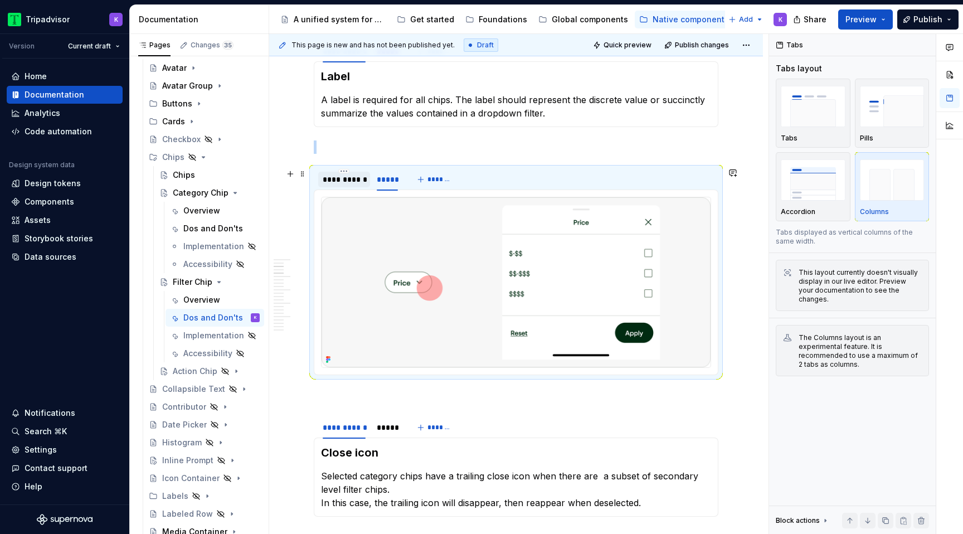
click at [356, 183] on div "**********" at bounding box center [344, 179] width 43 height 11
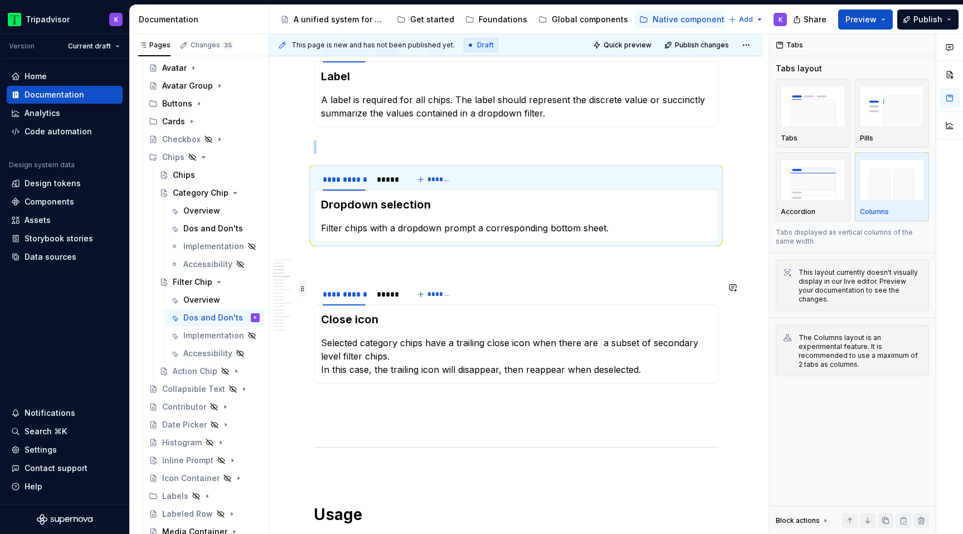
click at [306, 289] on span at bounding box center [302, 289] width 9 height 16
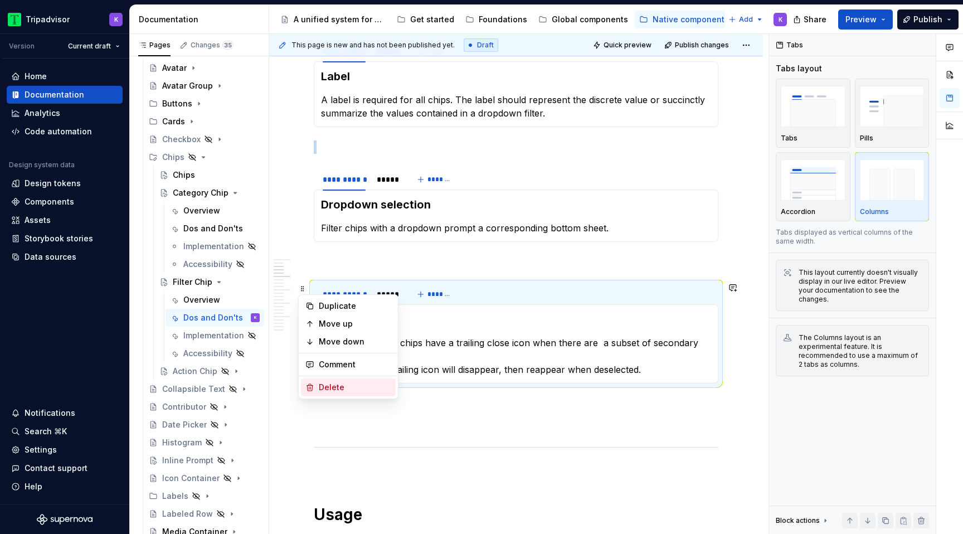
click at [348, 387] on div "Delete" at bounding box center [355, 387] width 72 height 11
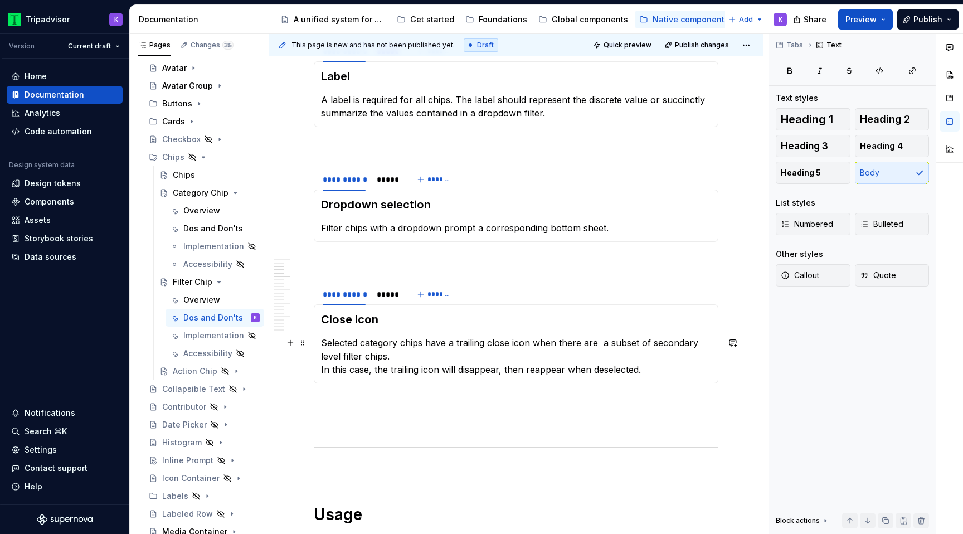
click at [600, 340] on p "Selected category chips have a trailing close icon when there are a subset of s…" at bounding box center [516, 356] width 390 height 40
click at [205, 230] on div "Dos and Don'ts" at bounding box center [204, 228] width 43 height 11
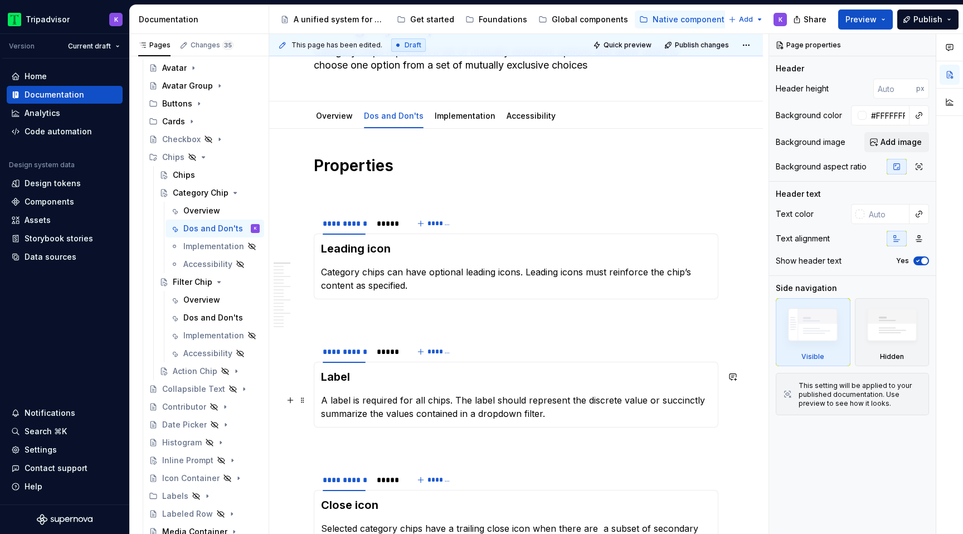
scroll to position [294, 0]
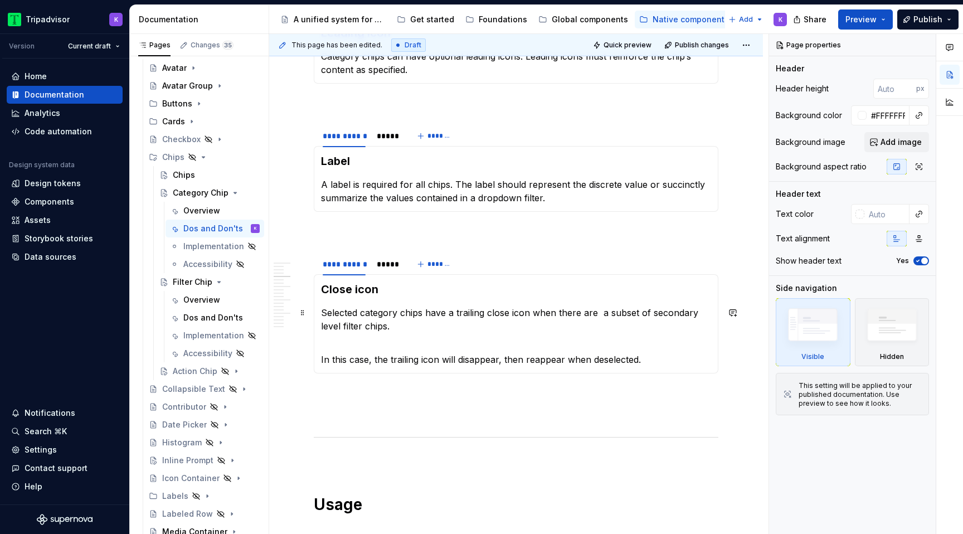
click at [602, 314] on p "Selected category chips have a trailing close icon when there are a subset of s…" at bounding box center [516, 319] width 390 height 27
type textarea "*"
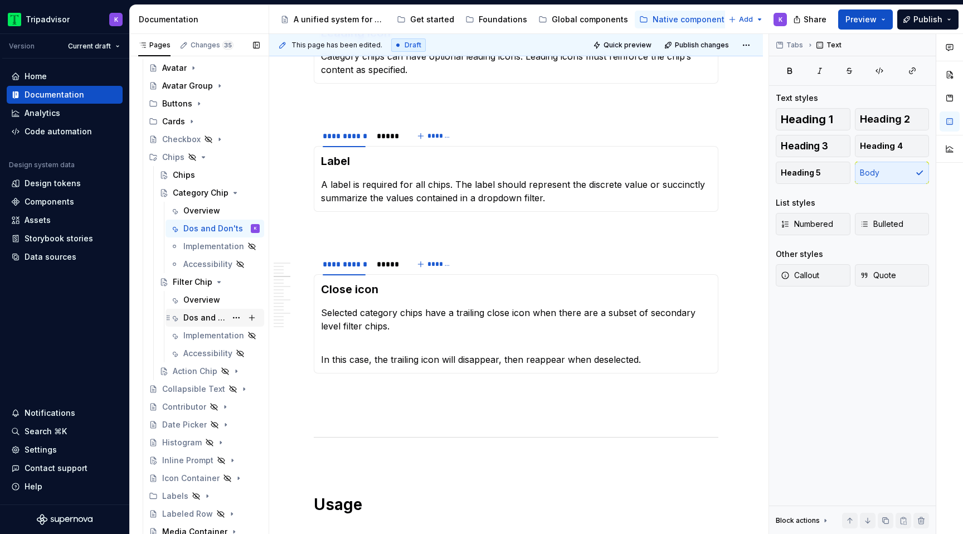
click at [211, 314] on div "Dos and Don'ts" at bounding box center [204, 317] width 43 height 11
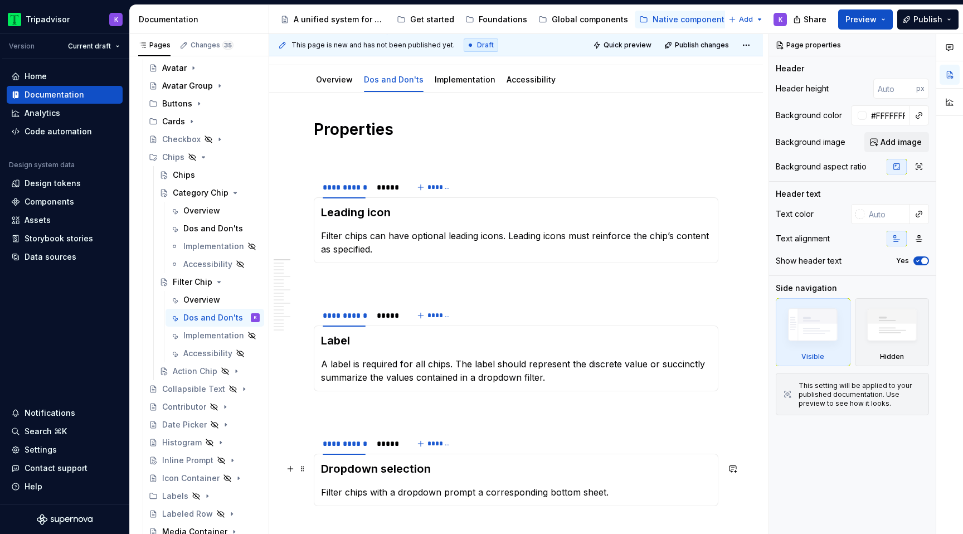
scroll to position [381, 0]
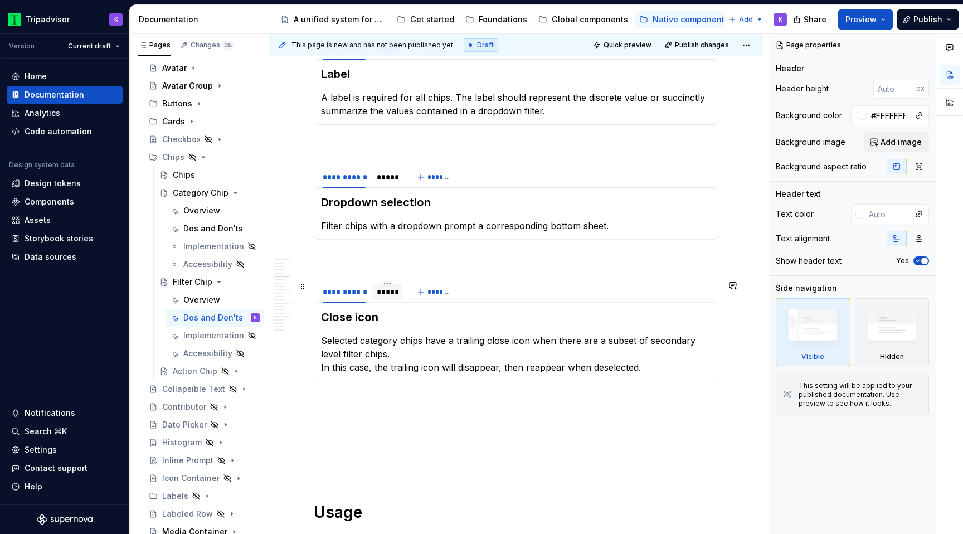
click at [385, 296] on div "*****" at bounding box center [387, 291] width 21 height 11
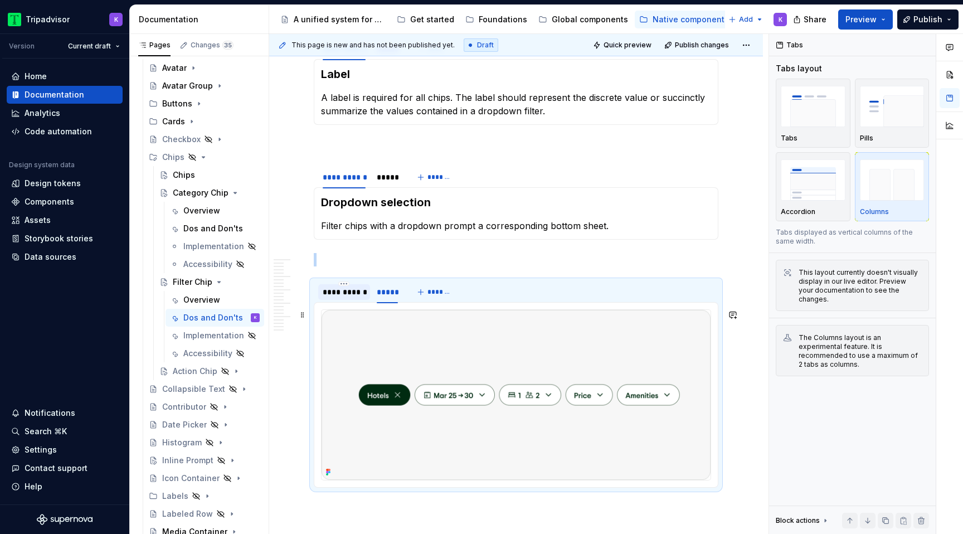
type textarea "*"
click at [349, 298] on div "**********" at bounding box center [344, 292] width 52 height 16
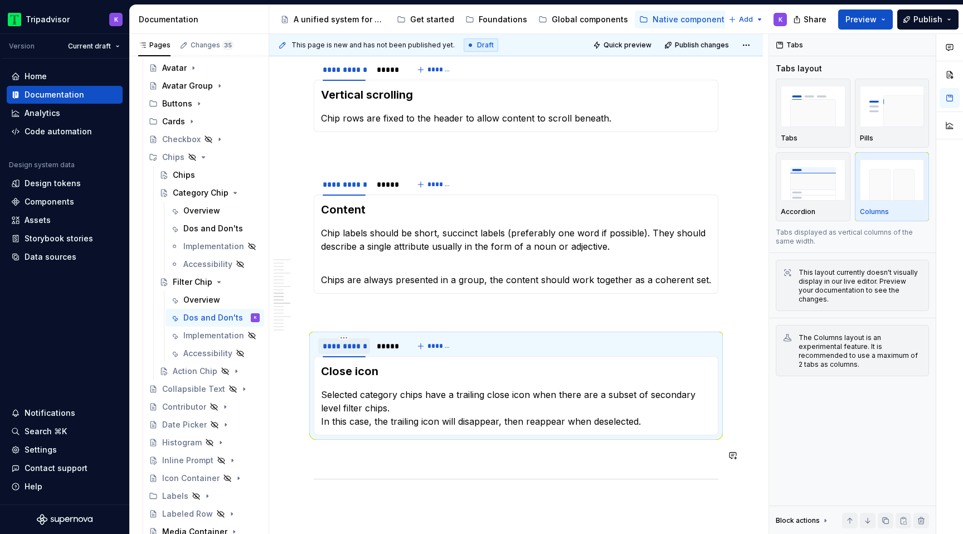
scroll to position [1594, 0]
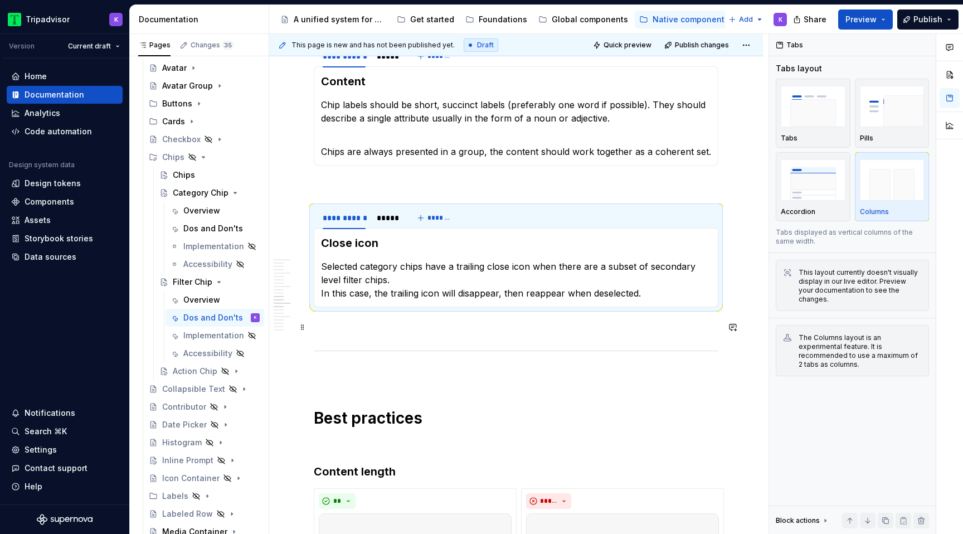
click at [374, 325] on p at bounding box center [516, 326] width 405 height 13
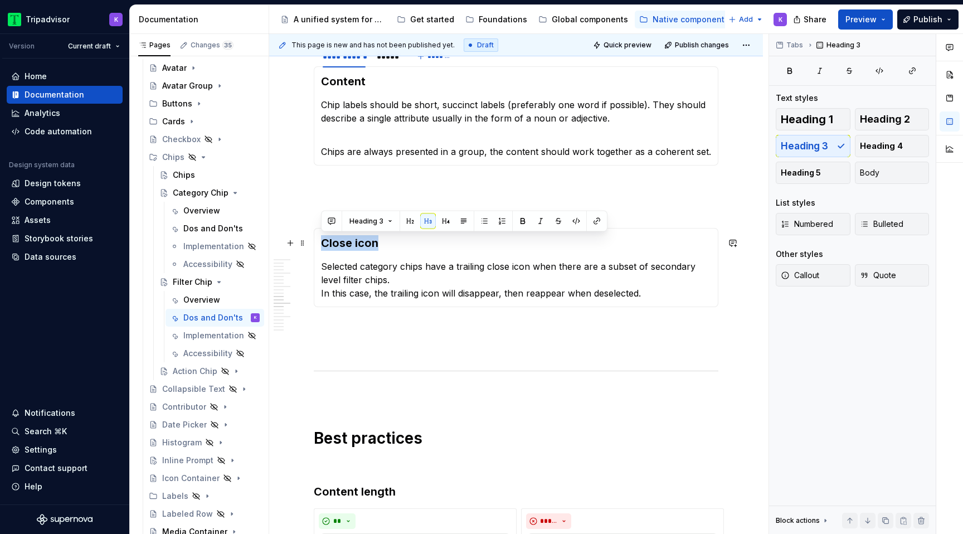
drag, startPoint x: 378, startPoint y: 239, endPoint x: 320, endPoint y: 239, distance: 57.4
click at [321, 239] on h3 "Close icon" at bounding box center [516, 243] width 390 height 16
drag, startPoint x: 387, startPoint y: 242, endPoint x: 449, endPoint y: 242, distance: 61.3
click at [445, 242] on h3 "Nested filter chips" at bounding box center [516, 243] width 390 height 16
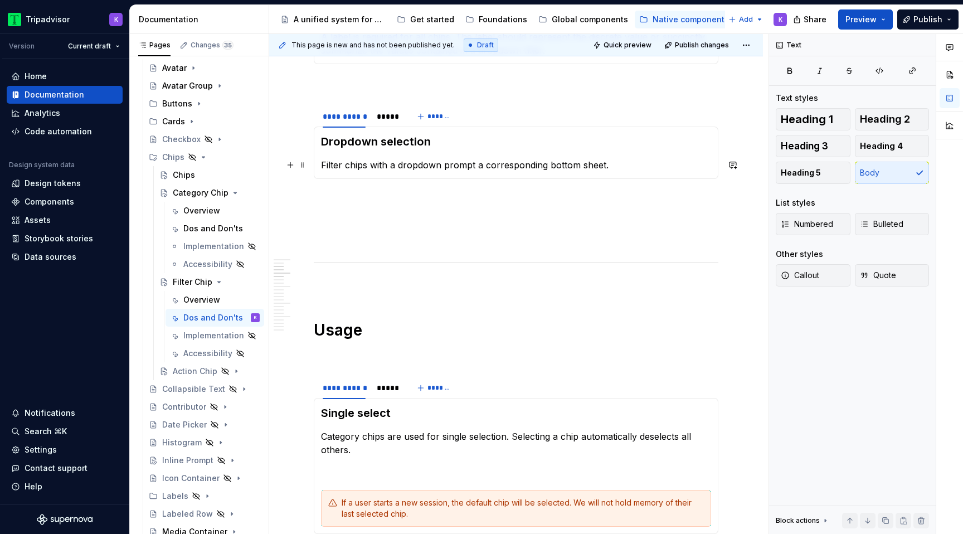
scroll to position [405, 0]
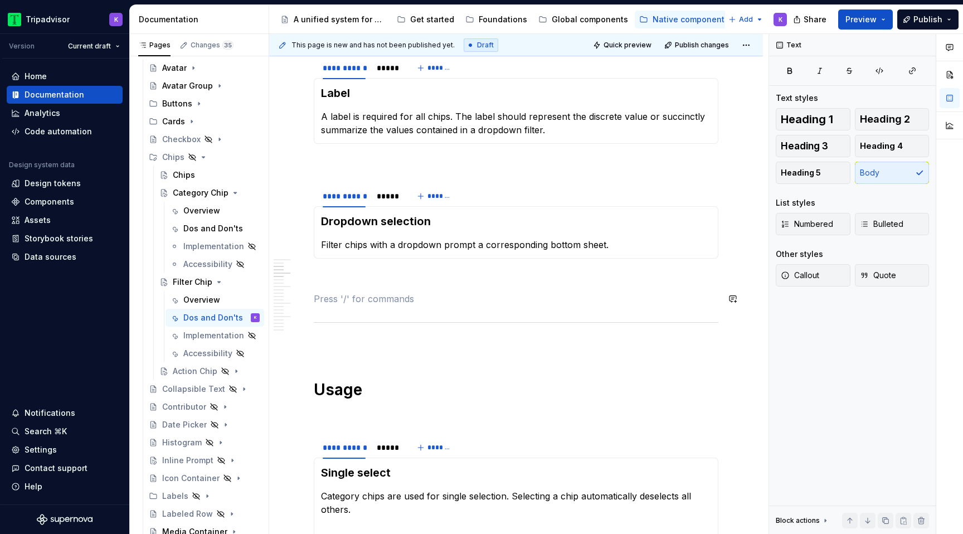
scroll to position [344, 0]
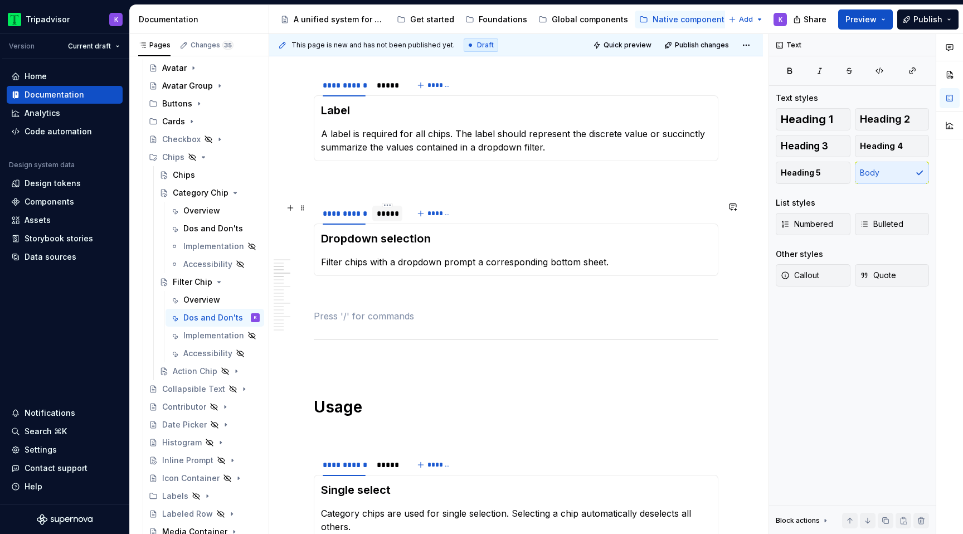
click at [379, 212] on div "*****" at bounding box center [387, 213] width 21 height 11
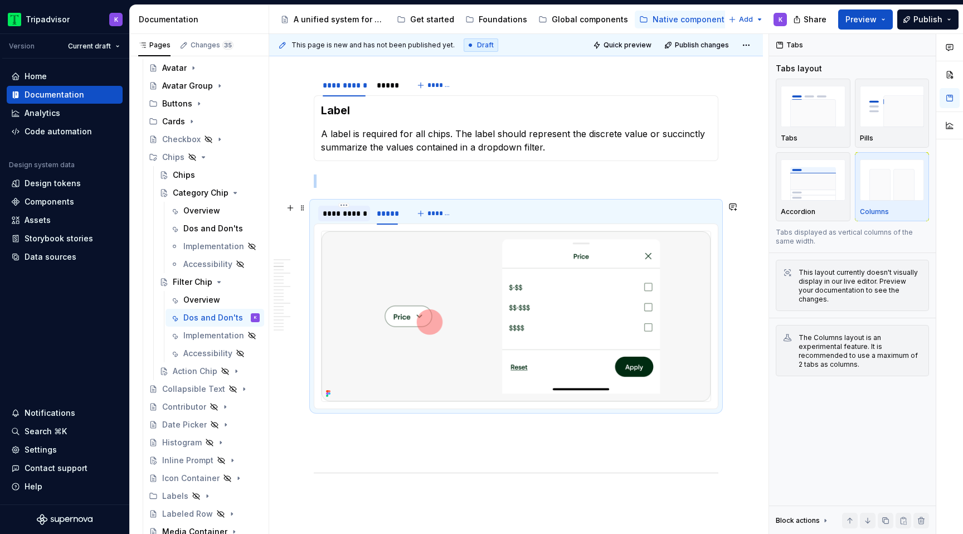
click at [351, 216] on div "**********" at bounding box center [344, 213] width 43 height 11
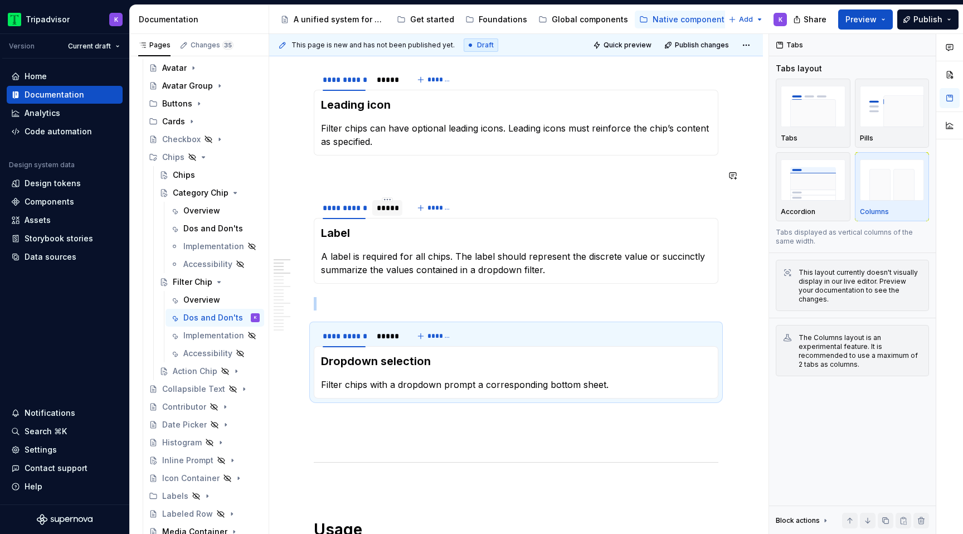
scroll to position [167, 0]
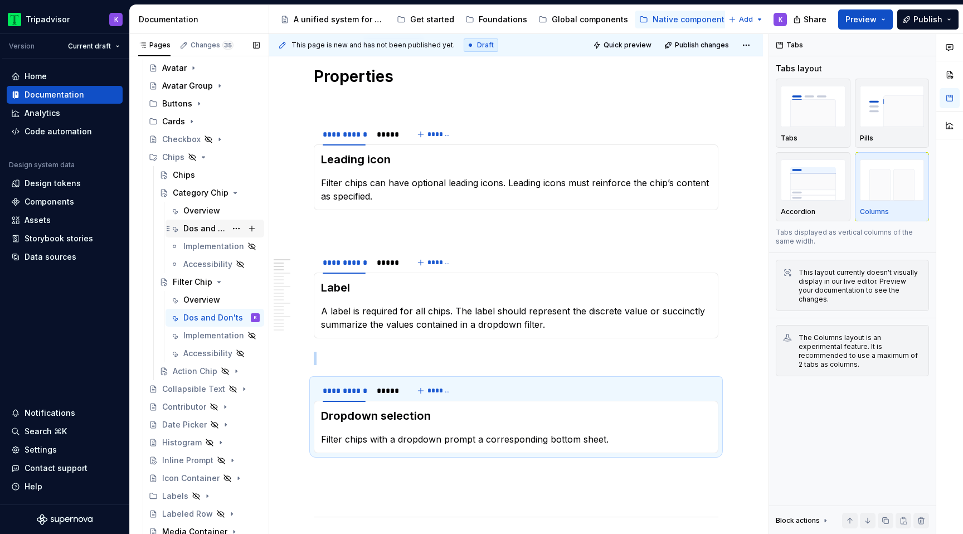
click at [214, 229] on div "Dos and Don'ts" at bounding box center [204, 228] width 43 height 11
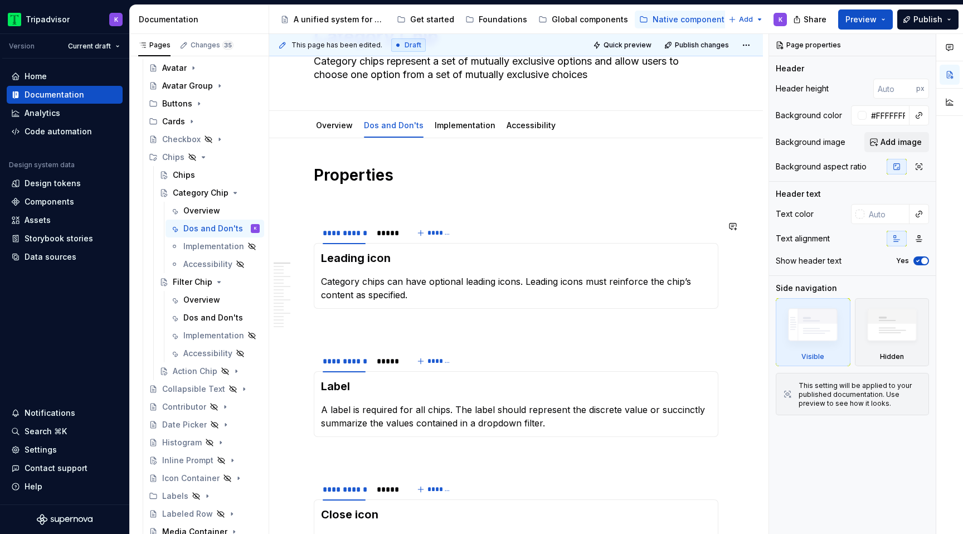
scroll to position [90, 0]
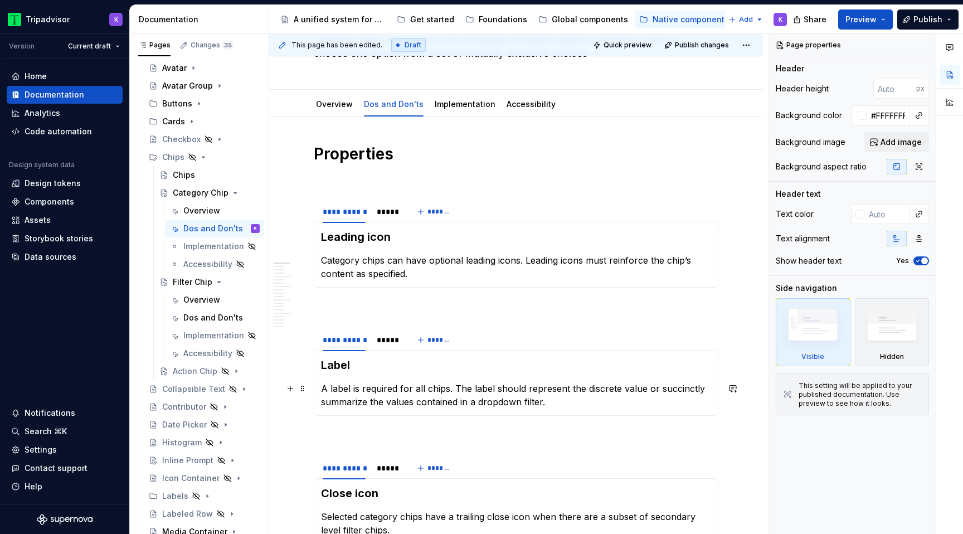
type textarea "*"
click at [427, 390] on p "A label is required for all chips. The label should represent the discrete valu…" at bounding box center [516, 395] width 390 height 27
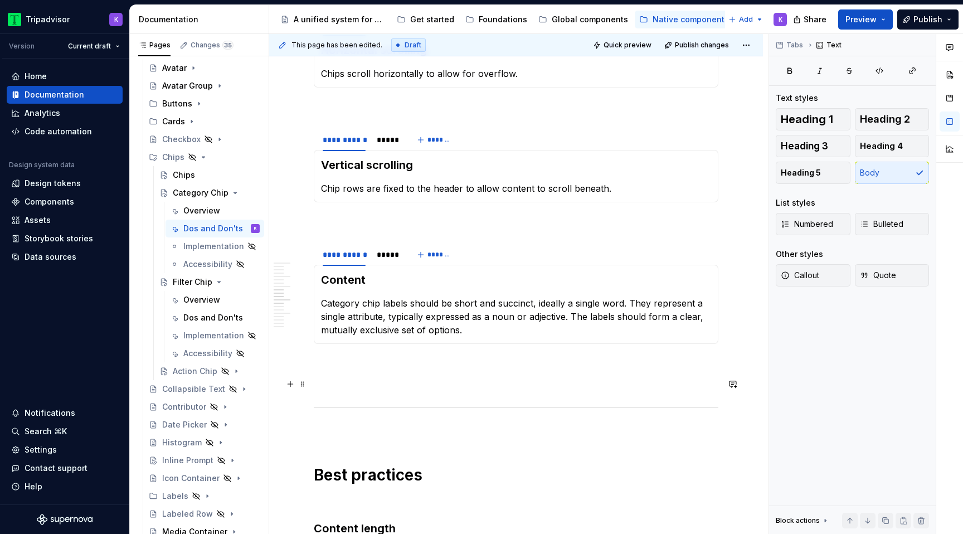
scroll to position [1295, 0]
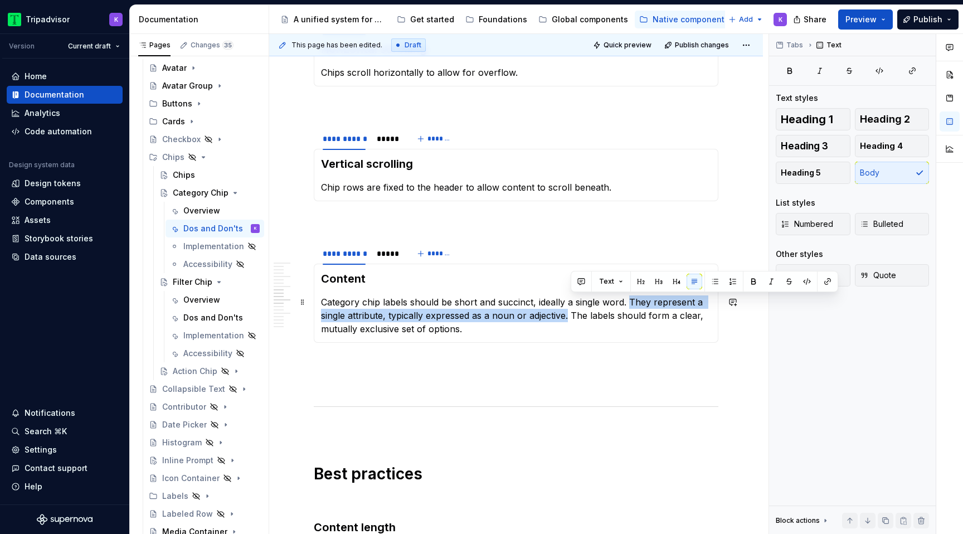
drag, startPoint x: 627, startPoint y: 302, endPoint x: 568, endPoint y: 315, distance: 61.0
click at [568, 315] on p "Category chip labels should be short and succinct, ideally a single word. They …" at bounding box center [516, 315] width 390 height 40
copy p "They represent a single attribute, typically expressed as a noun or adjective."
click at [563, 337] on div "Content Category chip labels should be short and succinct, ideally a single wor…" at bounding box center [516, 303] width 405 height 79
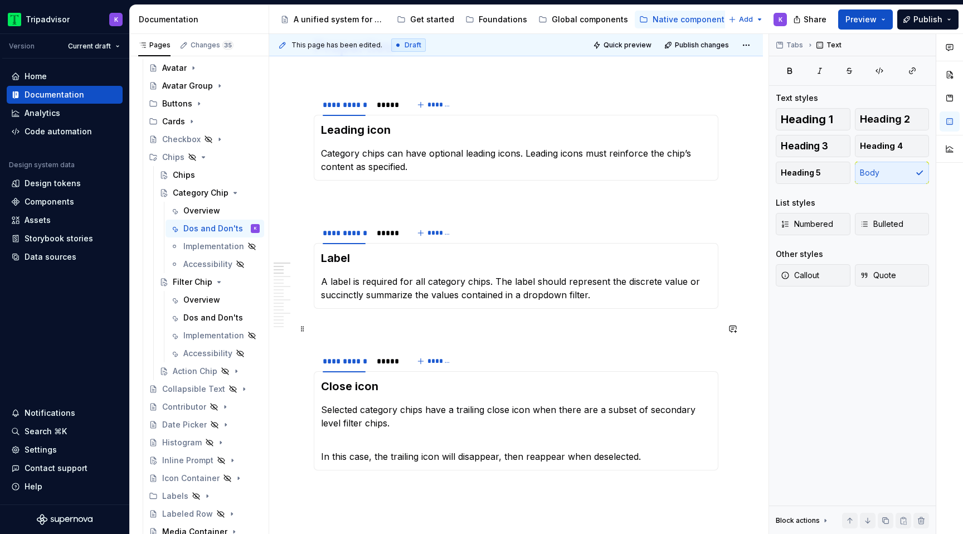
scroll to position [194, 0]
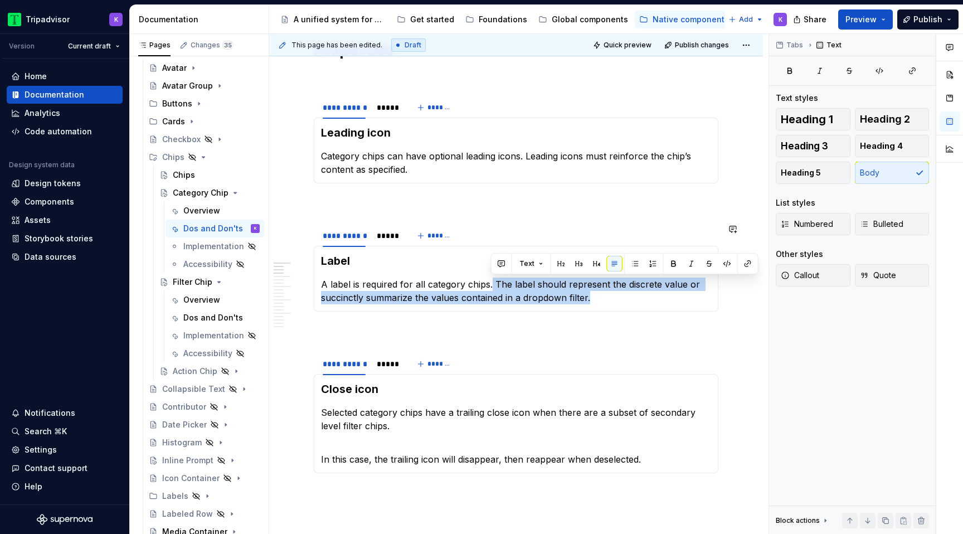
drag, startPoint x: 491, startPoint y: 283, endPoint x: 617, endPoint y: 305, distance: 127.8
click at [617, 305] on div "Label A label is required for all category chips. The label should represent th…" at bounding box center [516, 279] width 405 height 66
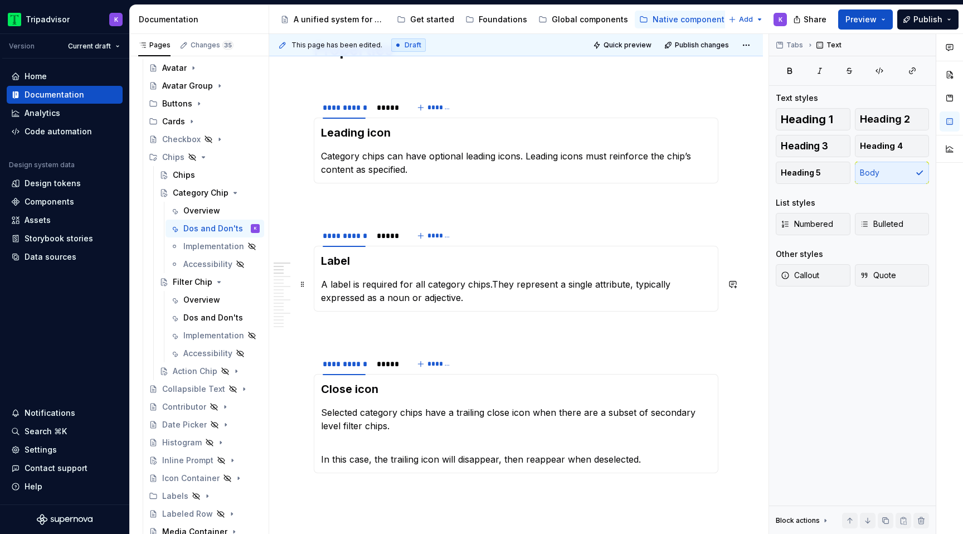
click at [492, 281] on p "A label is required for all category chips.They represent a single attribute, t…" at bounding box center [516, 291] width 390 height 27
click at [445, 299] on p "A label is required for all category chips. They represent a single attribute, …" at bounding box center [516, 291] width 390 height 27
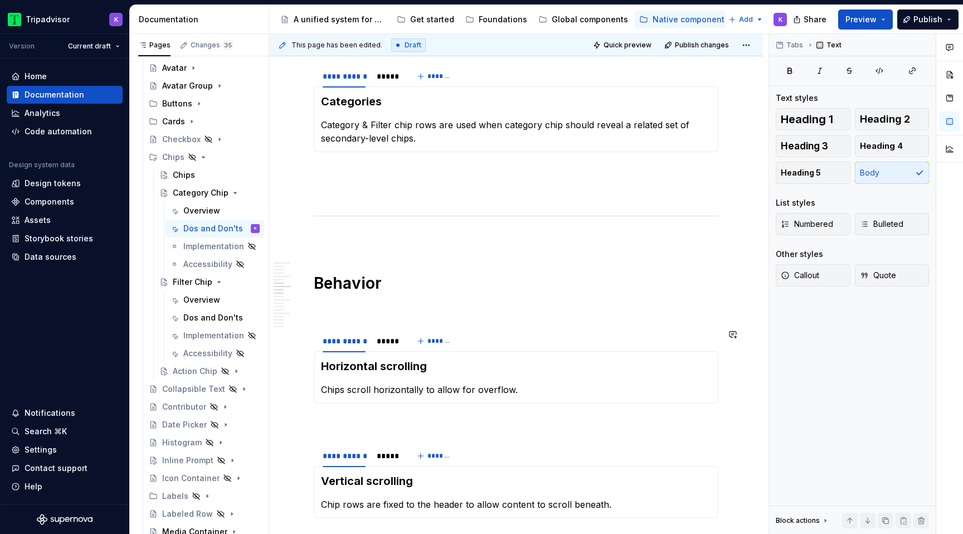
scroll to position [1210, 0]
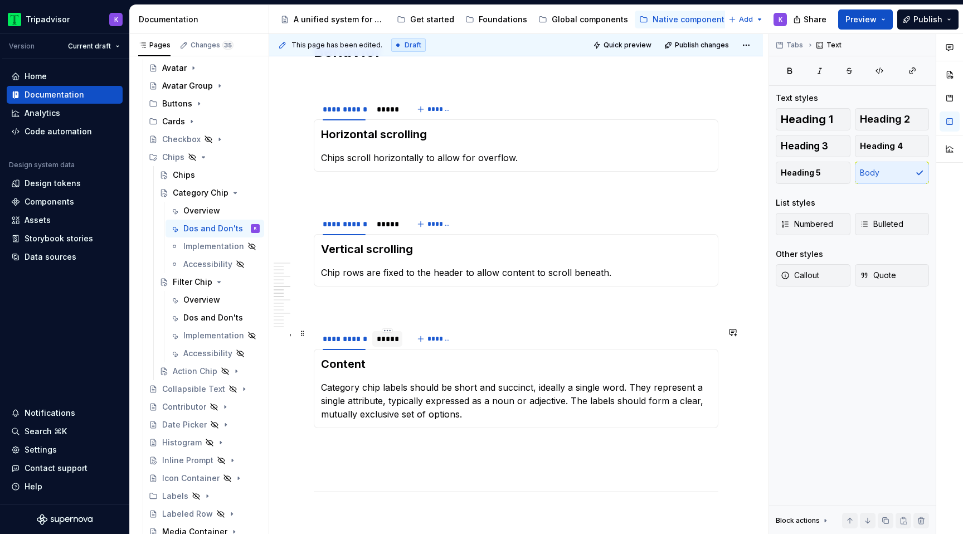
click at [385, 339] on div "*****" at bounding box center [387, 338] width 21 height 11
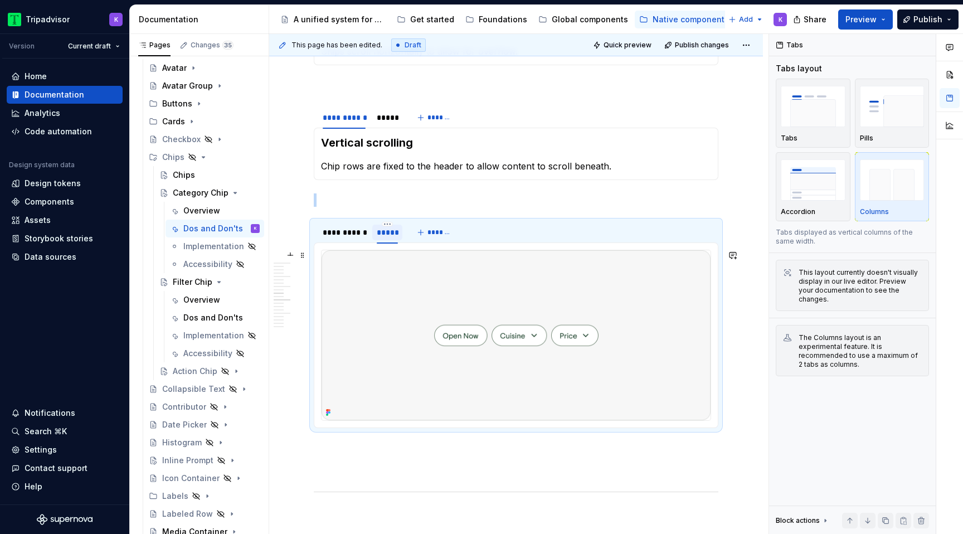
scroll to position [1349, 0]
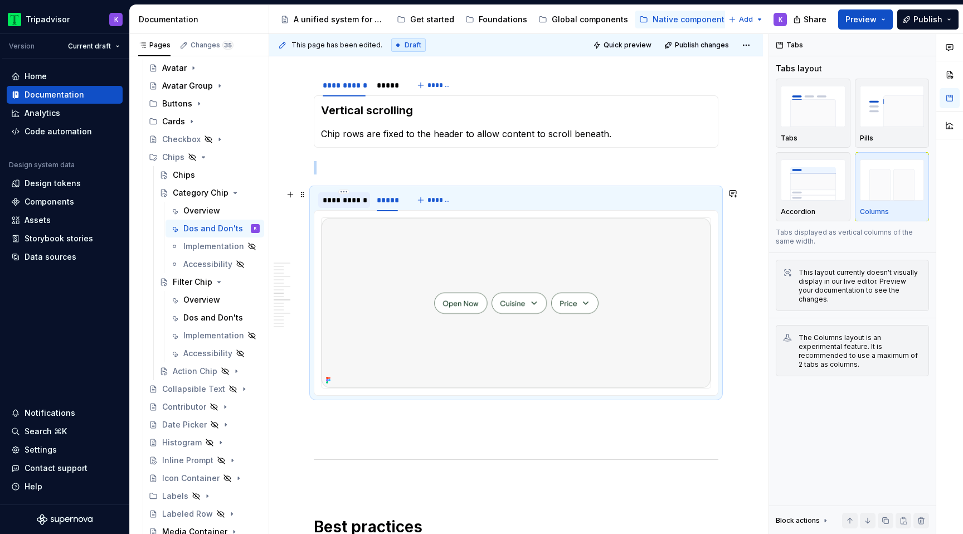
click at [342, 197] on div "**********" at bounding box center [344, 199] width 43 height 11
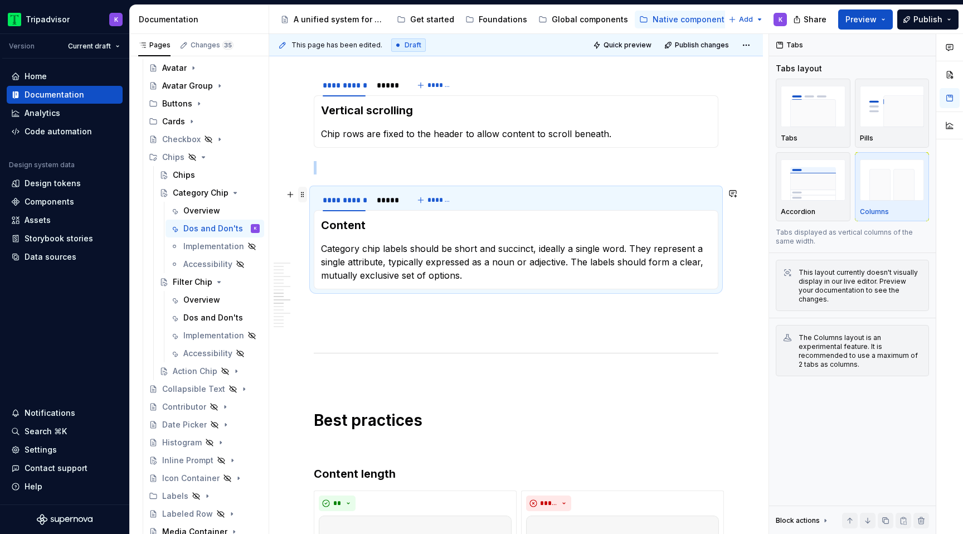
click at [300, 194] on span at bounding box center [302, 195] width 9 height 16
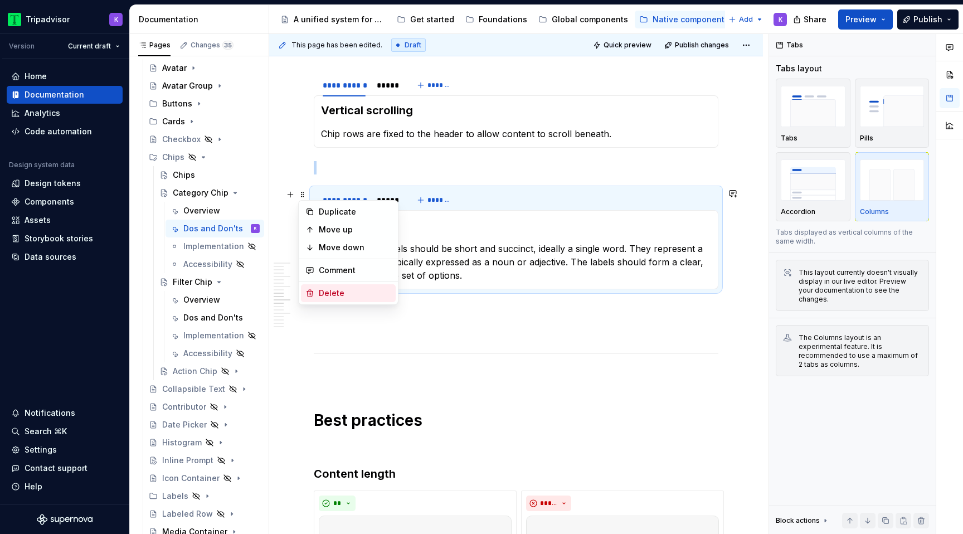
click at [345, 293] on div "Delete" at bounding box center [355, 293] width 72 height 11
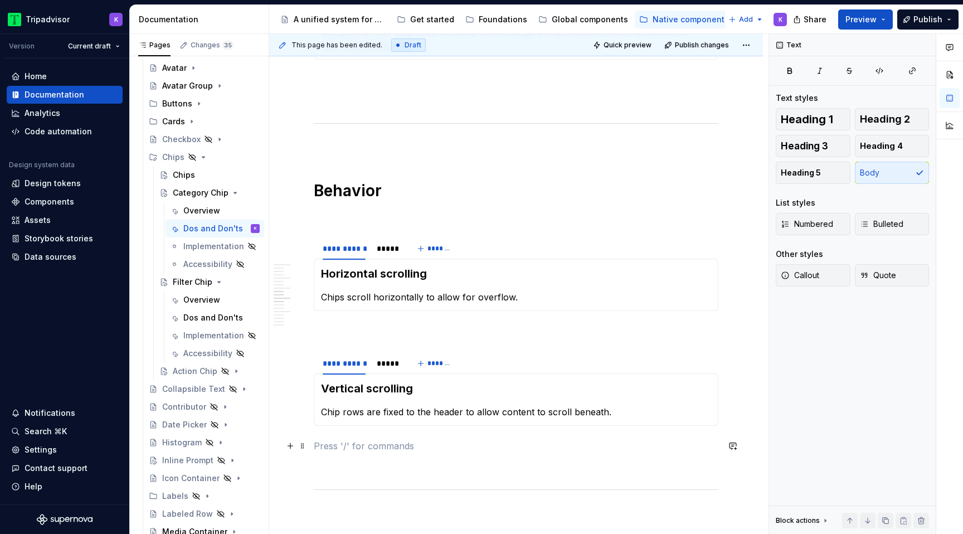
scroll to position [1019, 0]
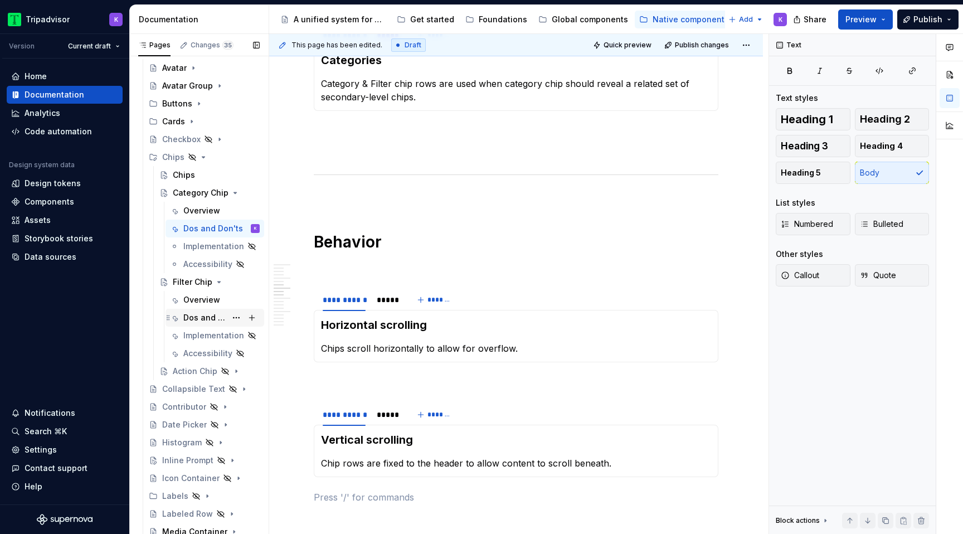
click at [202, 324] on div "Dos and Don'ts" at bounding box center [221, 318] width 76 height 16
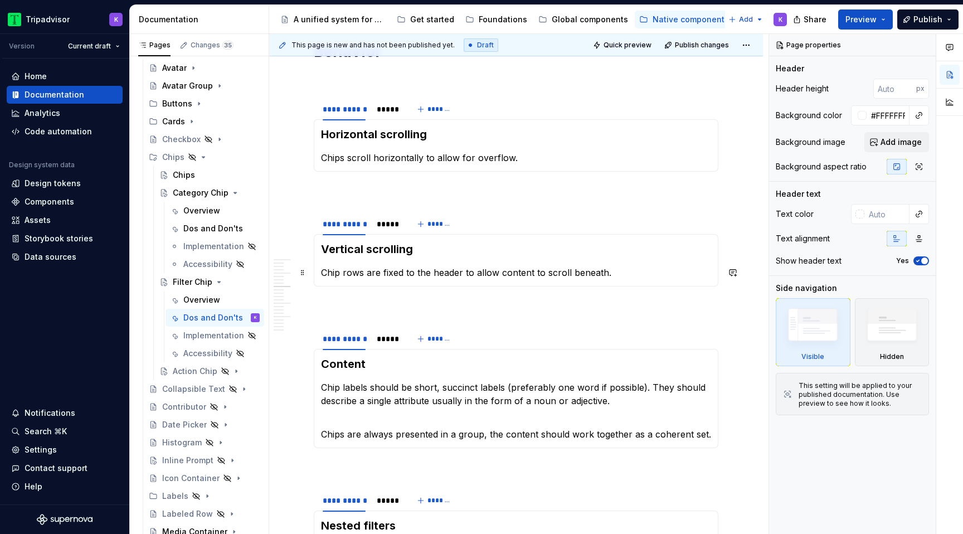
scroll to position [1351, 0]
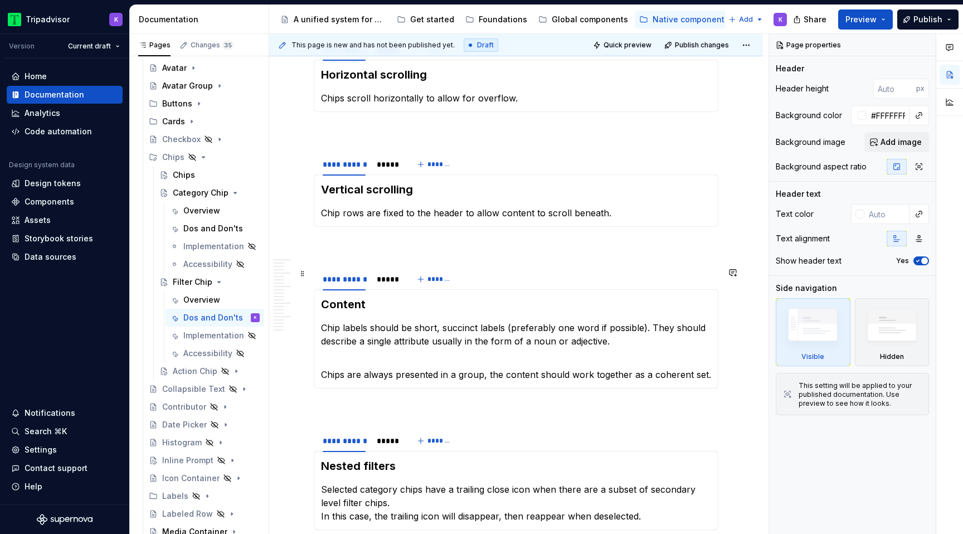
click at [314, 275] on section "**********" at bounding box center [516, 327] width 405 height 121
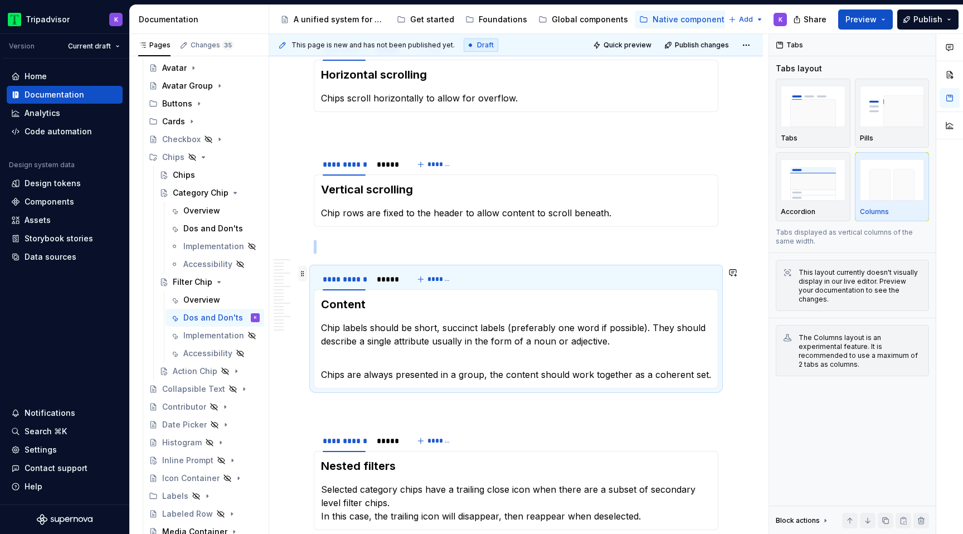
click at [301, 275] on span at bounding box center [302, 274] width 9 height 16
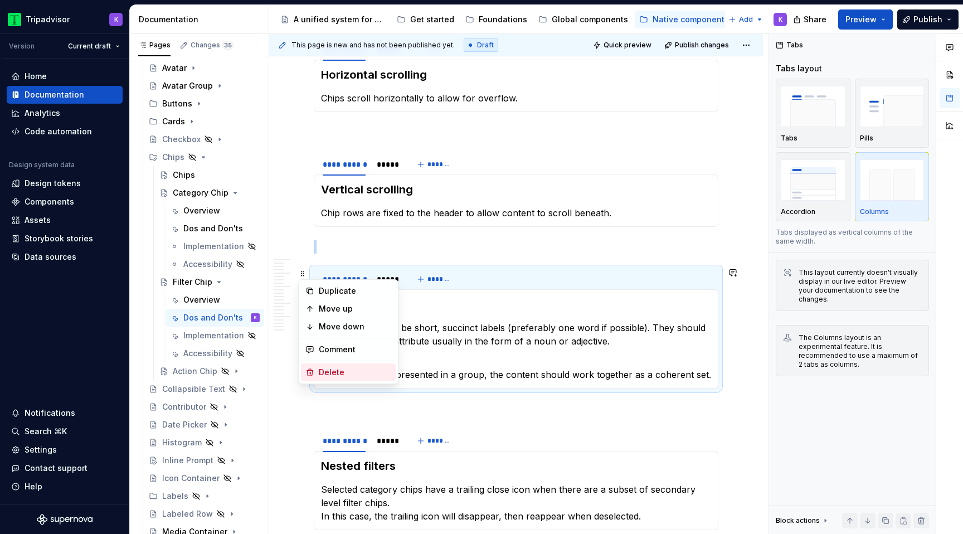
click at [346, 366] on div "Delete" at bounding box center [348, 372] width 95 height 18
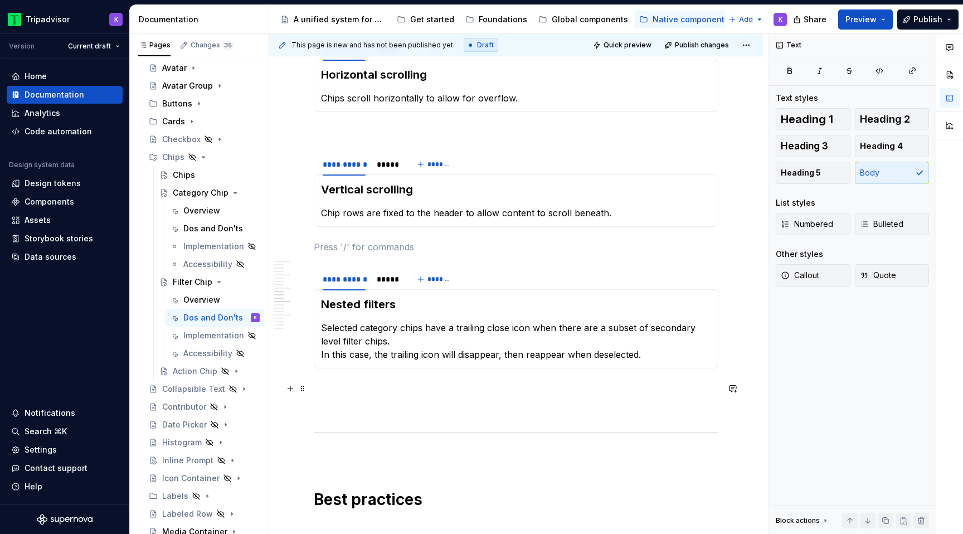
click at [361, 410] on p at bounding box center [516, 408] width 405 height 13
click at [364, 384] on p at bounding box center [516, 388] width 405 height 13
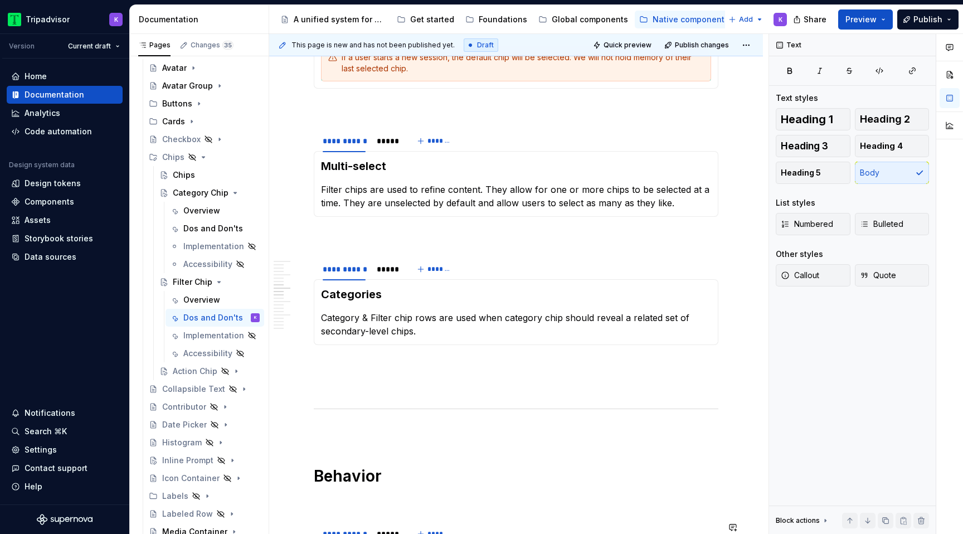
scroll to position [790, 0]
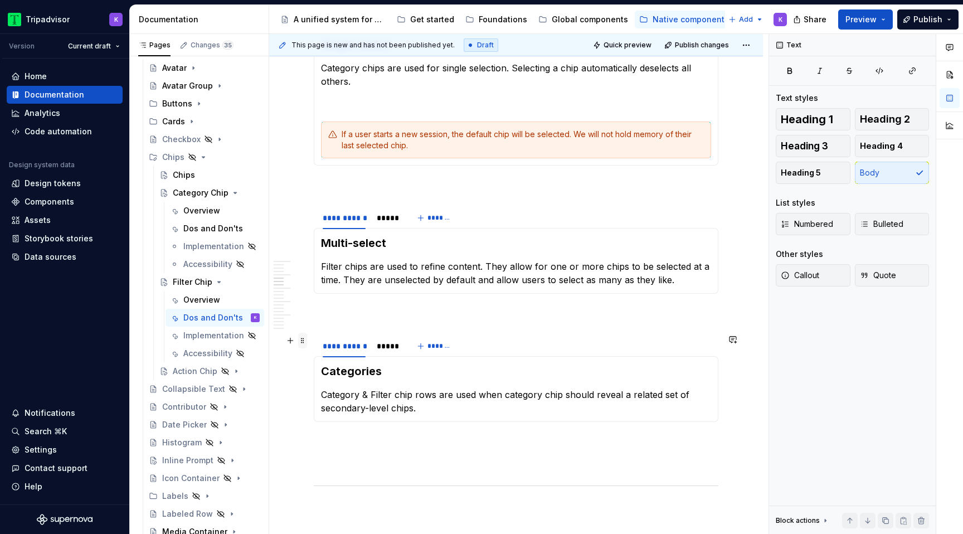
click at [305, 340] on span at bounding box center [302, 341] width 9 height 16
click at [392, 369] on h3 "Categories" at bounding box center [516, 371] width 390 height 16
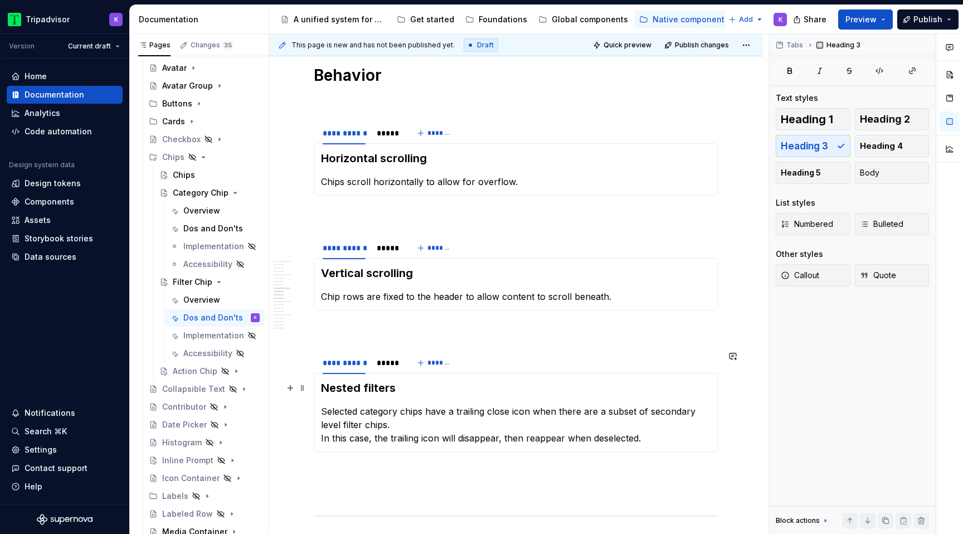
scroll to position [1281, 0]
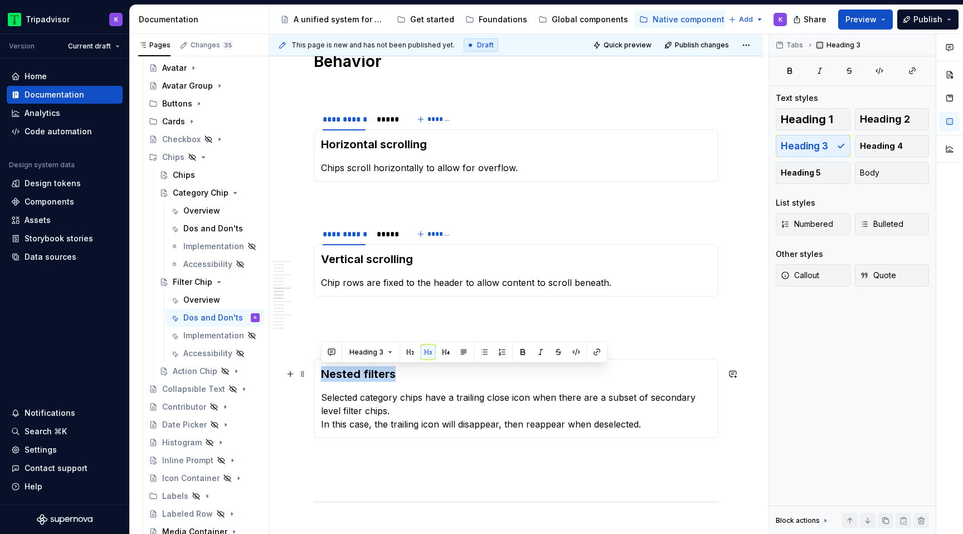
drag, startPoint x: 401, startPoint y: 378, endPoint x: 320, endPoint y: 378, distance: 80.8
click at [320, 378] on div "Nested filters Selected category chips have a trailing close icon when there ar…" at bounding box center [516, 398] width 405 height 79
copy h3 "Nested filters"
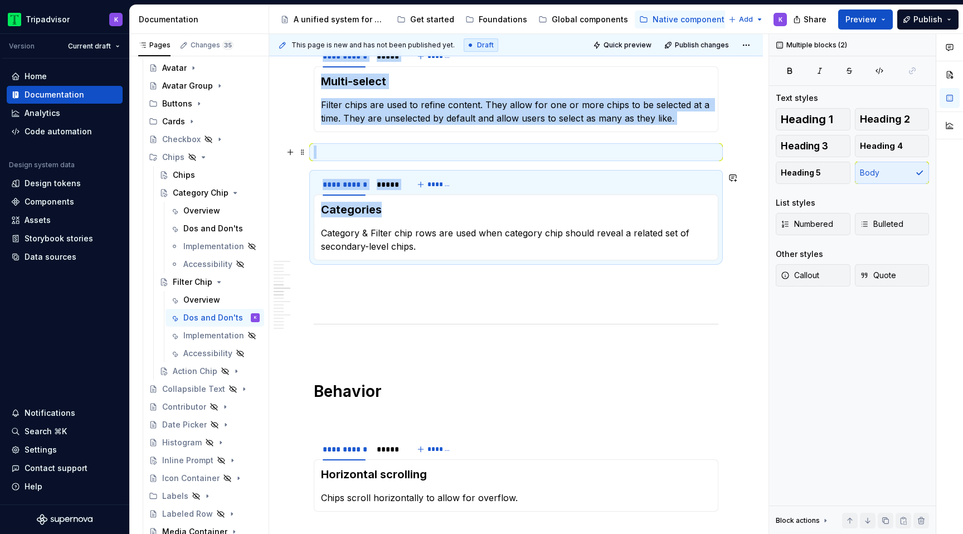
scroll to position [857, 0]
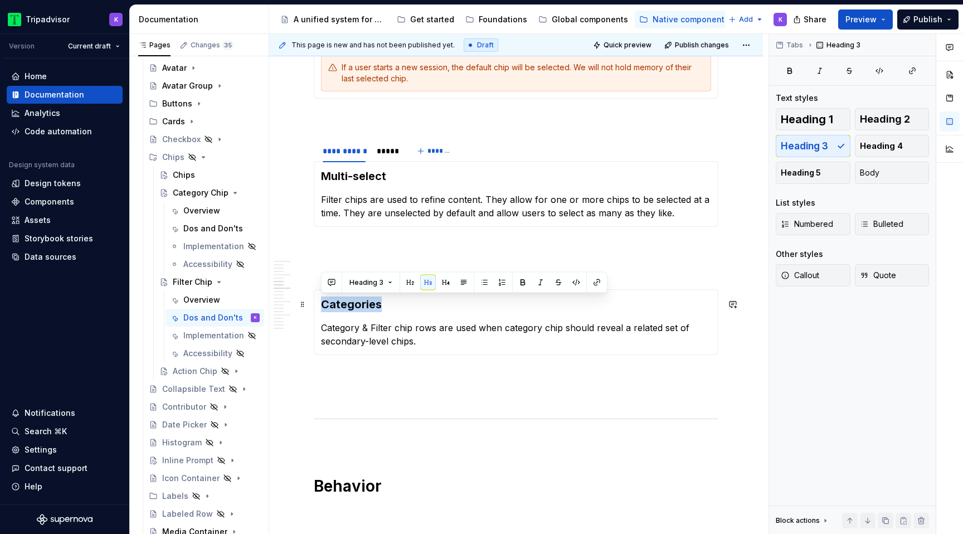
drag, startPoint x: 383, startPoint y: 84, endPoint x: 322, endPoint y: 303, distance: 227.8
click at [322, 303] on h3 "Categories" at bounding box center [516, 304] width 390 height 16
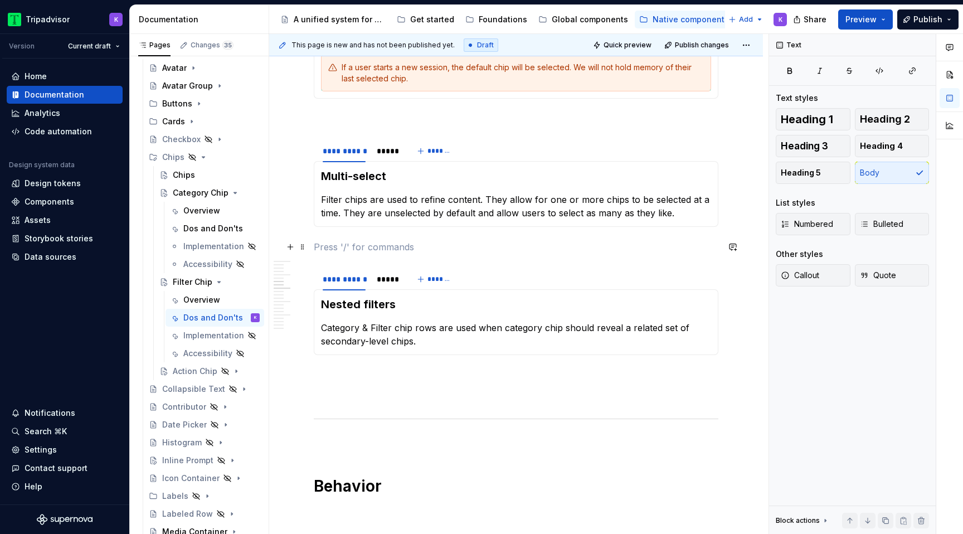
click at [400, 244] on p at bounding box center [516, 246] width 405 height 13
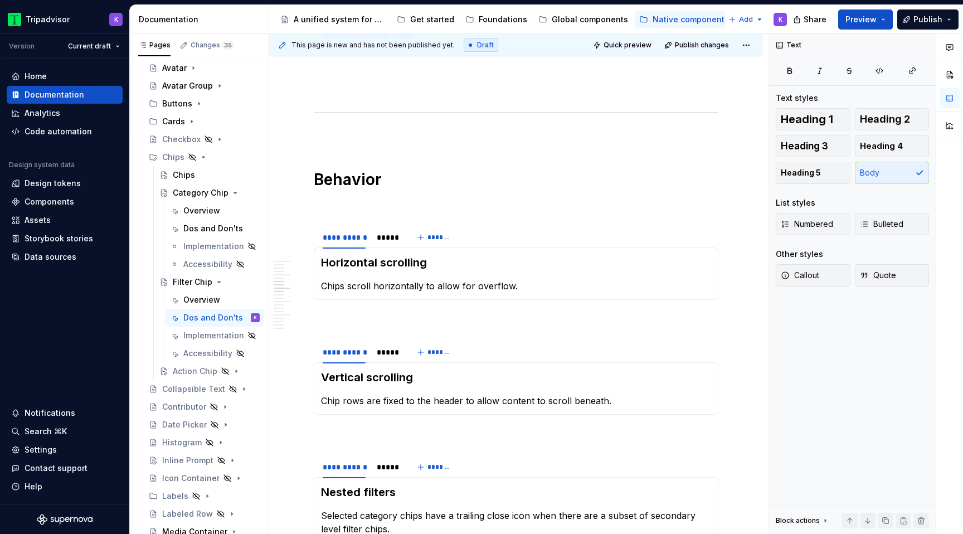
scroll to position [1270, 0]
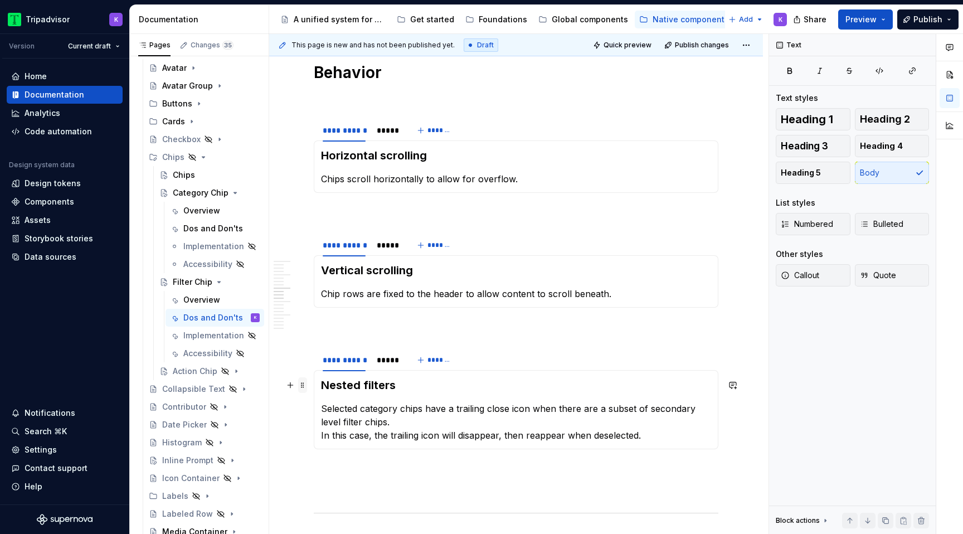
click at [301, 384] on span at bounding box center [302, 385] width 9 height 16
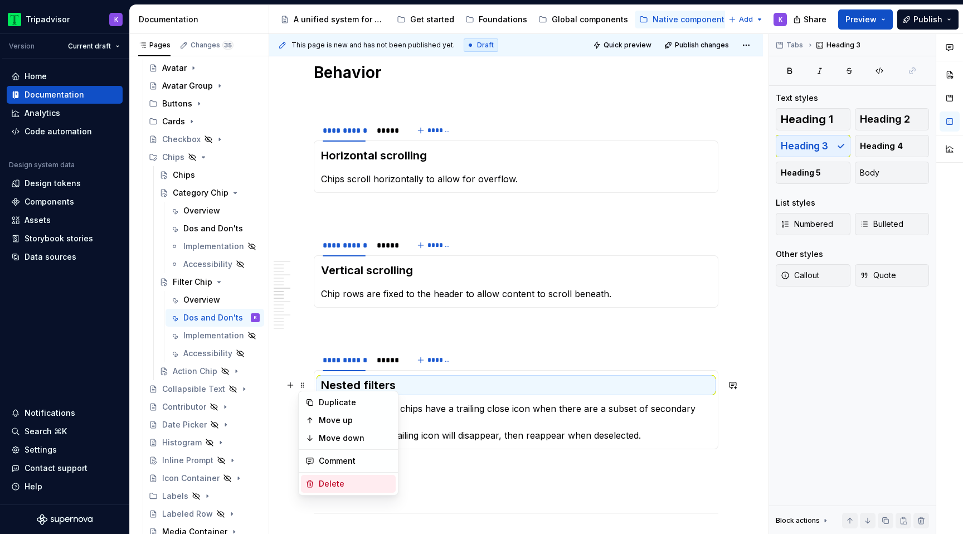
click at [322, 488] on div "Delete" at bounding box center [355, 483] width 72 height 11
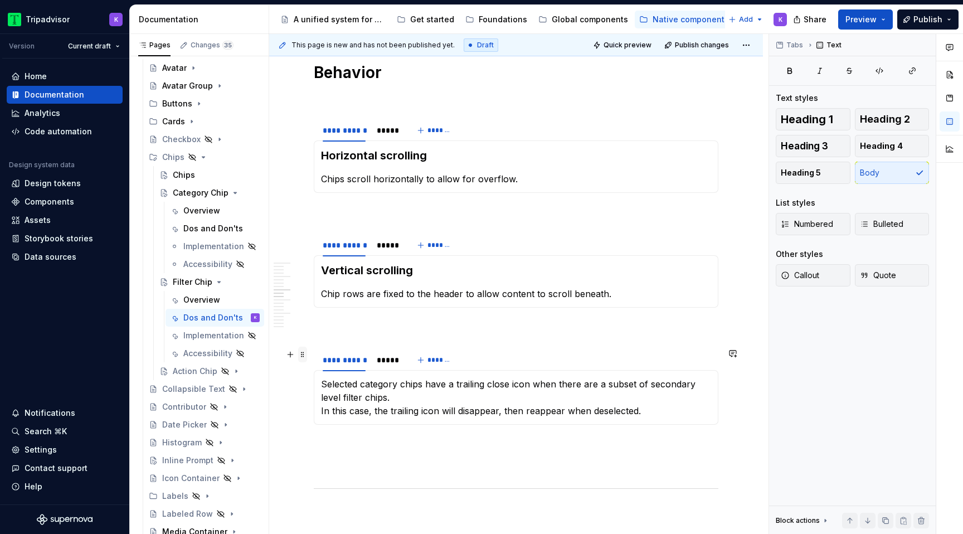
click at [305, 361] on span at bounding box center [302, 355] width 9 height 16
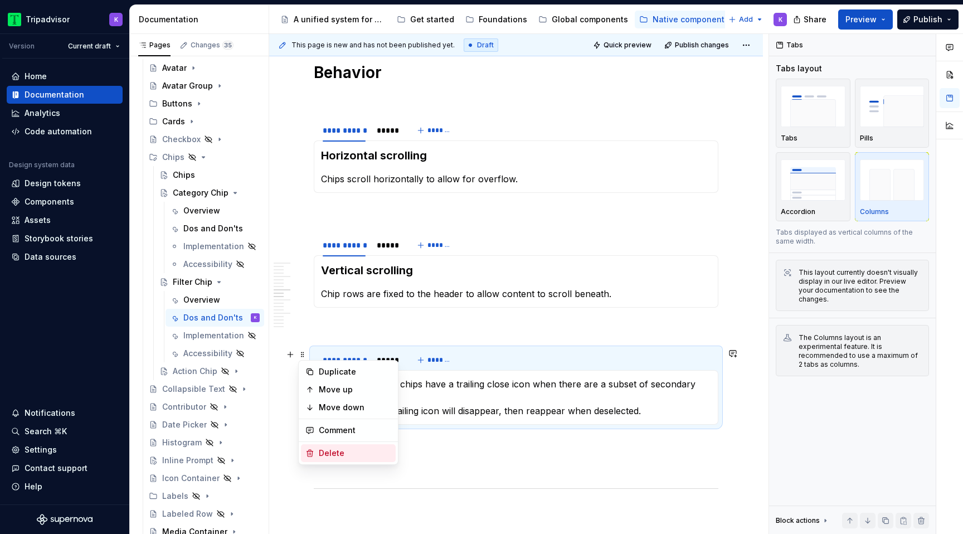
click at [333, 456] on div "Delete" at bounding box center [355, 452] width 72 height 11
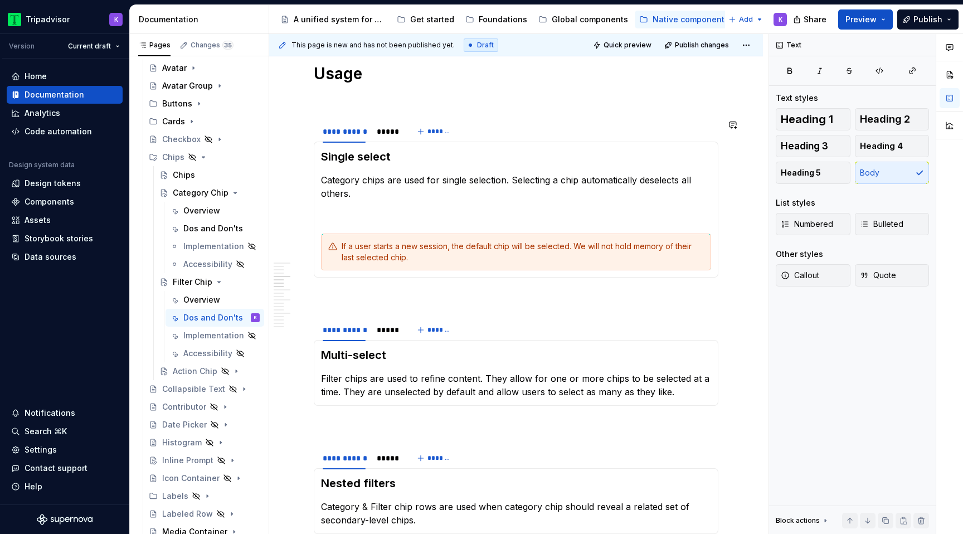
scroll to position [673, 0]
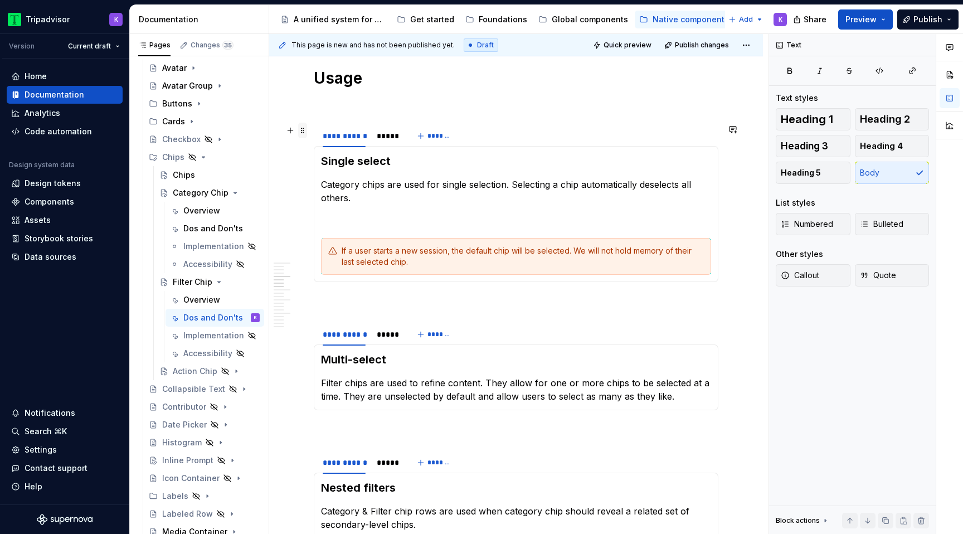
click at [304, 134] on span at bounding box center [302, 131] width 9 height 16
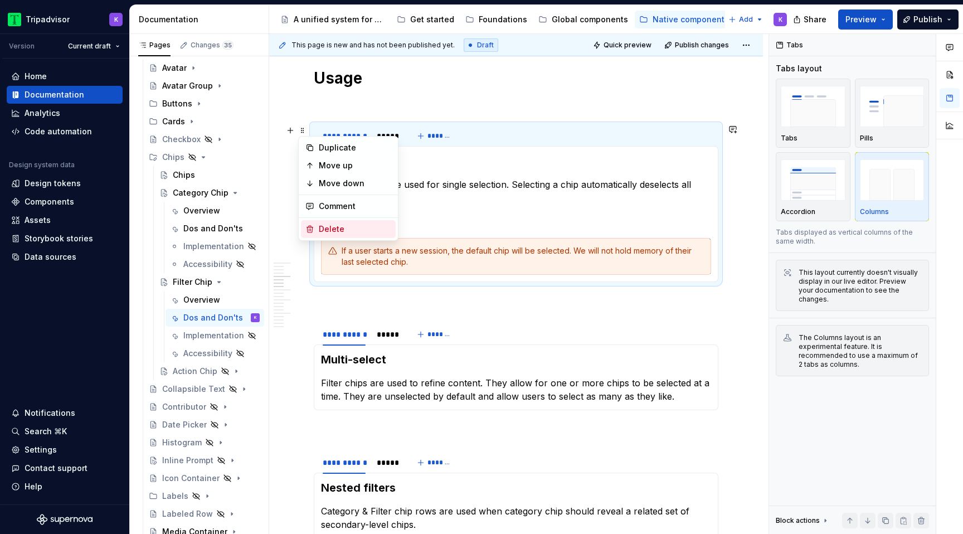
click at [342, 229] on div "Delete" at bounding box center [355, 228] width 72 height 11
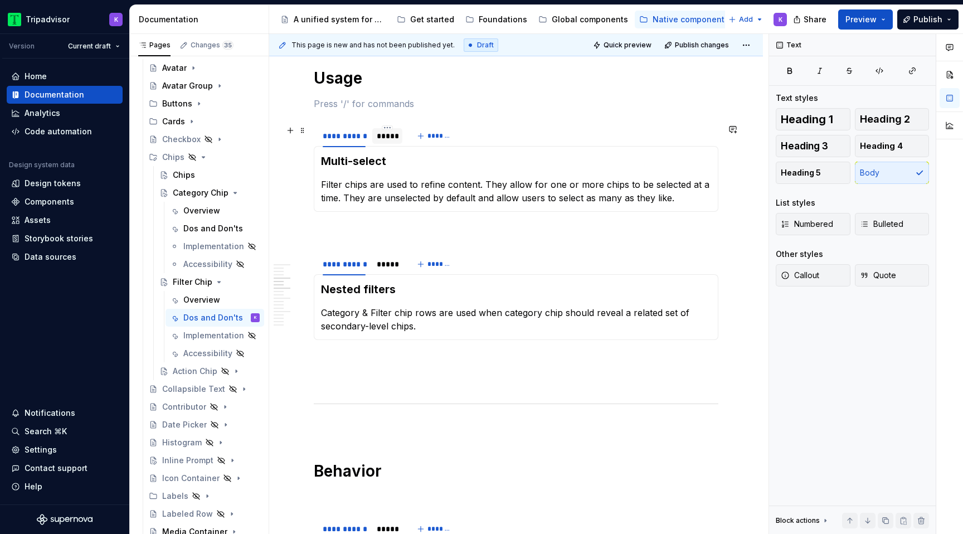
click at [390, 139] on div "*****" at bounding box center [387, 135] width 21 height 11
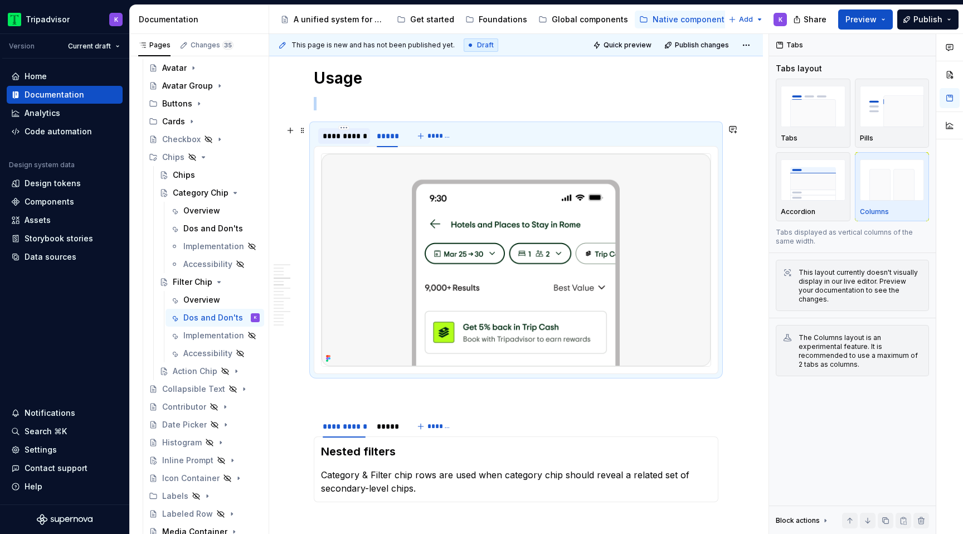
click at [336, 142] on div "**********" at bounding box center [344, 136] width 52 height 16
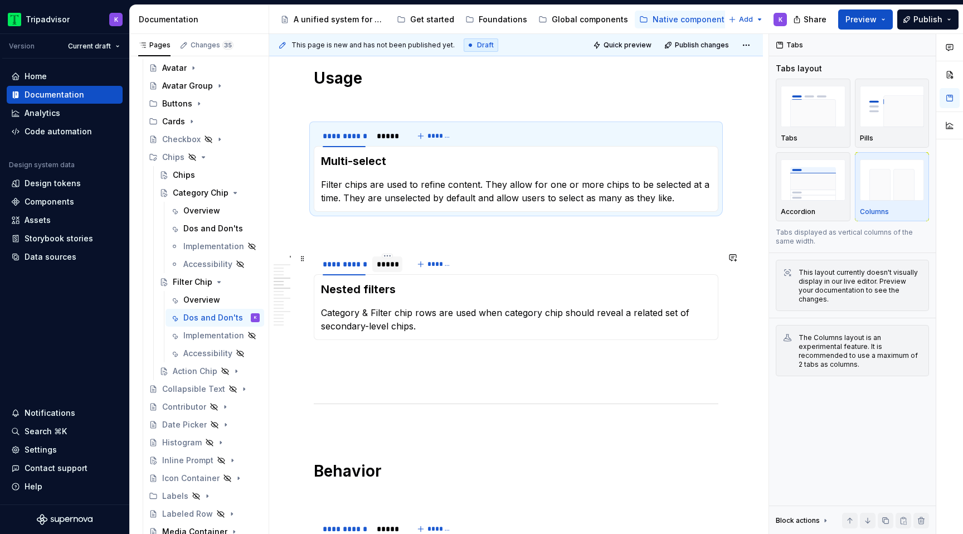
click at [385, 265] on div "*****" at bounding box center [387, 264] width 21 height 11
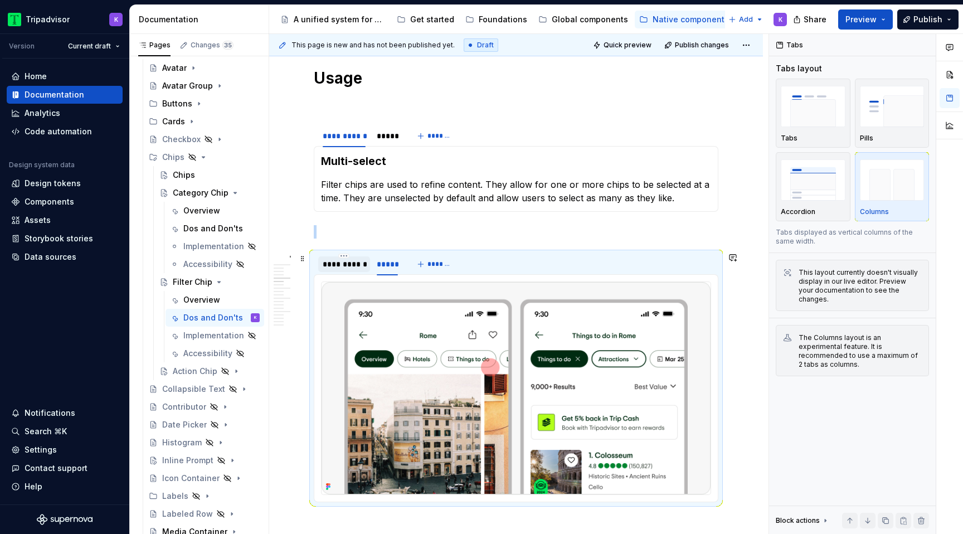
click at [353, 264] on div "**********" at bounding box center [344, 264] width 43 height 11
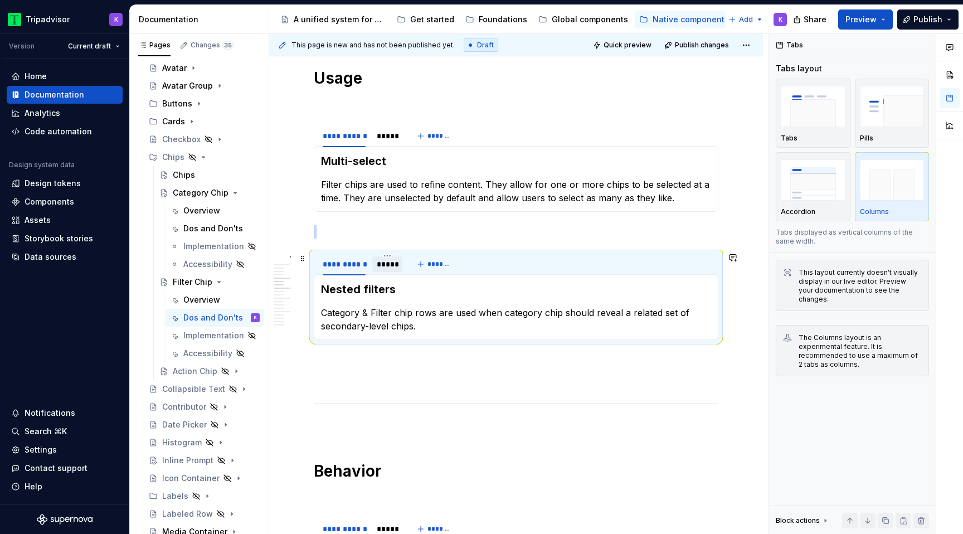
click at [393, 265] on div "*****" at bounding box center [387, 264] width 21 height 11
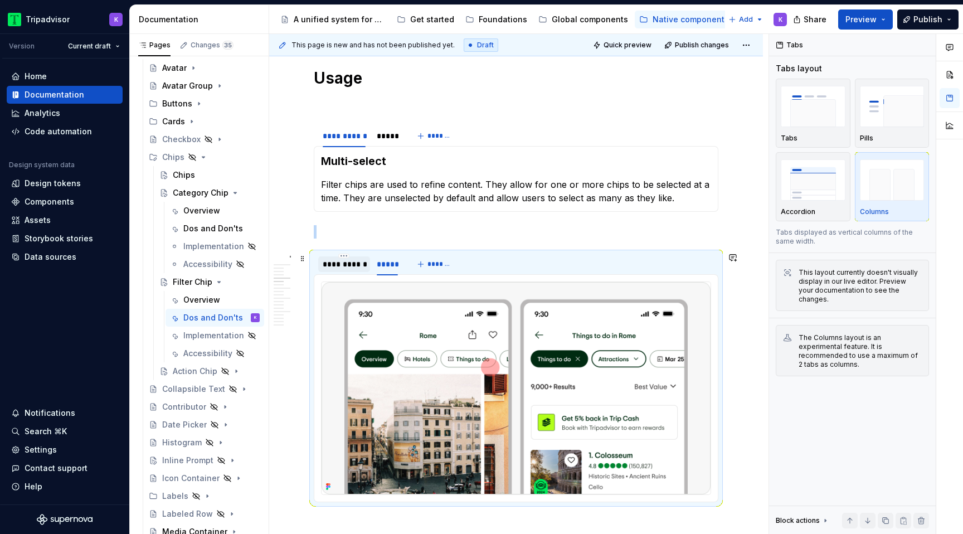
click at [353, 264] on div "**********" at bounding box center [344, 264] width 43 height 11
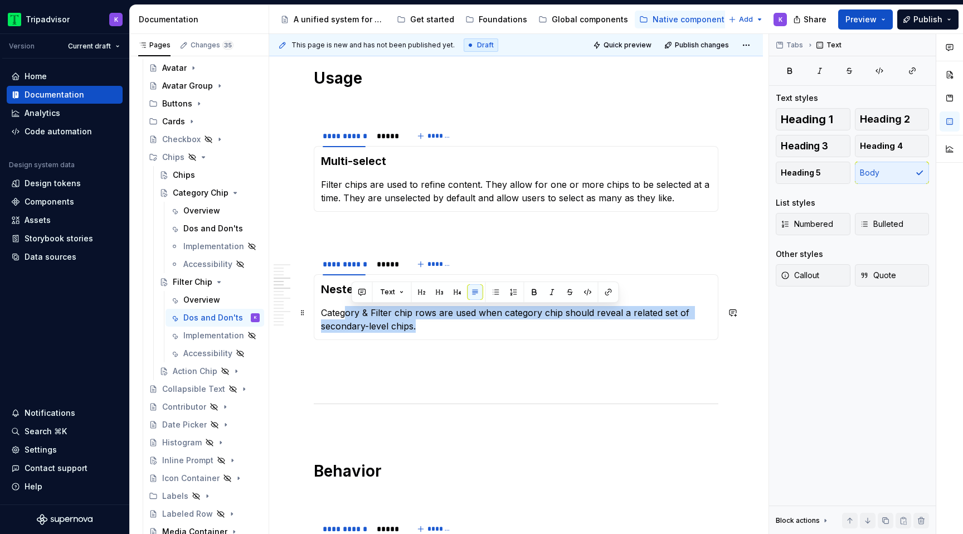
drag, startPoint x: 440, startPoint y: 329, endPoint x: 348, endPoint y: 309, distance: 94.2
click at [348, 309] on p "Category & Filter chip rows are used when category chip should reveal a related…" at bounding box center [516, 319] width 390 height 27
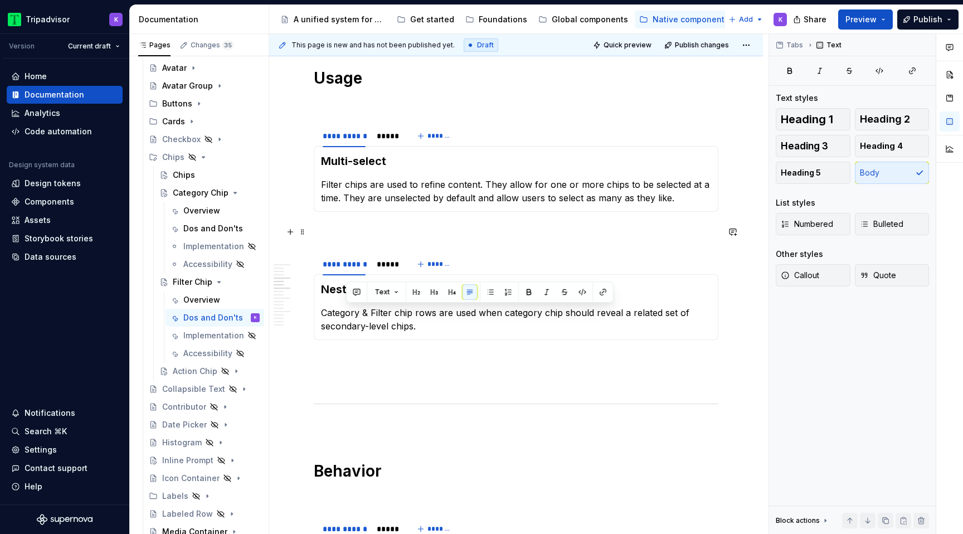
click at [406, 233] on p at bounding box center [516, 231] width 405 height 13
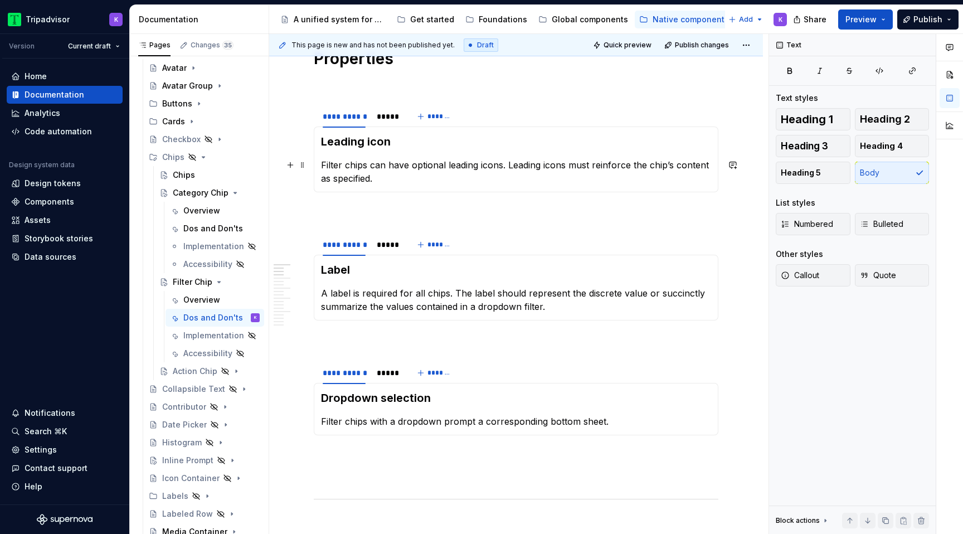
scroll to position [0, 0]
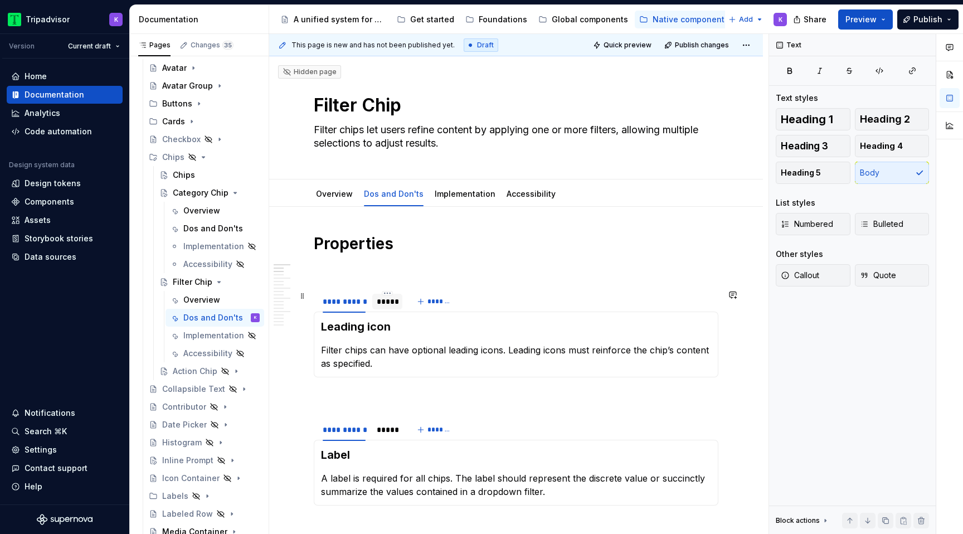
click at [388, 300] on div "*****" at bounding box center [387, 301] width 21 height 11
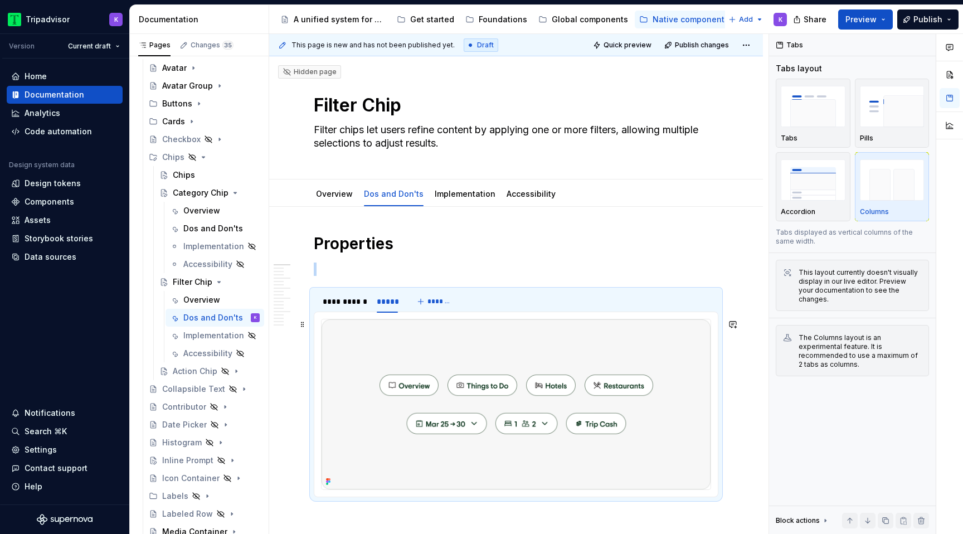
scroll to position [179, 0]
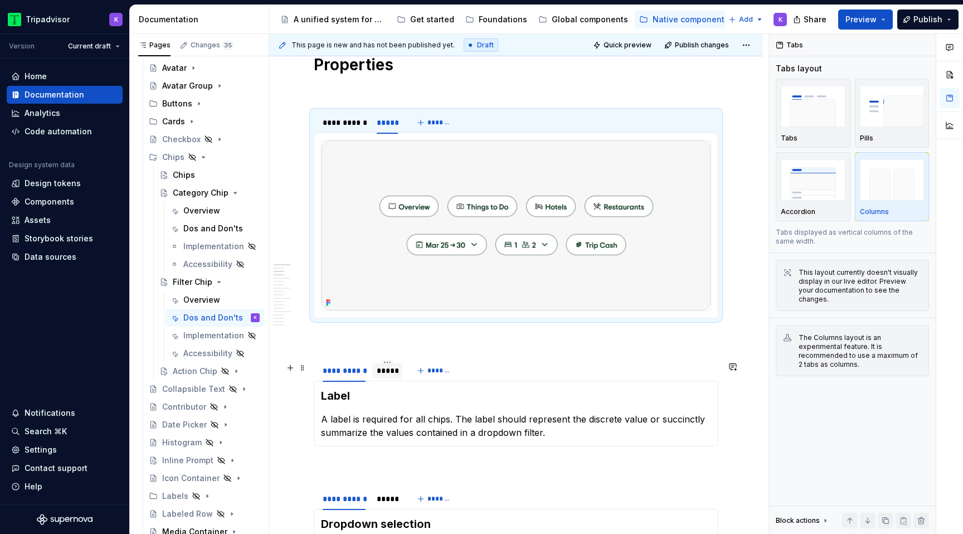
click at [388, 376] on div "*****" at bounding box center [387, 370] width 21 height 11
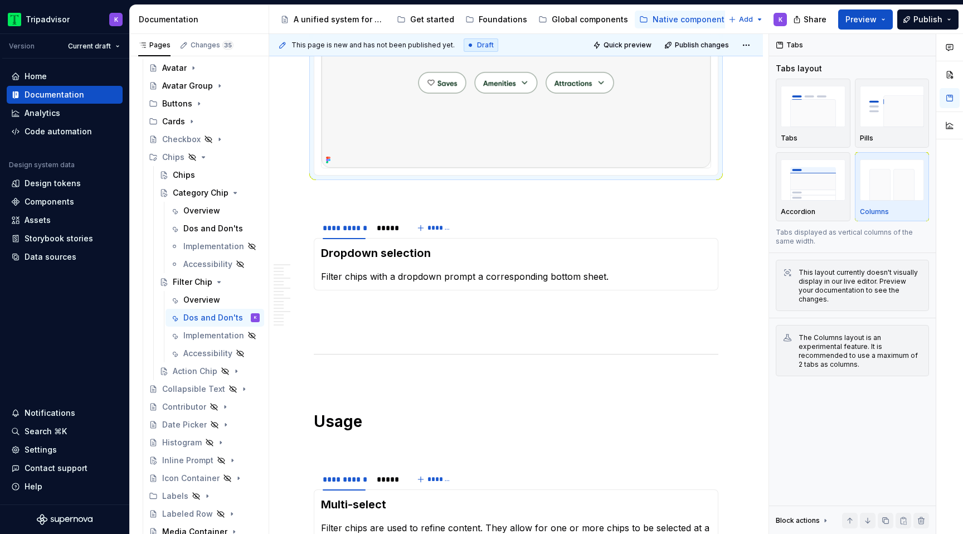
scroll to position [814, 0]
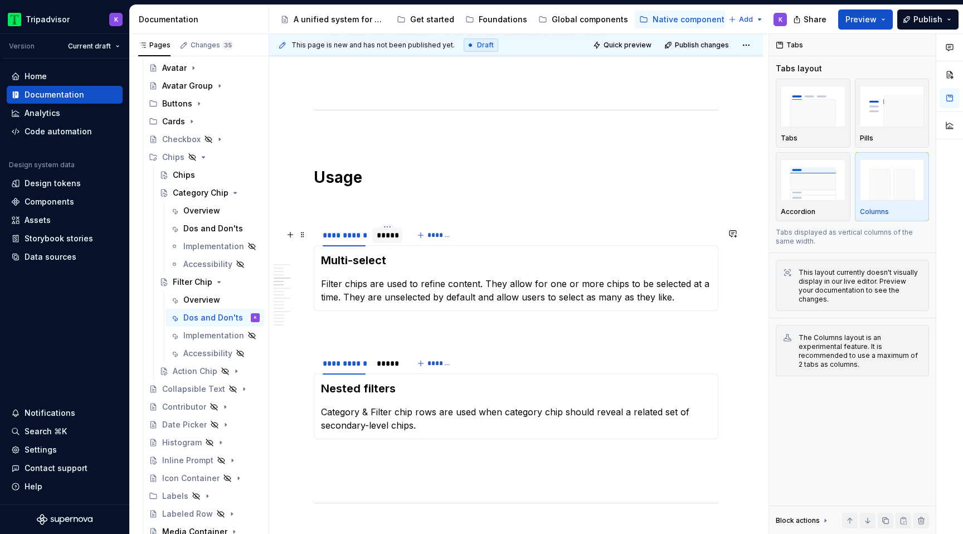
click at [377, 236] on div "*****" at bounding box center [387, 235] width 21 height 11
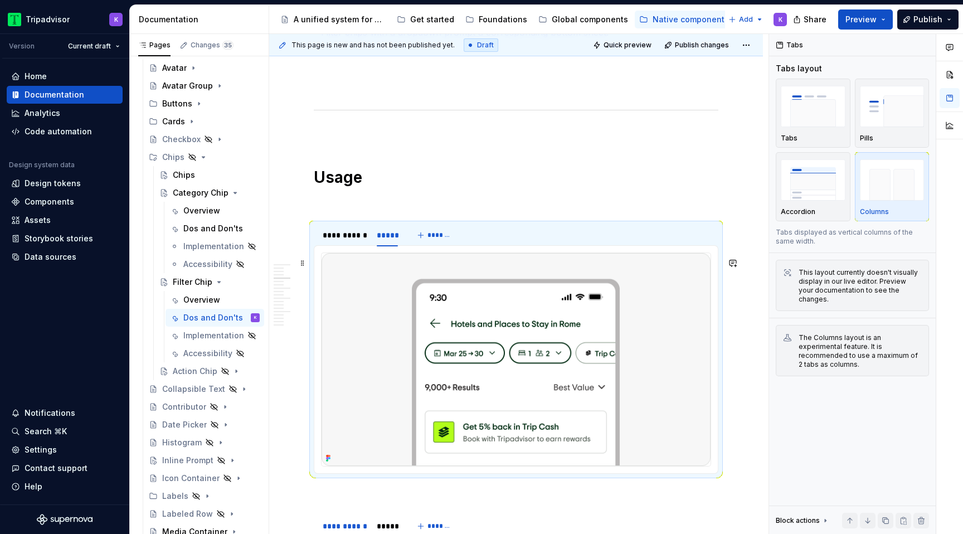
click at [489, 335] on img at bounding box center [516, 359] width 389 height 212
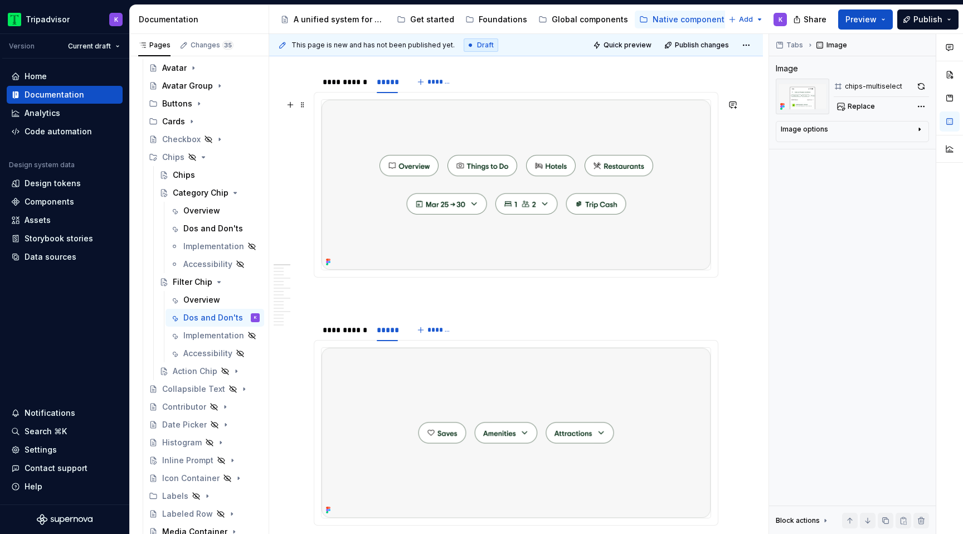
scroll to position [214, 0]
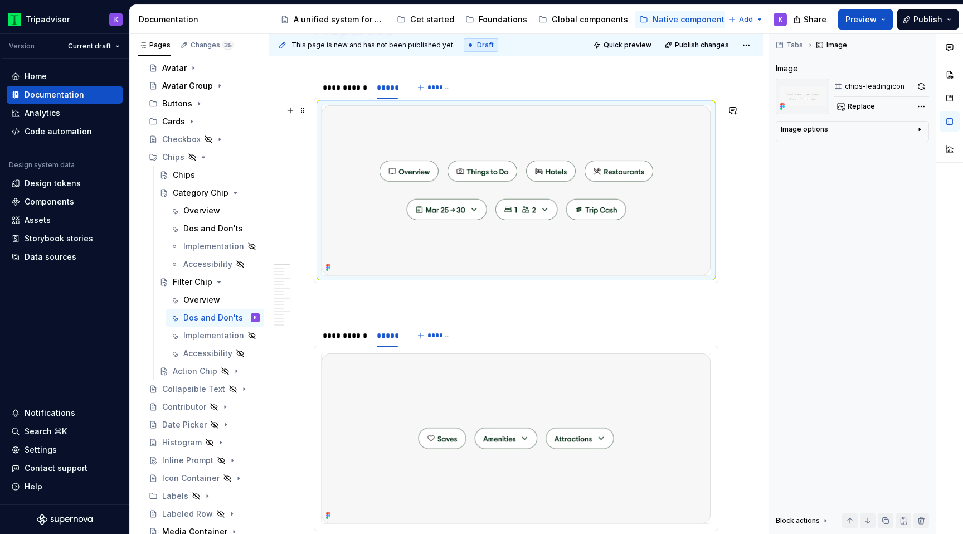
click at [632, 203] on img at bounding box center [516, 190] width 389 height 170
click at [918, 90] on button "button" at bounding box center [921, 87] width 16 height 16
click at [583, 363] on img at bounding box center [516, 438] width 389 height 170
click at [917, 84] on button "button" at bounding box center [921, 87] width 16 height 16
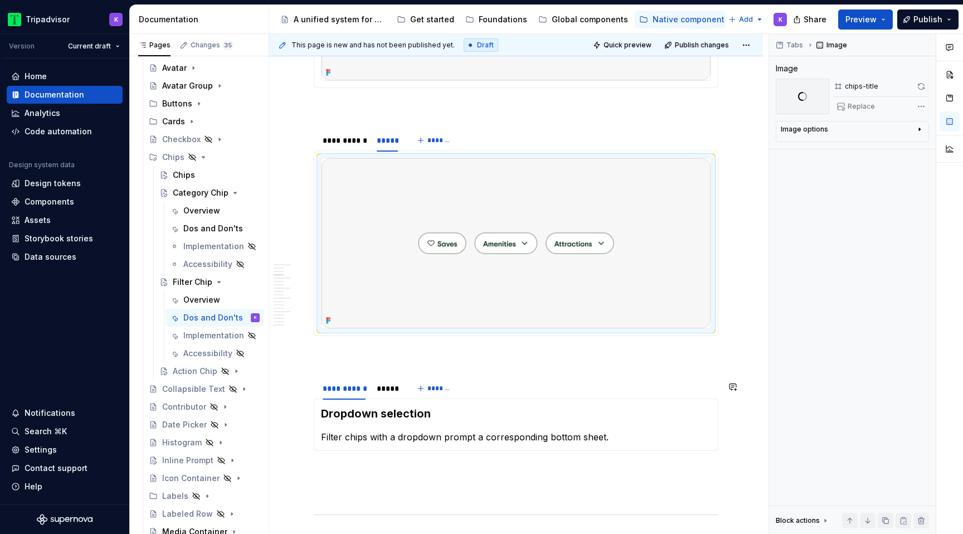
scroll to position [424, 0]
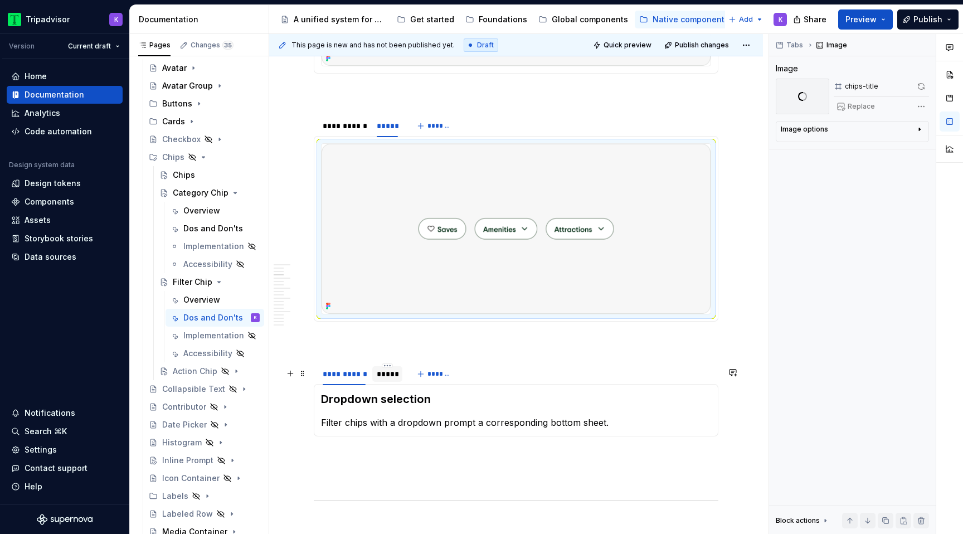
type textarea "*"
click at [382, 375] on div "*****" at bounding box center [387, 373] width 21 height 11
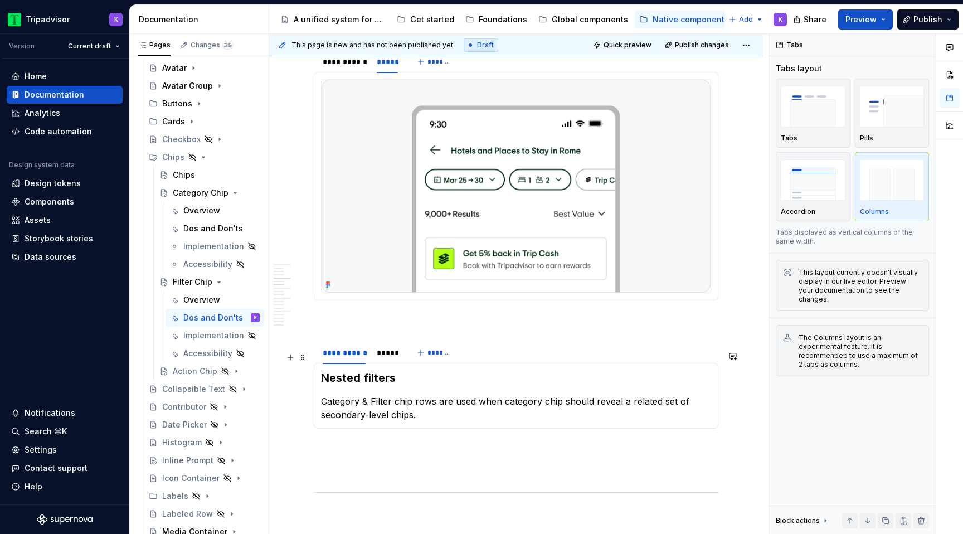
scroll to position [1174, 0]
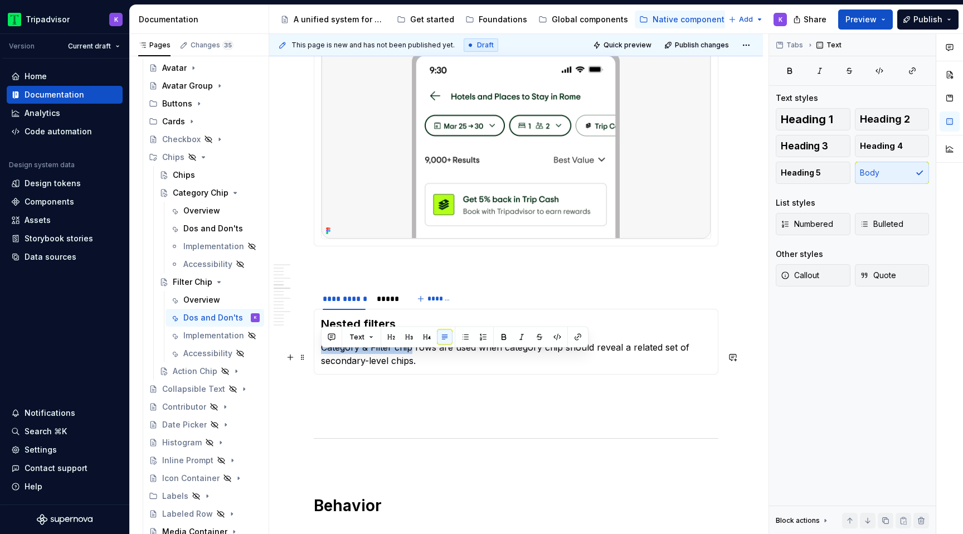
drag, startPoint x: 411, startPoint y: 357, endPoint x: 320, endPoint y: 357, distance: 90.8
click at [320, 357] on div "Nested filters Category & Filter chip rows are used when category chip should r…" at bounding box center [516, 342] width 405 height 66
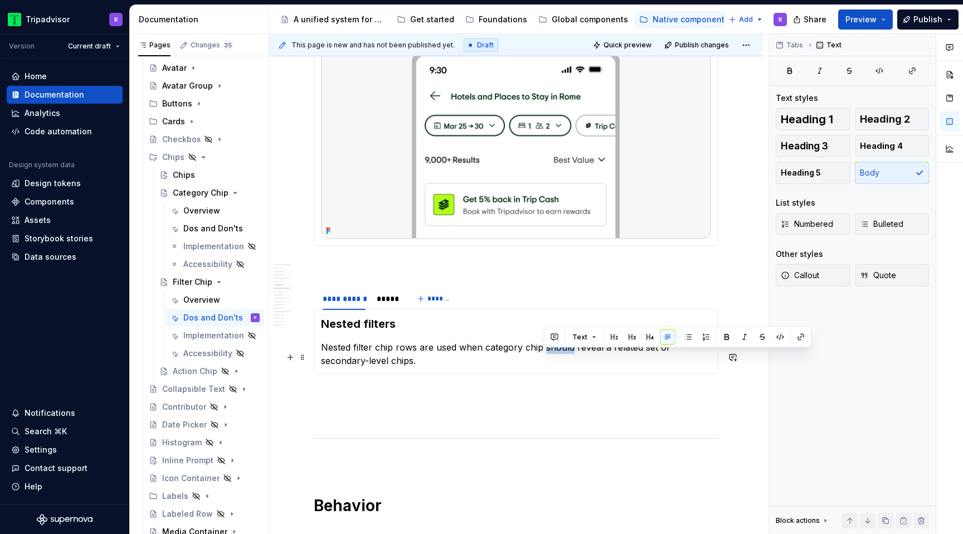
drag, startPoint x: 572, startPoint y: 357, endPoint x: 546, endPoint y: 357, distance: 26.2
click at [546, 357] on p "Nested filter chip rows are used when category chip should reveal a related set…" at bounding box center [516, 353] width 390 height 27
click at [481, 355] on p "Nested filter chip rows are used when category chip reveal a related set of sec…" at bounding box center [516, 353] width 390 height 27
click at [555, 358] on p "Nested filter chip rows are used when a category chip reveal a related set of s…" at bounding box center [516, 353] width 390 height 27
click at [576, 355] on p "Nested filter chip rows are used when a category chip reveal a related set of s…" at bounding box center [516, 353] width 390 height 27
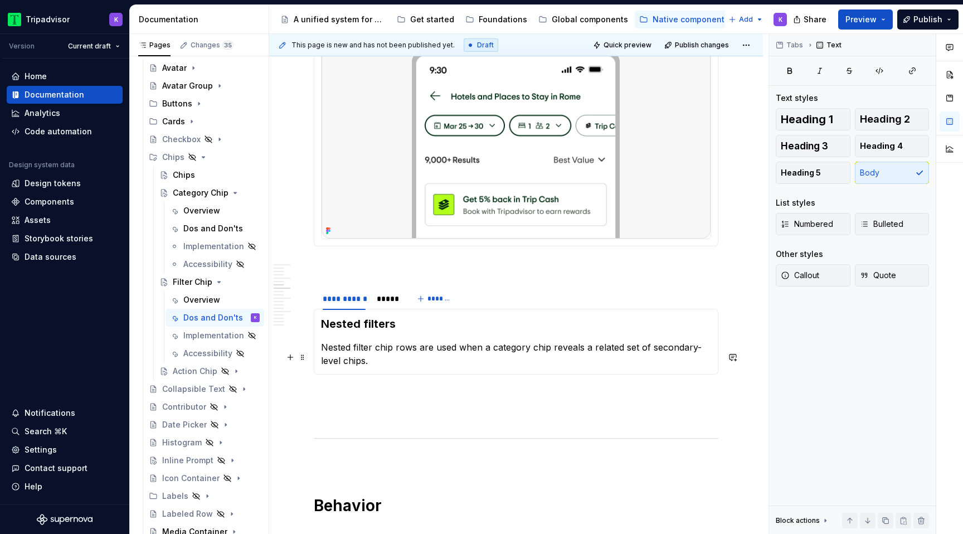
click at [570, 367] on p "Nested filter chip rows are used when a category chip reveals a related set of …" at bounding box center [516, 353] width 390 height 27
click at [389, 304] on div "*****" at bounding box center [387, 298] width 21 height 11
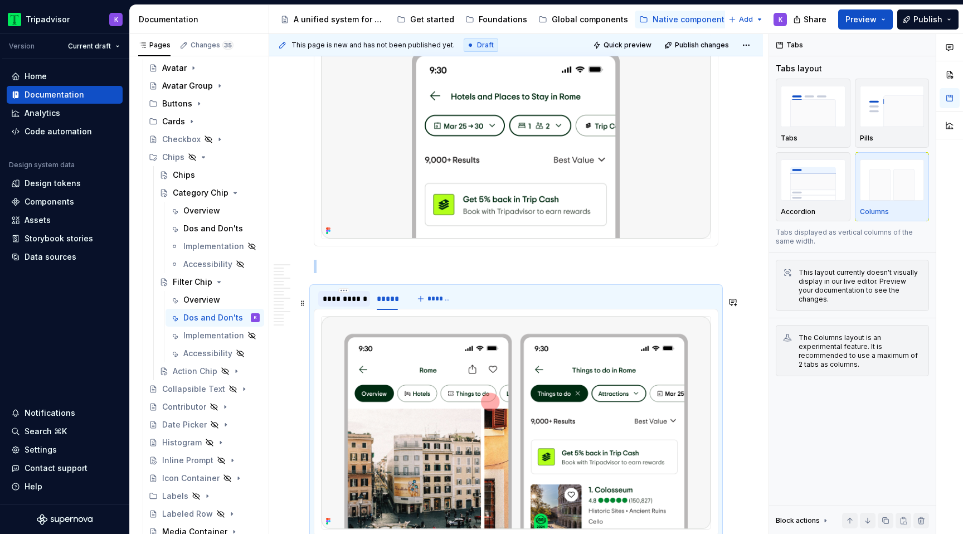
click at [354, 304] on div "**********" at bounding box center [344, 298] width 43 height 11
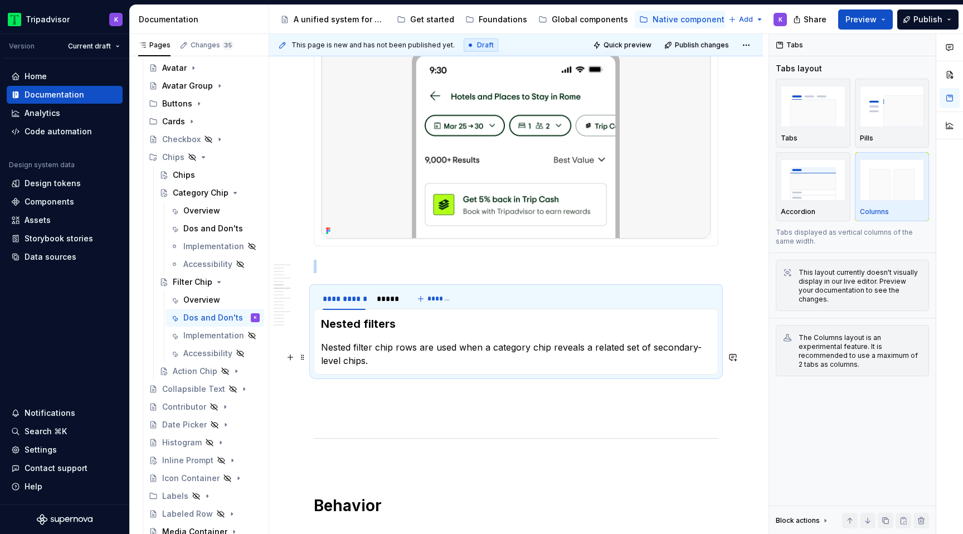
click at [386, 367] on p "Nested filter chip rows are used when a category chip reveals a related set of …" at bounding box center [516, 353] width 390 height 27
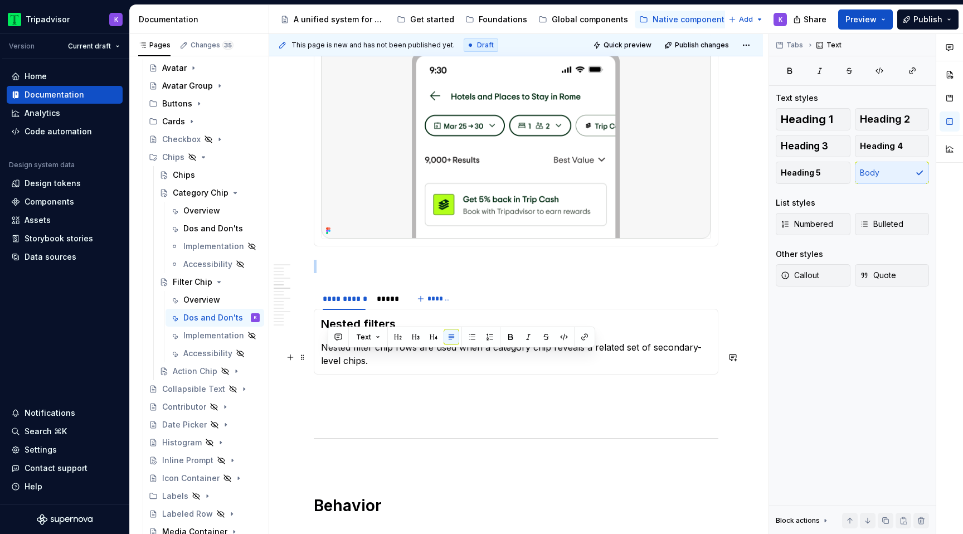
drag, startPoint x: 377, startPoint y: 369, endPoint x: 319, endPoint y: 358, distance: 59.1
click at [319, 358] on div "Nested filters Nested filter chip rows are used when a category chip reveals a …" at bounding box center [516, 342] width 405 height 66
copy p "Nested filter chip rows are used when a category chip reveals a related set of …"
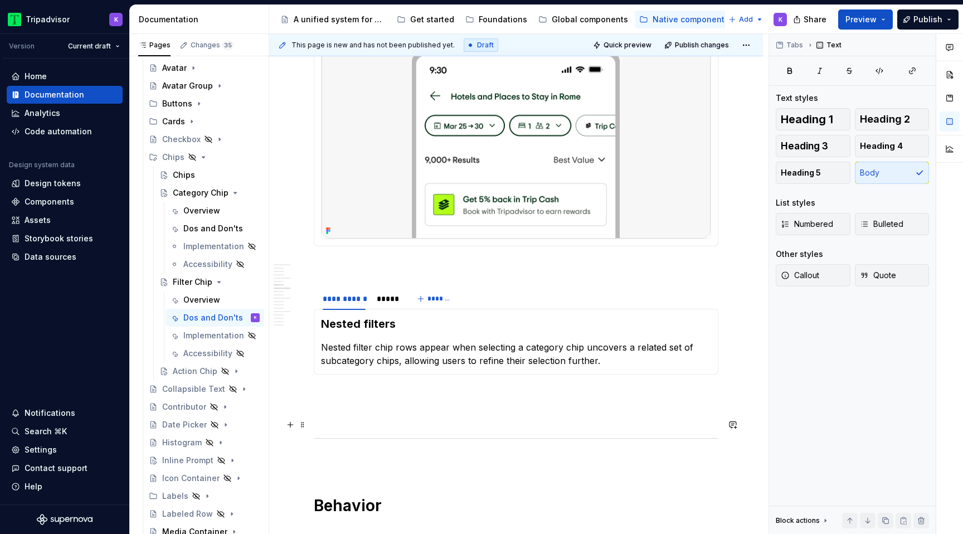
click at [377, 421] on p at bounding box center [516, 414] width 405 height 13
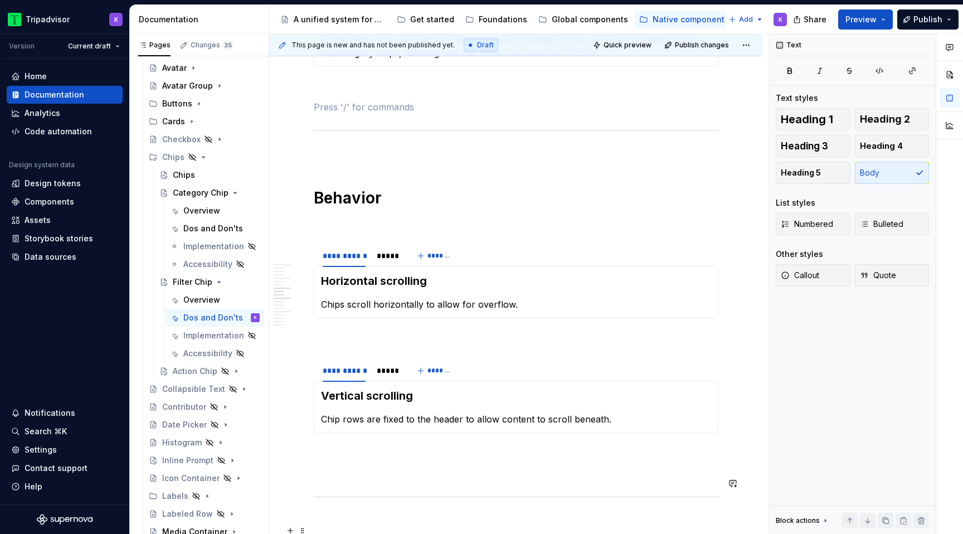
scroll to position [1613, 0]
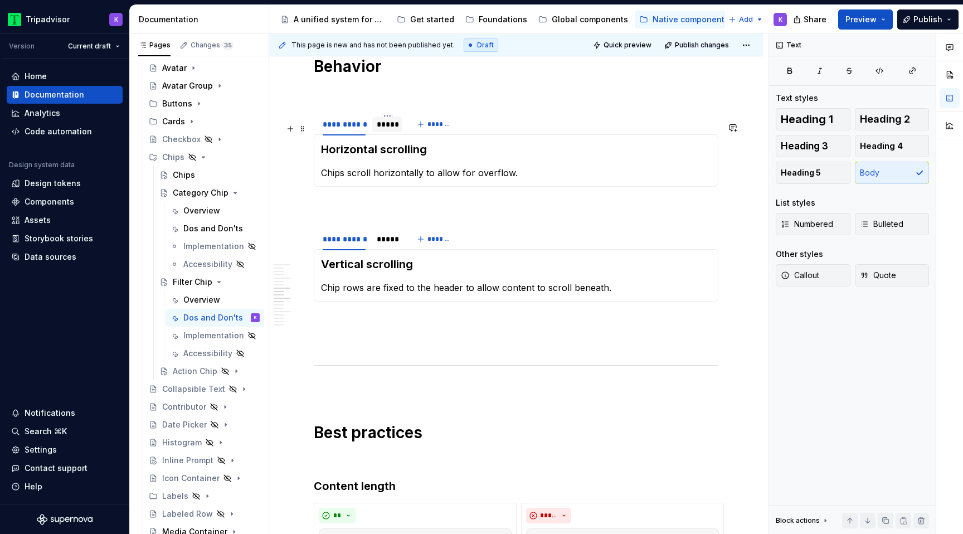
click at [383, 130] on div "*****" at bounding box center [387, 124] width 21 height 11
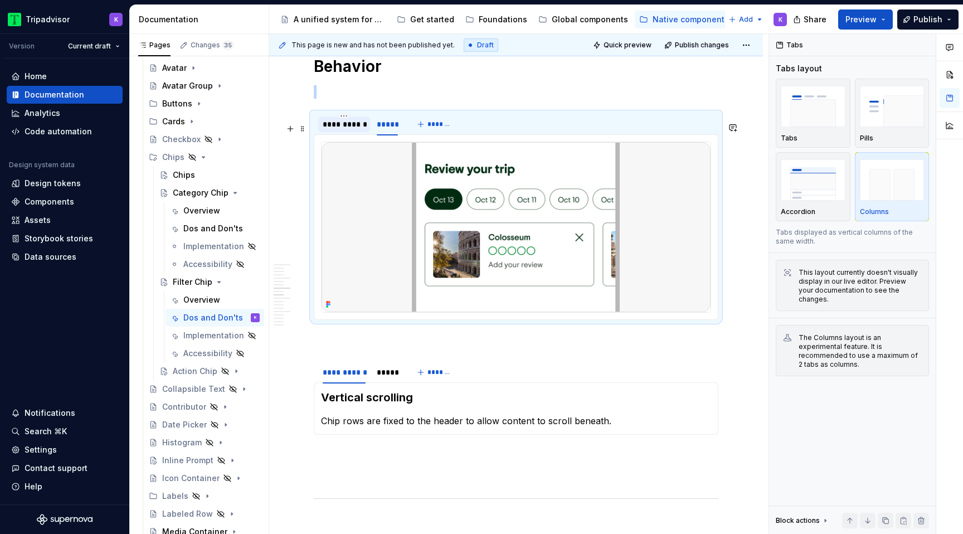
click at [354, 130] on div "**********" at bounding box center [344, 124] width 43 height 11
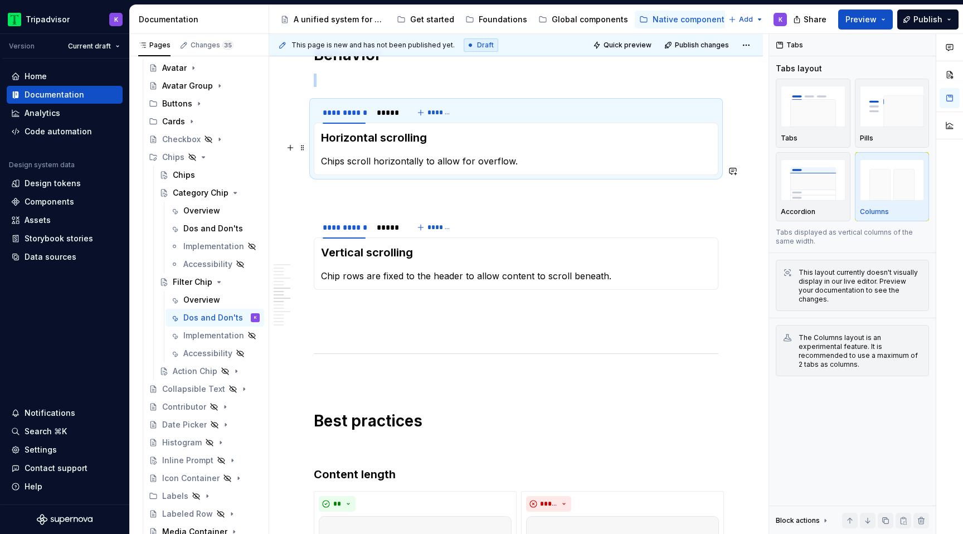
scroll to position [1604, 0]
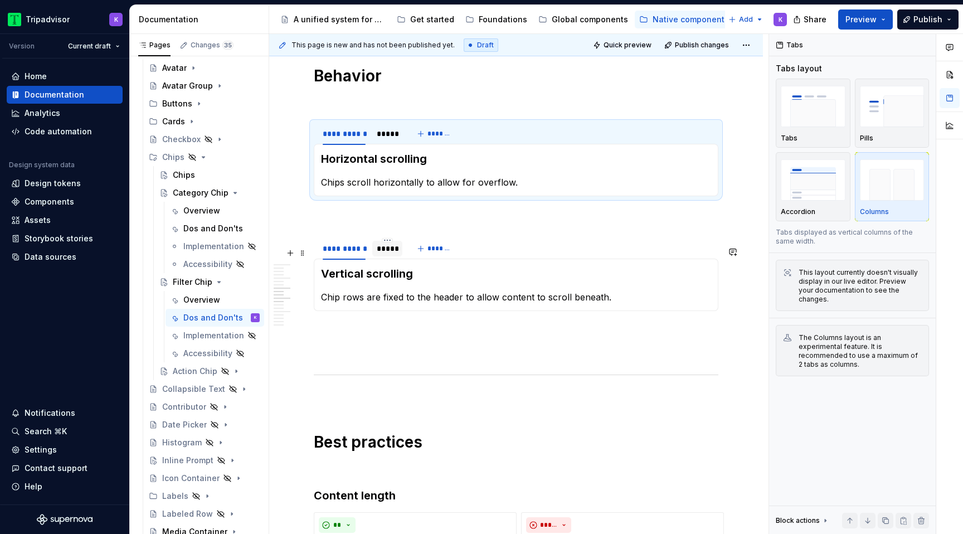
click at [386, 254] on div "*****" at bounding box center [387, 248] width 21 height 11
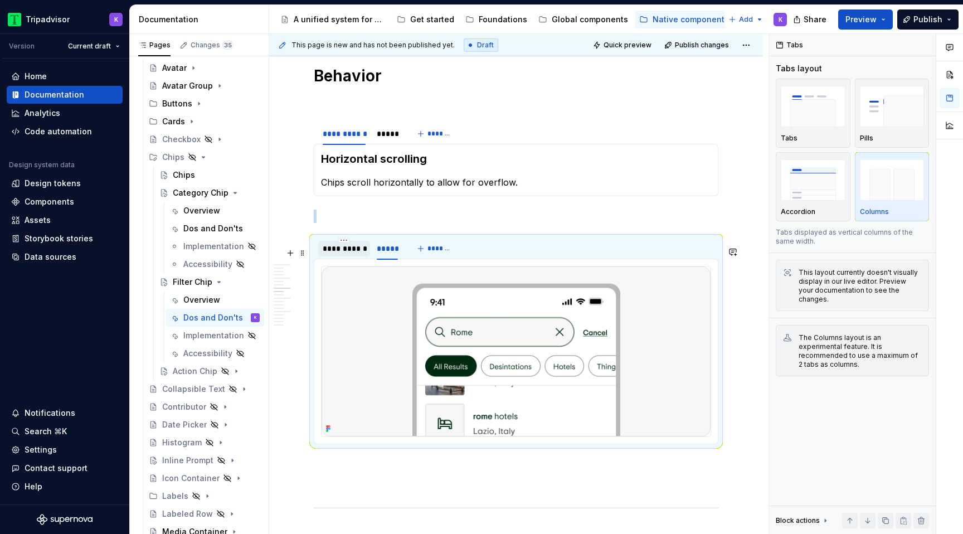
click at [352, 254] on div "**********" at bounding box center [344, 248] width 43 height 11
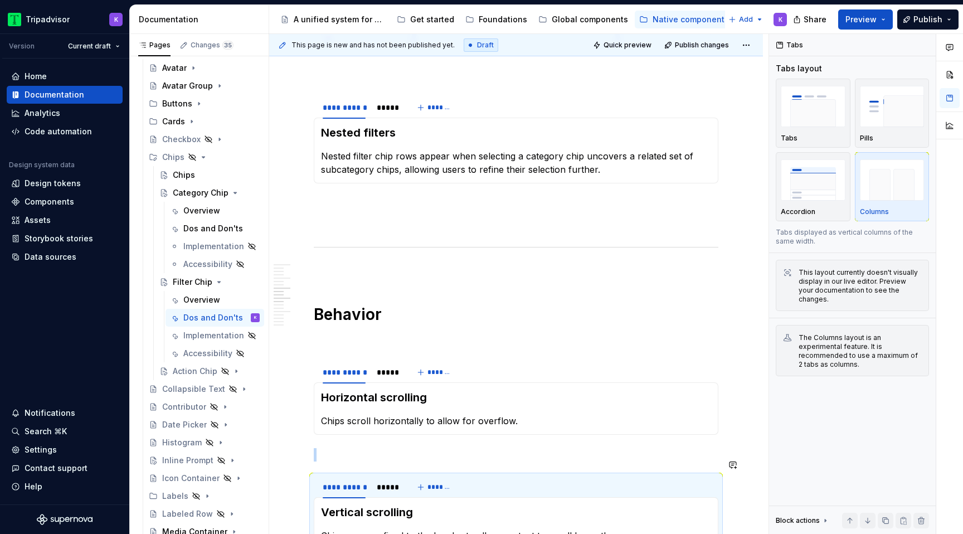
scroll to position [1331, 0]
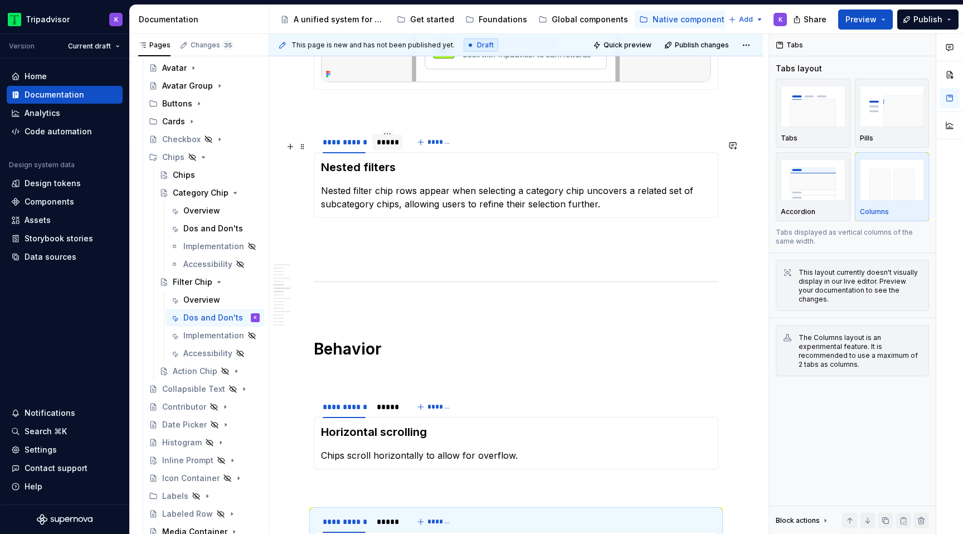
click at [390, 148] on div "*****" at bounding box center [387, 142] width 21 height 11
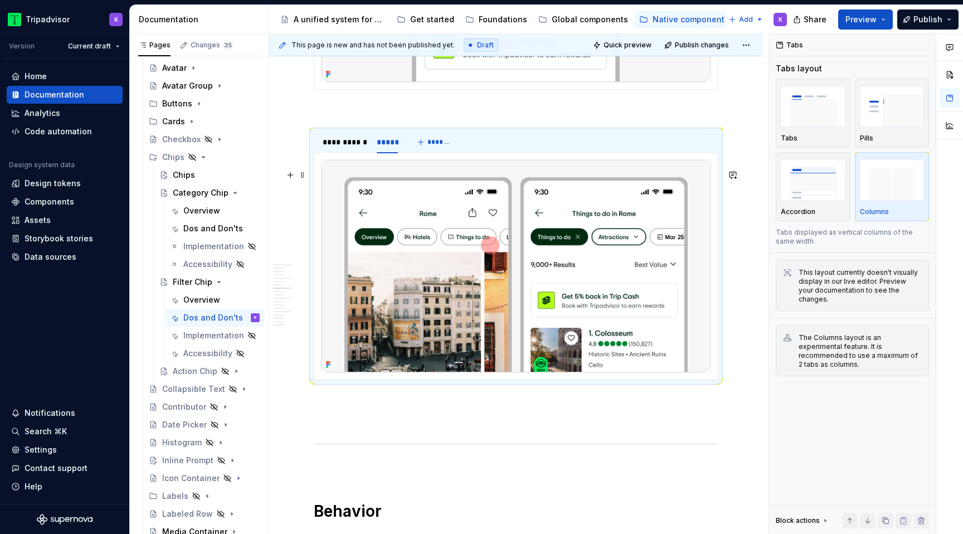
click at [434, 245] on img at bounding box center [516, 266] width 389 height 212
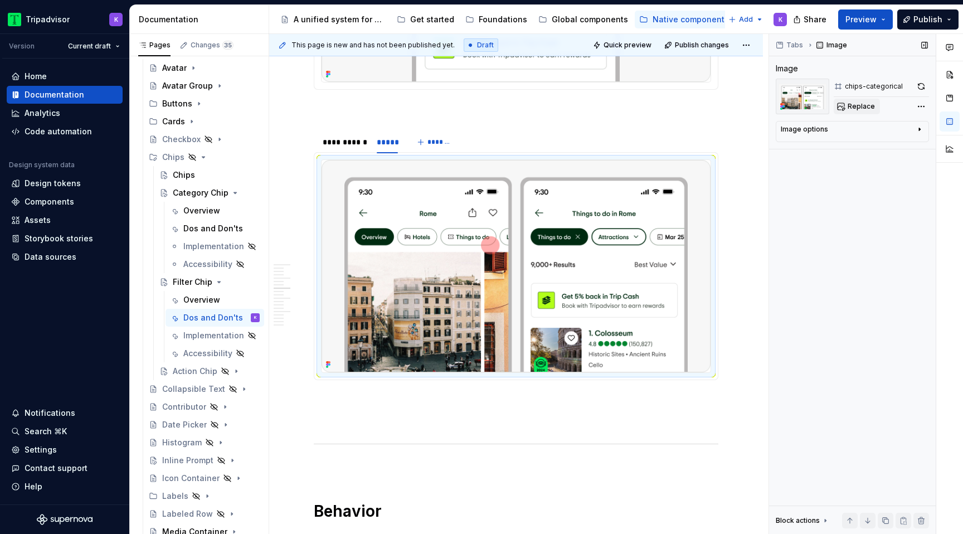
click at [867, 106] on span "Replace" at bounding box center [861, 106] width 27 height 9
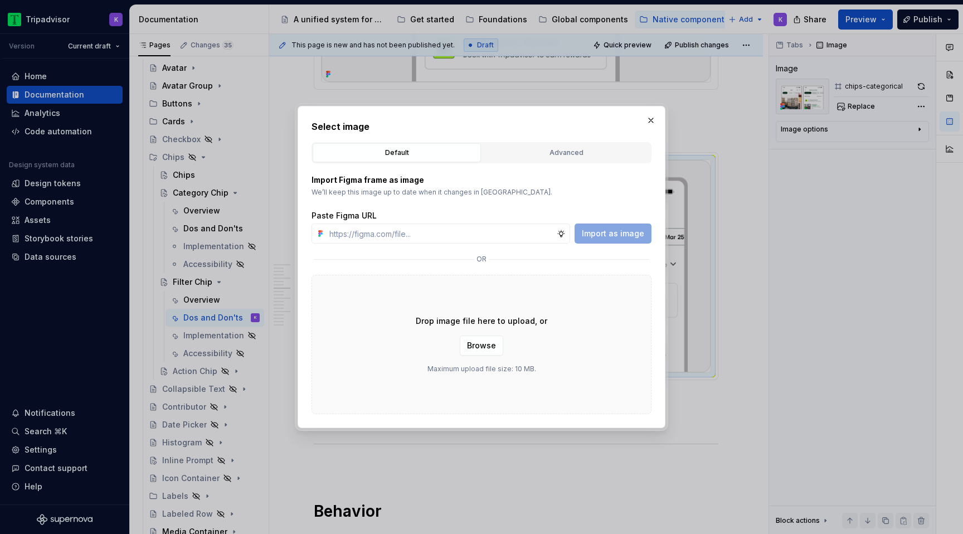
type textarea "*"
type input "[URL][DOMAIN_NAME]"
type textarea "*"
type input "[URL][DOMAIN_NAME]"
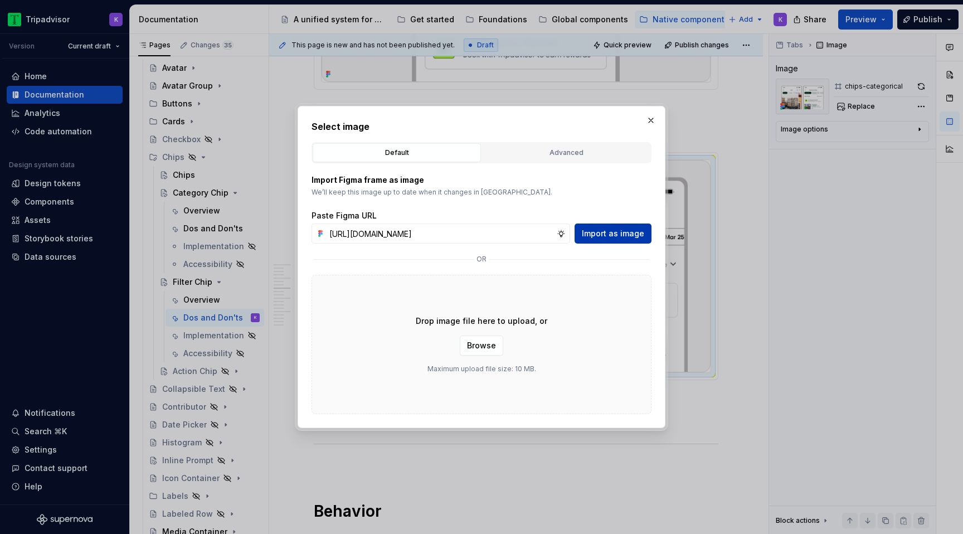
click at [627, 236] on span "Import as image" at bounding box center [613, 233] width 62 height 11
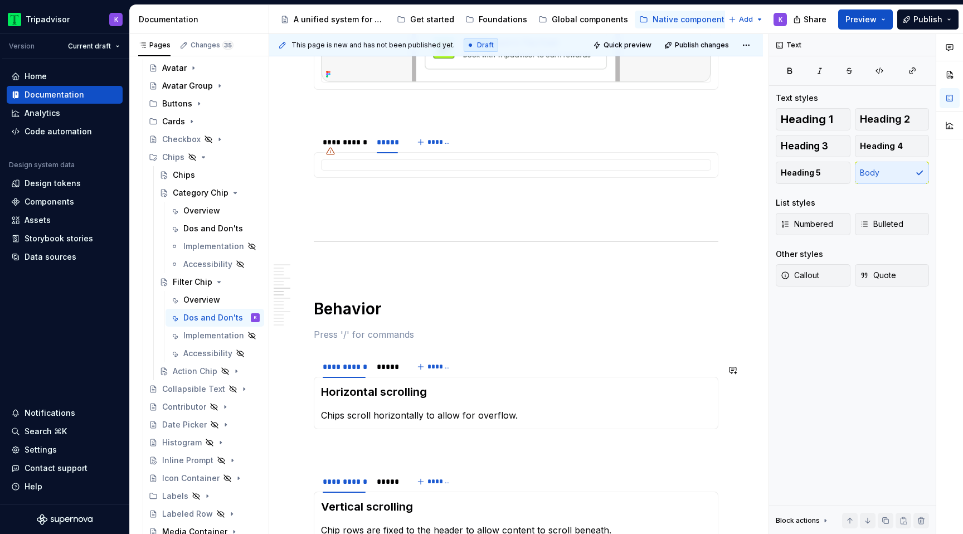
click at [366, 272] on p at bounding box center [516, 265] width 405 height 13
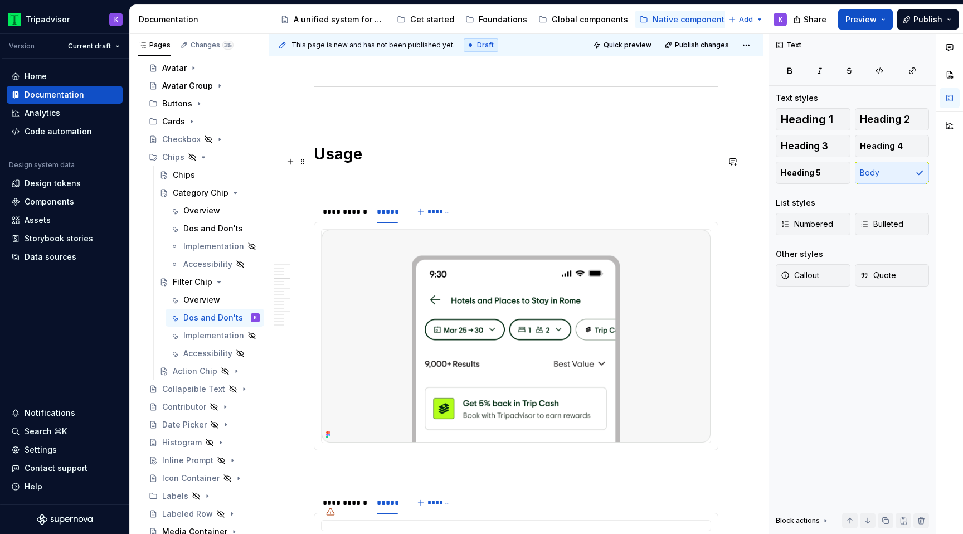
scroll to position [743, 0]
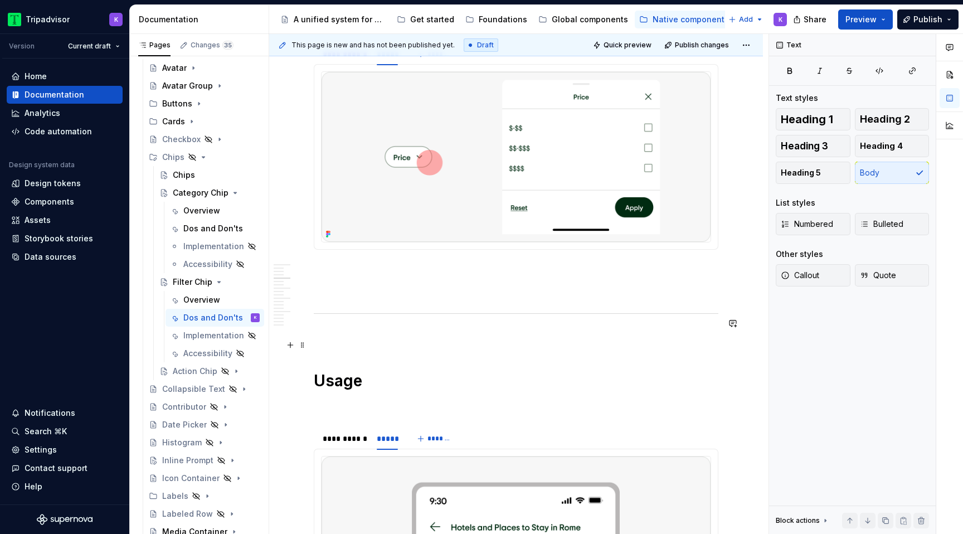
click at [335, 343] on p at bounding box center [516, 336] width 405 height 13
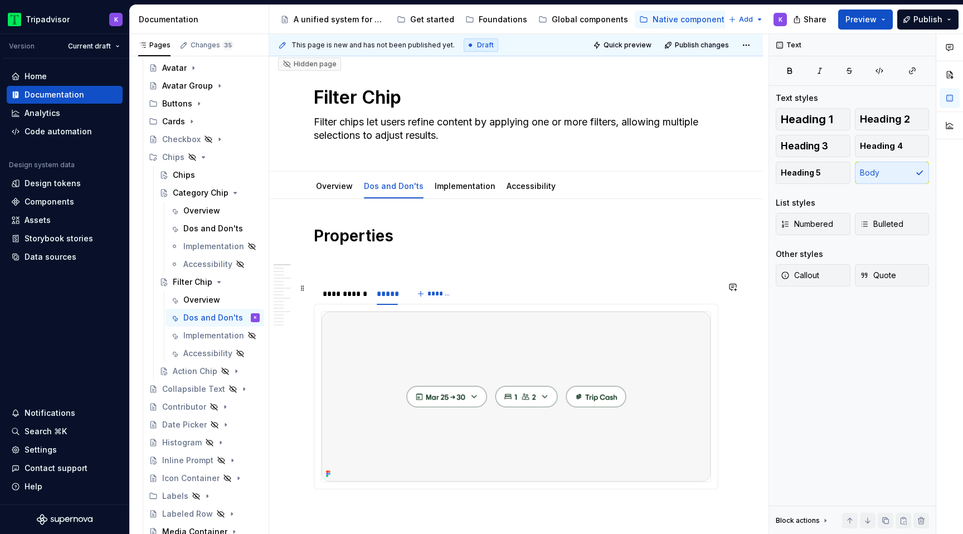
scroll to position [0, 0]
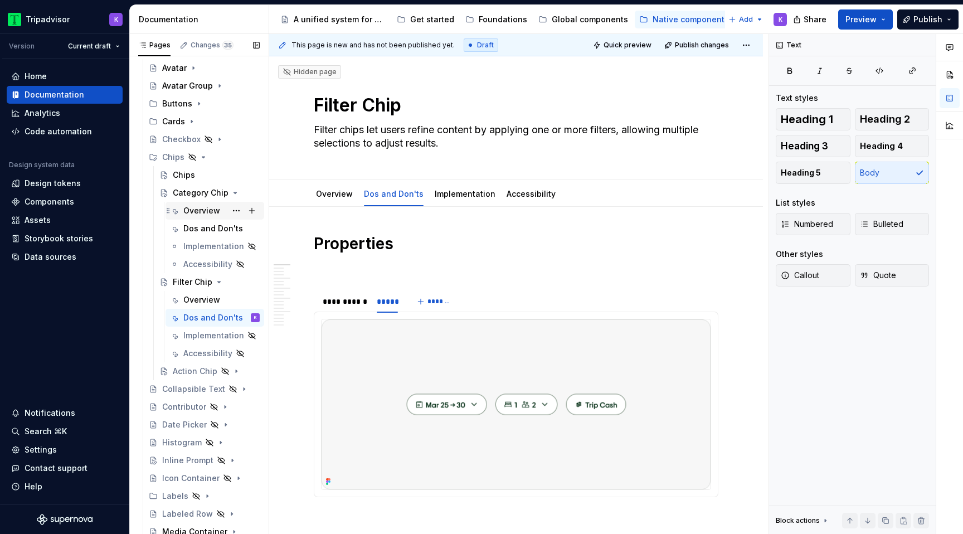
click at [203, 209] on div "Overview" at bounding box center [201, 210] width 37 height 11
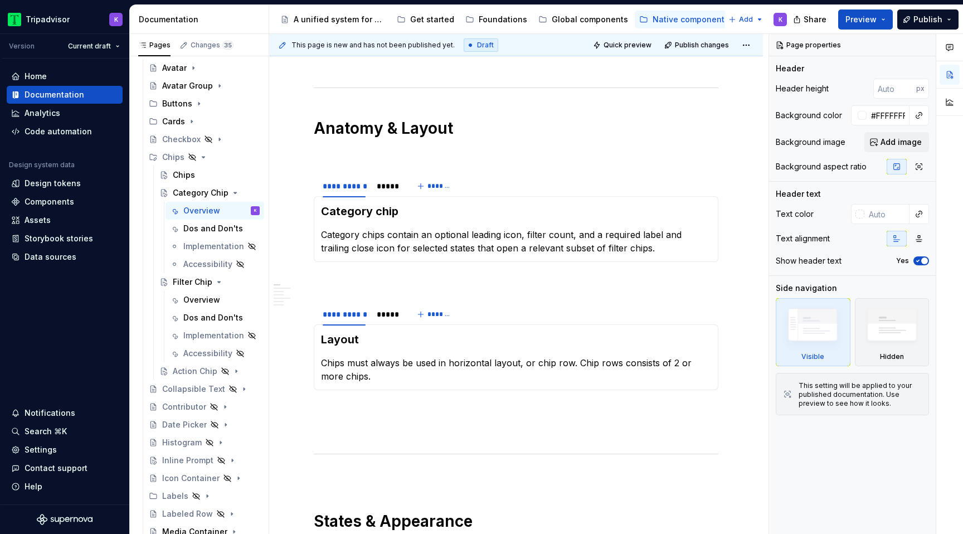
scroll to position [575, 0]
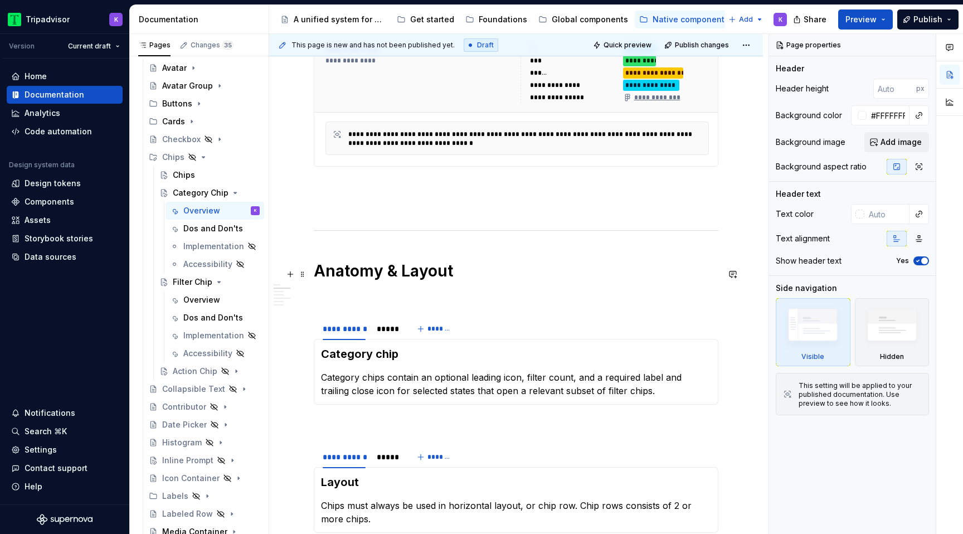
click at [312, 270] on div "**********" at bounding box center [516, 473] width 494 height 1682
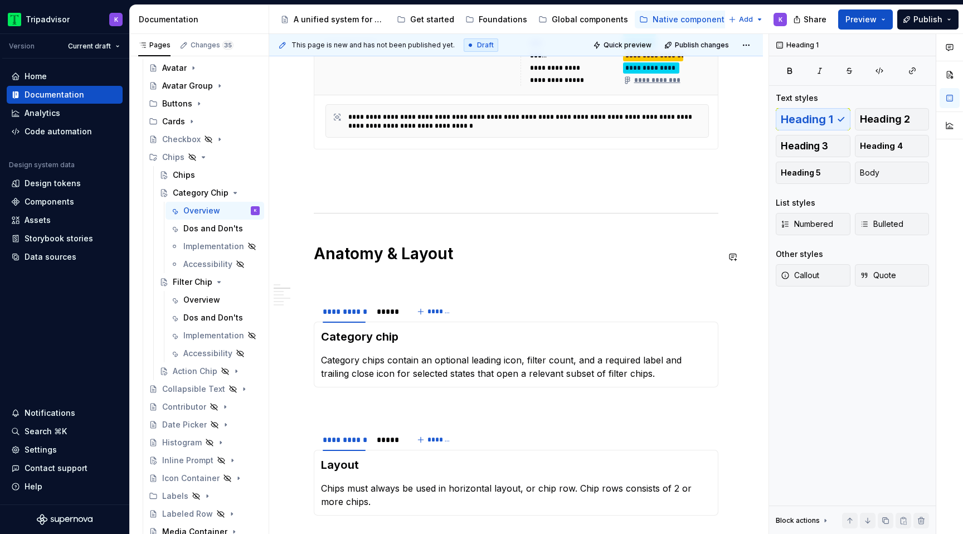
scroll to position [588, 0]
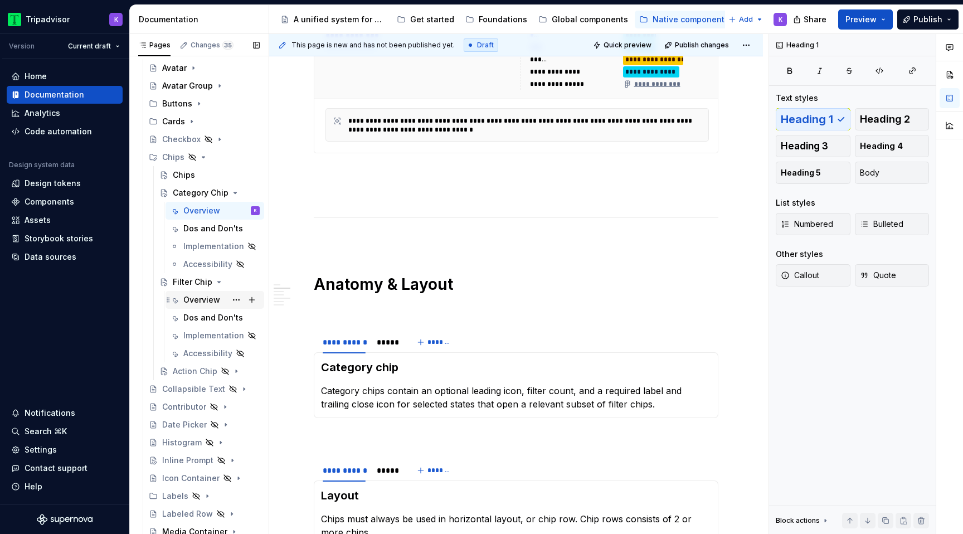
click at [181, 307] on div "Overview" at bounding box center [215, 300] width 90 height 16
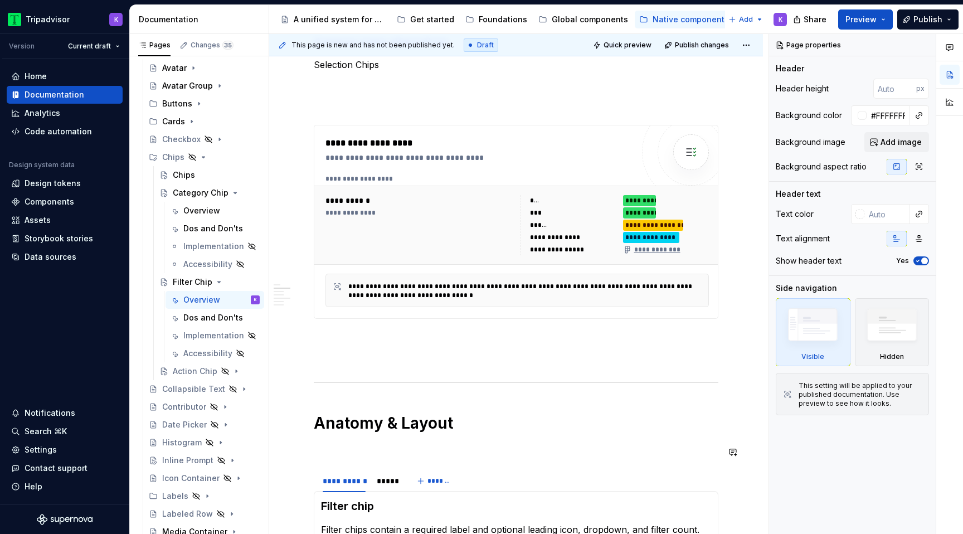
scroll to position [466, 0]
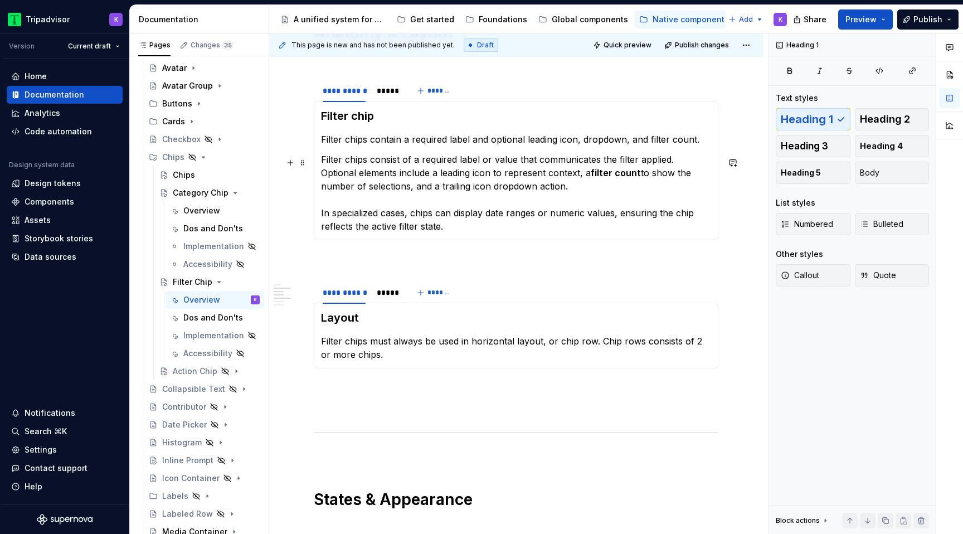
scroll to position [839, 0]
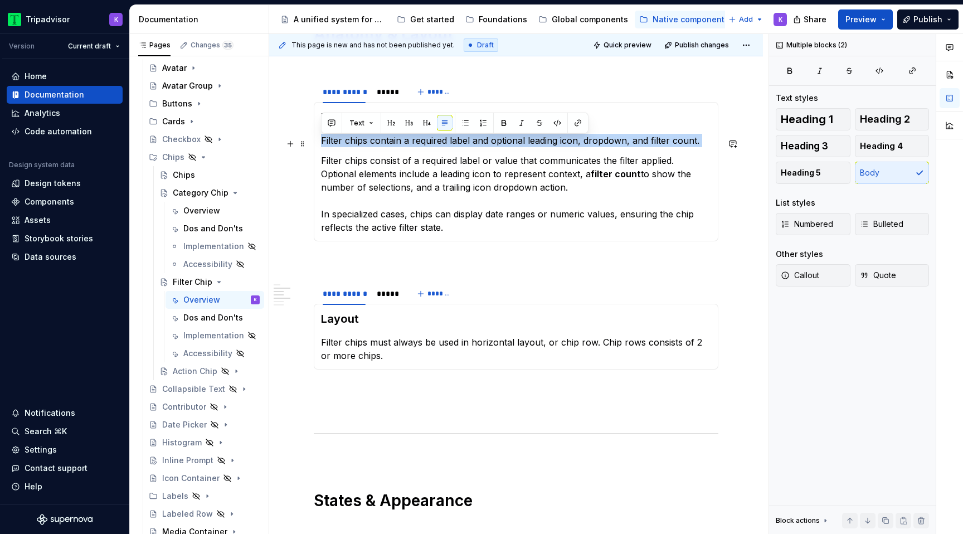
drag, startPoint x: 319, startPoint y: 164, endPoint x: 319, endPoint y: 140, distance: 23.4
click at [319, 140] on div "Filter chip Filter chips contain a required label and optional leading icon, dr…" at bounding box center [516, 171] width 405 height 139
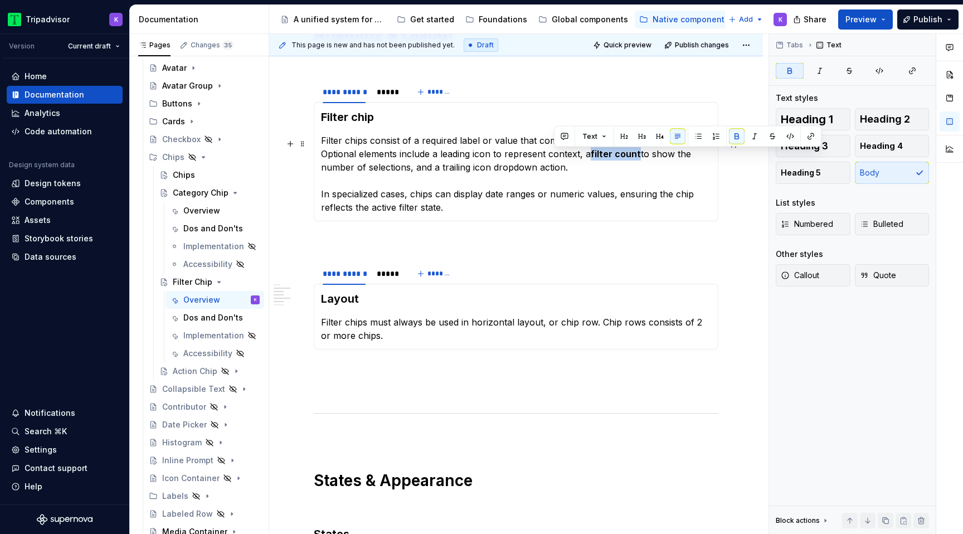
drag, startPoint x: 553, startPoint y: 156, endPoint x: 602, endPoint y: 157, distance: 48.5
click at [602, 157] on p "Filter chips consist of a required label or value that communicates the filter …" at bounding box center [516, 174] width 390 height 80
click at [736, 136] on button "button" at bounding box center [737, 137] width 16 height 16
click at [584, 176] on p "Filter chips consist of a required label or value that communicates the filter …" at bounding box center [516, 174] width 390 height 80
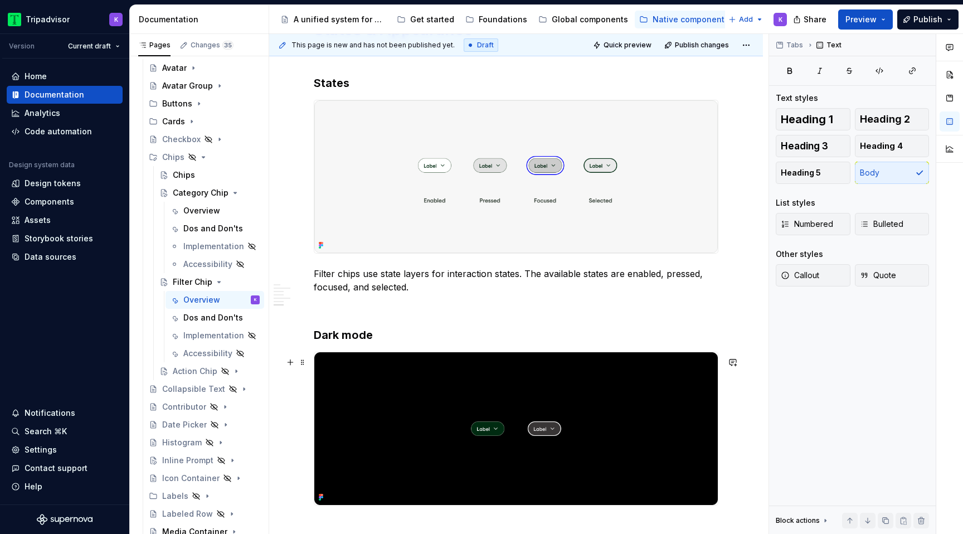
scroll to position [1441, 0]
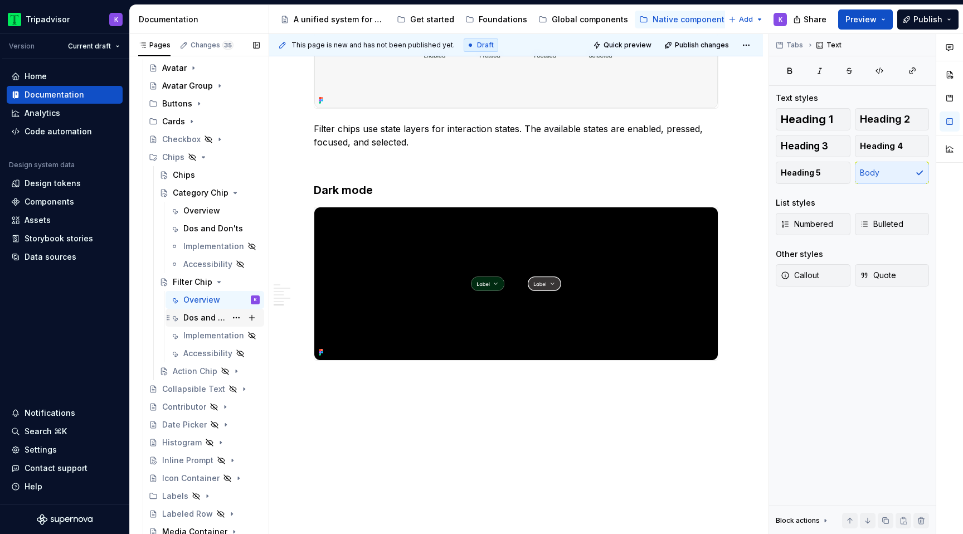
click at [200, 322] on div "Dos and Don'ts" at bounding box center [204, 317] width 43 height 11
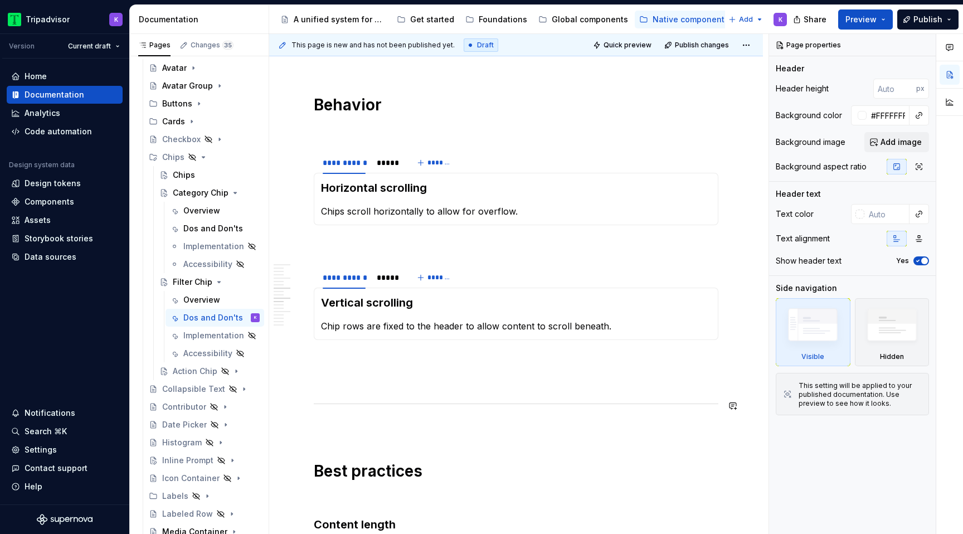
scroll to position [1045, 0]
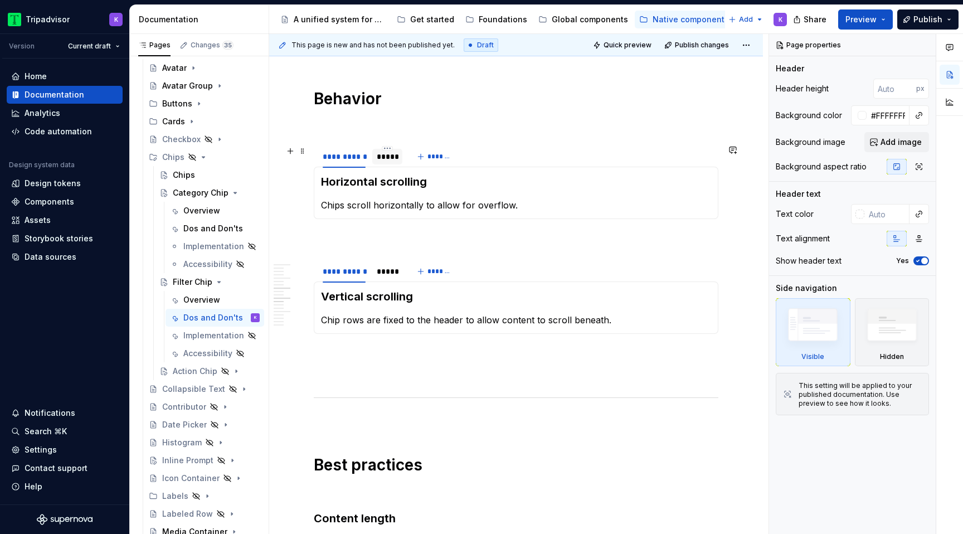
click at [385, 159] on div "*****" at bounding box center [387, 156] width 21 height 11
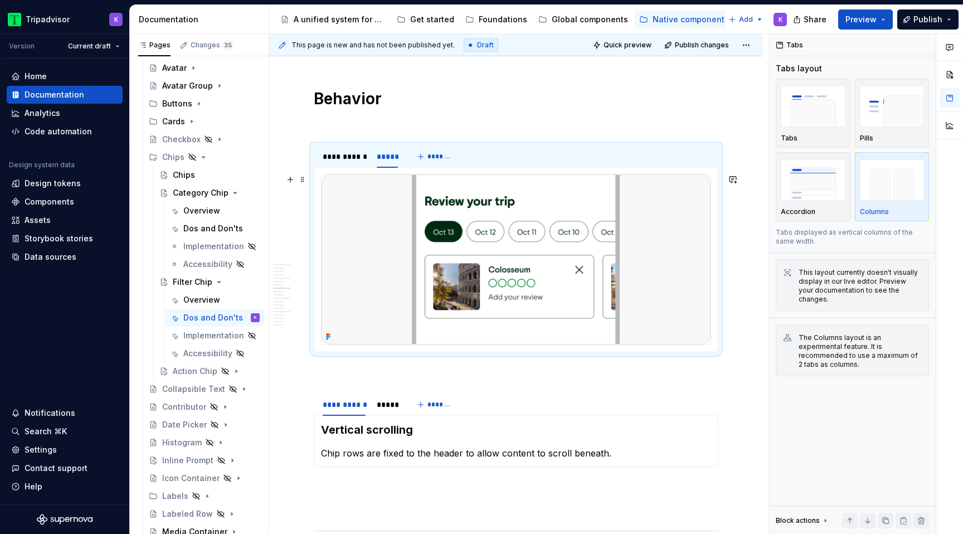
click at [504, 234] on img at bounding box center [516, 259] width 389 height 170
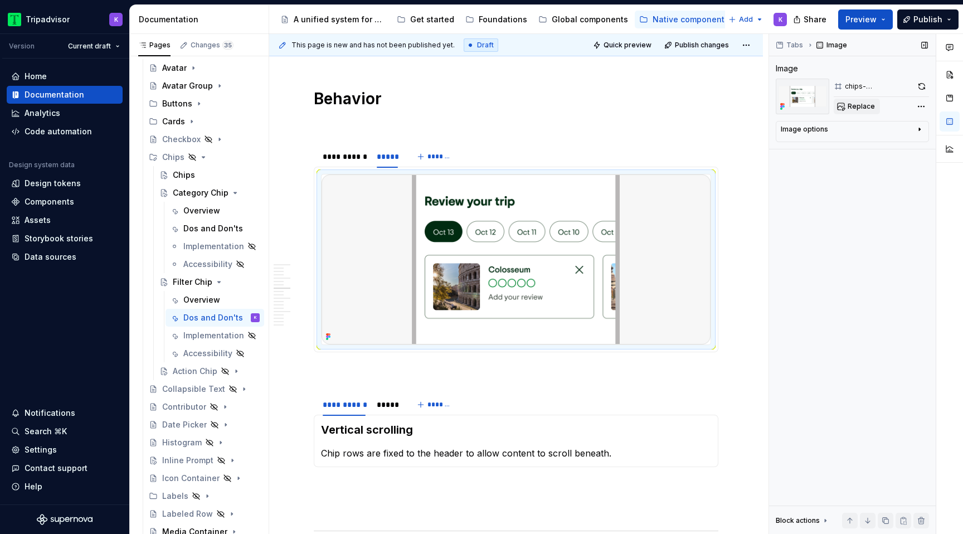
click at [870, 106] on span "Replace" at bounding box center [861, 106] width 27 height 9
type textarea "*"
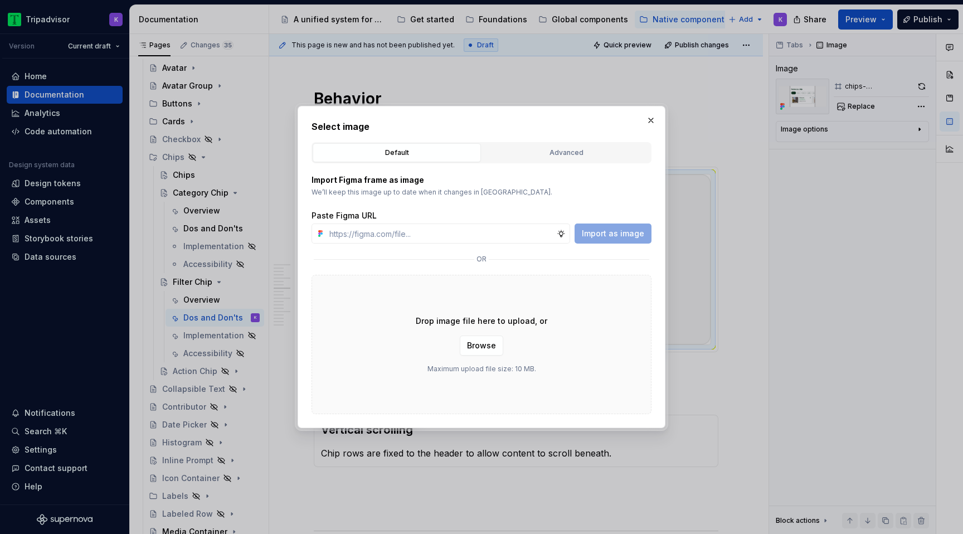
type input "[URL][DOMAIN_NAME]"
type textarea "*"
type input "[URL][DOMAIN_NAME]"
click at [602, 242] on button "Import as image" at bounding box center [613, 233] width 77 height 20
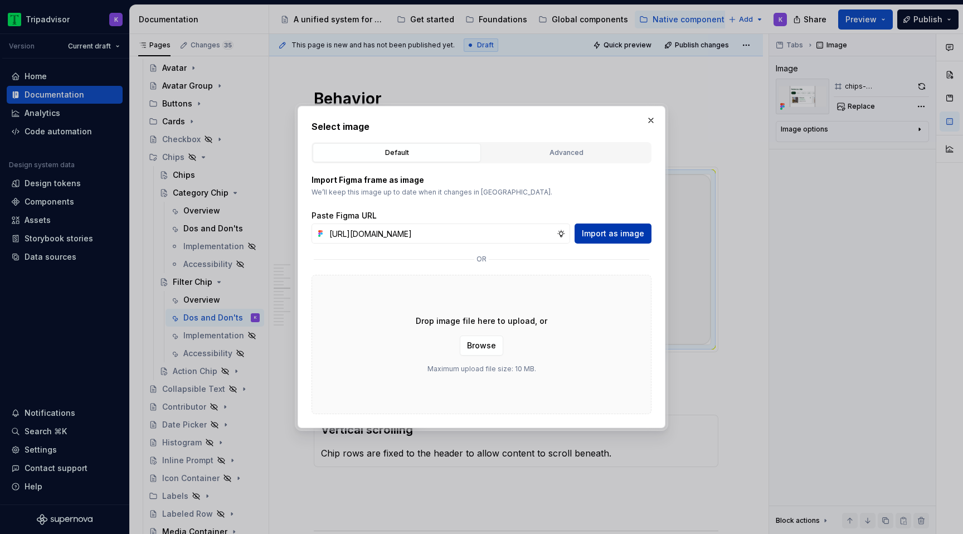
scroll to position [0, 0]
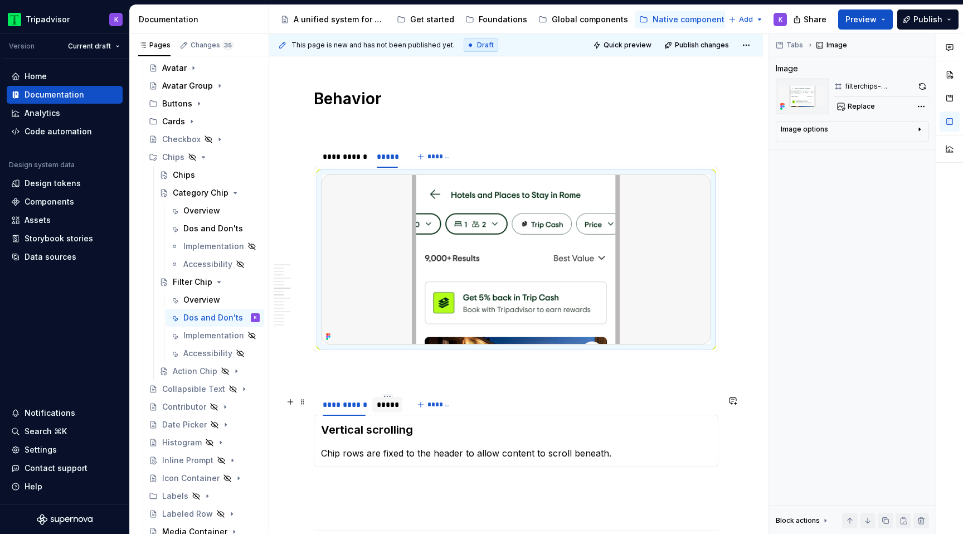
click at [383, 415] on div at bounding box center [387, 413] width 30 height 1
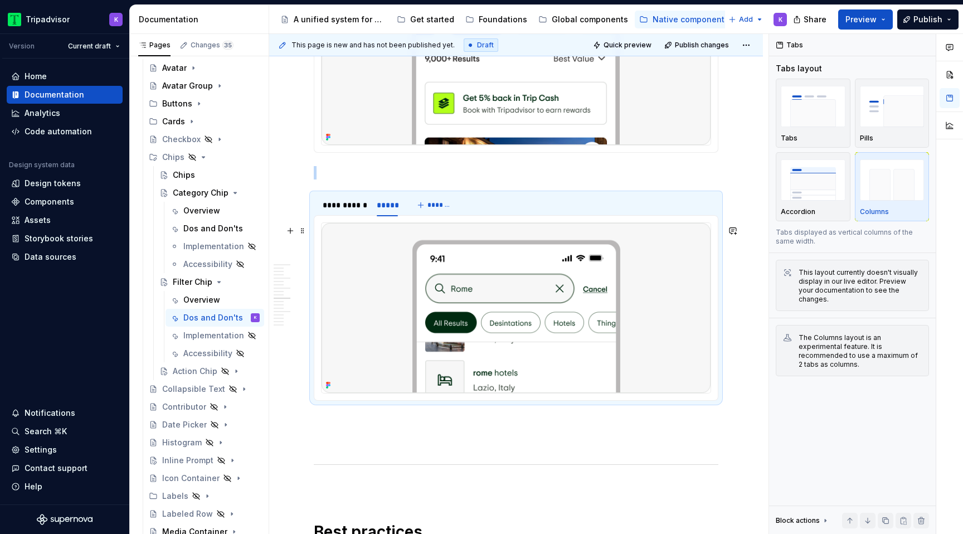
scroll to position [1248, 0]
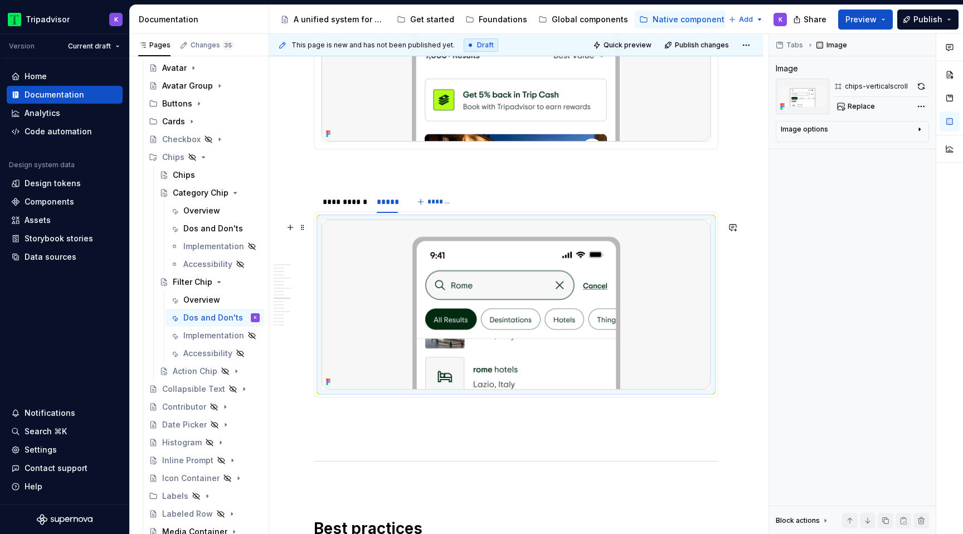
click at [436, 356] on img at bounding box center [516, 305] width 389 height 170
click at [854, 99] on button "Replace" at bounding box center [857, 107] width 46 height 16
type textarea "*"
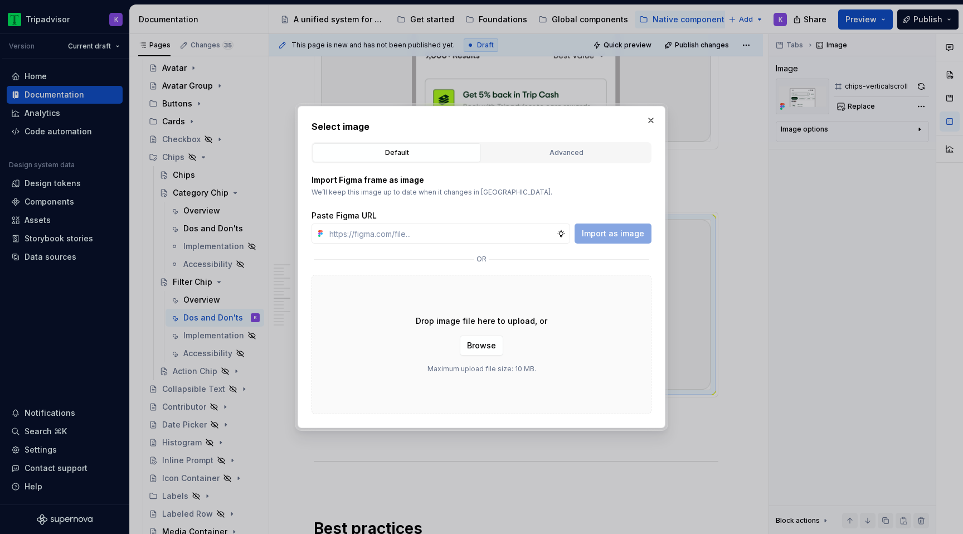
type input "[URL][DOMAIN_NAME]"
type textarea "*"
type input "[URL][DOMAIN_NAME]"
click at [605, 238] on span "Import as image" at bounding box center [613, 233] width 62 height 11
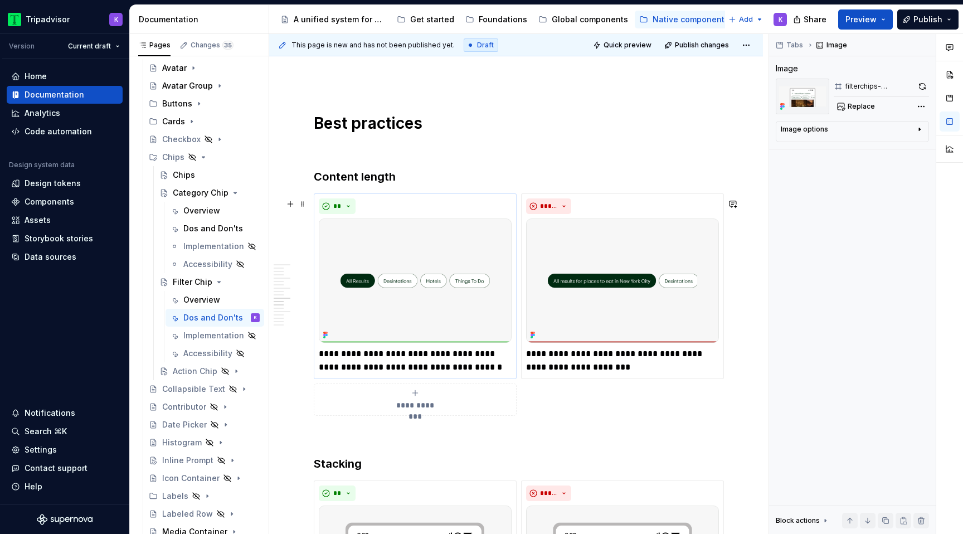
scroll to position [1635, 0]
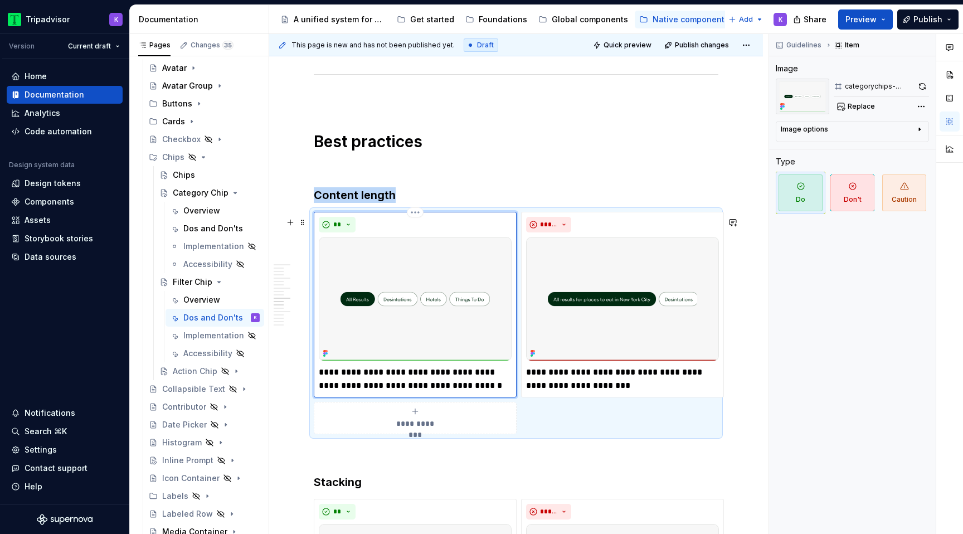
click at [416, 272] on img at bounding box center [415, 299] width 193 height 124
click at [866, 102] on span "Replace" at bounding box center [861, 106] width 27 height 9
type textarea "*"
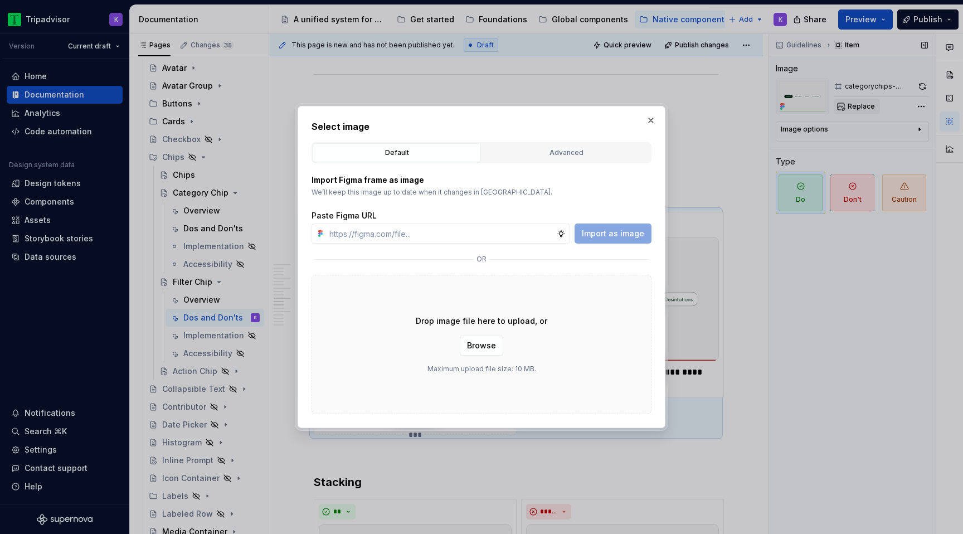
type input "[URL][DOMAIN_NAME]"
type textarea "*"
type input "[URL][DOMAIN_NAME]"
click at [624, 228] on span "Import as image" at bounding box center [613, 233] width 62 height 11
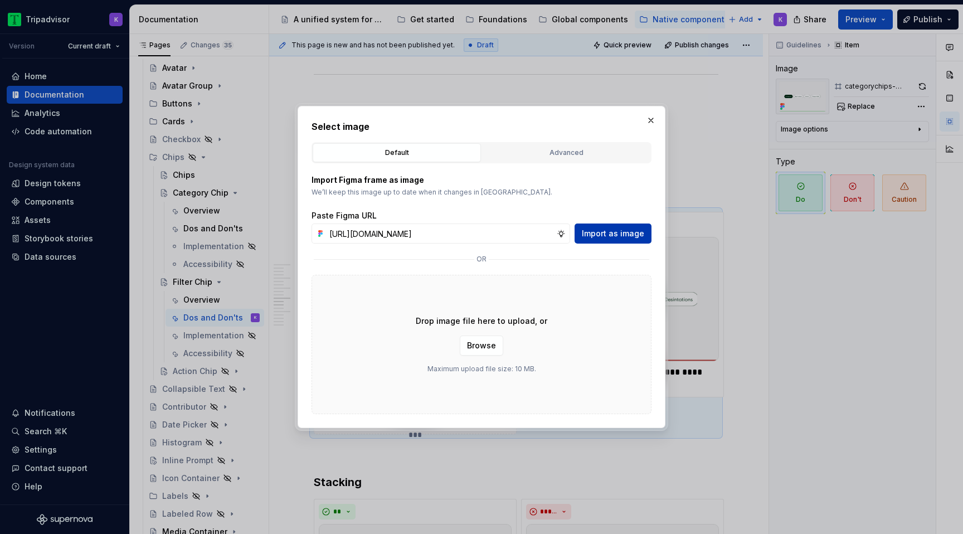
scroll to position [0, 0]
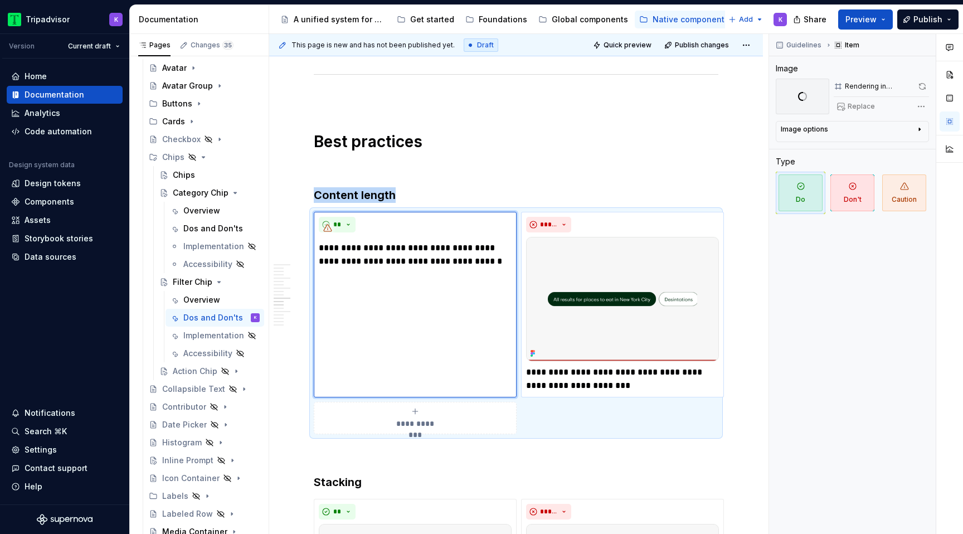
click at [617, 268] on img at bounding box center [622, 299] width 193 height 124
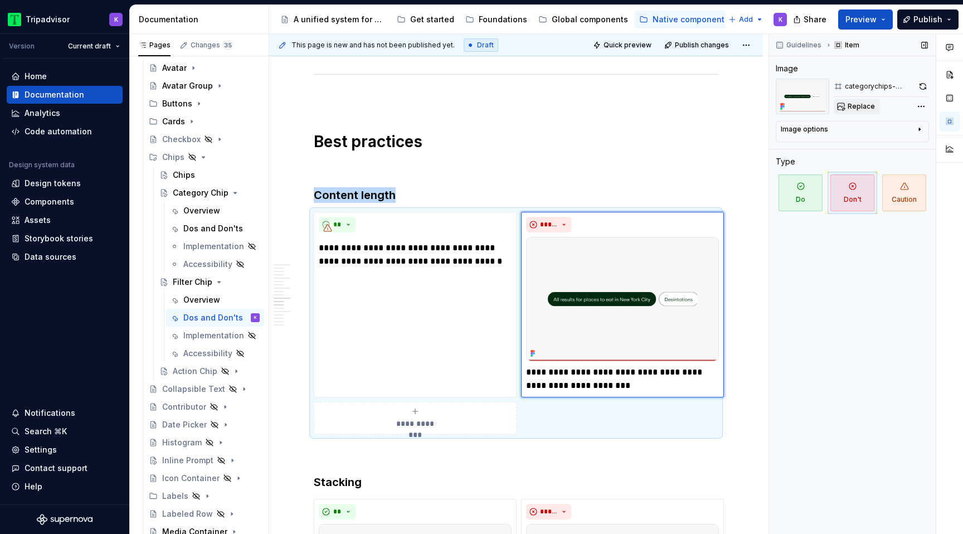
click at [870, 101] on button "Replace" at bounding box center [857, 107] width 46 height 16
type textarea "*"
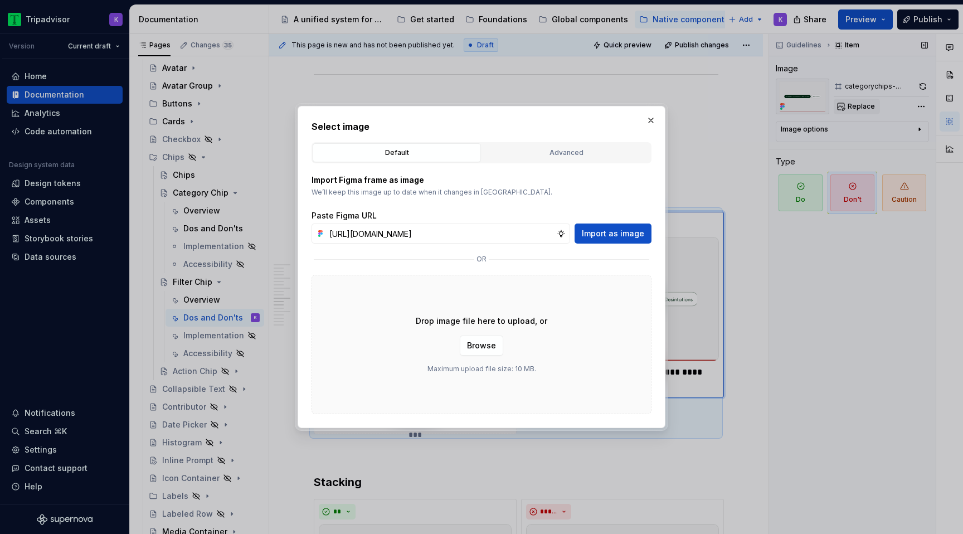
scroll to position [0, 294]
type input "[URL][DOMAIN_NAME]"
click at [605, 236] on span "Import as image" at bounding box center [613, 233] width 62 height 11
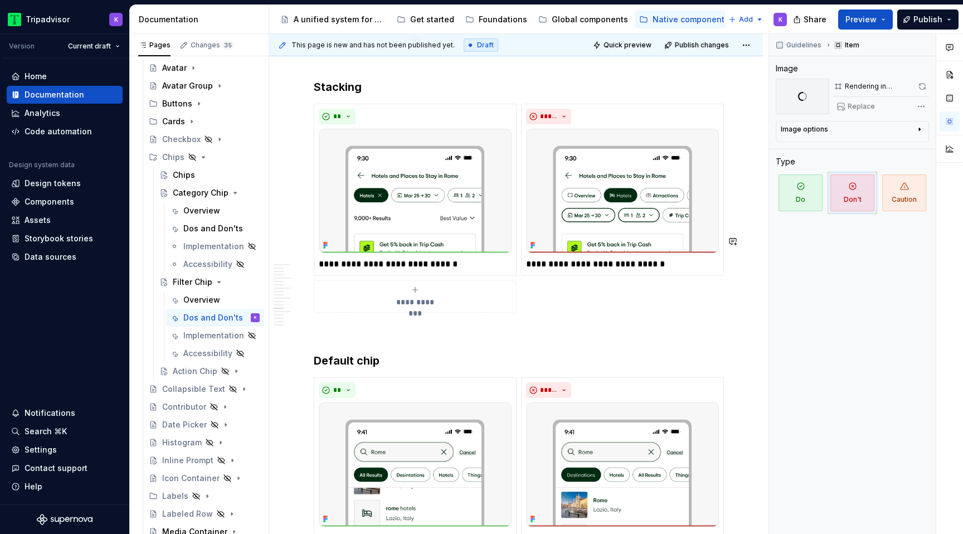
scroll to position [2154, 0]
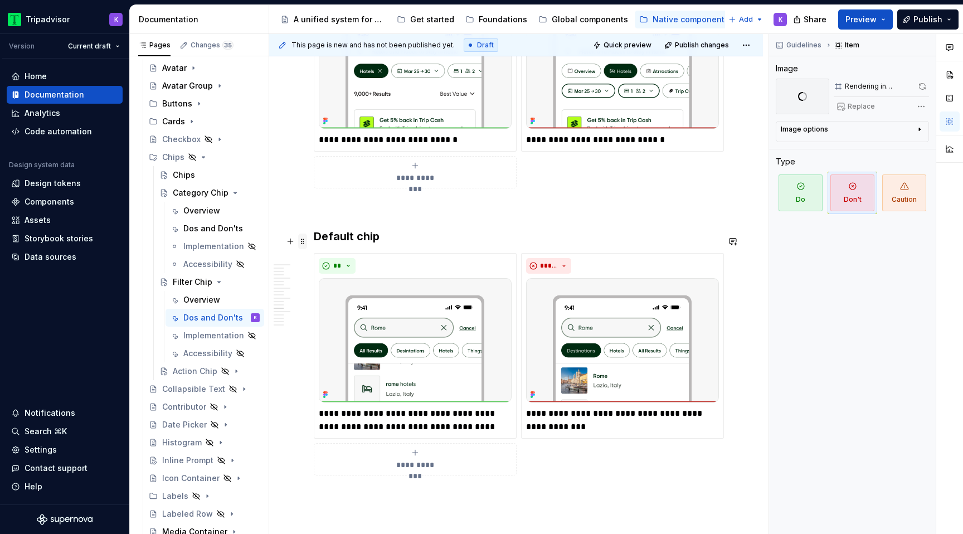
click at [304, 241] on span at bounding box center [302, 241] width 9 height 16
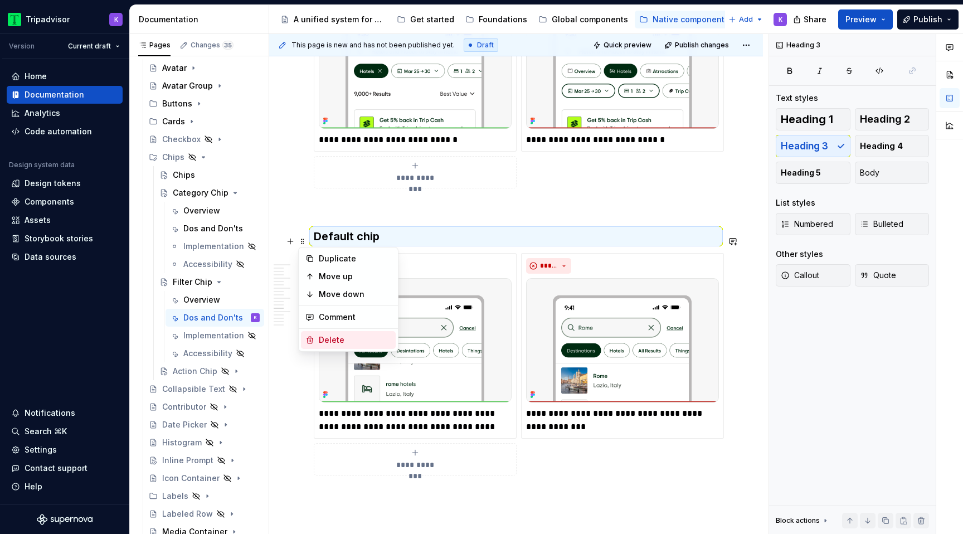
click at [362, 340] on div "Delete" at bounding box center [355, 339] width 72 height 11
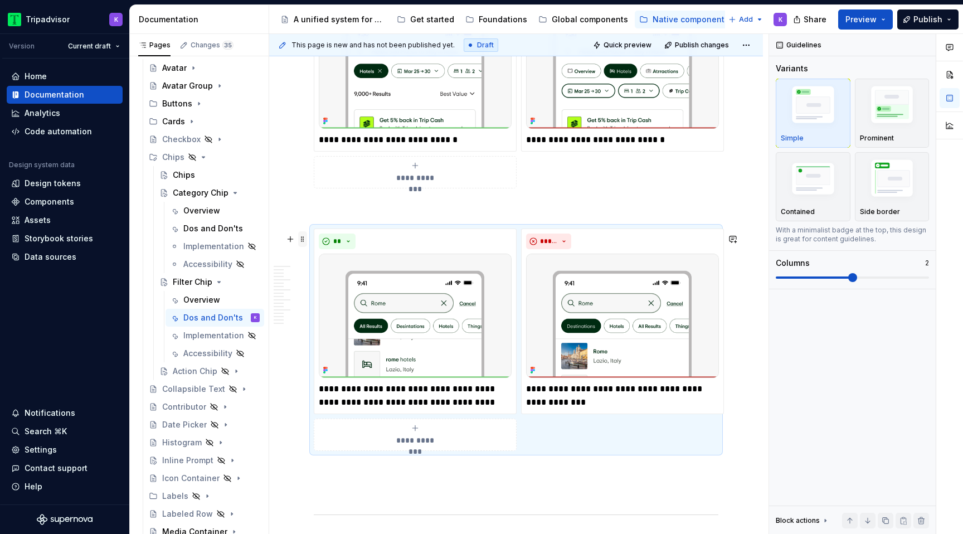
click at [301, 236] on span at bounding box center [302, 239] width 9 height 16
click at [368, 209] on p at bounding box center [516, 208] width 405 height 13
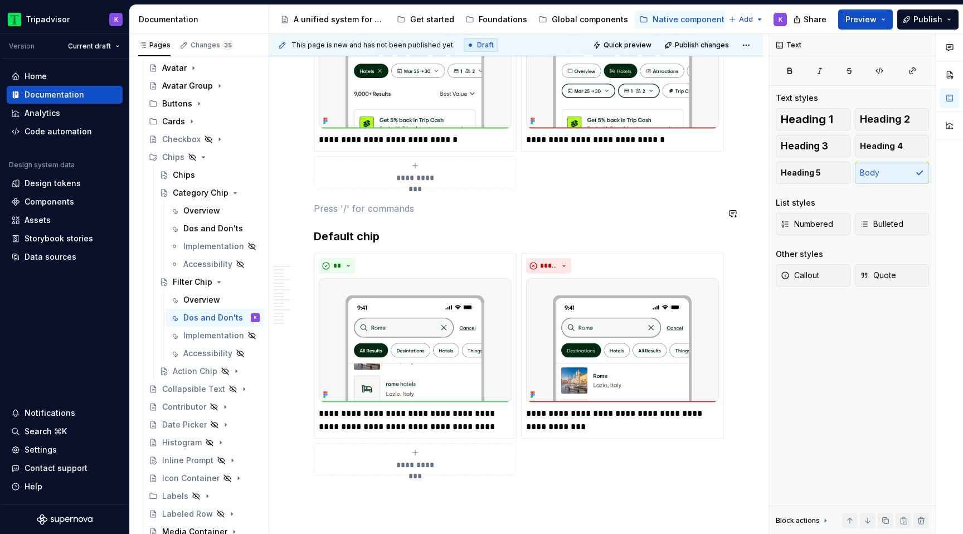
click at [368, 209] on p at bounding box center [516, 208] width 405 height 13
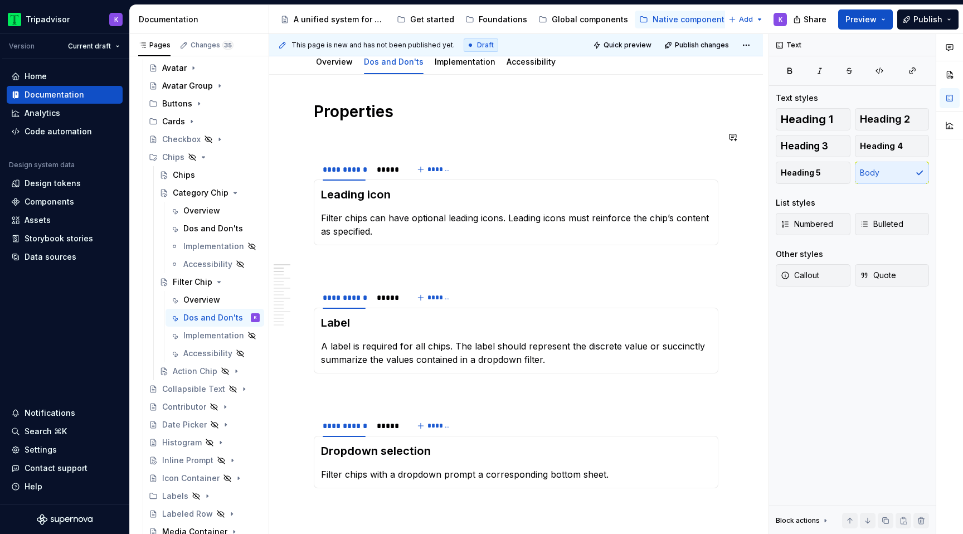
scroll to position [0, 0]
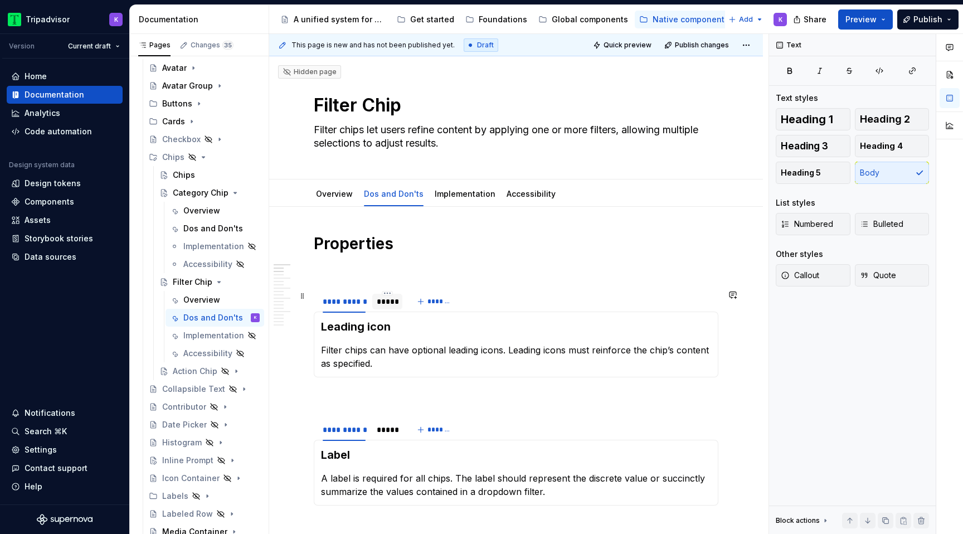
click at [394, 300] on div "*****" at bounding box center [387, 301] width 21 height 11
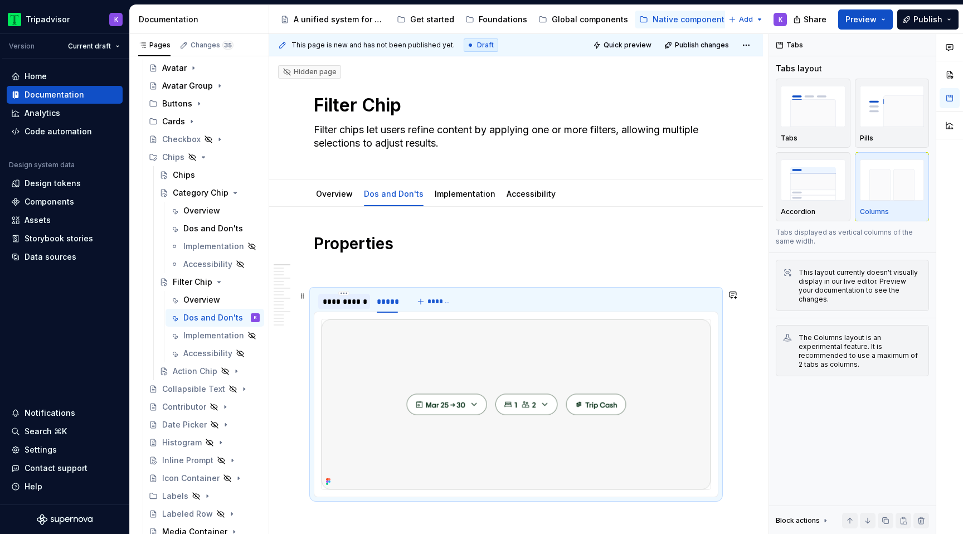
click at [345, 302] on div "**********" at bounding box center [344, 301] width 43 height 11
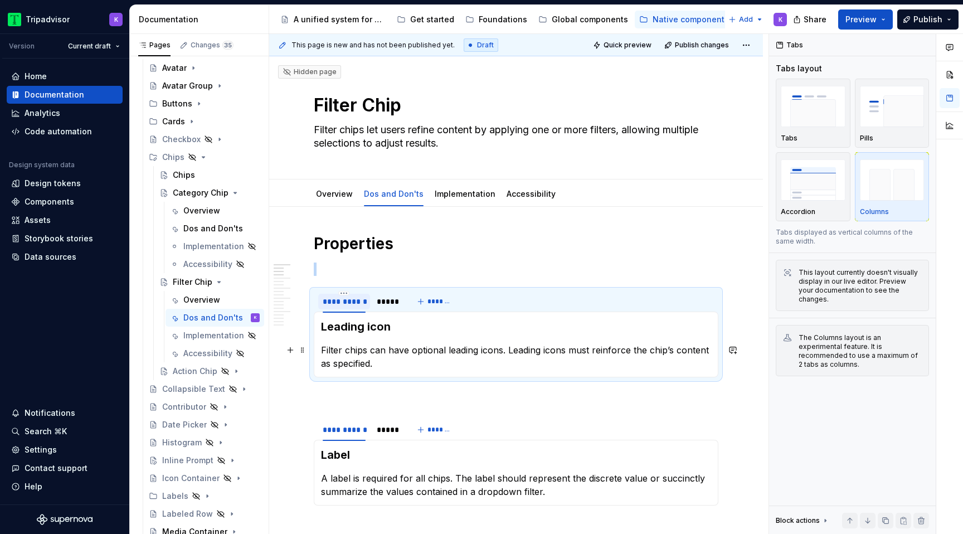
scroll to position [160, 0]
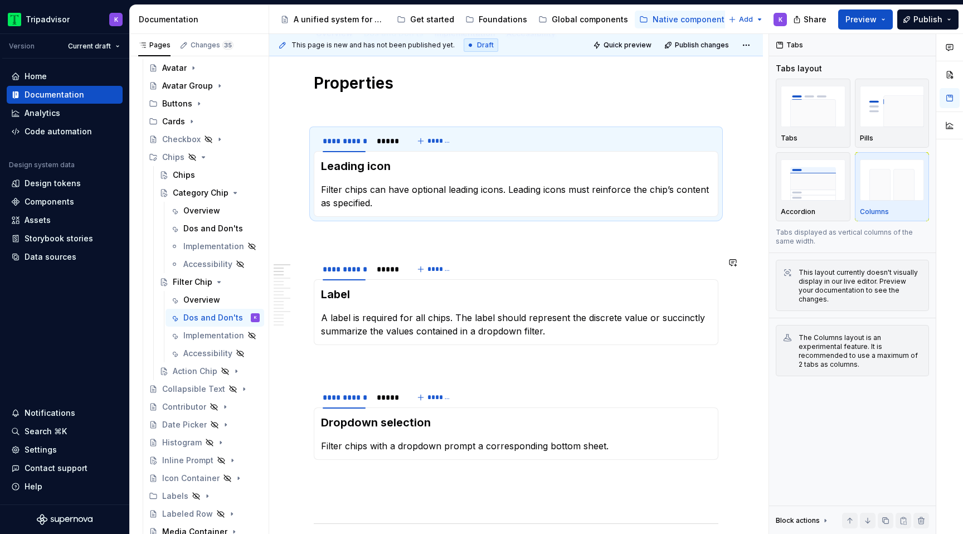
click at [390, 280] on div "**********" at bounding box center [360, 272] width 93 height 28
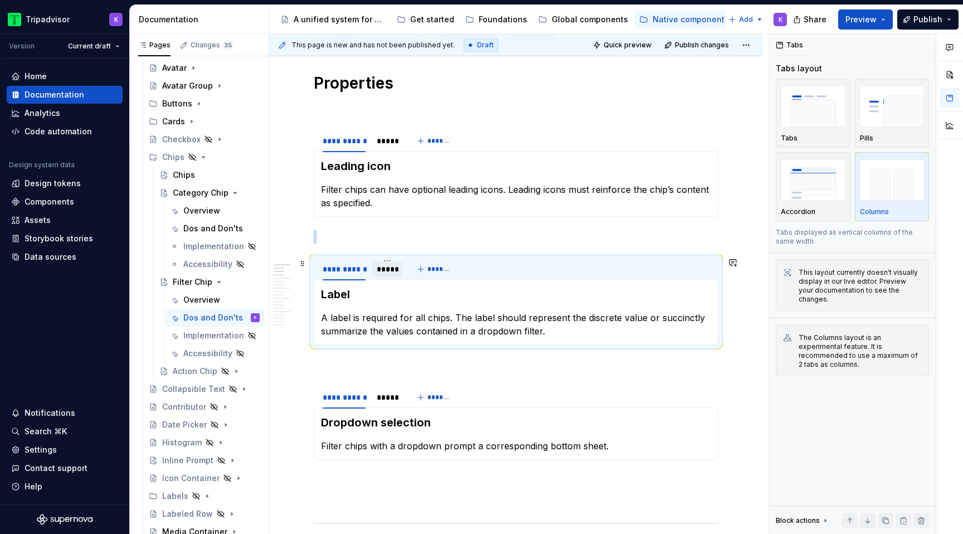
click at [388, 271] on div "*****" at bounding box center [387, 269] width 21 height 11
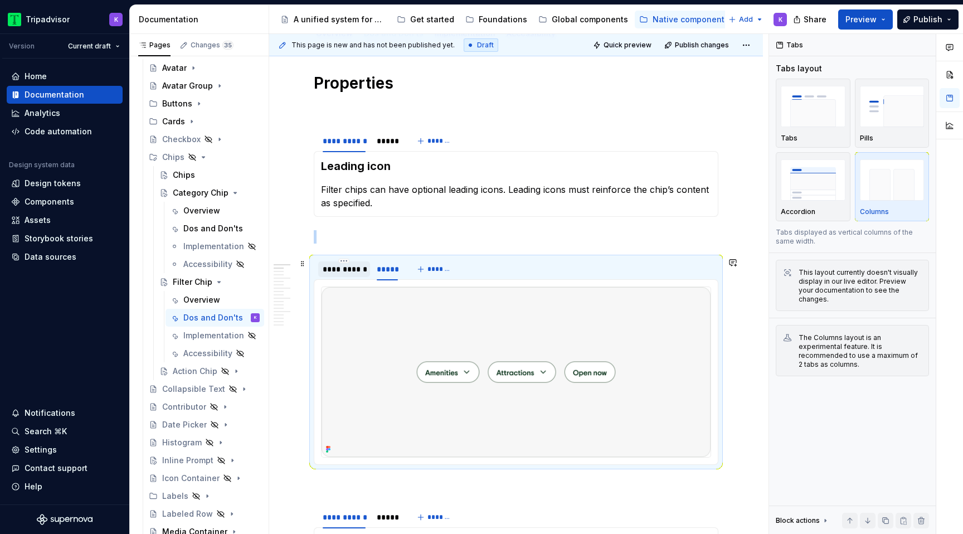
click at [351, 273] on div "**********" at bounding box center [344, 269] width 43 height 11
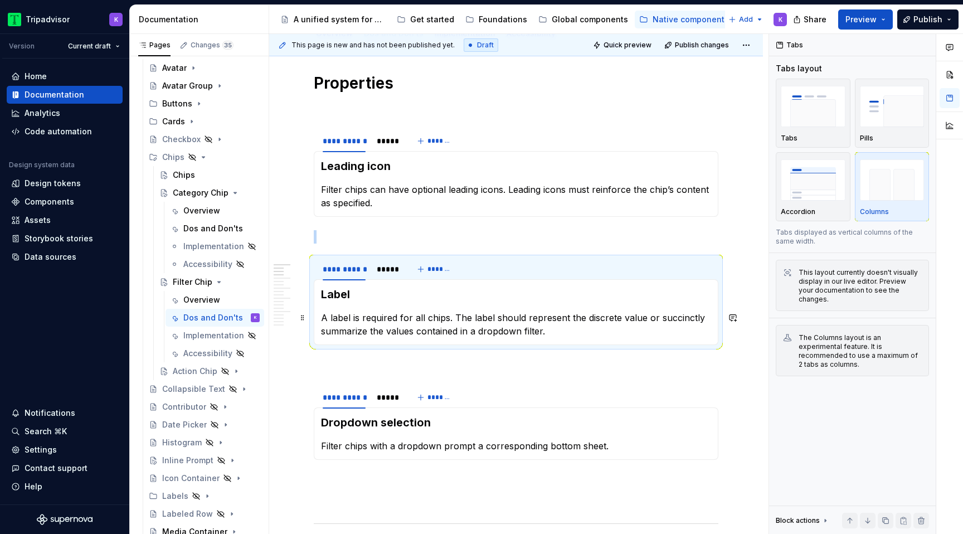
scroll to position [216, 0]
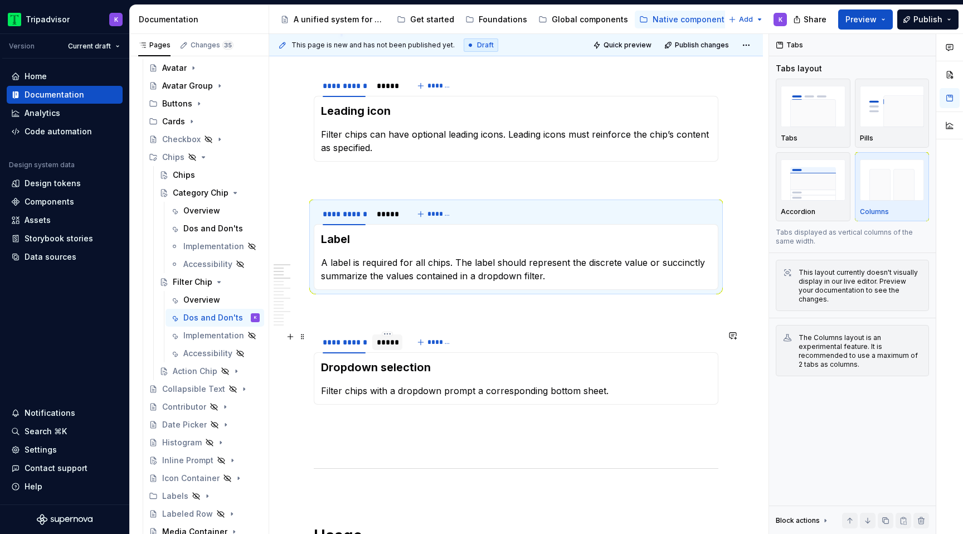
click at [390, 347] on div "*****" at bounding box center [387, 342] width 21 height 11
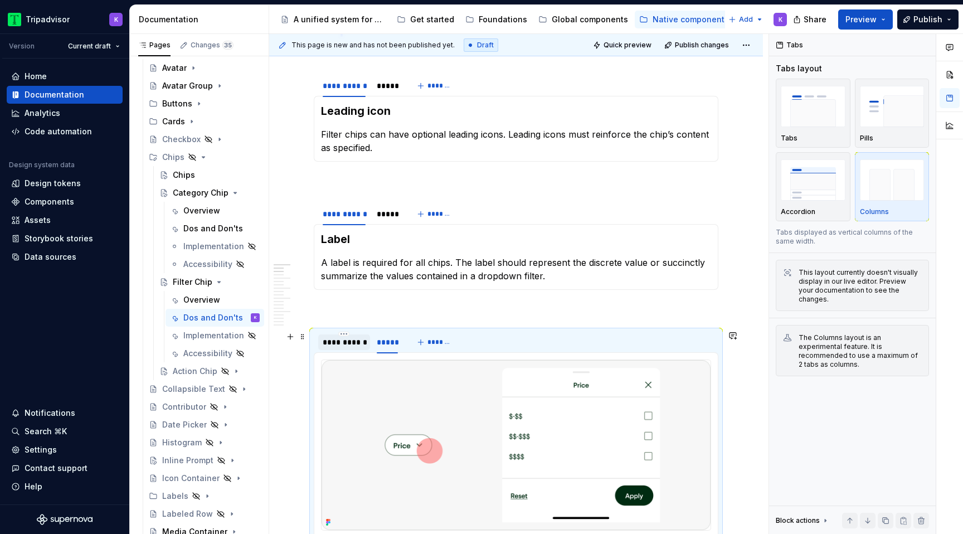
click at [348, 347] on div "**********" at bounding box center [344, 342] width 43 height 11
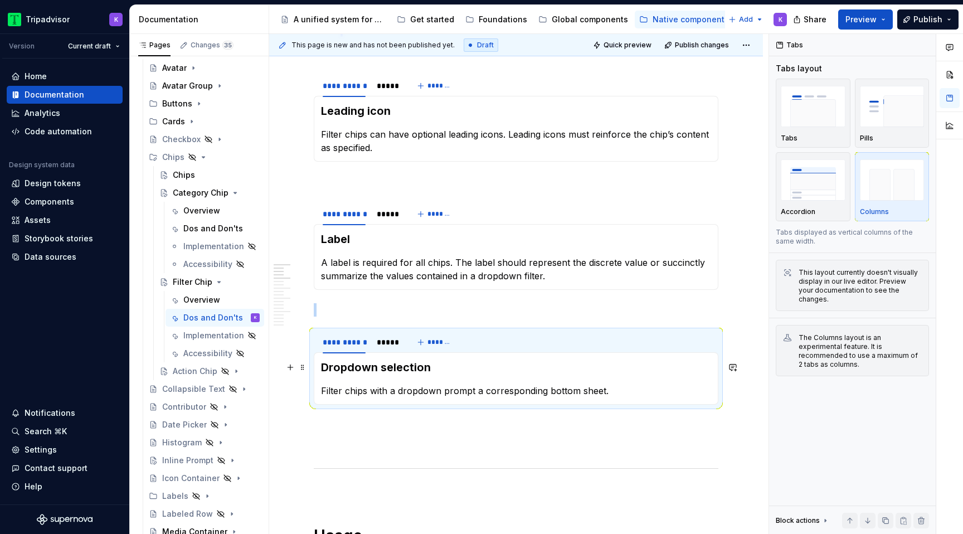
scroll to position [515, 0]
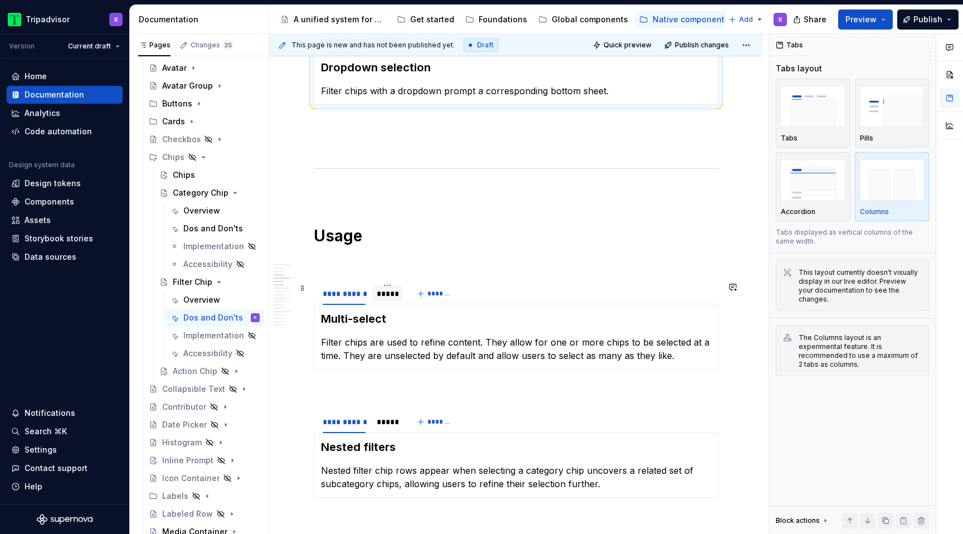
click at [389, 300] on div "*****" at bounding box center [387, 294] width 30 height 16
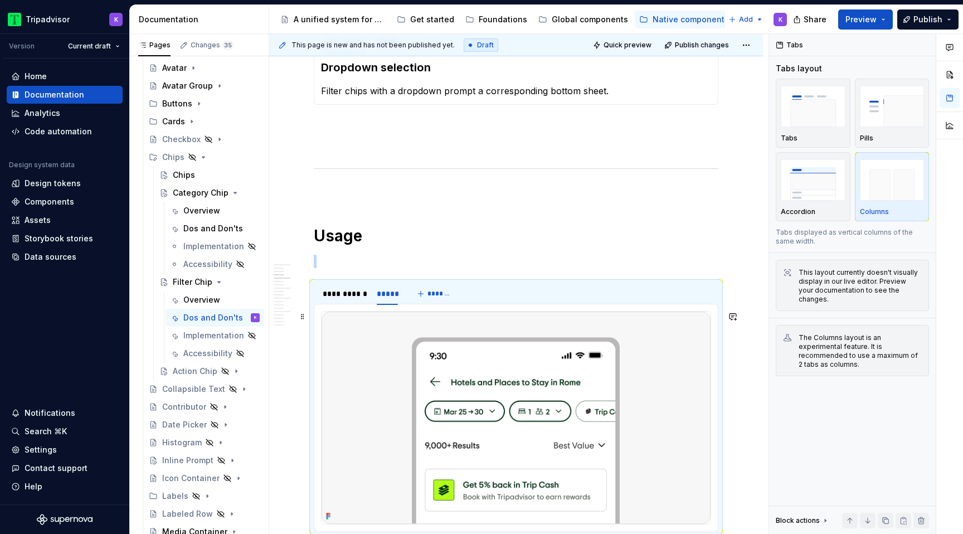
click at [473, 381] on img at bounding box center [516, 418] width 389 height 212
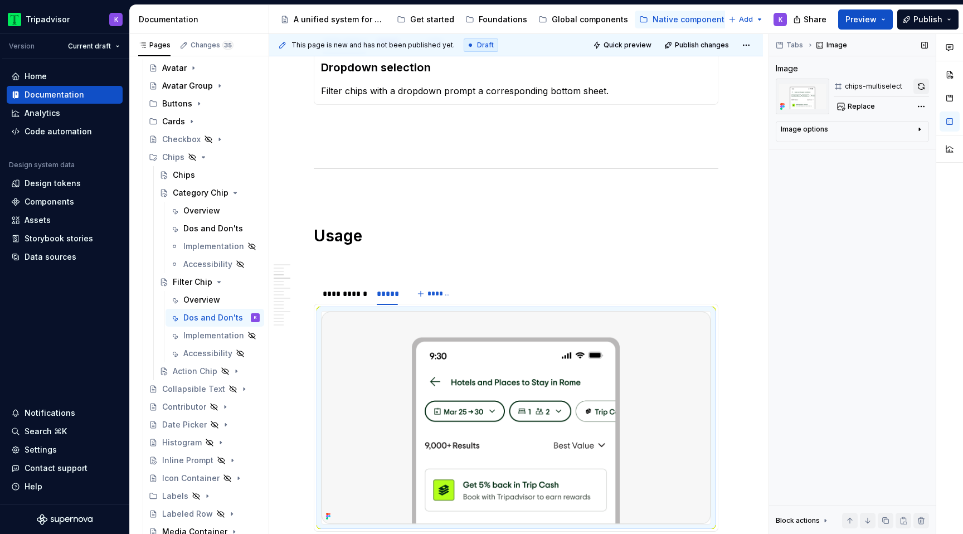
click at [921, 90] on button "button" at bounding box center [921, 87] width 16 height 16
click at [353, 293] on div "**********" at bounding box center [344, 293] width 43 height 11
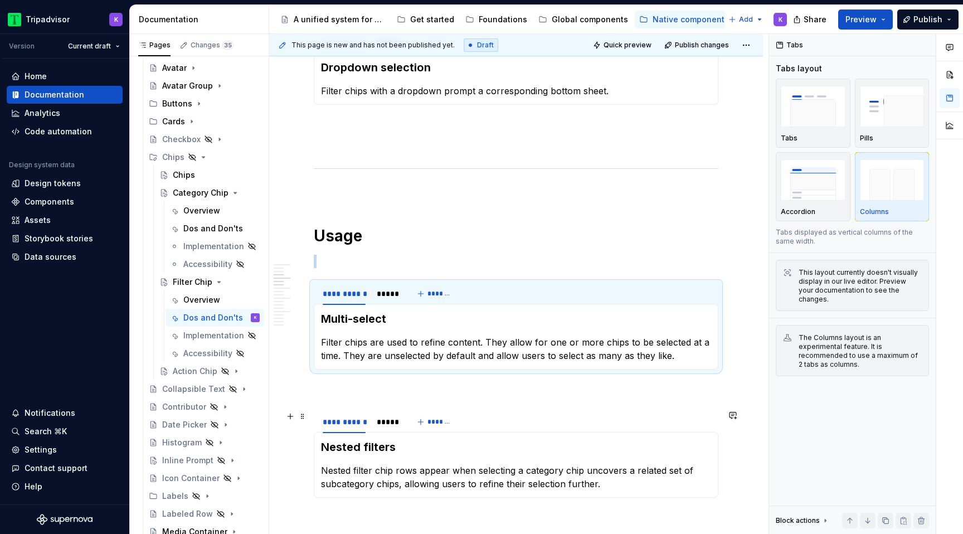
scroll to position [684, 0]
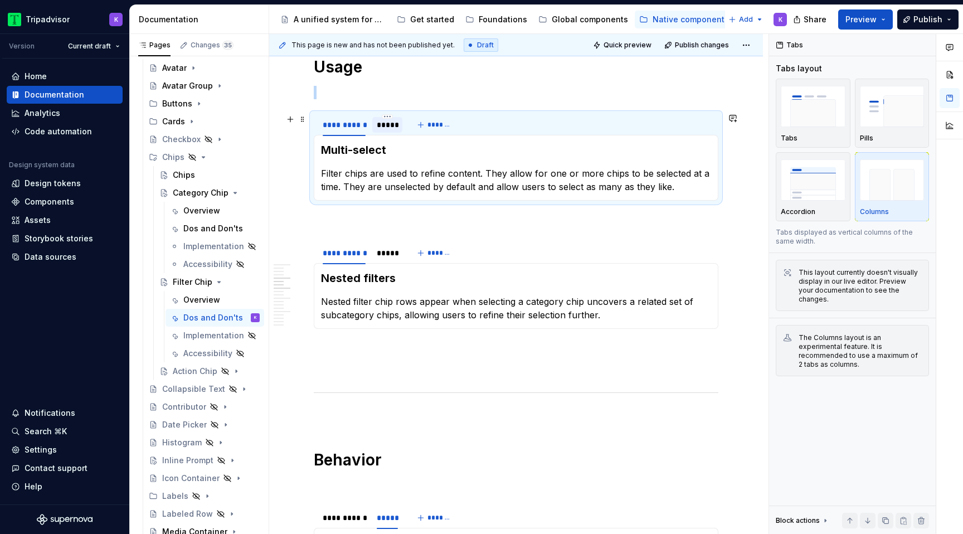
click at [385, 126] on div "*****" at bounding box center [387, 124] width 21 height 11
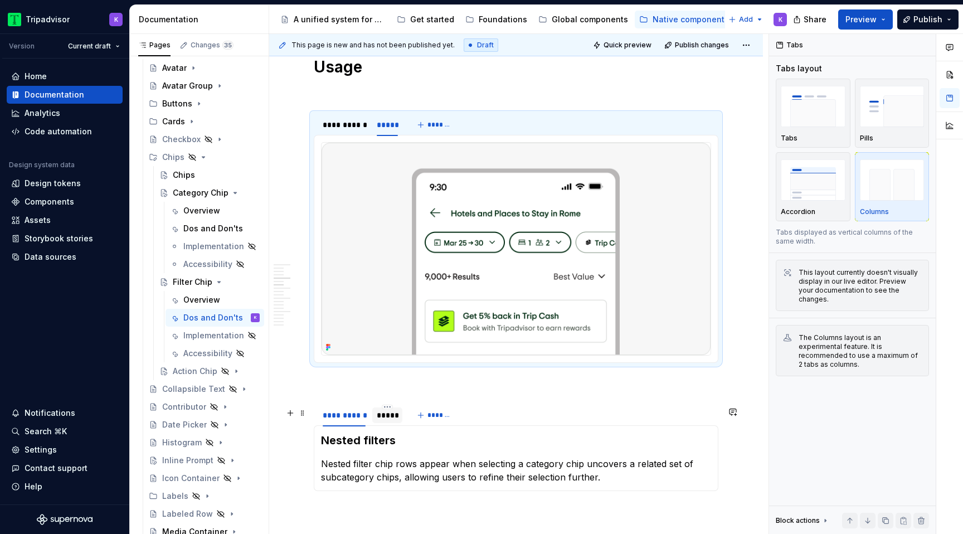
click at [388, 420] on div "*****" at bounding box center [387, 415] width 21 height 11
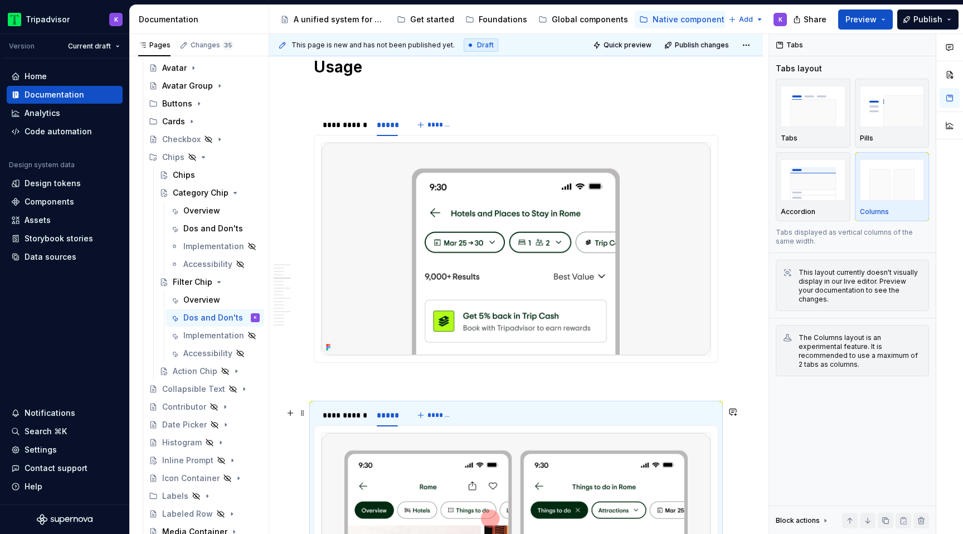
click at [430, 488] on img at bounding box center [516, 539] width 389 height 212
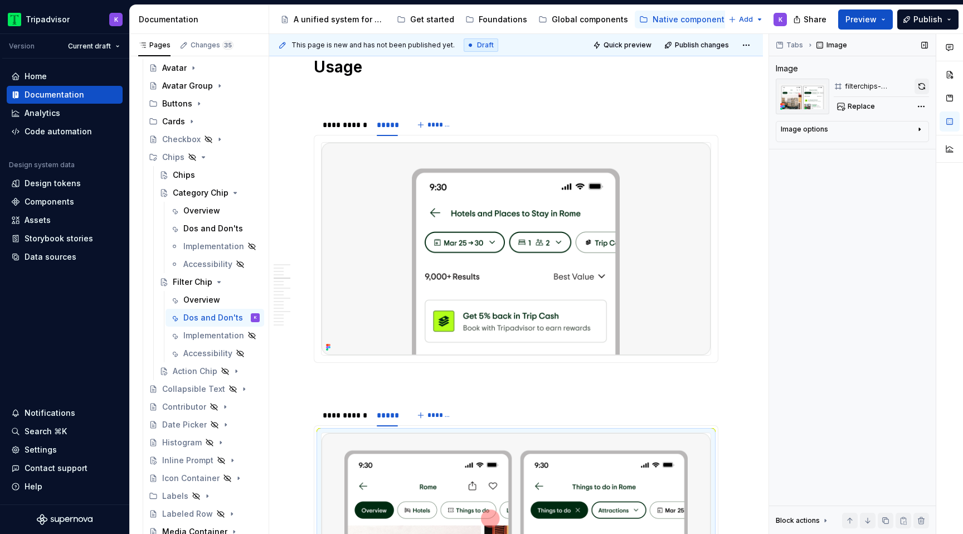
click at [917, 90] on button "button" at bounding box center [921, 87] width 14 height 16
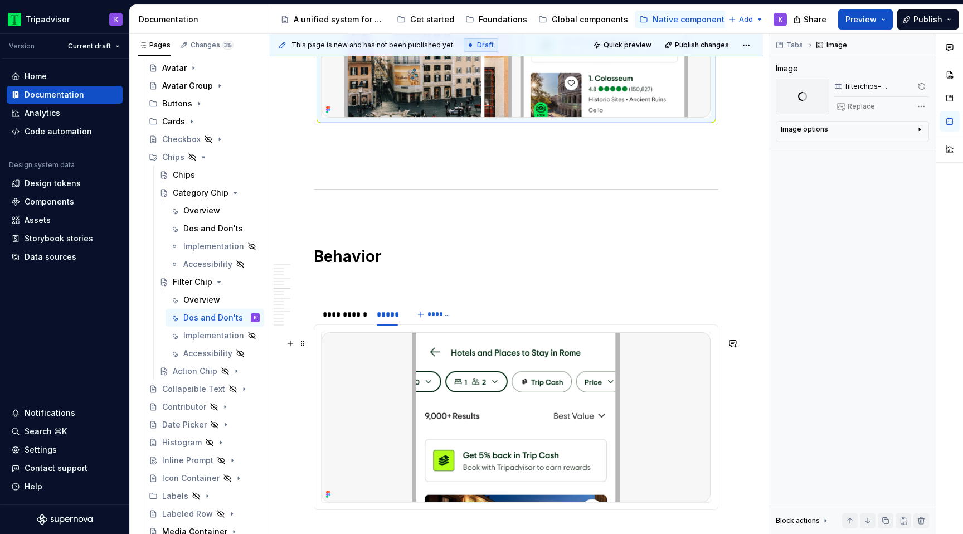
scroll to position [1433, 0]
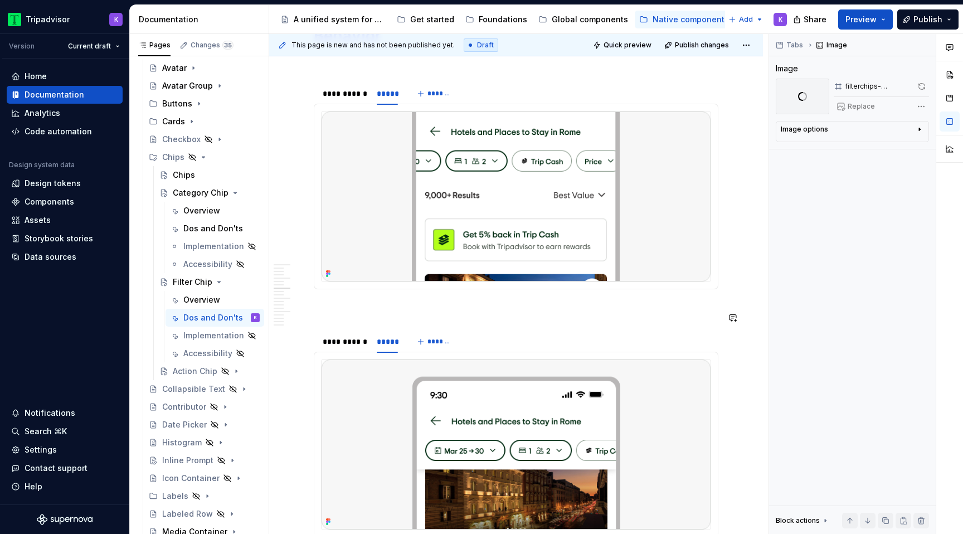
click at [465, 281] on img at bounding box center [516, 196] width 389 height 170
click at [924, 85] on button "button" at bounding box center [922, 87] width 13 height 16
click at [607, 412] on img at bounding box center [516, 444] width 389 height 170
click at [922, 87] on button "button" at bounding box center [922, 87] width 14 height 16
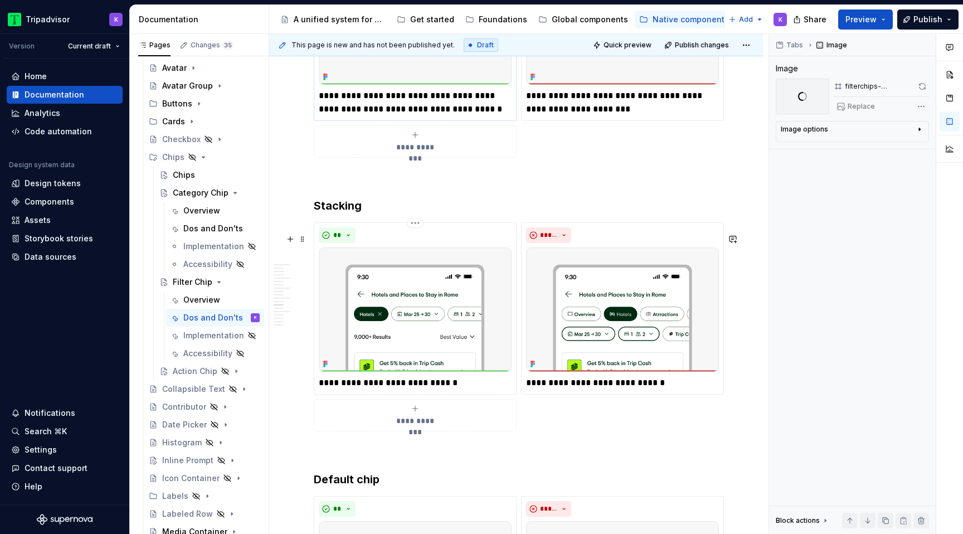
scroll to position [2239, 0]
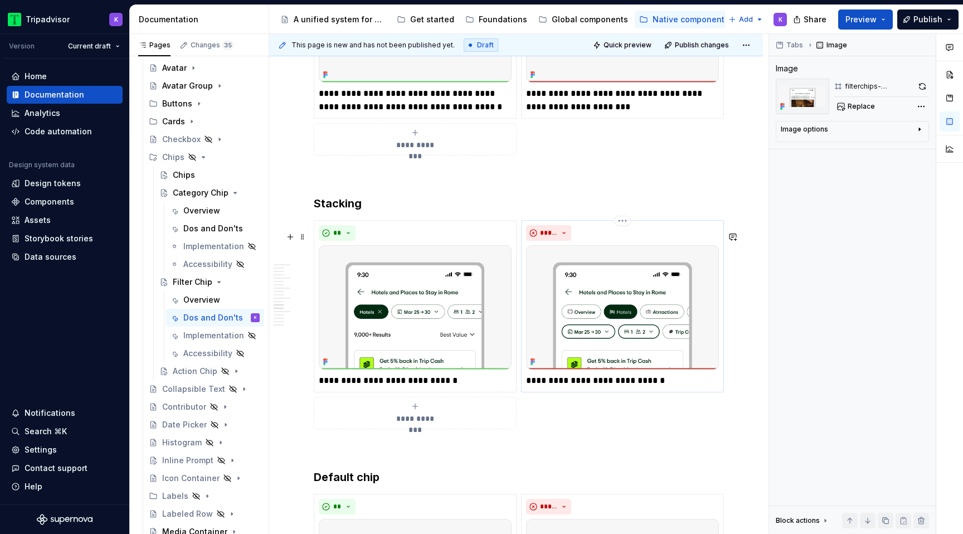
click at [589, 324] on img at bounding box center [622, 307] width 193 height 124
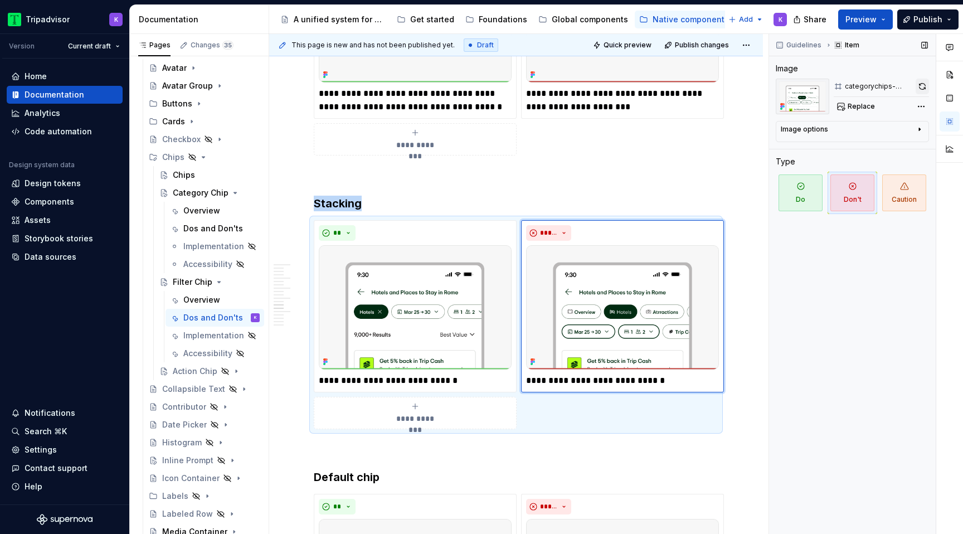
click at [924, 89] on button "button" at bounding box center [922, 87] width 13 height 16
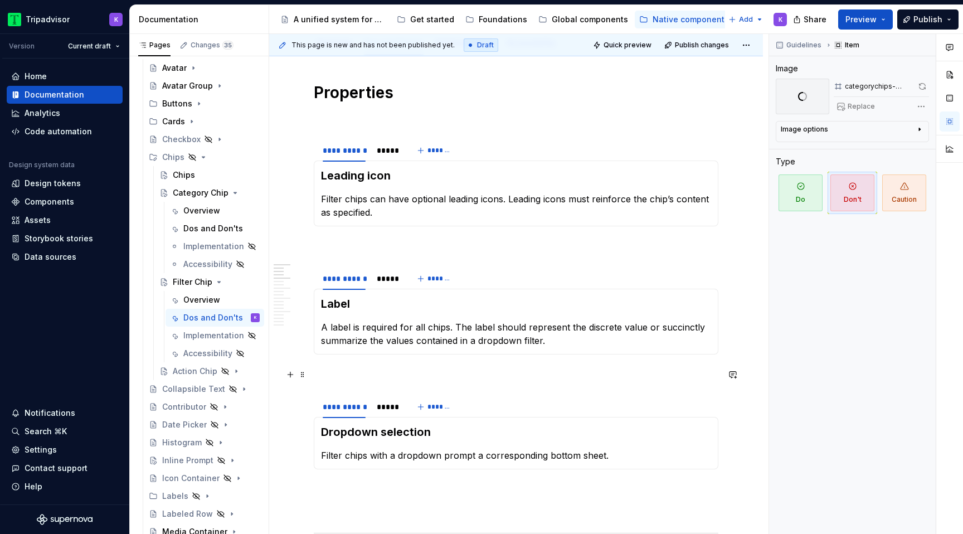
scroll to position [259, 0]
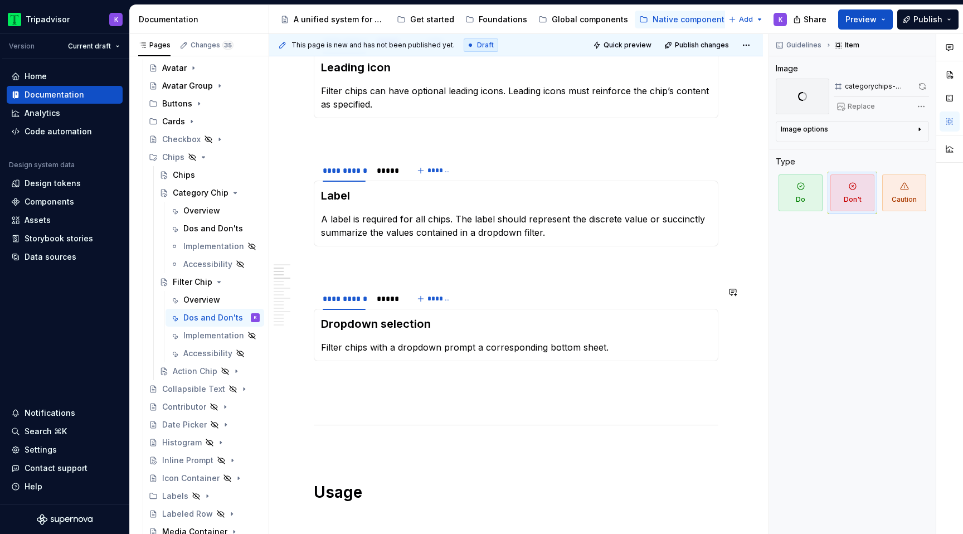
click at [390, 309] on div "**********" at bounding box center [360, 302] width 93 height 28
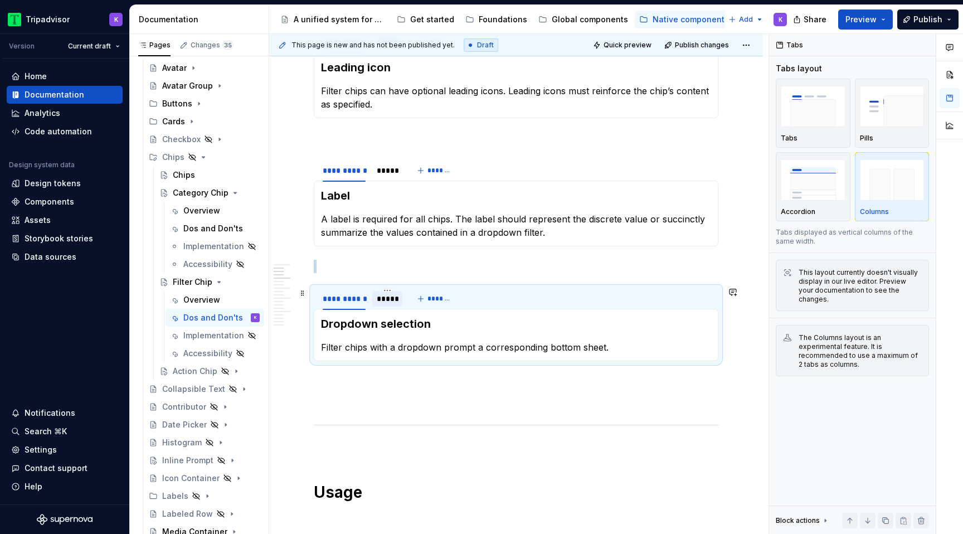
click at [390, 302] on div "*****" at bounding box center [387, 298] width 21 height 11
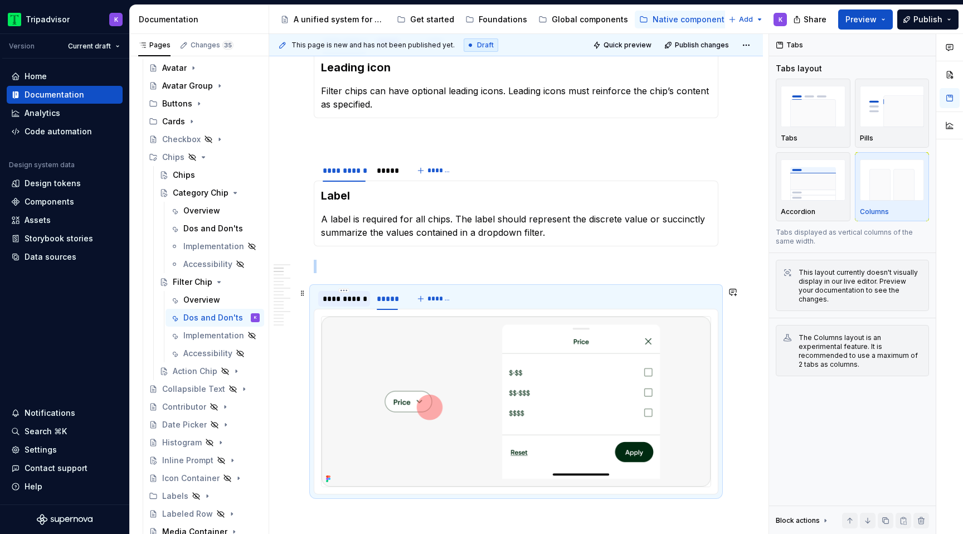
click at [354, 303] on div "**********" at bounding box center [344, 298] width 43 height 11
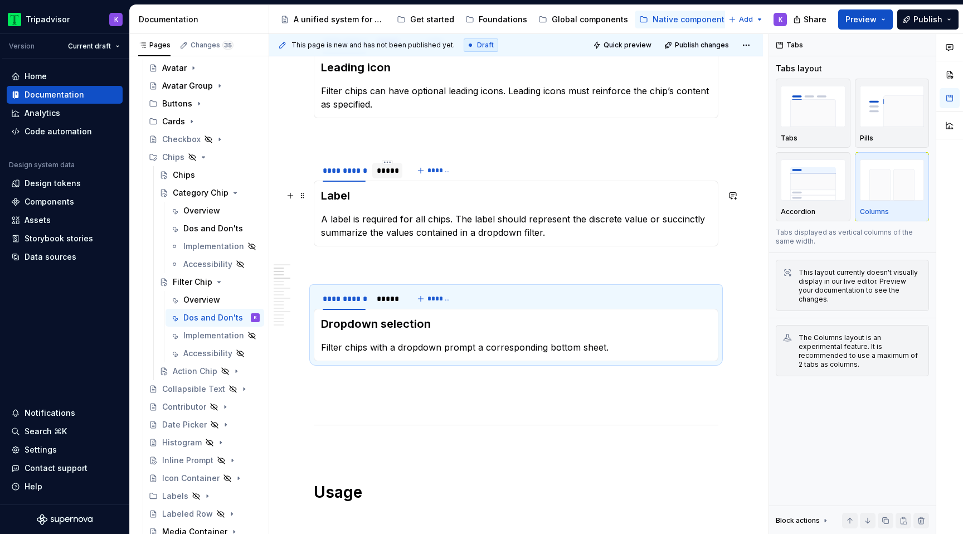
click at [385, 178] on div "*****" at bounding box center [387, 171] width 30 height 18
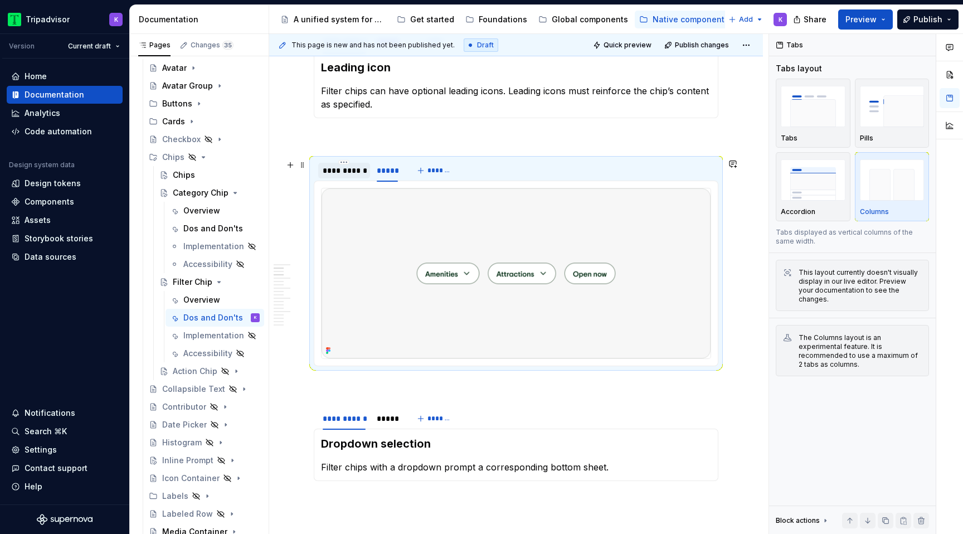
click at [355, 173] on div "**********" at bounding box center [344, 170] width 43 height 11
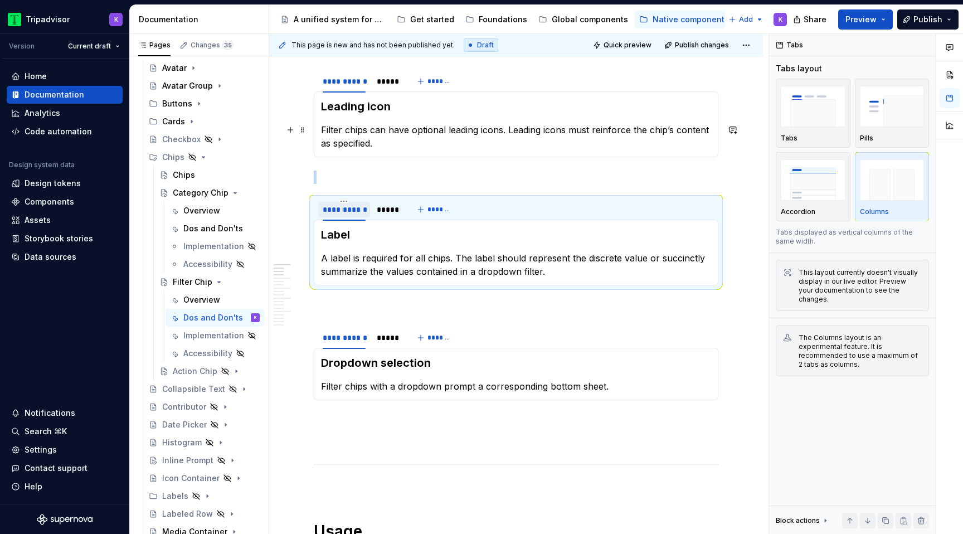
scroll to position [119, 0]
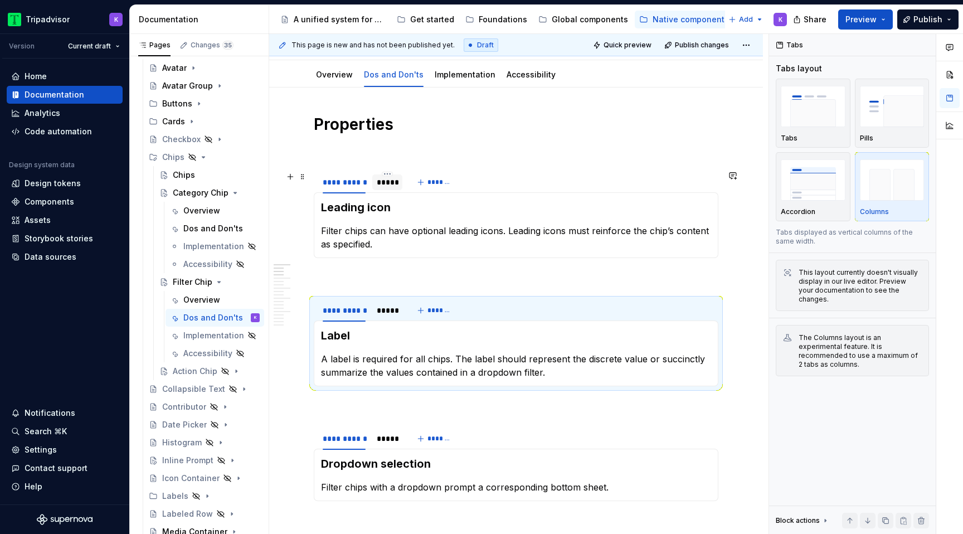
click at [384, 178] on div "*****" at bounding box center [387, 182] width 21 height 11
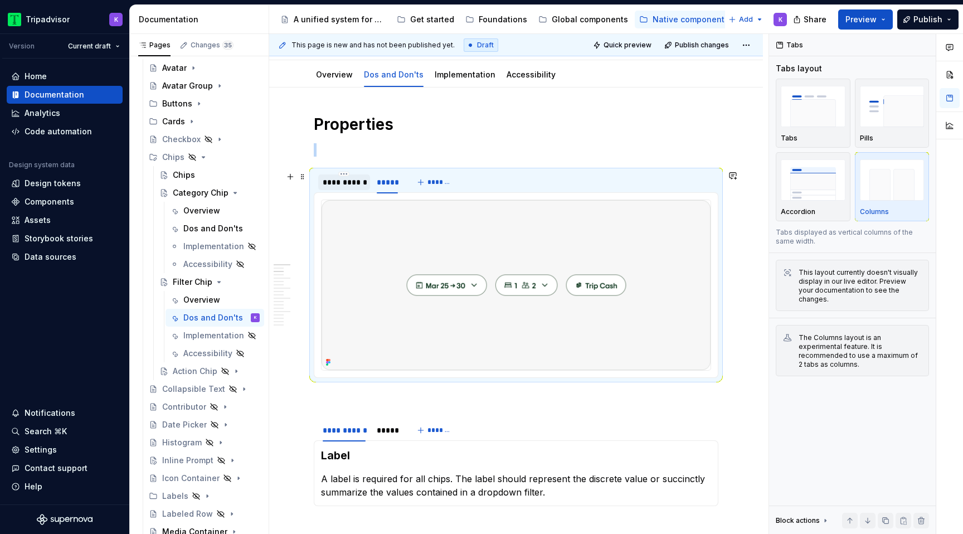
click at [351, 187] on div "**********" at bounding box center [344, 182] width 43 height 11
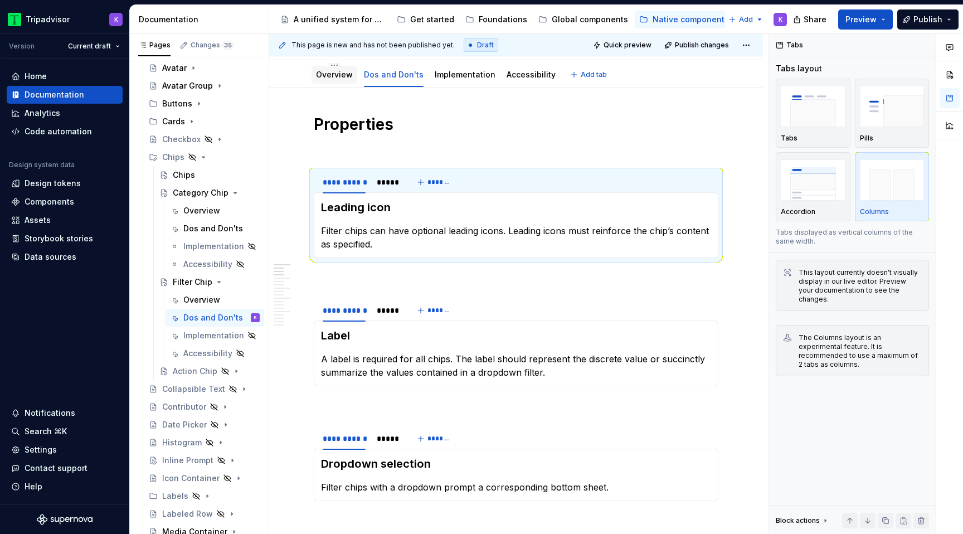
click at [337, 81] on div "Overview" at bounding box center [334, 74] width 37 height 13
click at [391, 182] on div "*****" at bounding box center [387, 182] width 21 height 11
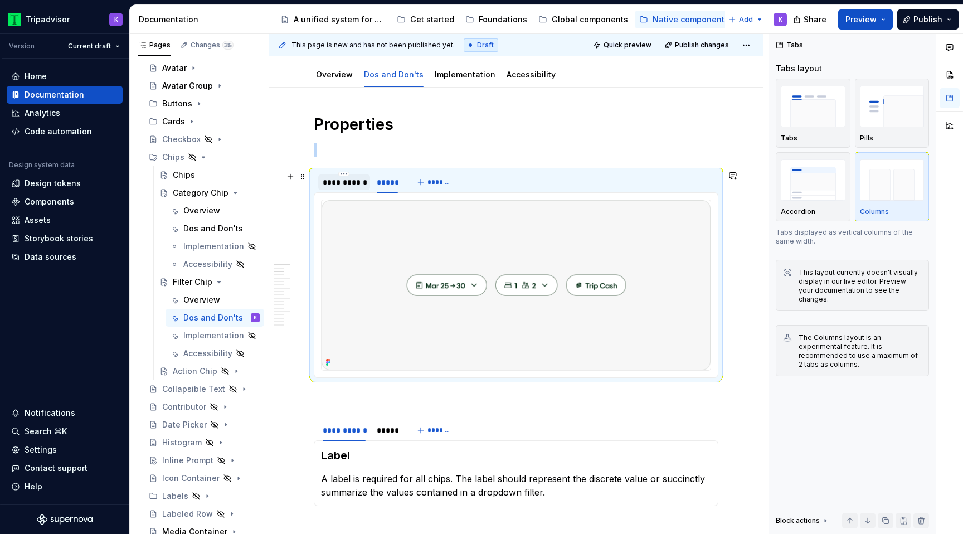
click at [349, 181] on div "**********" at bounding box center [344, 182] width 43 height 11
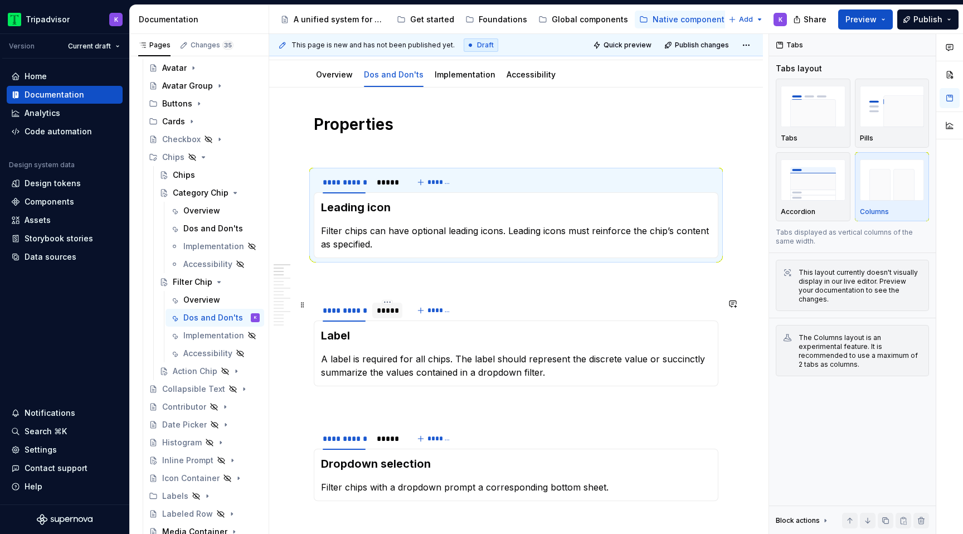
click at [390, 315] on div "*****" at bounding box center [387, 310] width 21 height 11
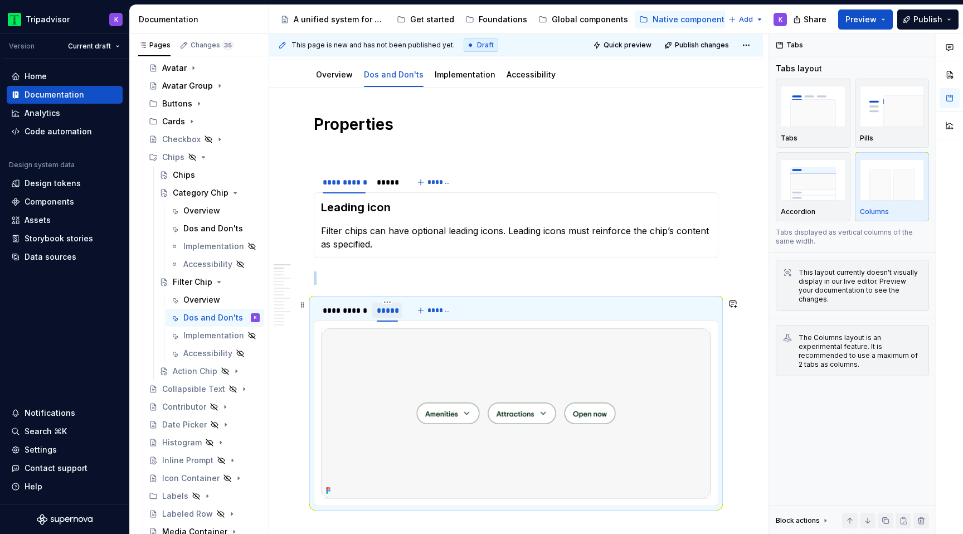
click at [390, 315] on div "*****" at bounding box center [387, 310] width 21 height 11
click at [353, 315] on div "**********" at bounding box center [344, 310] width 43 height 11
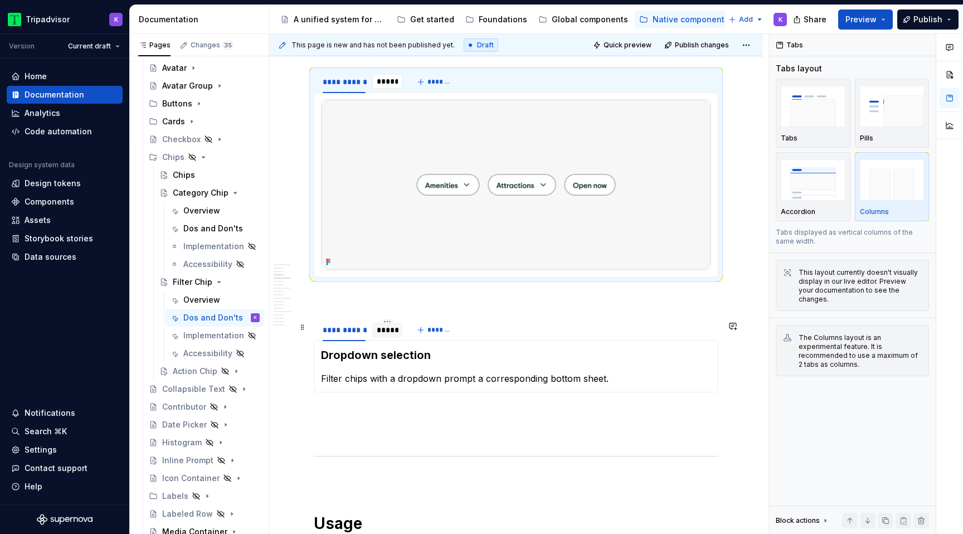
click at [382, 334] on div "*****" at bounding box center [387, 329] width 21 height 11
click at [381, 335] on div "*****" at bounding box center [387, 329] width 21 height 11
click at [354, 335] on div "**********" at bounding box center [344, 329] width 43 height 11
click at [390, 335] on div "*****" at bounding box center [387, 329] width 21 height 11
click at [208, 206] on div "Overview" at bounding box center [201, 210] width 37 height 11
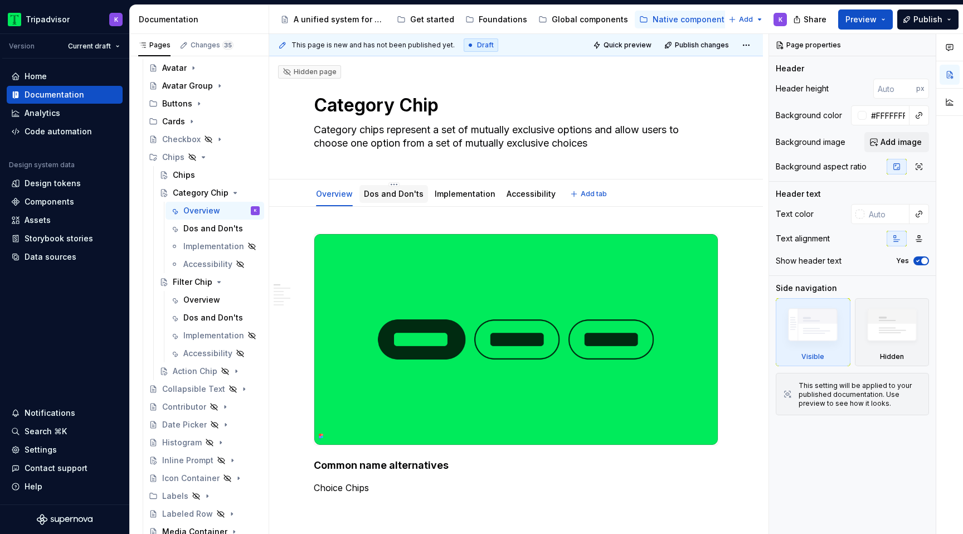
click at [385, 194] on link "Dos and Don'ts" at bounding box center [394, 193] width 60 height 9
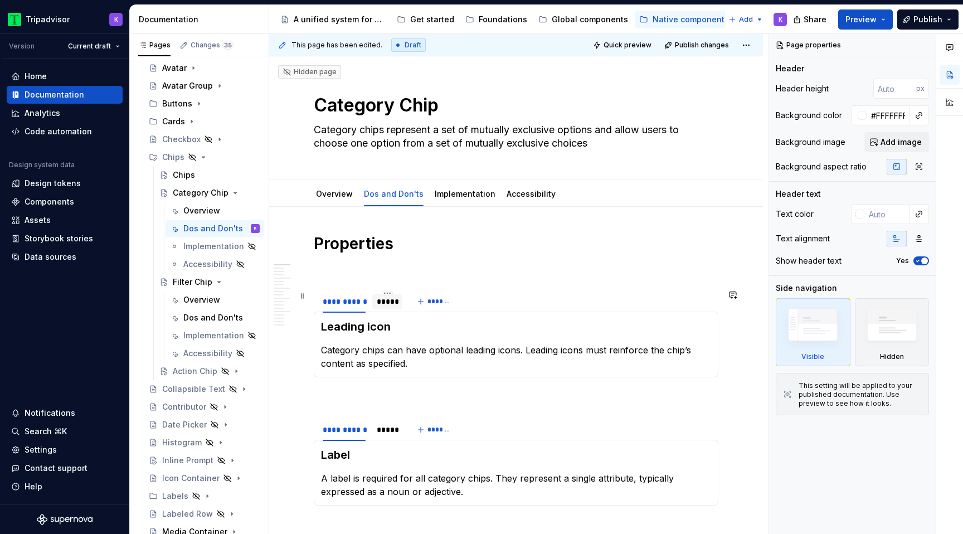
click at [390, 304] on div "*****" at bounding box center [387, 301] width 21 height 11
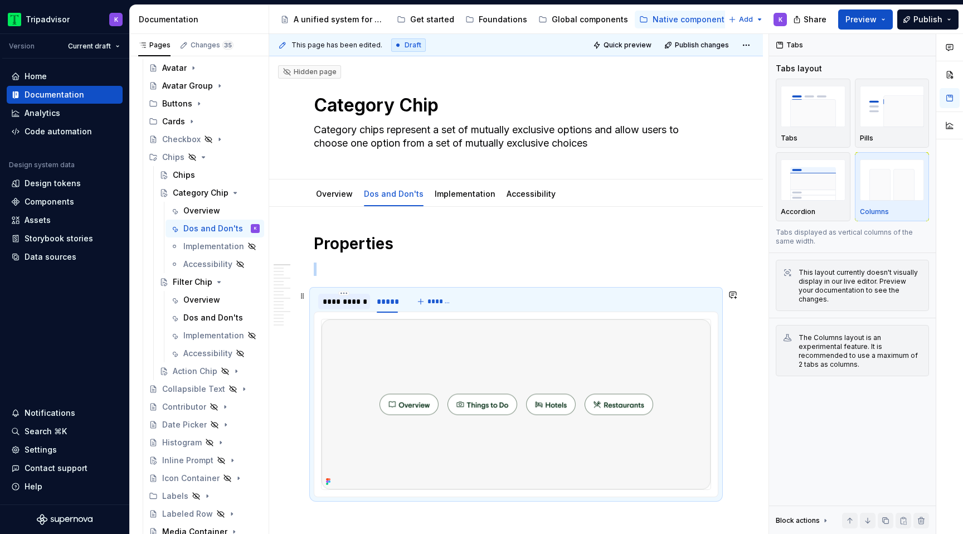
click at [348, 304] on div "**********" at bounding box center [344, 301] width 43 height 11
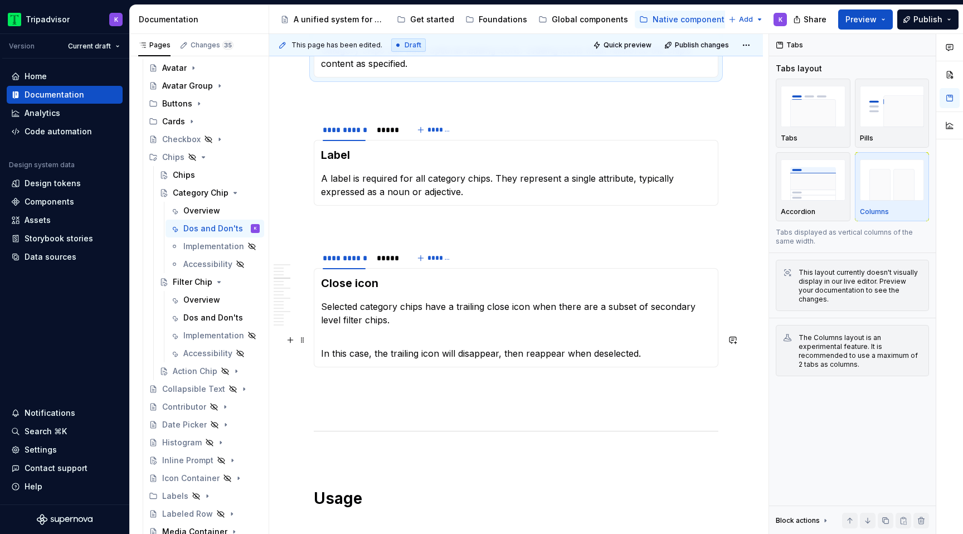
scroll to position [339, 0]
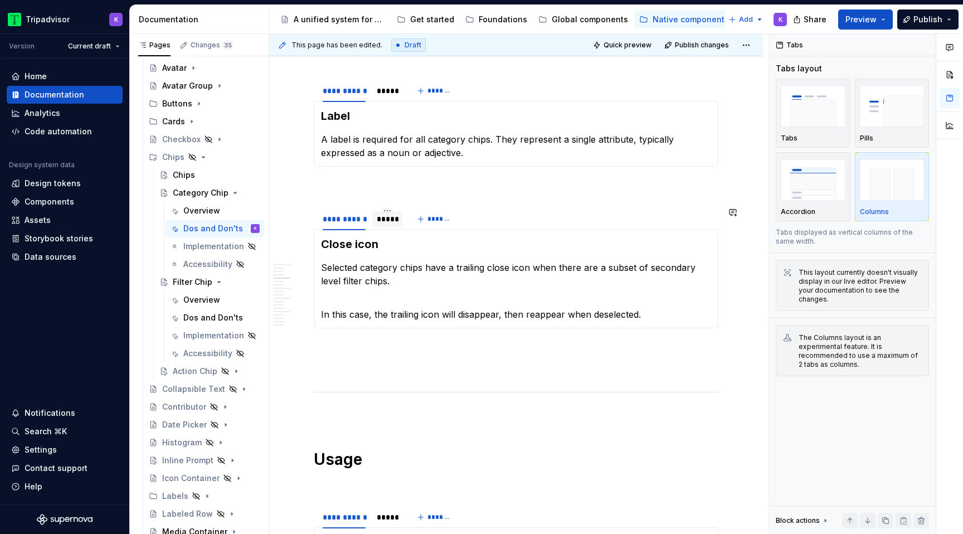
click at [383, 226] on div "*****" at bounding box center [387, 219] width 30 height 16
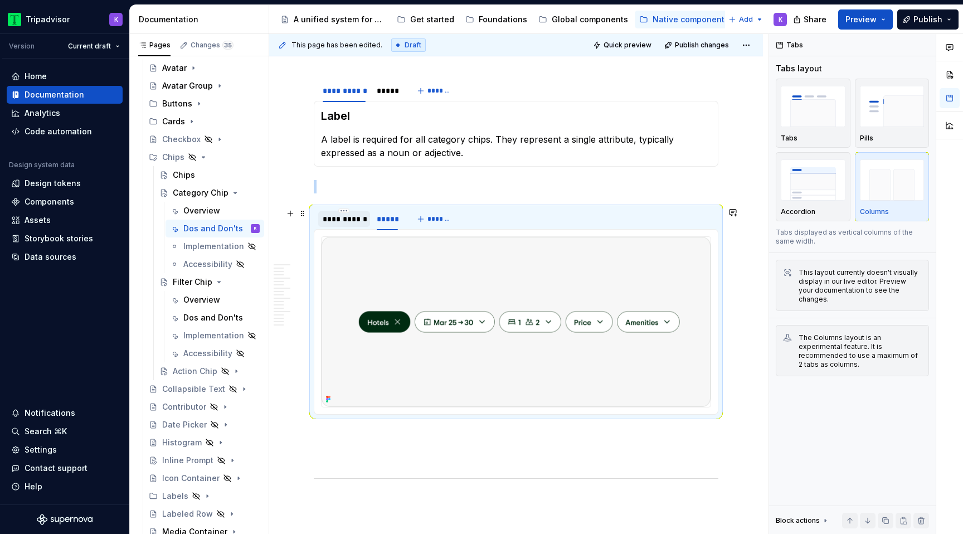
click at [358, 219] on div "**********" at bounding box center [344, 218] width 43 height 11
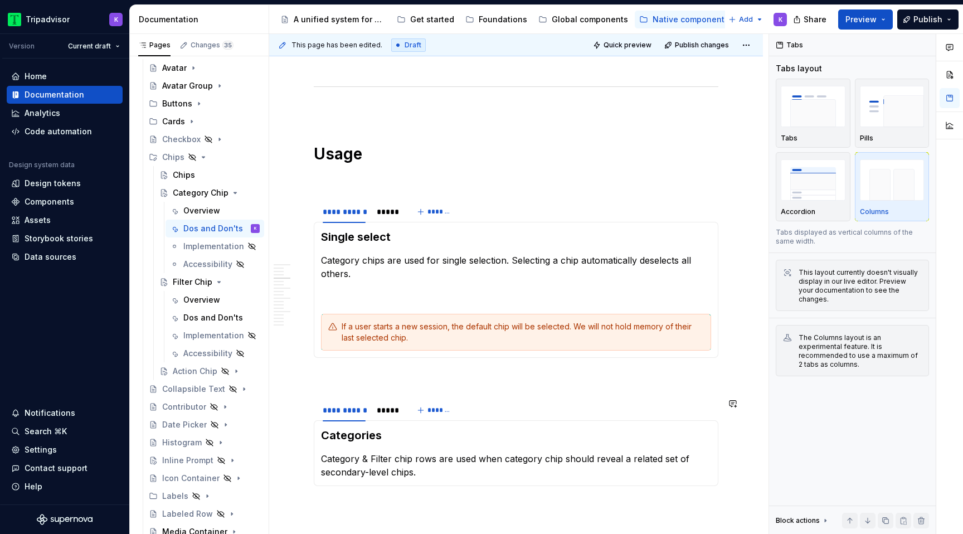
scroll to position [647, 0]
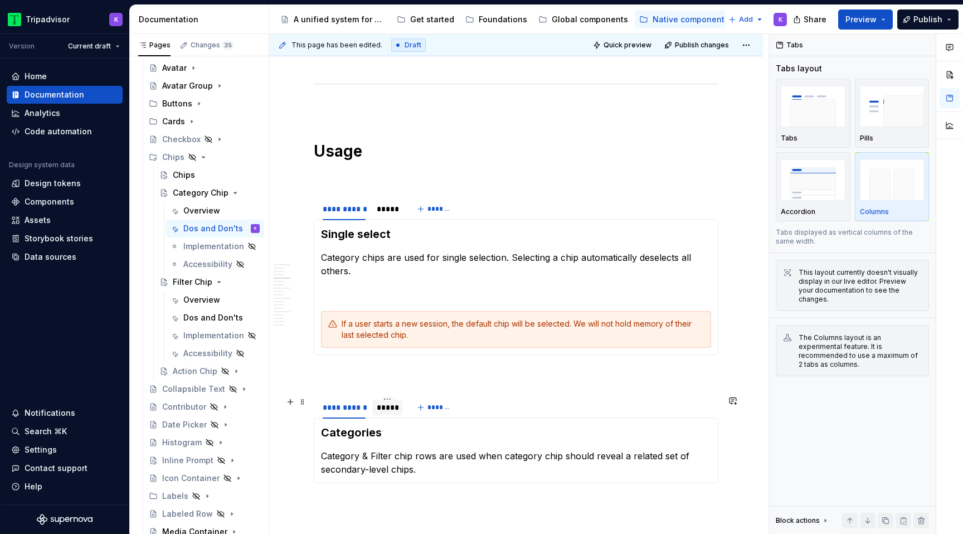
click at [390, 415] on div "*****" at bounding box center [387, 407] width 30 height 18
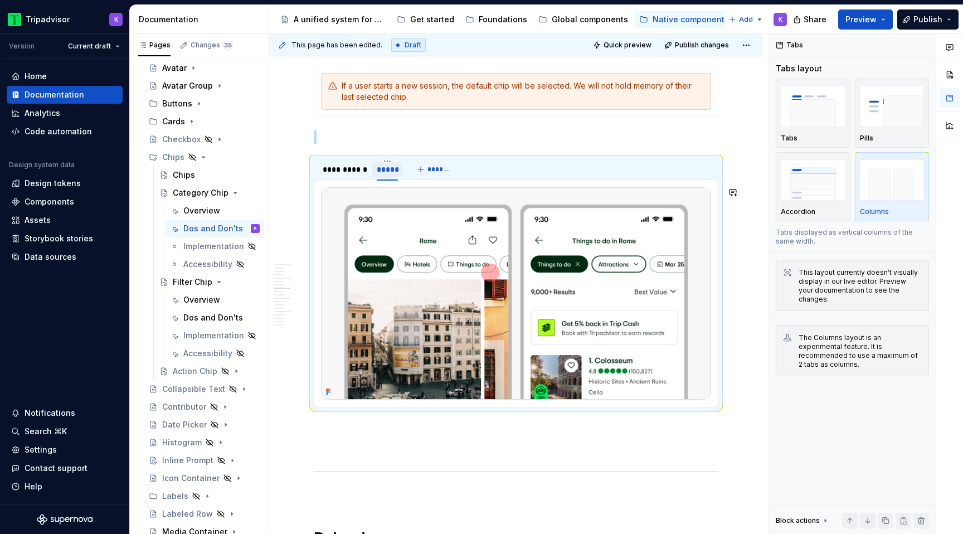
scroll to position [927, 0]
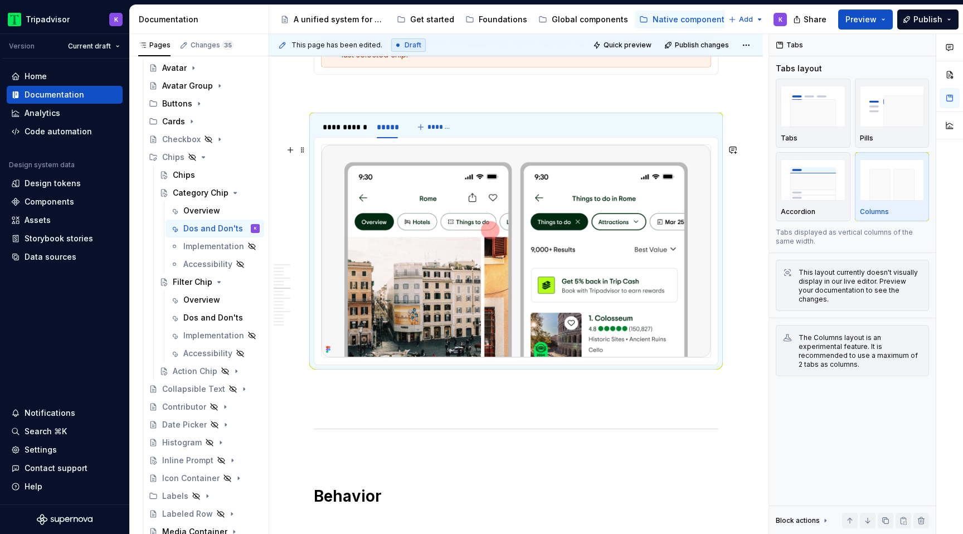
click at [475, 324] on img at bounding box center [516, 251] width 389 height 212
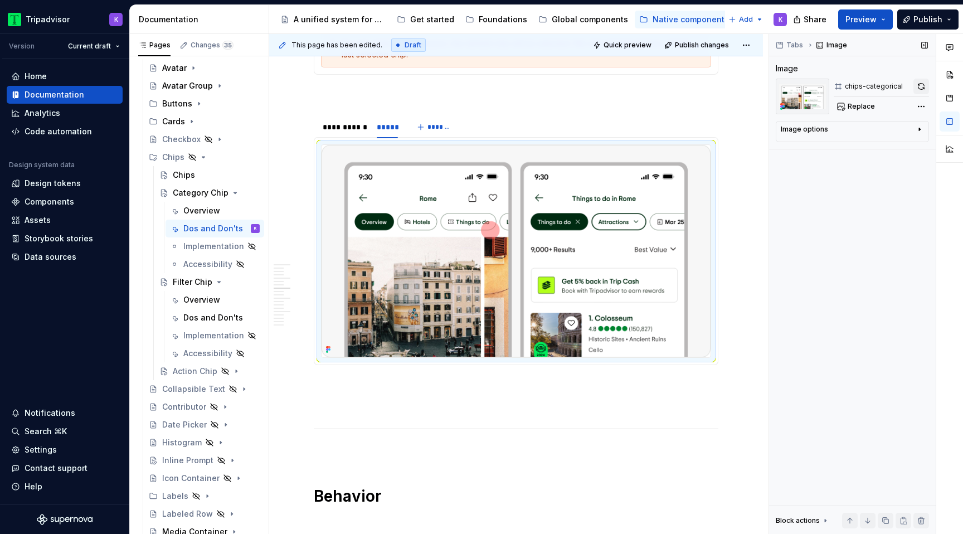
click at [919, 86] on button "button" at bounding box center [921, 87] width 16 height 16
type textarea "*"
click at [351, 133] on div "**********" at bounding box center [344, 127] width 52 height 16
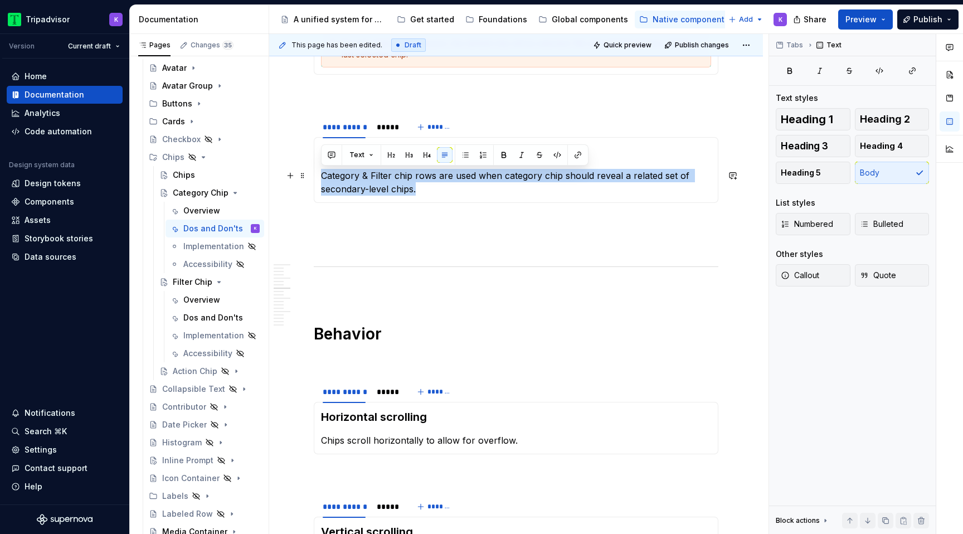
drag, startPoint x: 430, startPoint y: 191, endPoint x: 316, endPoint y: 182, distance: 114.0
click at [316, 182] on div "Categories Category & Filter chip rows are used when category chip should revea…" at bounding box center [516, 170] width 405 height 66
paste div
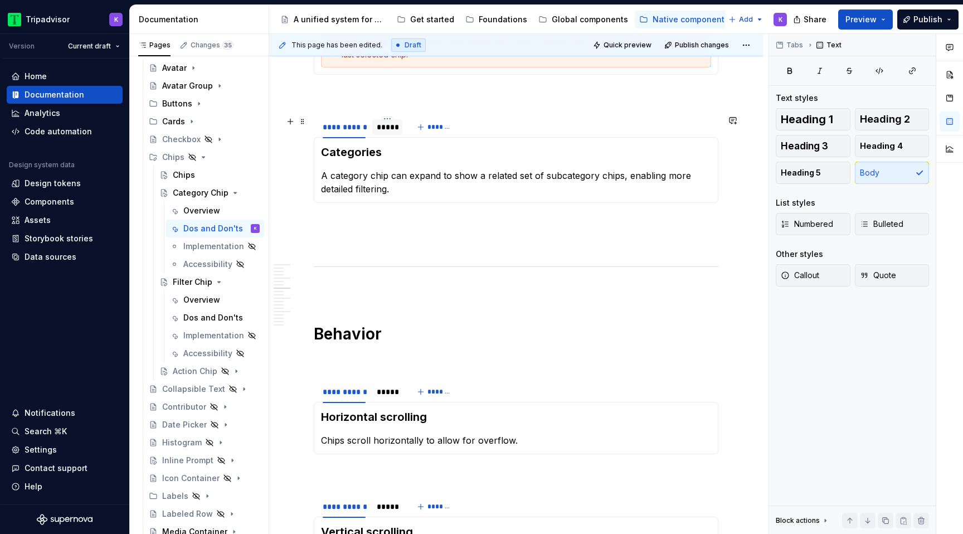
click at [378, 129] on div "*****" at bounding box center [387, 126] width 21 height 11
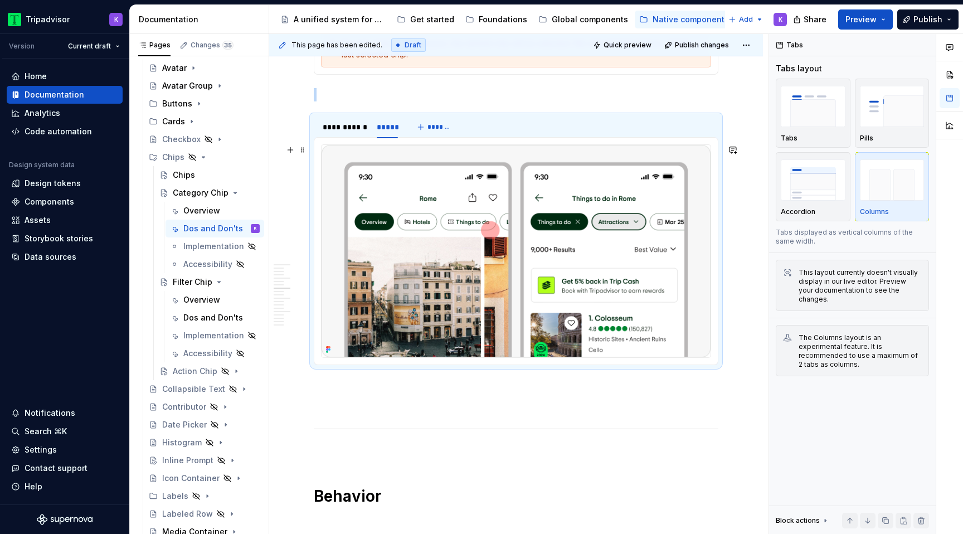
scroll to position [1140, 0]
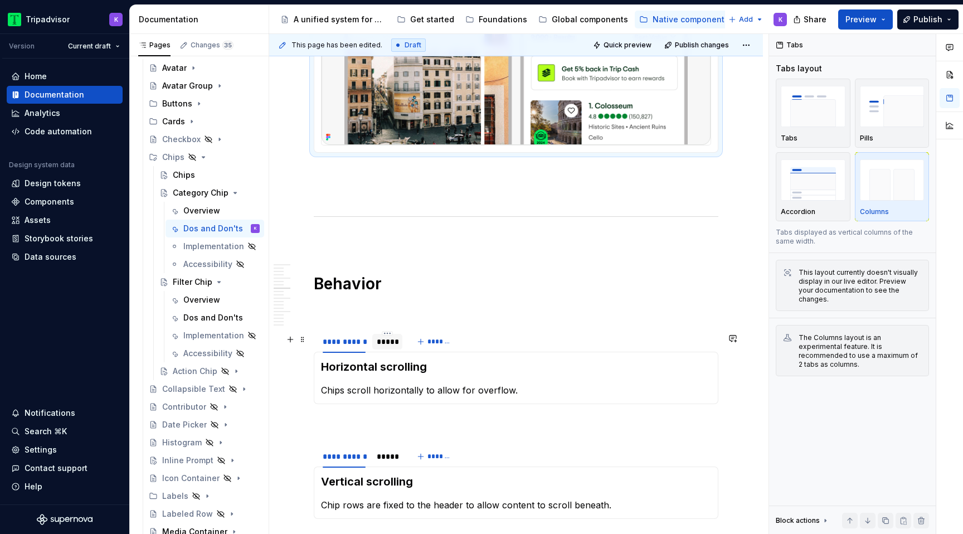
click at [386, 347] on div "*****" at bounding box center [387, 341] width 21 height 11
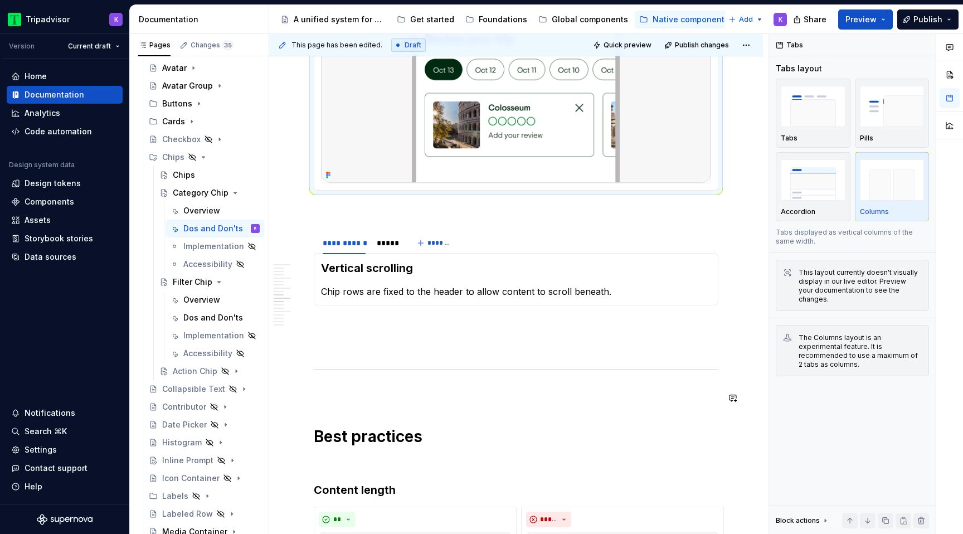
scroll to position [1566, 0]
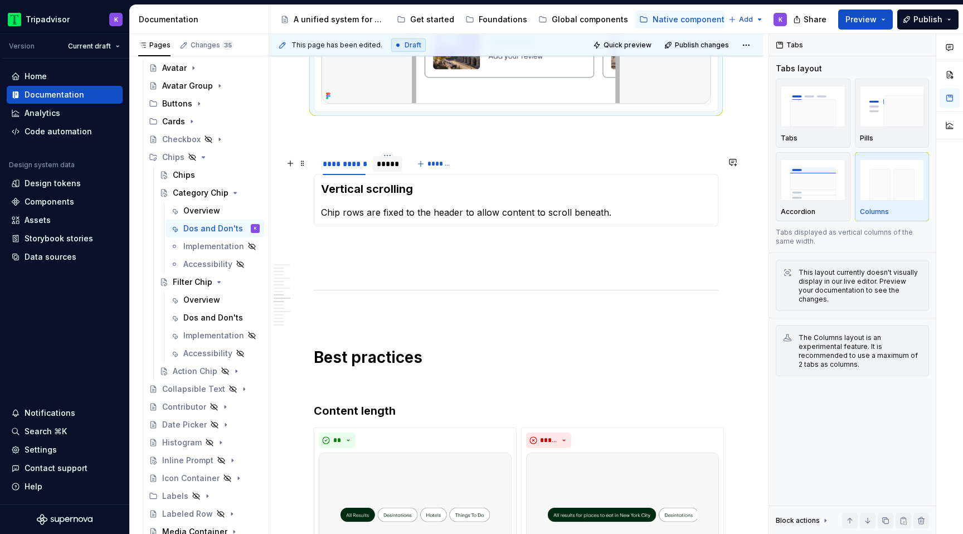
click at [379, 169] on div "*****" at bounding box center [387, 163] width 21 height 11
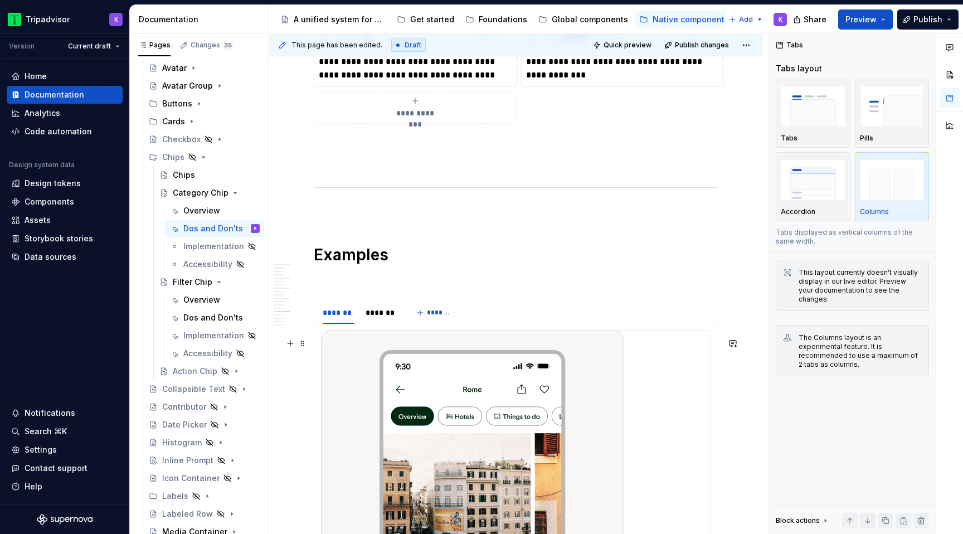
scroll to position [3049, 0]
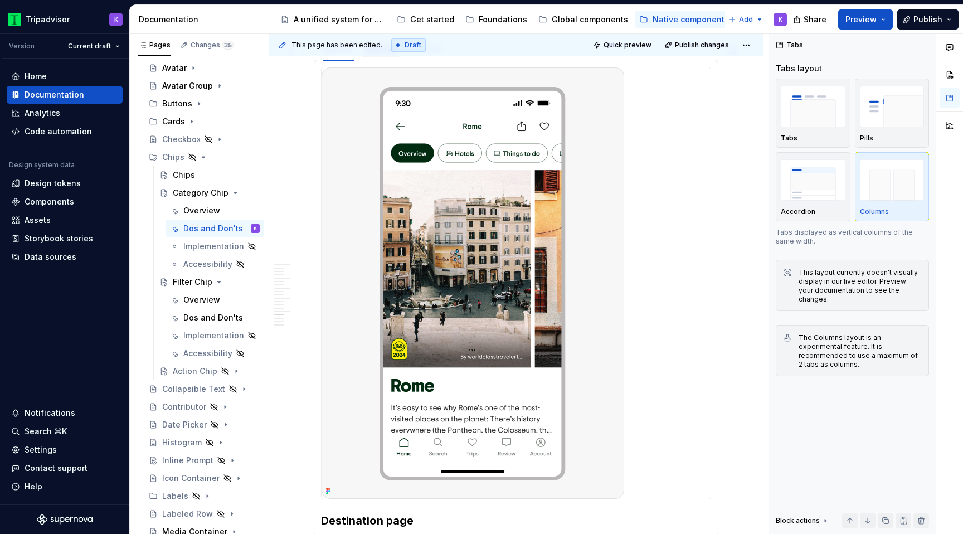
click at [382, 57] on div "*******" at bounding box center [381, 50] width 41 height 16
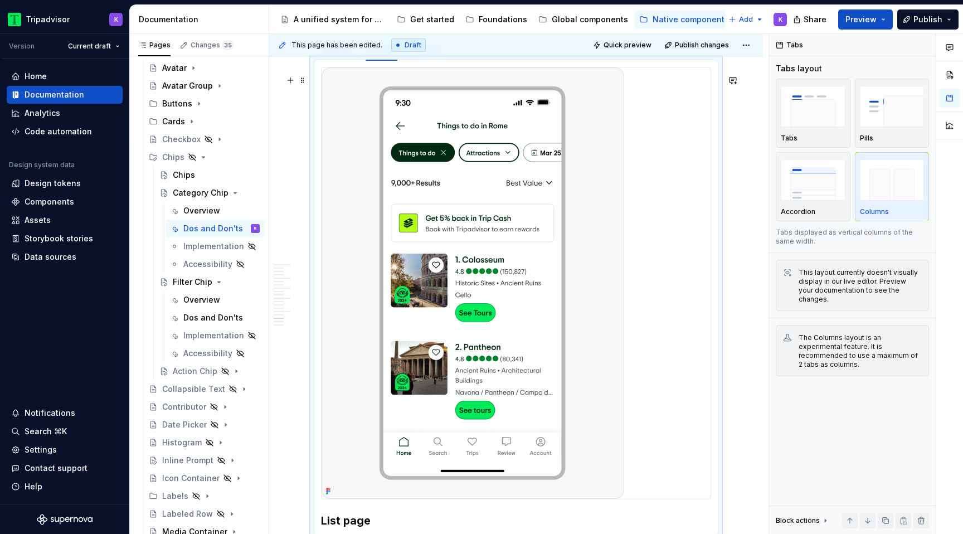
click at [523, 285] on img at bounding box center [473, 282] width 303 height 431
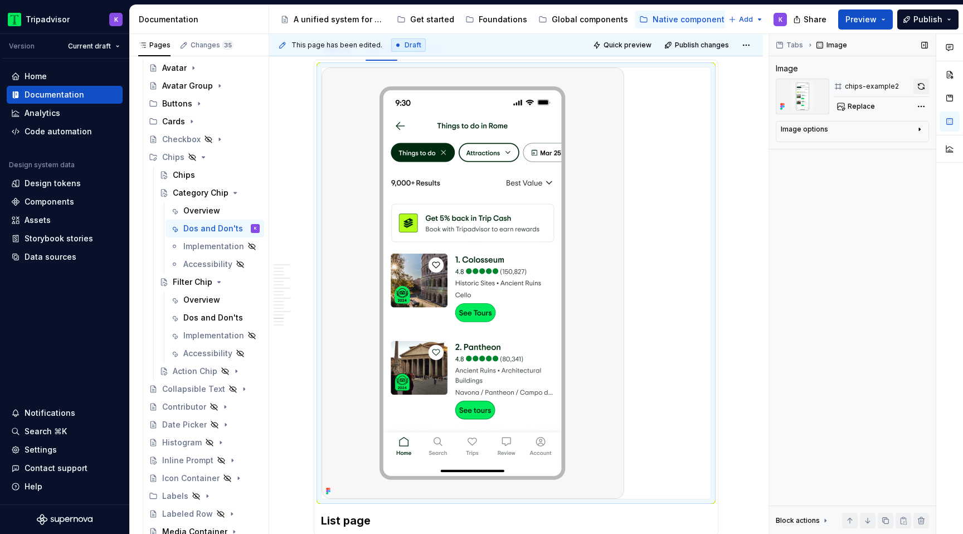
click at [924, 80] on button "button" at bounding box center [921, 87] width 16 height 16
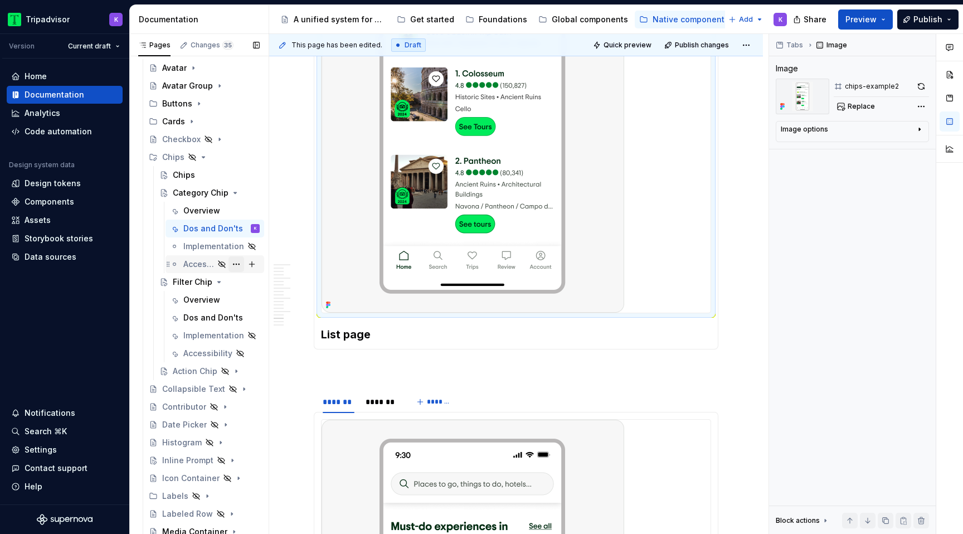
scroll to position [3240, 0]
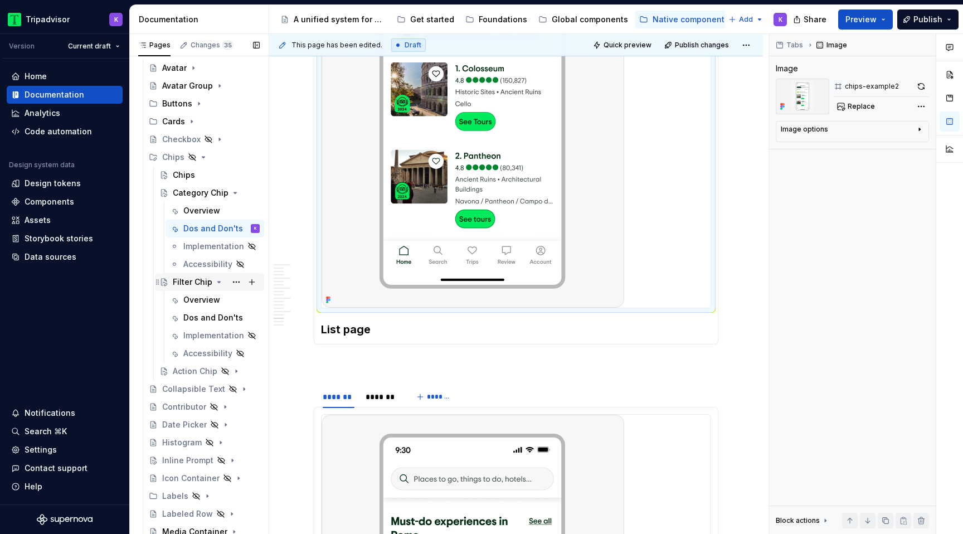
click at [192, 284] on div "Filter Chip" at bounding box center [193, 281] width 40 height 11
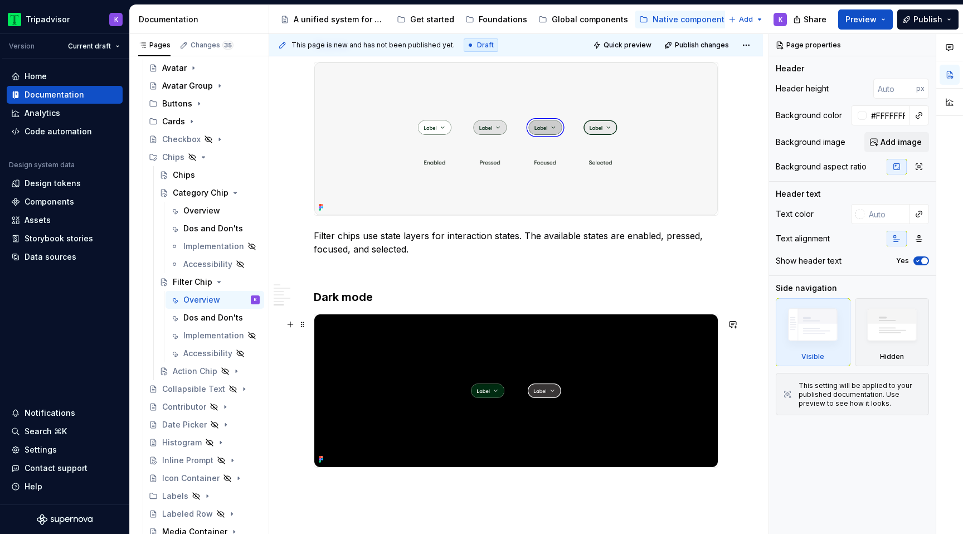
scroll to position [1441, 0]
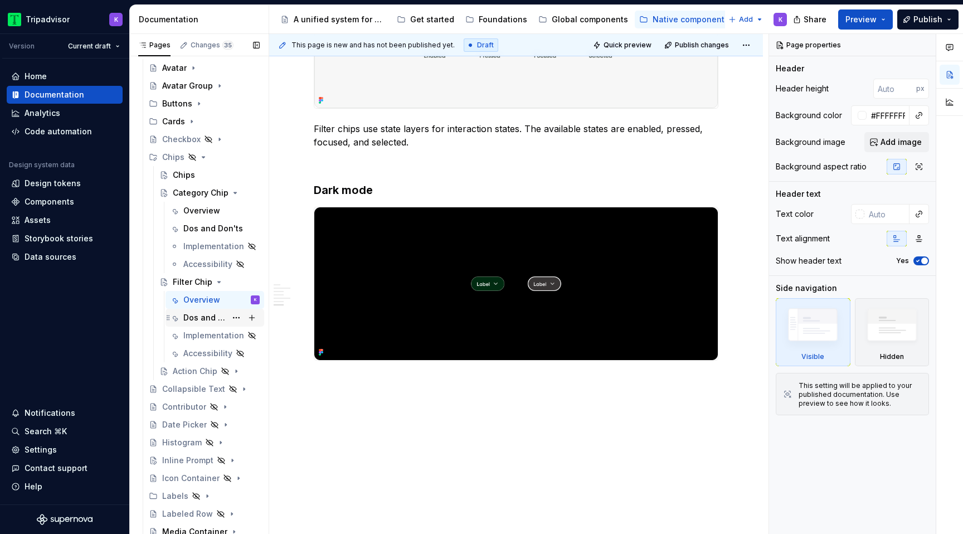
click at [193, 315] on div "Dos and Don'ts" at bounding box center [204, 317] width 43 height 11
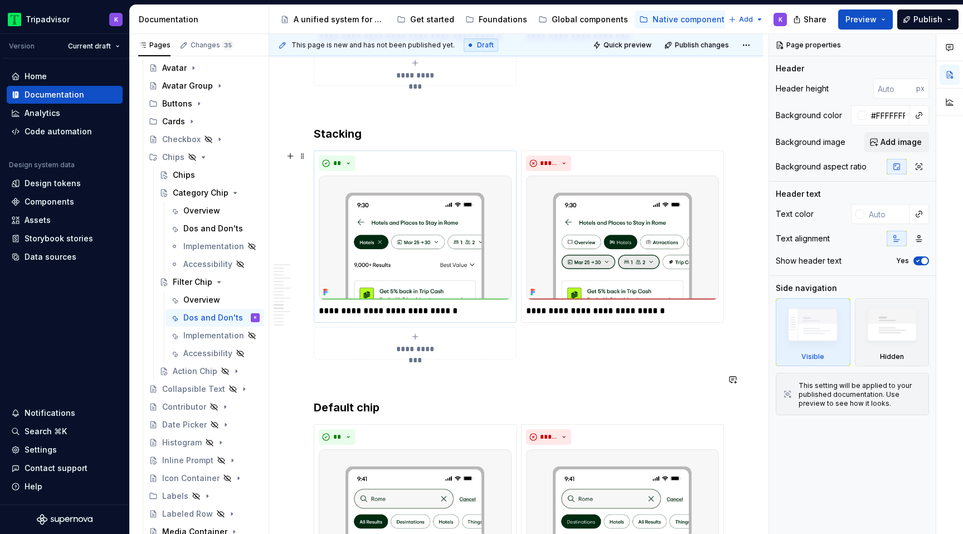
scroll to position [1709, 0]
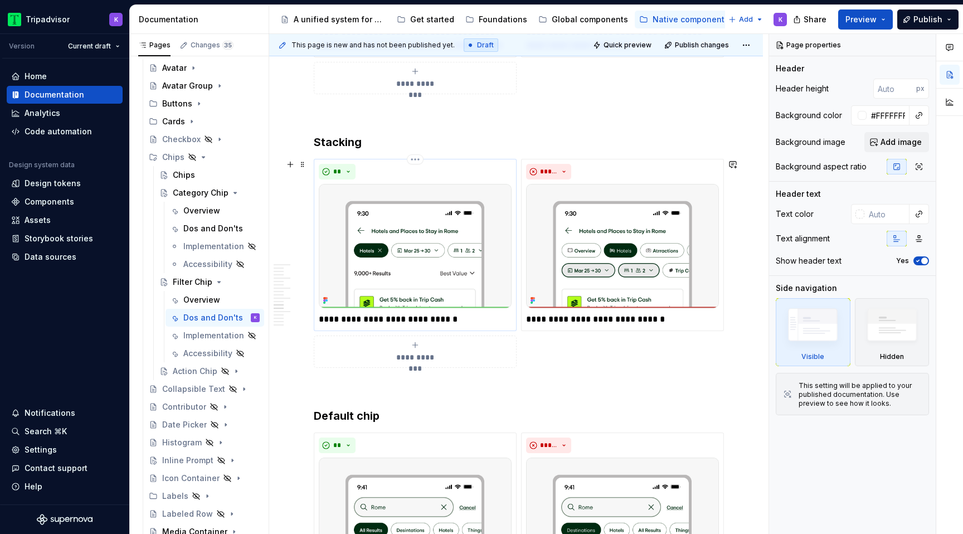
click at [424, 224] on img at bounding box center [415, 246] width 193 height 124
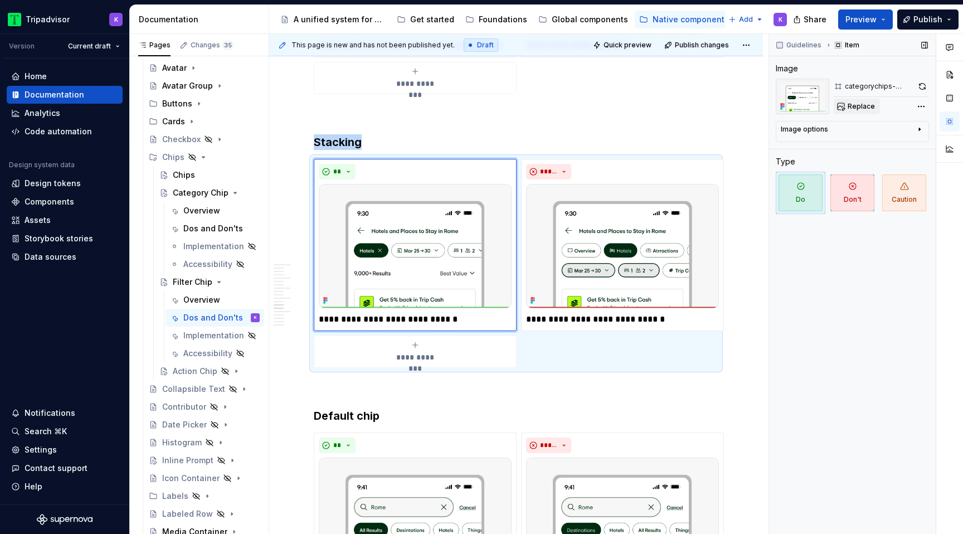
click at [849, 106] on span "Replace" at bounding box center [861, 106] width 27 height 9
type textarea "*"
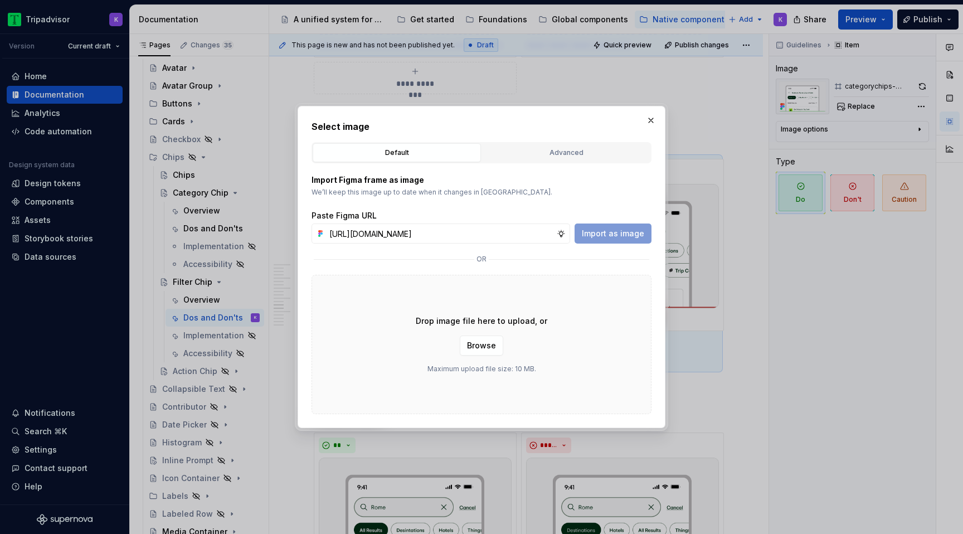
scroll to position [0, 295]
type input "[URL][DOMAIN_NAME]"
click at [616, 237] on span "Import as image" at bounding box center [613, 233] width 62 height 11
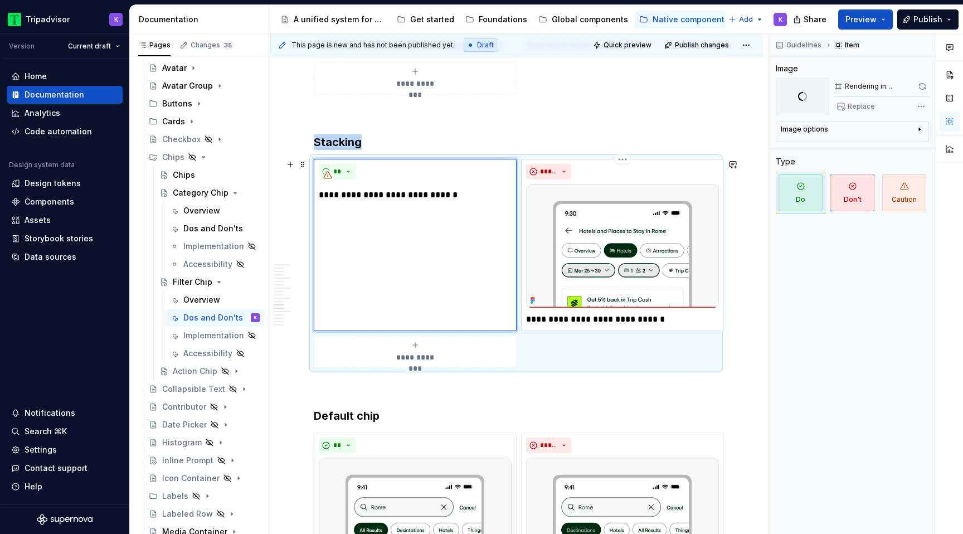
click at [638, 261] on img at bounding box center [622, 246] width 193 height 124
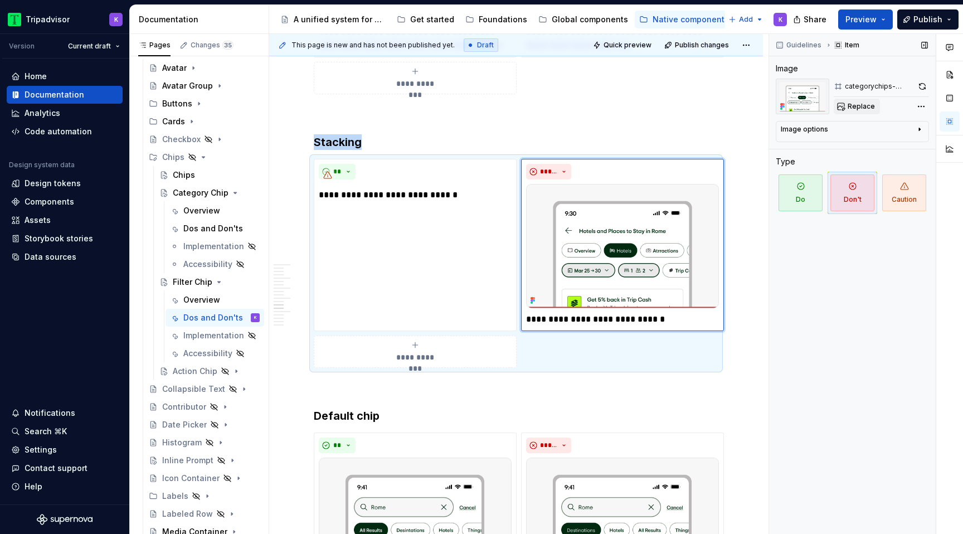
click at [860, 108] on span "Replace" at bounding box center [861, 106] width 27 height 9
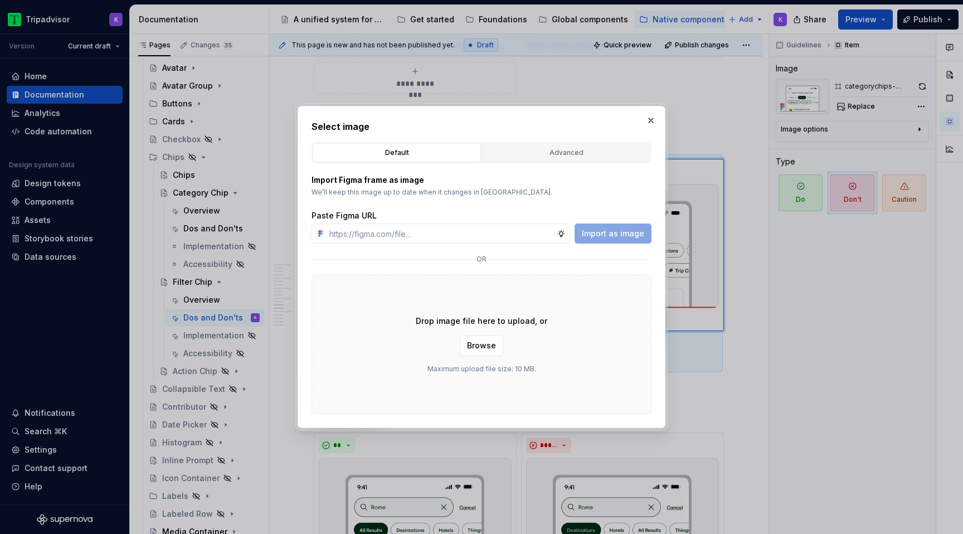
type textarea "*"
type input "[URL][DOMAIN_NAME]"
type textarea "*"
type input "[URL][DOMAIN_NAME]"
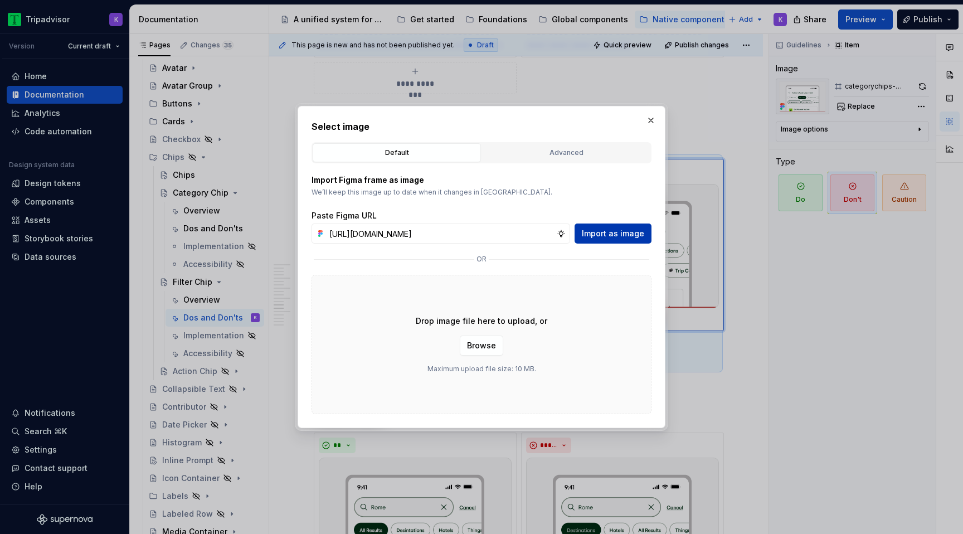
scroll to position [0, 0]
click at [626, 226] on button "Import as image" at bounding box center [613, 233] width 77 height 20
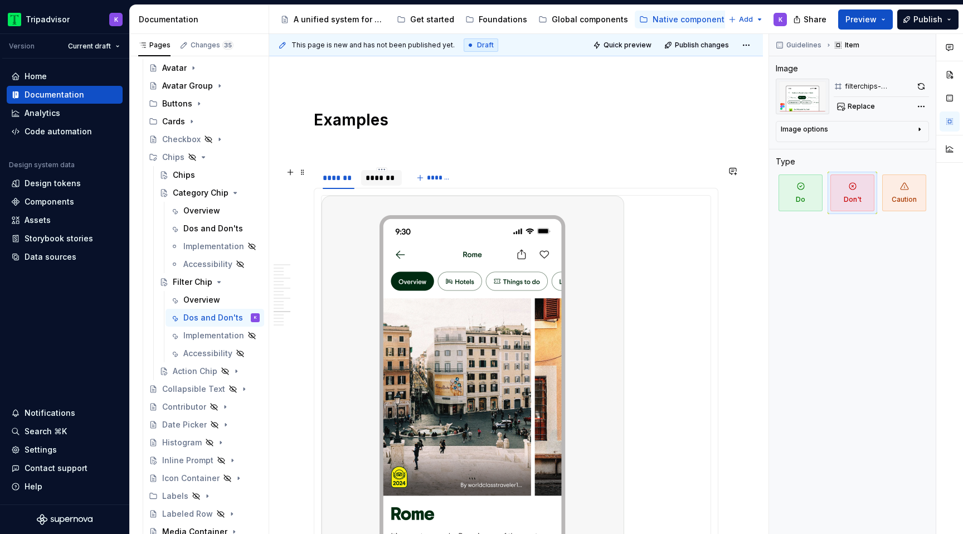
click at [377, 179] on div "*******" at bounding box center [382, 177] width 32 height 11
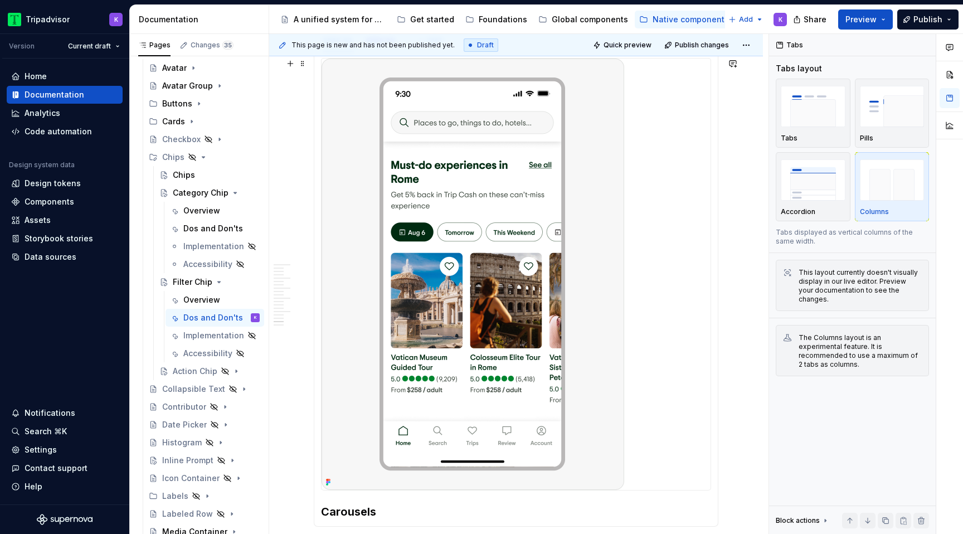
scroll to position [3047, 0]
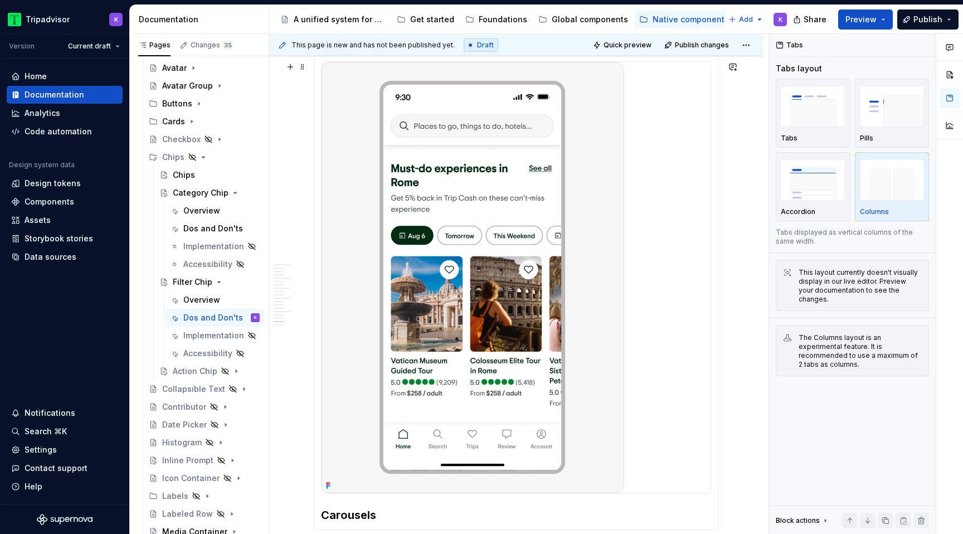
type textarea "*"
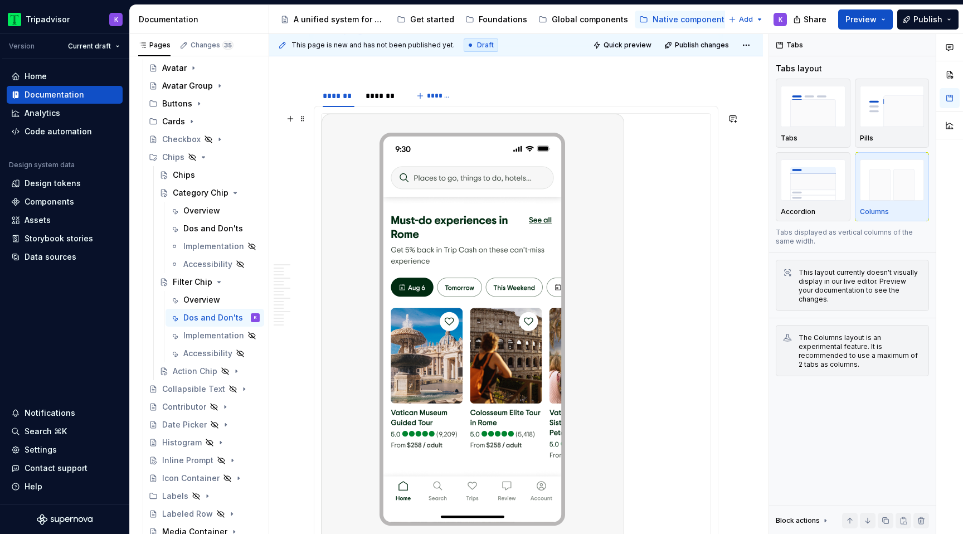
scroll to position [2991, 0]
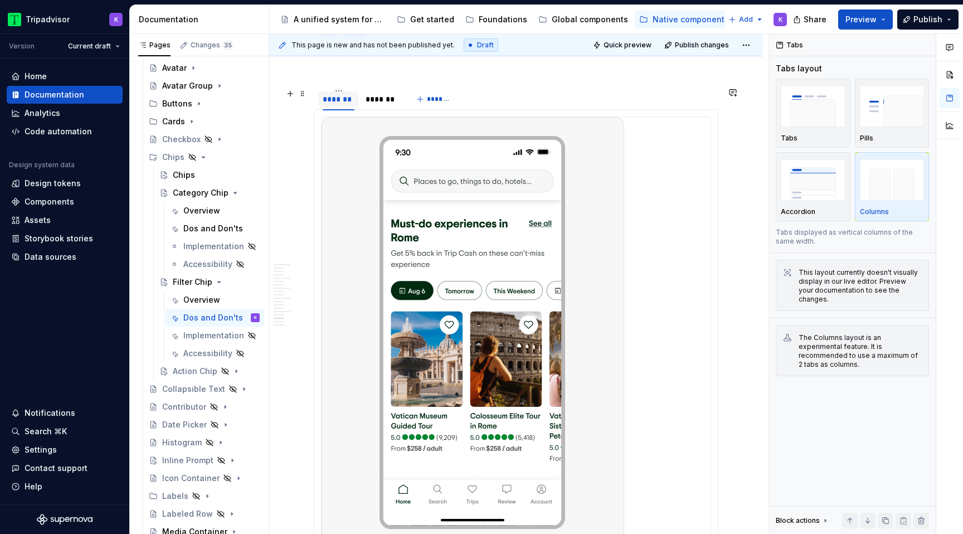
click at [342, 104] on div "*******" at bounding box center [339, 99] width 32 height 11
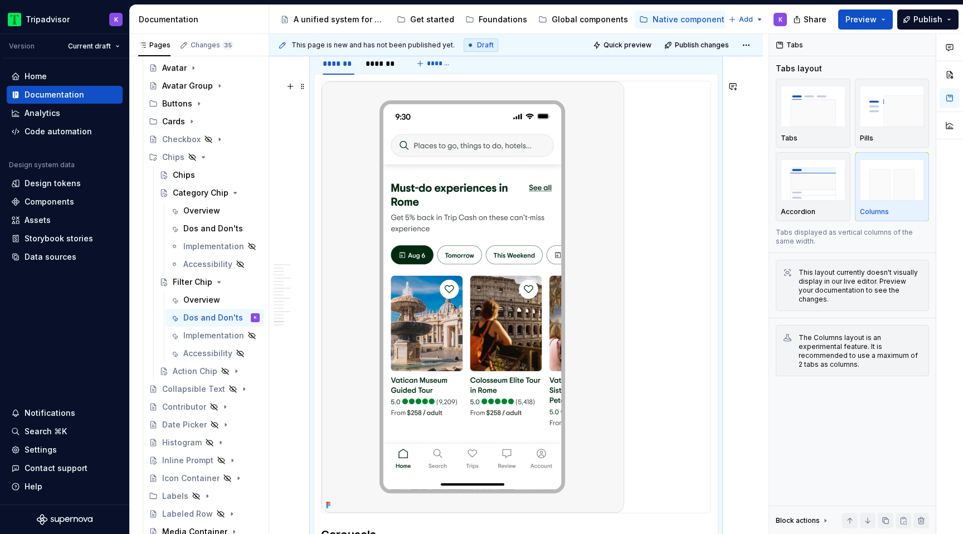
scroll to position [2997, 0]
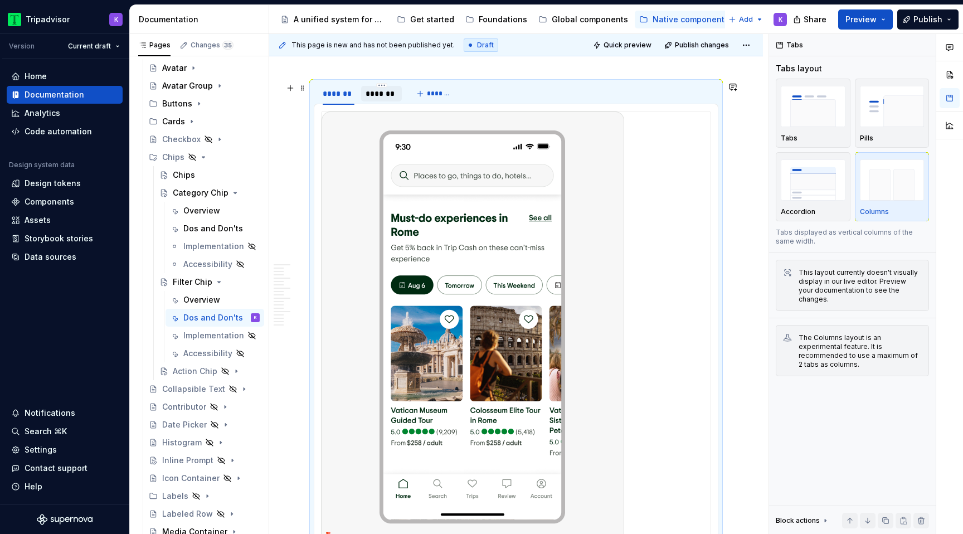
click at [387, 98] on div "*******" at bounding box center [382, 93] width 32 height 11
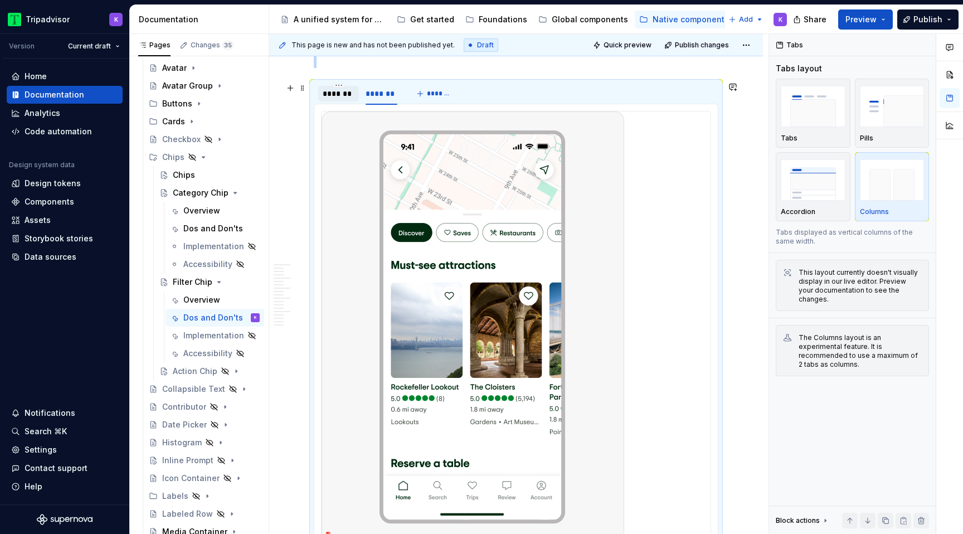
click at [346, 100] on div "*******" at bounding box center [338, 94] width 41 height 16
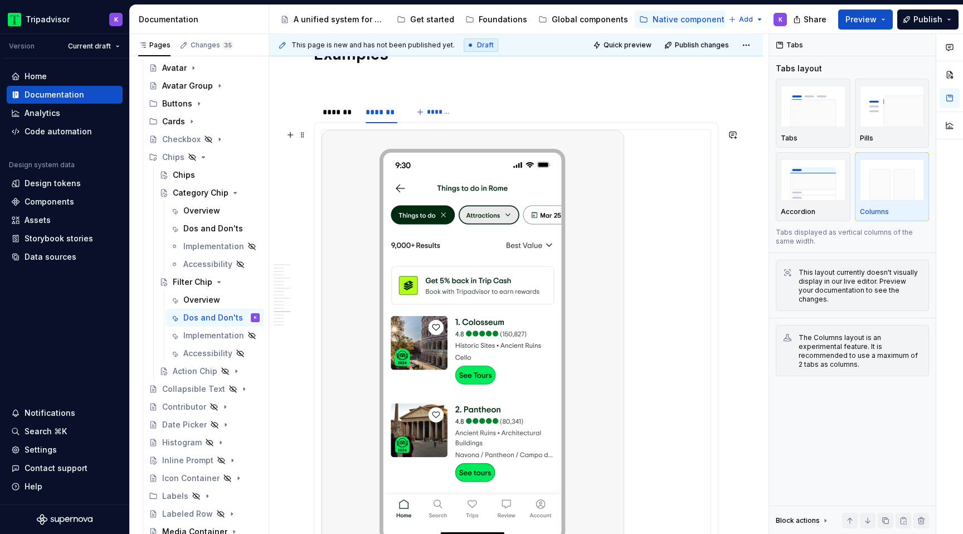
scroll to position [2424, 0]
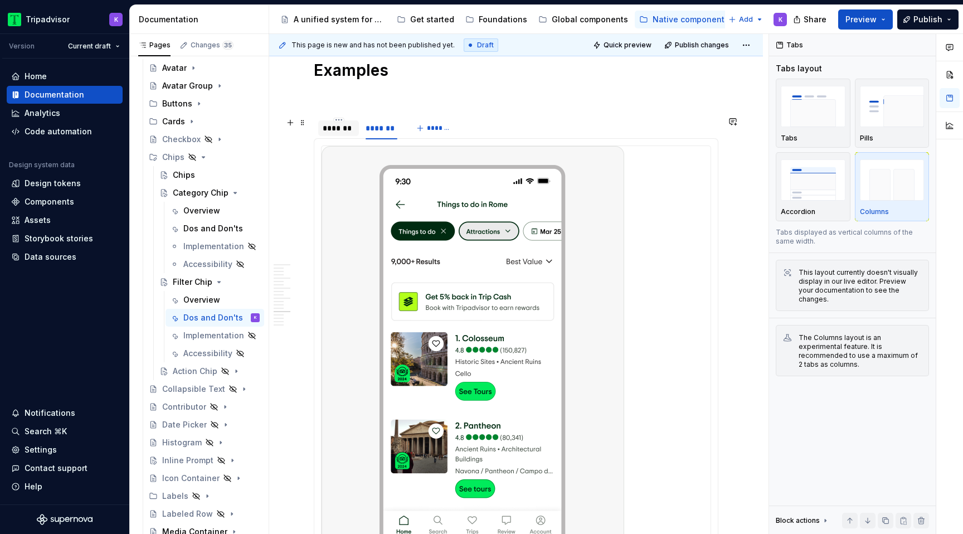
click at [339, 131] on div "*******" at bounding box center [339, 128] width 32 height 11
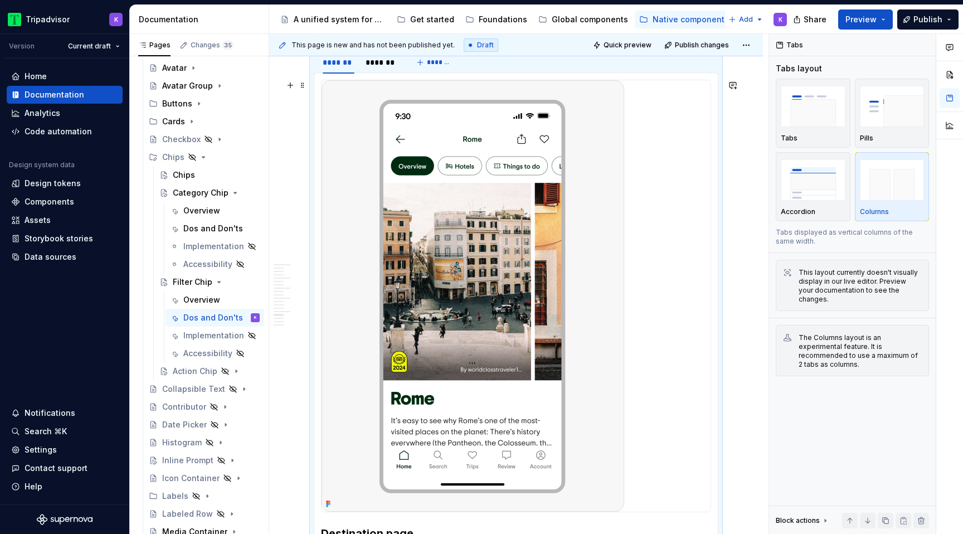
scroll to position [2650, 0]
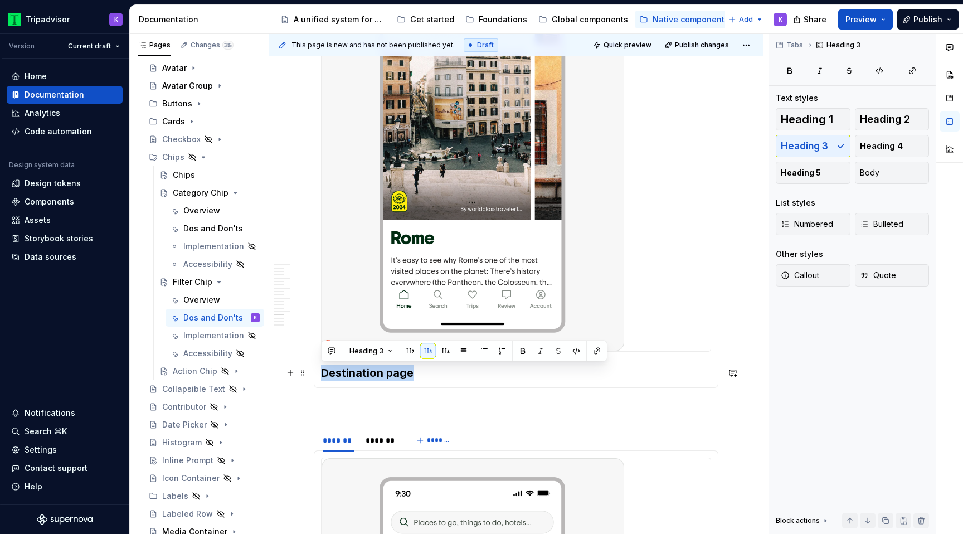
drag, startPoint x: 386, startPoint y: 375, endPoint x: 323, endPoint y: 374, distance: 63.0
click at [323, 374] on h3 "Destination page" at bounding box center [516, 373] width 390 height 16
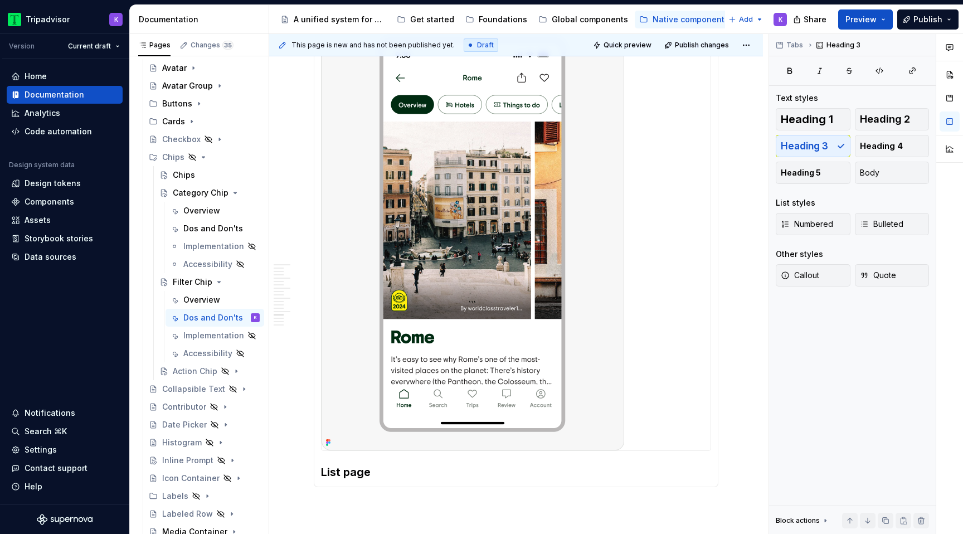
scroll to position [2335, 0]
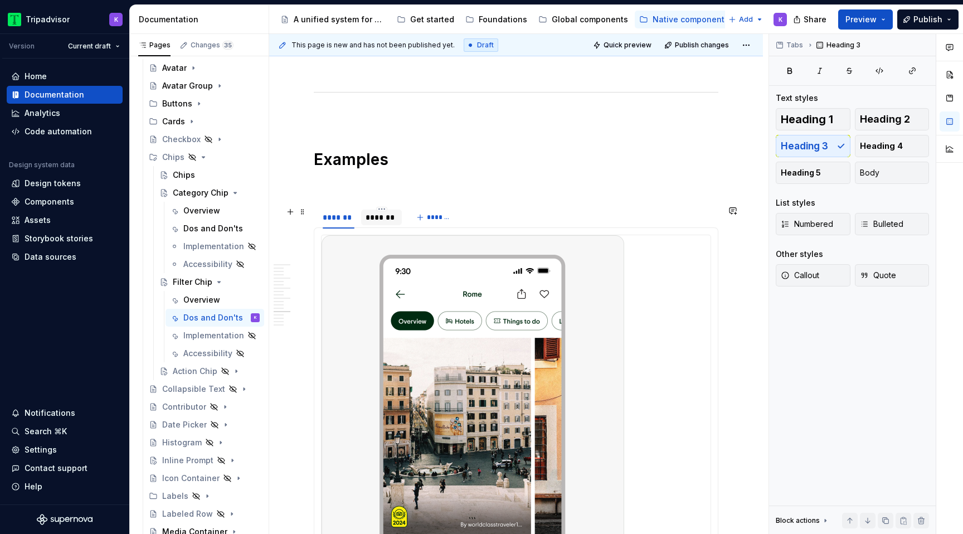
click at [378, 219] on div "*******" at bounding box center [382, 217] width 32 height 11
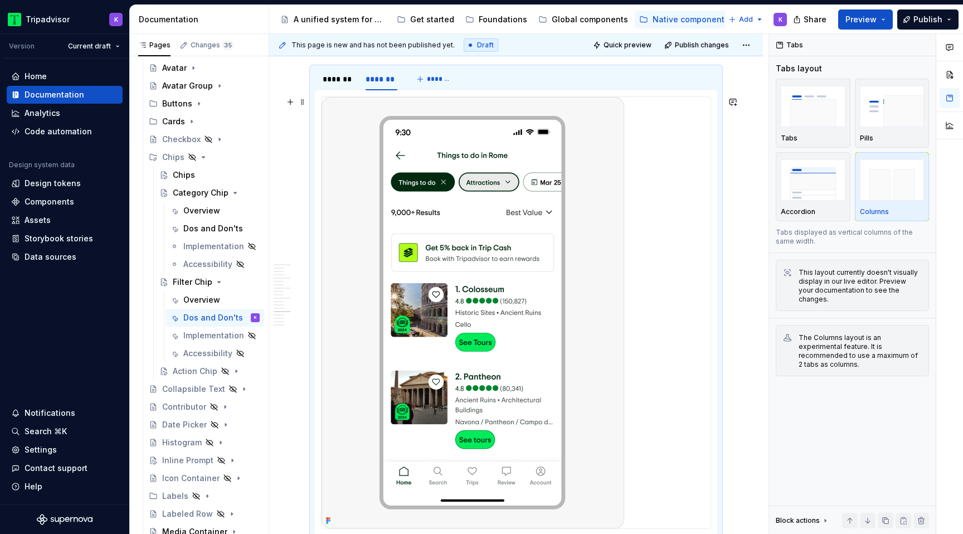
scroll to position [2441, 0]
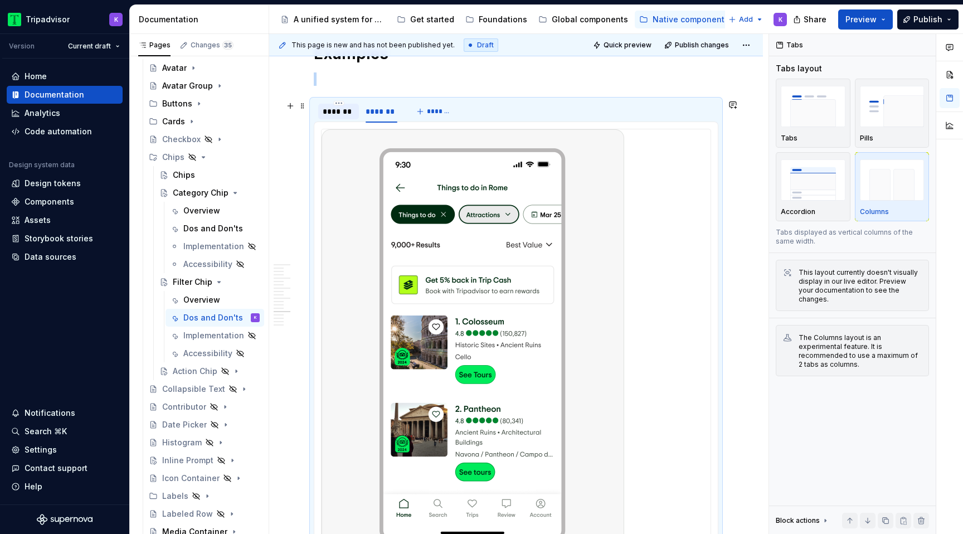
click at [340, 114] on div "*******" at bounding box center [339, 111] width 32 height 11
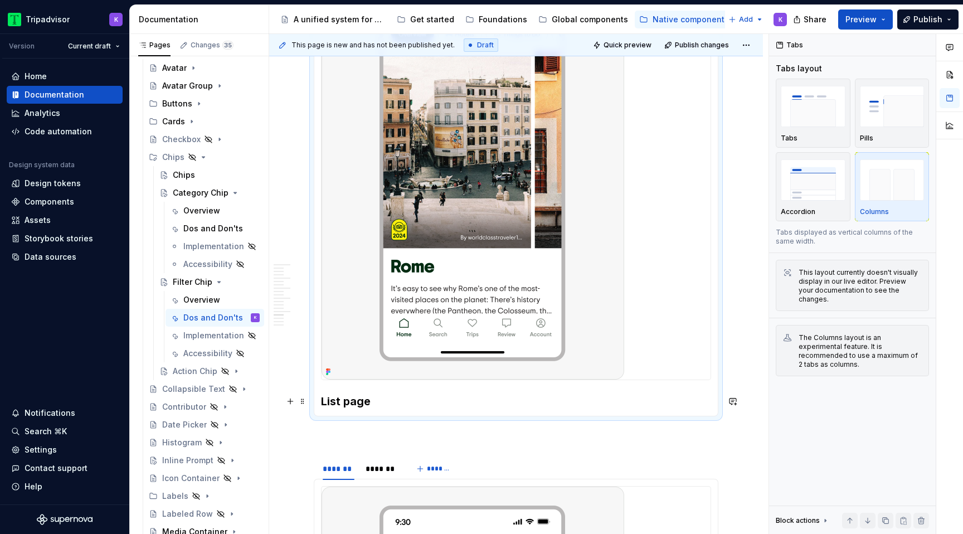
click at [377, 395] on h3 "List page" at bounding box center [516, 401] width 390 height 16
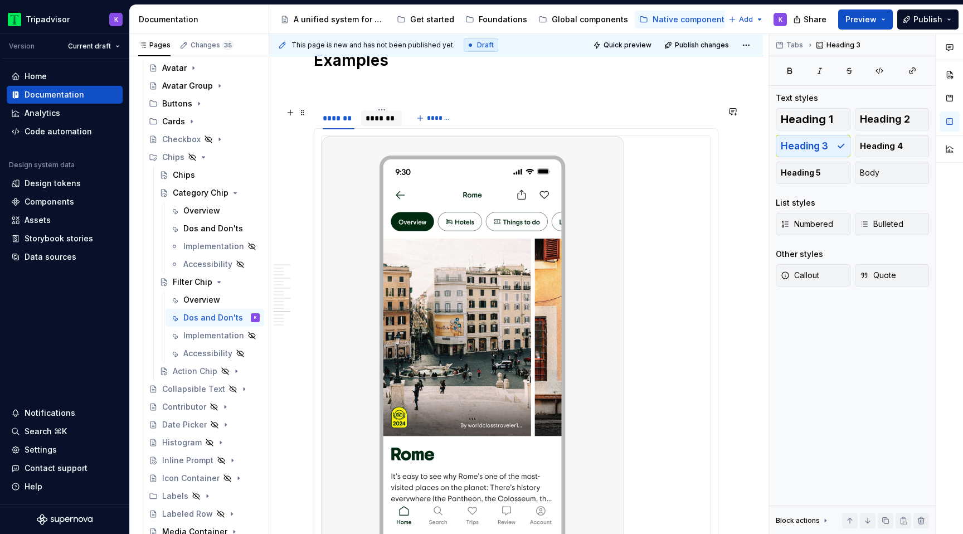
click at [374, 115] on div "*******" at bounding box center [382, 118] width 32 height 11
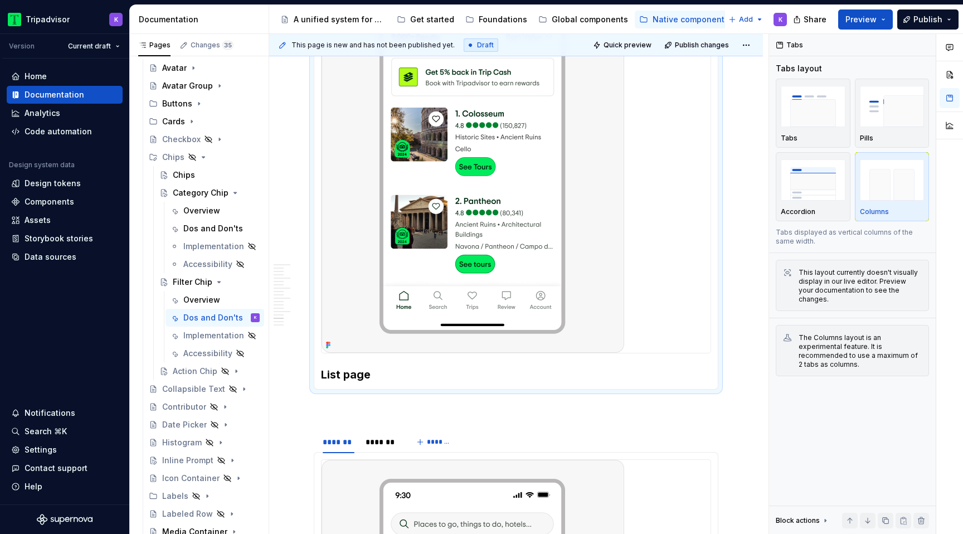
scroll to position [2685, 0]
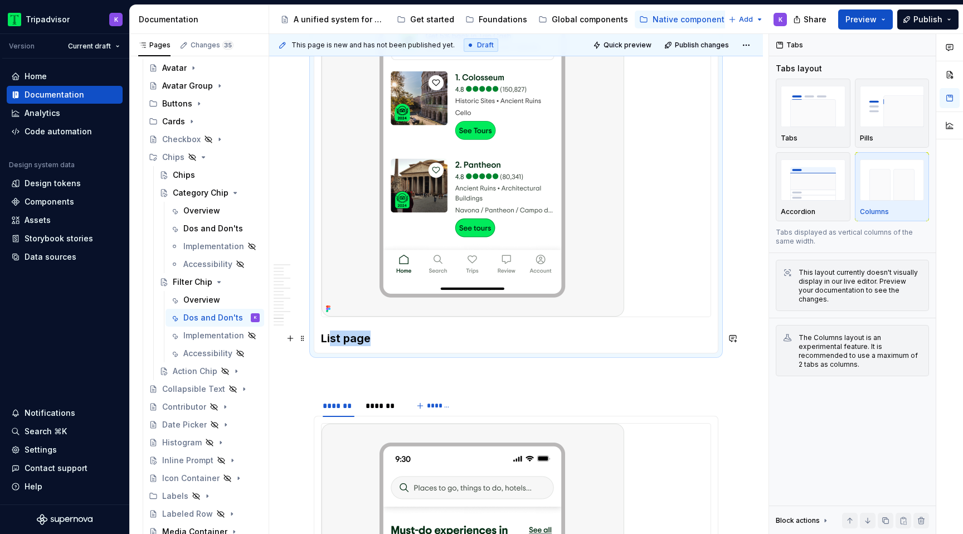
drag, startPoint x: 373, startPoint y: 340, endPoint x: 330, endPoint y: 340, distance: 42.9
click at [330, 340] on h3 "List page" at bounding box center [516, 338] width 390 height 16
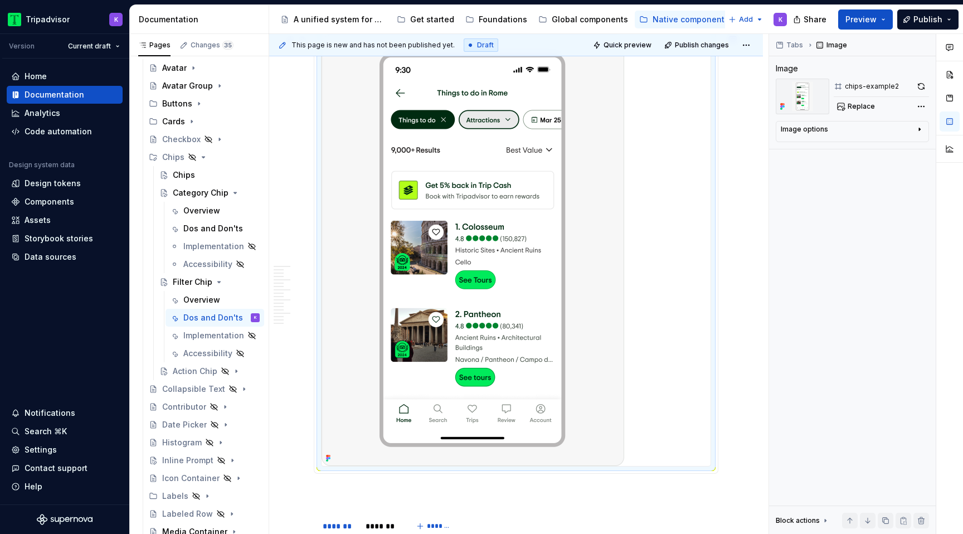
scroll to position [2459, 0]
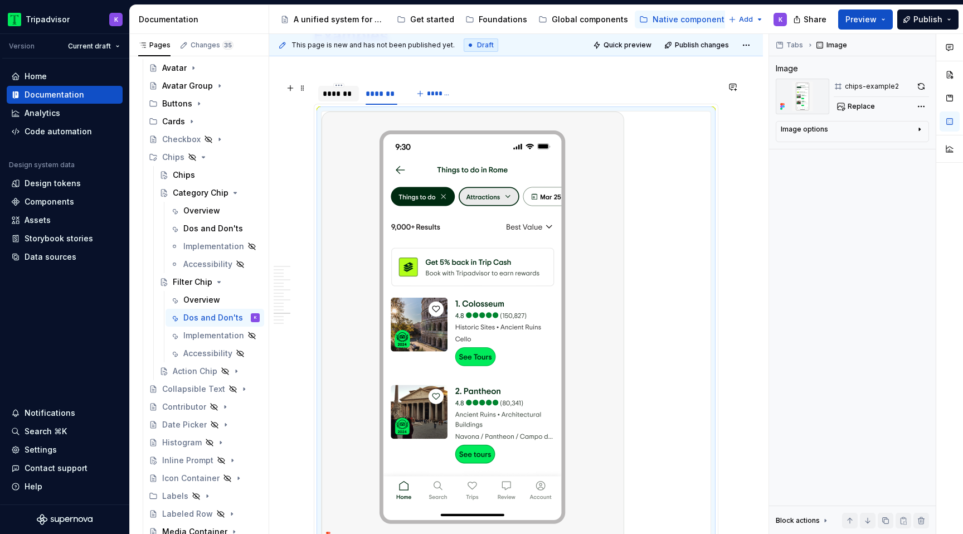
click at [343, 100] on div "*******" at bounding box center [338, 94] width 41 height 16
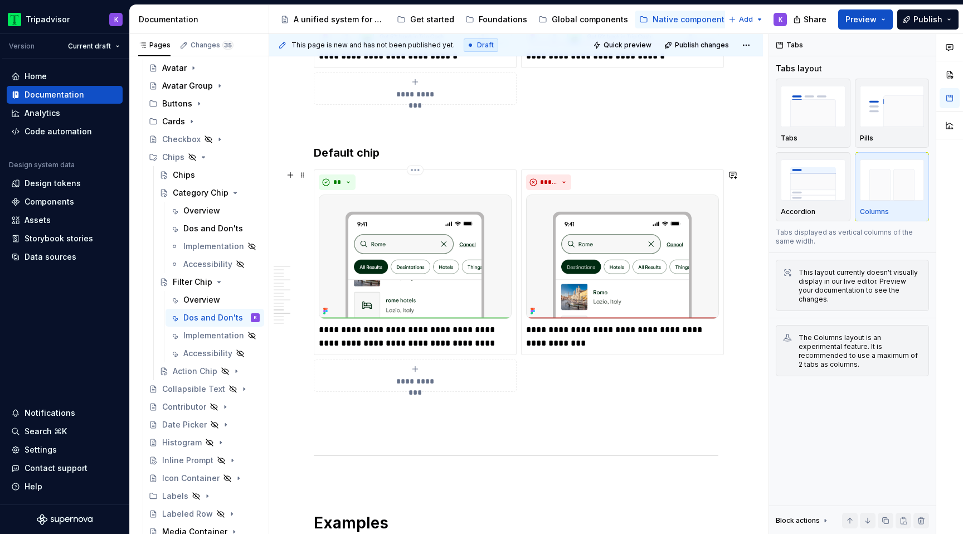
scroll to position [1967, 0]
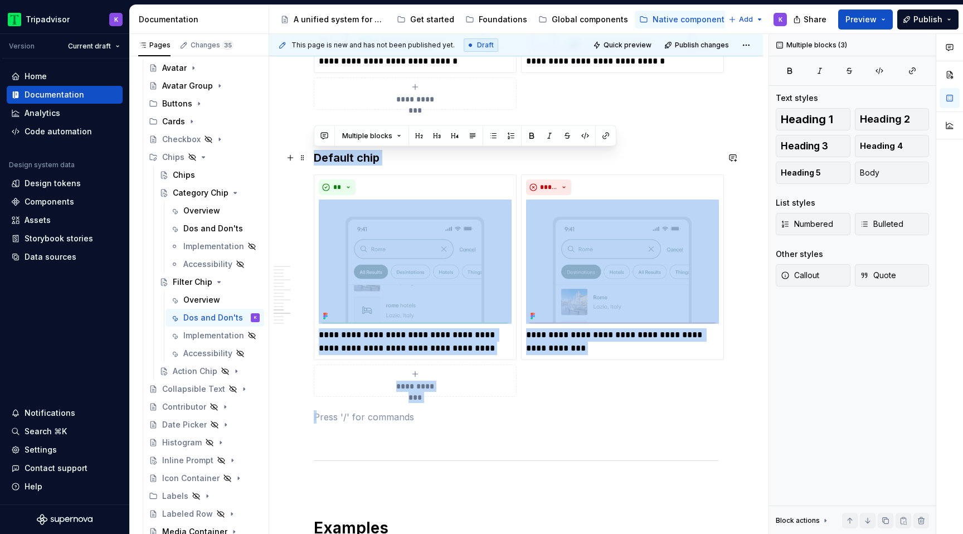
drag, startPoint x: 342, startPoint y: 415, endPoint x: 311, endPoint y: 152, distance: 264.8
click at [311, 152] on div "**********" at bounding box center [516, 25] width 494 height 3570
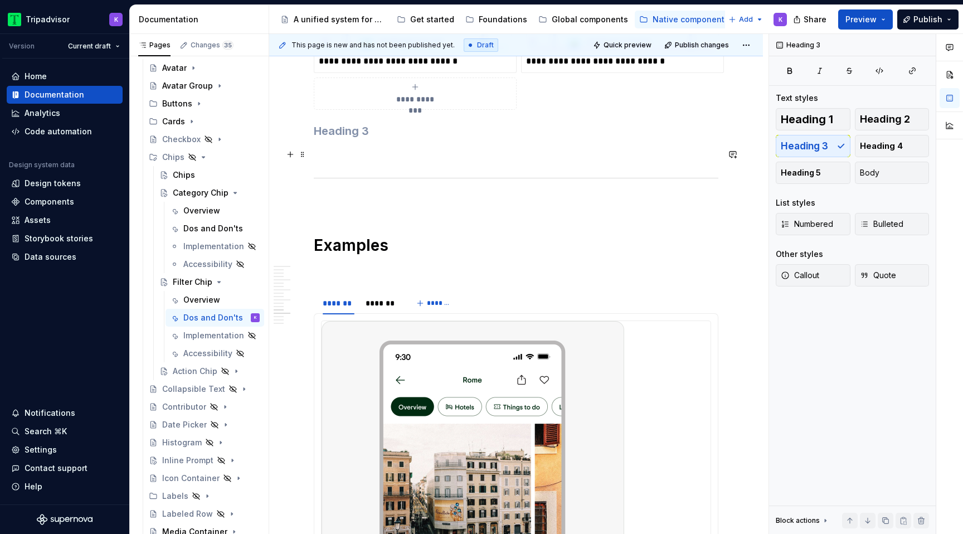
click at [333, 157] on p at bounding box center [516, 154] width 405 height 13
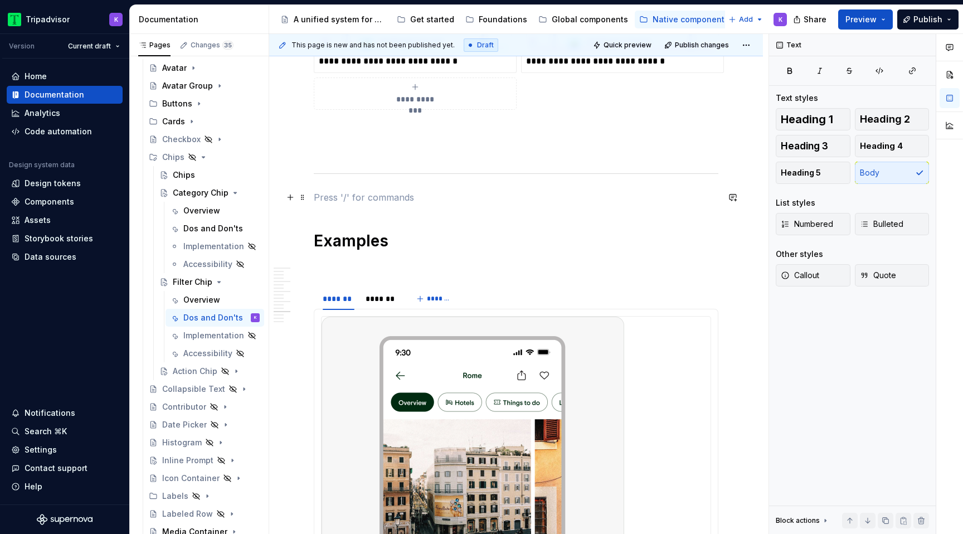
click at [347, 202] on p at bounding box center [516, 197] width 405 height 13
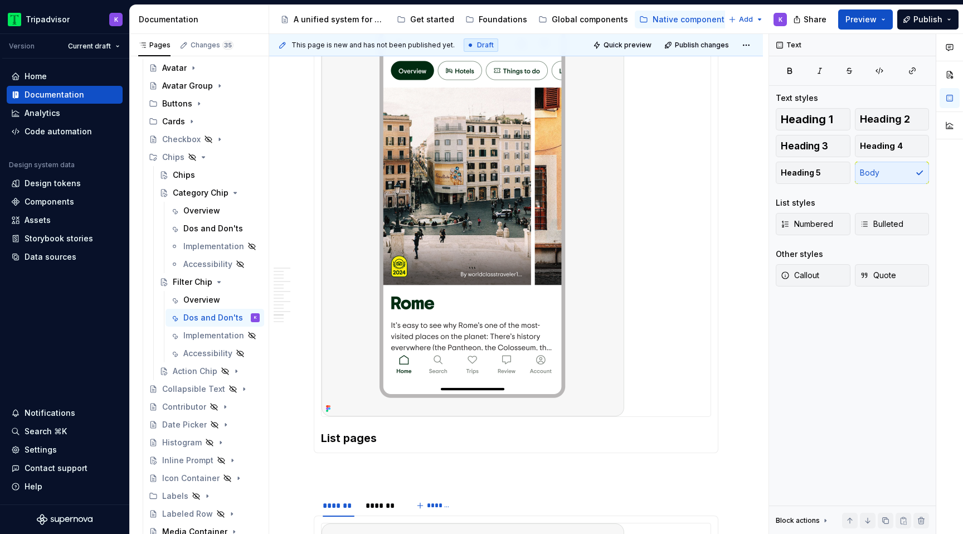
scroll to position [2256, 0]
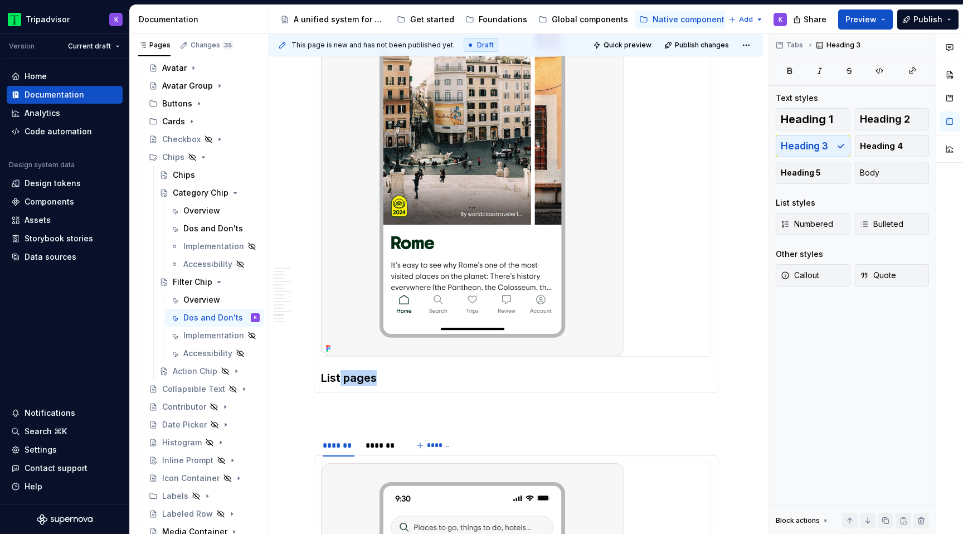
drag, startPoint x: 386, startPoint y: 481, endPoint x: 339, endPoint y: 377, distance: 114.2
click at [339, 377] on h3 "List pages" at bounding box center [516, 378] width 390 height 16
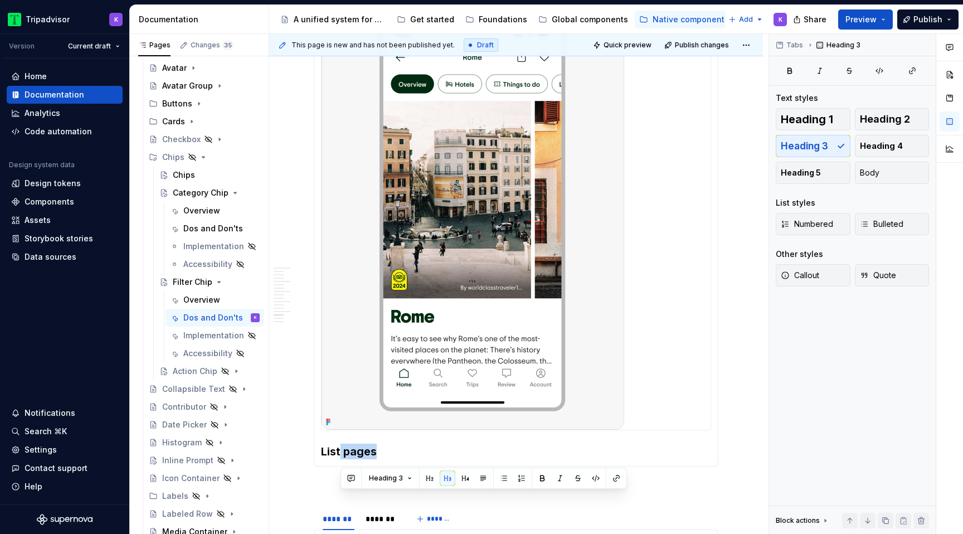
scroll to position [2203, 0]
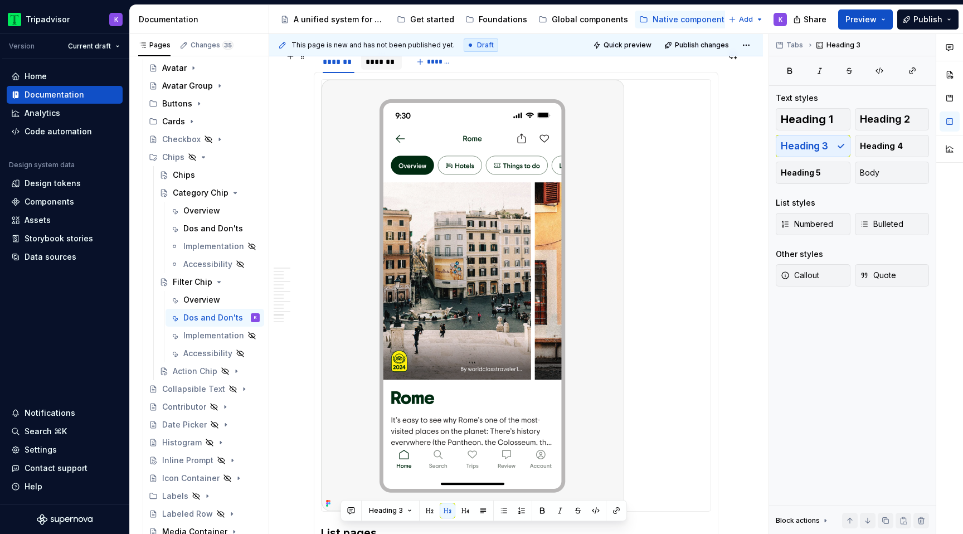
click at [383, 71] on div at bounding box center [381, 71] width 41 height 1
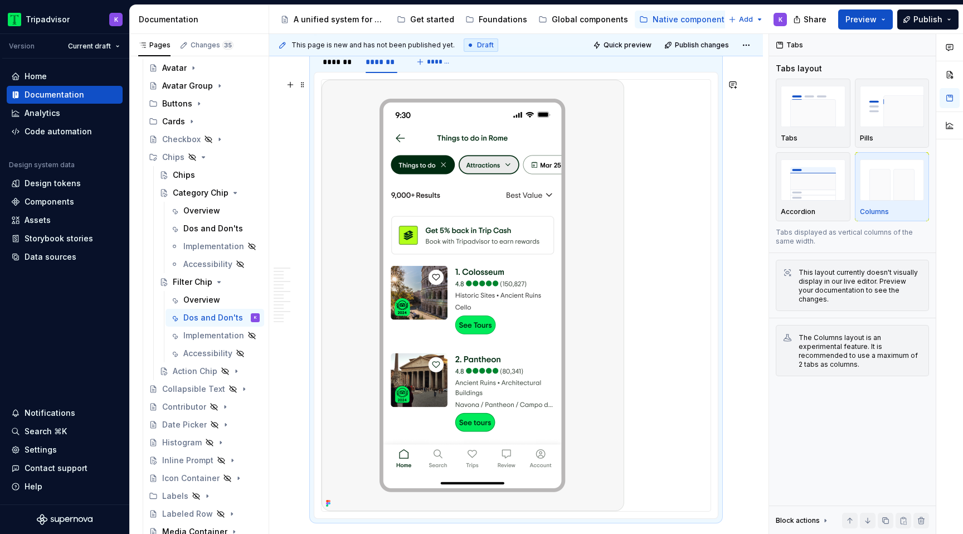
scroll to position [2273, 0]
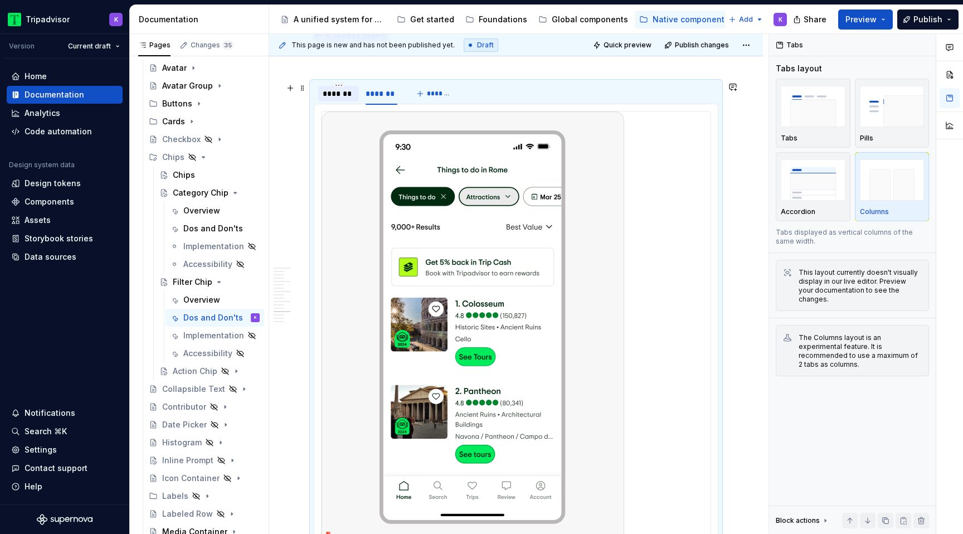
click at [345, 95] on div "*******" at bounding box center [339, 93] width 32 height 11
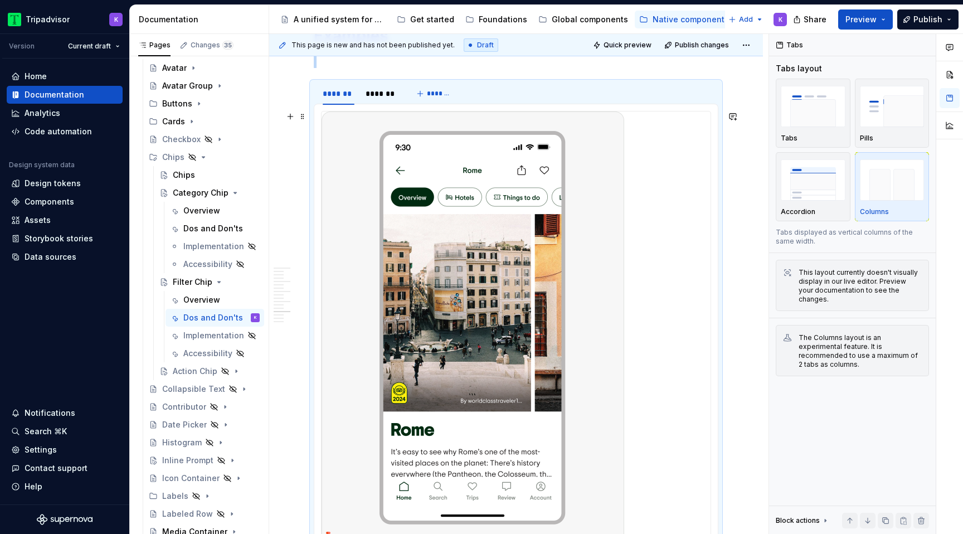
scroll to position [2308, 0]
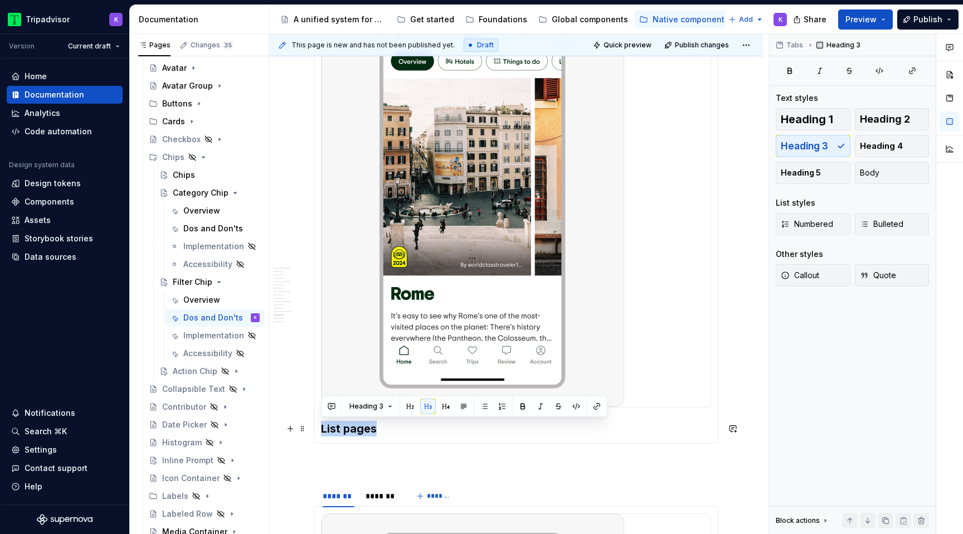
drag, startPoint x: 380, startPoint y: 428, endPoint x: 322, endPoint y: 427, distance: 58.0
click at [322, 427] on h3 "List pages" at bounding box center [516, 429] width 390 height 16
copy h3 "List pages"
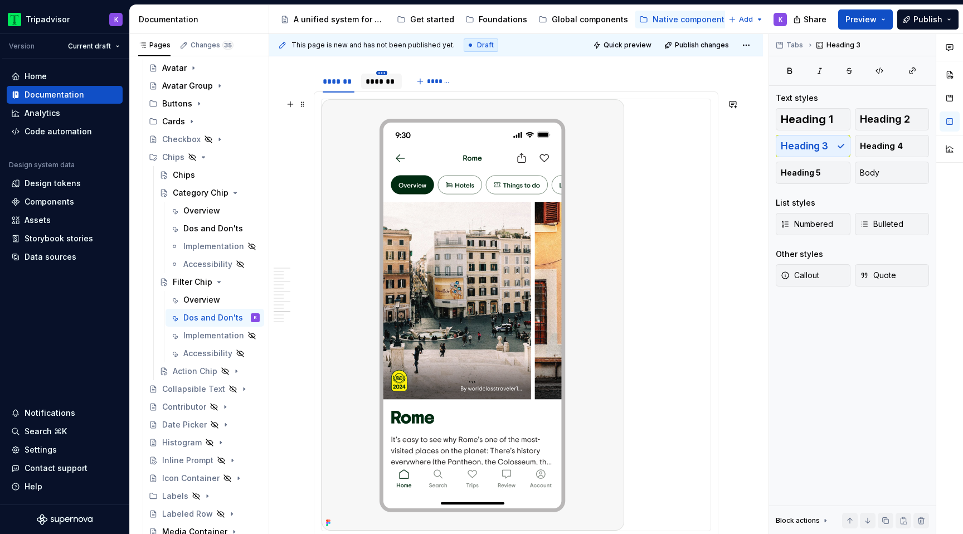
scroll to position [2166, 0]
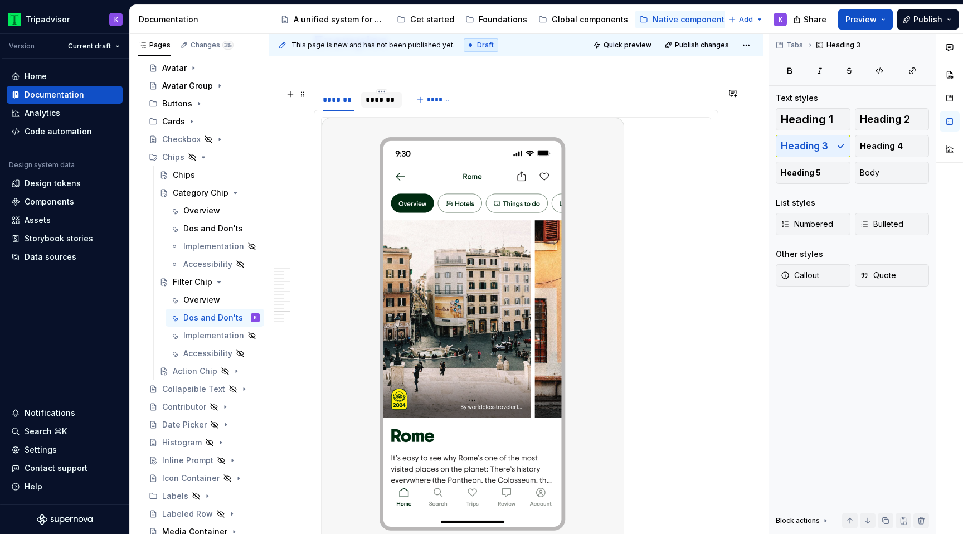
click at [379, 100] on div "*******" at bounding box center [382, 99] width 32 height 11
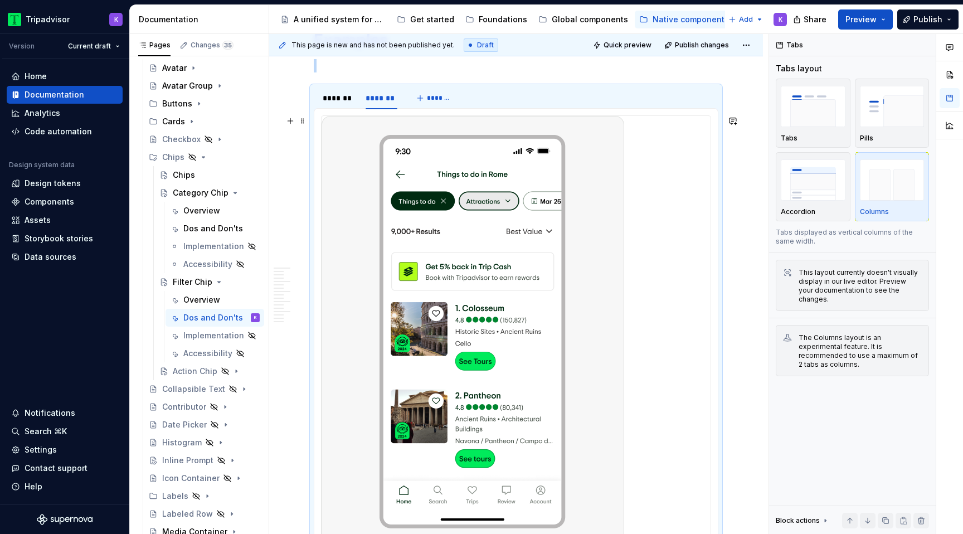
scroll to position [2274, 0]
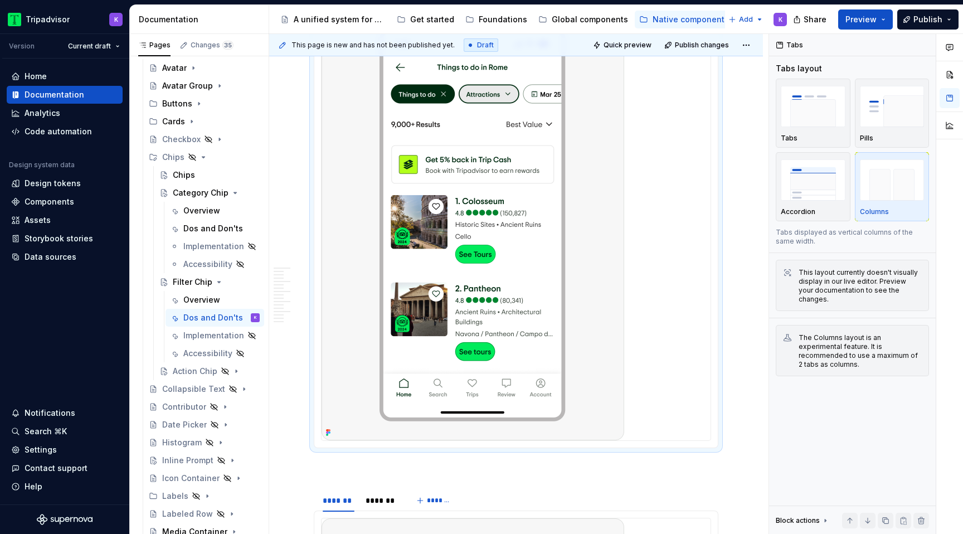
click at [672, 300] on div at bounding box center [516, 224] width 389 height 431
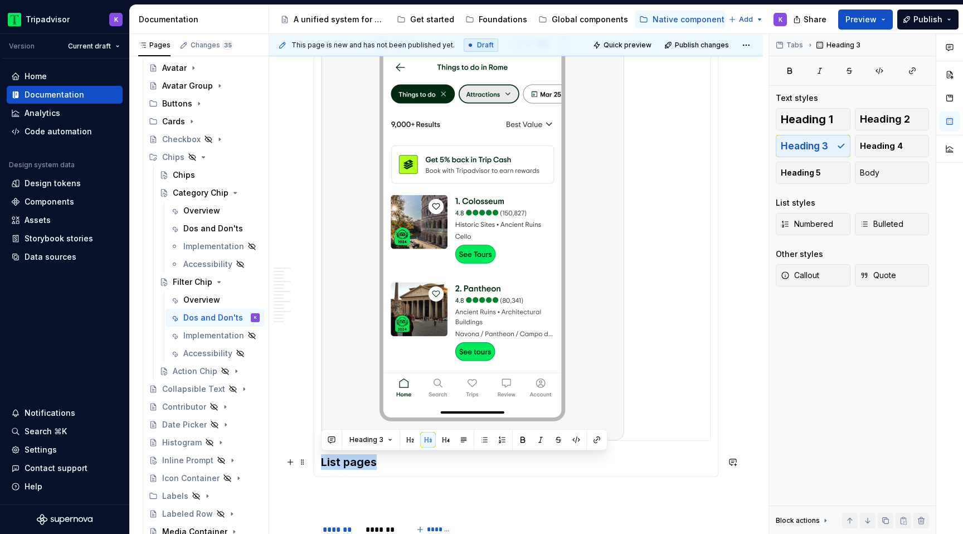
drag, startPoint x: 378, startPoint y: 464, endPoint x: 323, endPoint y: 463, distance: 55.2
click at [323, 463] on h3 "List pages" at bounding box center [516, 462] width 390 height 16
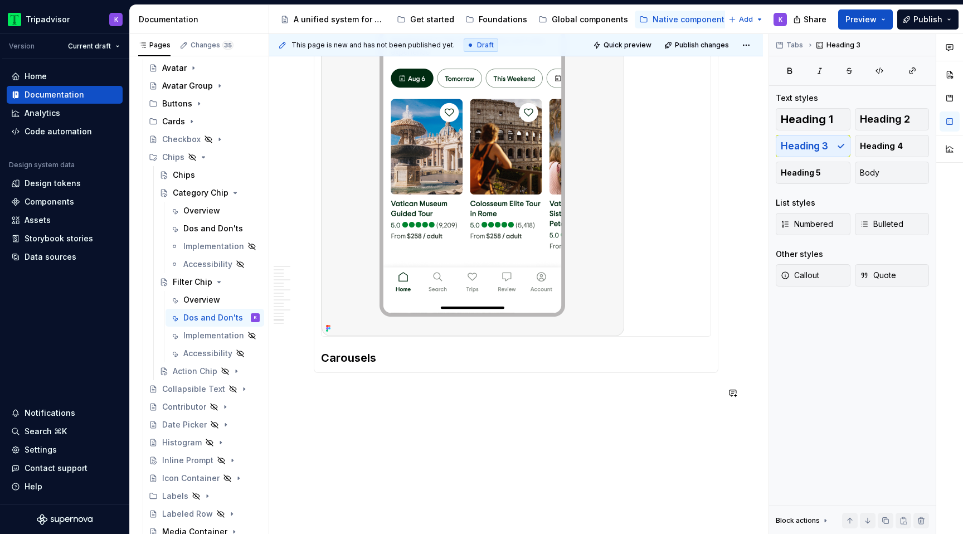
scroll to position [2668, 0]
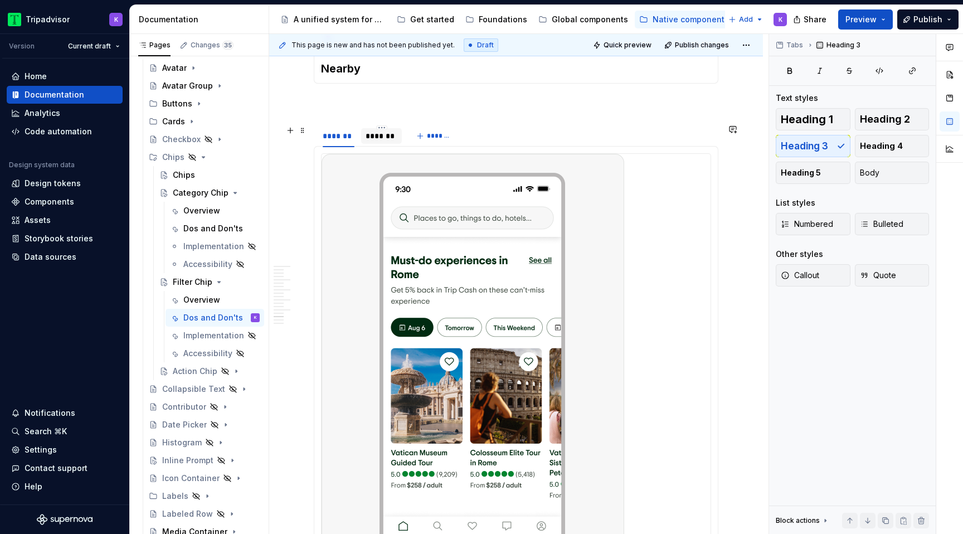
click at [379, 140] on div "*******" at bounding box center [382, 135] width 32 height 11
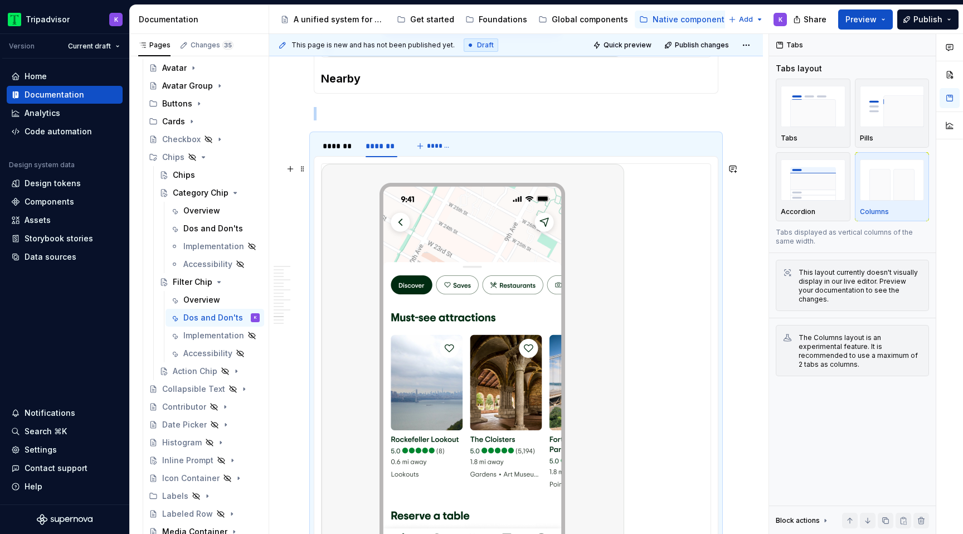
scroll to position [2657, 0]
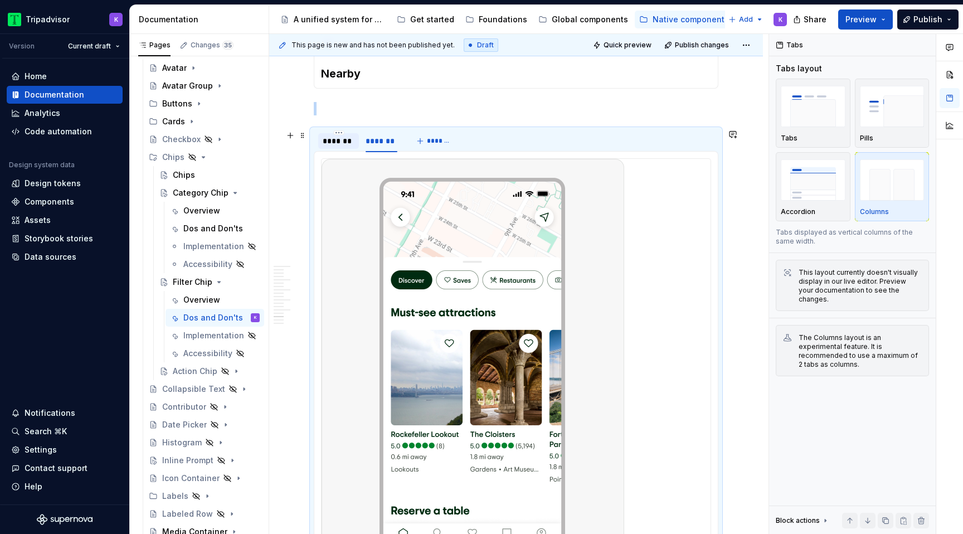
click at [347, 141] on div "*******" at bounding box center [339, 140] width 32 height 11
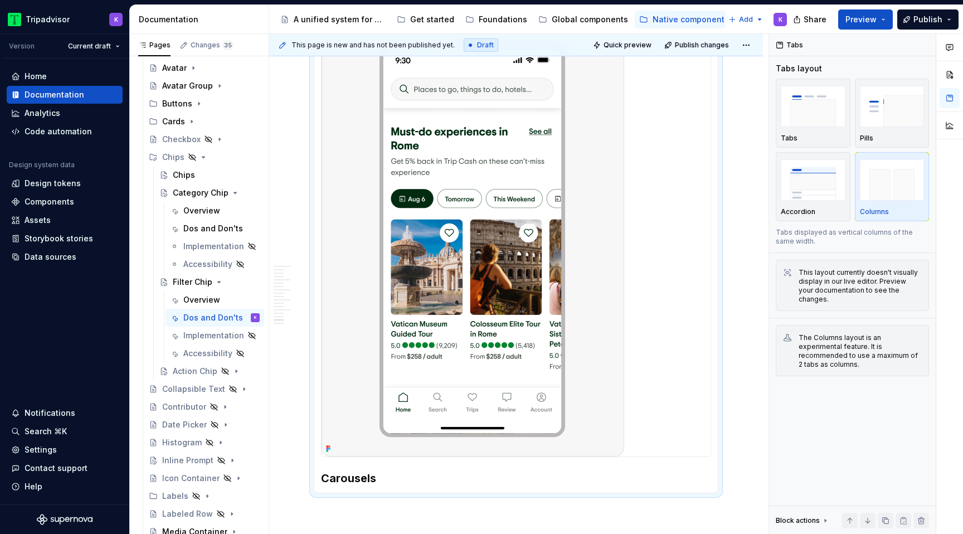
scroll to position [2796, 0]
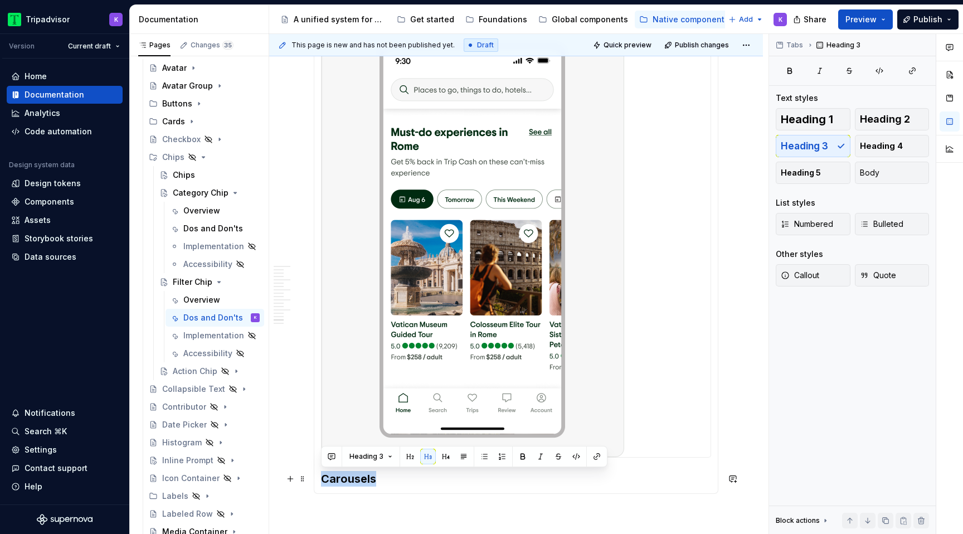
drag, startPoint x: 382, startPoint y: 476, endPoint x: 318, endPoint y: 476, distance: 64.1
click at [318, 476] on div "Carousels Shelves" at bounding box center [516, 256] width 405 height 476
click at [199, 223] on div "Dos and Don'ts" at bounding box center [204, 228] width 43 height 11
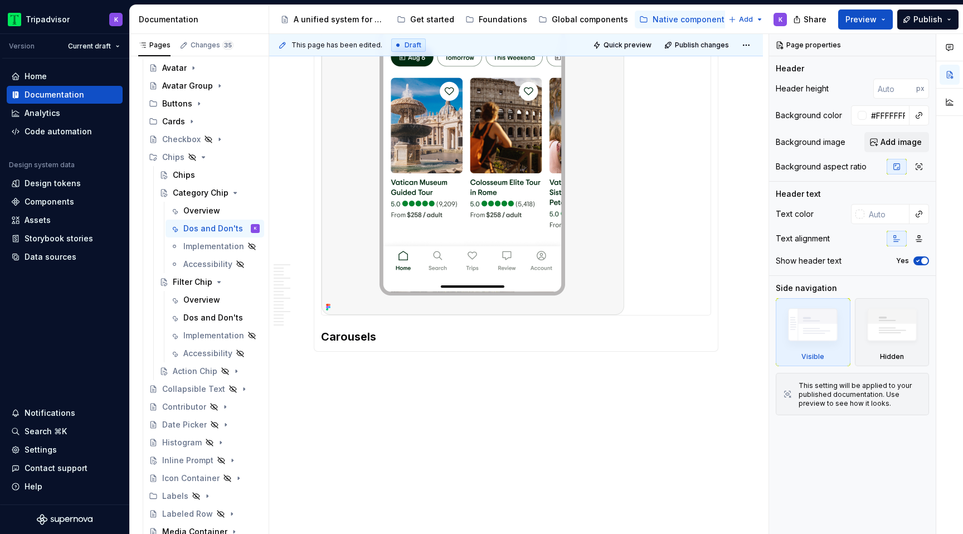
scroll to position [3359, 0]
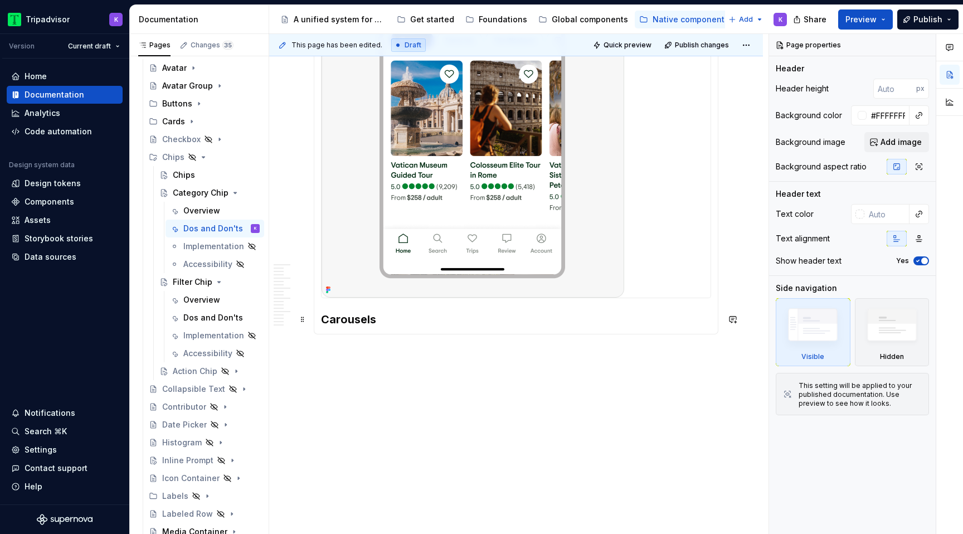
type textarea "*"
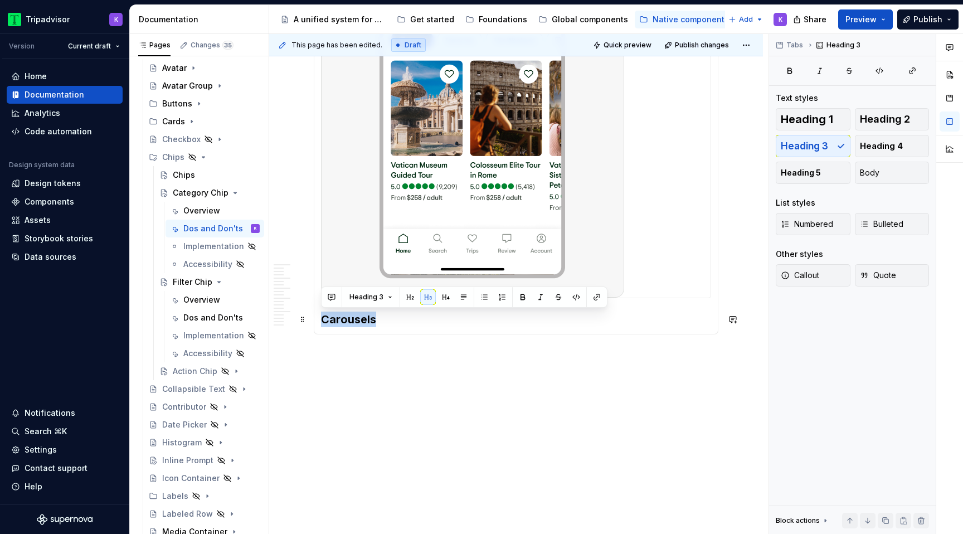
drag, startPoint x: 387, startPoint y: 320, endPoint x: 317, endPoint y: 322, distance: 70.2
click at [317, 322] on div "Carousels Shelves" at bounding box center [516, 96] width 405 height 476
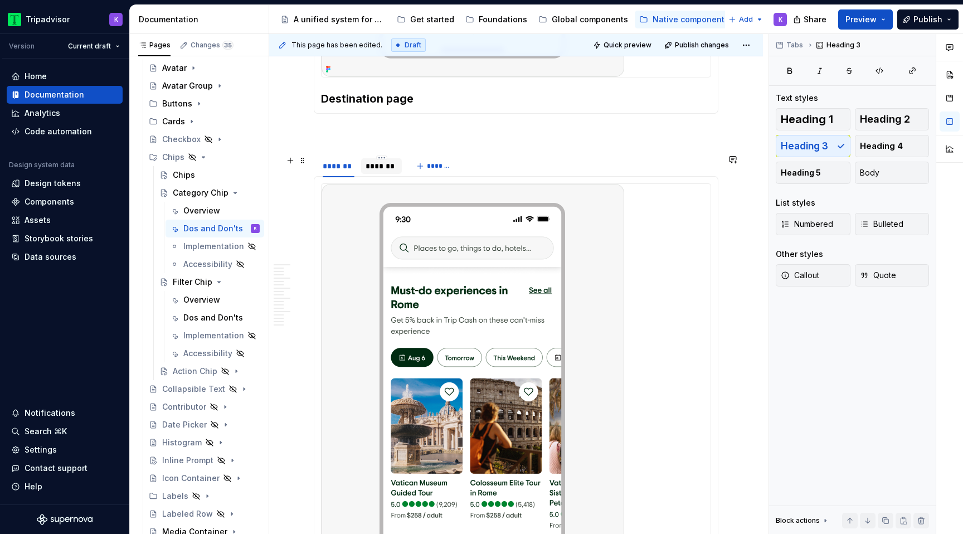
click at [382, 166] on div "*******" at bounding box center [382, 165] width 32 height 11
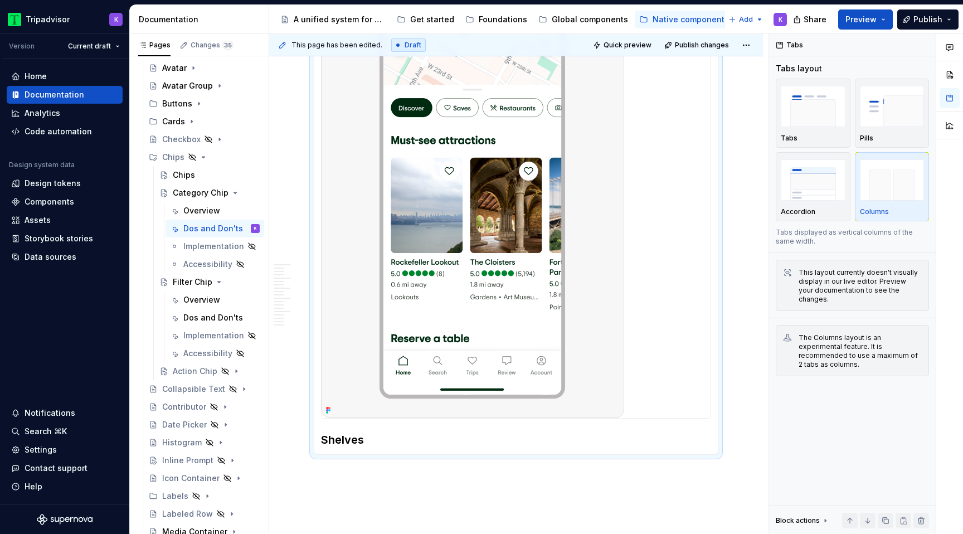
scroll to position [3314, 0]
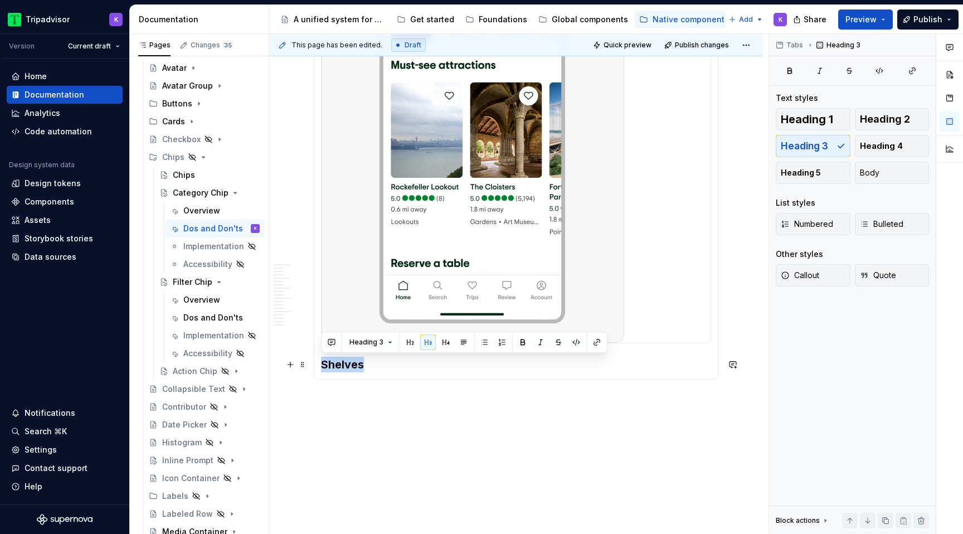
drag, startPoint x: 374, startPoint y: 362, endPoint x: 322, endPoint y: 362, distance: 51.8
click at [322, 362] on h3 "Shelves" at bounding box center [516, 365] width 390 height 16
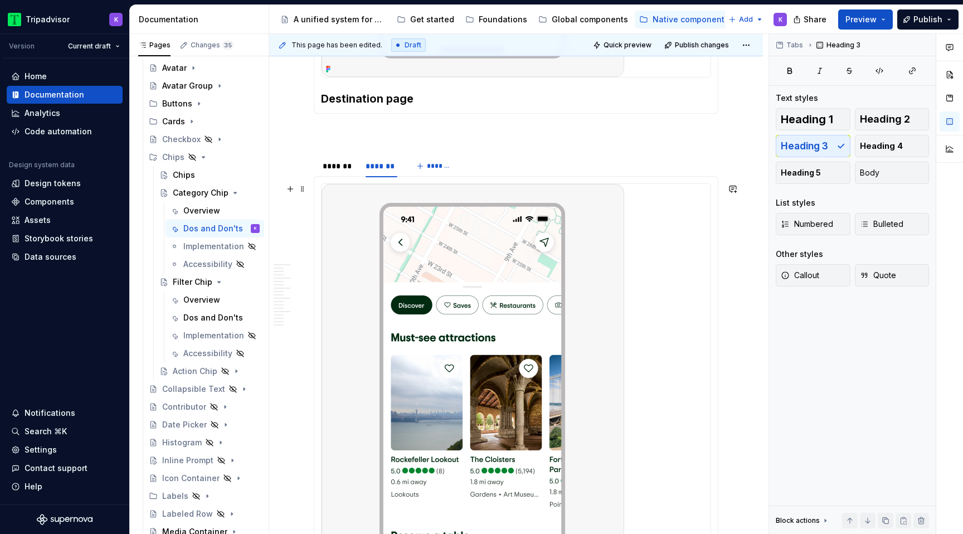
scroll to position [2934, 0]
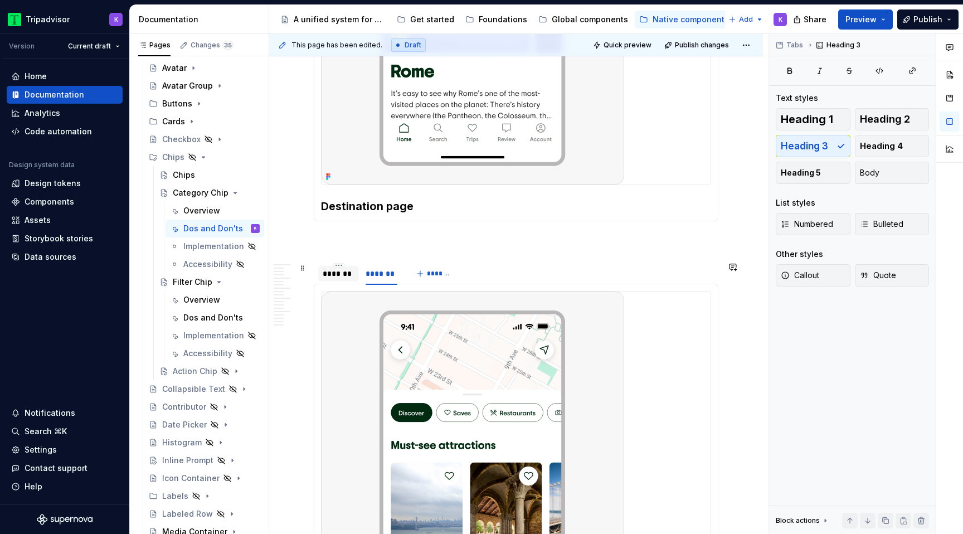
click at [340, 275] on div "*******" at bounding box center [339, 273] width 32 height 11
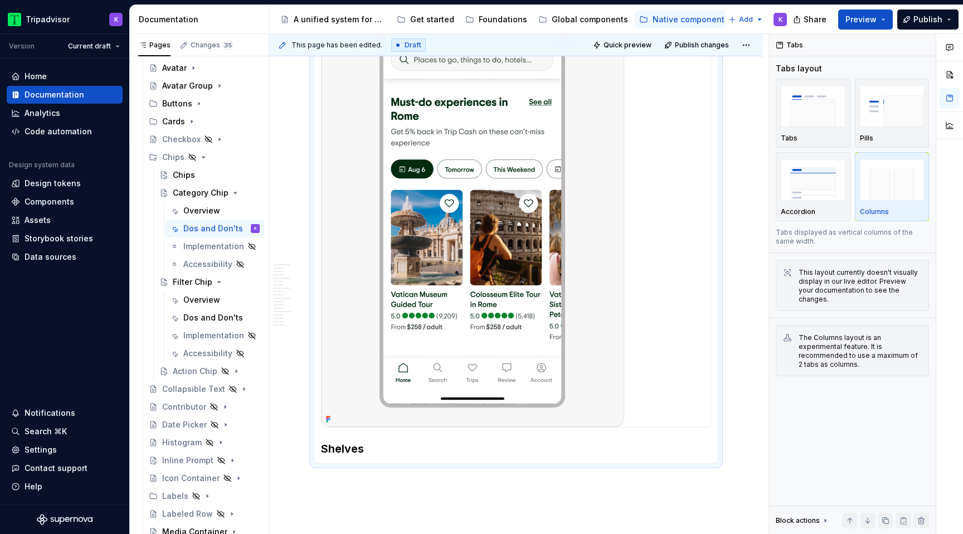
scroll to position [3263, 0]
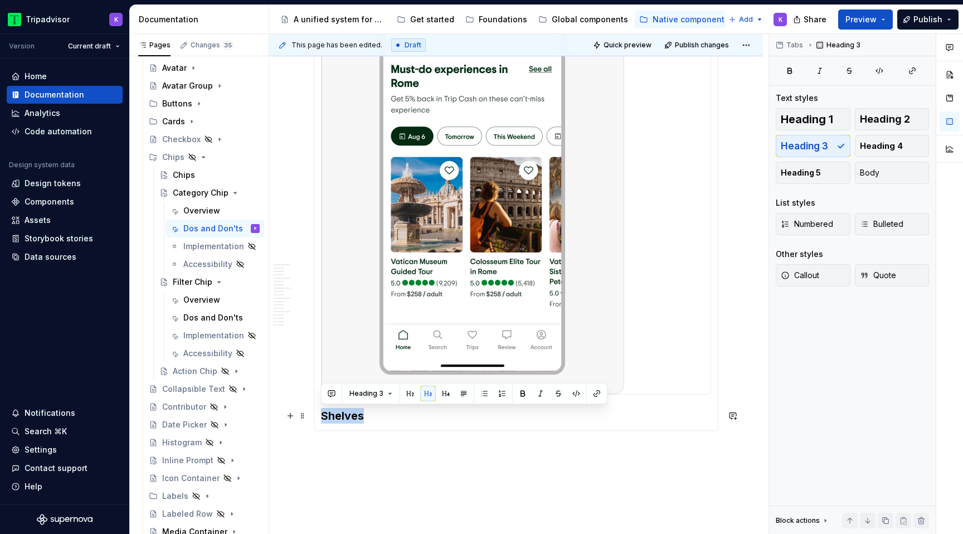
drag, startPoint x: 366, startPoint y: 419, endPoint x: 320, endPoint y: 419, distance: 46.3
click at [320, 419] on div "Shelves Nearby/Shelves" at bounding box center [516, 193] width 405 height 476
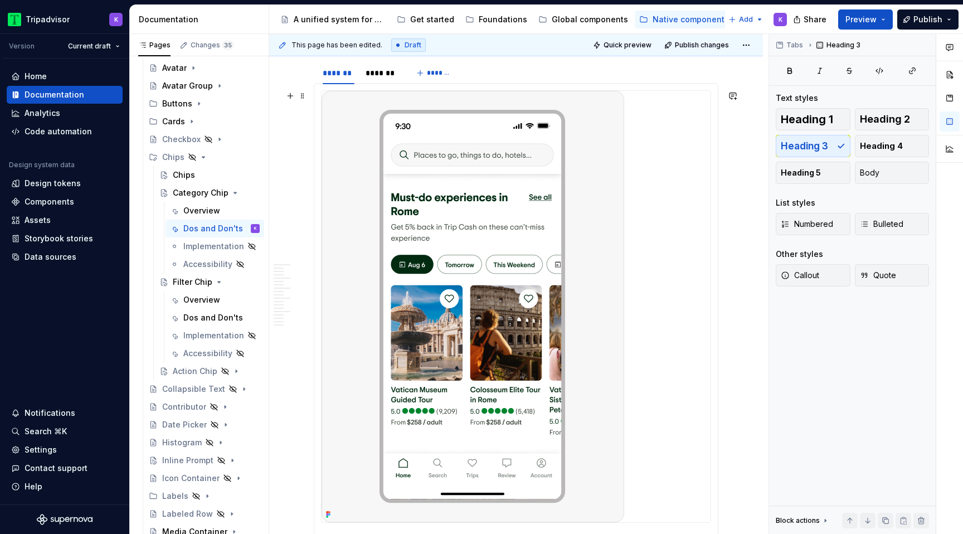
scroll to position [3107, 0]
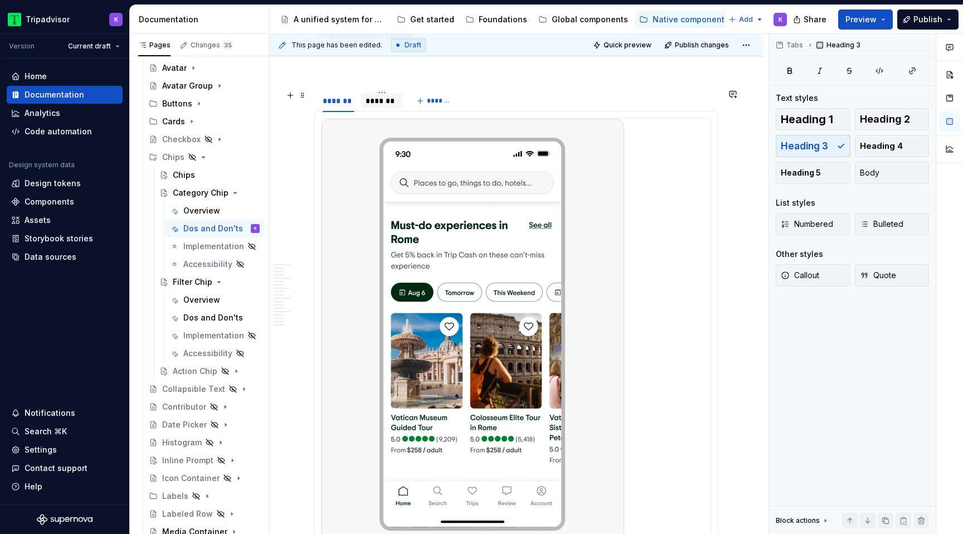
click at [378, 104] on div "*******" at bounding box center [382, 100] width 32 height 11
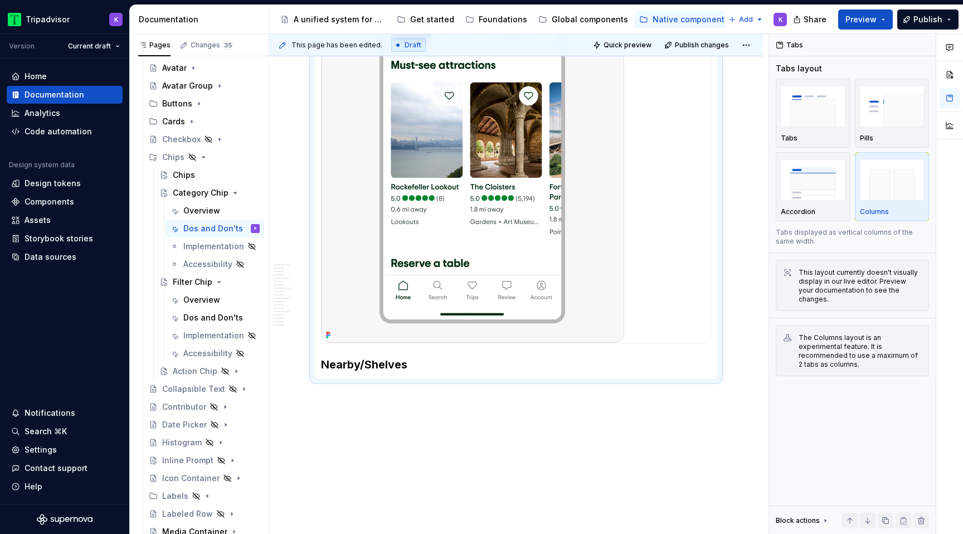
scroll to position [3348, 0]
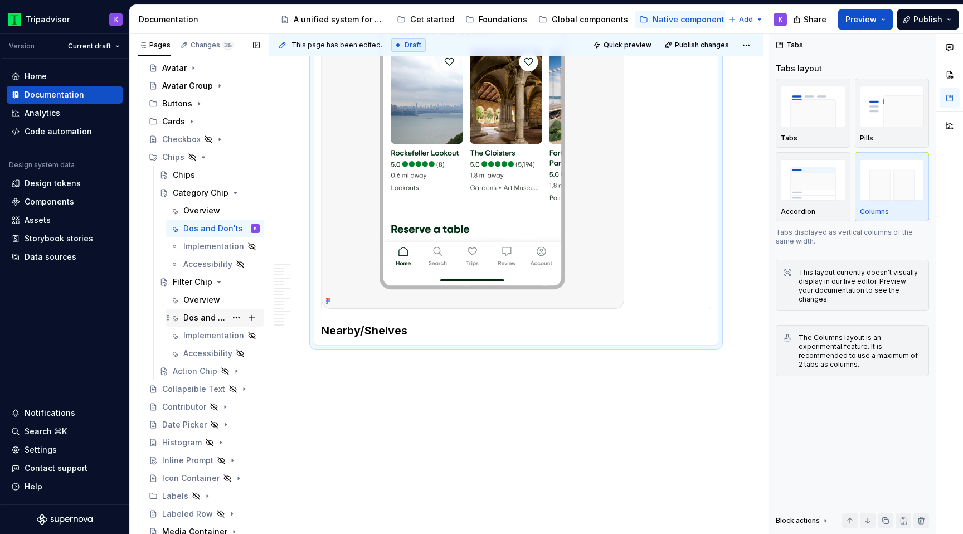
click at [212, 317] on div "Dos and Don'ts" at bounding box center [204, 317] width 43 height 11
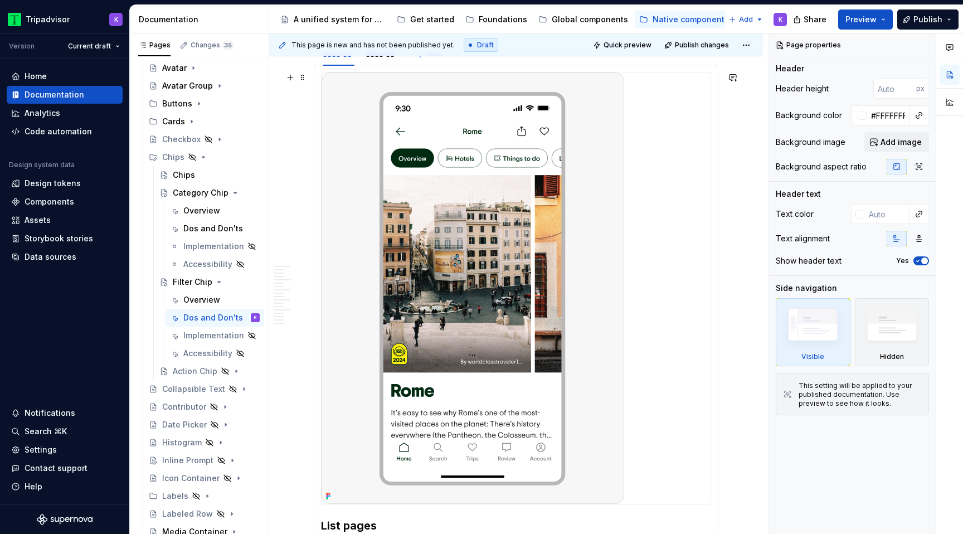
scroll to position [2134, 0]
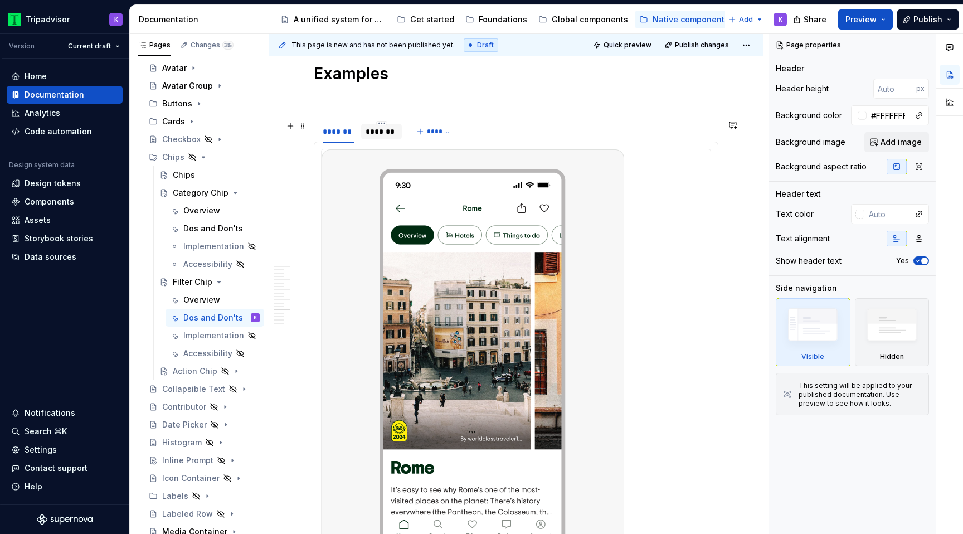
click at [379, 139] on div "*******" at bounding box center [381, 132] width 41 height 18
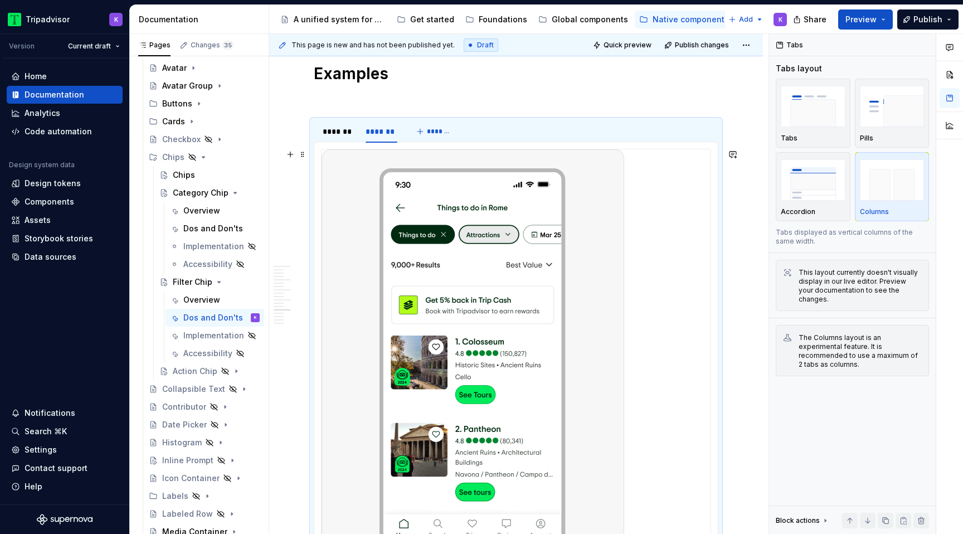
click at [432, 255] on img at bounding box center [473, 364] width 303 height 431
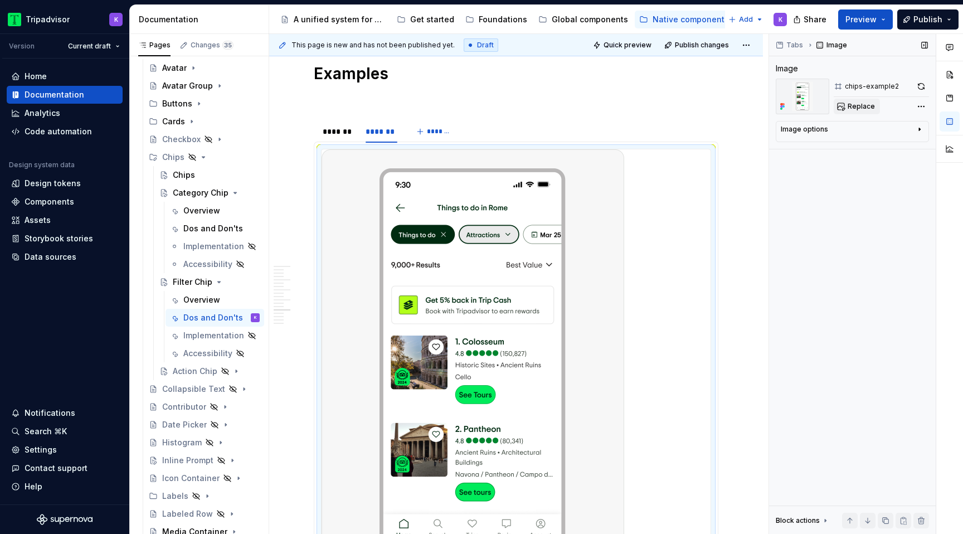
click at [857, 109] on span "Replace" at bounding box center [861, 106] width 27 height 9
type textarea "*"
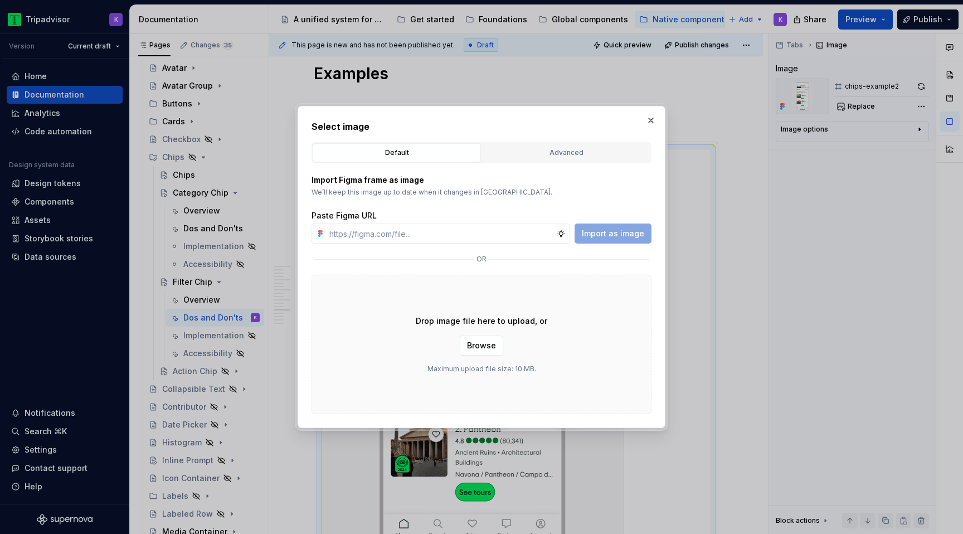
type input "[URL][DOMAIN_NAME]"
click at [616, 234] on span "Import as image" at bounding box center [613, 233] width 62 height 11
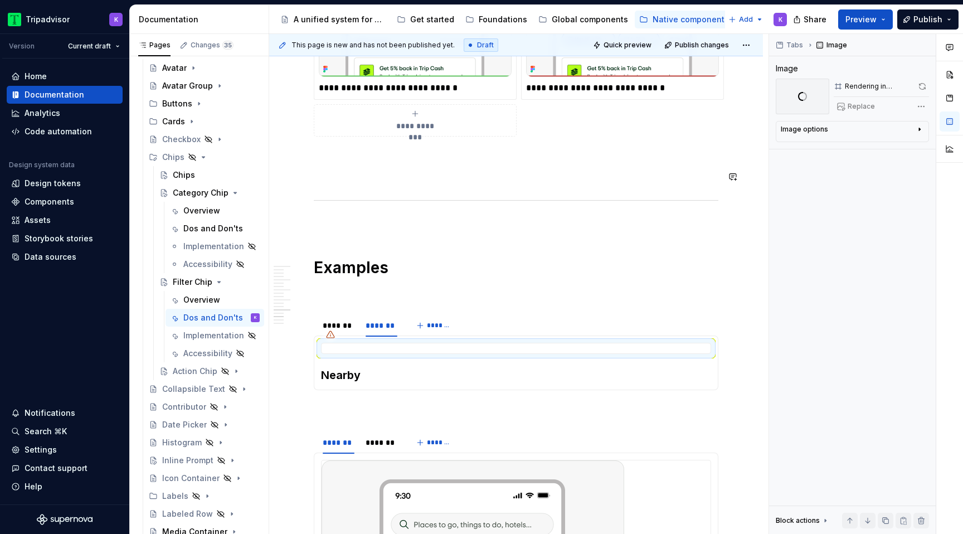
scroll to position [1931, 0]
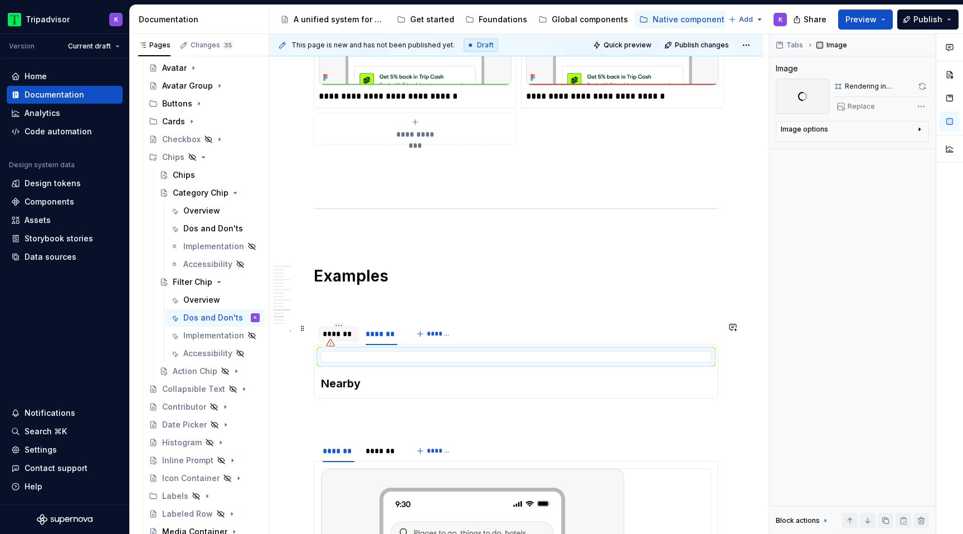
click at [342, 339] on div "*******" at bounding box center [339, 333] width 32 height 11
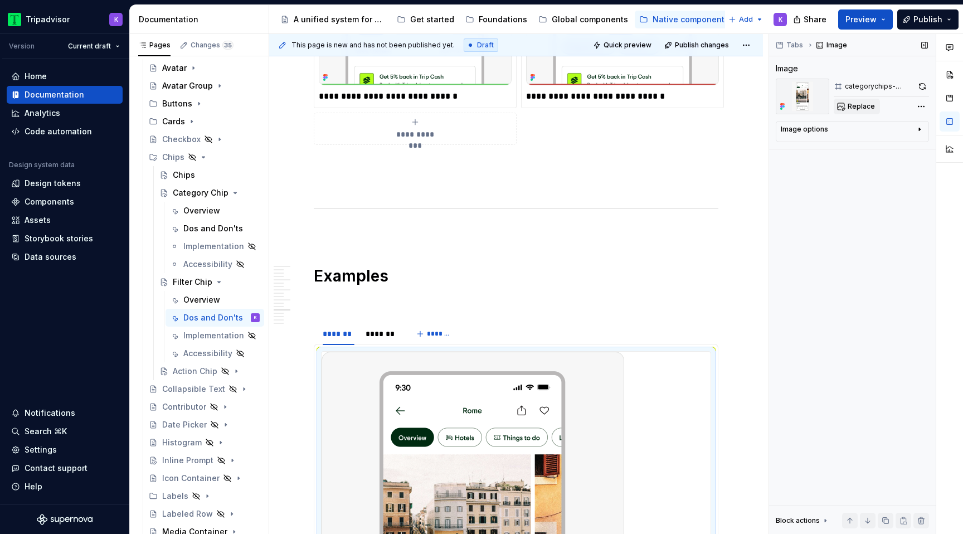
click at [849, 108] on span "Replace" at bounding box center [861, 106] width 27 height 9
type textarea "*"
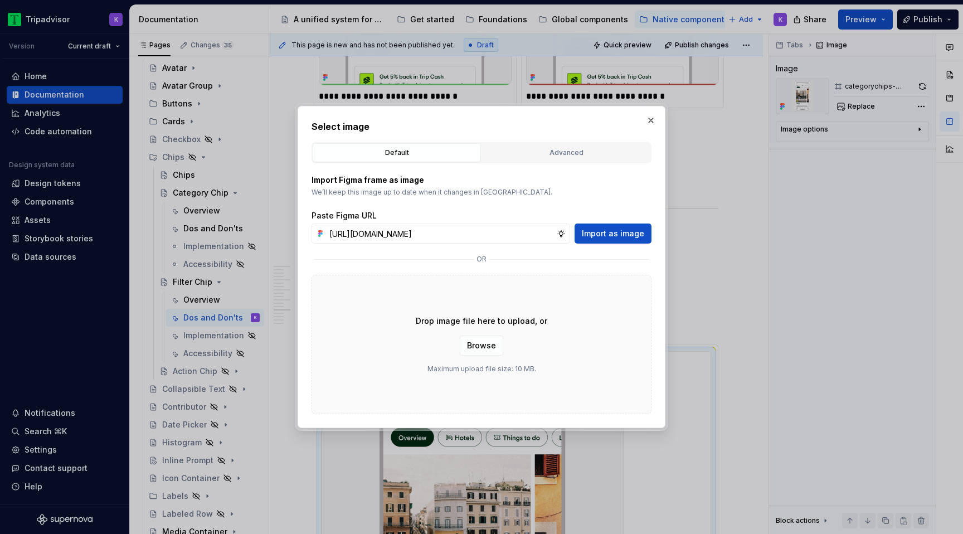
scroll to position [0, 295]
type input "[URL][DOMAIN_NAME]"
click at [622, 235] on span "Import as image" at bounding box center [613, 233] width 62 height 11
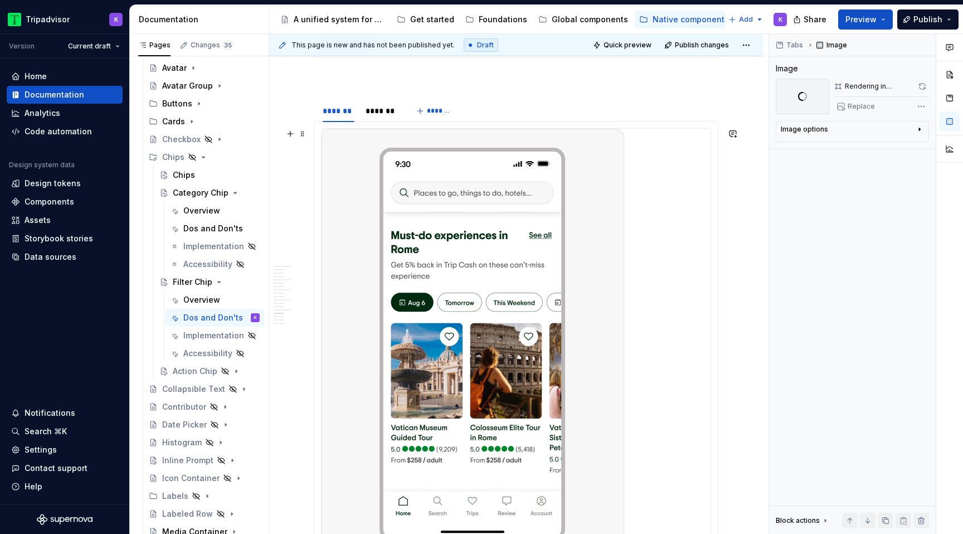
scroll to position [2534, 0]
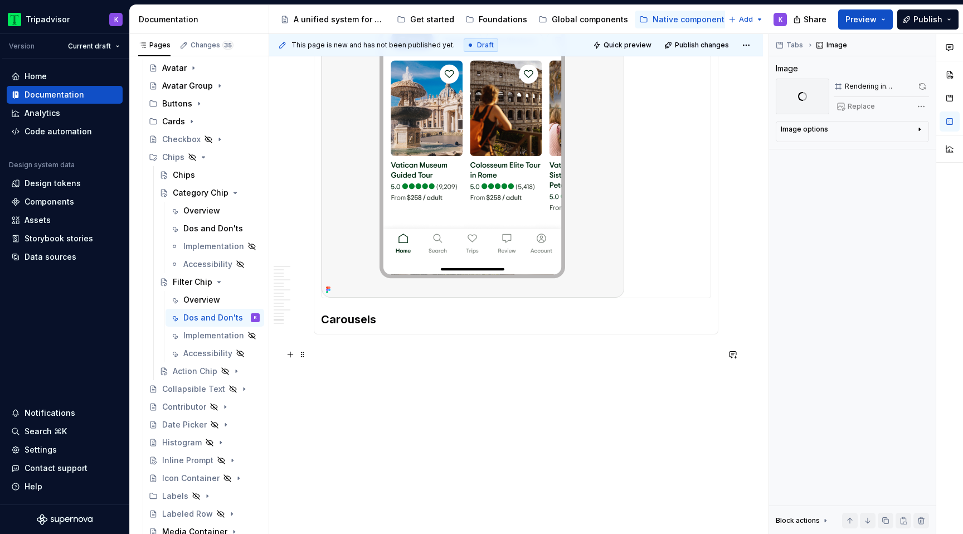
type textarea "*"
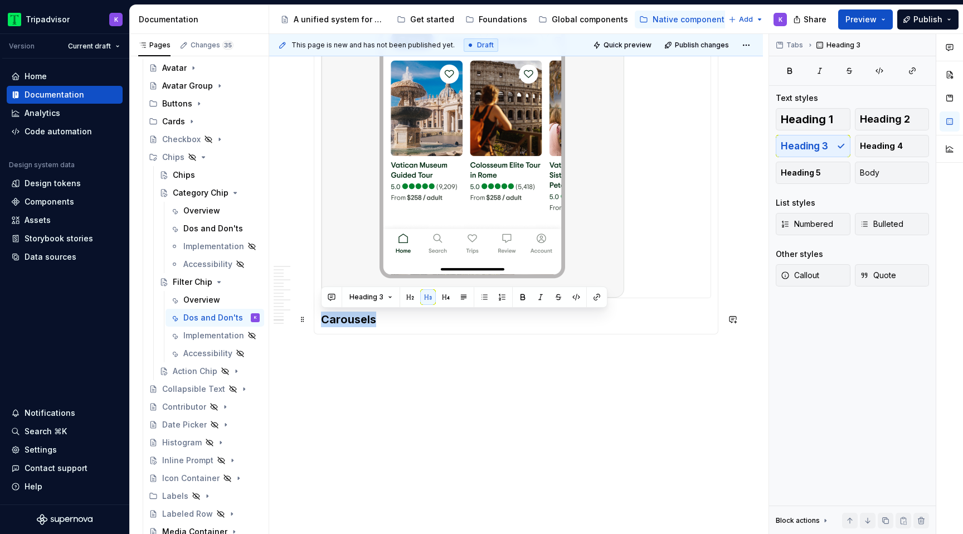
drag, startPoint x: 388, startPoint y: 322, endPoint x: 322, endPoint y: 322, distance: 66.3
click at [322, 322] on h3 "Carousels" at bounding box center [516, 320] width 390 height 16
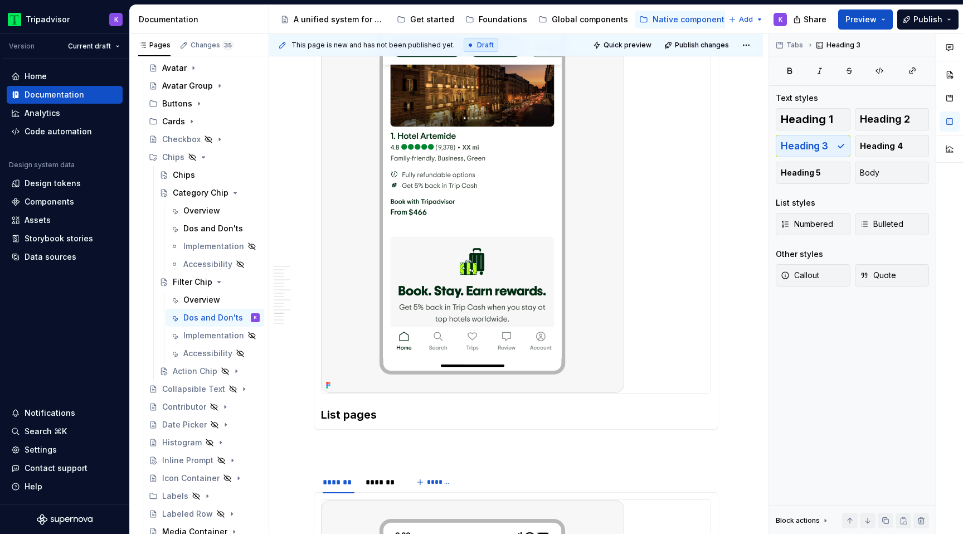
scroll to position [2280, 0]
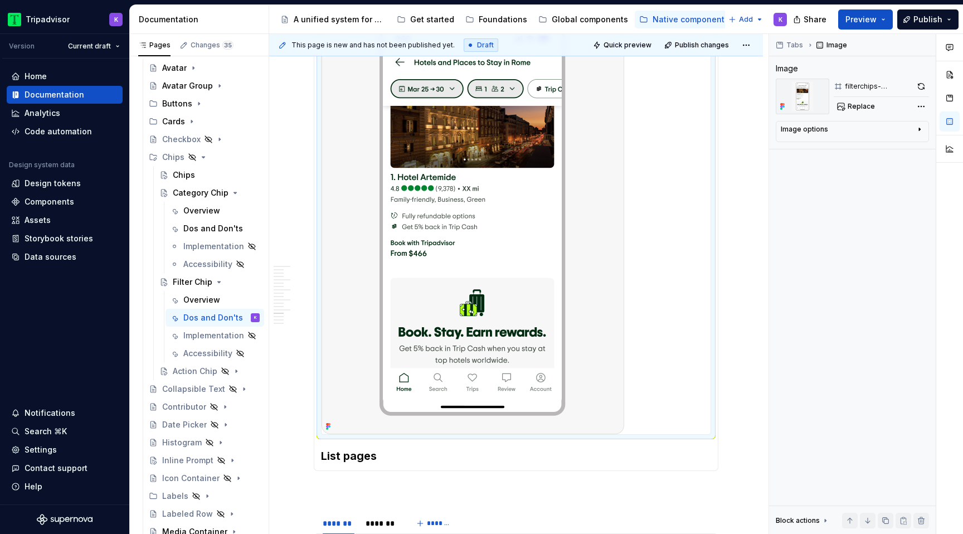
click at [523, 232] on img at bounding box center [473, 218] width 303 height 431
click at [919, 85] on button "button" at bounding box center [922, 87] width 16 height 16
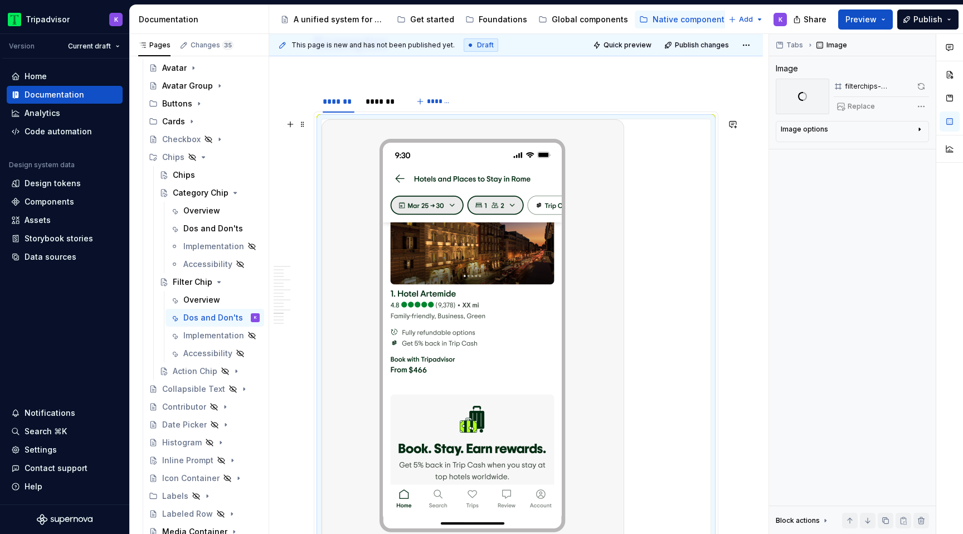
scroll to position [2157, 0]
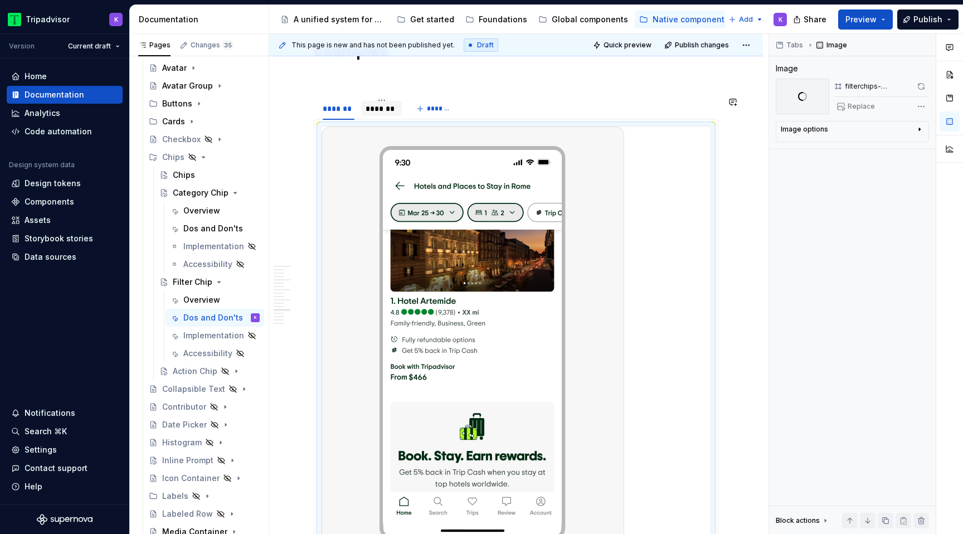
click at [387, 113] on div "*******" at bounding box center [382, 108] width 32 height 11
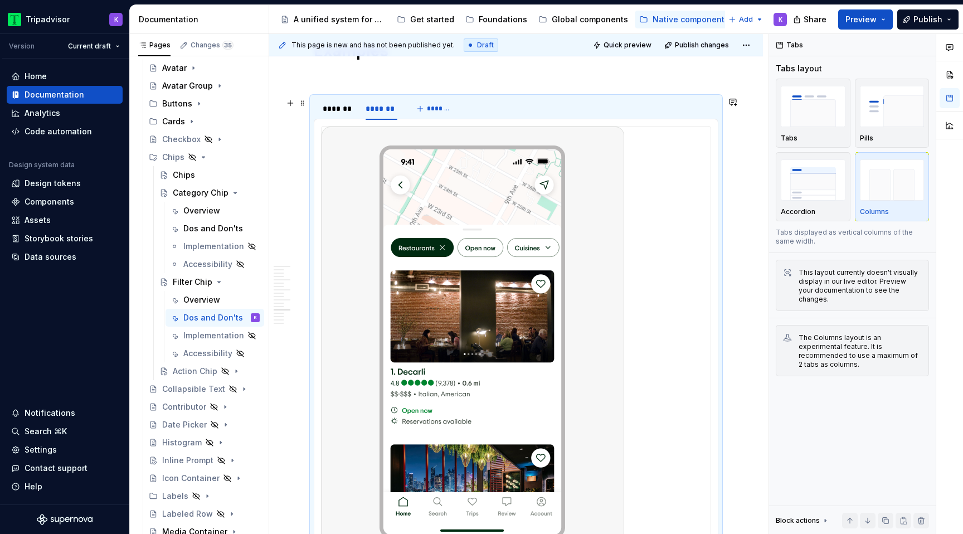
click at [485, 254] on img at bounding box center [473, 341] width 303 height 431
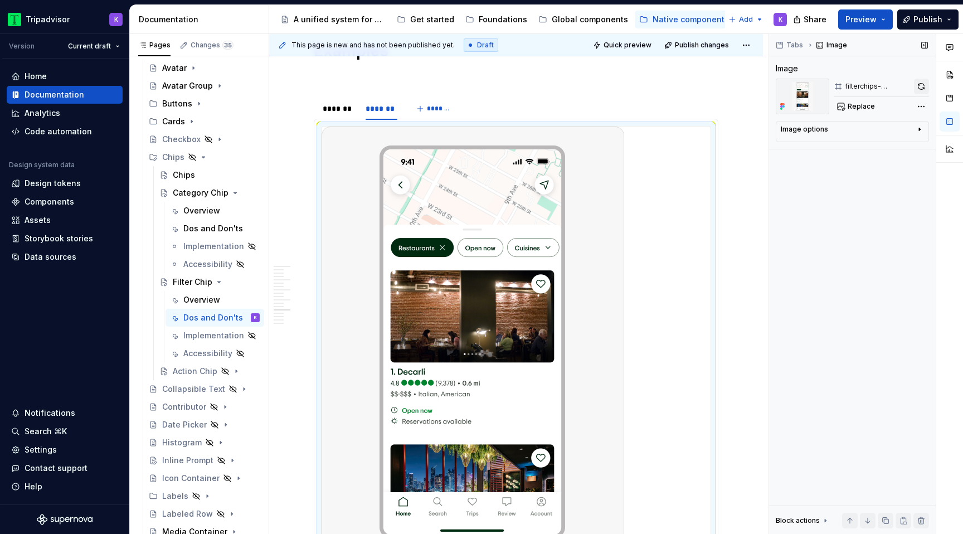
click at [919, 84] on button "button" at bounding box center [921, 87] width 15 height 16
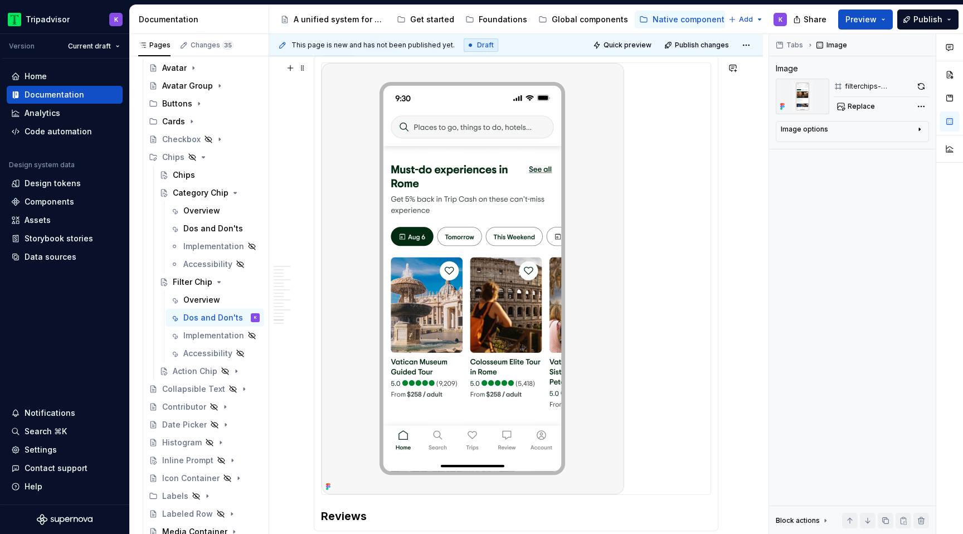
scroll to position [2809, 0]
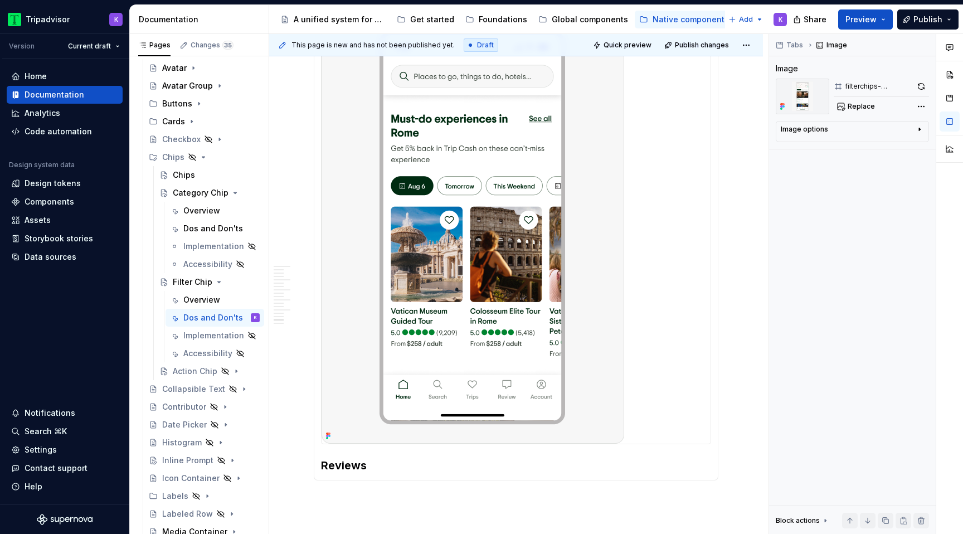
click at [522, 312] on img at bounding box center [473, 227] width 303 height 431
click at [858, 108] on span "Replace" at bounding box center [861, 106] width 27 height 9
type textarea "*"
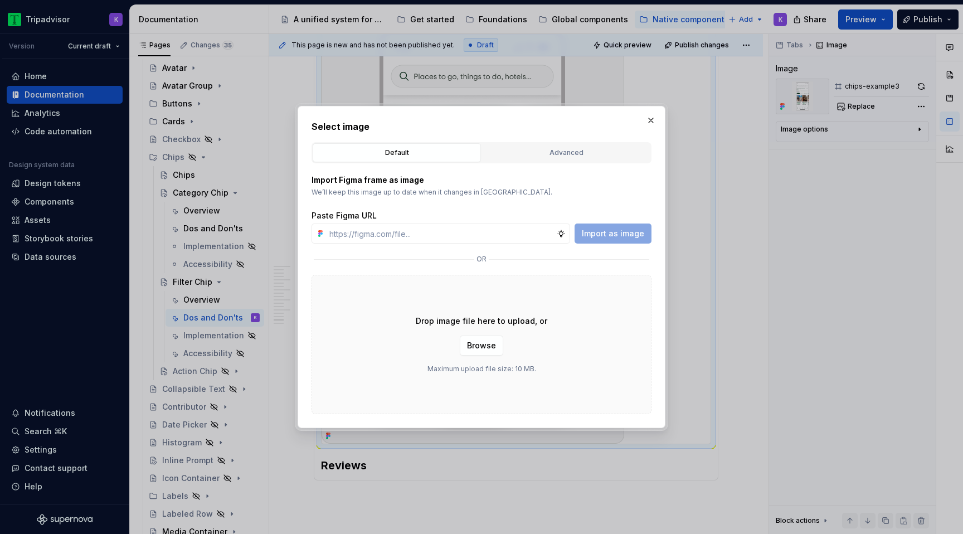
type input "[URL][DOMAIN_NAME]"
type textarea "*"
type input "[URL][DOMAIN_NAME]"
click at [619, 232] on span "Import as image" at bounding box center [613, 233] width 62 height 11
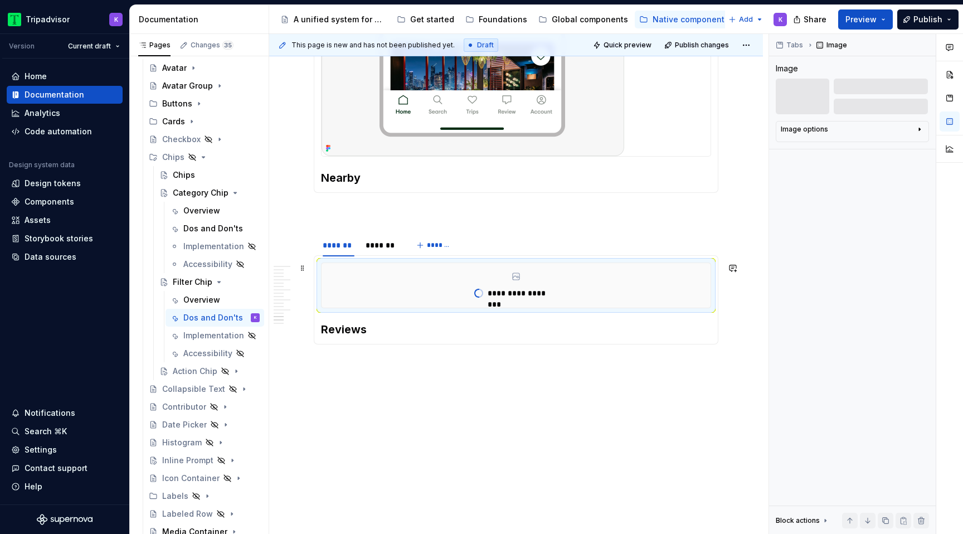
scroll to position [2534, 0]
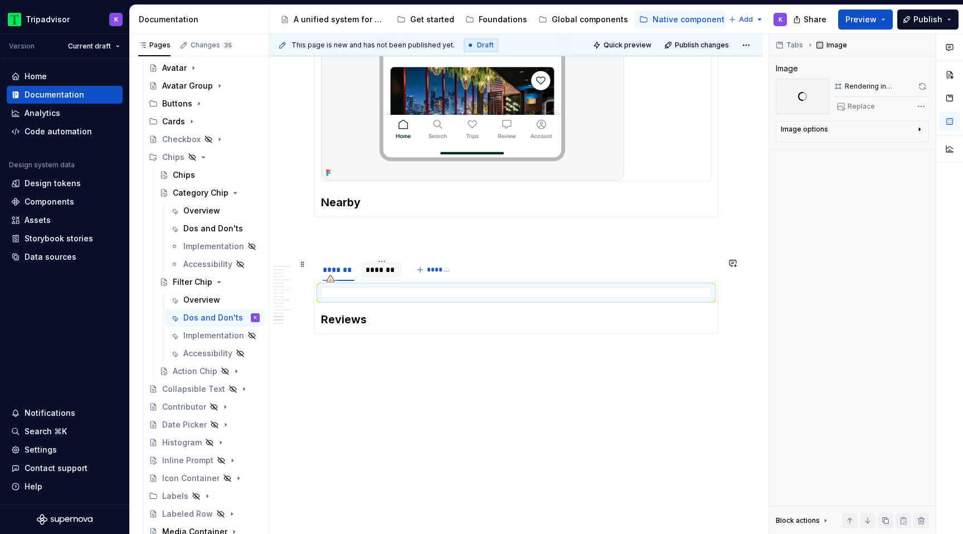
click at [388, 275] on div "*******" at bounding box center [382, 269] width 32 height 11
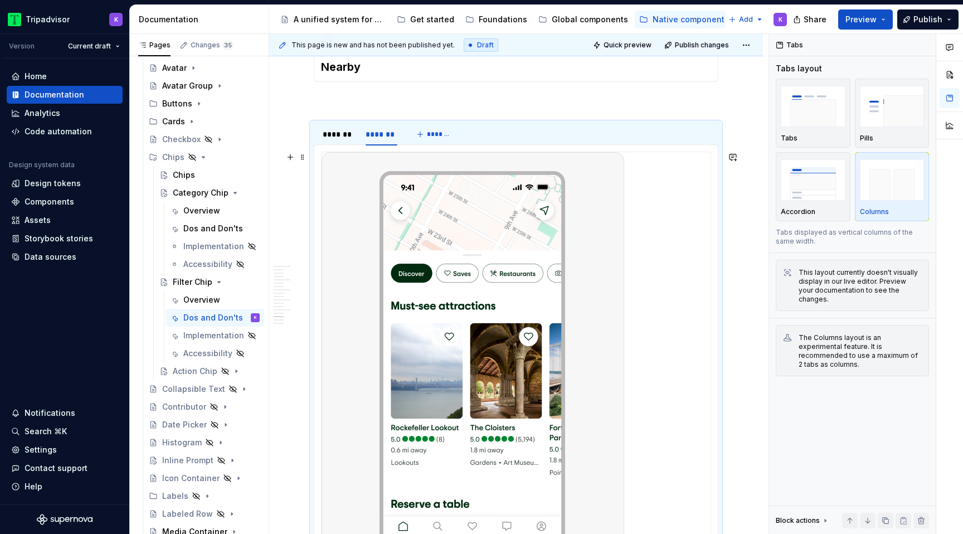
click at [493, 310] on img at bounding box center [473, 367] width 303 height 431
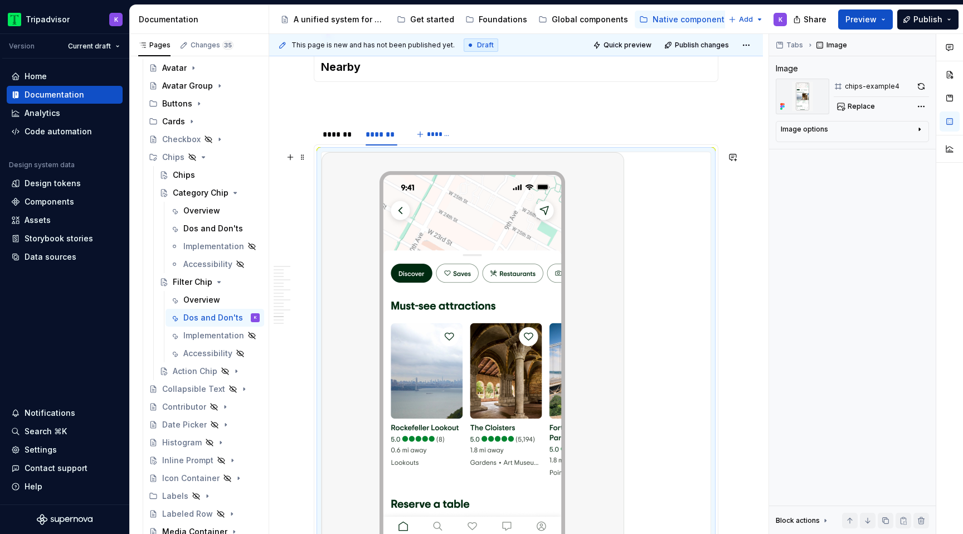
scroll to position [2509, 0]
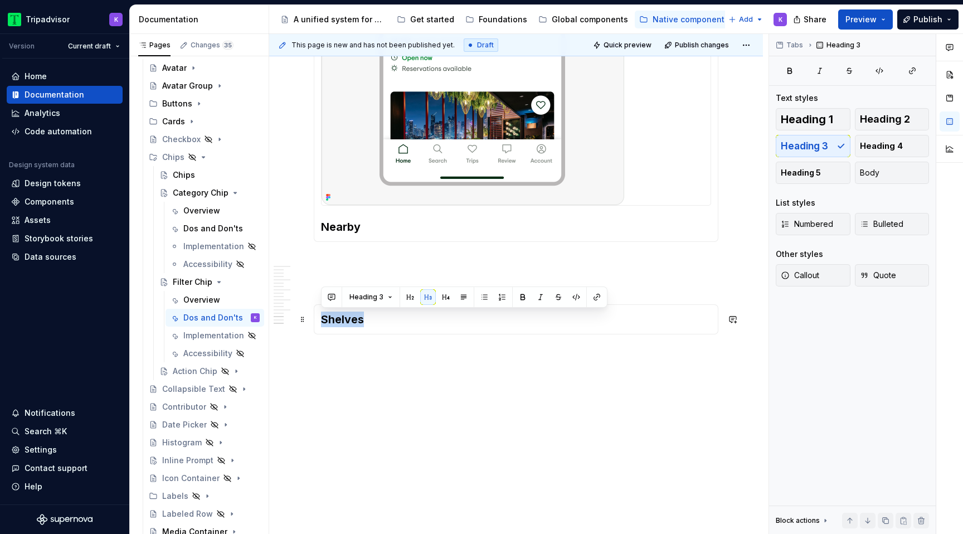
drag, startPoint x: 384, startPoint y: 328, endPoint x: 322, endPoint y: 323, distance: 62.6
click at [322, 323] on div "Reviews Shelves" at bounding box center [516, 319] width 405 height 30
click at [387, 410] on div "**********" at bounding box center [518, 284] width 499 height 500
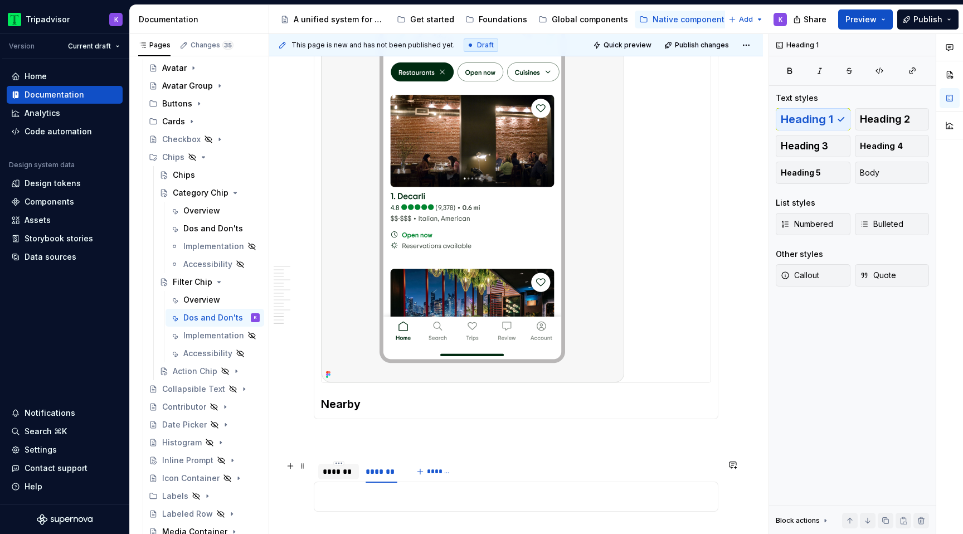
click at [339, 479] on div "*******" at bounding box center [338, 472] width 41 height 18
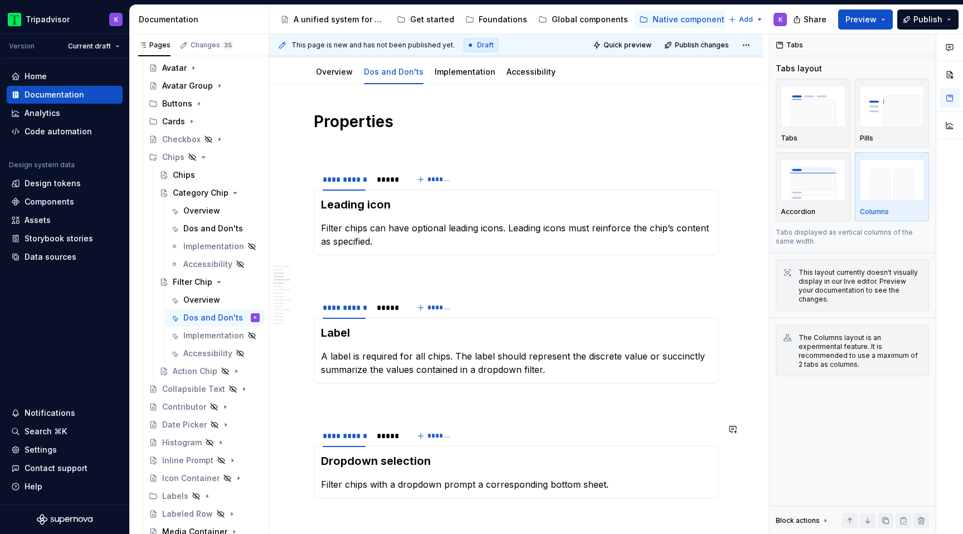
scroll to position [0, 0]
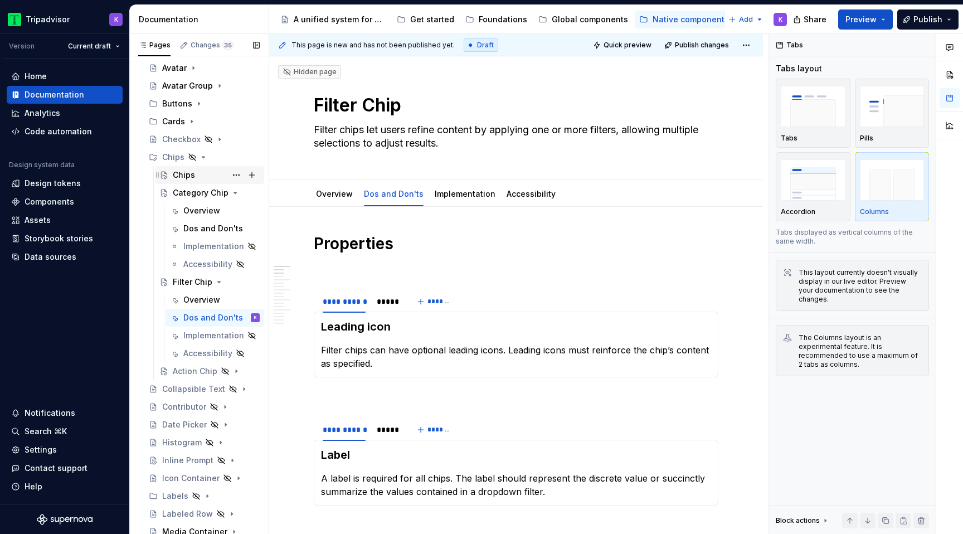
click at [191, 177] on div "Chips" at bounding box center [184, 174] width 22 height 11
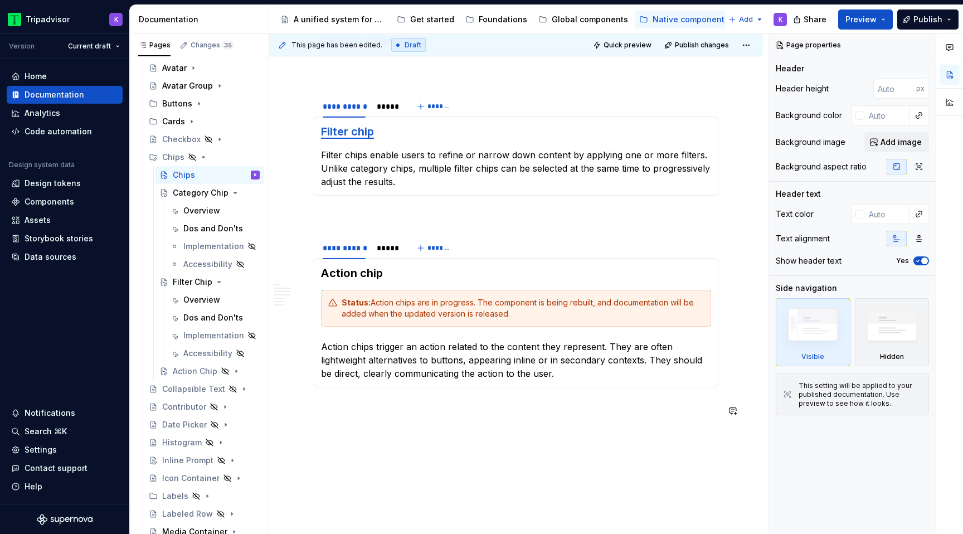
scroll to position [1274, 0]
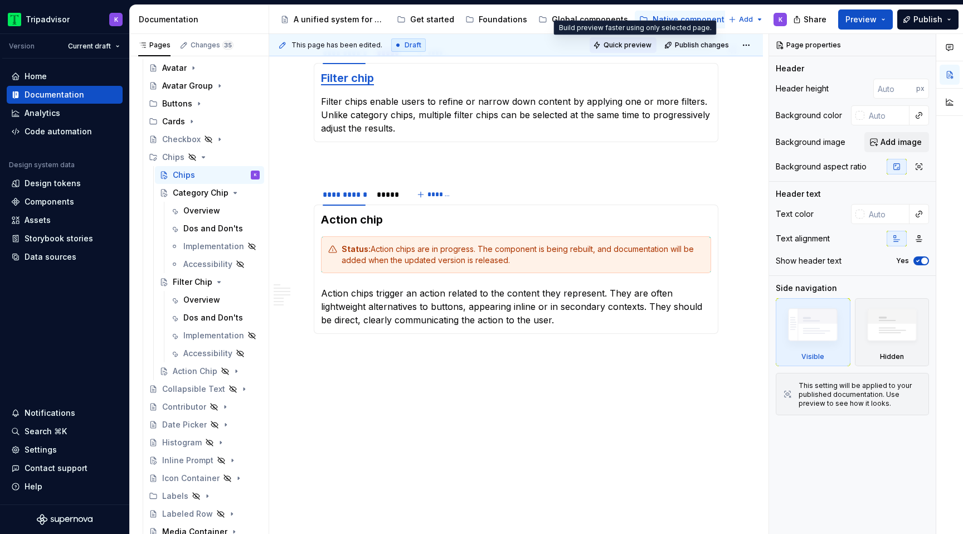
click at [640, 45] on span "Quick preview" at bounding box center [628, 45] width 48 height 9
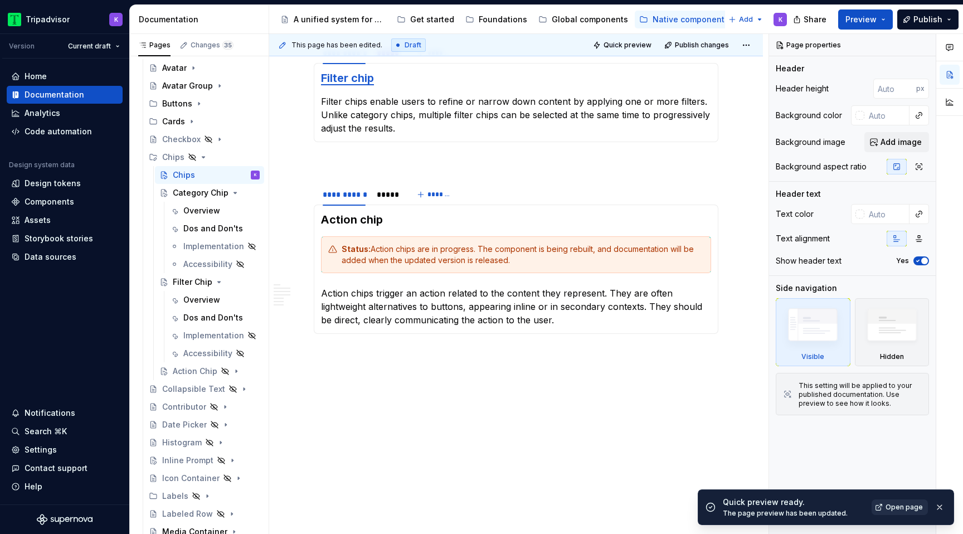
click at [889, 506] on span "Open page" at bounding box center [903, 507] width 37 height 9
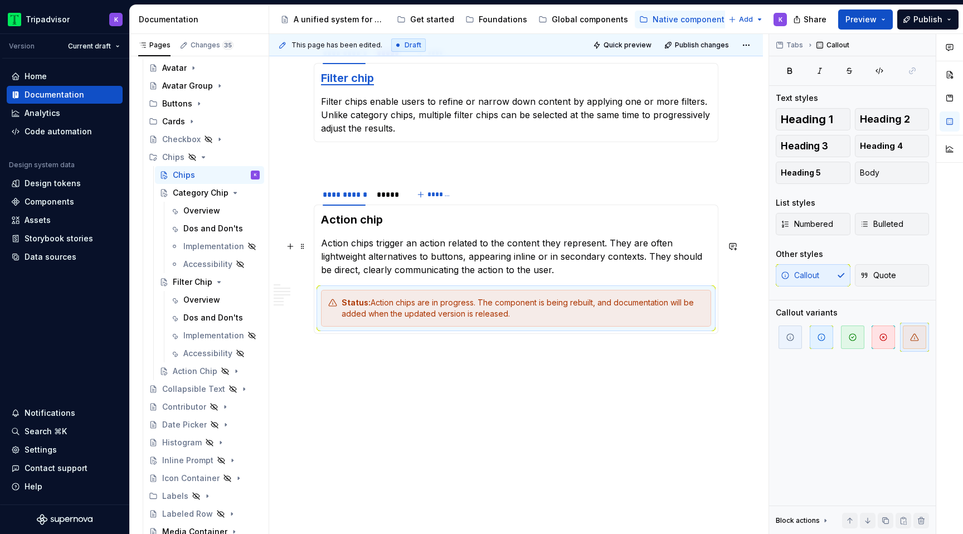
click at [541, 278] on section-item-column "Action chip Action chips trigger an action related to the content they represen…" at bounding box center [516, 269] width 390 height 115
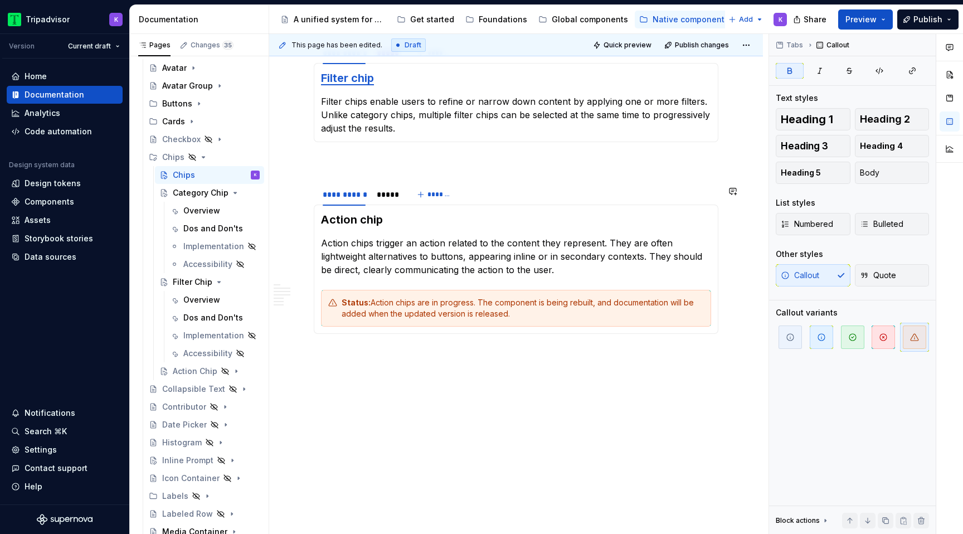
click at [534, 268] on p "Action chips trigger an action related to the content they represent. They are …" at bounding box center [516, 256] width 390 height 40
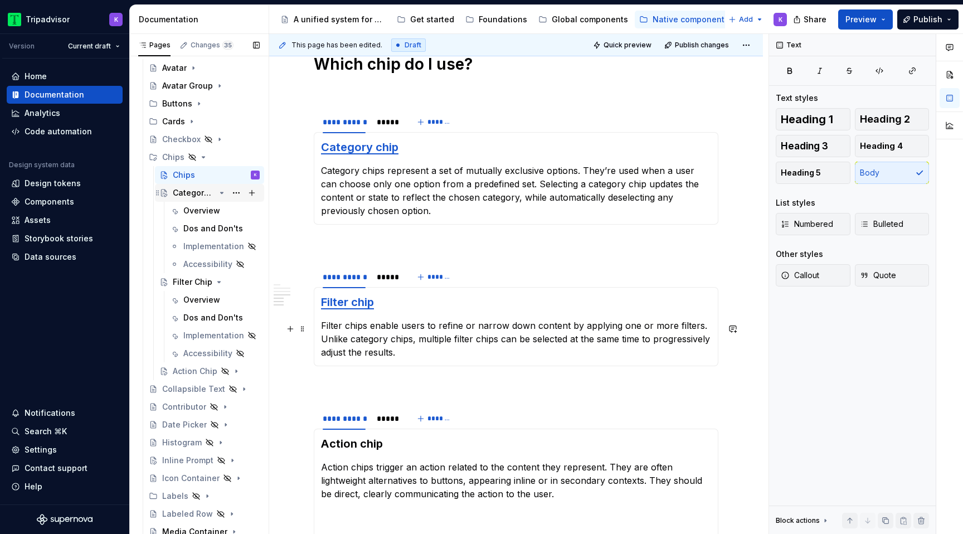
scroll to position [1045, 0]
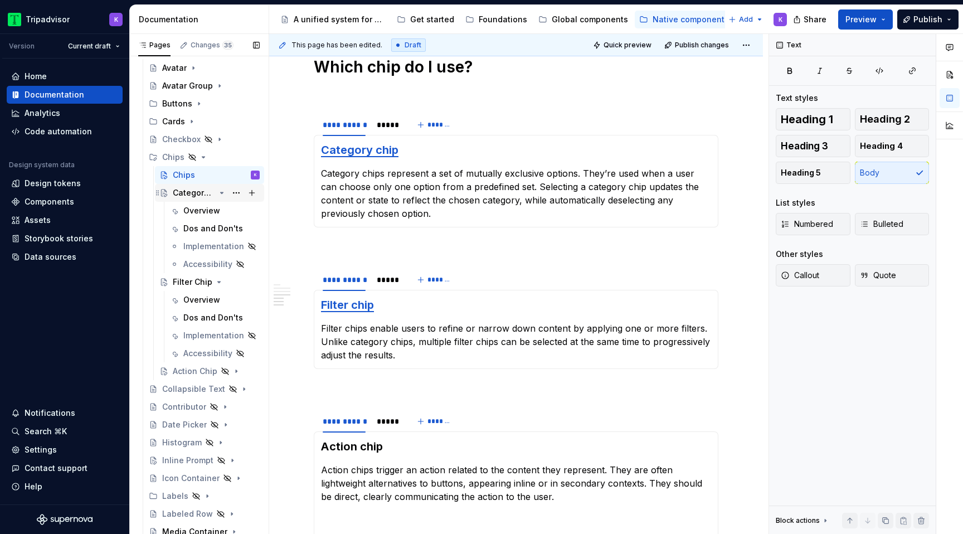
click at [222, 195] on icon "Page tree" at bounding box center [221, 192] width 9 height 9
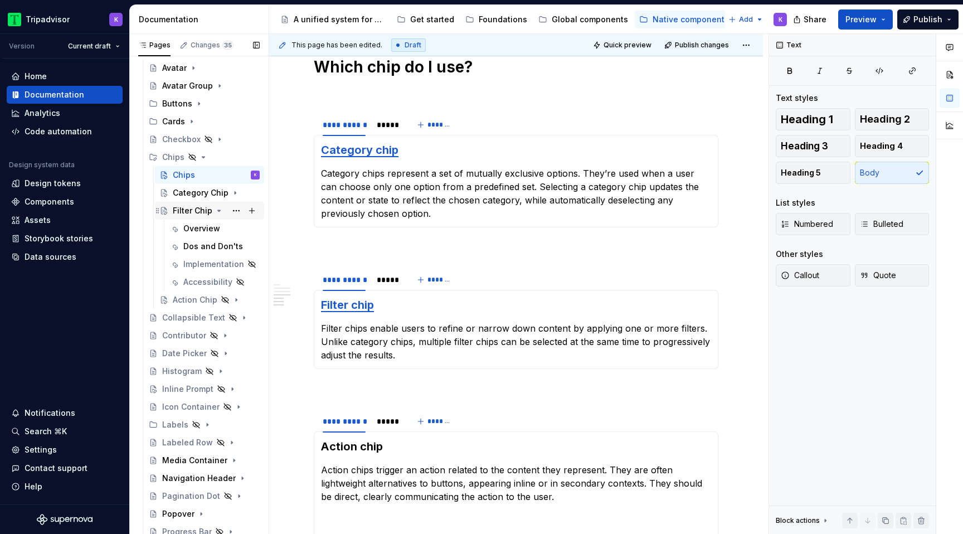
click at [216, 211] on icon "Page tree" at bounding box center [219, 210] width 9 height 9
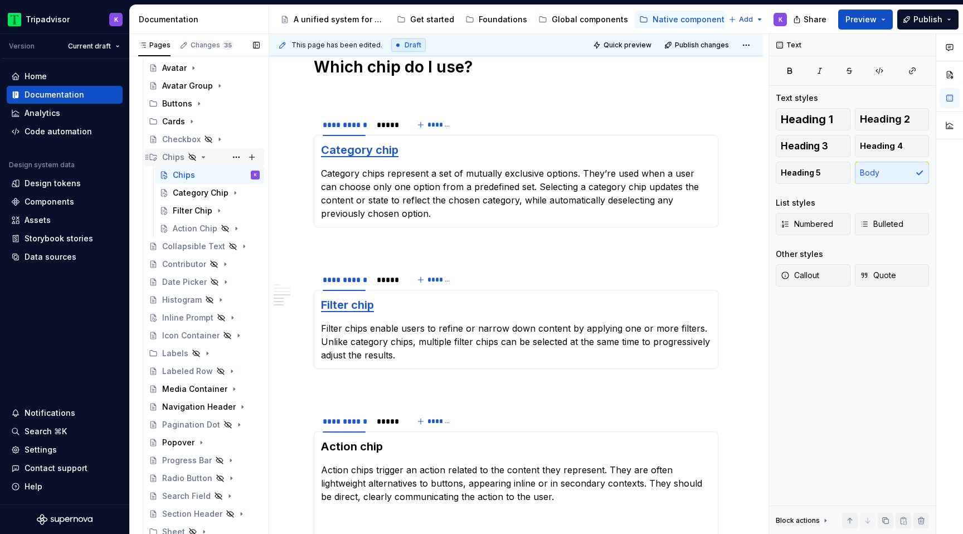
click at [202, 157] on icon "Page tree" at bounding box center [203, 157] width 3 height 1
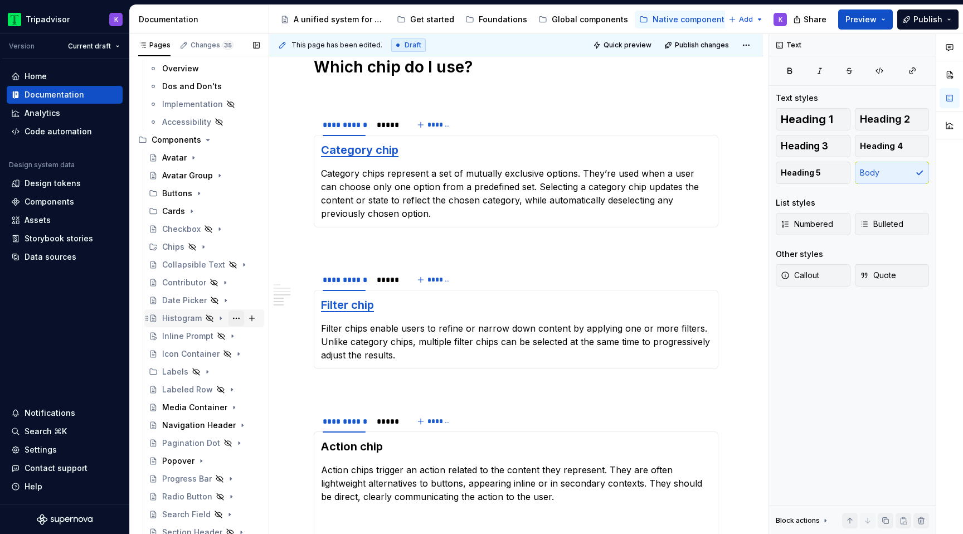
scroll to position [0, 0]
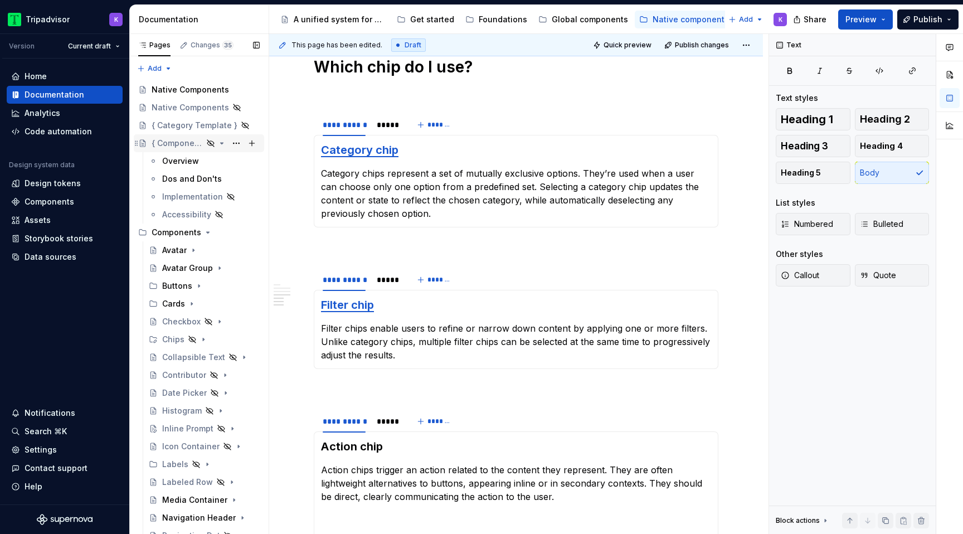
click at [221, 143] on icon "Page tree" at bounding box center [222, 143] width 3 height 1
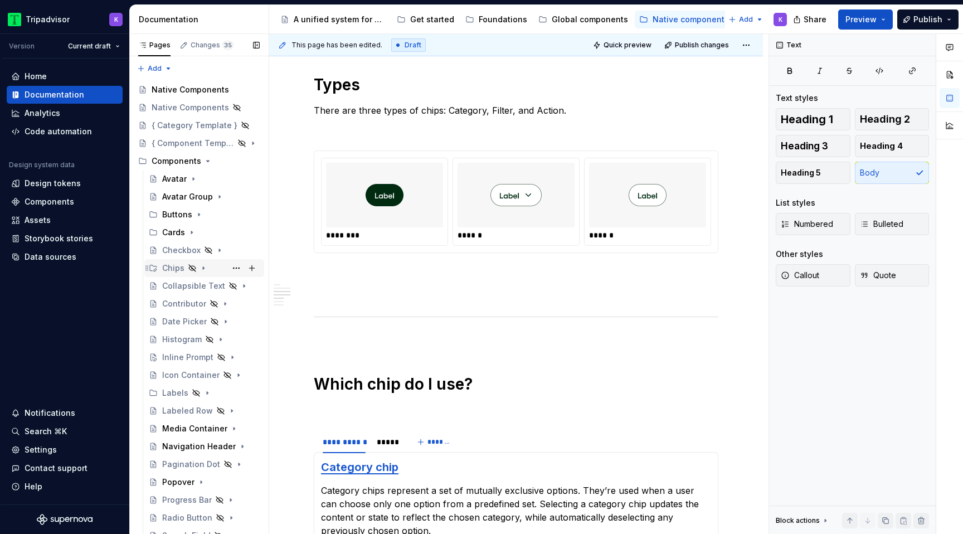
scroll to position [222, 0]
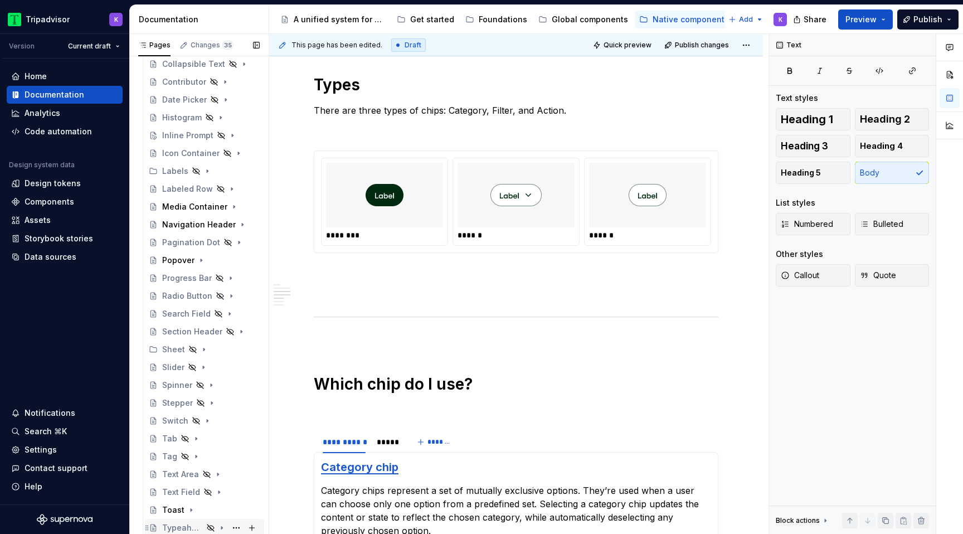
click at [176, 530] on div "Typeahead Result" at bounding box center [182, 527] width 41 height 11
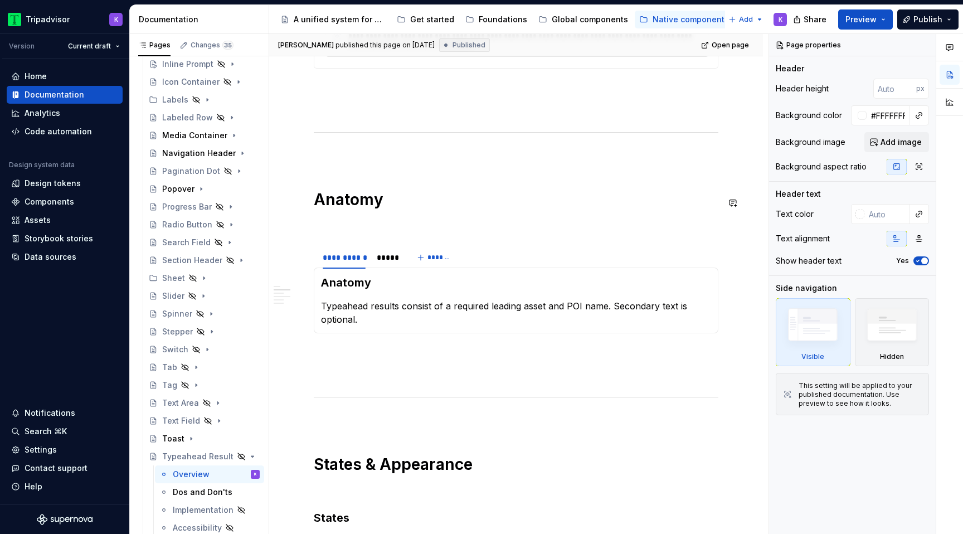
scroll to position [717, 0]
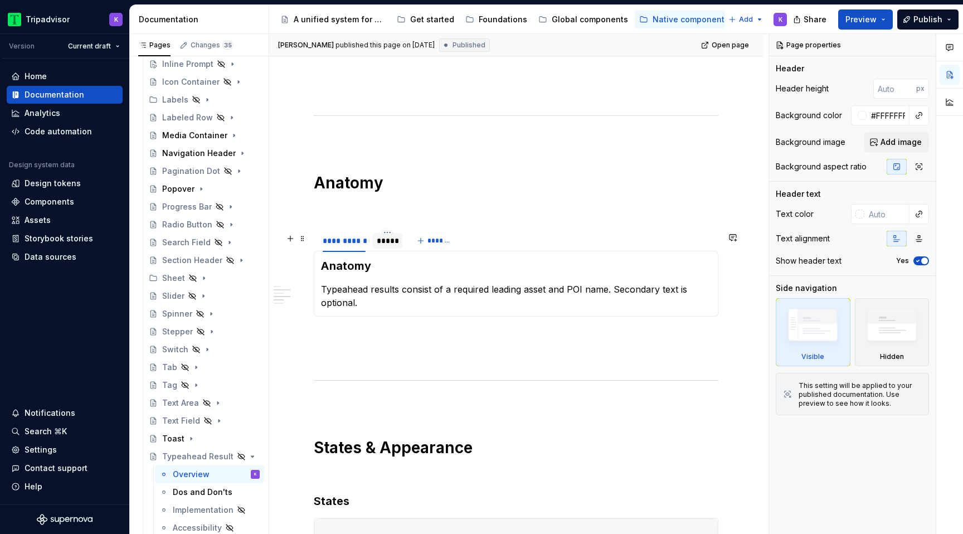
click at [383, 249] on div "*****" at bounding box center [387, 241] width 30 height 16
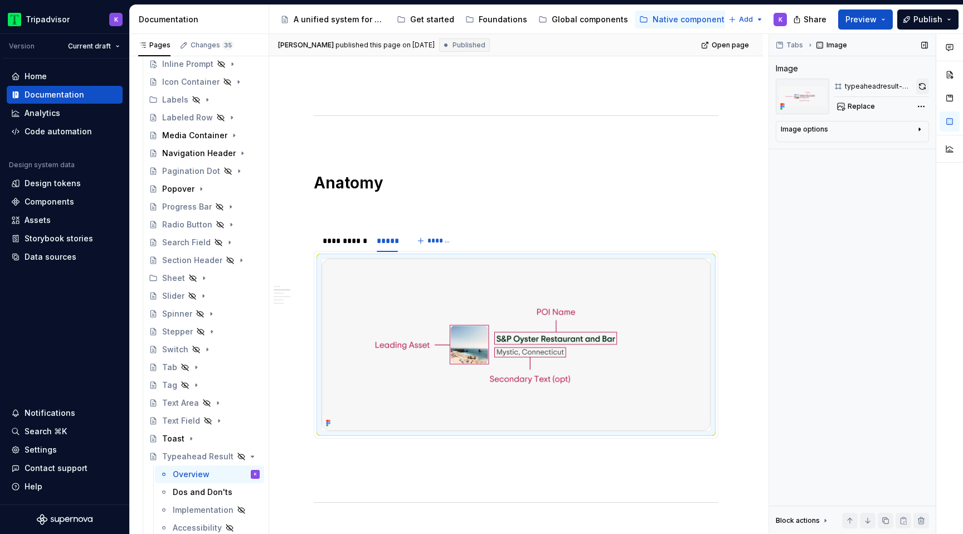
click at [920, 85] on button "button" at bounding box center [922, 87] width 13 height 16
click at [356, 246] on div "**********" at bounding box center [344, 240] width 43 height 11
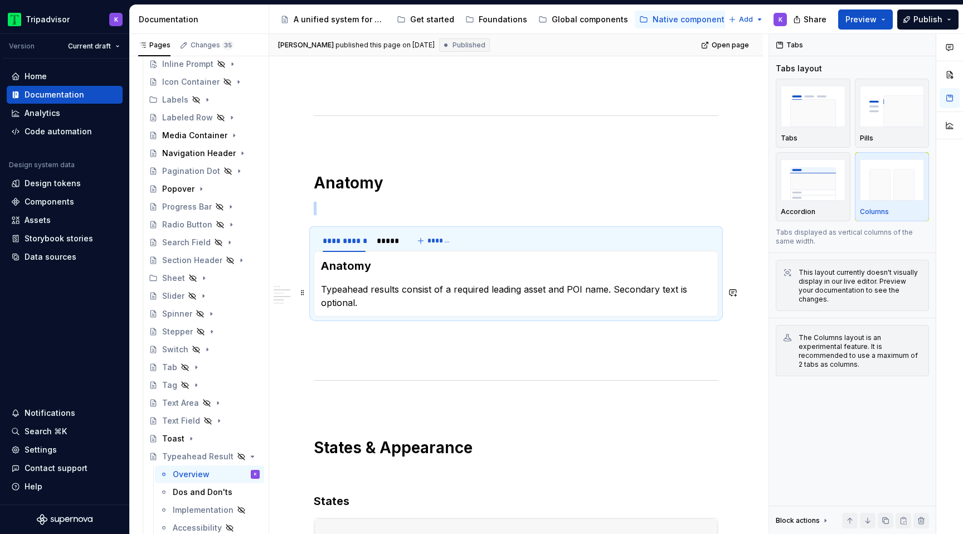
click at [453, 301] on p "Typeahead results consist of a required leading asset and POI name. Secondary t…" at bounding box center [516, 296] width 390 height 27
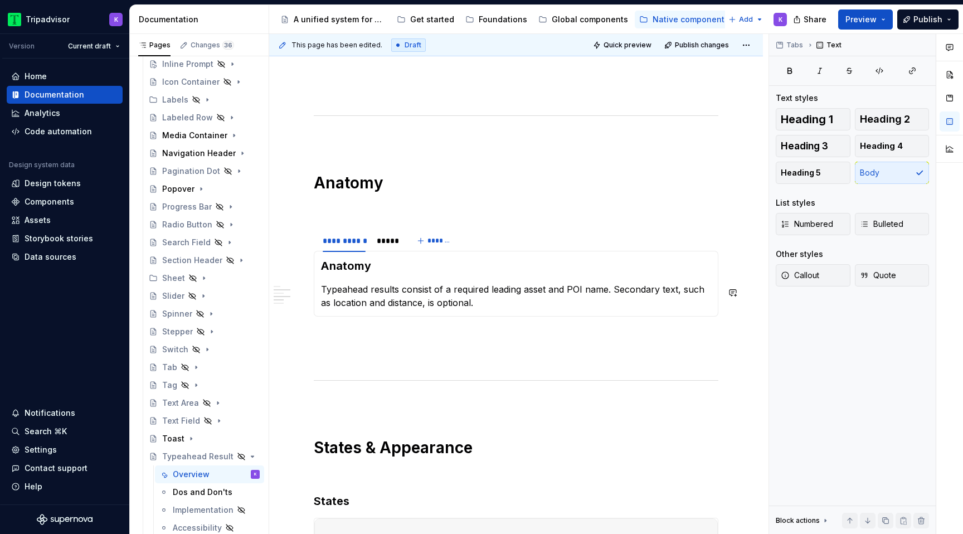
scroll to position [970, 0]
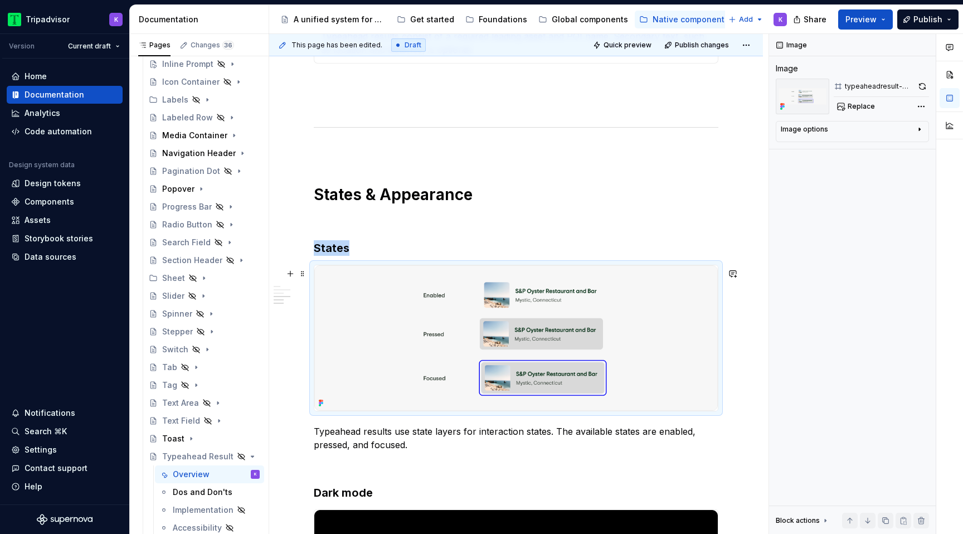
click at [471, 310] on img at bounding box center [515, 337] width 403 height 145
click at [926, 88] on button "button" at bounding box center [922, 87] width 14 height 16
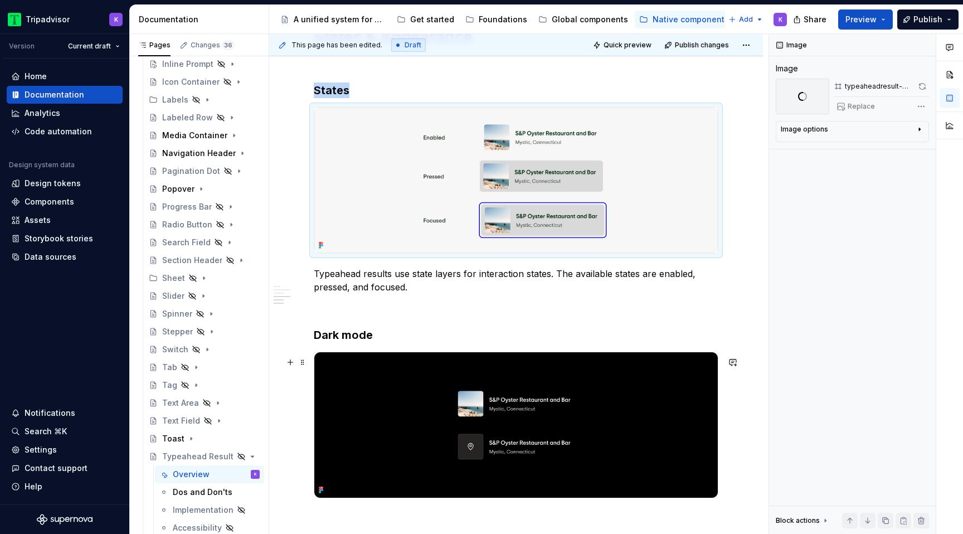
click at [578, 401] on img at bounding box center [515, 424] width 403 height 145
click at [921, 83] on button "button" at bounding box center [923, 87] width 12 height 16
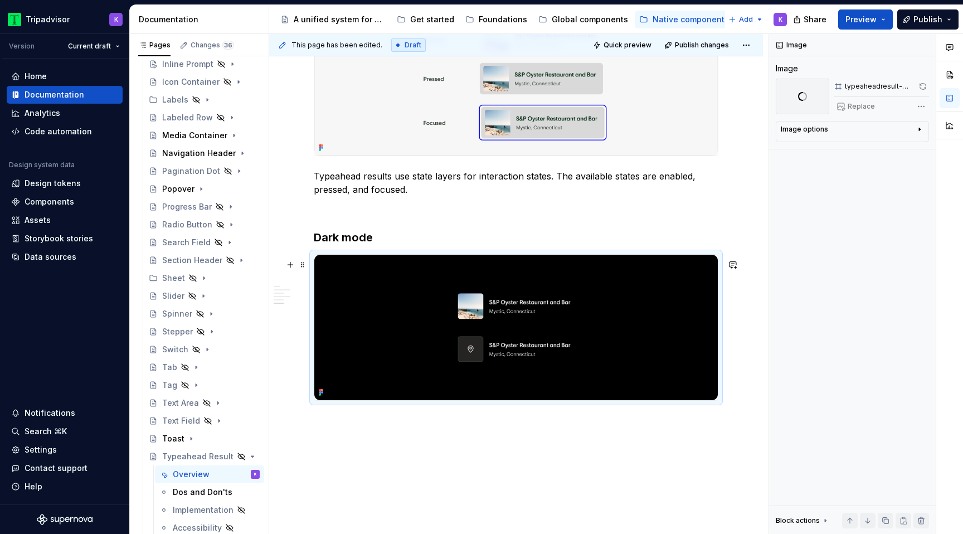
scroll to position [1318, 0]
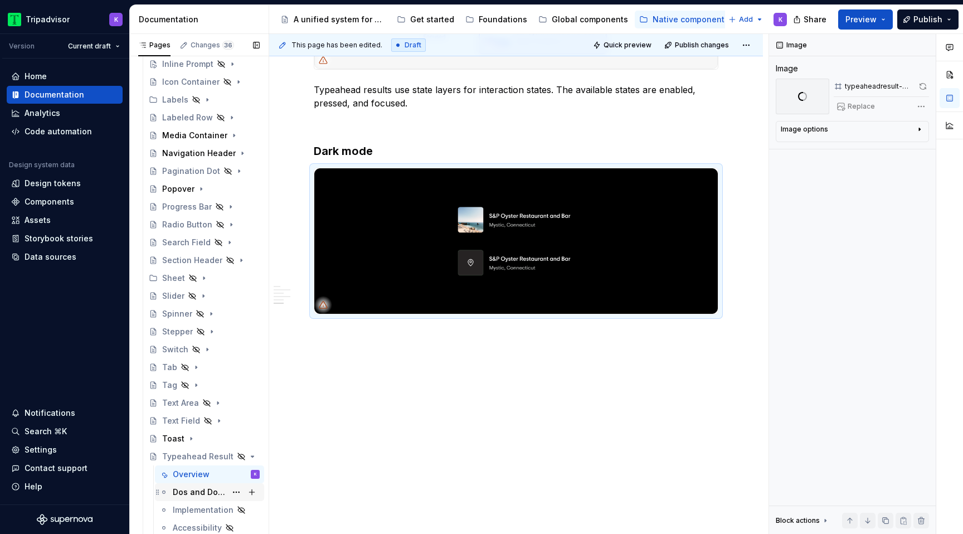
click at [178, 495] on div "Dos and Don'ts" at bounding box center [199, 491] width 53 height 11
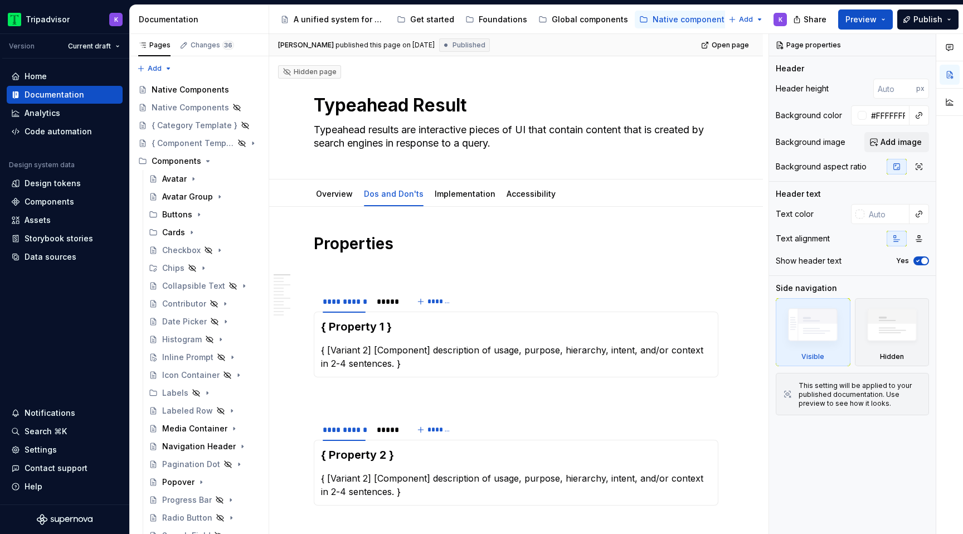
type textarea "*"
